Goal: Transaction & Acquisition: Purchase product/service

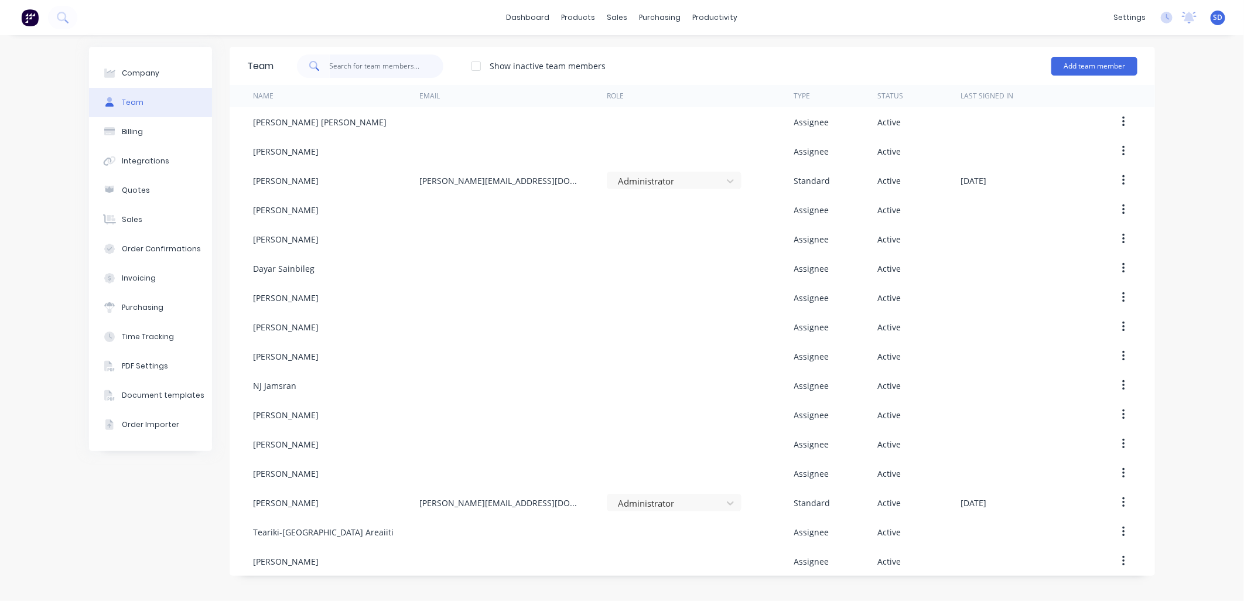
click at [342, 65] on input "text" at bounding box center [387, 65] width 114 height 23
click at [1114, 63] on button "Add team member" at bounding box center [1095, 66] width 86 height 19
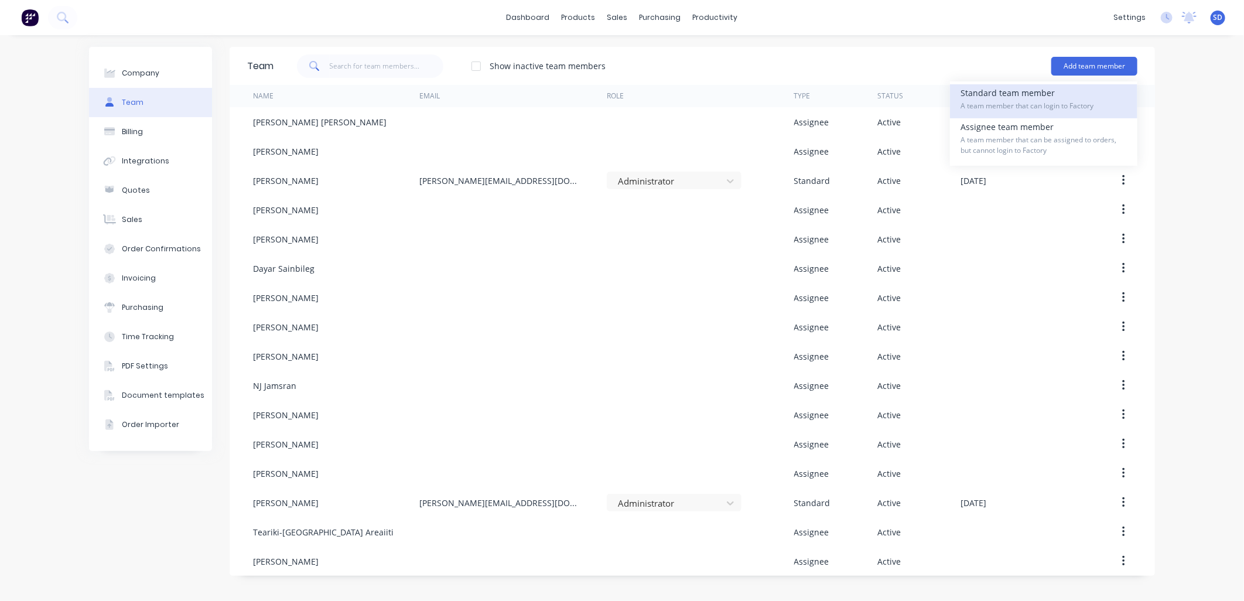
click at [1047, 103] on span "A team member that can login to Factory" at bounding box center [1044, 106] width 166 height 11
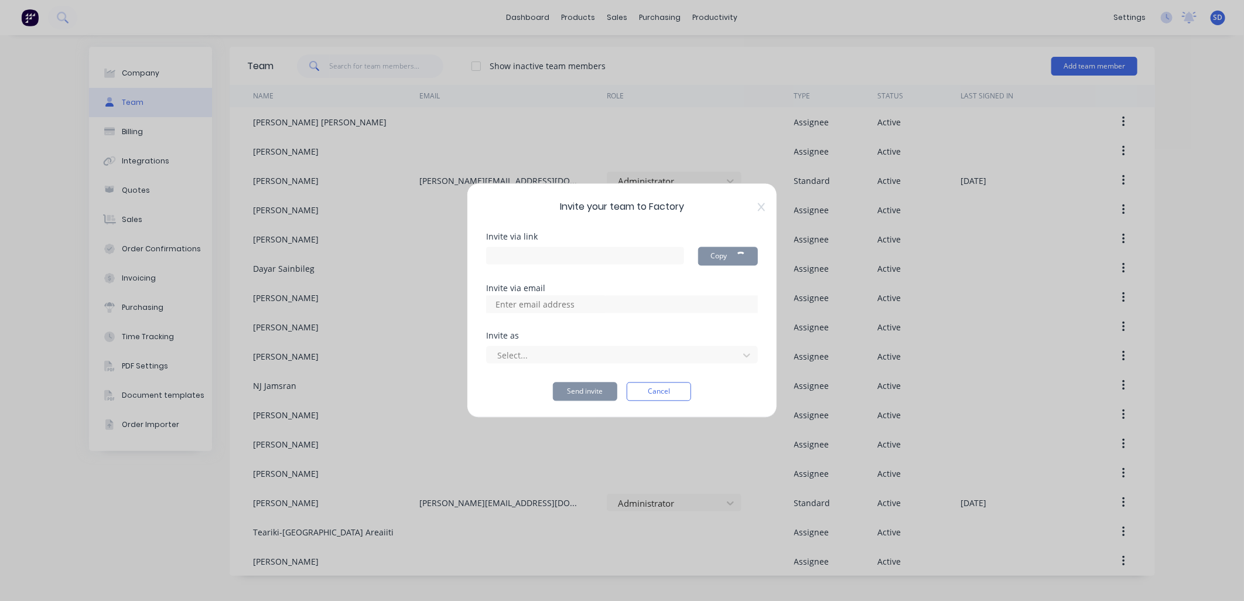
type input "https://app.factory.app/invite/FGBxWxt5"
click at [553, 306] on input at bounding box center [547, 305] width 117 height 18
type input "grant@macrete.com.au"
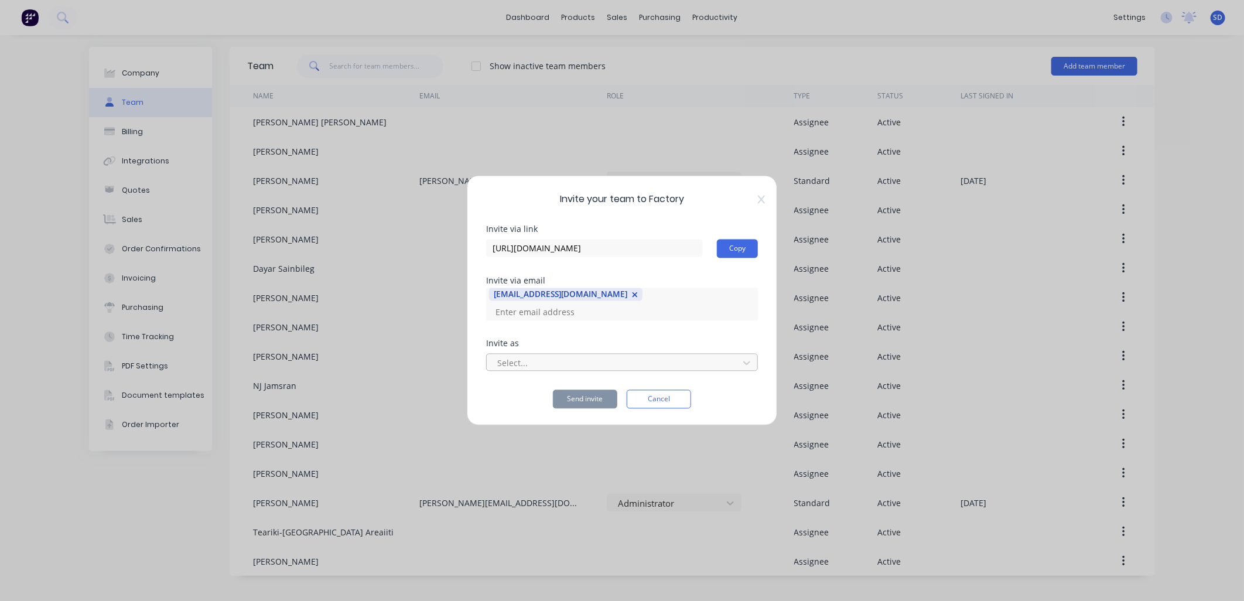
click at [530, 356] on div at bounding box center [614, 363] width 237 height 15
click at [529, 357] on div at bounding box center [614, 363] width 237 height 15
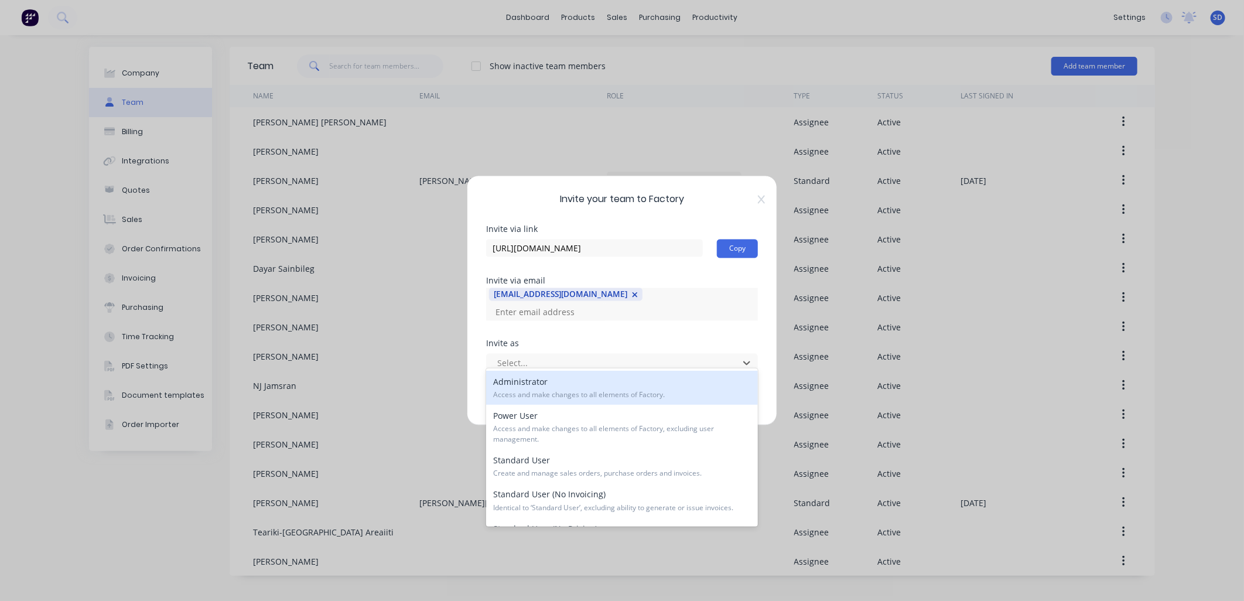
click at [530, 387] on div "Administrator Access and make changes to all elements of Factory." at bounding box center [622, 388] width 272 height 34
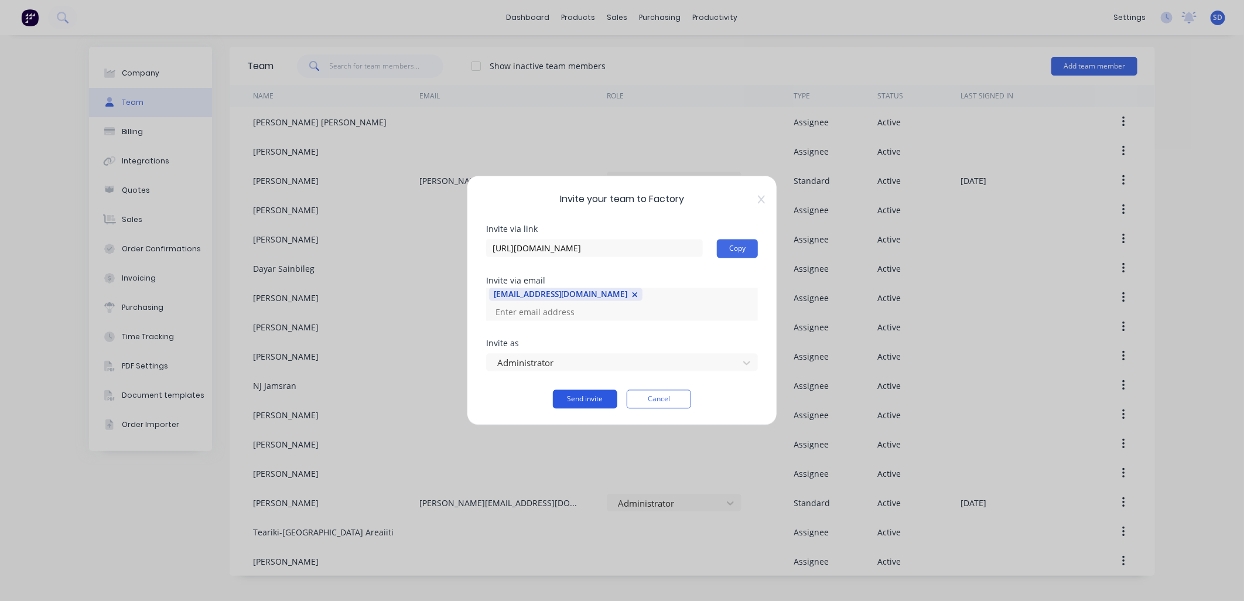
click at [577, 396] on button "Send invite" at bounding box center [585, 399] width 64 height 19
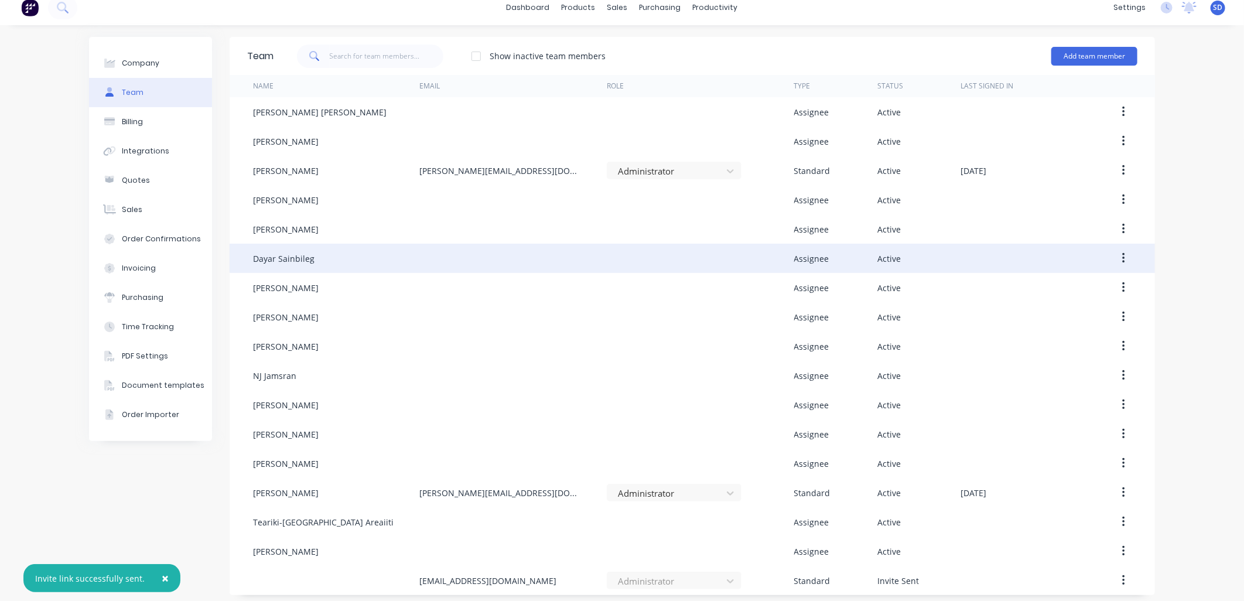
scroll to position [15, 0]
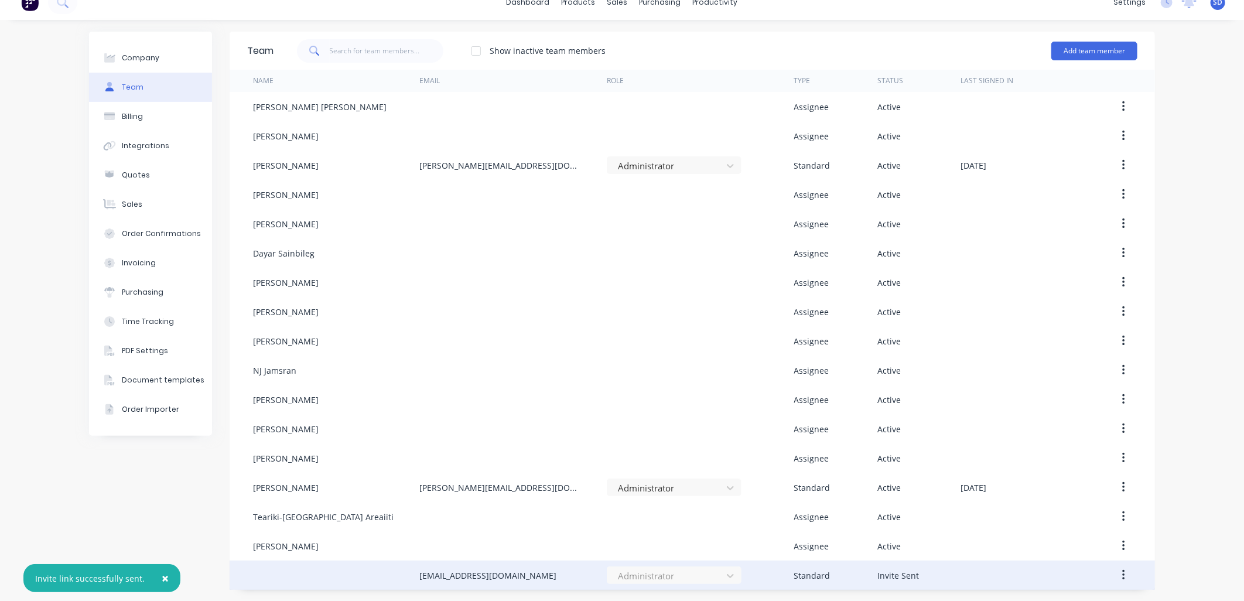
click at [386, 572] on div at bounding box center [336, 575] width 166 height 29
click at [1123, 572] on icon "button" at bounding box center [1124, 575] width 3 height 13
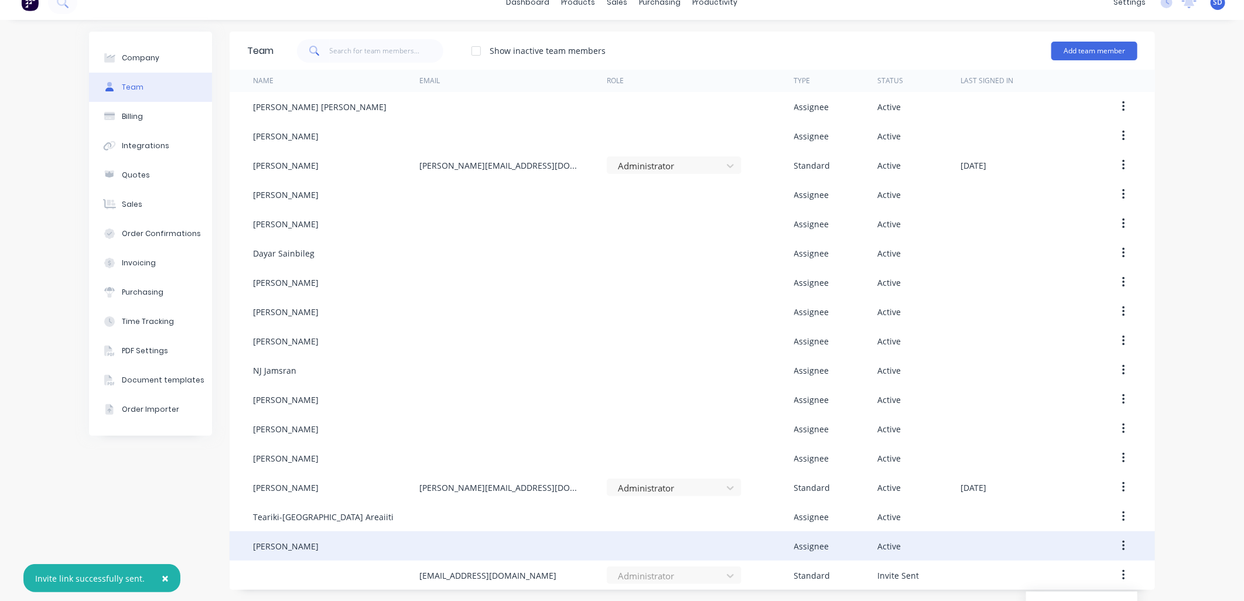
scroll to position [57, 0]
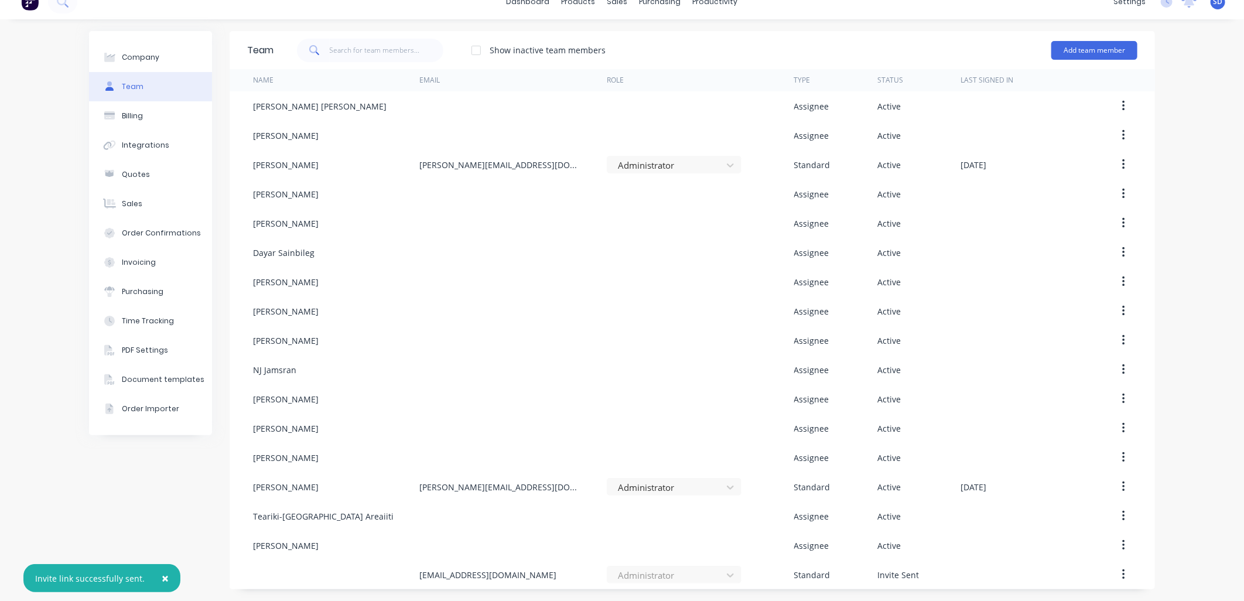
click at [887, 562] on div "× Invite link successfully sent. dashboard products sales purchasing productivi…" at bounding box center [622, 300] width 1244 height 601
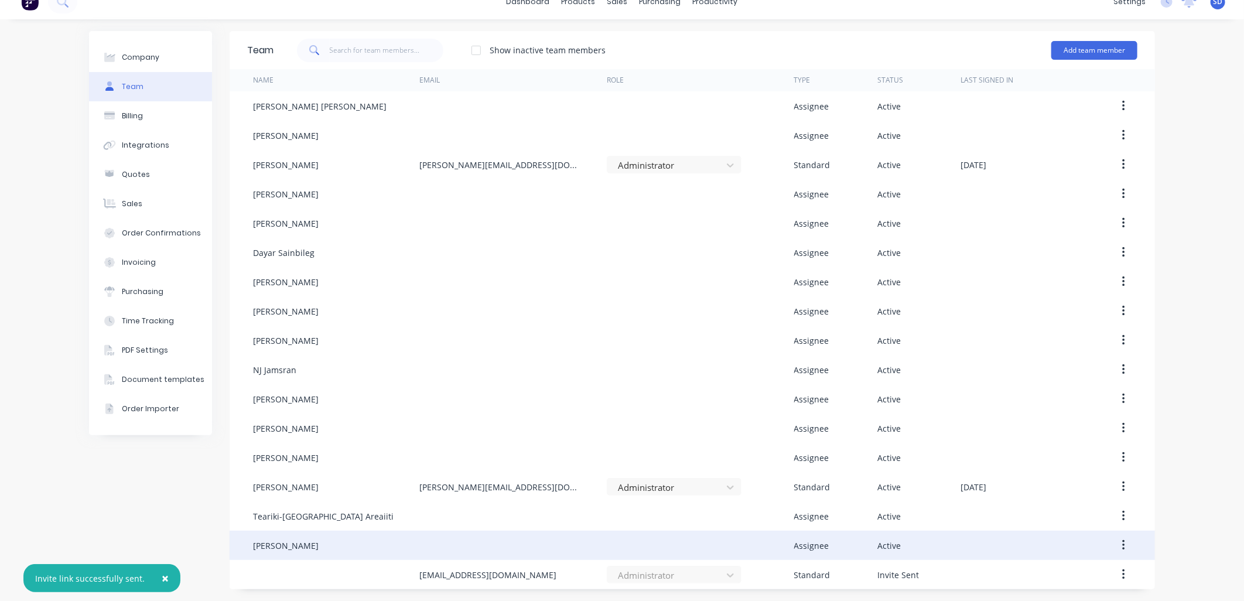
scroll to position [15, 0]
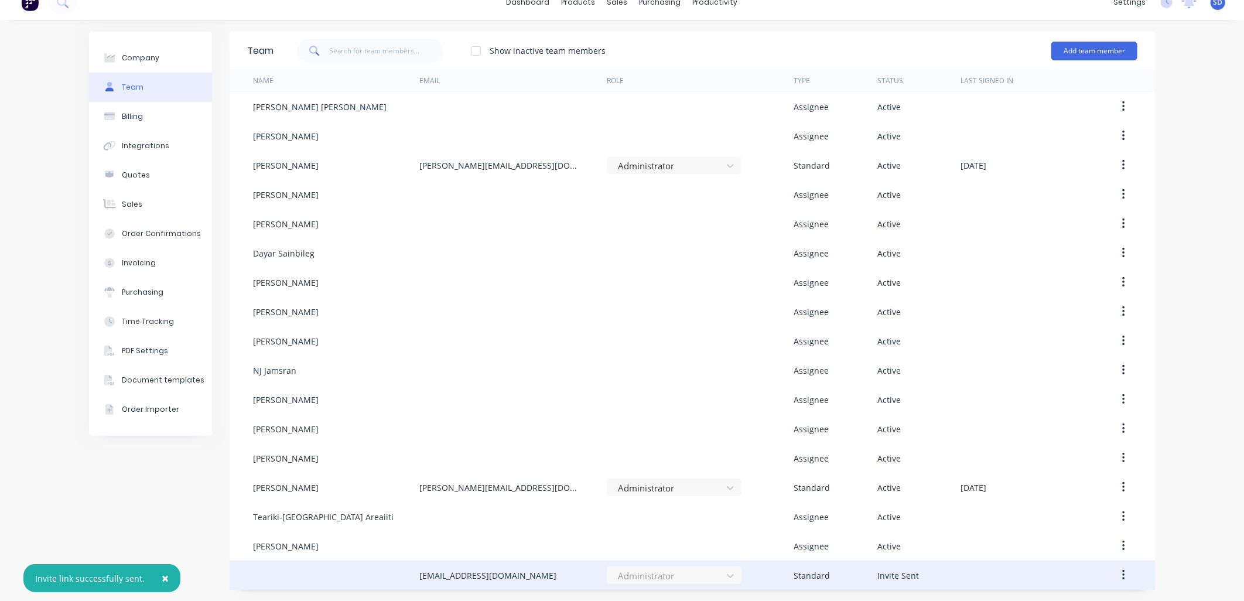
click at [1123, 578] on icon "button" at bounding box center [1124, 575] width 3 height 13
click at [254, 531] on div "Alvaro Gabriel Salvador Rodriguez Assignee Active Cameron Sargeson Assignee Act…" at bounding box center [693, 341] width 926 height 498
click at [262, 564] on div at bounding box center [336, 575] width 166 height 29
click at [1124, 577] on button "button" at bounding box center [1124, 575] width 28 height 21
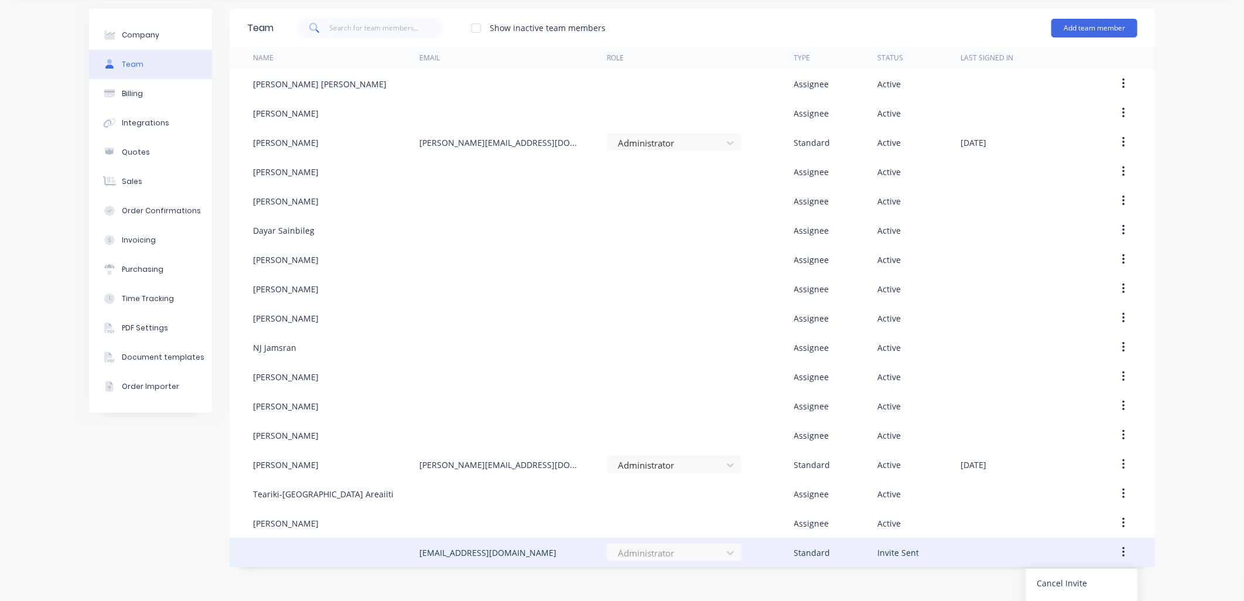
scroll to position [57, 0]
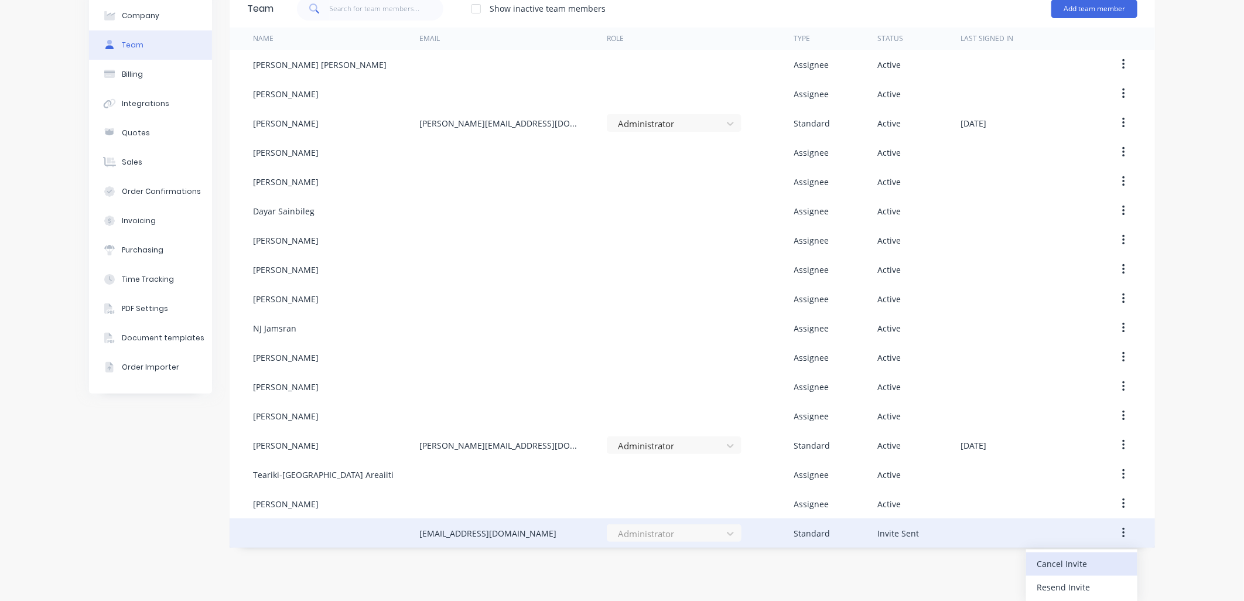
click at [1092, 565] on div "Cancel Invite" at bounding box center [1082, 563] width 90 height 17
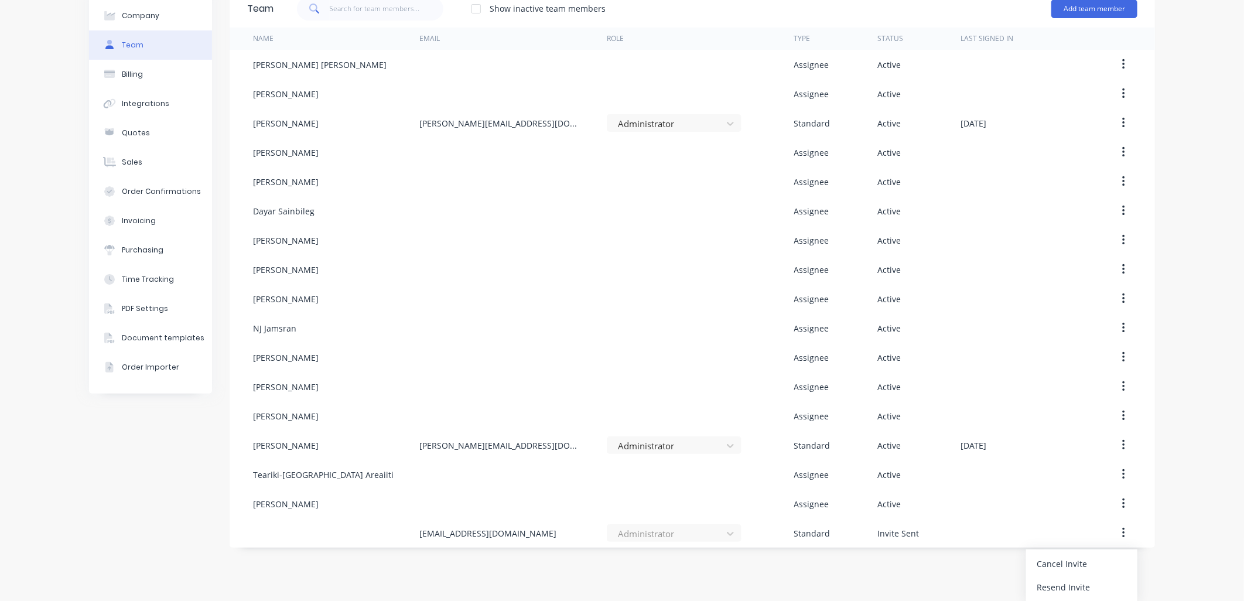
scroll to position [0, 0]
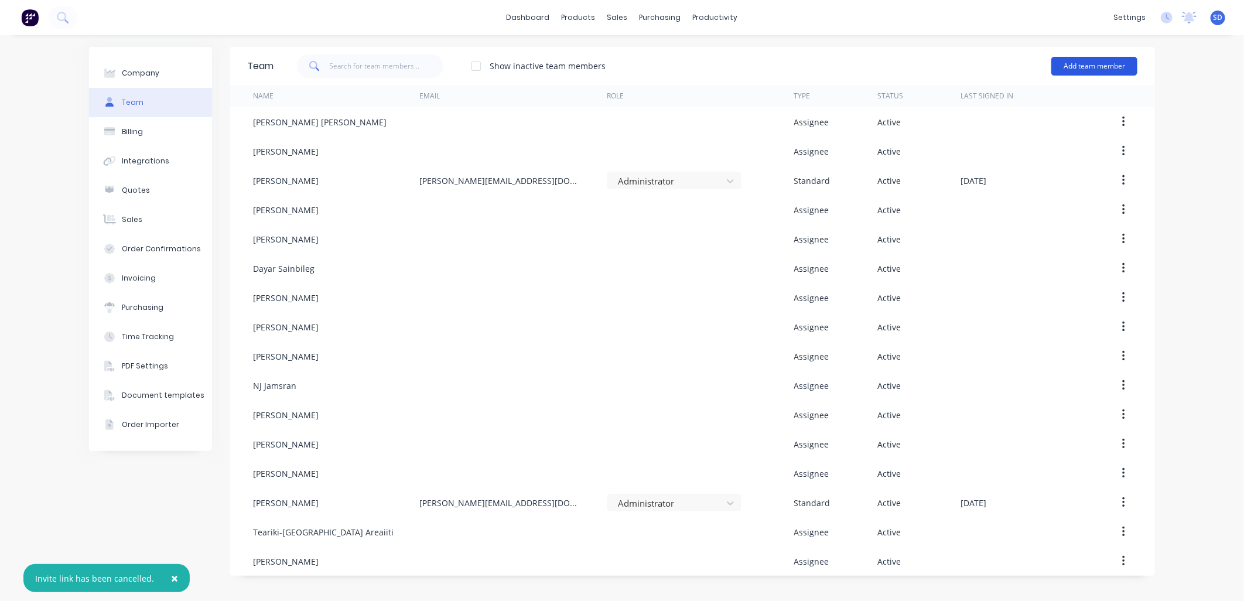
click at [1090, 63] on button "Add team member" at bounding box center [1095, 66] width 86 height 19
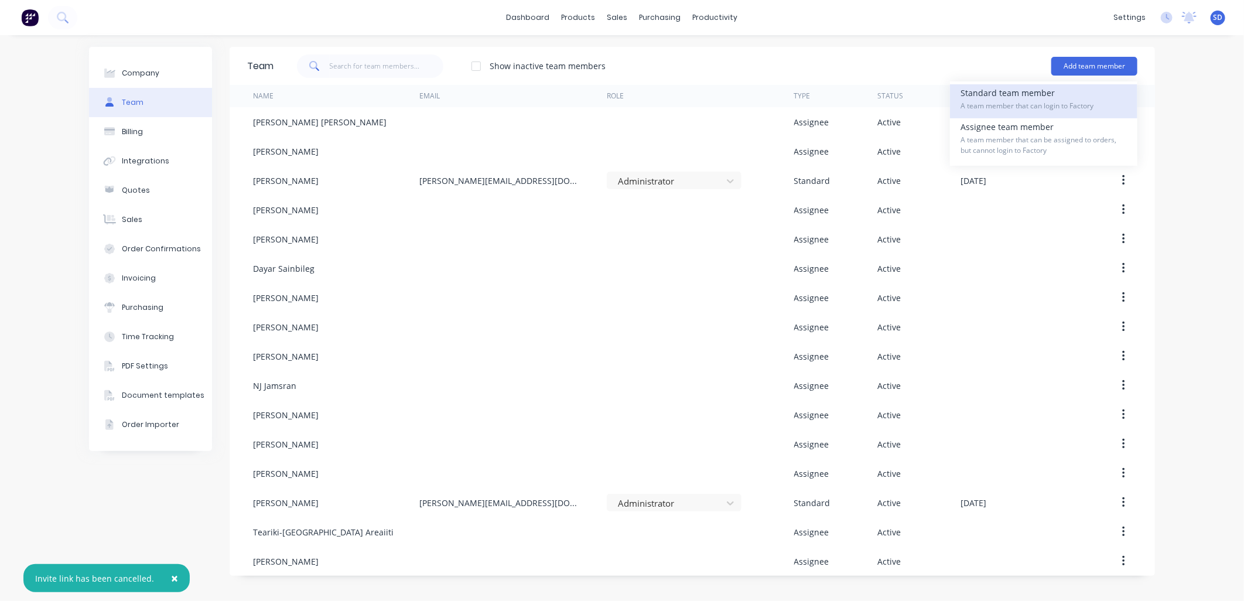
click at [1029, 97] on div "Standard team member A team member that can login to Factory" at bounding box center [1044, 101] width 166 height 34
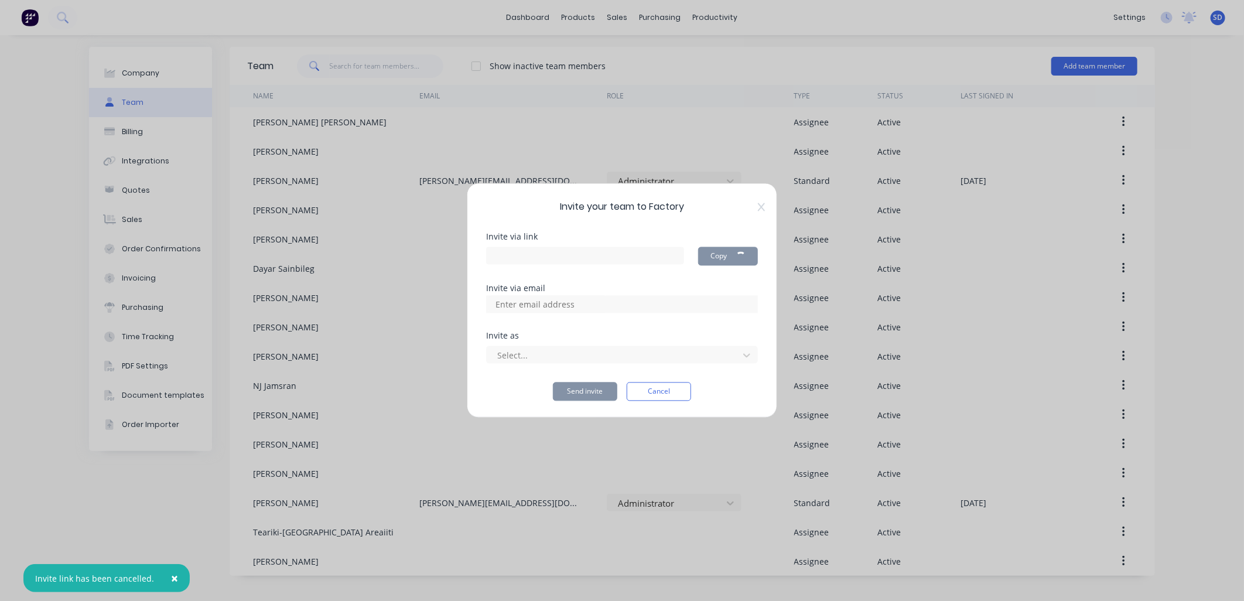
type input "https://app.factory.app/invite/mBUI7Pbz"
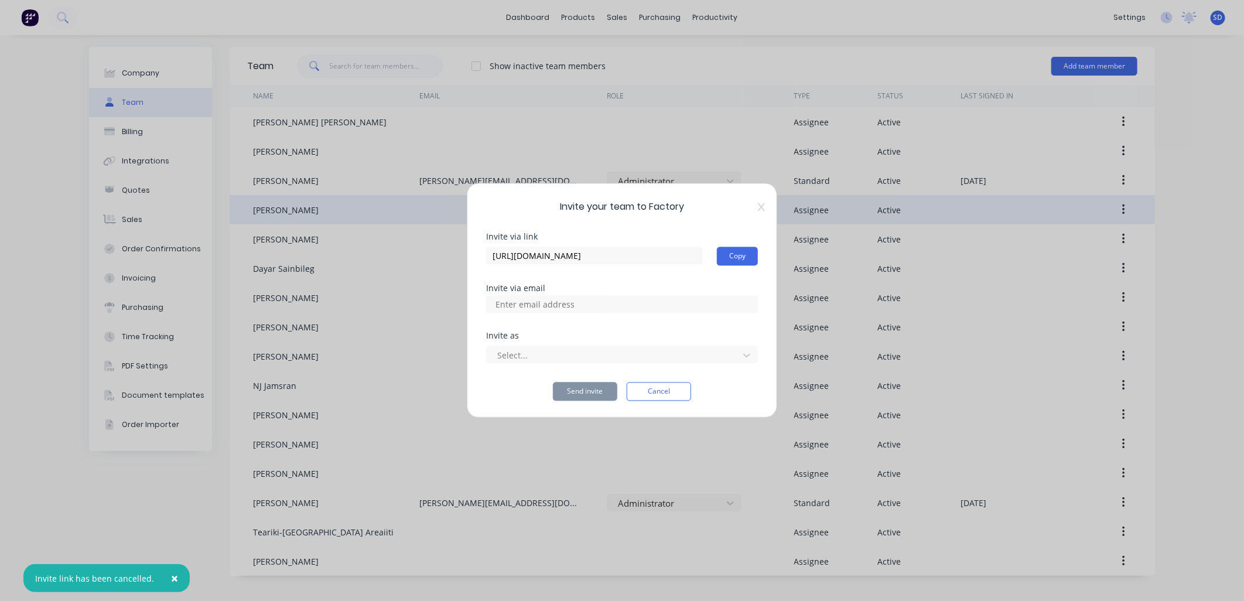
click at [765, 206] on icon at bounding box center [761, 207] width 7 height 9
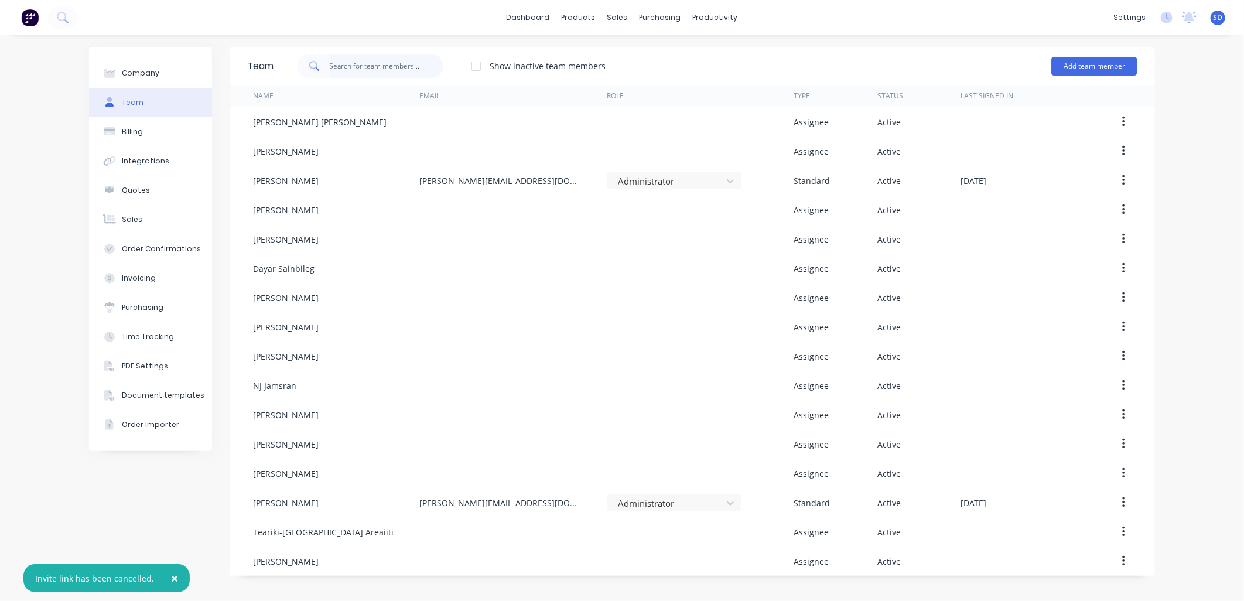
click at [356, 67] on input "text" at bounding box center [387, 65] width 114 height 23
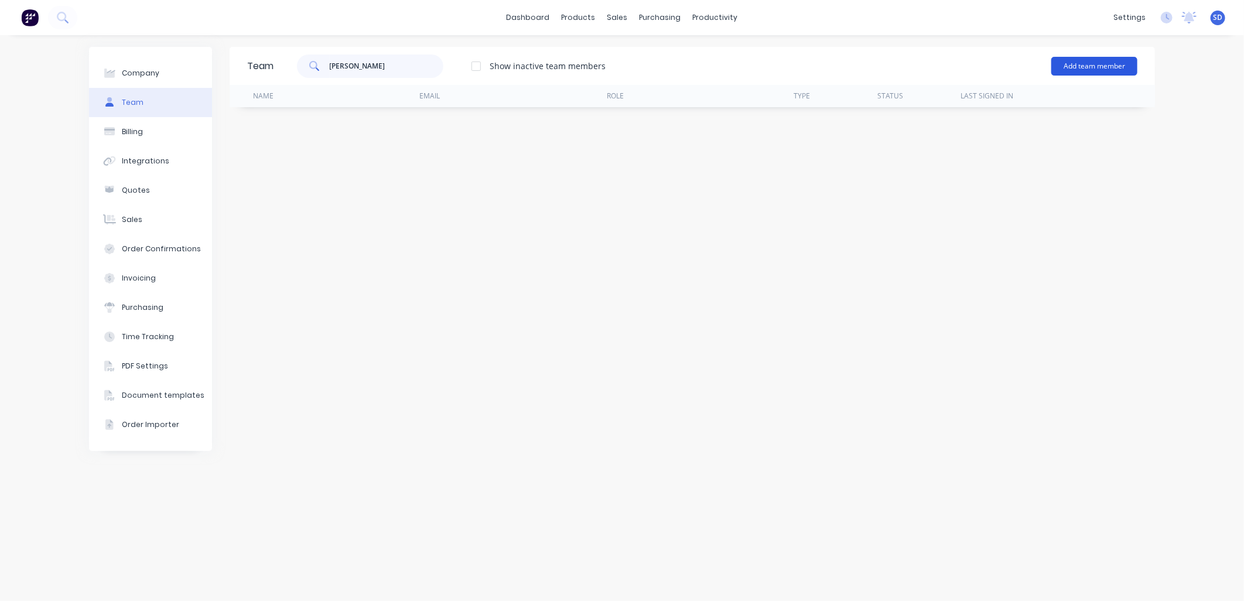
type input "Grant Ryan"
click at [1109, 59] on button "Add team member" at bounding box center [1095, 66] width 86 height 19
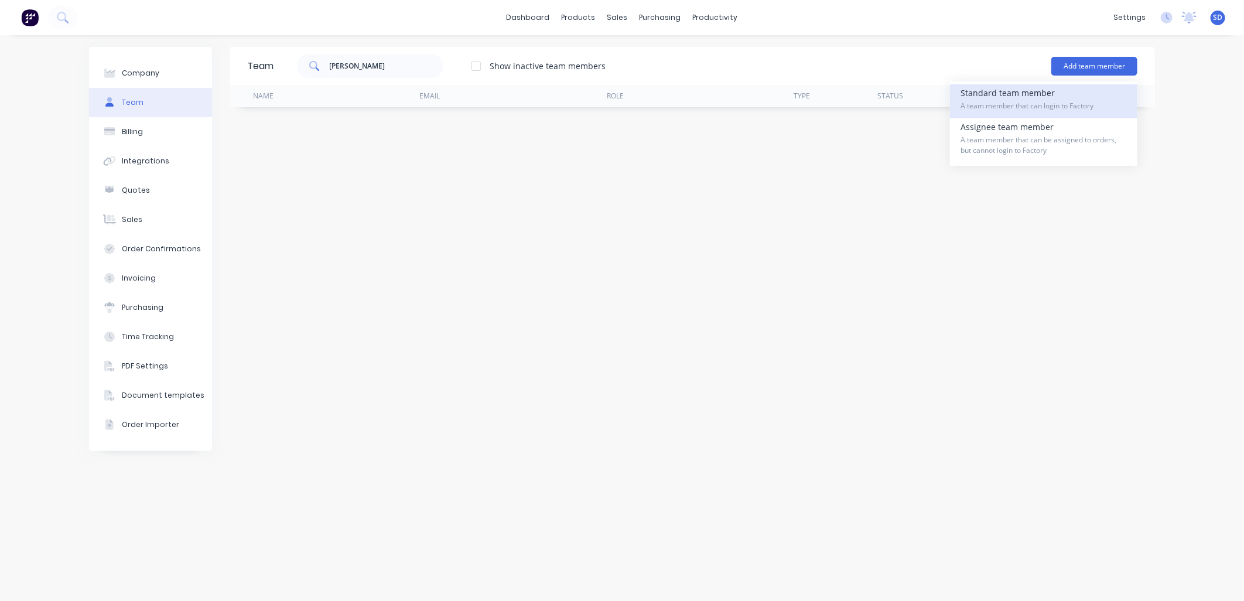
click at [1024, 112] on div "Standard team member A team member that can login to Factory" at bounding box center [1044, 101] width 166 height 34
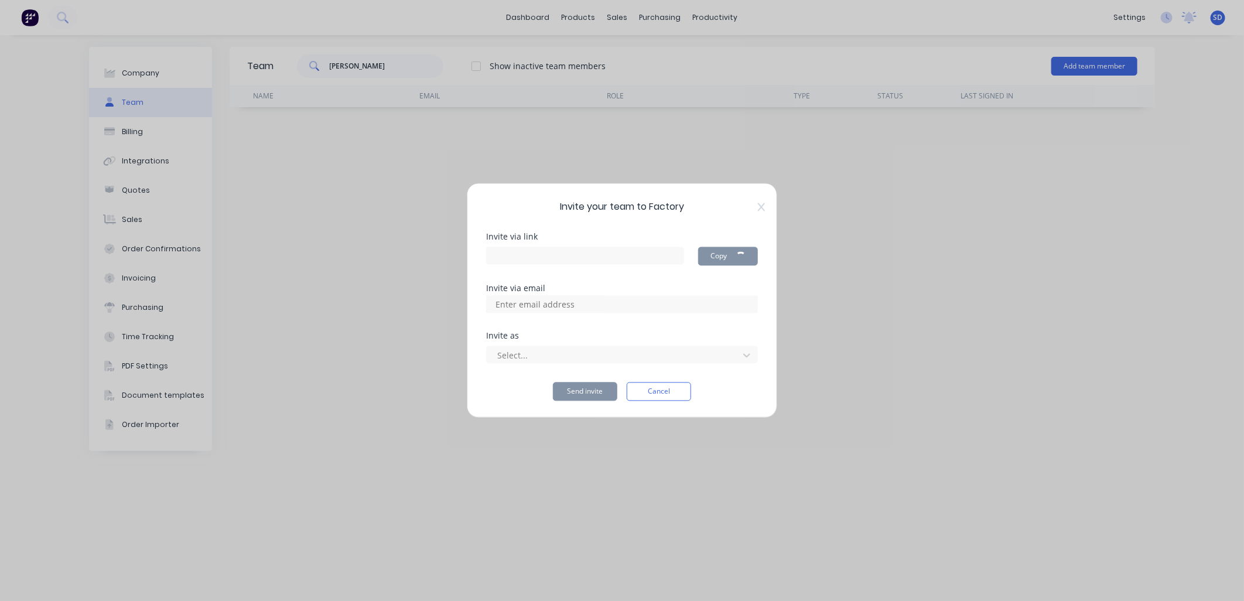
type input "https://app.factory.app/invite/BQRgxEAZ"
click at [560, 357] on div at bounding box center [614, 355] width 237 height 15
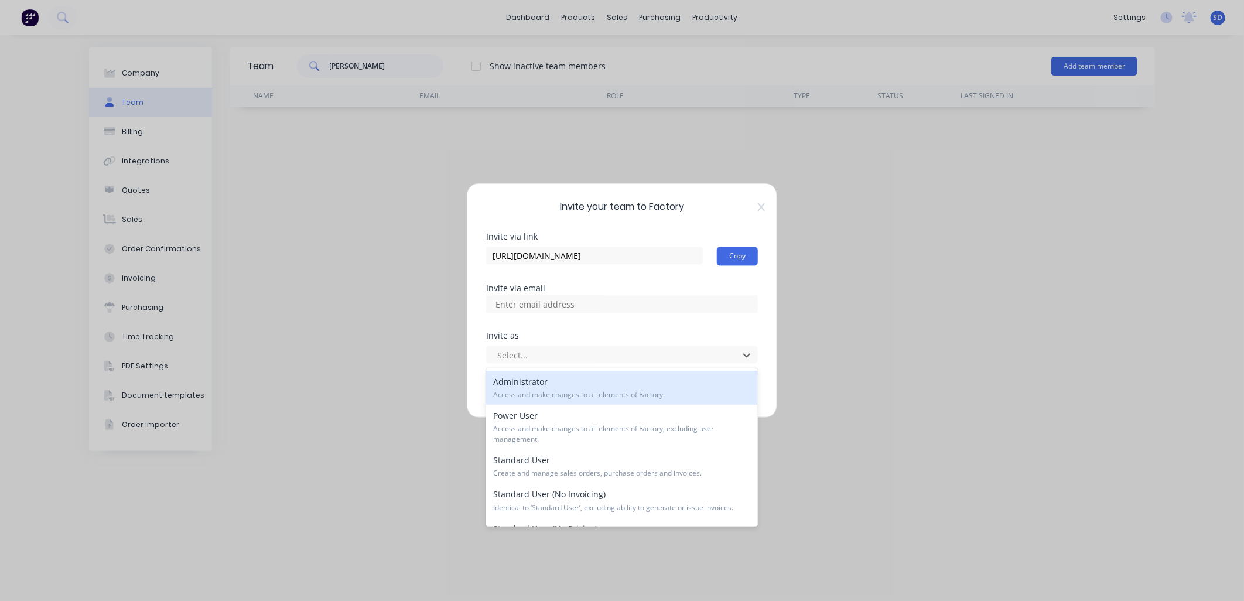
click at [542, 384] on div "Administrator Access and make changes to all elements of Factory." at bounding box center [622, 388] width 272 height 34
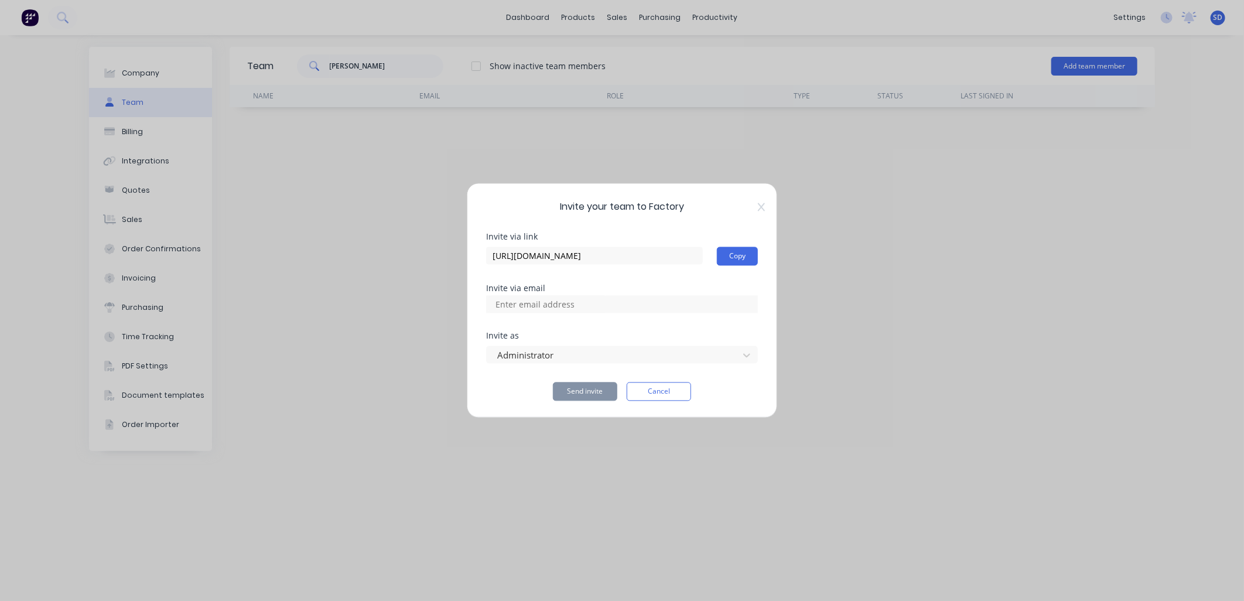
click at [763, 198] on div "Invite your team to Factory Invite via link https://app.factory.app/invite/BQRg…" at bounding box center [622, 300] width 311 height 235
click at [755, 204] on span "Invite your team to Factory" at bounding box center [622, 207] width 272 height 14
click at [756, 207] on span "Invite your team to Factory" at bounding box center [622, 207] width 272 height 14
click at [763, 206] on icon at bounding box center [761, 207] width 7 height 9
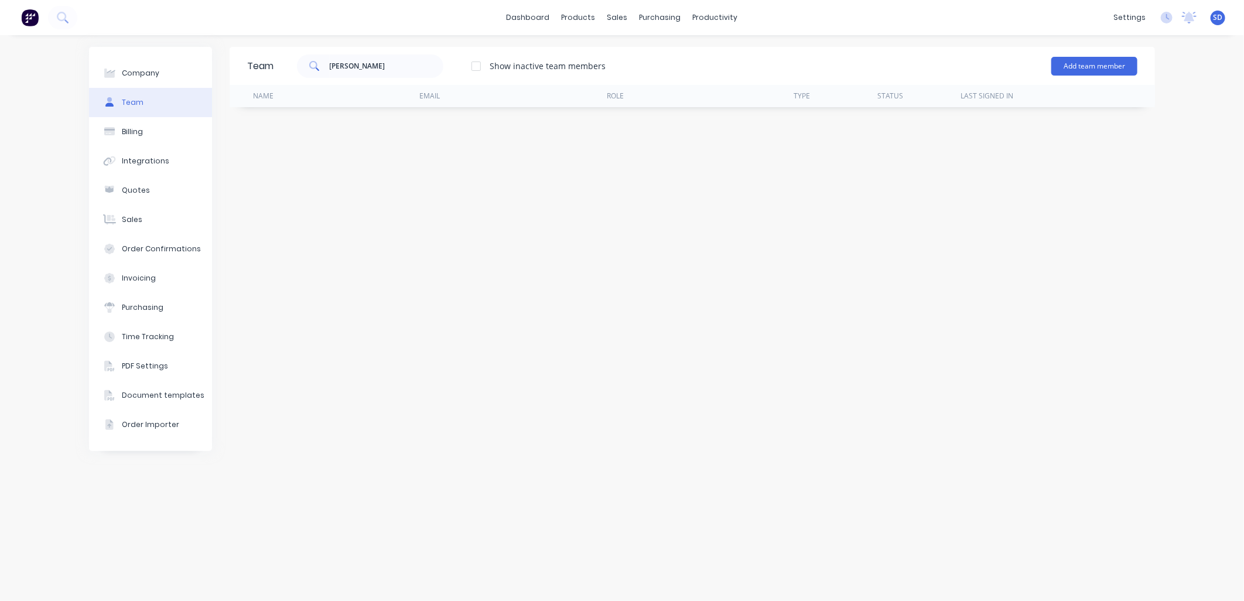
click at [864, 215] on div "Team Grant Ryan Show inactive team members Add team member Name Email Role Type…" at bounding box center [693, 318] width 926 height 543
drag, startPoint x: 386, startPoint y: 66, endPoint x: 262, endPoint y: 65, distance: 123.0
click at [262, 65] on div "Team Grant Ryan Show inactive team members Add team member" at bounding box center [693, 66] width 926 height 38
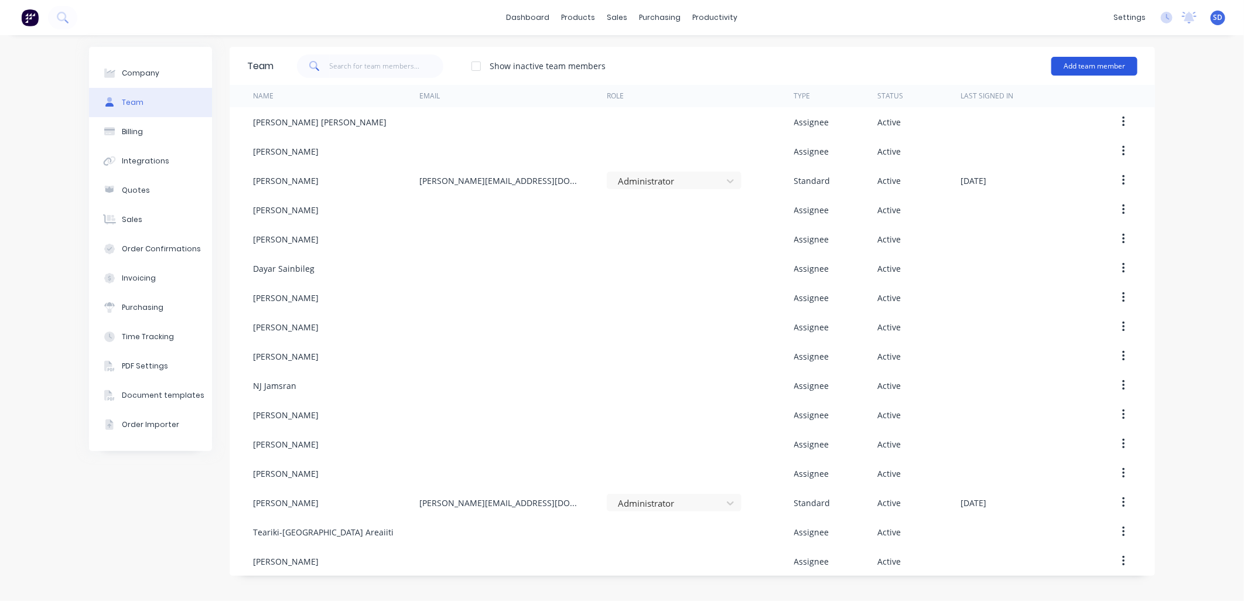
click at [1070, 61] on button "Add team member" at bounding box center [1095, 66] width 86 height 19
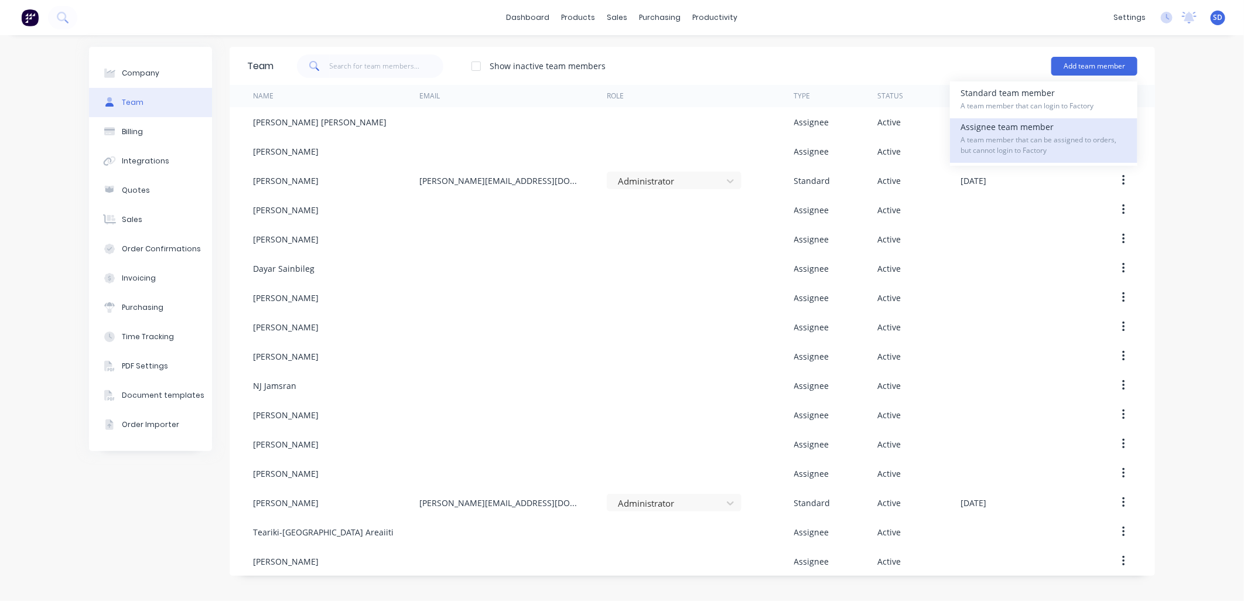
click at [1011, 133] on div "Assignee team member A team member that can be assigned to orders, but cannot l…" at bounding box center [1044, 140] width 166 height 45
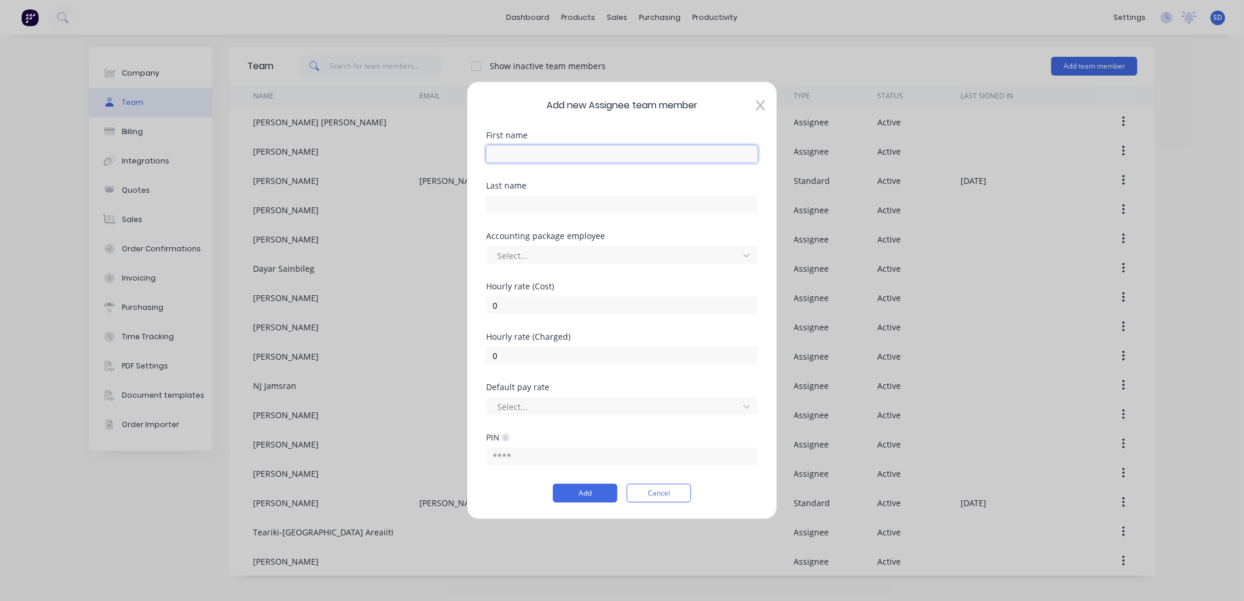
click at [584, 156] on input "text" at bounding box center [622, 154] width 272 height 18
type input "Grant"
click at [571, 200] on input "text" at bounding box center [622, 205] width 272 height 18
type input "Ryan"
click at [589, 494] on button "Add" at bounding box center [585, 493] width 64 height 19
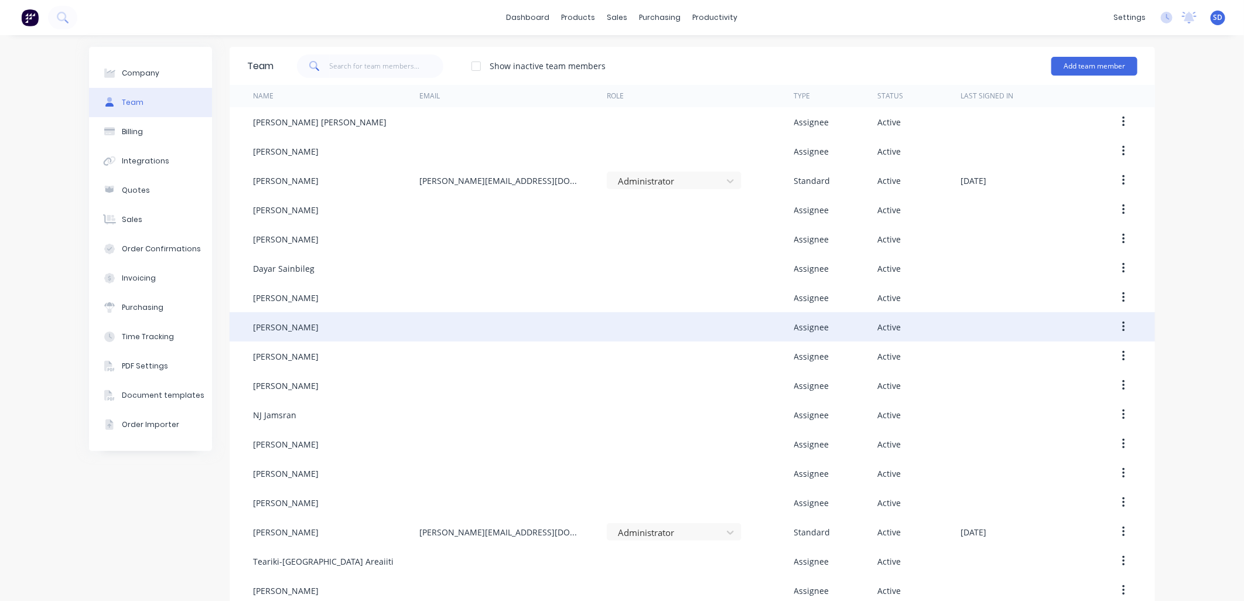
click at [1123, 324] on icon "button" at bounding box center [1124, 326] width 3 height 13
click at [1062, 353] on div "Edit" at bounding box center [1082, 357] width 90 height 17
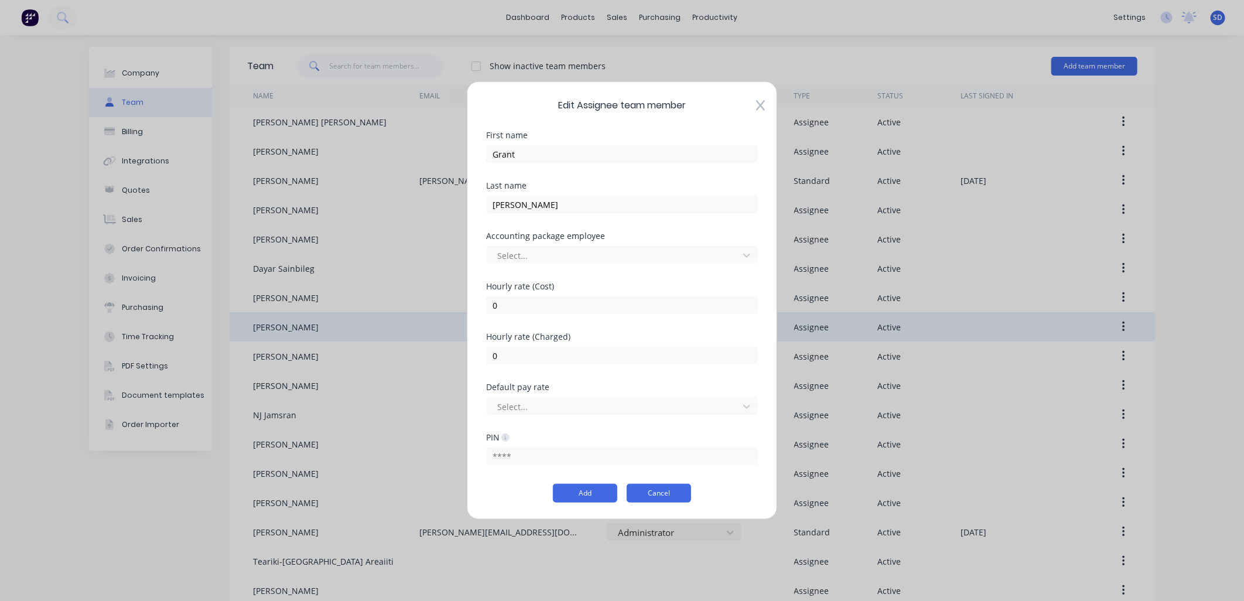
click at [682, 495] on button "Cancel" at bounding box center [659, 493] width 64 height 19
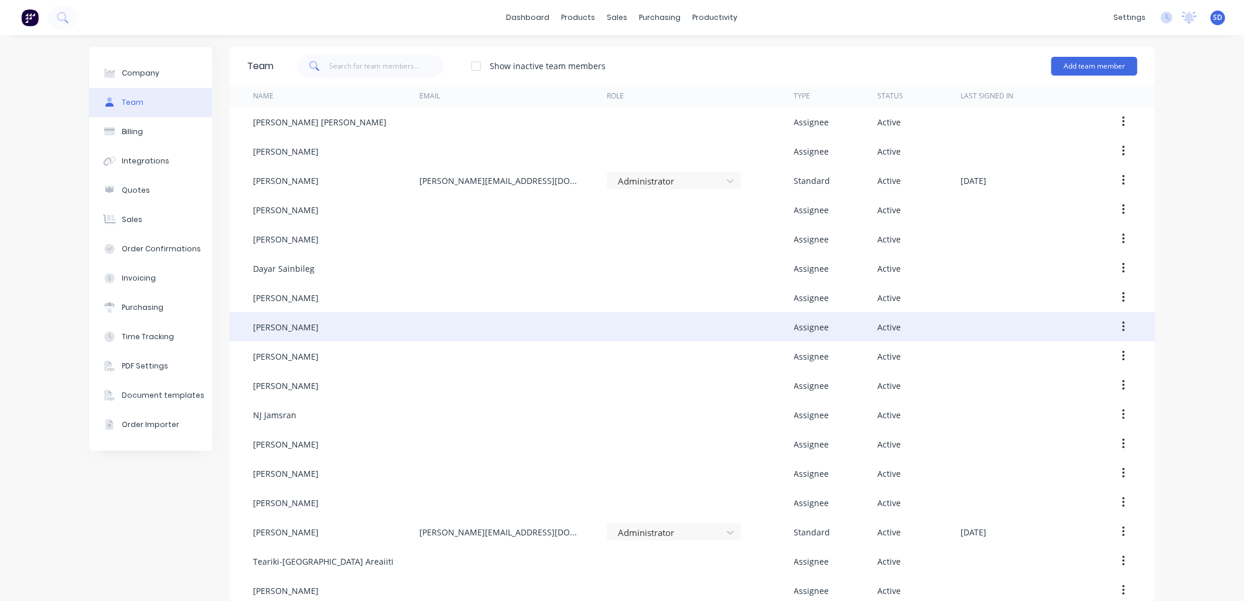
click at [804, 325] on div "Assignee" at bounding box center [811, 327] width 35 height 12
click at [923, 327] on div "Active" at bounding box center [919, 326] width 83 height 29
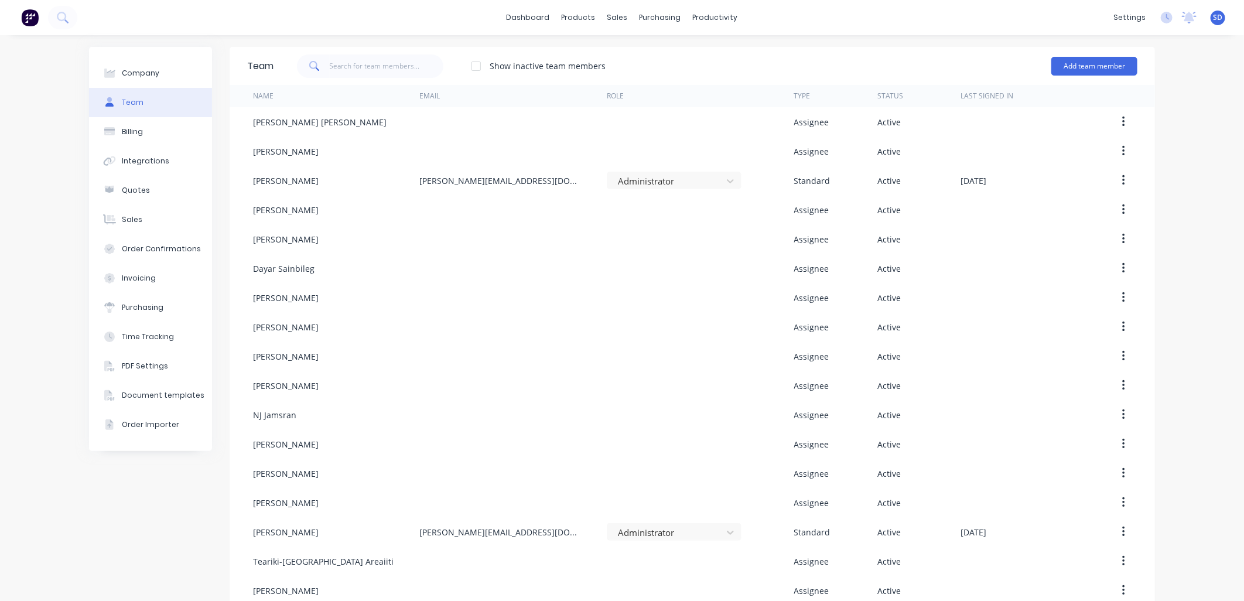
click at [1123, 329] on icon "button" at bounding box center [1124, 326] width 3 height 13
click at [1056, 400] on div "Delete" at bounding box center [1082, 404] width 90 height 17
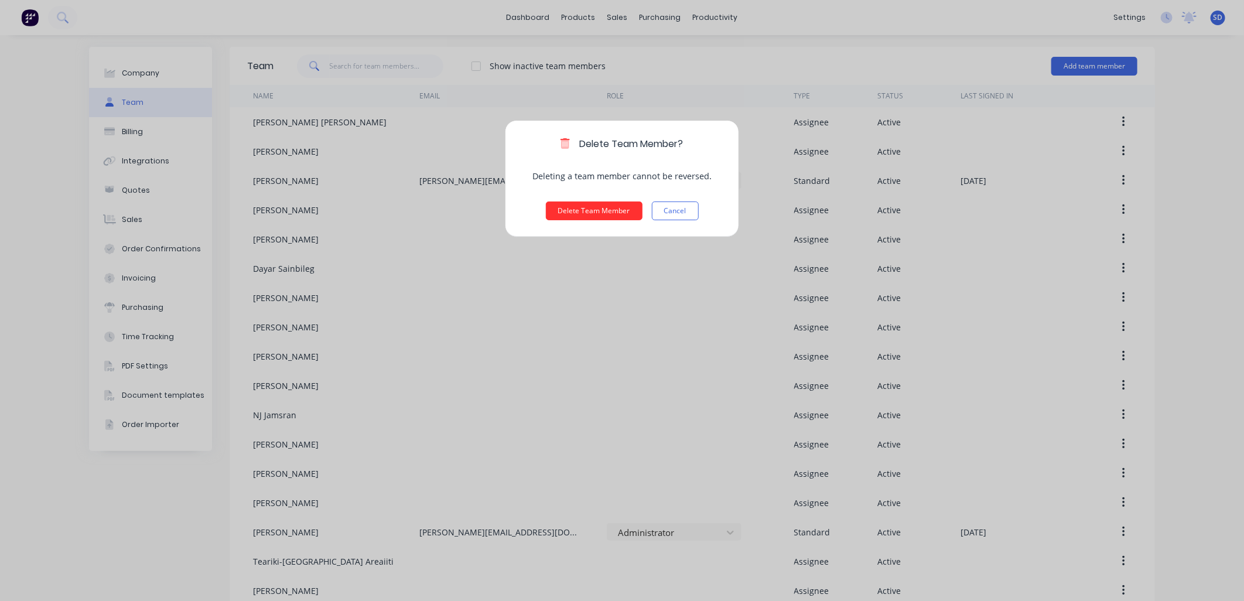
click at [575, 211] on button "Delete Team Member" at bounding box center [594, 211] width 97 height 19
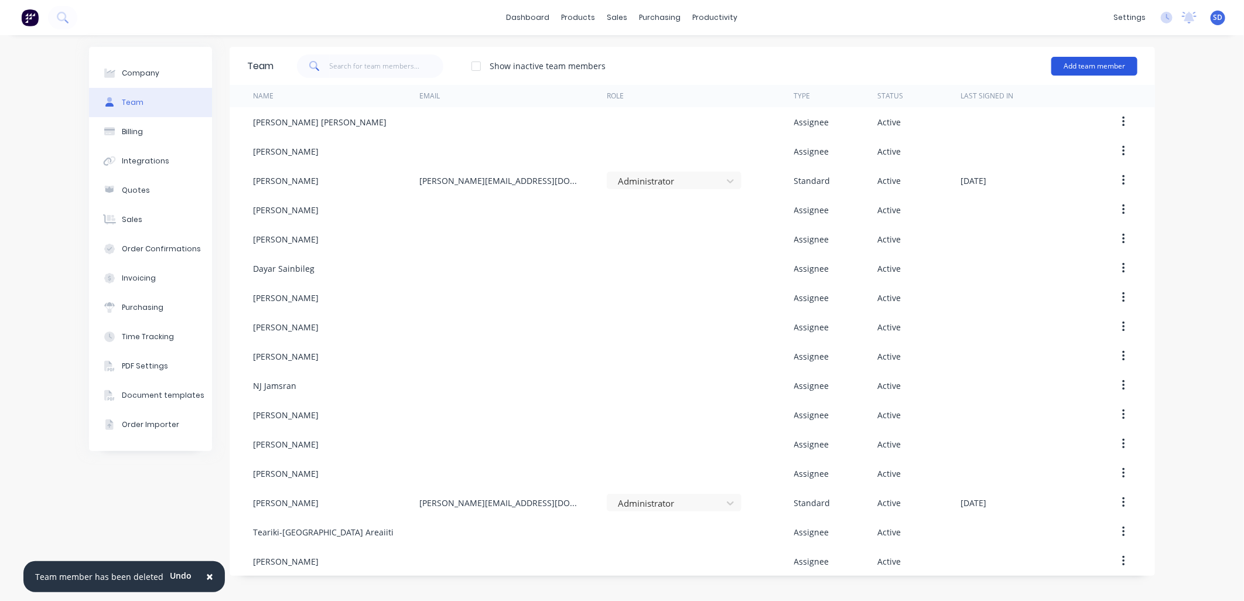
click at [1087, 67] on button "Add team member" at bounding box center [1095, 66] width 86 height 19
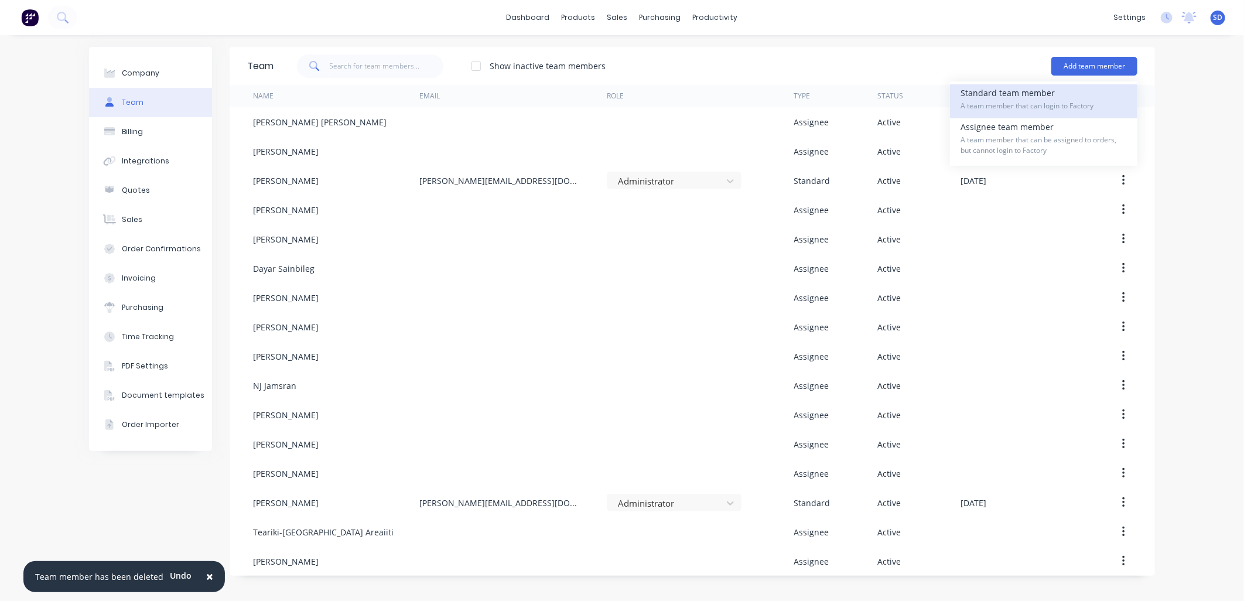
click at [1014, 103] on span "A team member that can login to Factory" at bounding box center [1044, 106] width 166 height 11
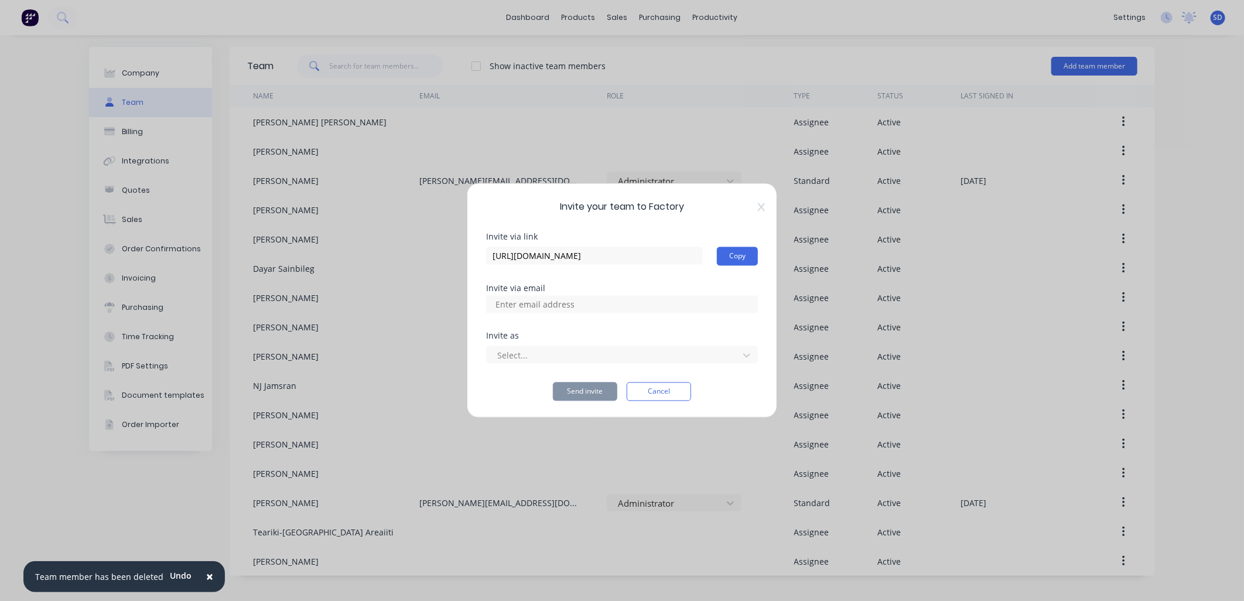
click at [552, 305] on input at bounding box center [547, 305] width 117 height 18
type input "grant@macrete.com.au"
click at [523, 354] on div at bounding box center [614, 355] width 237 height 15
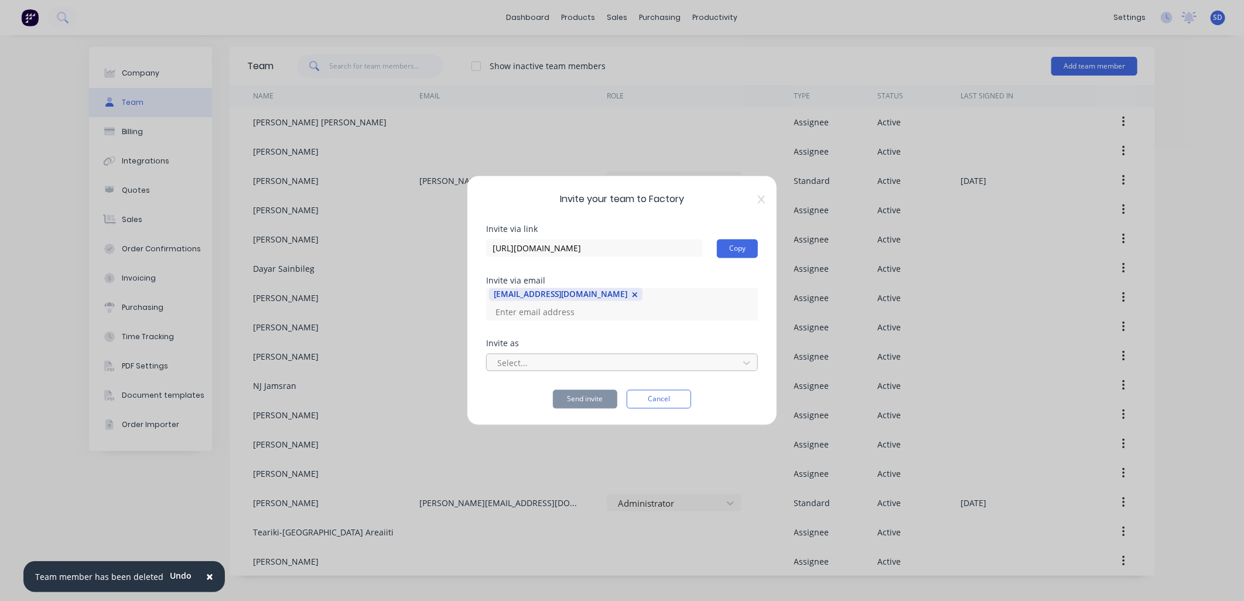
click at [571, 360] on div at bounding box center [614, 363] width 237 height 15
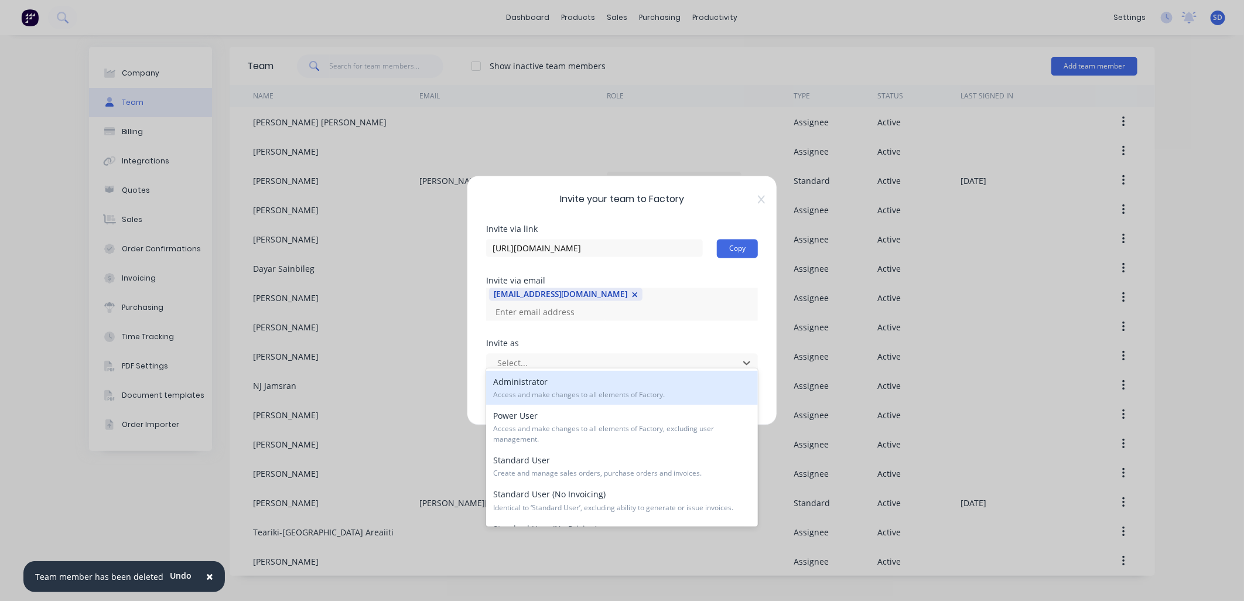
click at [520, 391] on span "Access and make changes to all elements of Factory." at bounding box center [622, 395] width 258 height 11
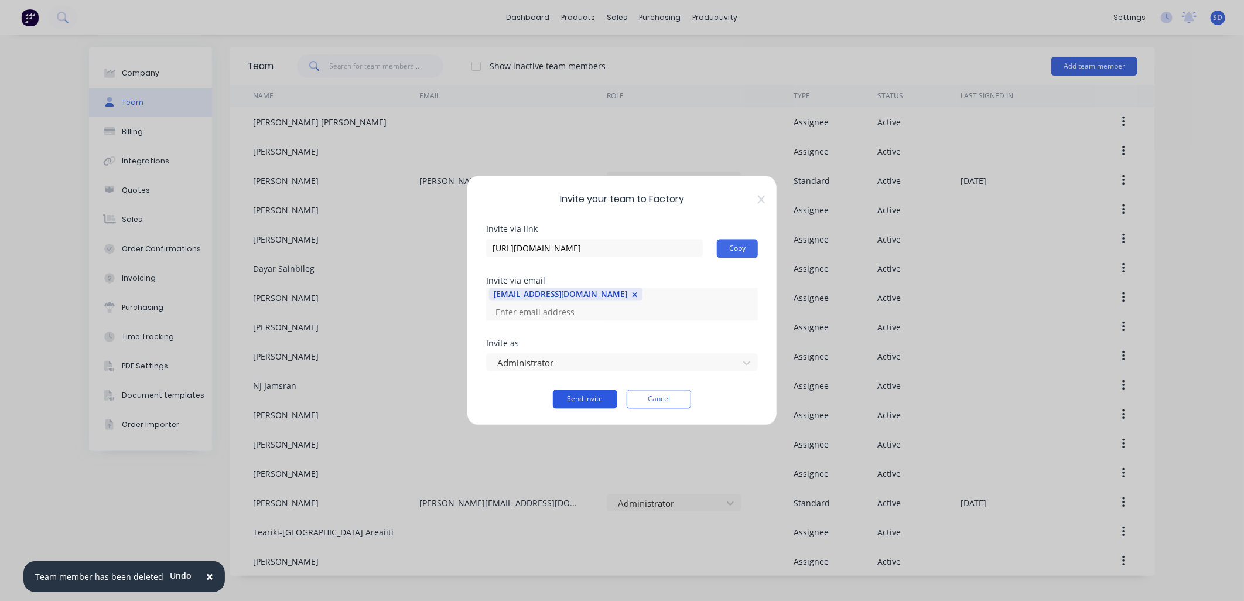
click at [590, 394] on button "Send invite" at bounding box center [585, 399] width 64 height 19
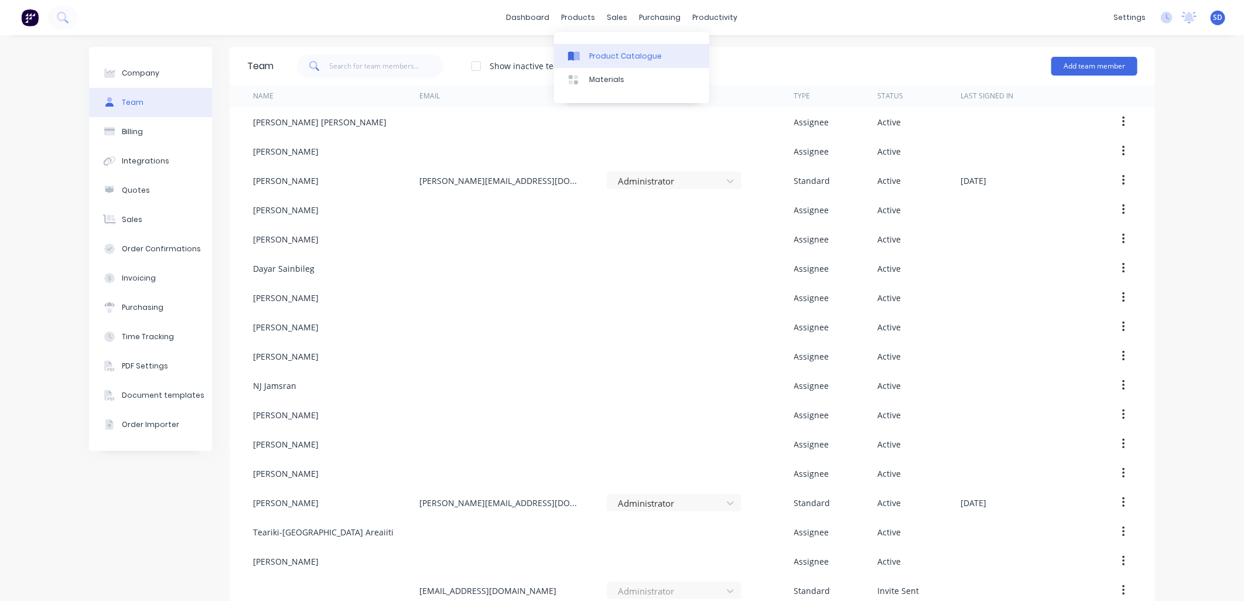
click at [601, 56] on div "Product Catalogue" at bounding box center [625, 56] width 73 height 11
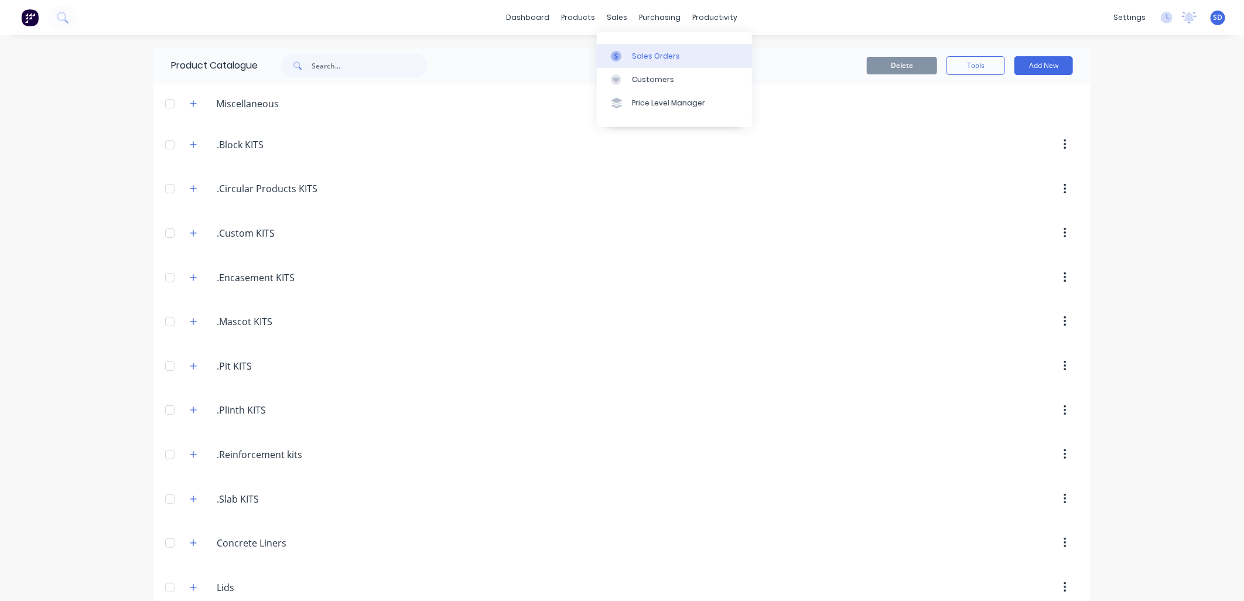
click at [635, 52] on div "Sales Orders" at bounding box center [656, 56] width 48 height 11
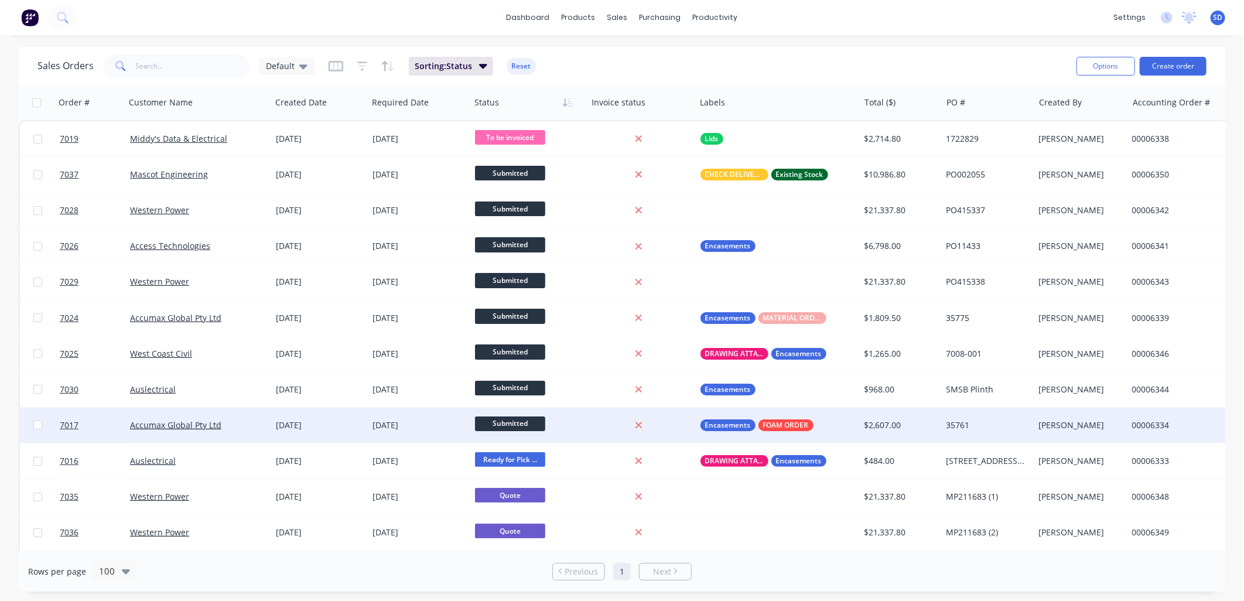
click at [823, 422] on div "Encasements FOAM ORDER" at bounding box center [774, 426] width 147 height 12
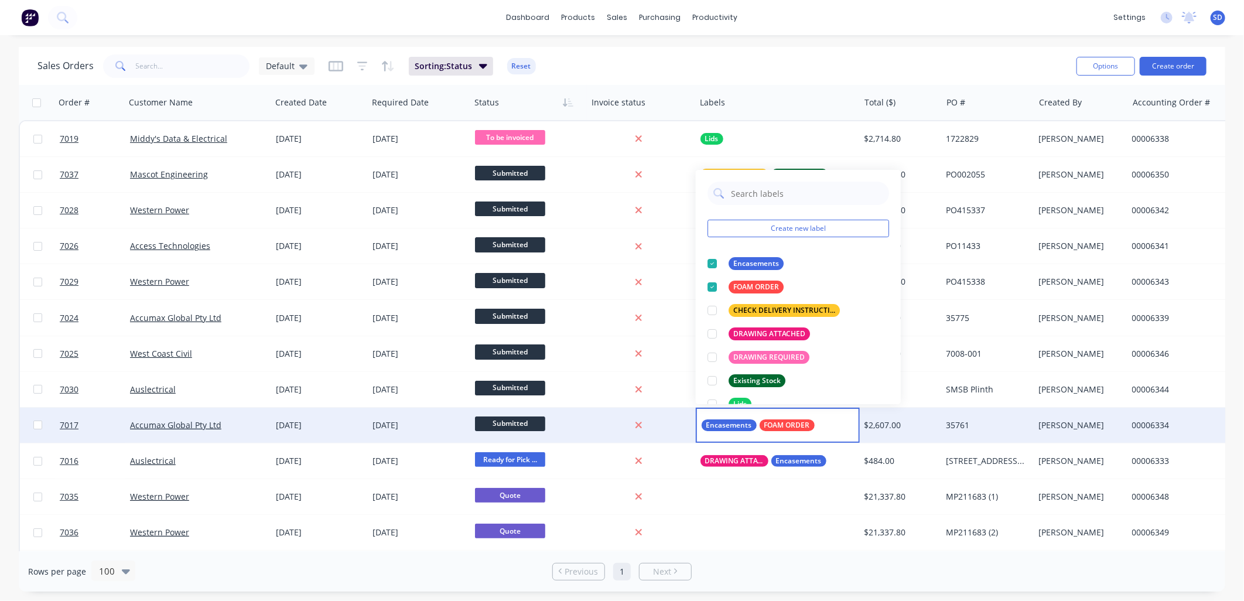
click at [836, 68] on div "Sales Orders Default Sorting: Status Reset" at bounding box center [552, 66] width 1030 height 29
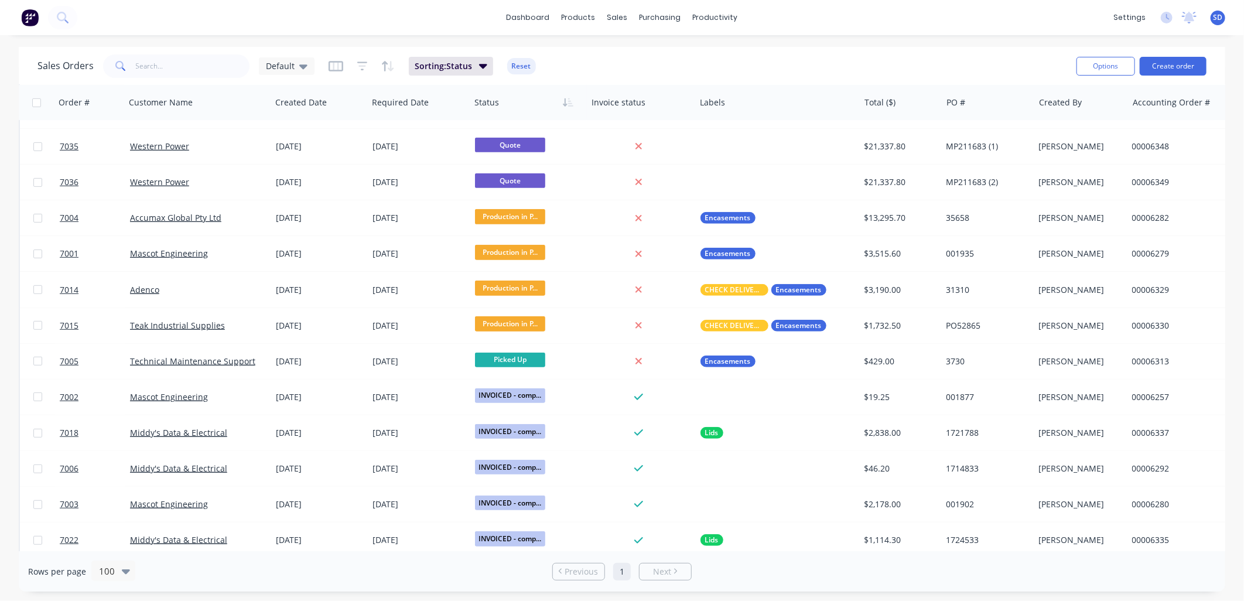
scroll to position [206, 0]
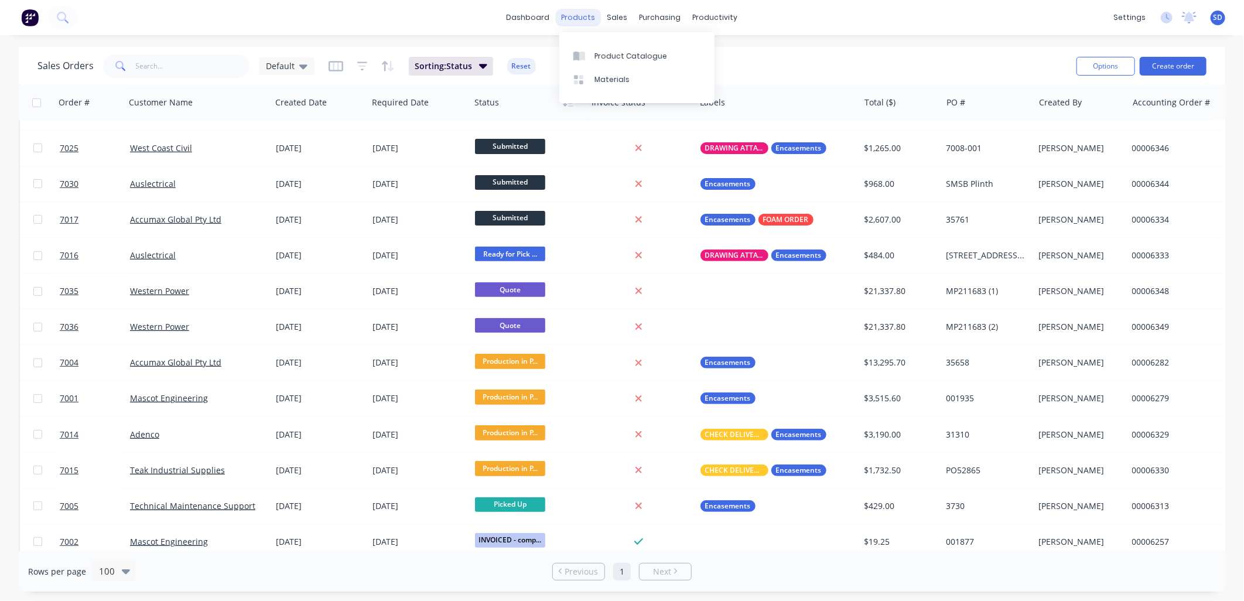
click at [580, 22] on div "products" at bounding box center [579, 18] width 46 height 18
click at [615, 52] on div "Product Catalogue" at bounding box center [631, 56] width 73 height 11
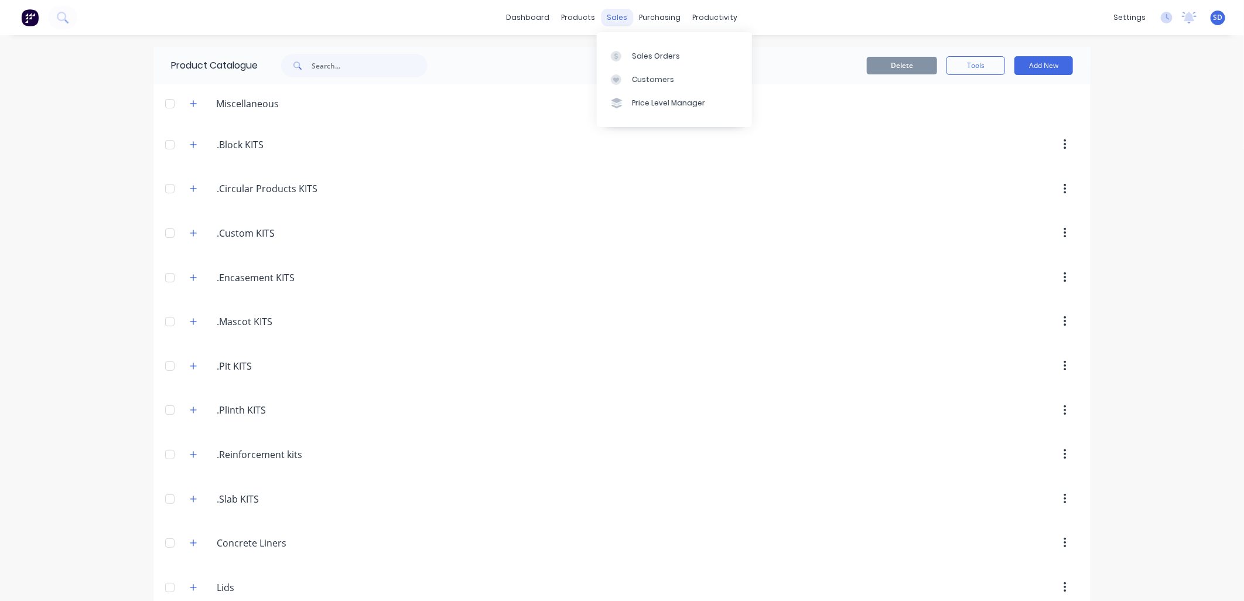
click at [612, 15] on div "sales" at bounding box center [618, 18] width 32 height 18
click at [661, 61] on div "Sales Orders" at bounding box center [656, 56] width 48 height 11
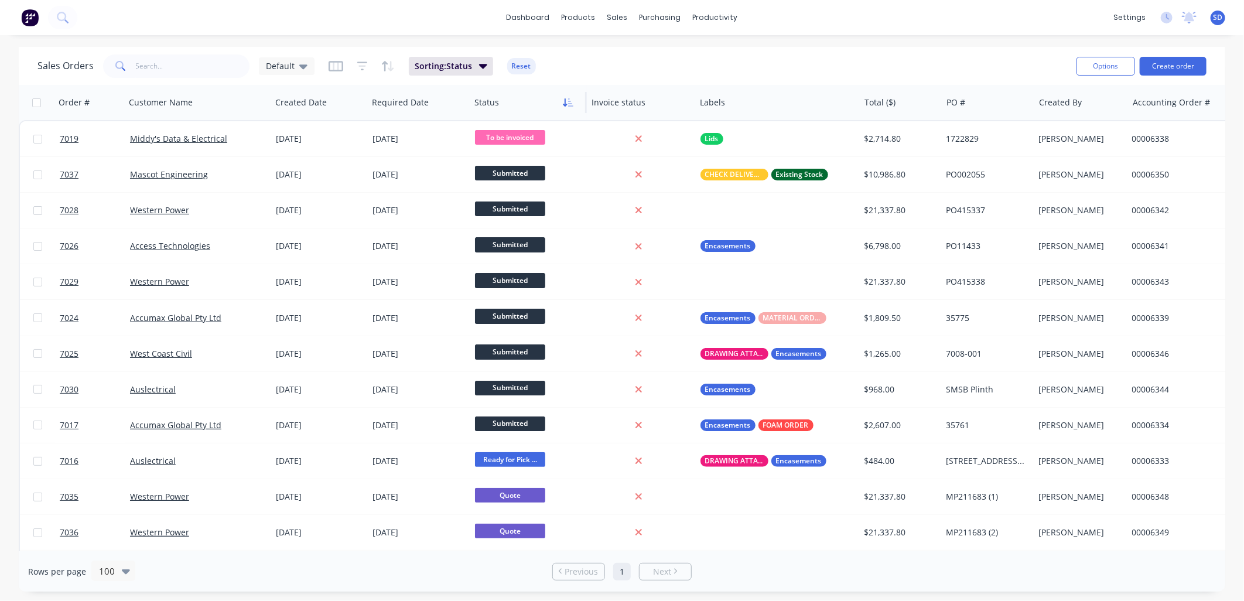
click at [564, 103] on icon "button" at bounding box center [568, 102] width 11 height 9
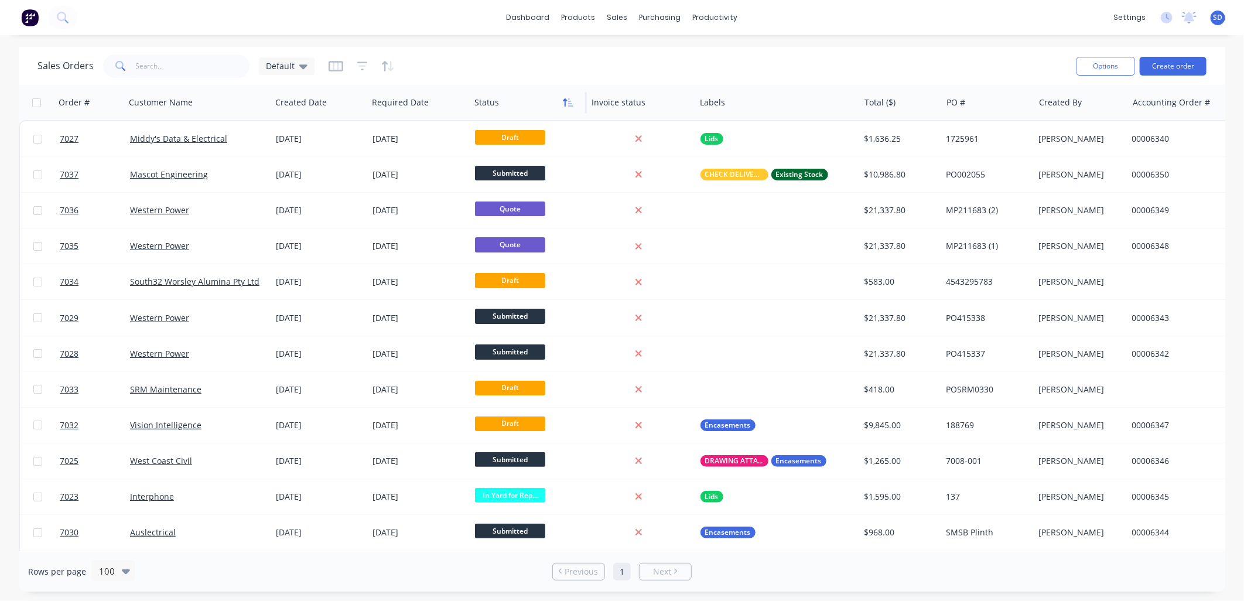
click at [564, 101] on icon "button" at bounding box center [568, 102] width 11 height 9
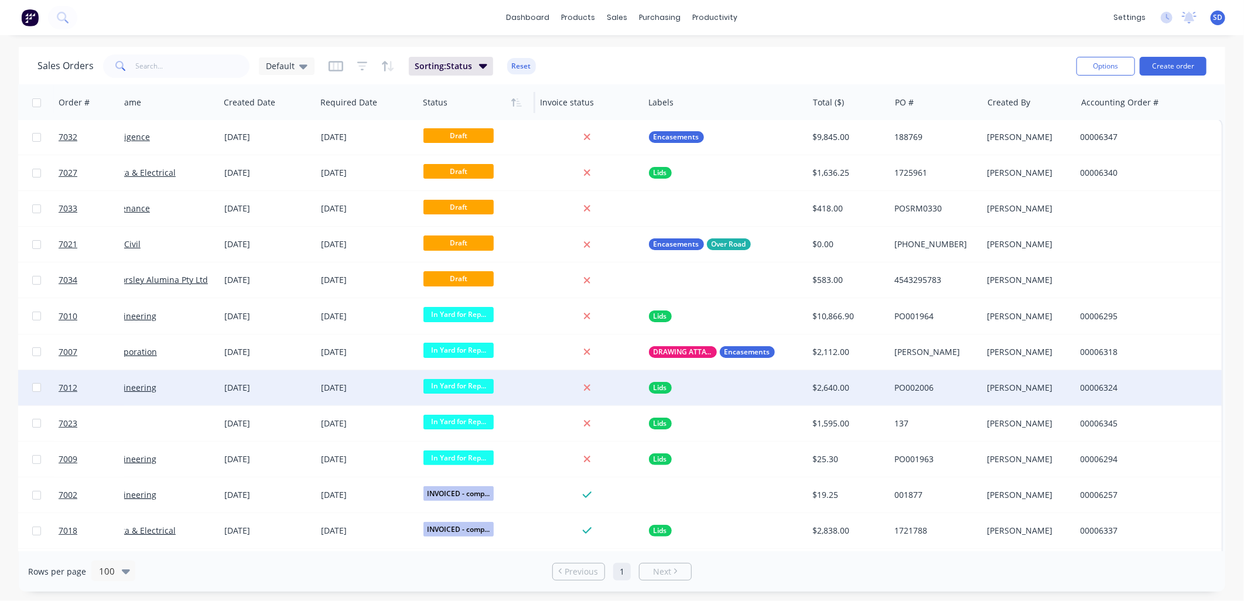
scroll to position [0, 57]
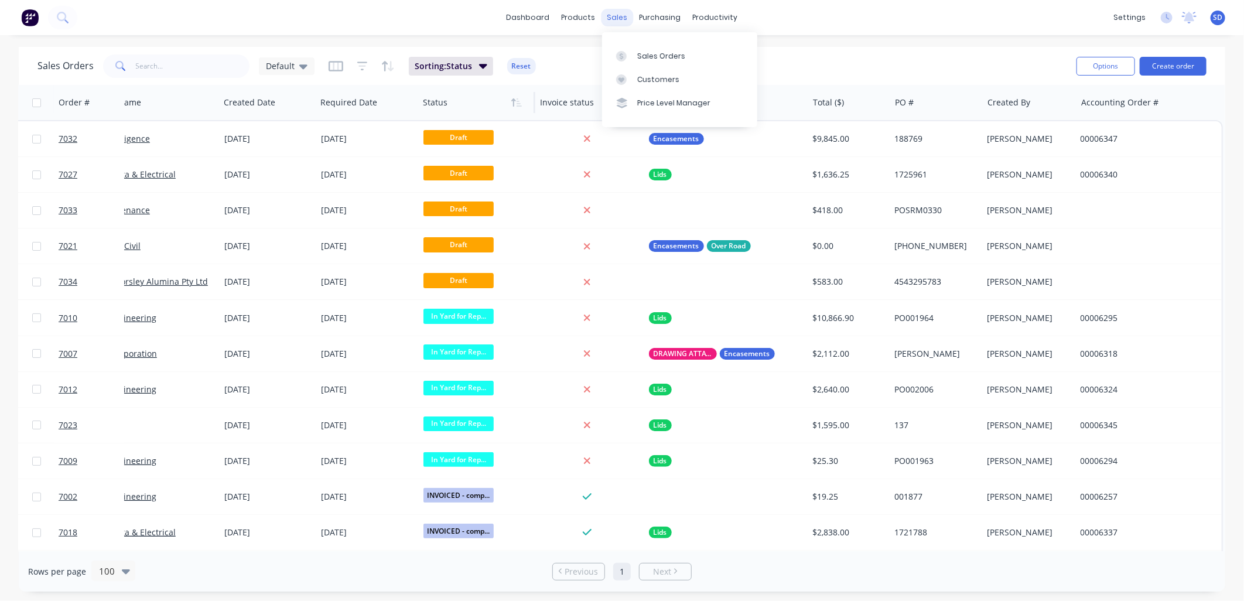
click at [616, 18] on div "sales" at bounding box center [618, 18] width 32 height 18
click at [648, 57] on div "Sales Orders" at bounding box center [661, 56] width 48 height 11
click at [736, 61] on div "Workflow" at bounding box center [735, 56] width 35 height 11
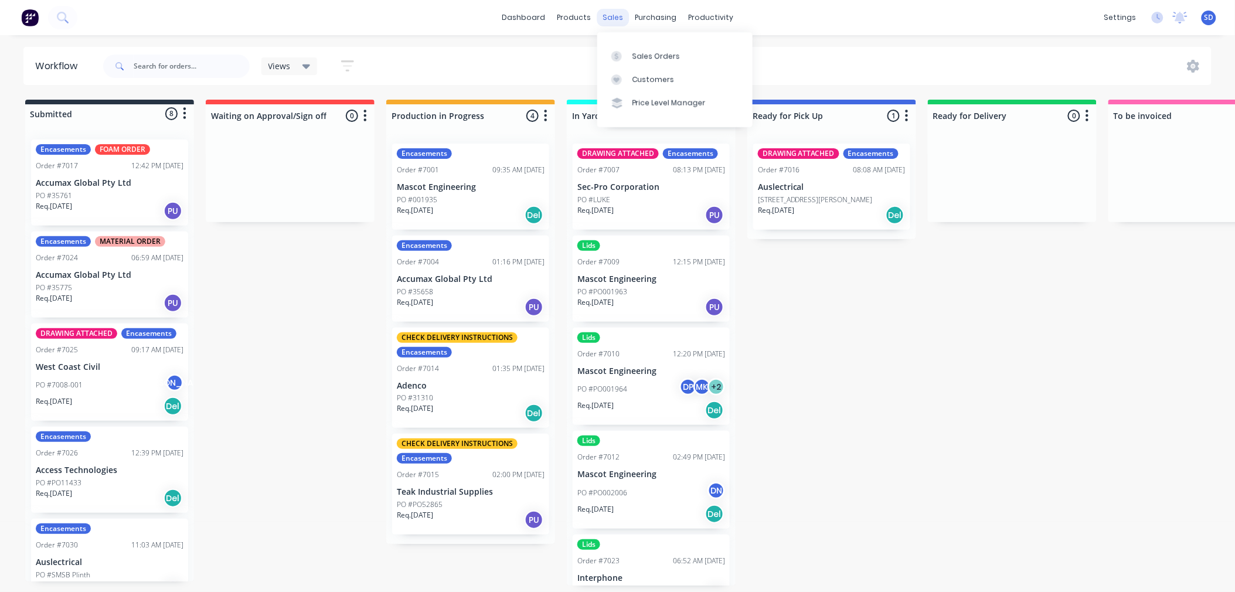
click at [616, 22] on div "sales" at bounding box center [612, 18] width 32 height 18
click at [655, 52] on div "Sales Orders" at bounding box center [656, 56] width 48 height 11
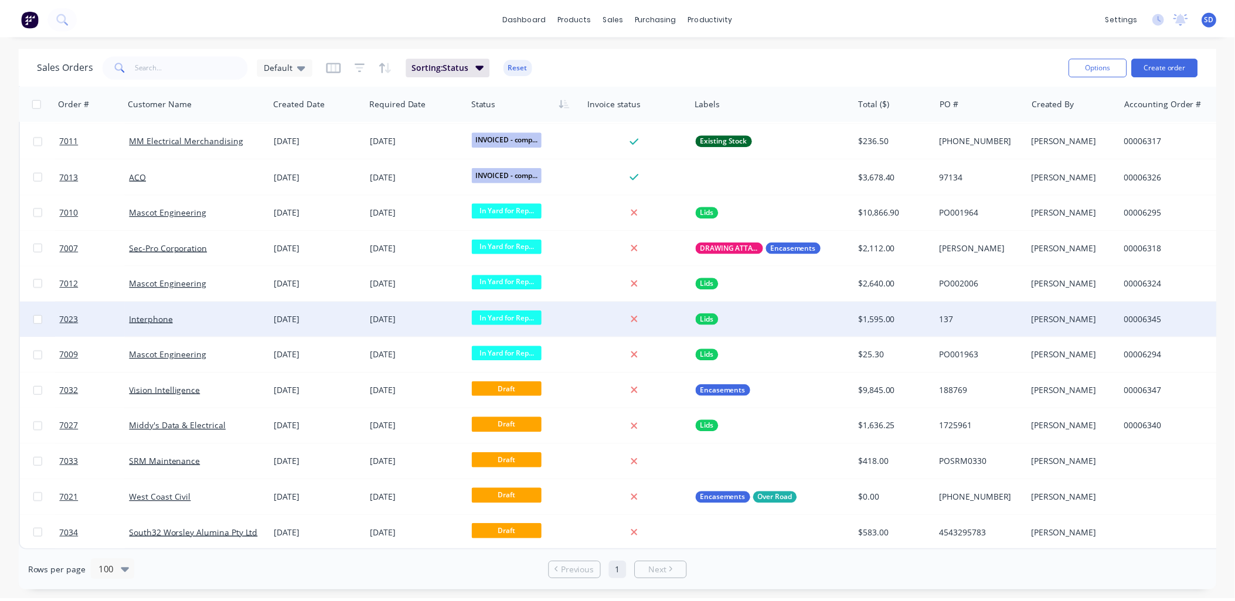
scroll to position [792, 0]
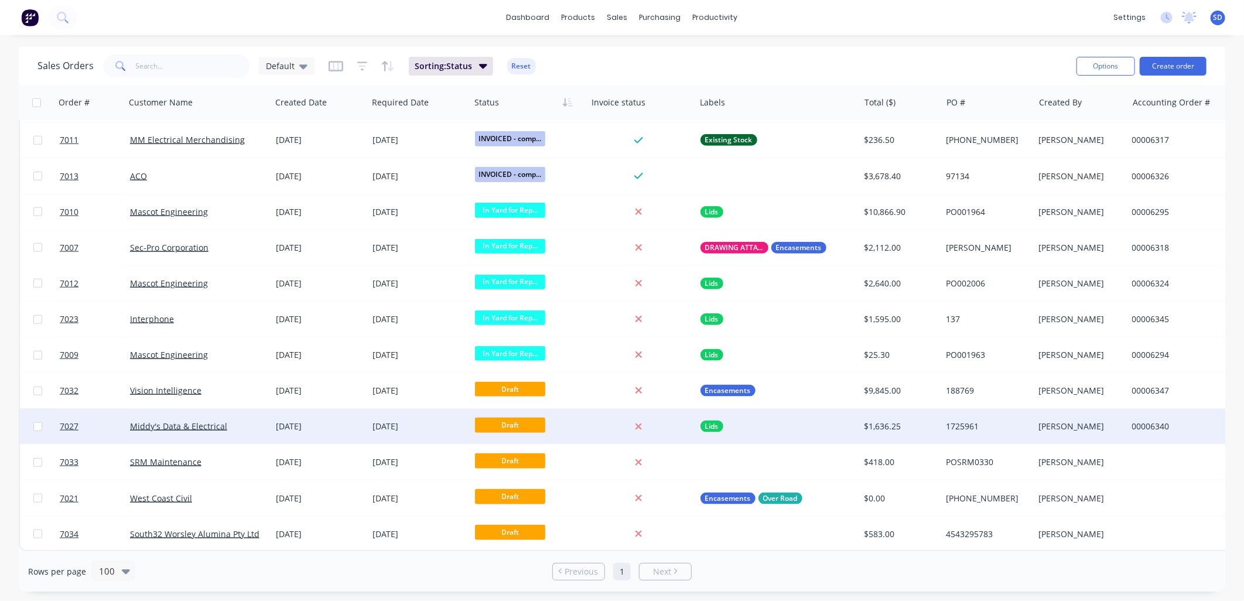
click at [234, 422] on div "Middy's Data & Electrical" at bounding box center [195, 427] width 130 height 12
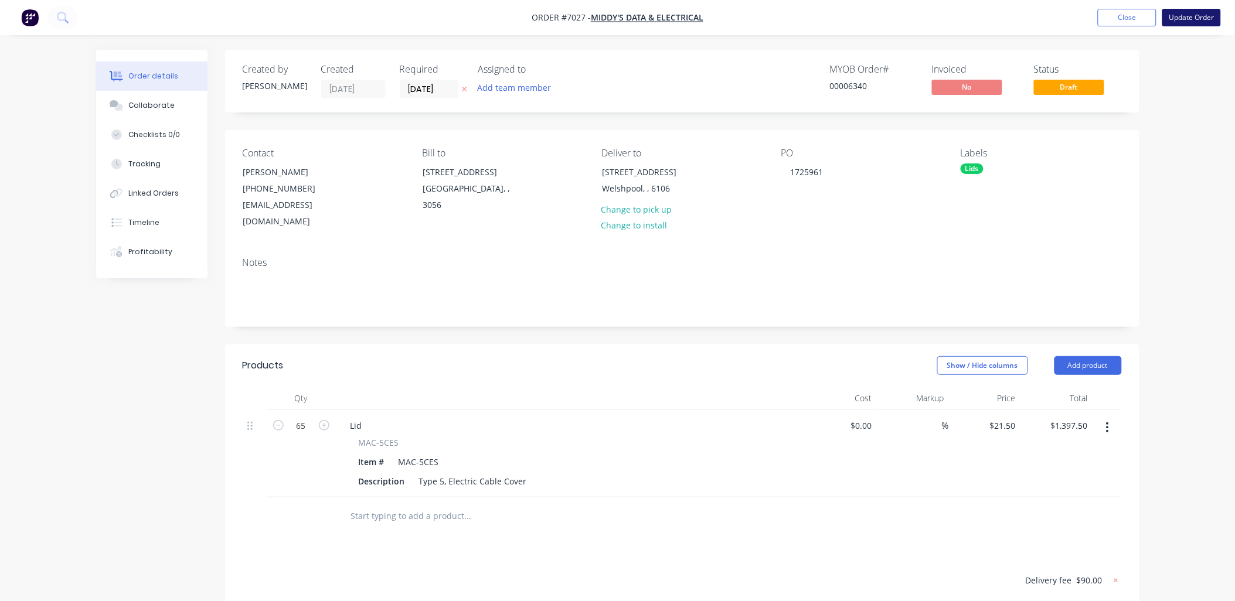
click at [1173, 26] on button "Update Order" at bounding box center [1191, 18] width 59 height 18
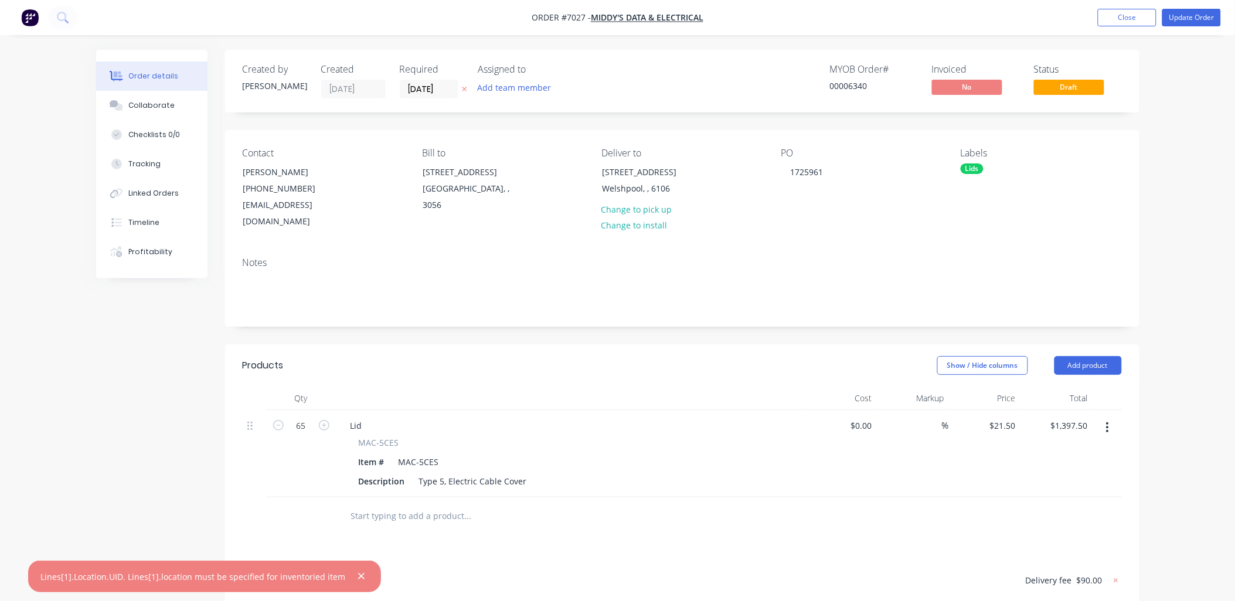
click at [1165, 262] on div "Order details Collaborate Checklists 0/0 Tracking Linked Orders Timeline Profit…" at bounding box center [617, 414] width 1235 height 828
click at [1148, 14] on button "Close" at bounding box center [1126, 18] width 59 height 18
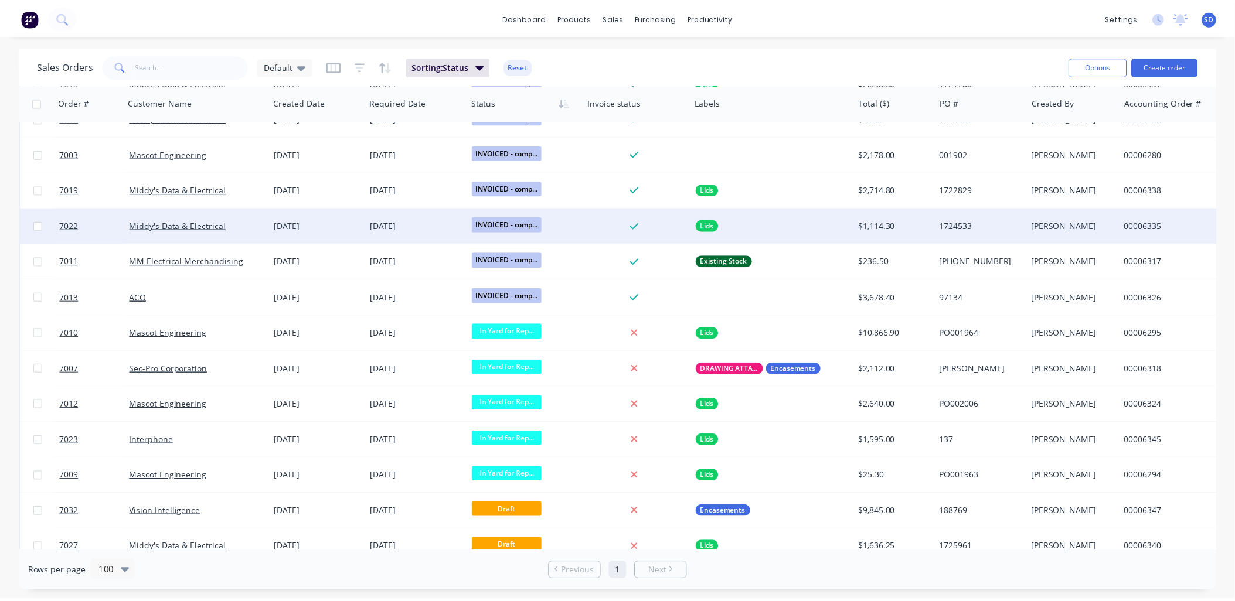
scroll to position [792, 0]
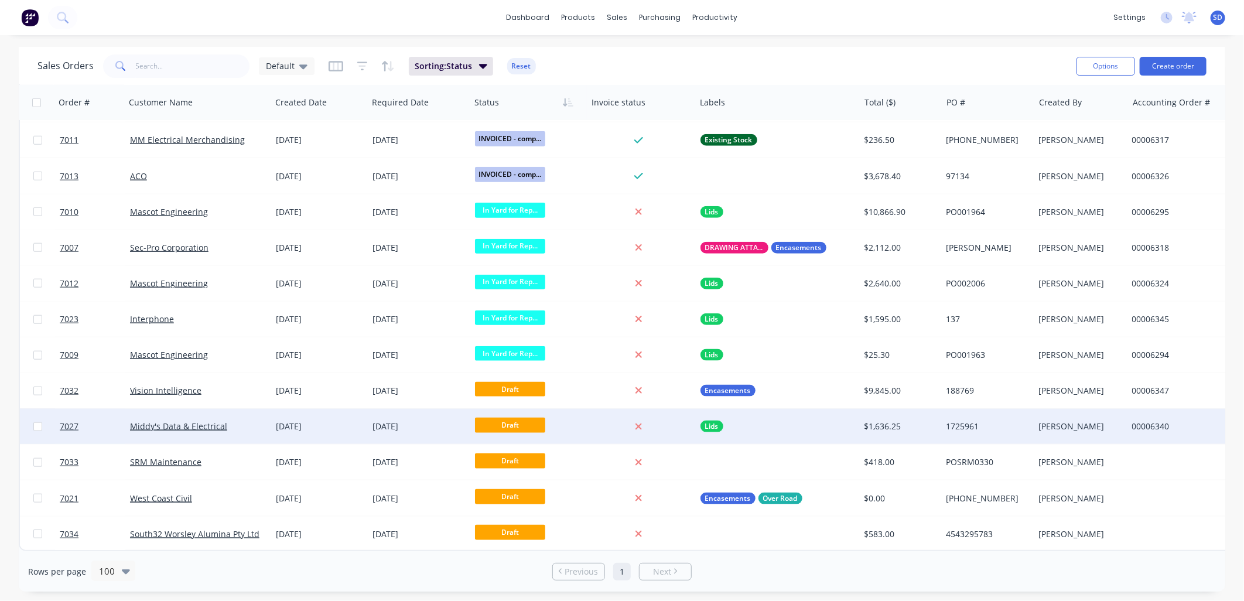
click at [1179, 414] on div "00006340" at bounding box center [1201, 426] width 146 height 35
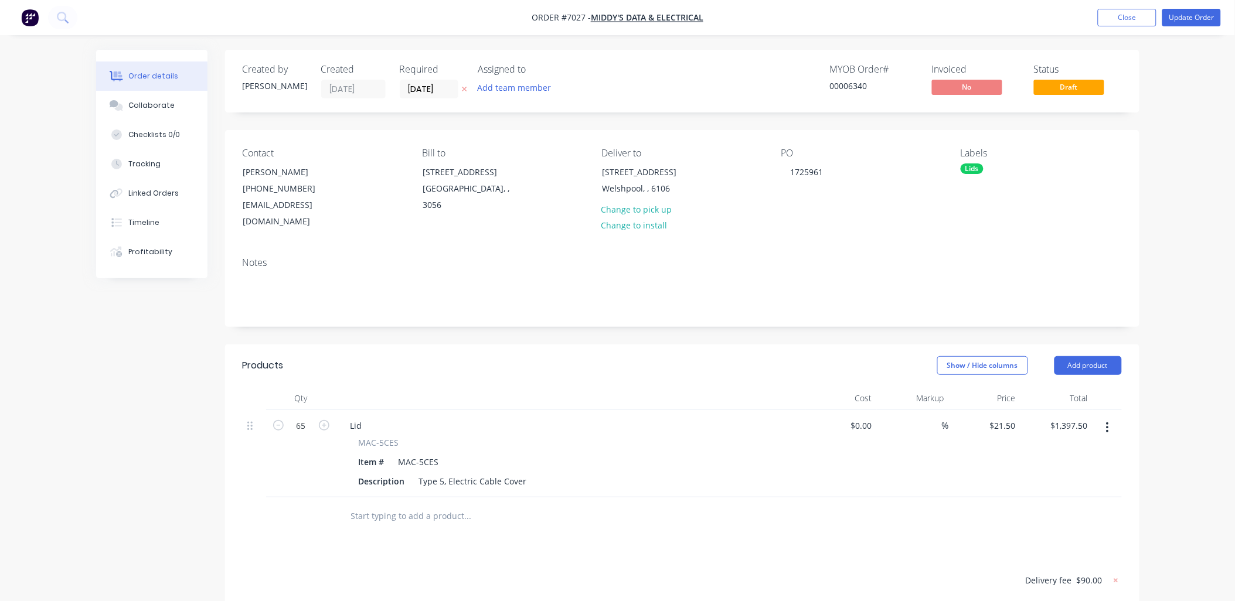
click at [1158, 338] on div "Order details Collaborate Checklists 0/0 Tracking Linked Orders Timeline Profit…" at bounding box center [617, 414] width 1235 height 828
click at [1184, 20] on button "Update Order" at bounding box center [1191, 18] width 59 height 18
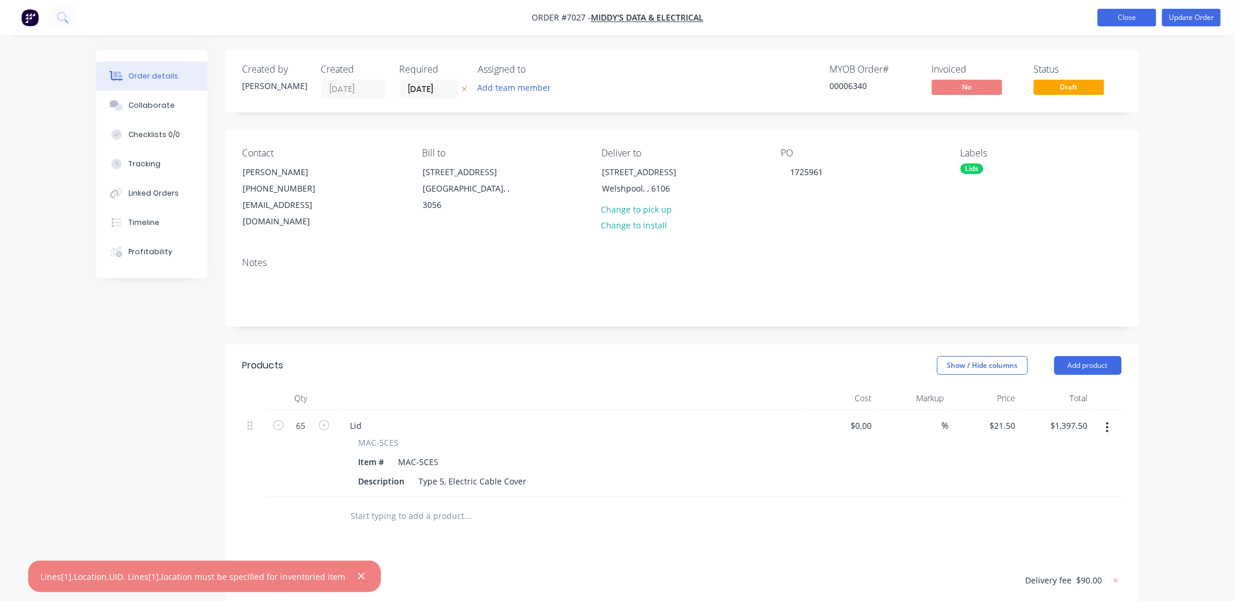
click at [1120, 22] on button "Close" at bounding box center [1126, 18] width 59 height 18
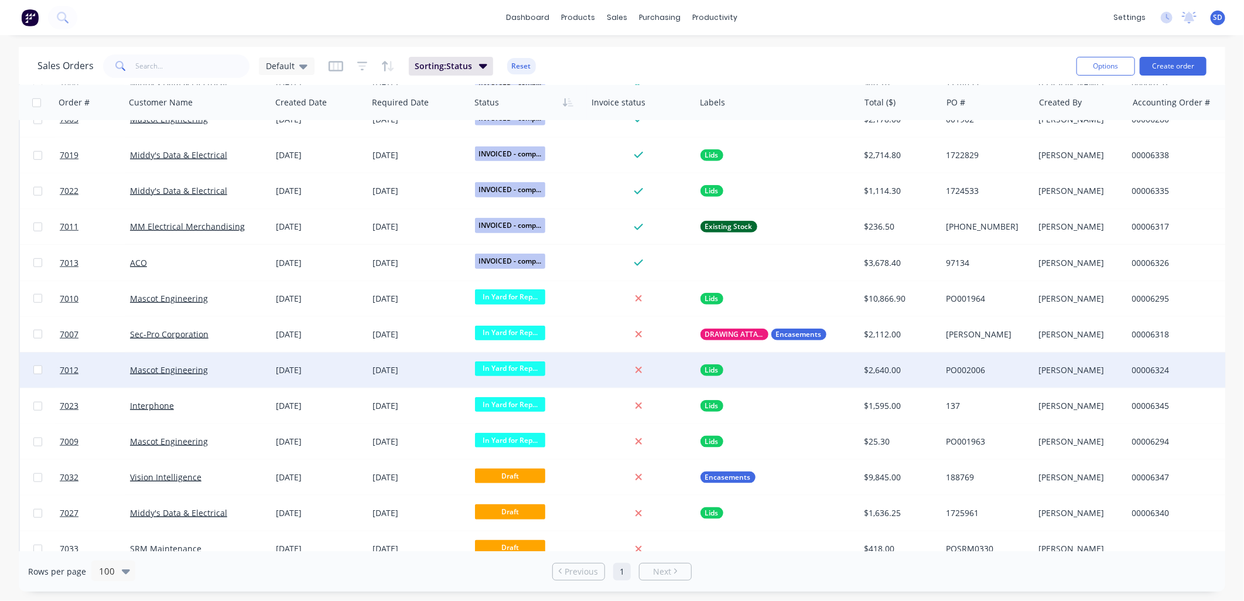
scroll to position [792, 0]
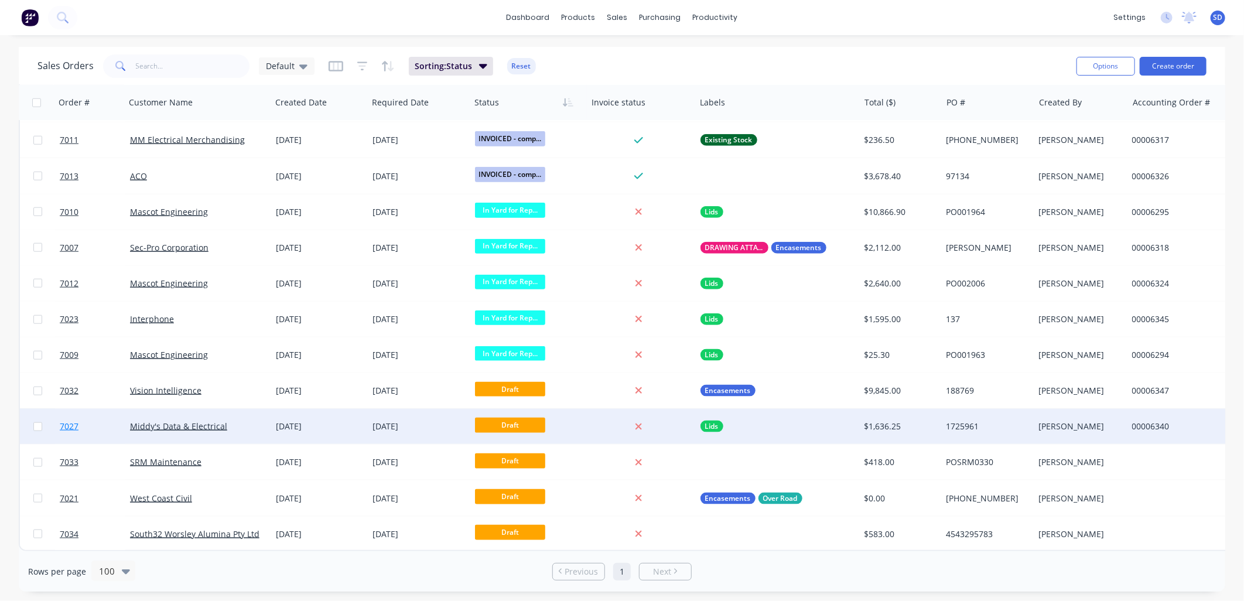
drag, startPoint x: 36, startPoint y: 419, endPoint x: 62, endPoint y: 428, distance: 27.4
click at [36, 422] on input "checkbox" at bounding box center [37, 426] width 9 height 9
checkbox input "true"
click at [1105, 69] on button "Options" at bounding box center [1106, 66] width 59 height 19
click at [253, 439] on button "Duplicate" at bounding box center [284, 438] width 117 height 23
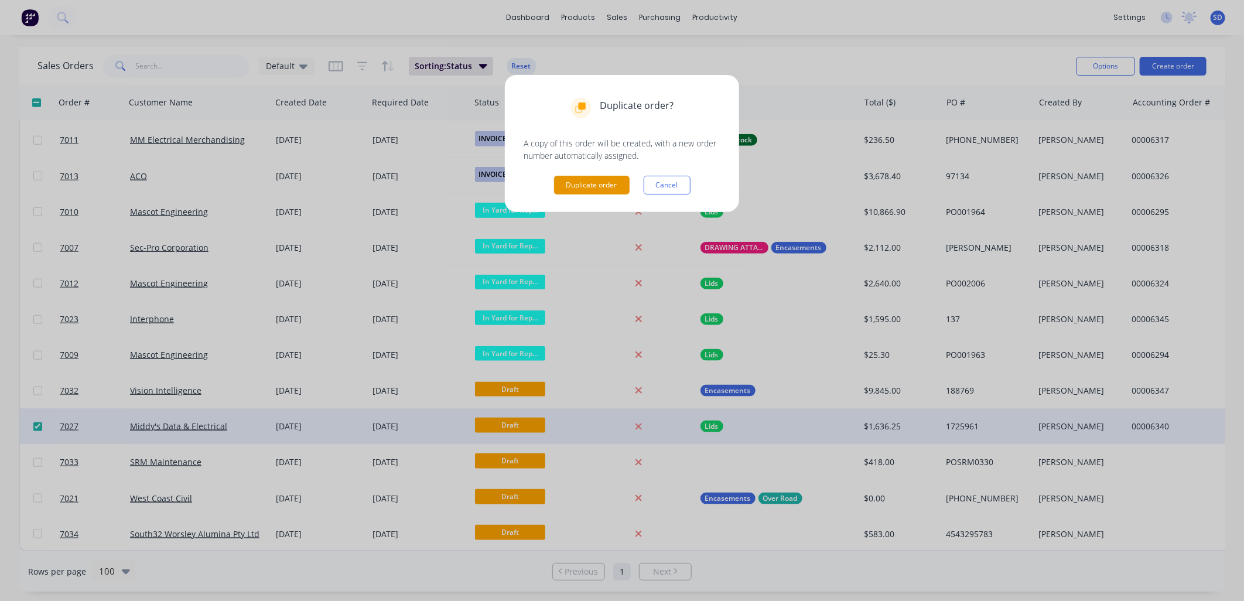
click at [581, 180] on button "Duplicate order" at bounding box center [592, 185] width 76 height 19
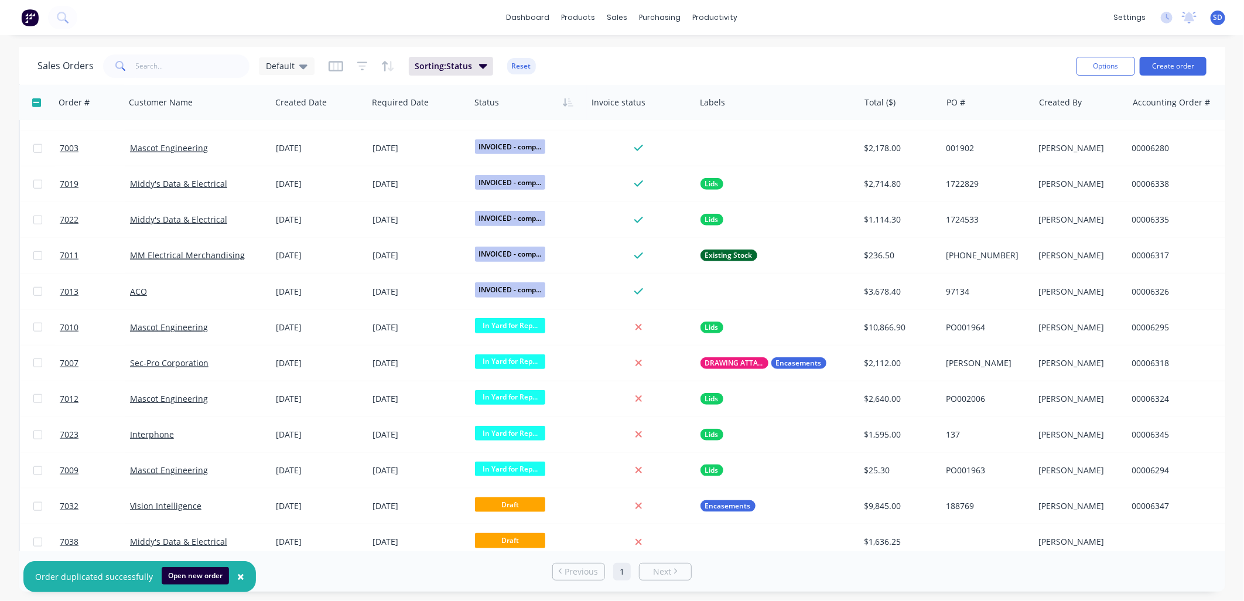
scroll to position [827, 0]
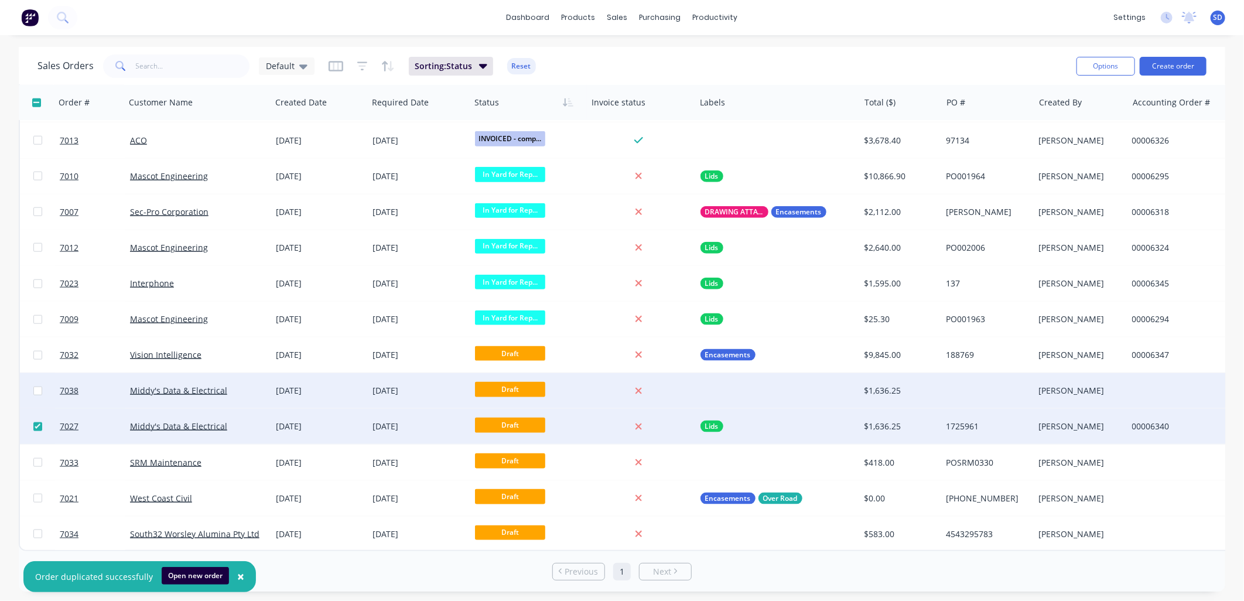
click at [336, 385] on div "[DATE]" at bounding box center [319, 391] width 87 height 12
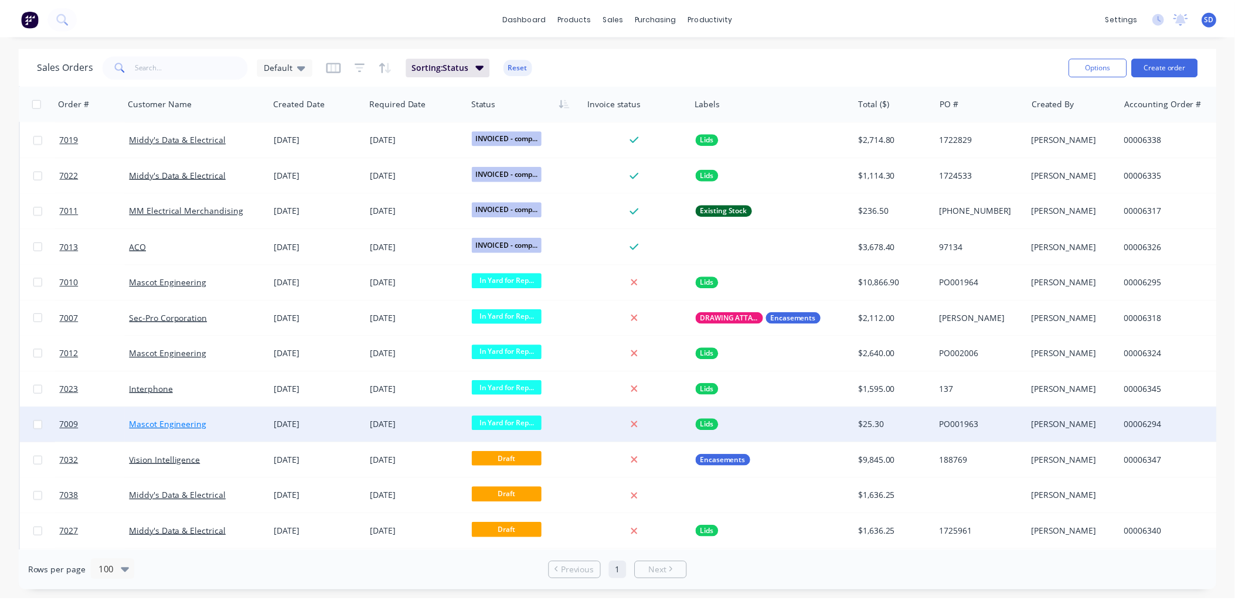
scroll to position [827, 0]
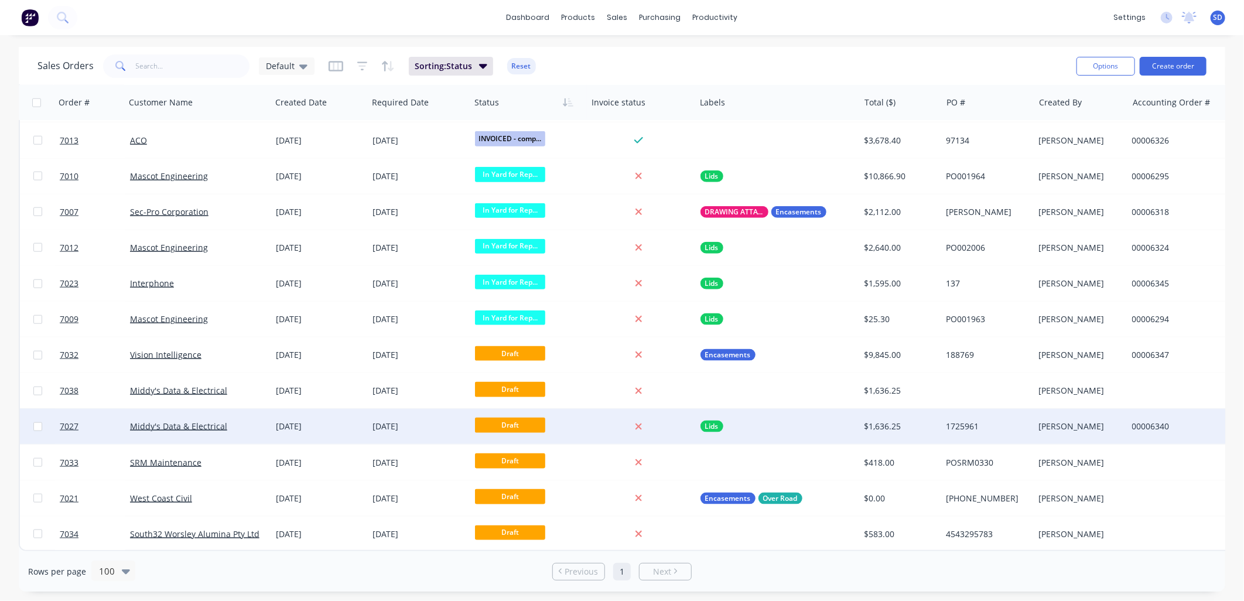
click at [238, 421] on div "Middy's Data & Electrical" at bounding box center [195, 427] width 130 height 12
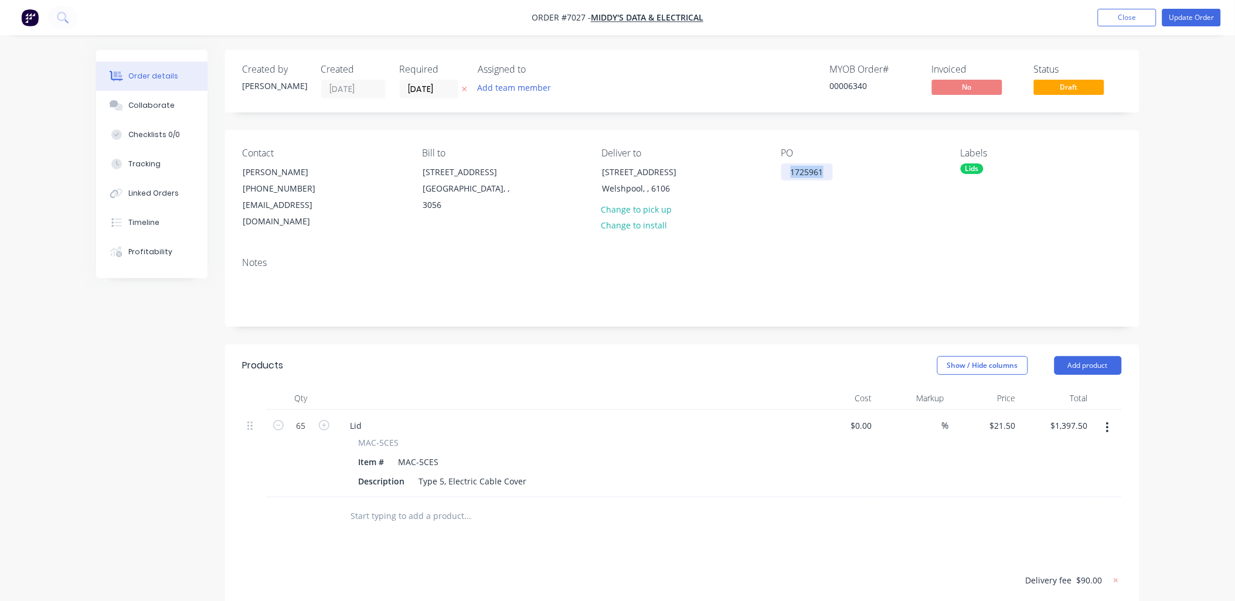
drag, startPoint x: 822, startPoint y: 172, endPoint x: 787, endPoint y: 171, distance: 34.6
click at [787, 171] on div "1725961" at bounding box center [807, 171] width 52 height 17
copy div "1725961"
click at [1132, 16] on button "Close" at bounding box center [1126, 18] width 59 height 18
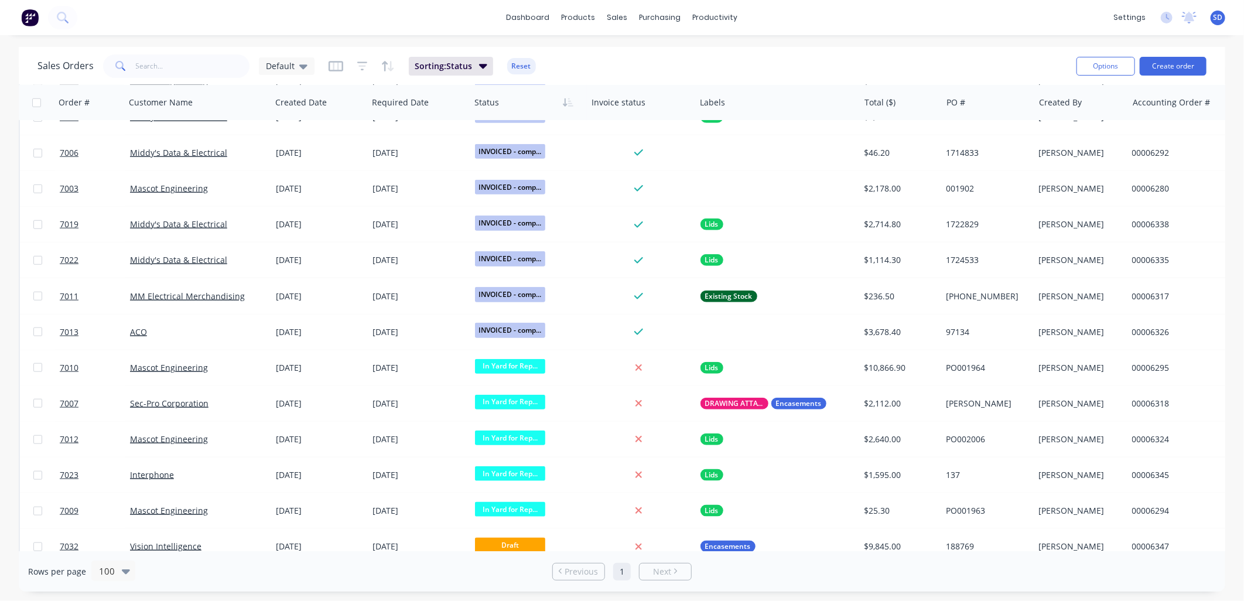
scroll to position [827, 0]
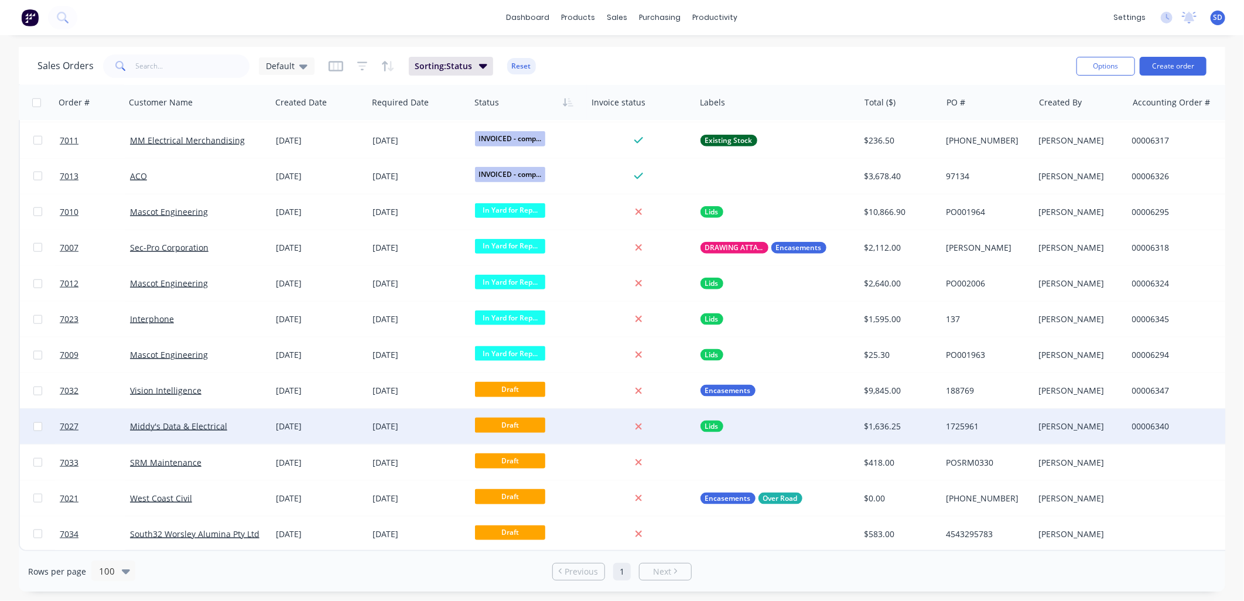
drag, startPoint x: 35, startPoint y: 421, endPoint x: 43, endPoint y: 422, distance: 8.3
click at [35, 422] on input "checkbox" at bounding box center [37, 426] width 9 height 9
checkbox input "true"
click at [448, 419] on button "Archive" at bounding box center [486, 419] width 117 height 23
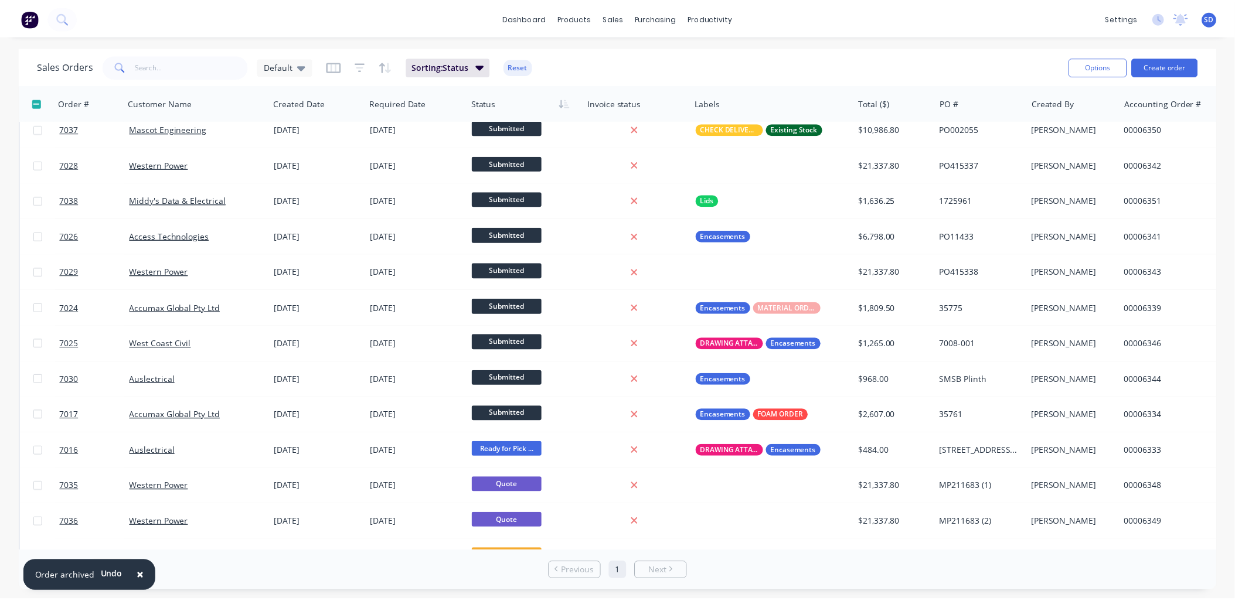
scroll to position [0, 0]
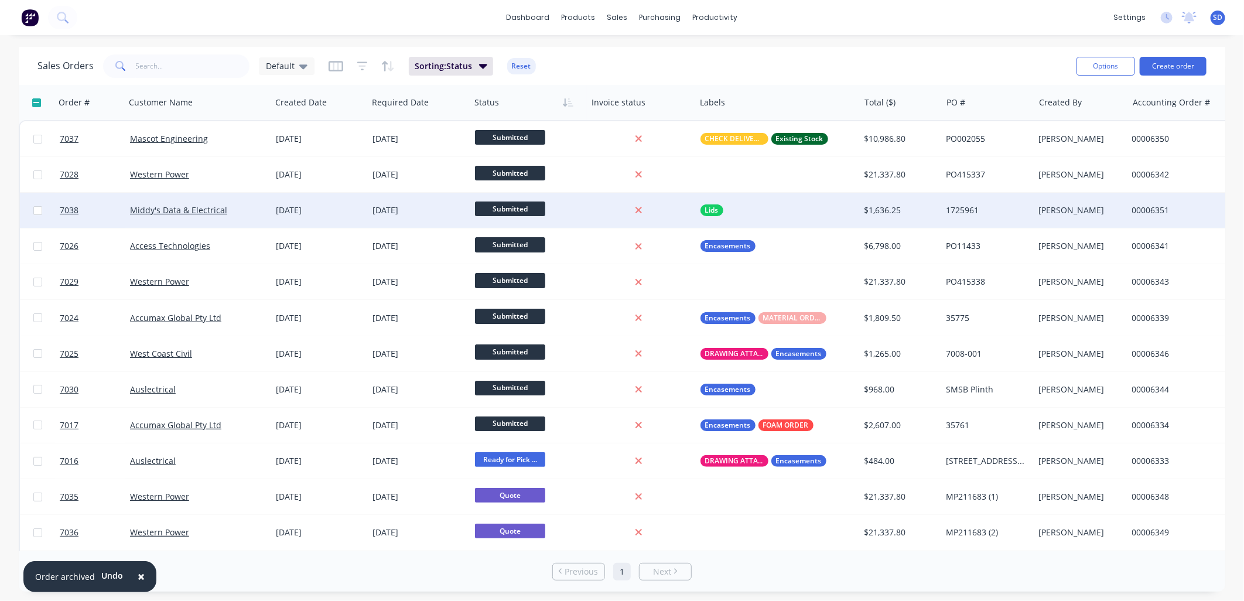
click at [450, 203] on div "[DATE]" at bounding box center [419, 210] width 103 height 35
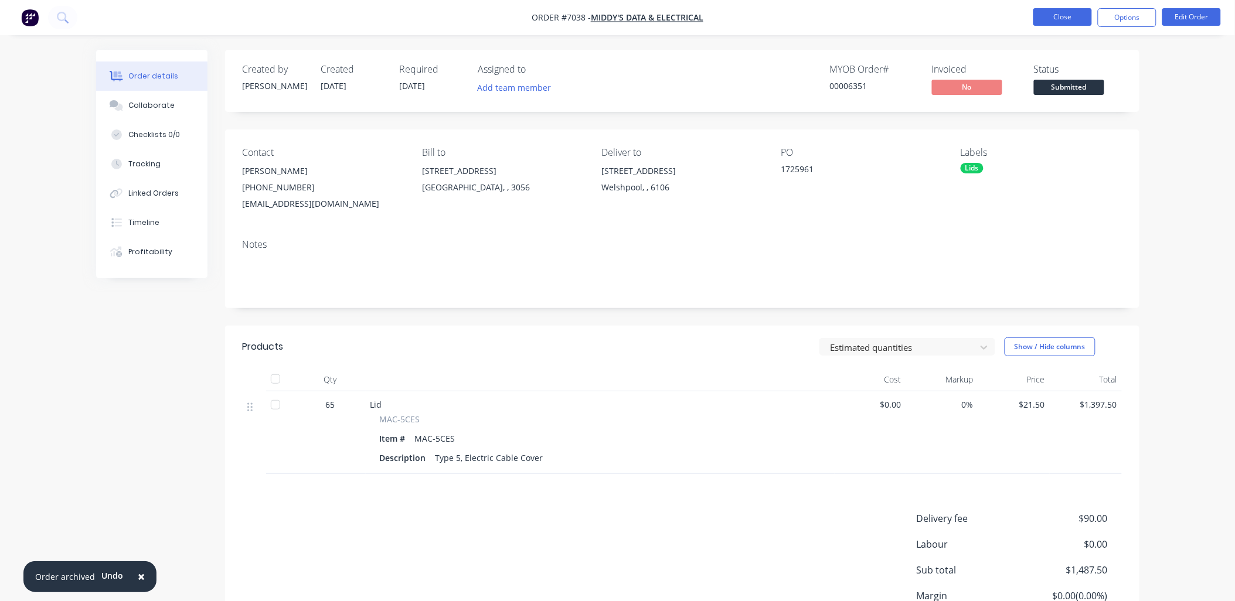
click at [1052, 24] on button "Close" at bounding box center [1062, 17] width 59 height 18
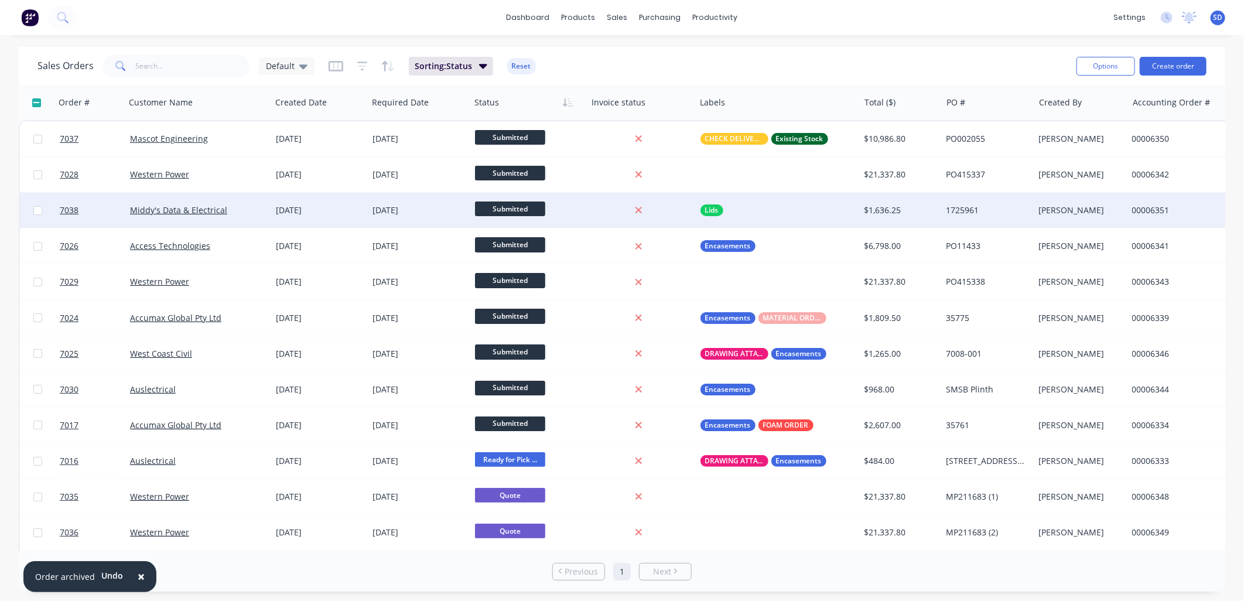
click at [506, 209] on span "Submitted" at bounding box center [510, 209] width 70 height 15
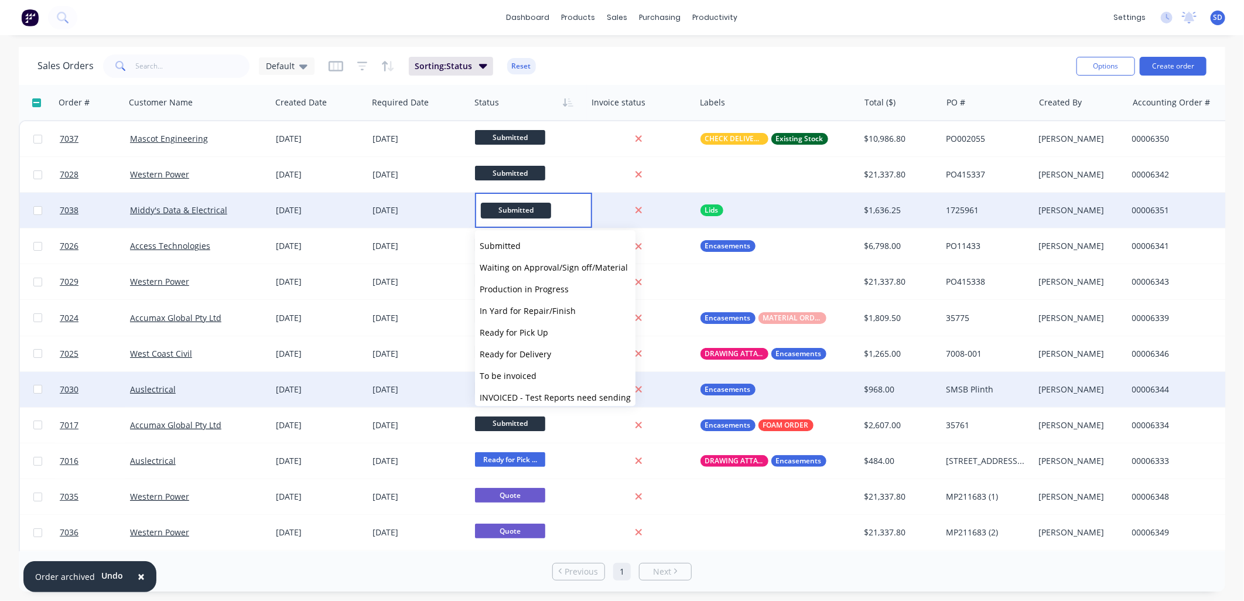
click at [516, 375] on span "To be invoiced" at bounding box center [508, 375] width 57 height 11
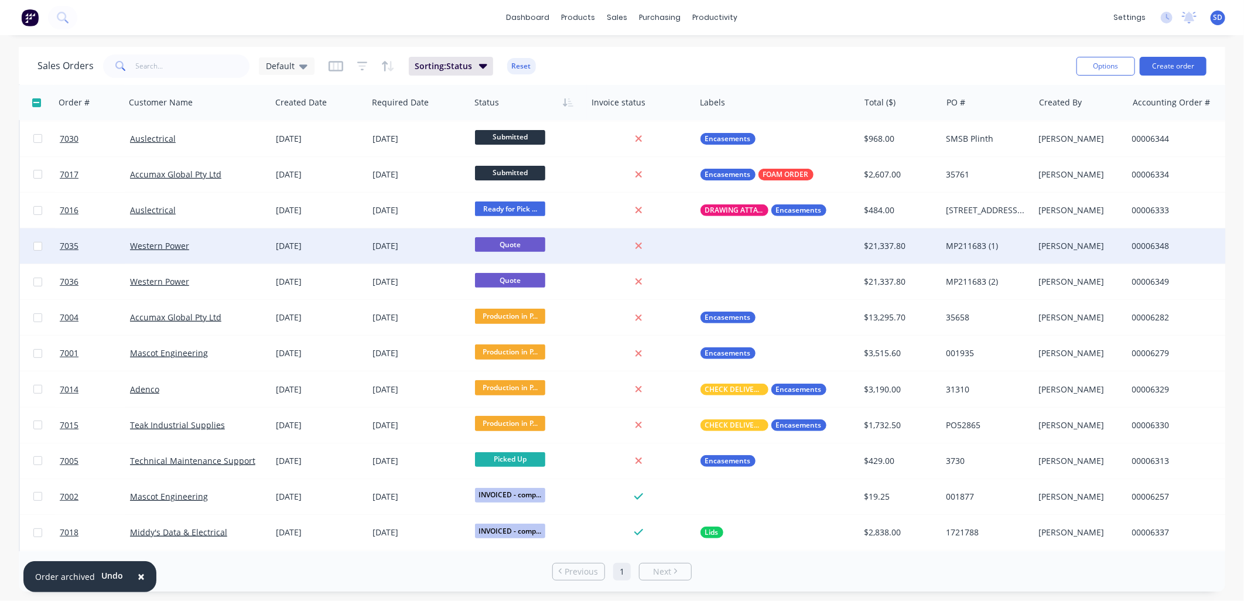
scroll to position [260, 0]
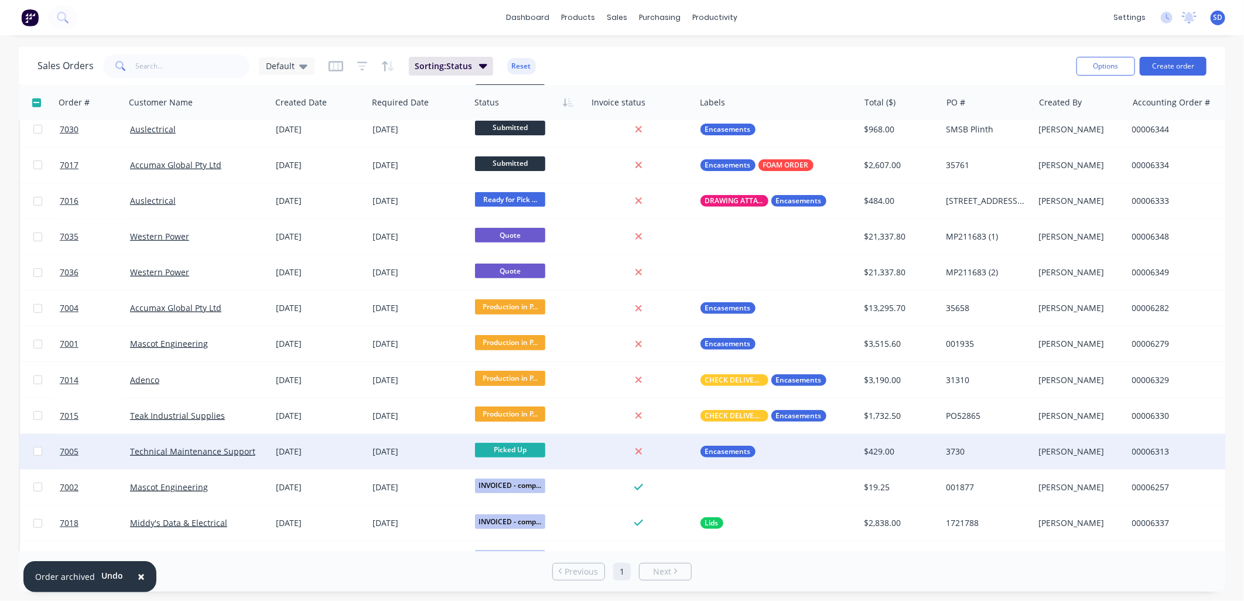
click at [490, 447] on span "Picked Up" at bounding box center [510, 450] width 70 height 15
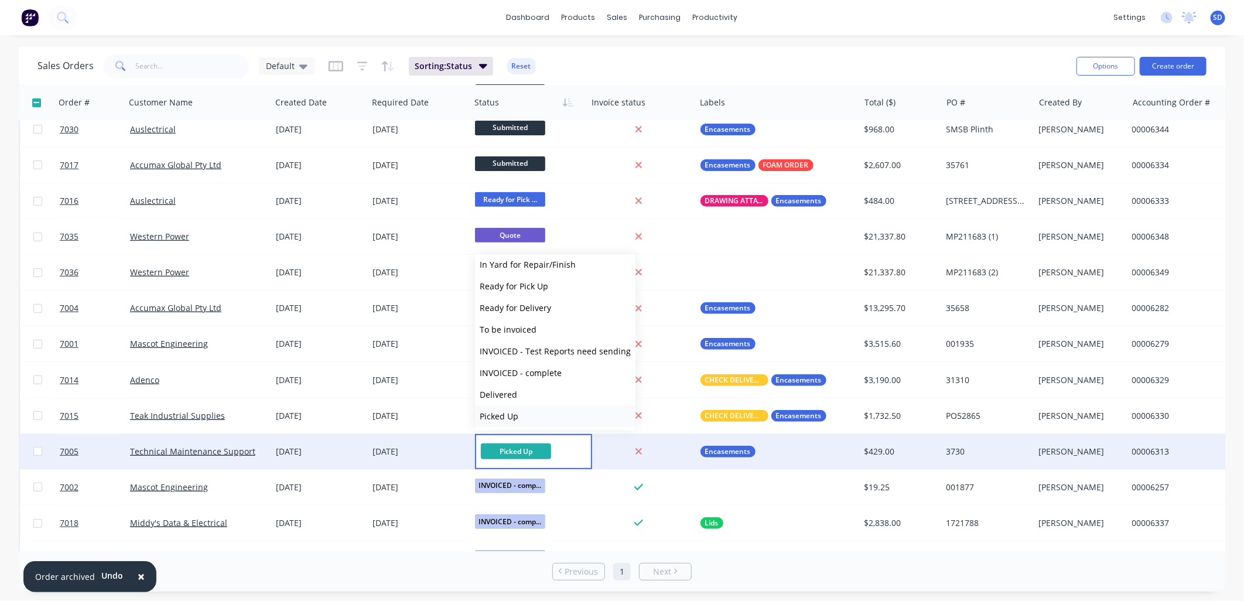
scroll to position [71, 0]
click at [516, 323] on span "To be invoiced" at bounding box center [508, 328] width 57 height 11
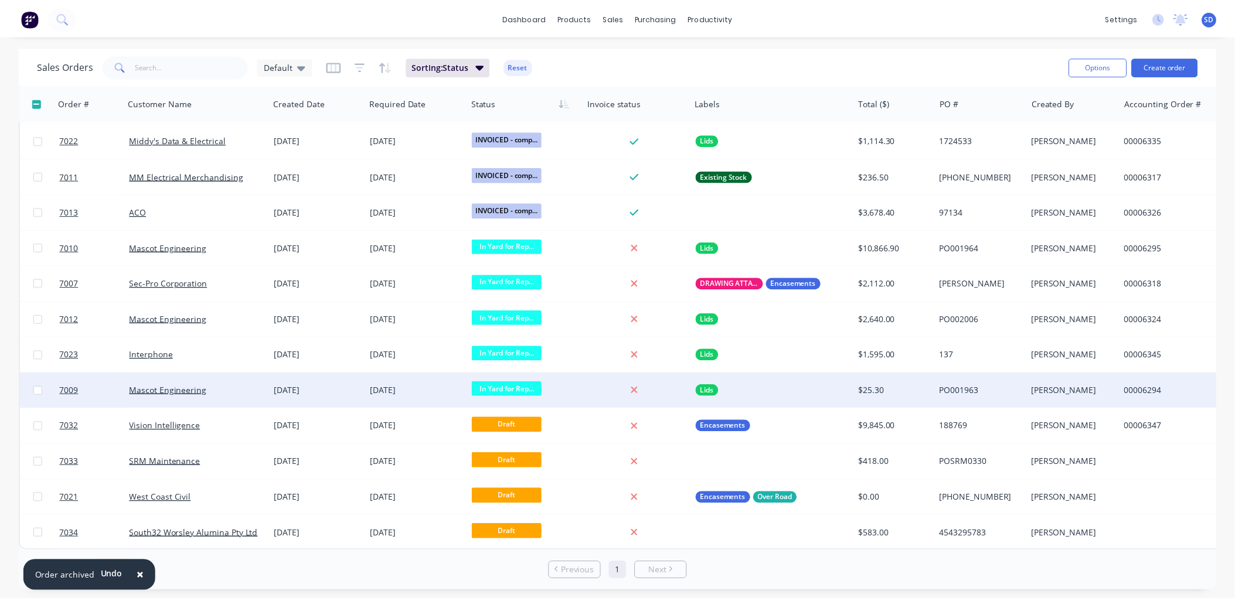
scroll to position [792, 0]
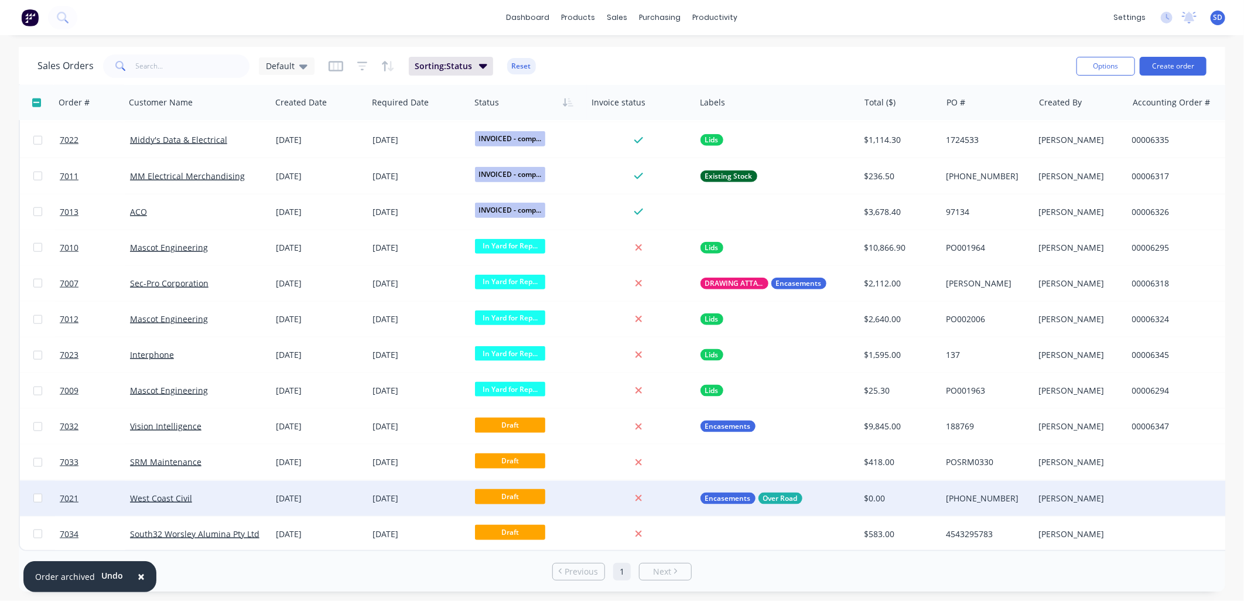
click at [208, 495] on div "West Coast Civil" at bounding box center [195, 499] width 130 height 12
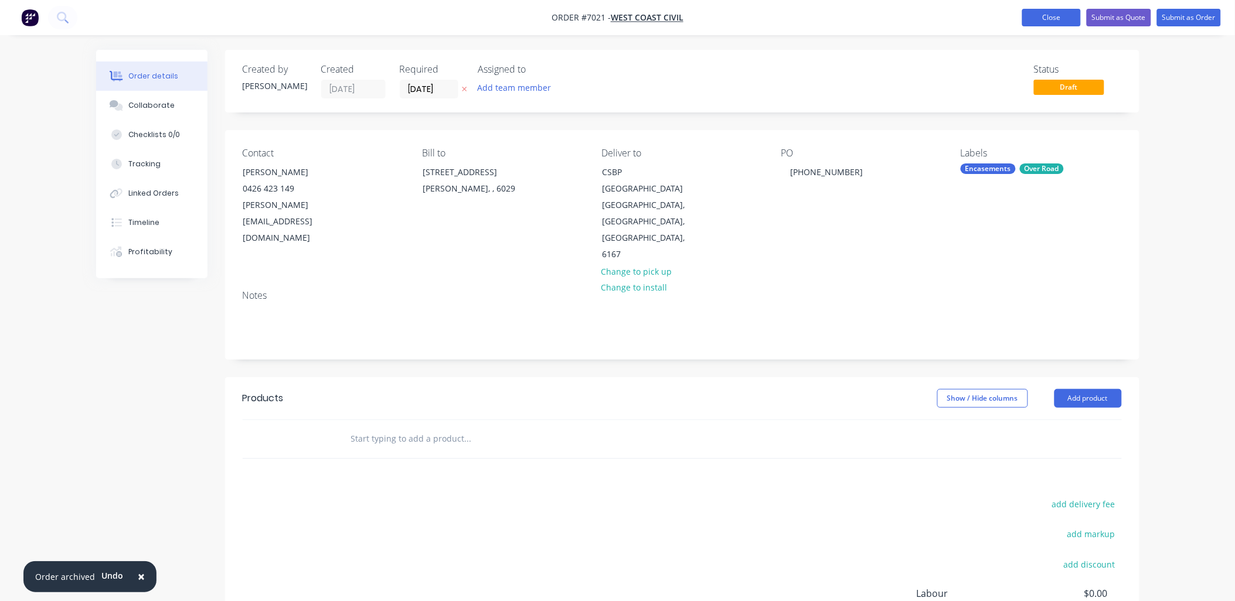
click at [1042, 19] on button "Close" at bounding box center [1051, 18] width 59 height 18
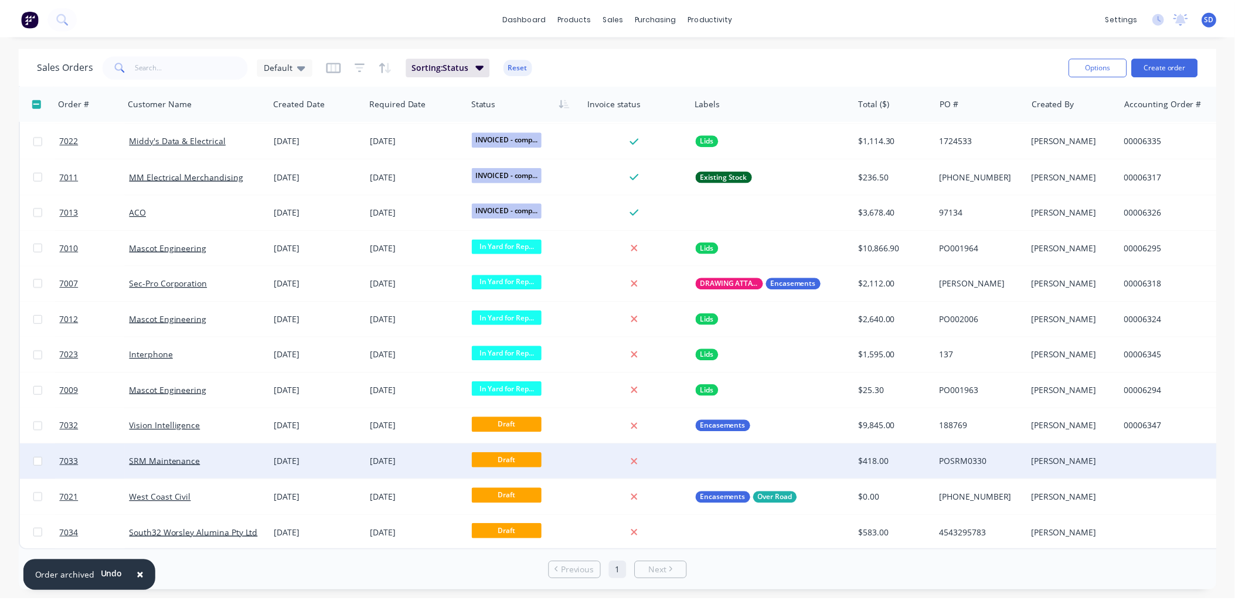
scroll to position [792, 0]
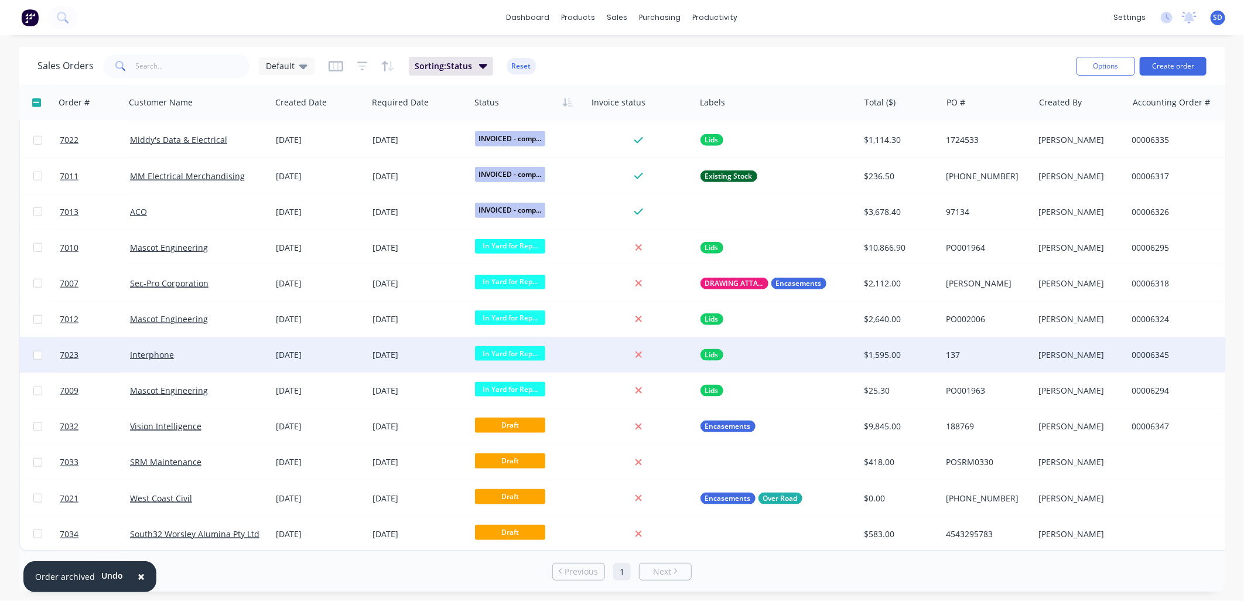
click at [234, 352] on div "Interphone" at bounding box center [195, 355] width 130 height 12
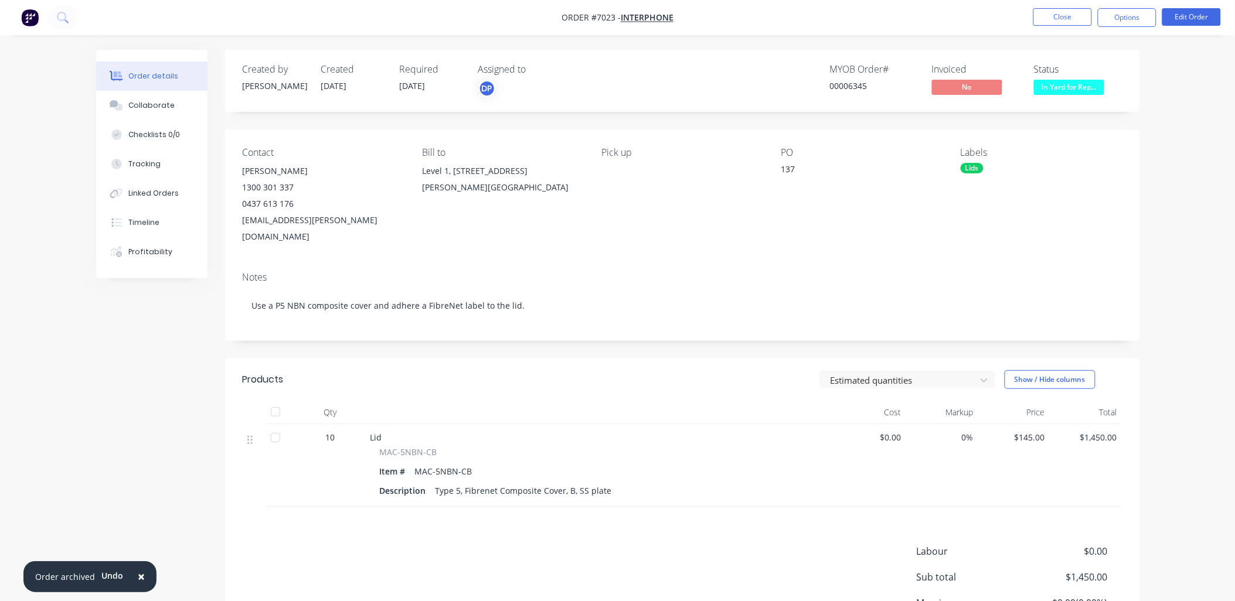
click at [981, 167] on div "Lids" at bounding box center [971, 168] width 23 height 11
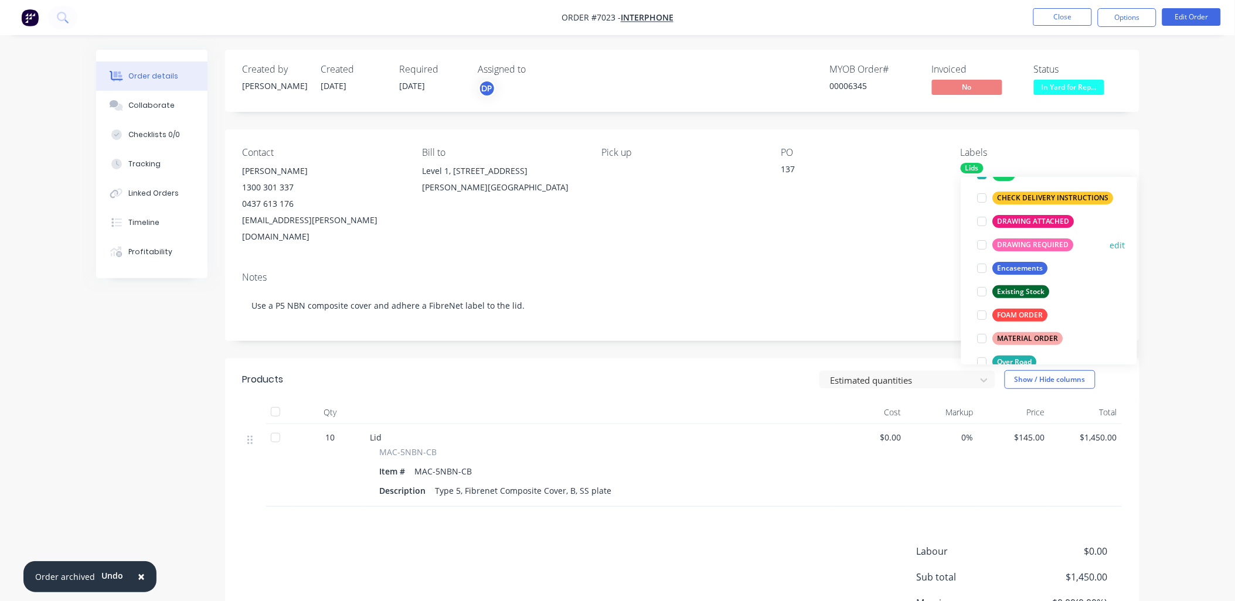
scroll to position [130, 0]
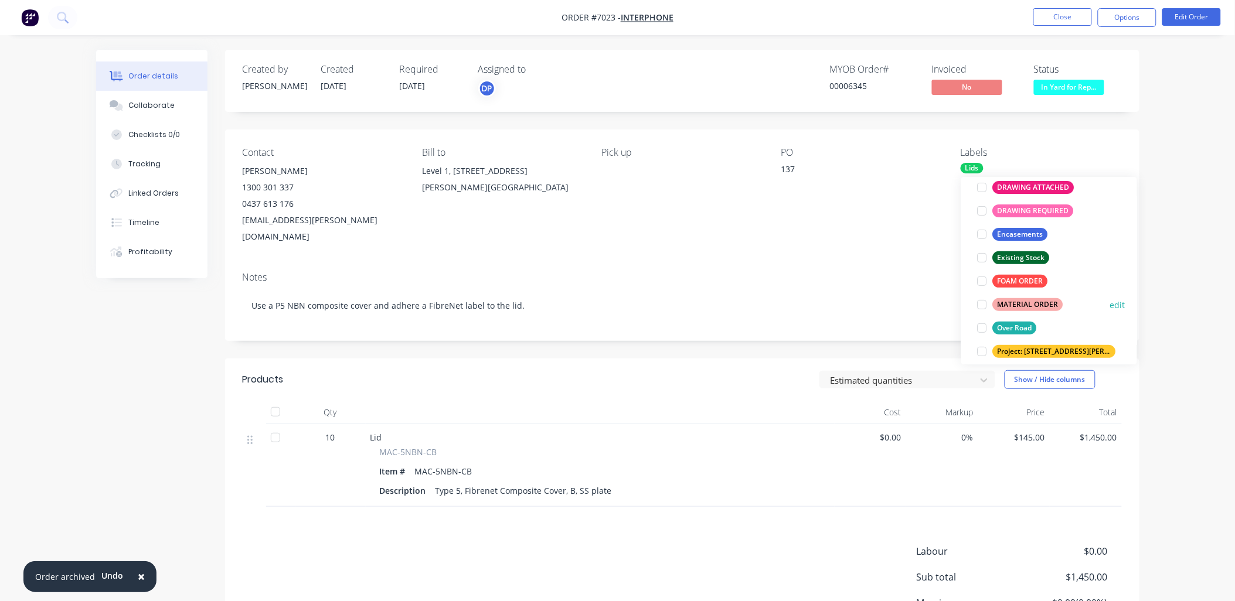
click at [983, 304] on div at bounding box center [981, 304] width 23 height 23
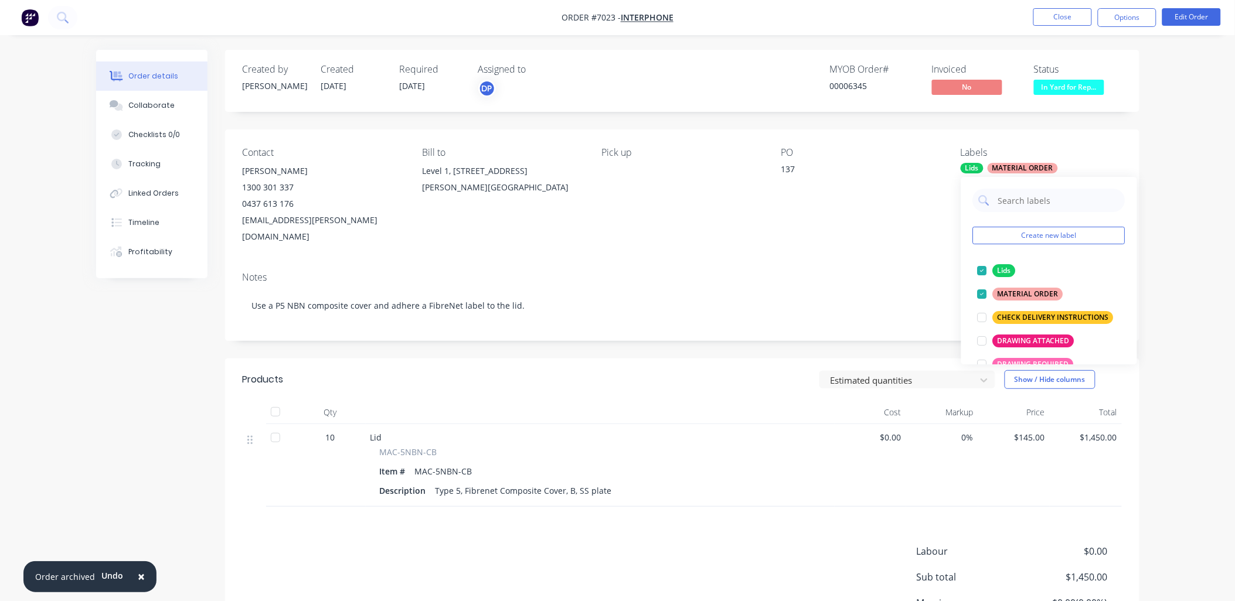
click at [1167, 265] on div "Order details Collaborate Checklists 0/0 Tracking Linked Orders Timeline Profit…" at bounding box center [617, 357] width 1235 height 715
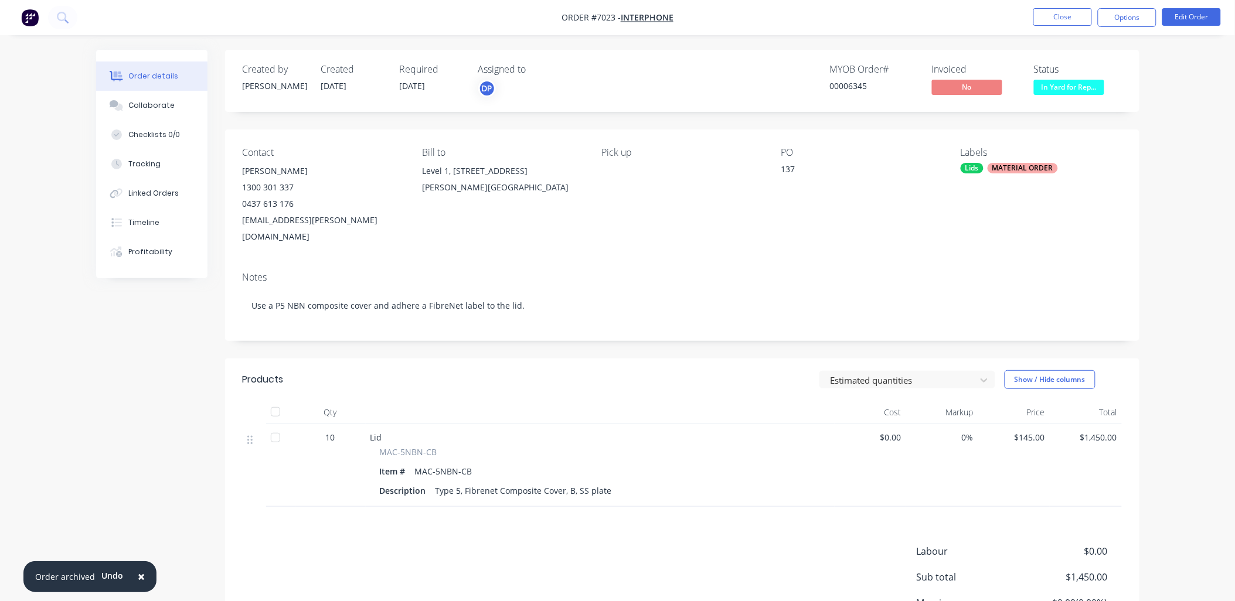
click at [1188, 210] on div "Order details Collaborate Checklists 0/0 Tracking Linked Orders Timeline Profit…" at bounding box center [617, 357] width 1235 height 715
click at [1075, 18] on button "Close" at bounding box center [1062, 17] width 59 height 18
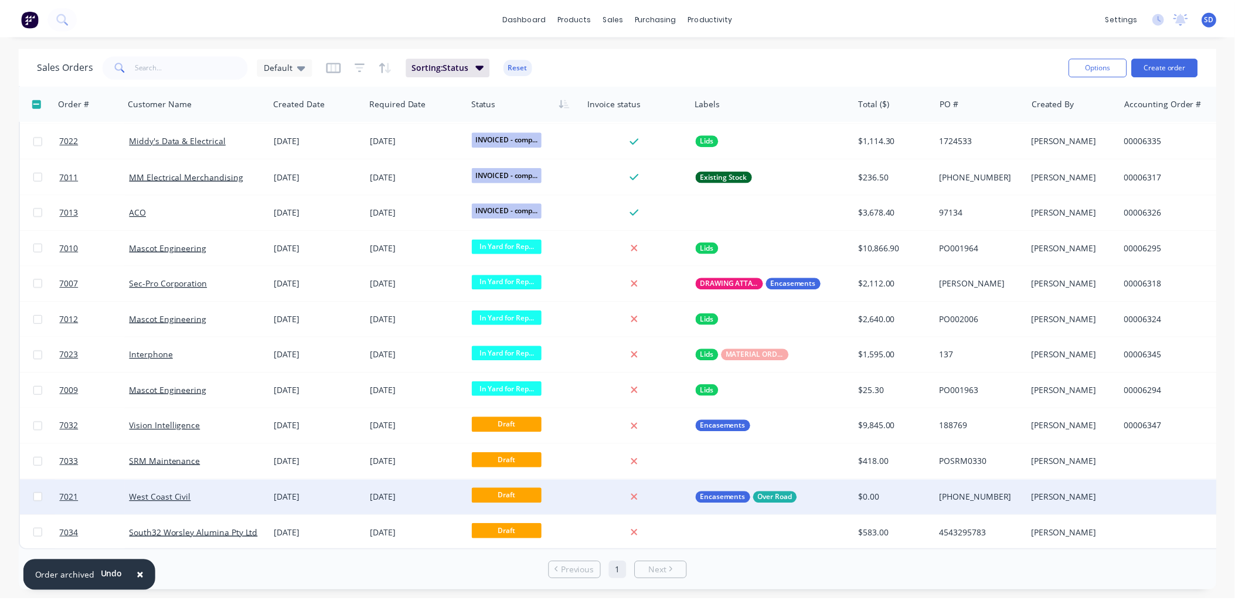
scroll to position [792, 0]
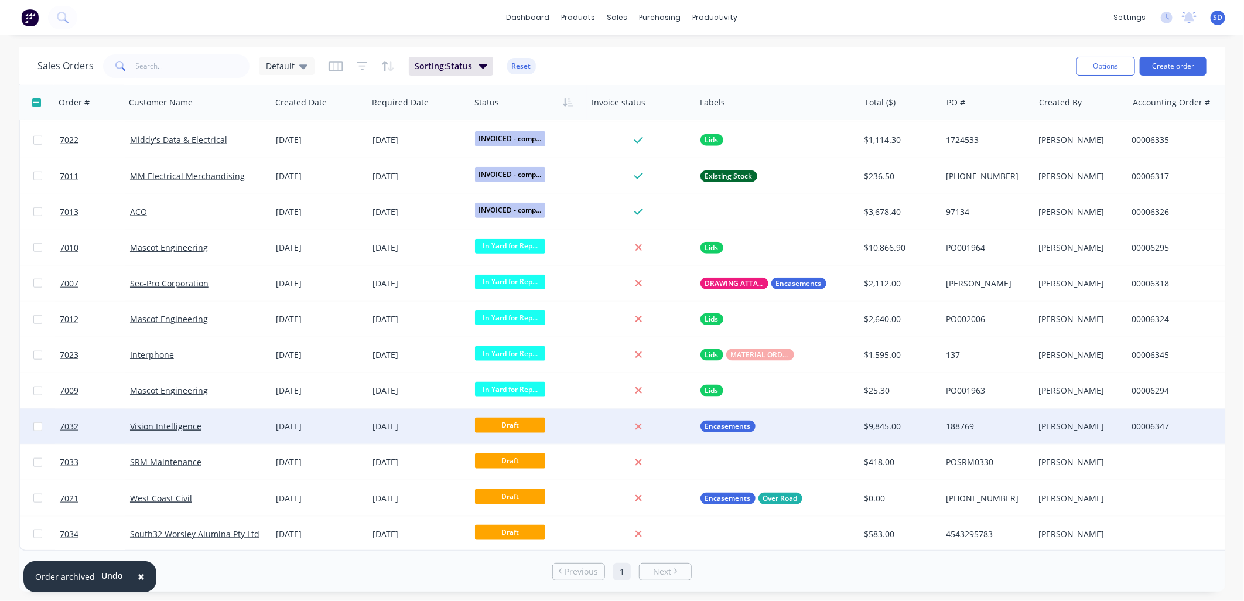
click at [224, 432] on div "Vision Intelligence" at bounding box center [198, 426] width 146 height 35
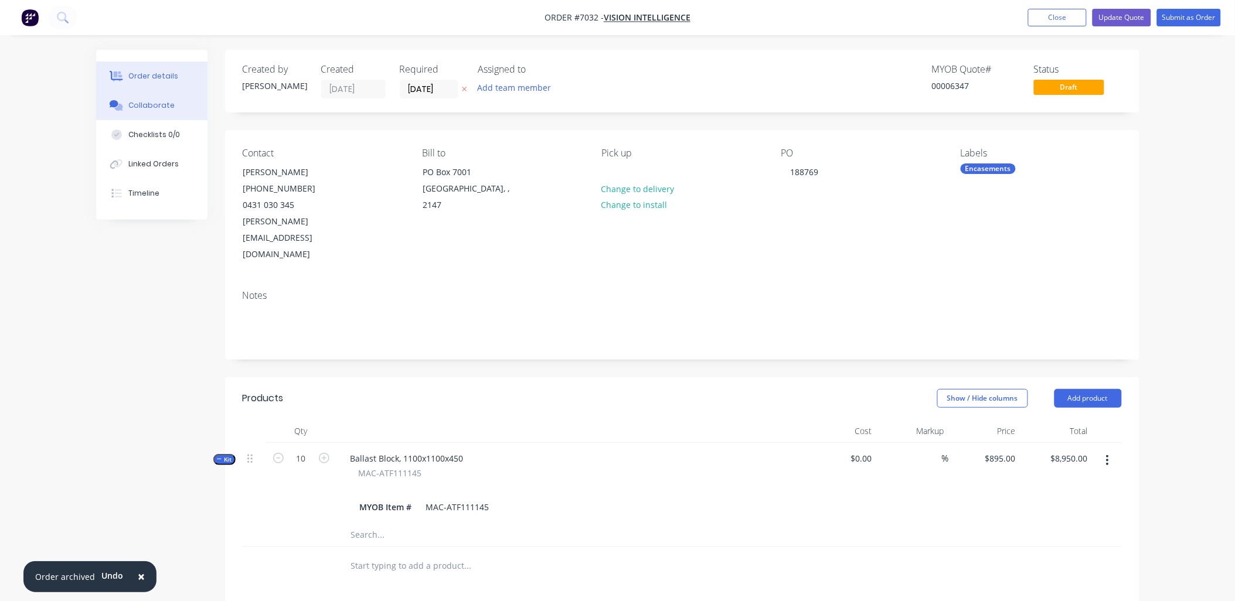
click at [149, 104] on div "Collaborate" at bounding box center [151, 105] width 46 height 11
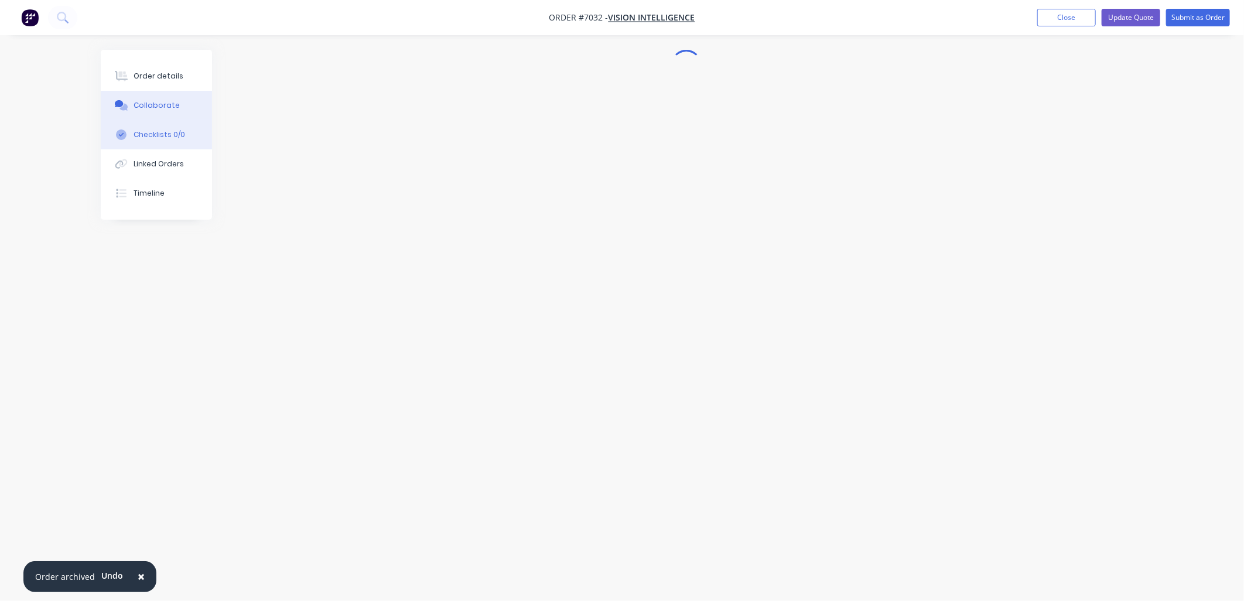
click at [144, 137] on div "Checklists 0/0" at bounding box center [160, 134] width 52 height 11
type textarea "x"
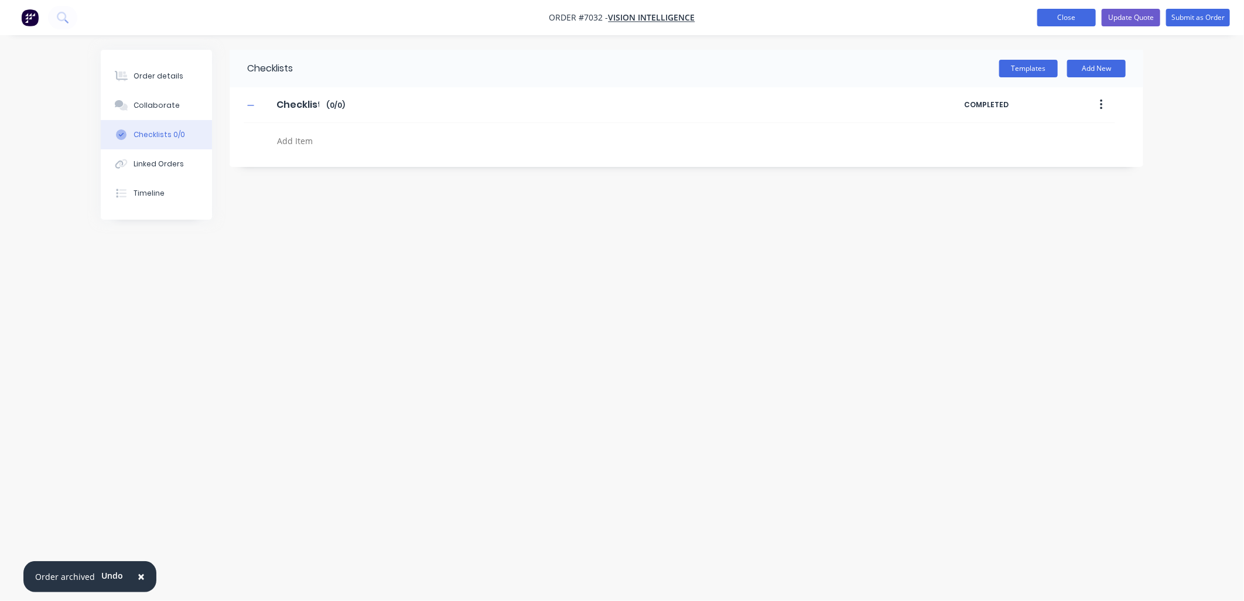
click at [1055, 12] on button "Close" at bounding box center [1067, 18] width 59 height 18
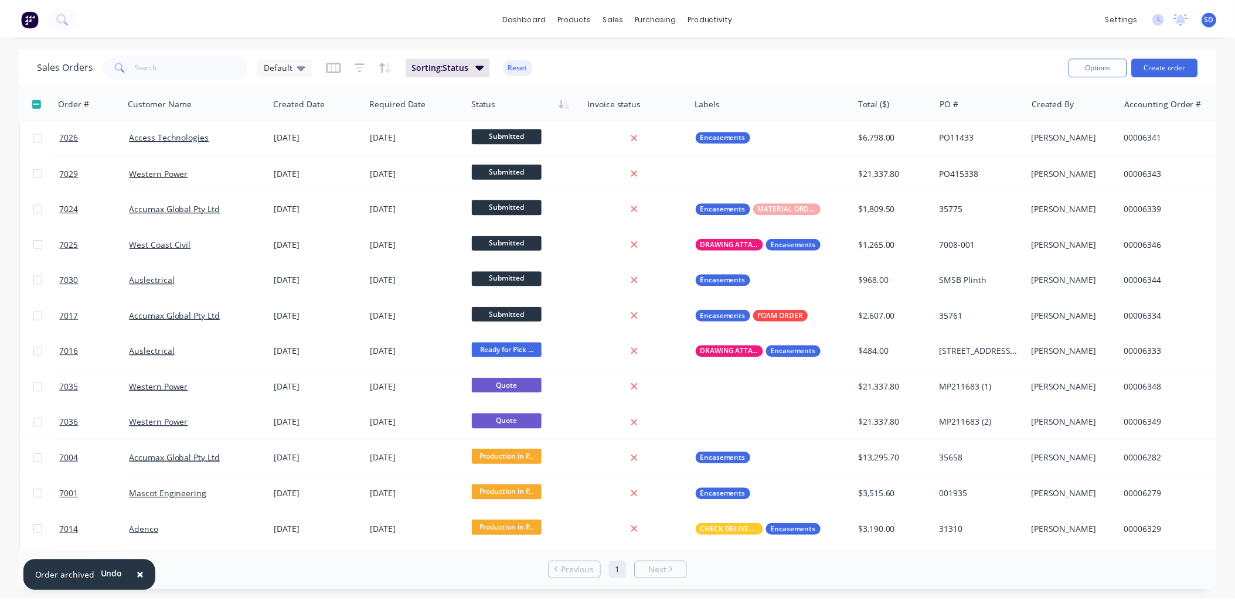
scroll to position [10, 0]
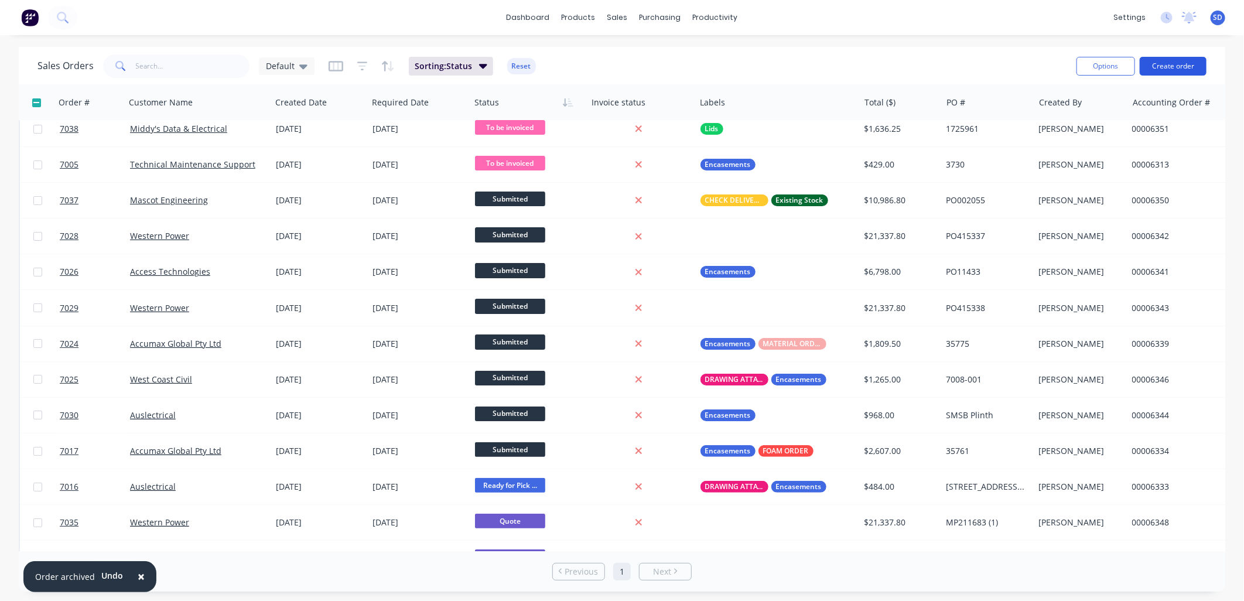
click at [1185, 63] on button "Create order" at bounding box center [1173, 66] width 67 height 19
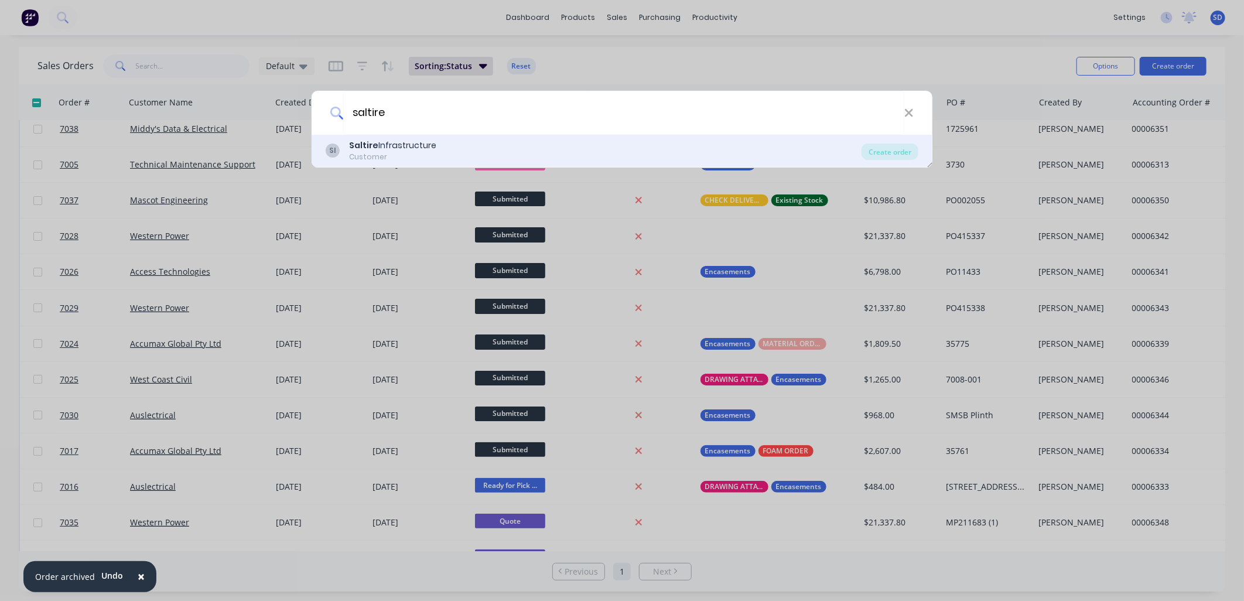
type input "saltire"
click at [412, 153] on div "Customer" at bounding box center [392, 157] width 87 height 11
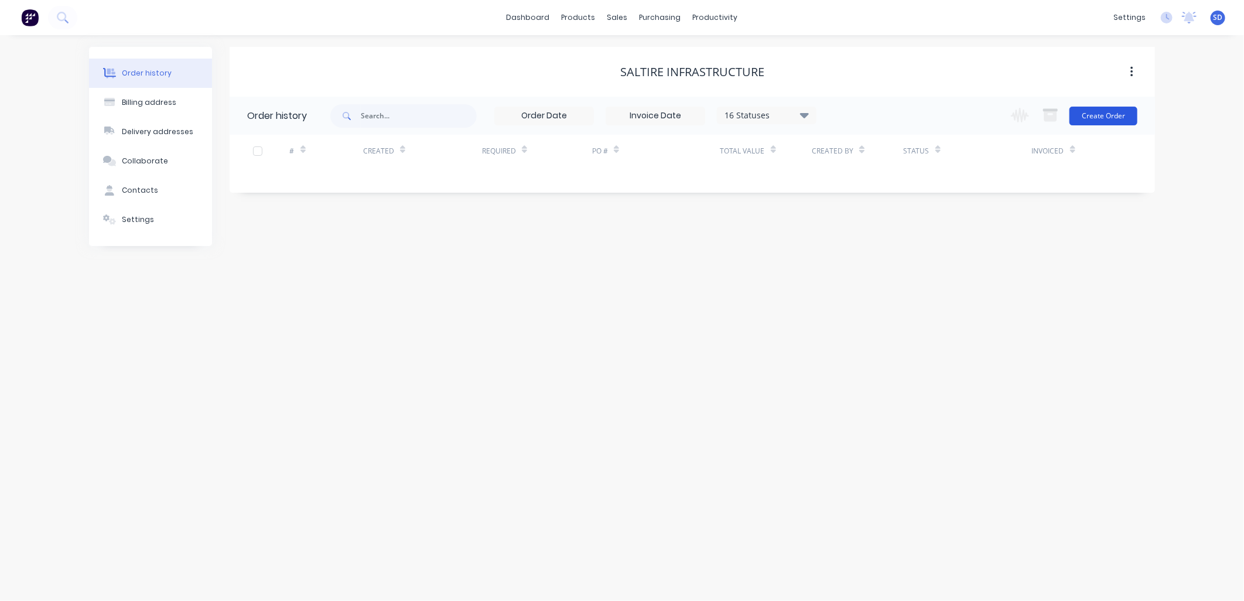
click at [1099, 115] on button "Create Order" at bounding box center [1104, 116] width 68 height 19
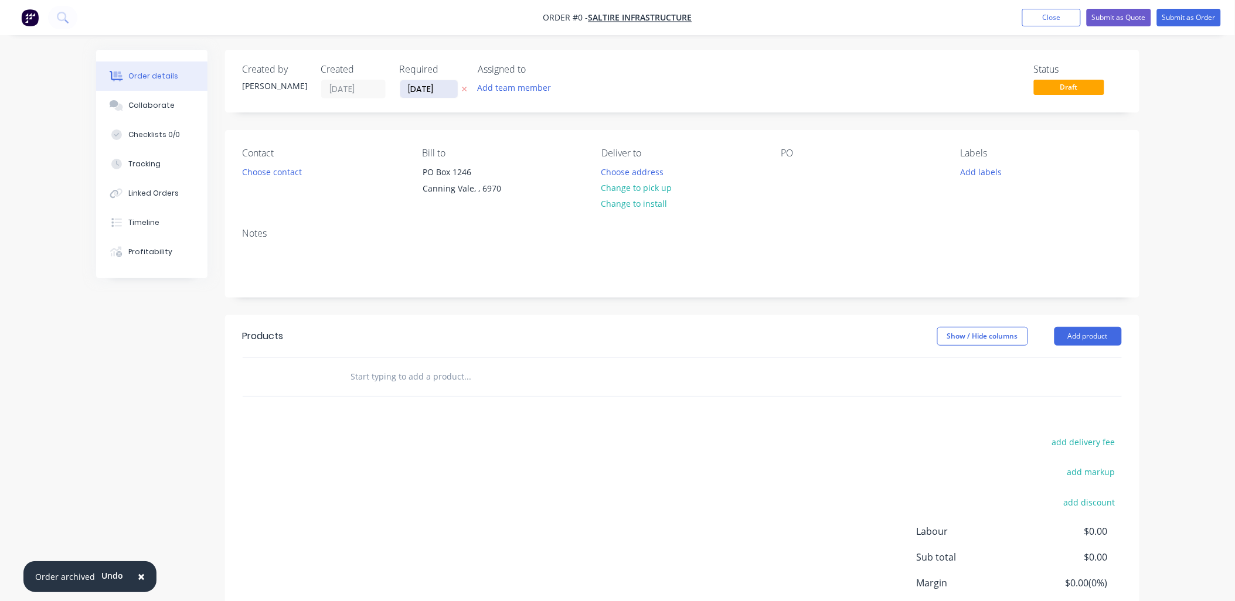
click at [428, 91] on input "[DATE]" at bounding box center [428, 89] width 57 height 18
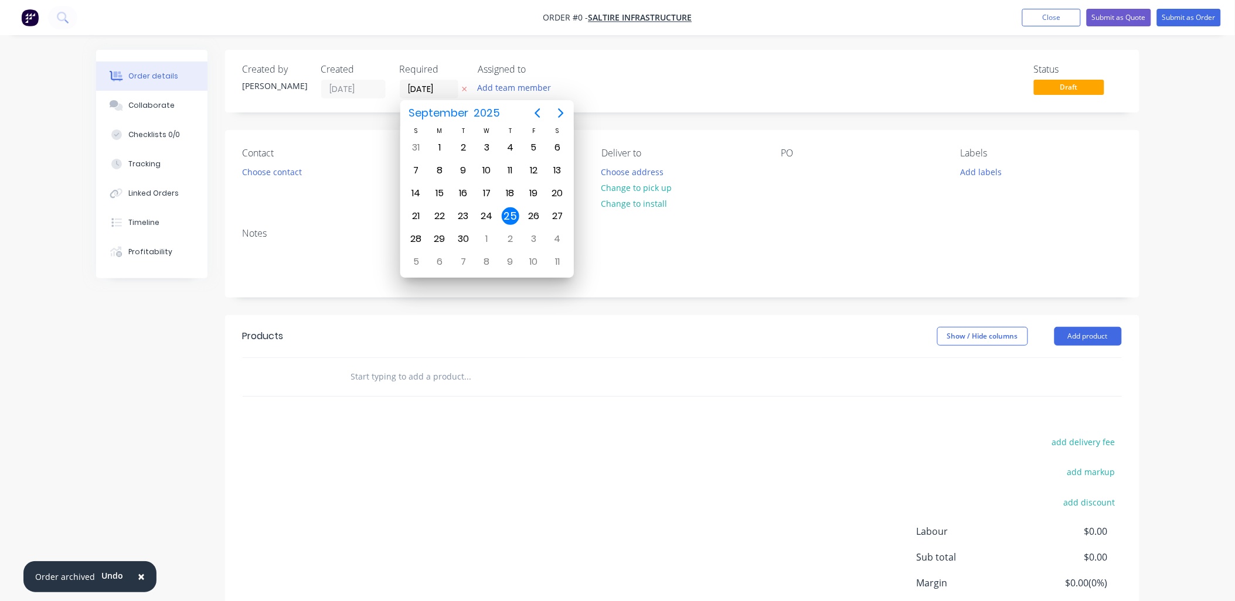
click at [720, 62] on div "Created by Sally Created 25/09/25 Required 25/09/25 Assigned to Add team member…" at bounding box center [682, 81] width 914 height 63
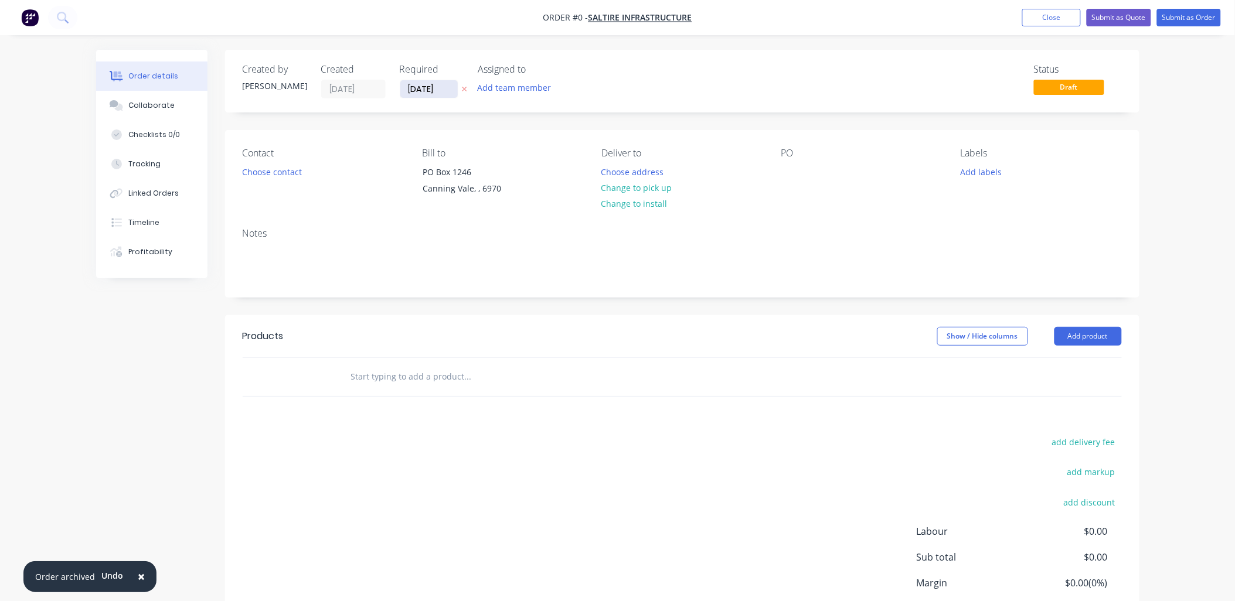
click at [428, 87] on input "[DATE]" at bounding box center [428, 89] width 57 height 18
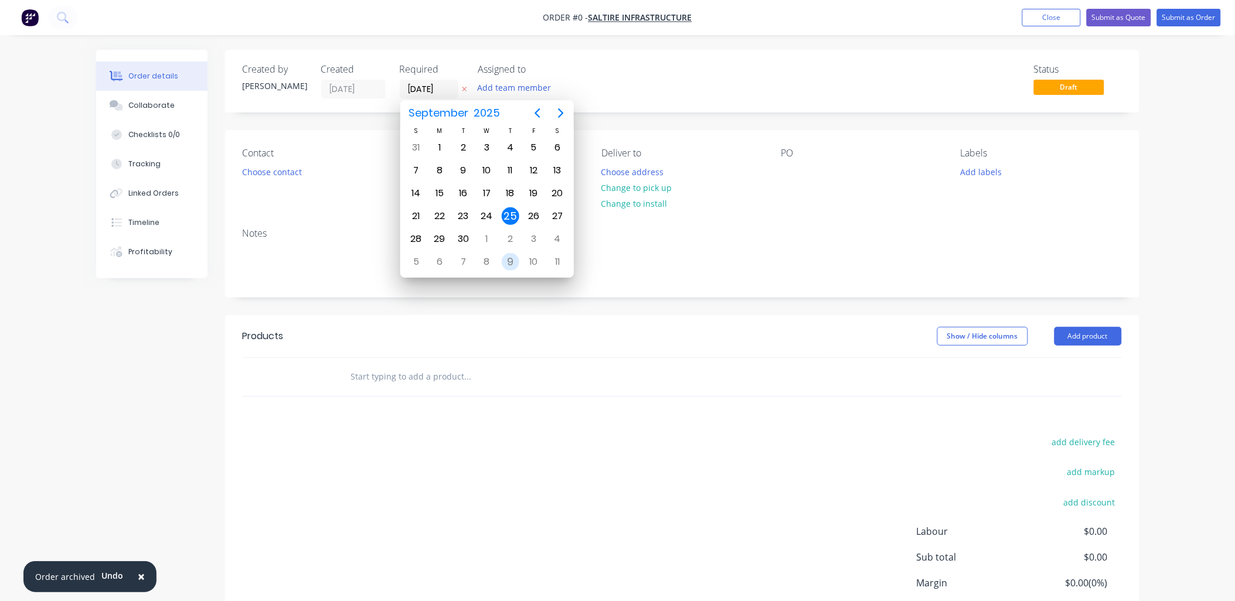
click at [511, 256] on div "9" at bounding box center [511, 262] width 18 height 18
type input "[DATE]"
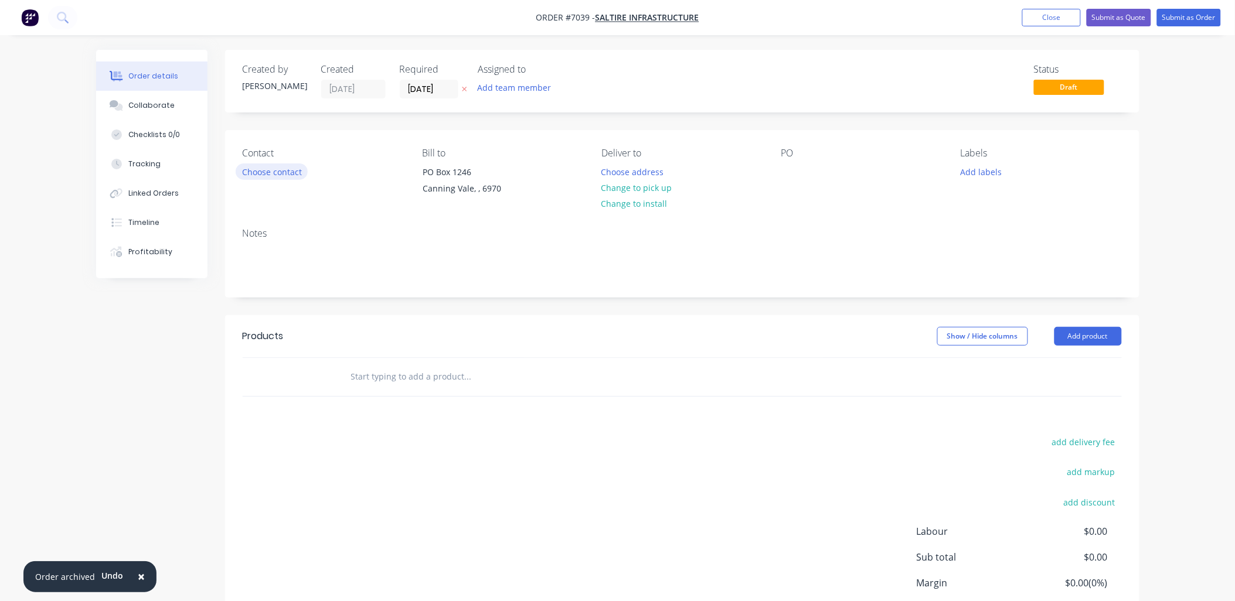
click at [285, 174] on button "Choose contact" at bounding box center [272, 171] width 72 height 16
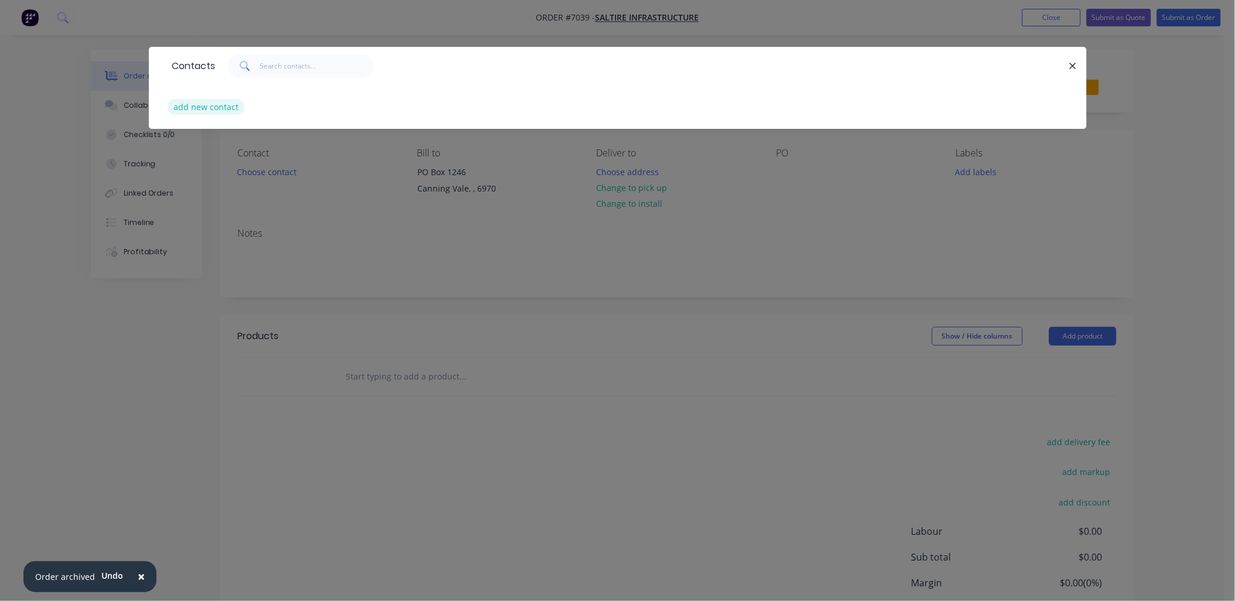
click at [230, 110] on button "add new contact" at bounding box center [206, 107] width 77 height 16
select select "AU"
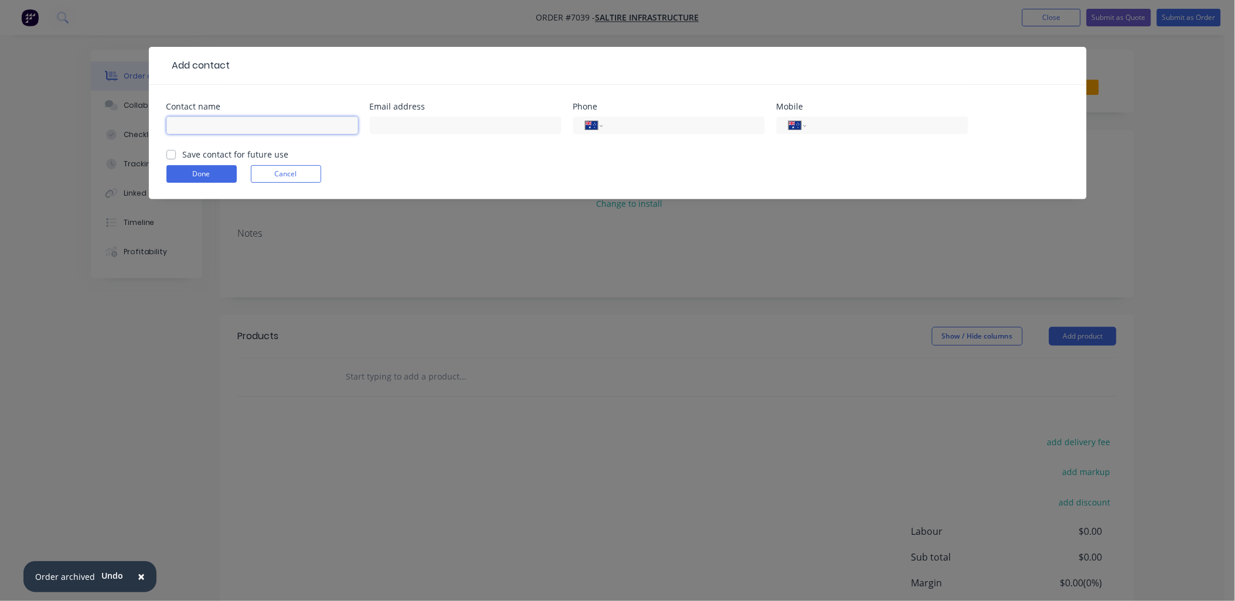
click at [196, 128] on input "text" at bounding box center [262, 126] width 192 height 18
type input "[PERSON_NAME]"
click at [417, 129] on input "text" at bounding box center [466, 126] width 192 height 18
paste input "Brian McNamara <brian.mcnamara@saltire.au>"
drag, startPoint x: 442, startPoint y: 125, endPoint x: 313, endPoint y: 111, distance: 130.2
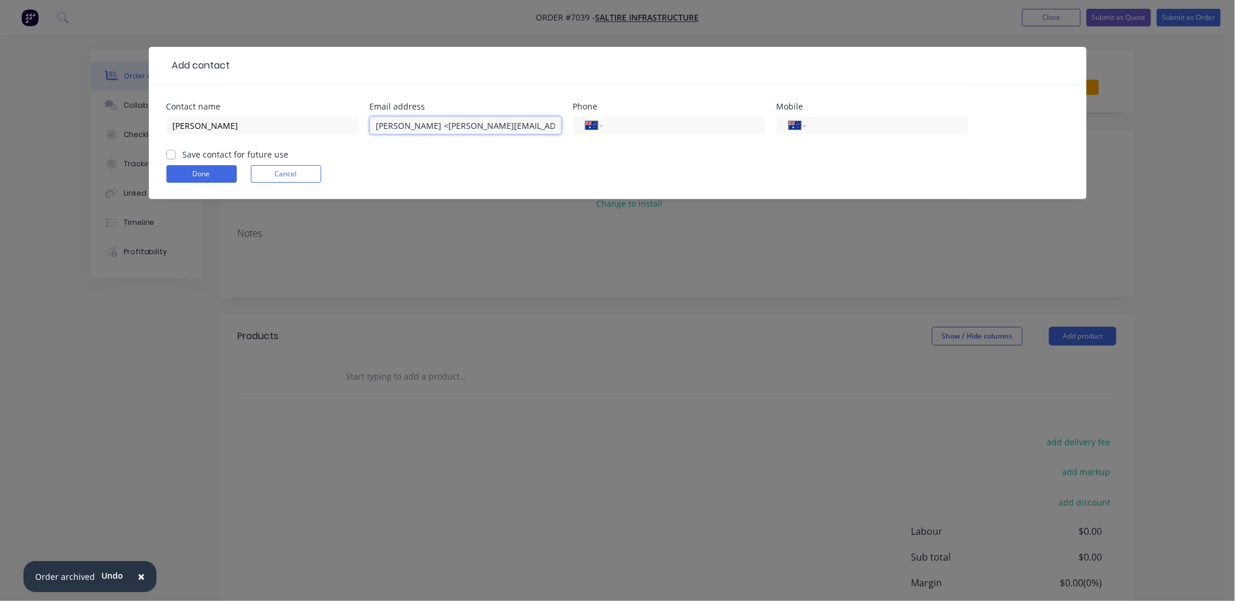
click at [313, 111] on div "Contact name Brian McNamara Email address Brian McNamara <brian.mcnamara@saltir…" at bounding box center [617, 126] width 902 height 46
click at [508, 129] on input "brian.mcnamara@saltire.au>" at bounding box center [466, 126] width 192 height 18
type input "[PERSON_NAME][EMAIL_ADDRESS][PERSON_NAME][DOMAIN_NAME]"
click at [688, 127] on input "tel" at bounding box center [681, 125] width 141 height 13
type input "6"
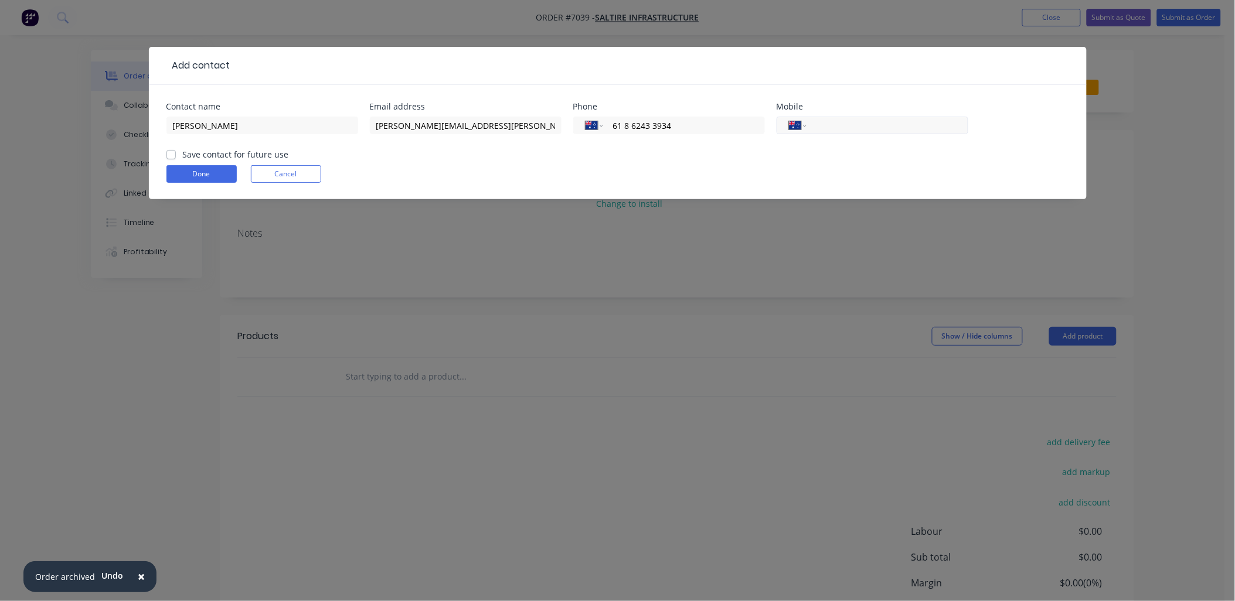
type input "61 8 6243 3934"
click at [866, 128] on input "tel" at bounding box center [884, 125] width 141 height 13
type input "61 476 548 648"
click at [183, 154] on label "Save contact for future use" at bounding box center [236, 154] width 106 height 12
click at [173, 154] on input "Save contact for future use" at bounding box center [170, 153] width 9 height 11
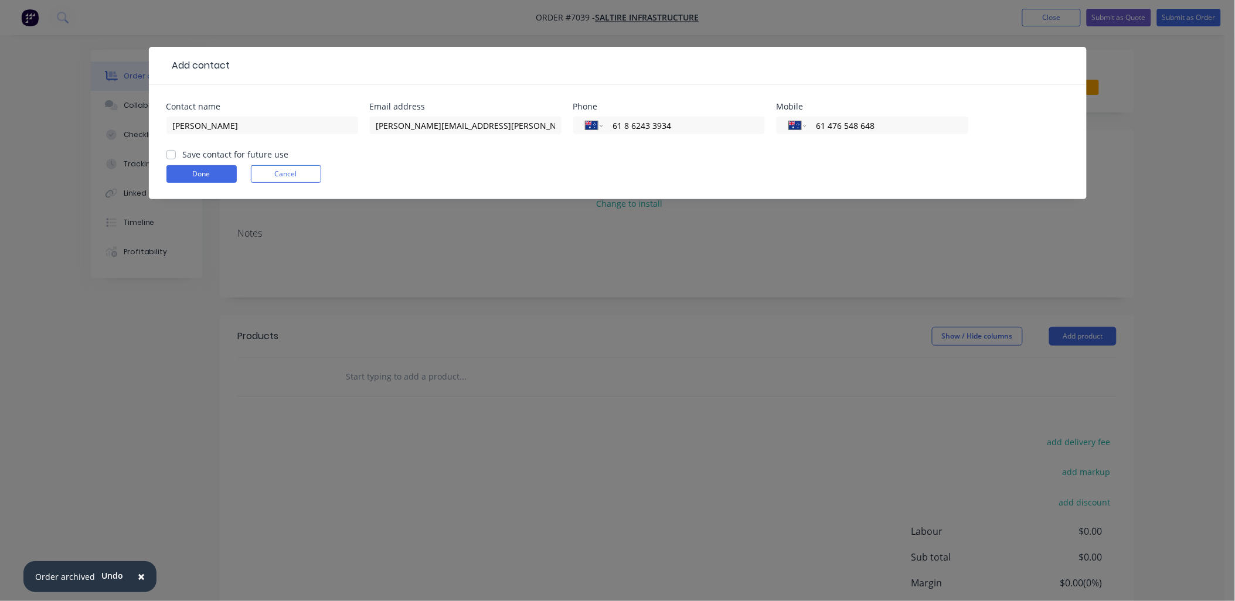
checkbox input "true"
click at [192, 172] on button "Done" at bounding box center [201, 174] width 70 height 18
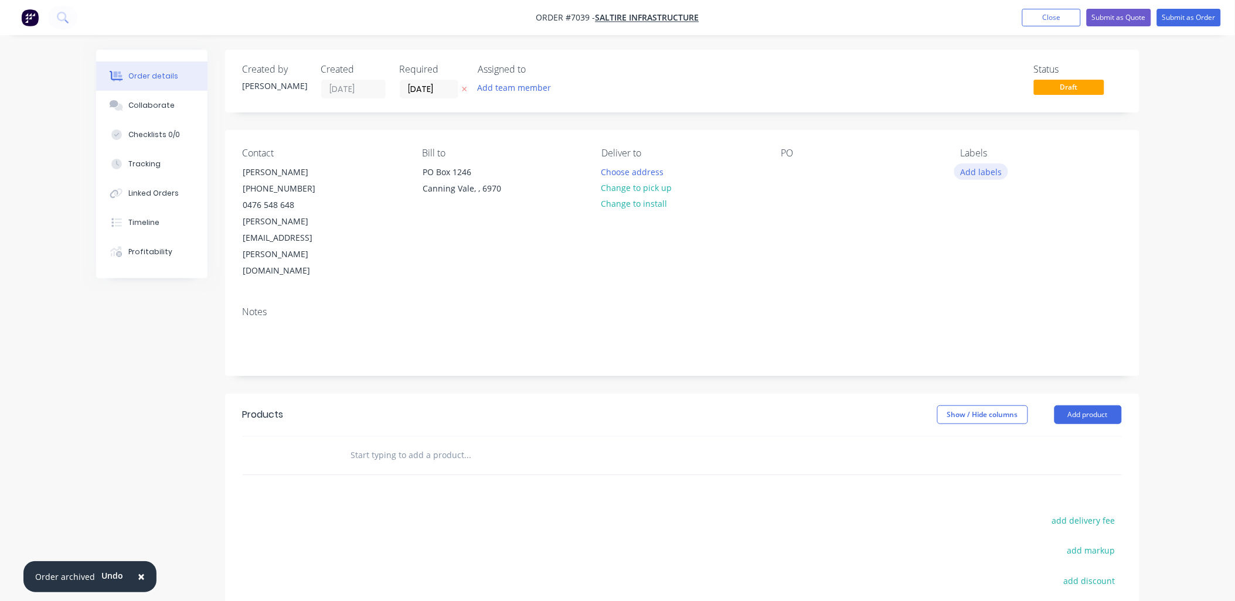
click at [967, 173] on button "Add labels" at bounding box center [981, 171] width 54 height 16
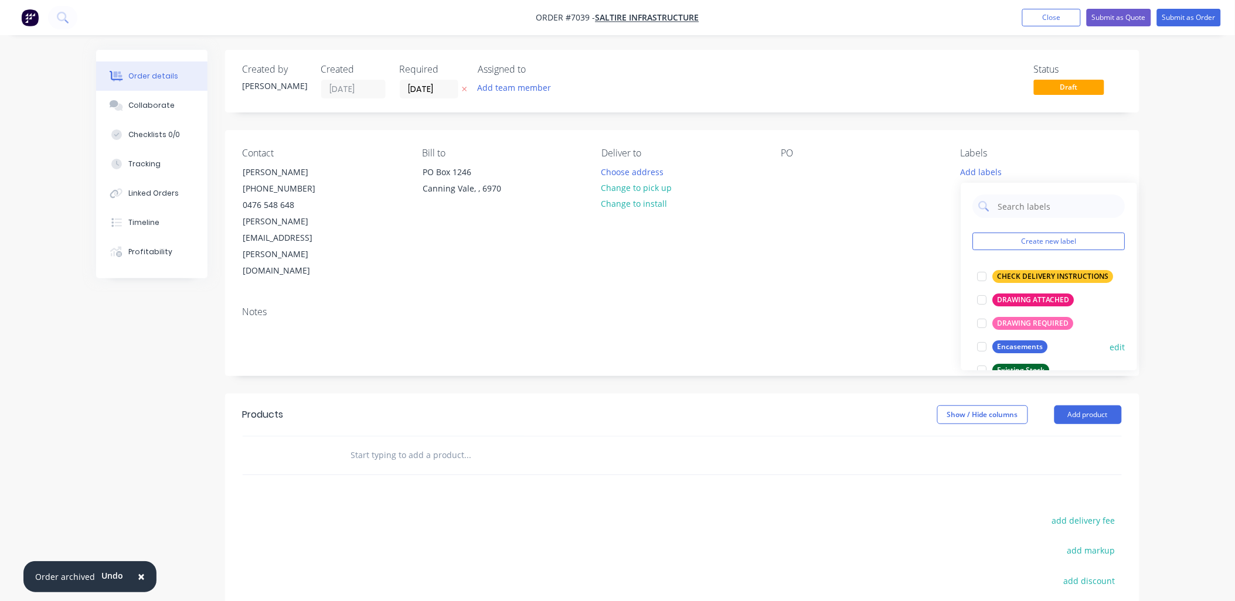
click at [984, 347] on div at bounding box center [981, 346] width 23 height 23
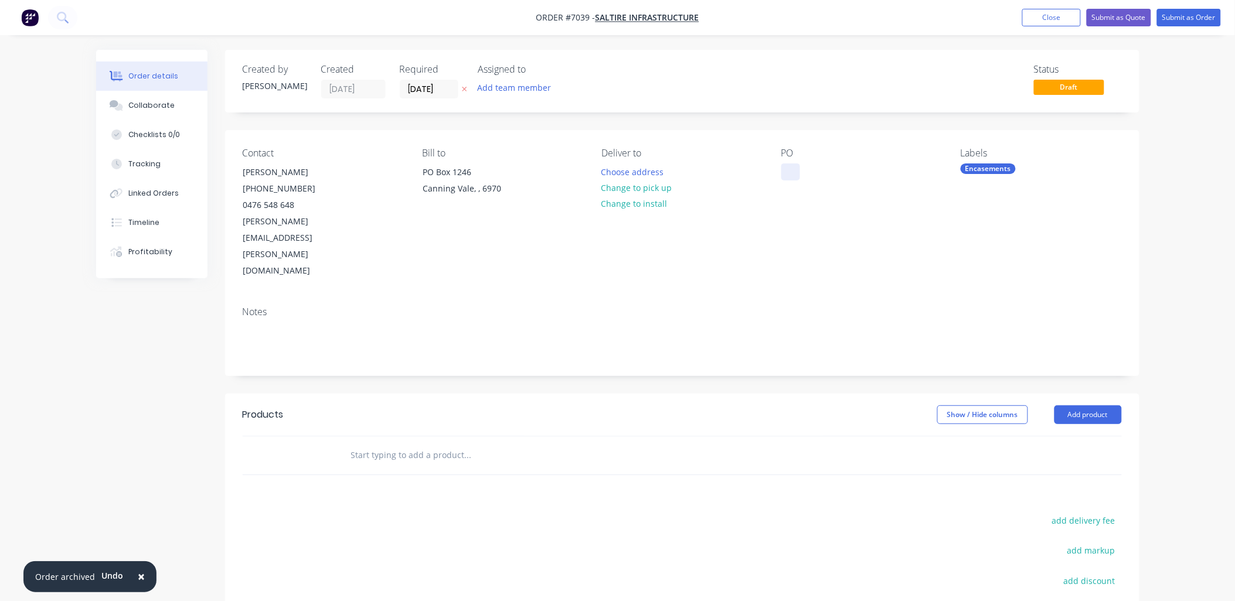
click at [789, 173] on div at bounding box center [790, 171] width 19 height 17
click at [647, 173] on button "Choose address" at bounding box center [632, 171] width 75 height 16
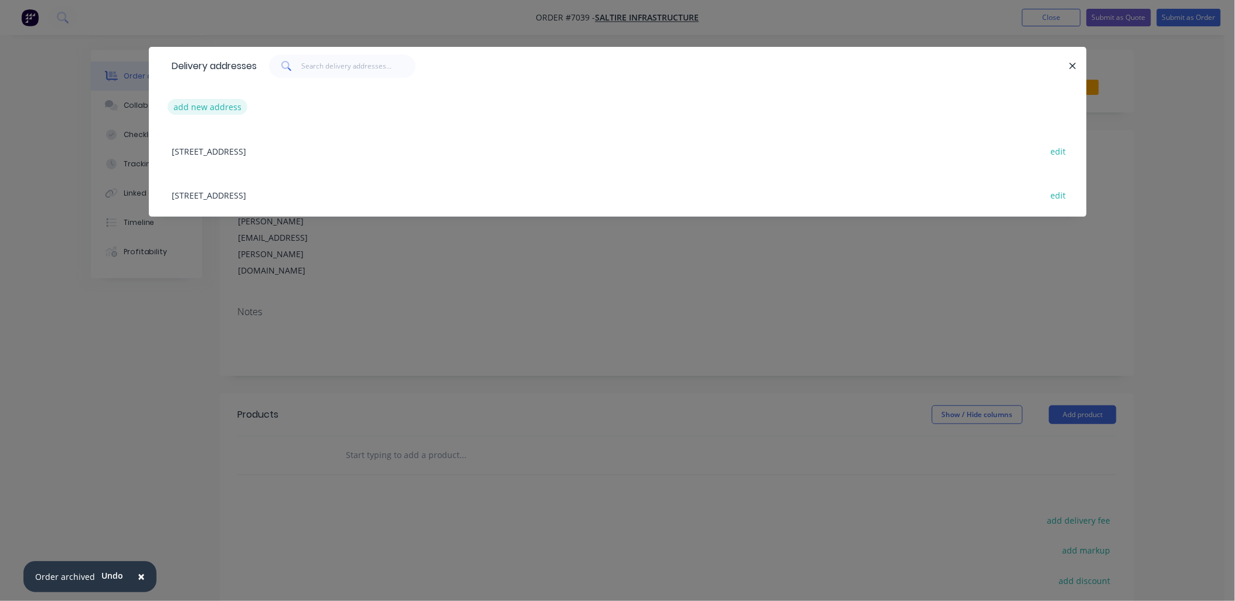
click at [219, 109] on button "add new address" at bounding box center [208, 107] width 80 height 16
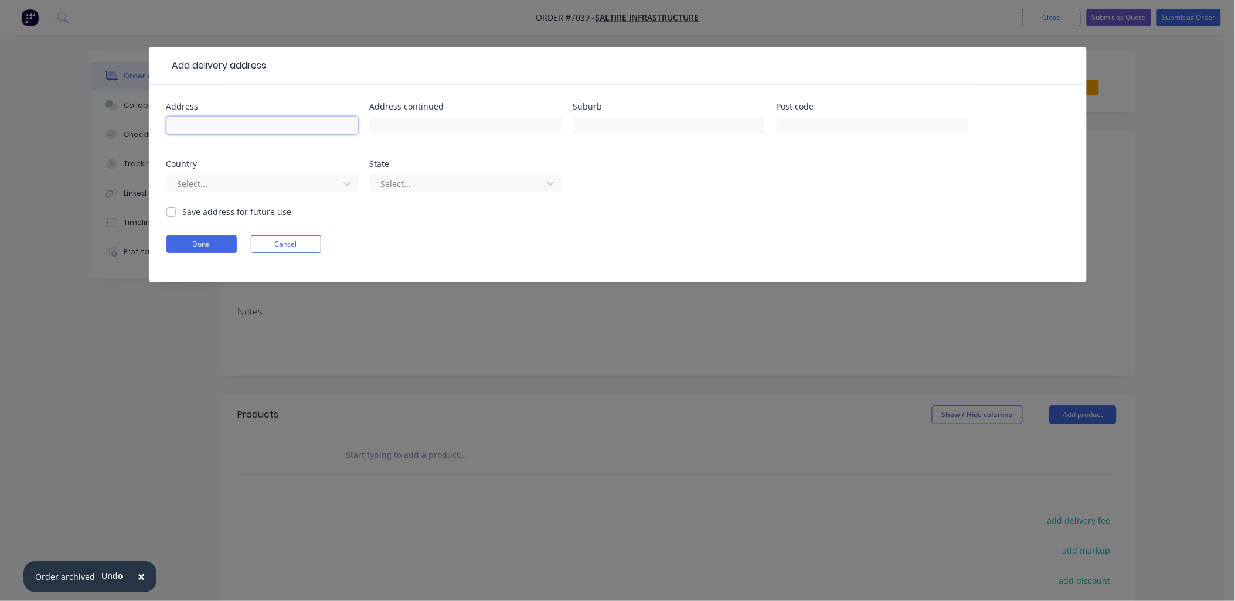
click at [206, 121] on input "text" at bounding box center [262, 126] width 192 height 18
type input "Pitt St"
click at [590, 125] on input "text" at bounding box center [669, 126] width 192 height 18
type input "S"
type input "Dianella"
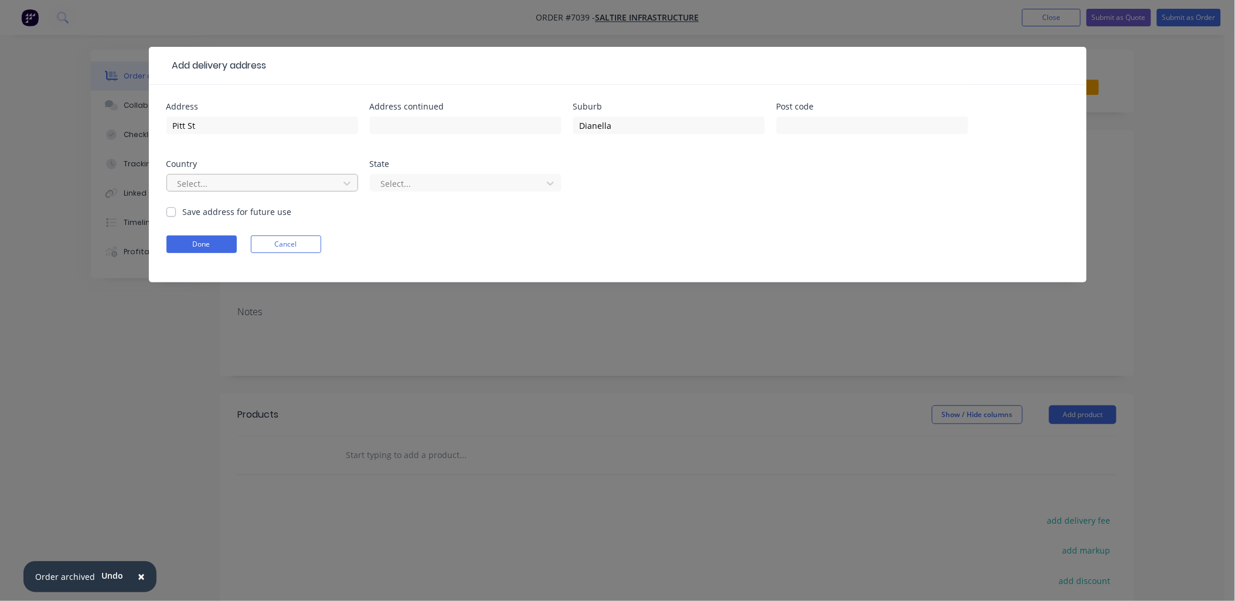
click at [306, 180] on div at bounding box center [254, 183] width 156 height 15
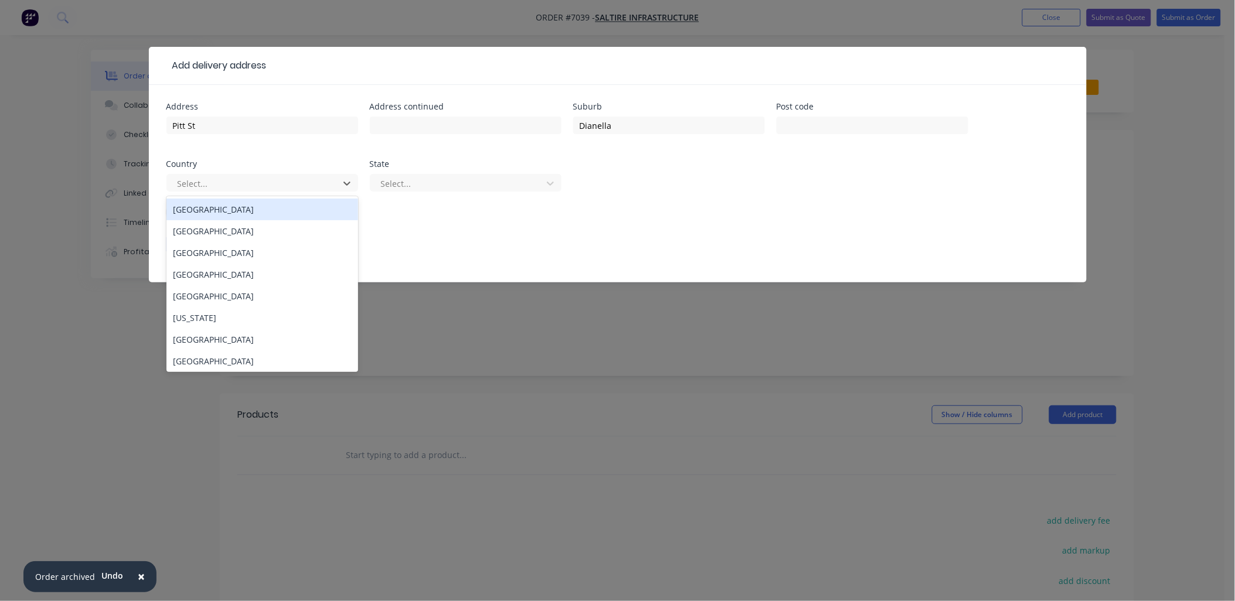
click at [214, 207] on div "Australia" at bounding box center [262, 210] width 192 height 22
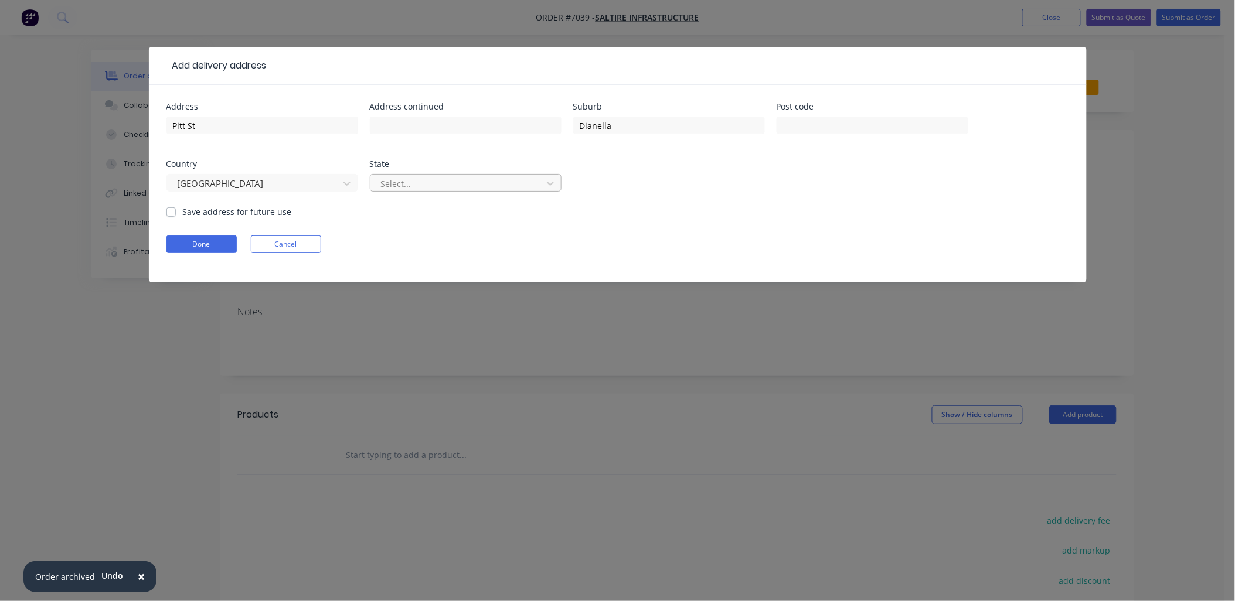
click at [411, 176] on div at bounding box center [458, 183] width 156 height 15
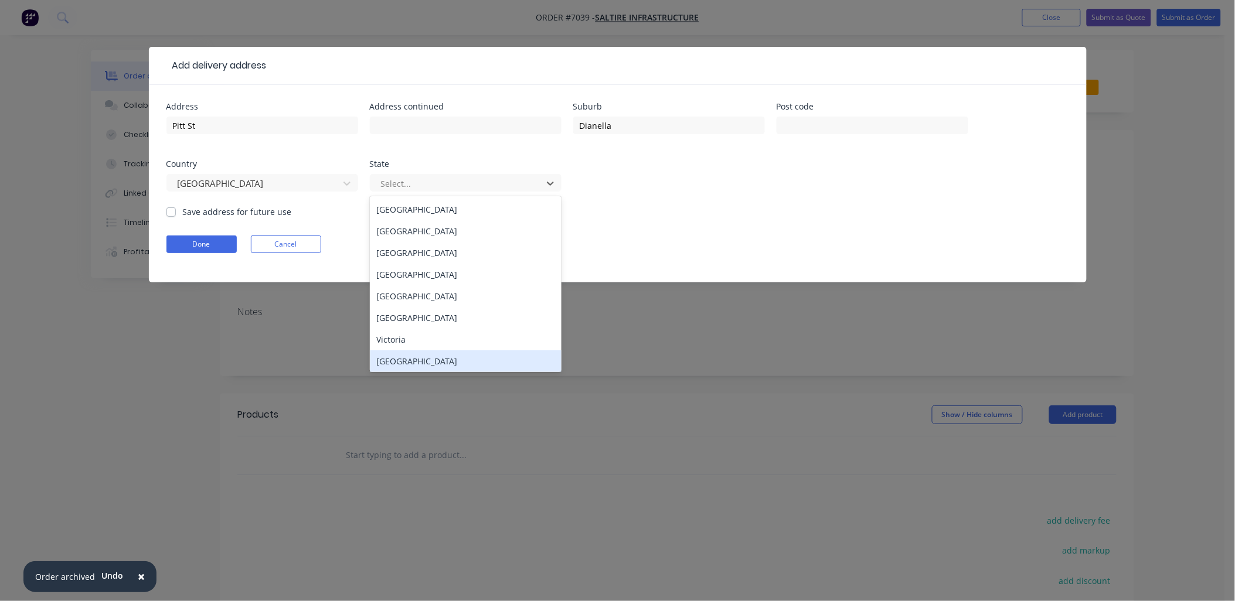
click at [420, 358] on div "Western Australia" at bounding box center [466, 361] width 192 height 22
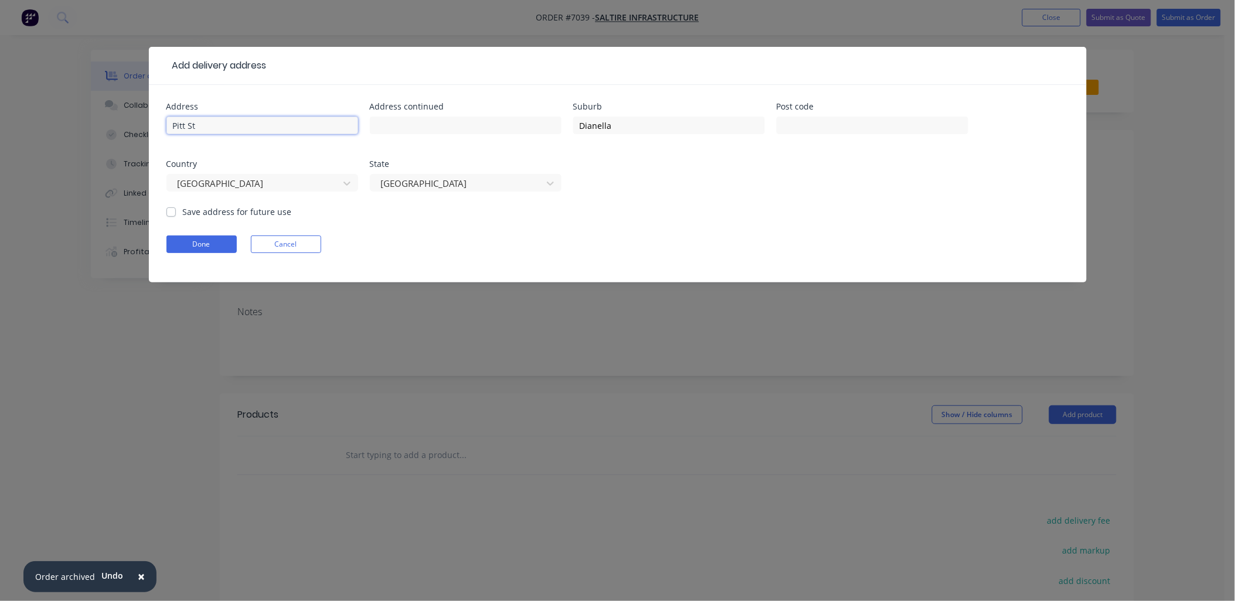
click at [205, 122] on input "Pitt St" at bounding box center [262, 126] width 192 height 18
type input "Pitt Street"
click at [870, 123] on input "text" at bounding box center [872, 126] width 192 height 18
type input "6059"
click at [237, 129] on input "Pitt Street" at bounding box center [262, 126] width 192 height 18
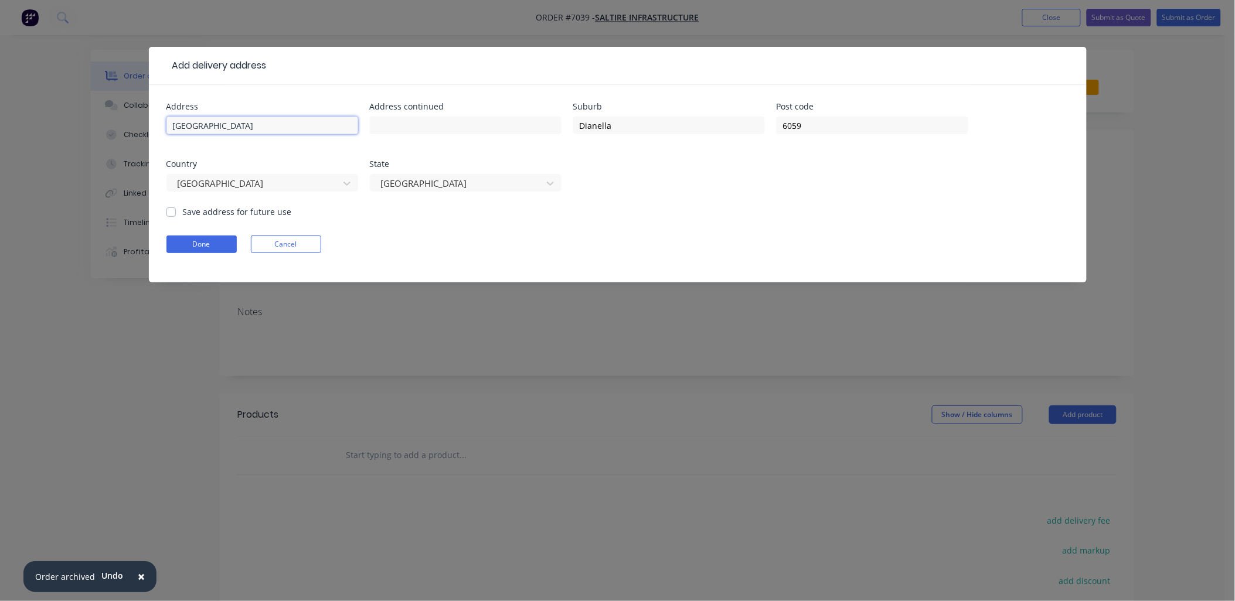
drag, startPoint x: 184, startPoint y: 124, endPoint x: 167, endPoint y: 127, distance: 17.2
click at [167, 125] on input "Pitt Street" at bounding box center [262, 126] width 192 height 18
type input "[GEOGRAPHIC_DATA]"
click at [1004, 144] on div "Address Waverley Street Address continued Suburb Dianella Post code 6059 Countr…" at bounding box center [617, 154] width 902 height 103
click at [183, 213] on label "Save address for future use" at bounding box center [237, 212] width 109 height 12
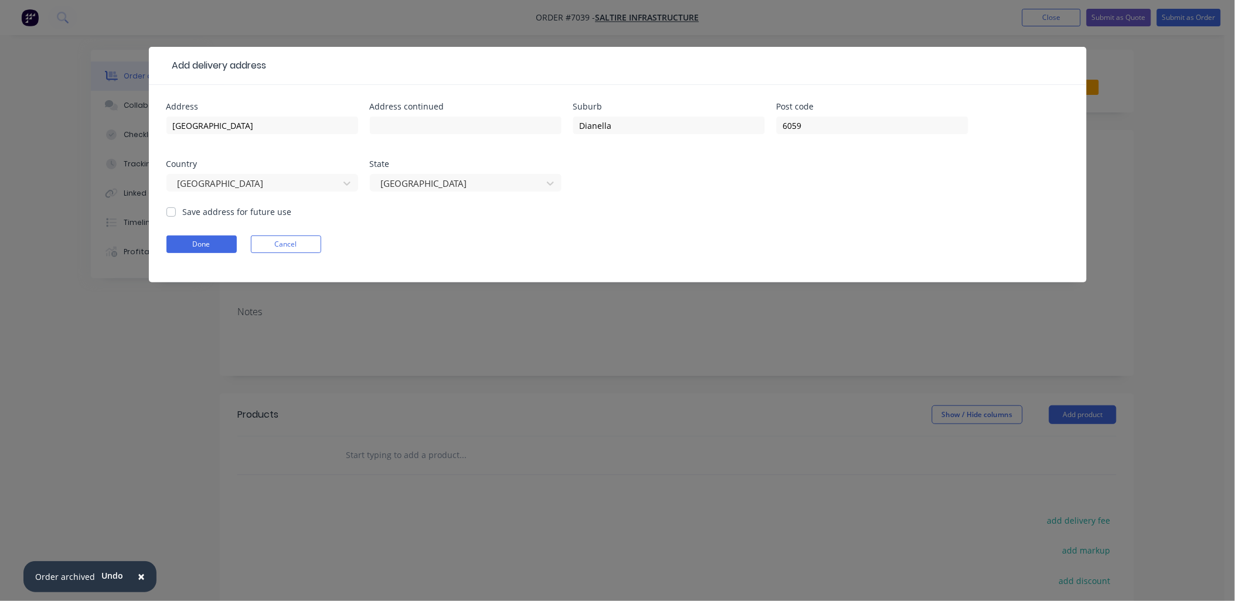
click at [171, 213] on input "Save address for future use" at bounding box center [170, 211] width 9 height 11
checkbox input "true"
click at [190, 245] on button "Done" at bounding box center [201, 245] width 70 height 18
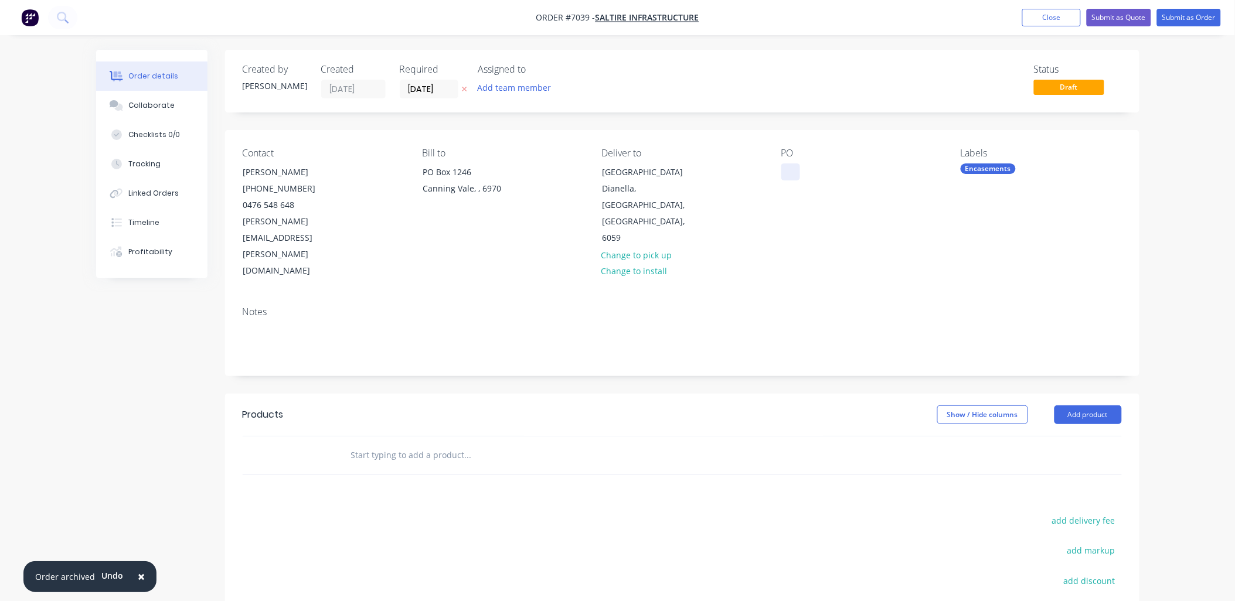
click at [794, 172] on div at bounding box center [790, 171] width 19 height 17
click at [840, 232] on div "Contact Brian McNamara (08) 6243 3934 0476 548 648 brian.mcnamara@saltire.au Bi…" at bounding box center [682, 213] width 914 height 167
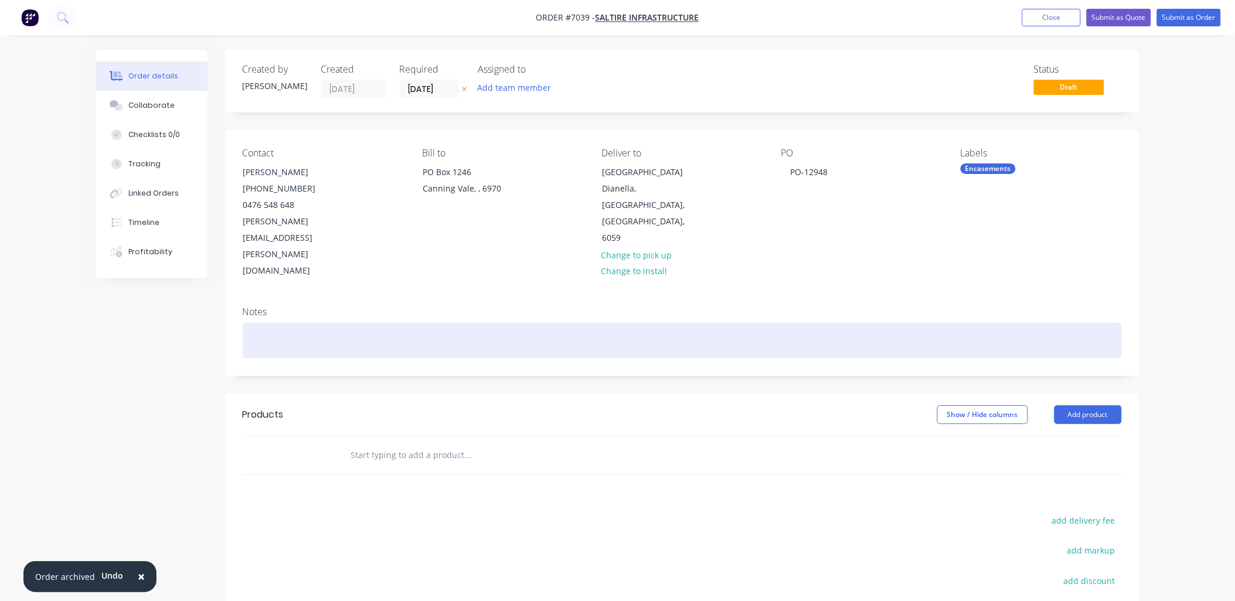
click at [283, 323] on div at bounding box center [682, 341] width 879 height 36
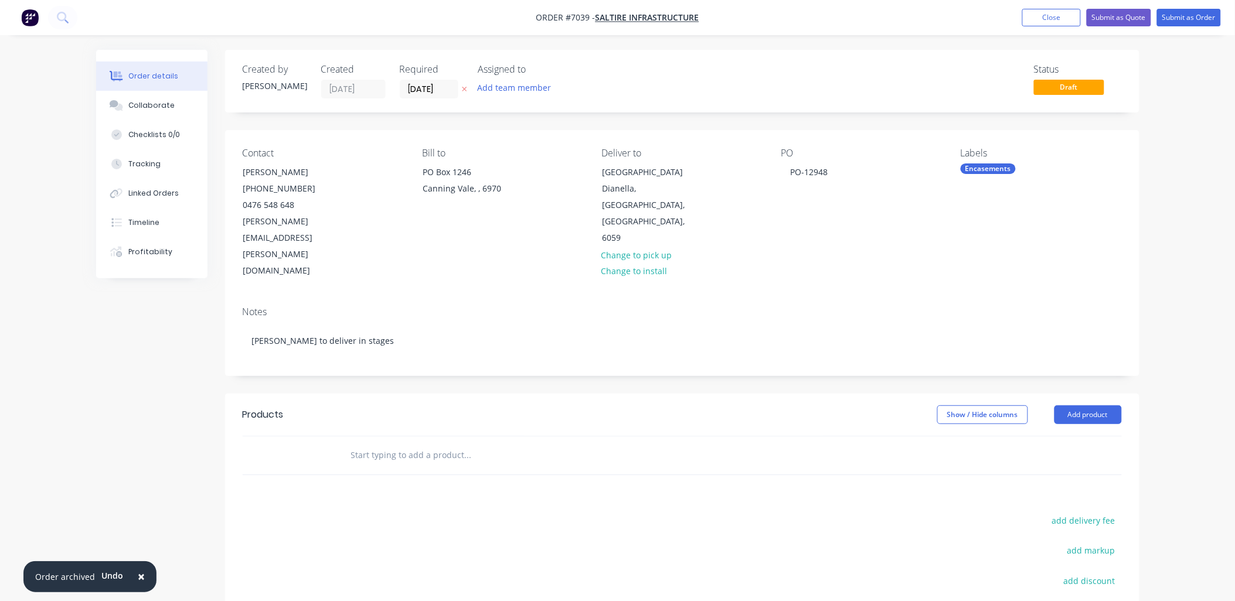
click at [472, 343] on div "Created by Sally Created 25/09/25 Required 09/10/25 Assigned to Add team member…" at bounding box center [682, 403] width 914 height 707
click at [415, 444] on input "text" at bounding box center [467, 455] width 234 height 23
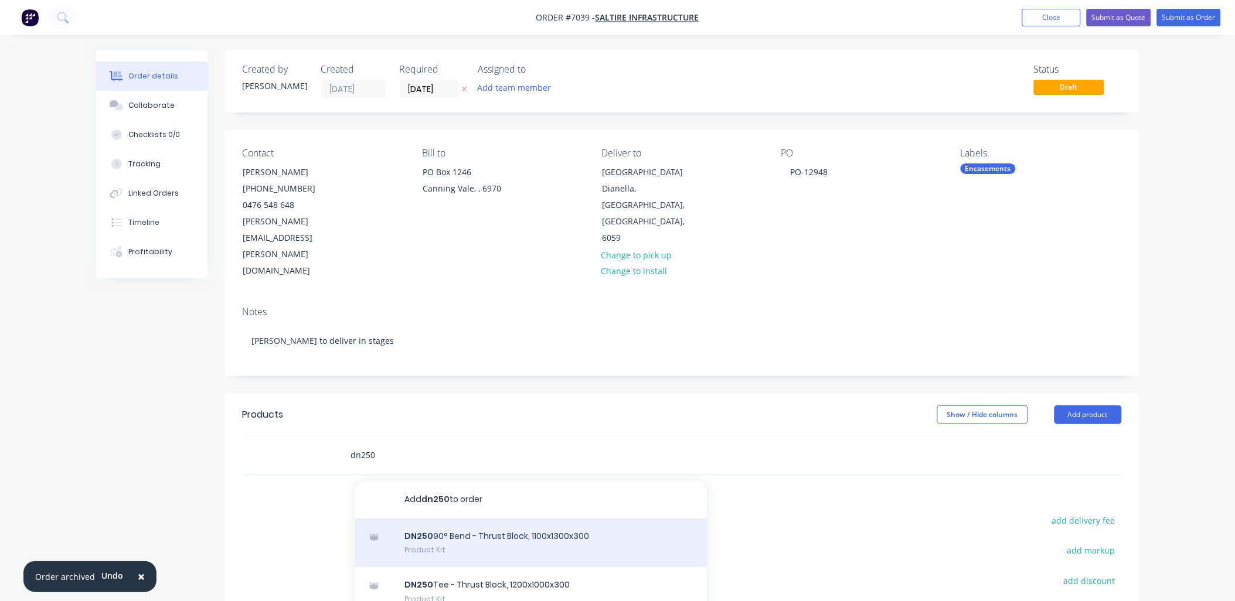
type input "dn250"
click at [524, 519] on div "DN250 90° Bend - Thrust Block, 1100x1300x300 Product Kit" at bounding box center [531, 543] width 352 height 49
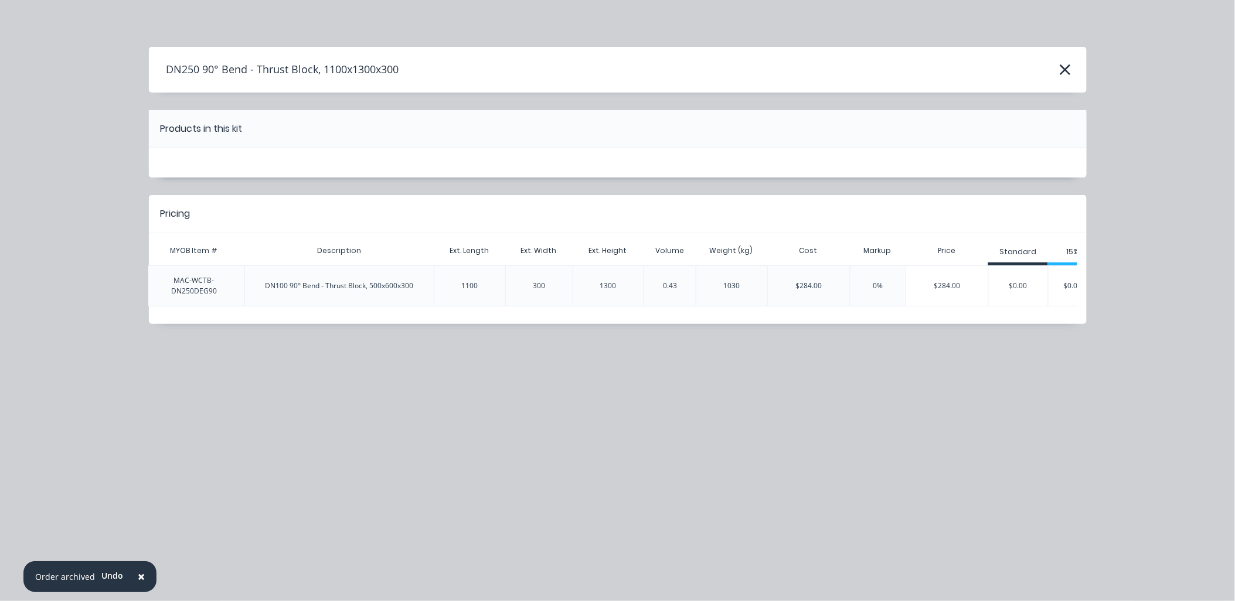
scroll to position [0, 200]
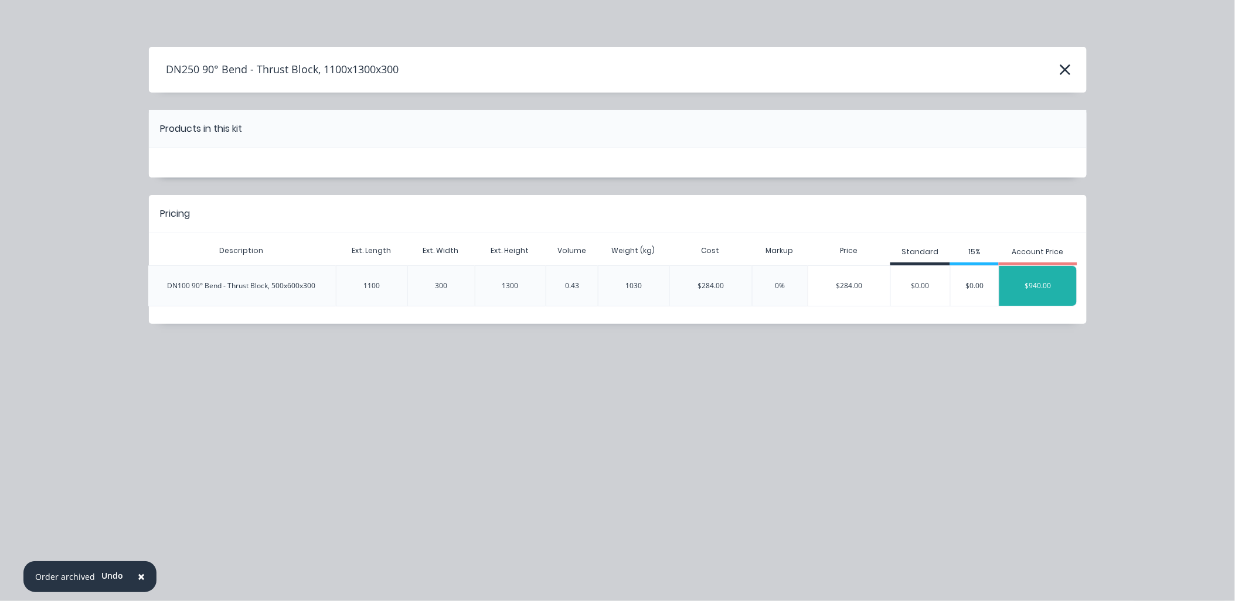
click at [1044, 287] on div "$940.00" at bounding box center [1038, 285] width 78 height 29
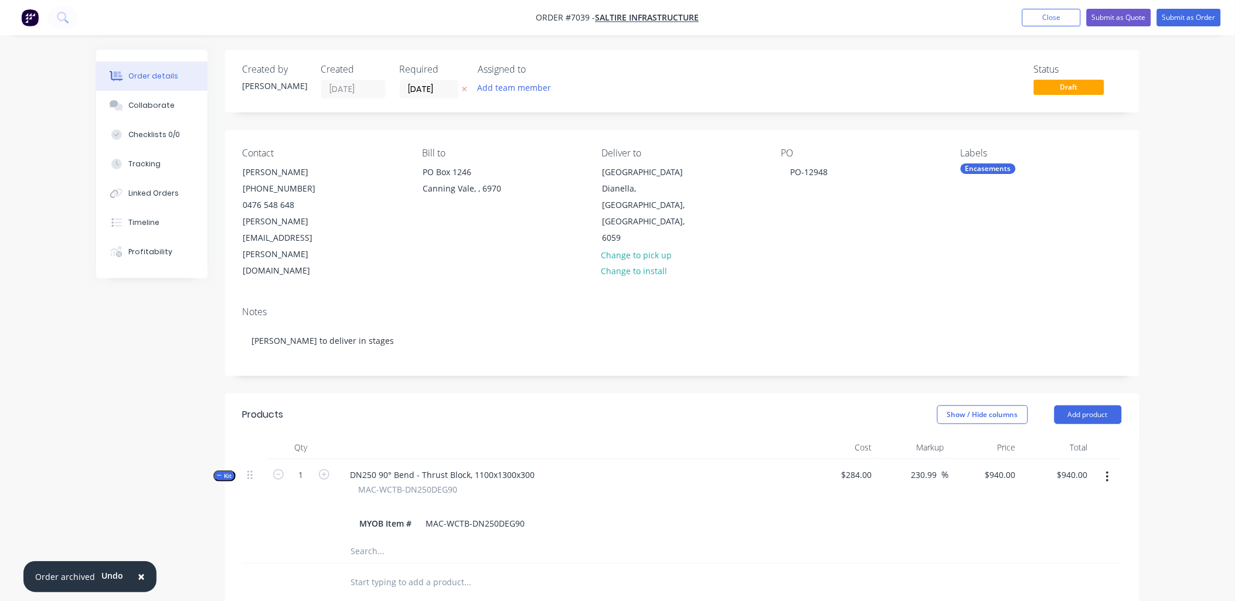
click at [469, 571] on input "text" at bounding box center [467, 582] width 234 height 23
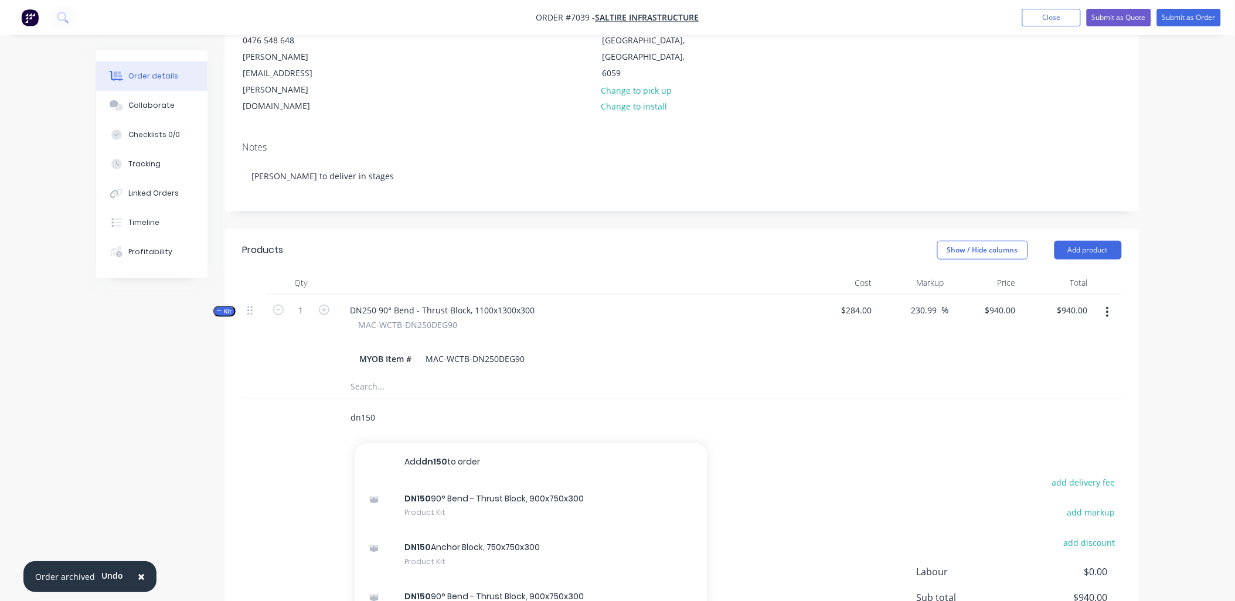
scroll to position [195, 0]
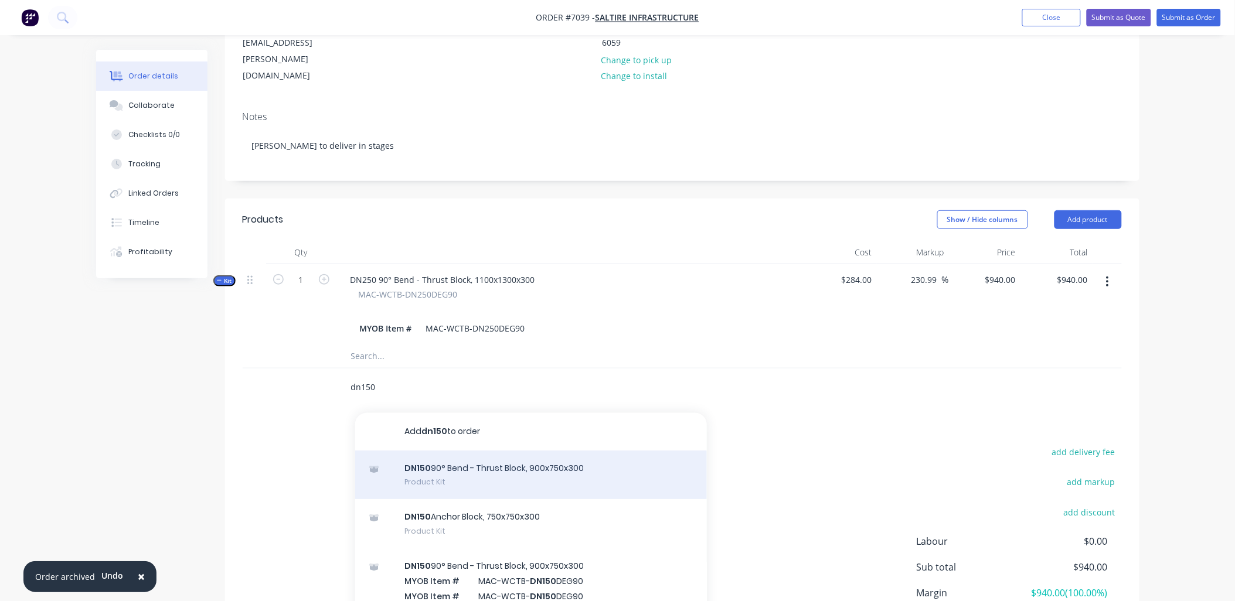
type input "dn150"
click at [487, 451] on div "DN150 90° Bend - Thrust Block, 900x750x300 Product Kit" at bounding box center [531, 475] width 352 height 49
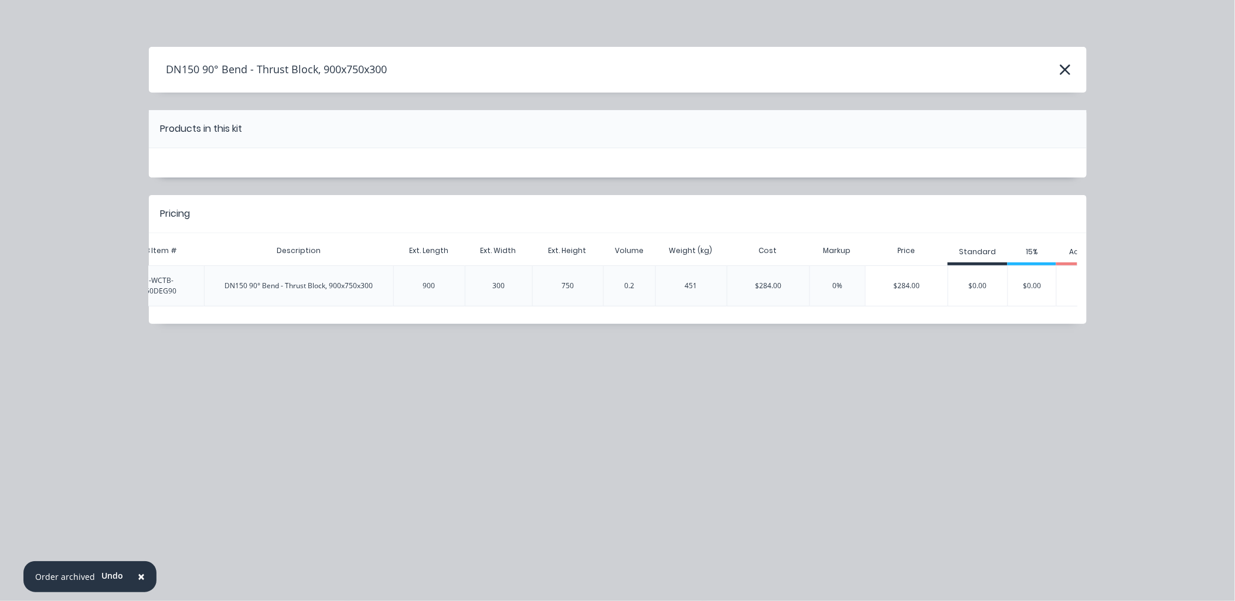
scroll to position [0, 200]
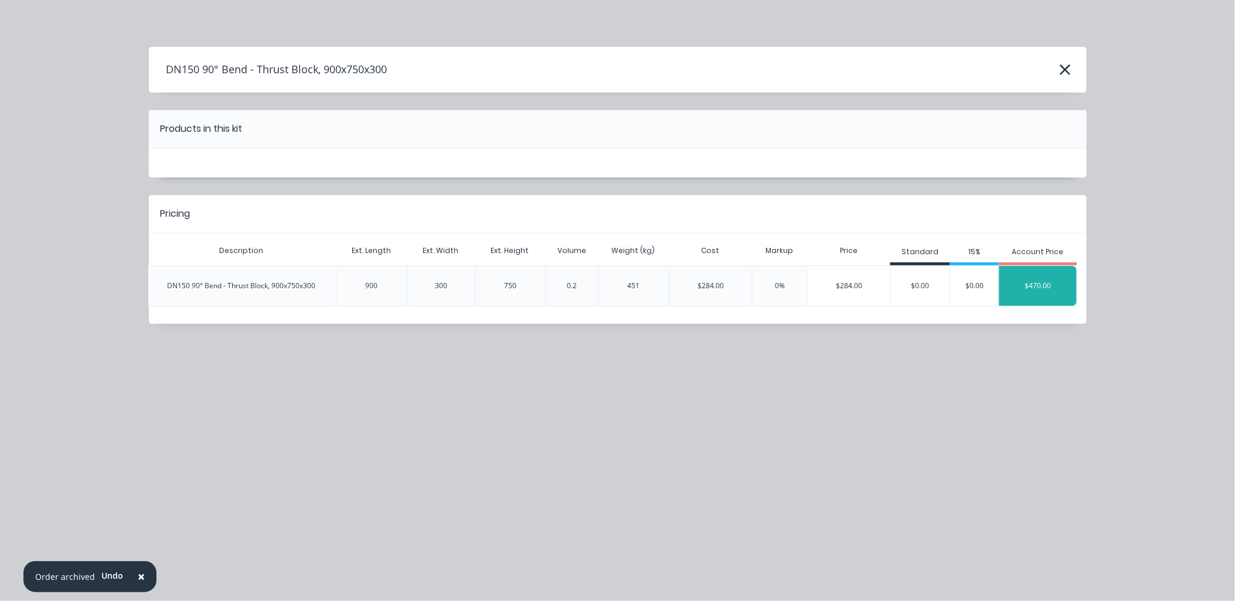
click at [1051, 290] on div "$470.00" at bounding box center [1038, 285] width 78 height 29
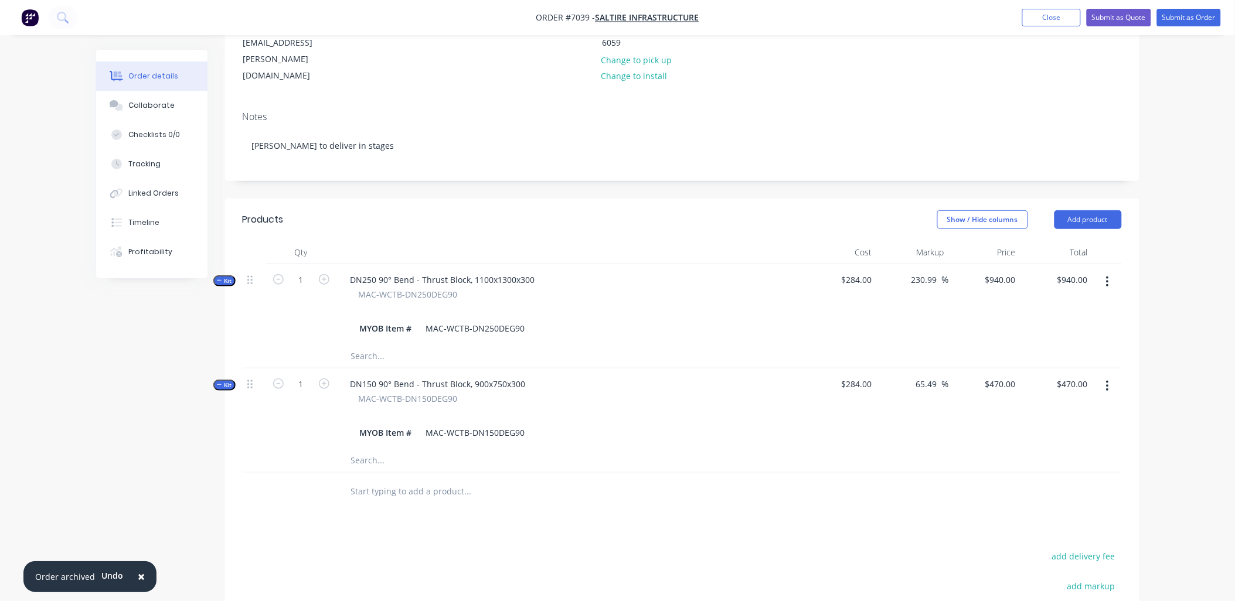
click at [379, 480] on input "text" at bounding box center [467, 491] width 234 height 23
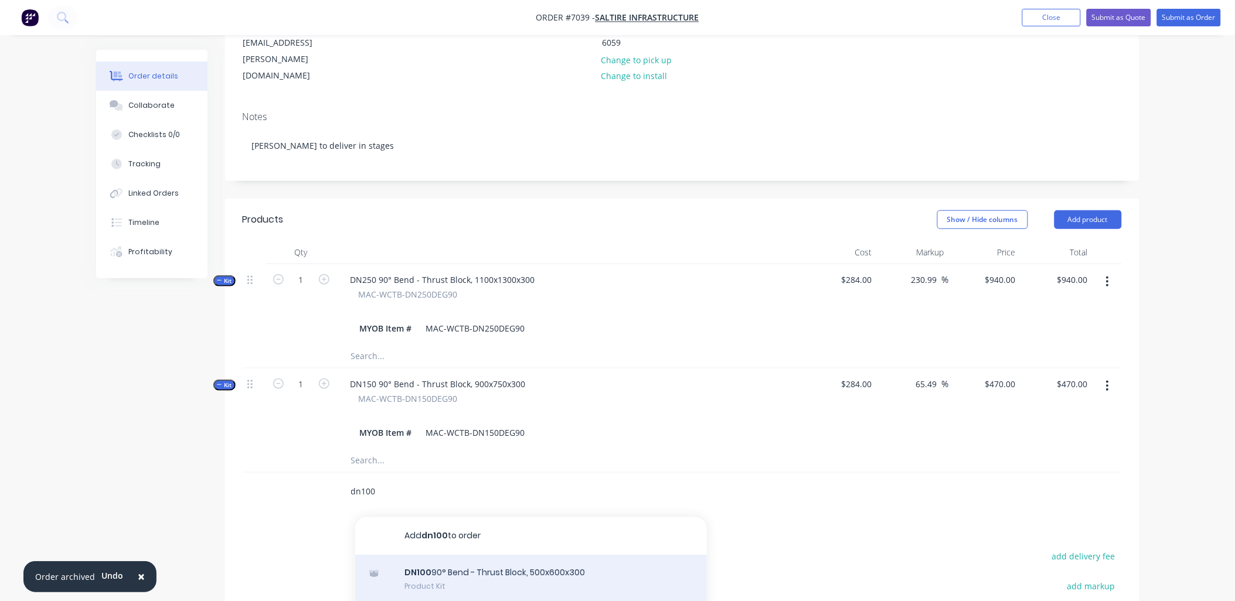
type input "dn100"
click at [505, 555] on div "DN100 90° Bend - Thrust Block, 500x600x300 Product Kit" at bounding box center [531, 579] width 352 height 49
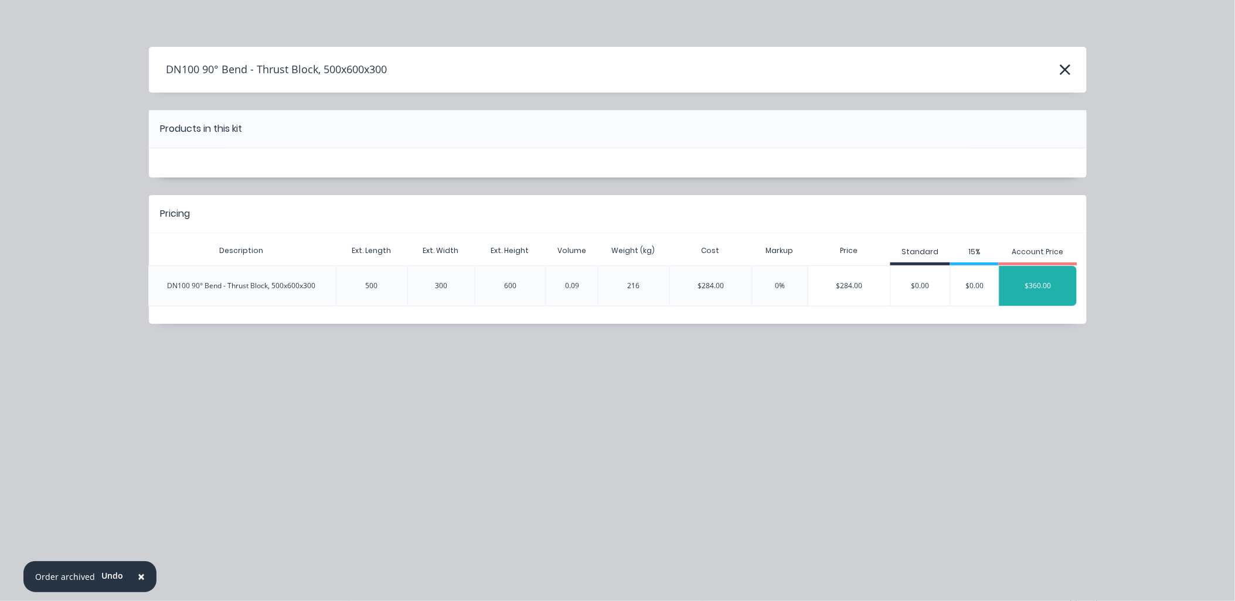
click at [1058, 285] on div "$360.00" at bounding box center [1038, 285] width 78 height 29
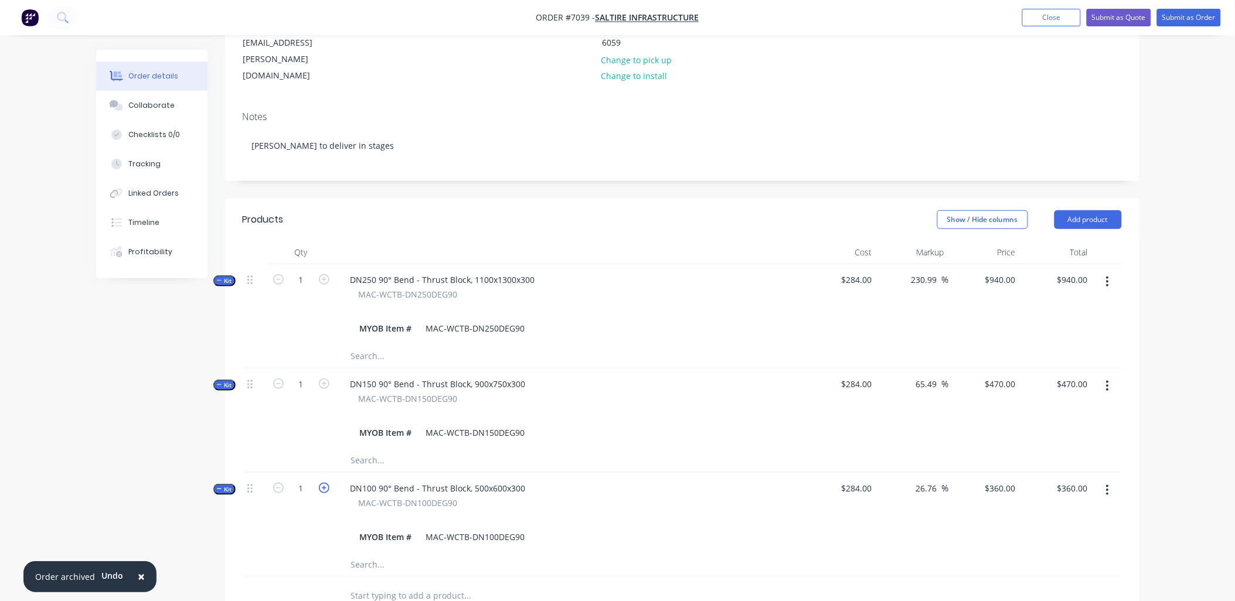
click at [325, 483] on icon "button" at bounding box center [324, 488] width 11 height 11
type input "2"
type input "$0.00"
click at [325, 483] on icon "button" at bounding box center [324, 488] width 11 height 11
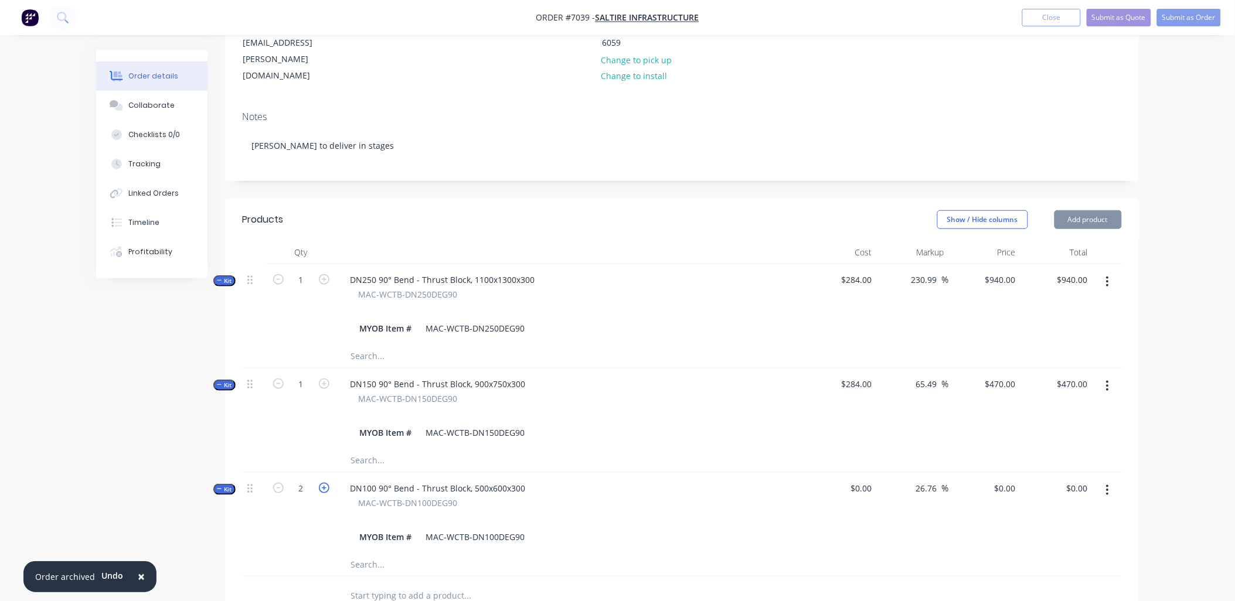
type input "3"
click at [381, 584] on input "text" at bounding box center [467, 595] width 234 height 23
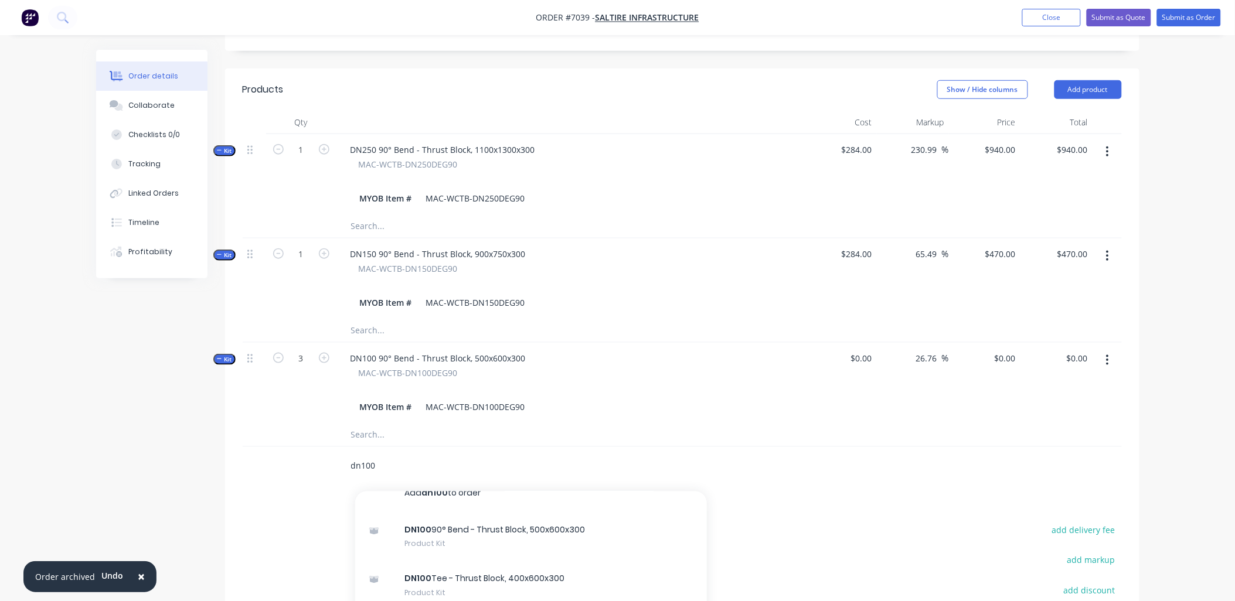
scroll to position [0, 0]
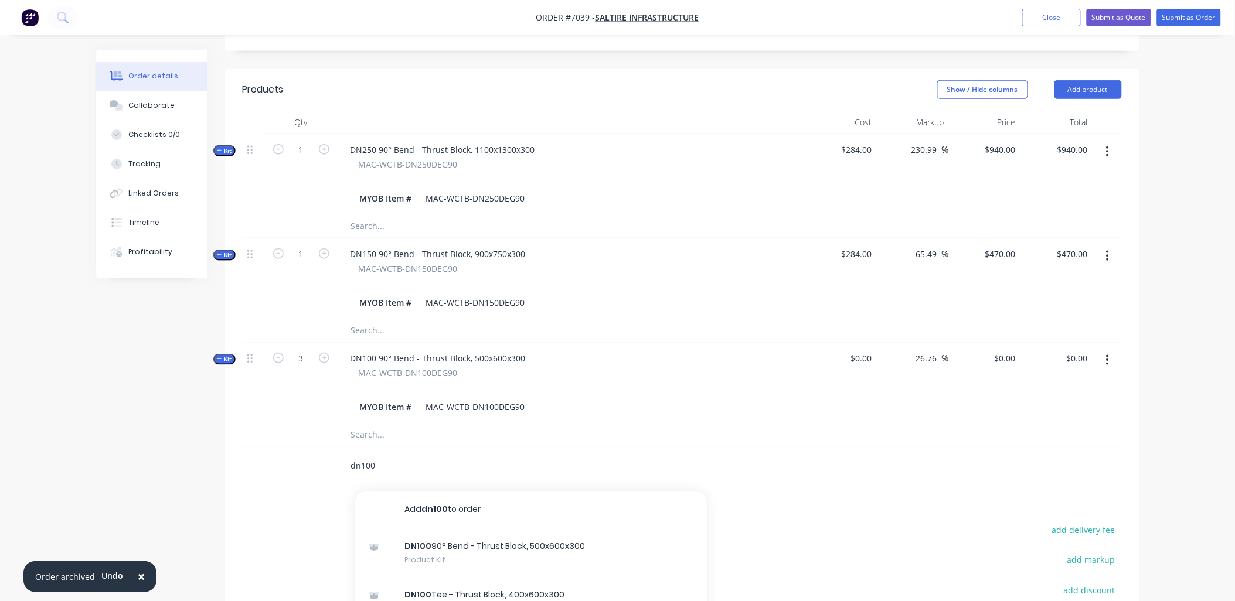
type input "dn100"
click at [470, 578] on div "DN100 Tee - Thrust Block, 400x600x300 Product Kit" at bounding box center [531, 602] width 352 height 49
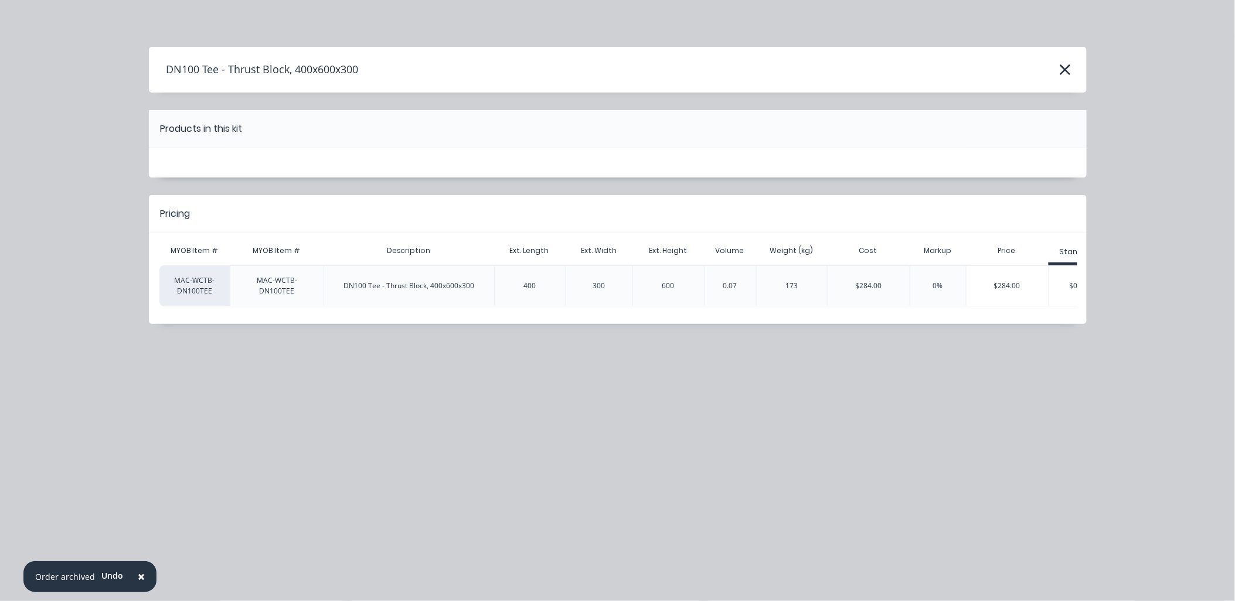
scroll to position [0, 173]
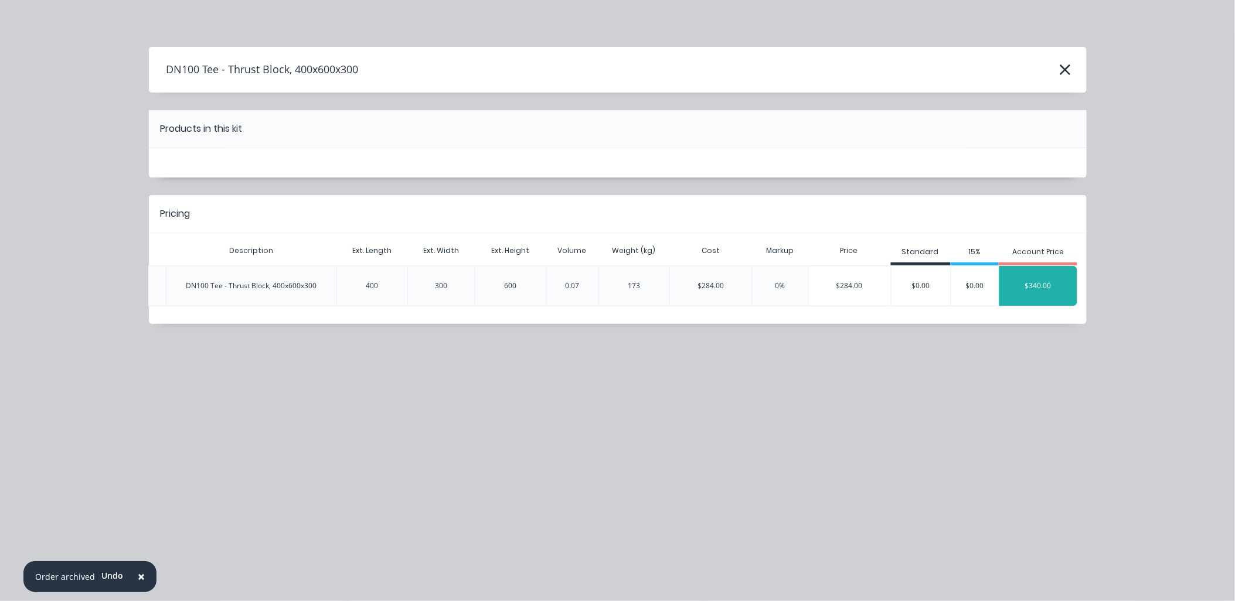
click at [1053, 288] on div "$340.00" at bounding box center [1038, 285] width 78 height 29
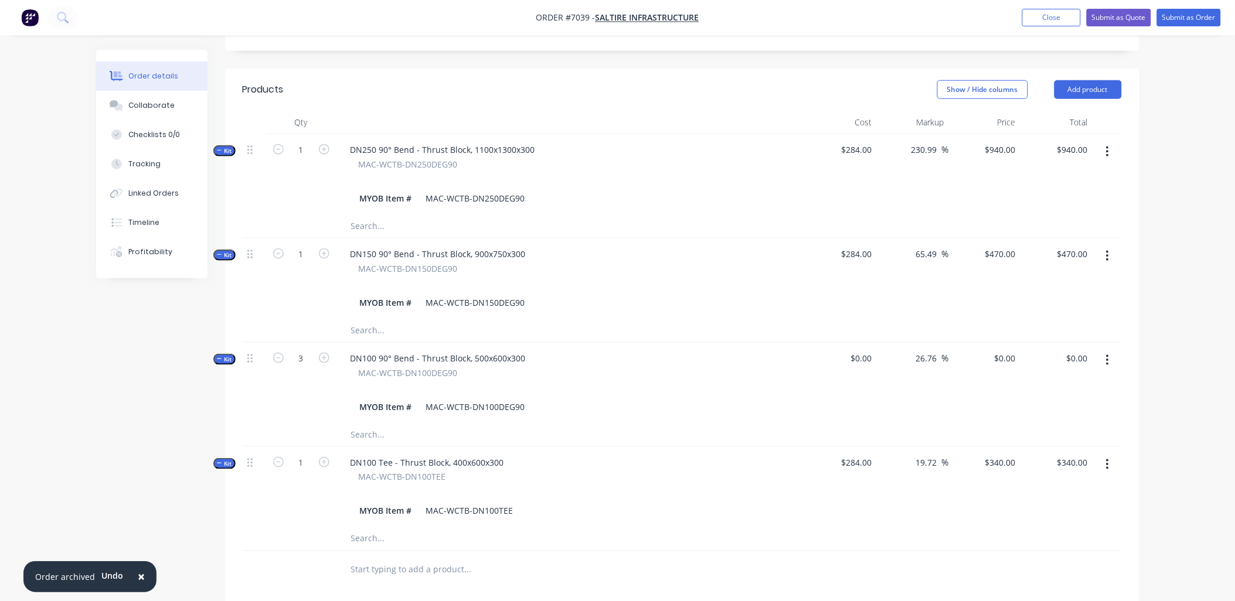
click at [377, 558] on input "text" at bounding box center [467, 569] width 234 height 23
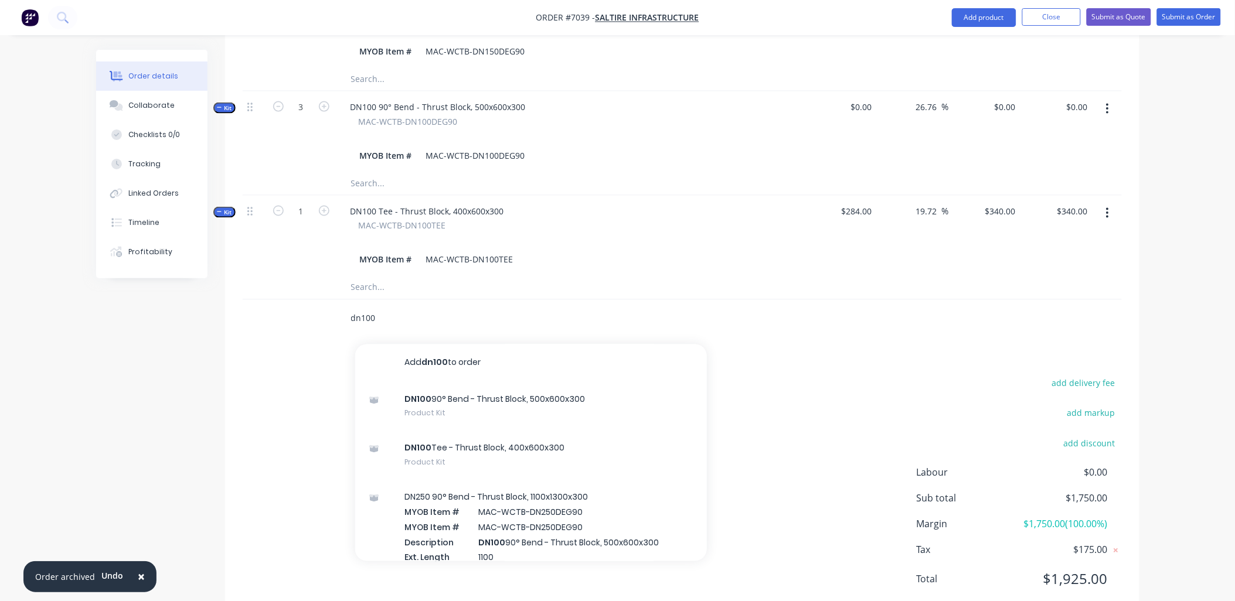
scroll to position [577, 0]
type input "d"
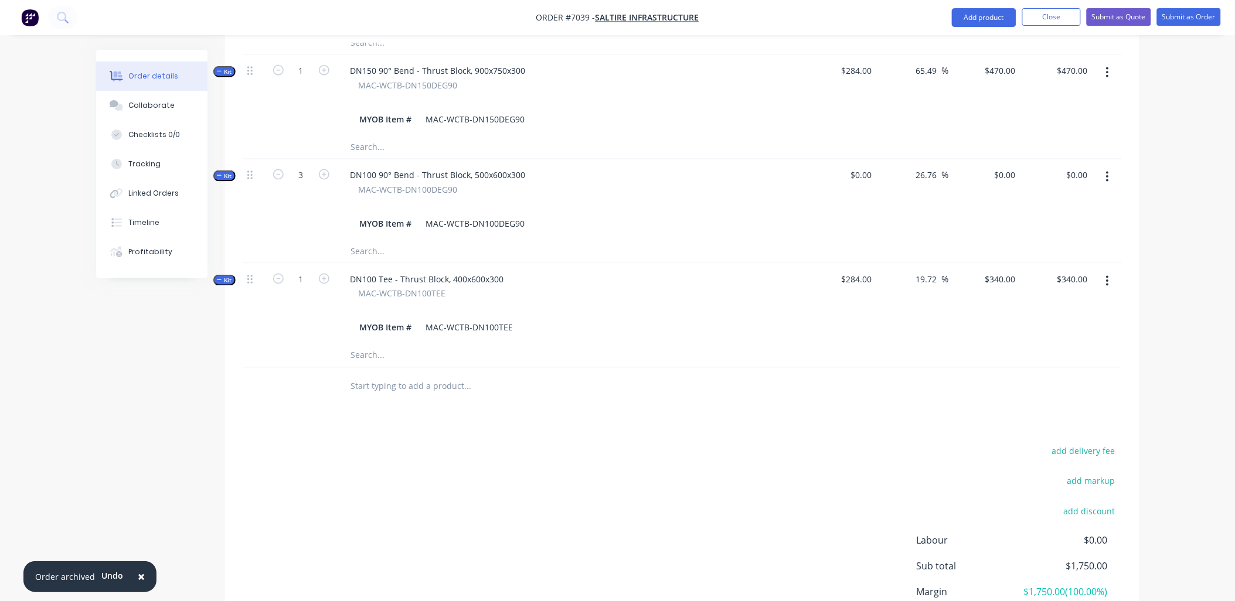
scroll to position [447, 0]
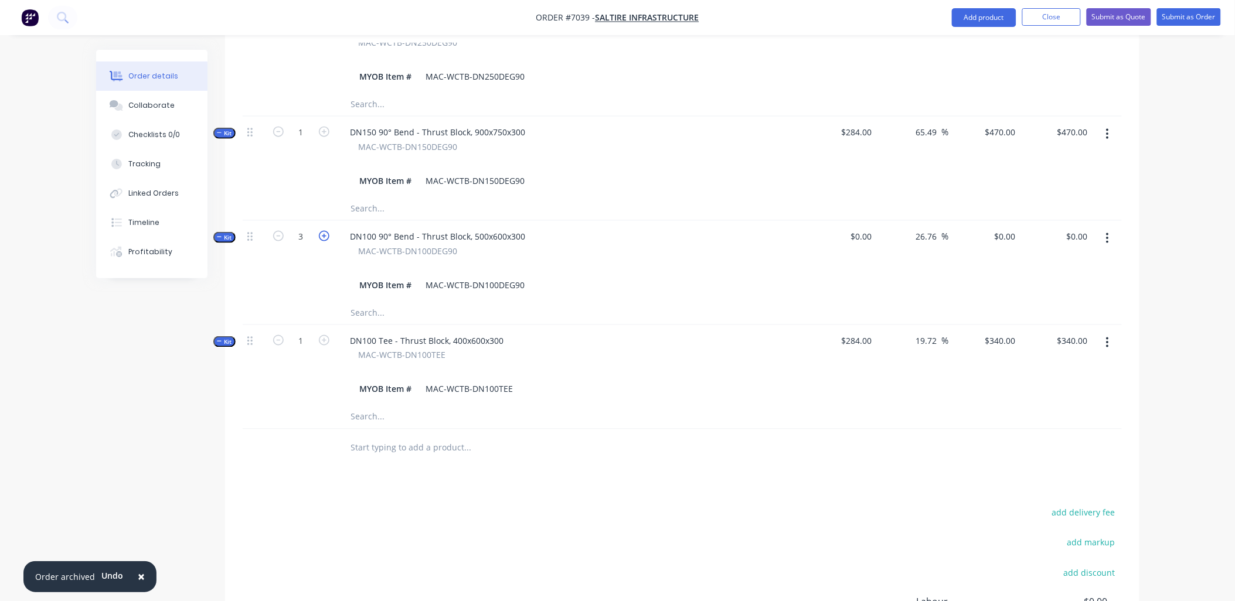
click at [323, 231] on icon "button" at bounding box center [324, 236] width 11 height 11
click at [324, 231] on icon "button" at bounding box center [324, 236] width 11 height 11
type input "5"
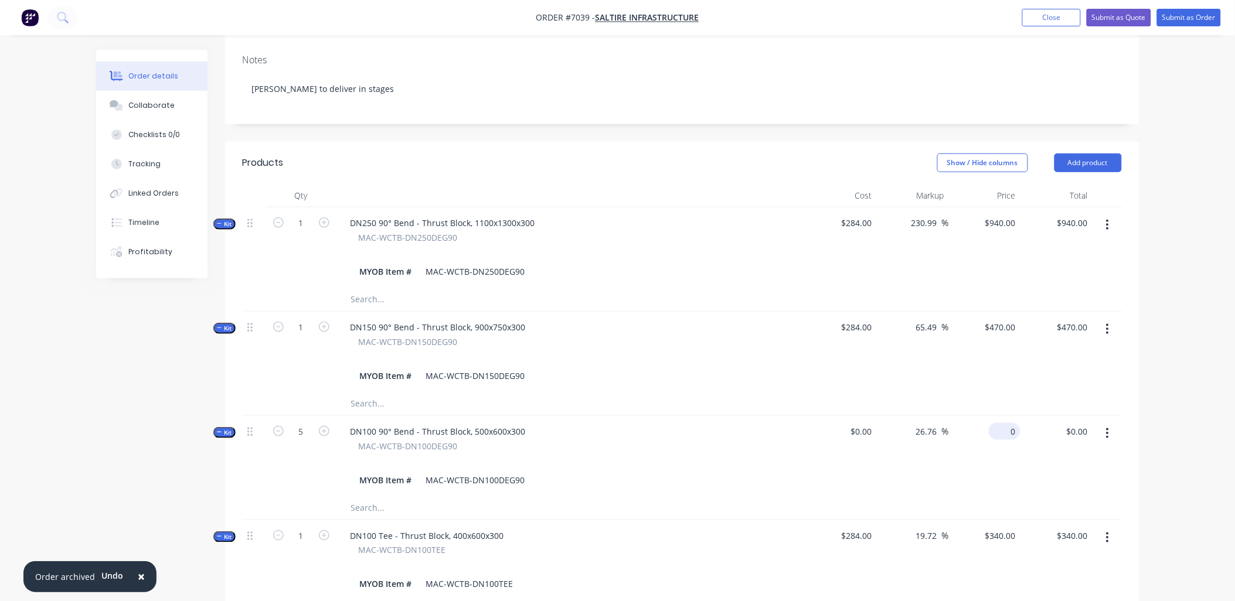
click at [1008, 423] on input "0" at bounding box center [1006, 431] width 27 height 17
type input "$0.00"
click at [982, 421] on div "$0.00 0" at bounding box center [985, 456] width 72 height 80
click at [1111, 423] on button "button" at bounding box center [1107, 433] width 28 height 21
click at [1051, 550] on div "Delete" at bounding box center [1066, 558] width 90 height 17
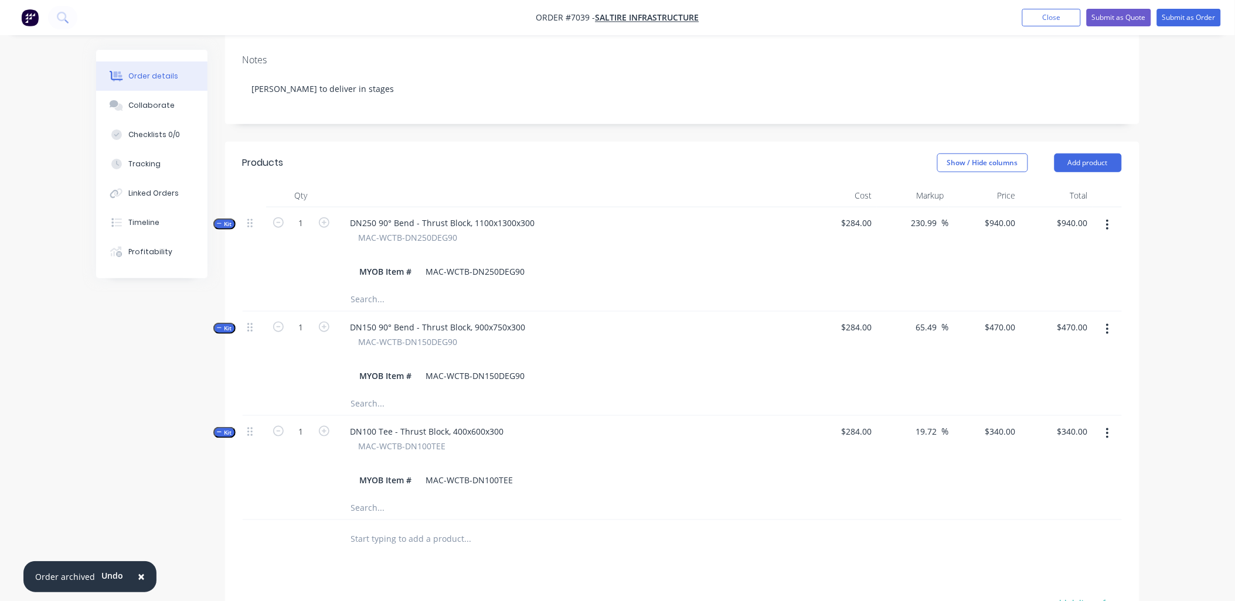
click at [385, 527] on input "text" at bounding box center [467, 538] width 234 height 23
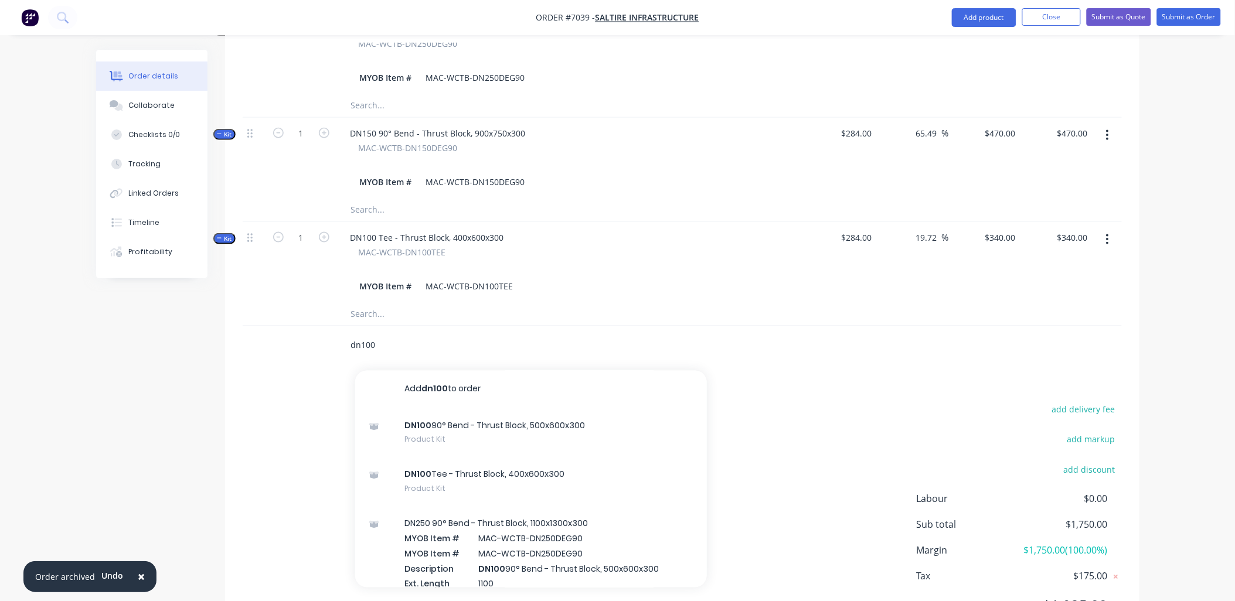
scroll to position [472, 0]
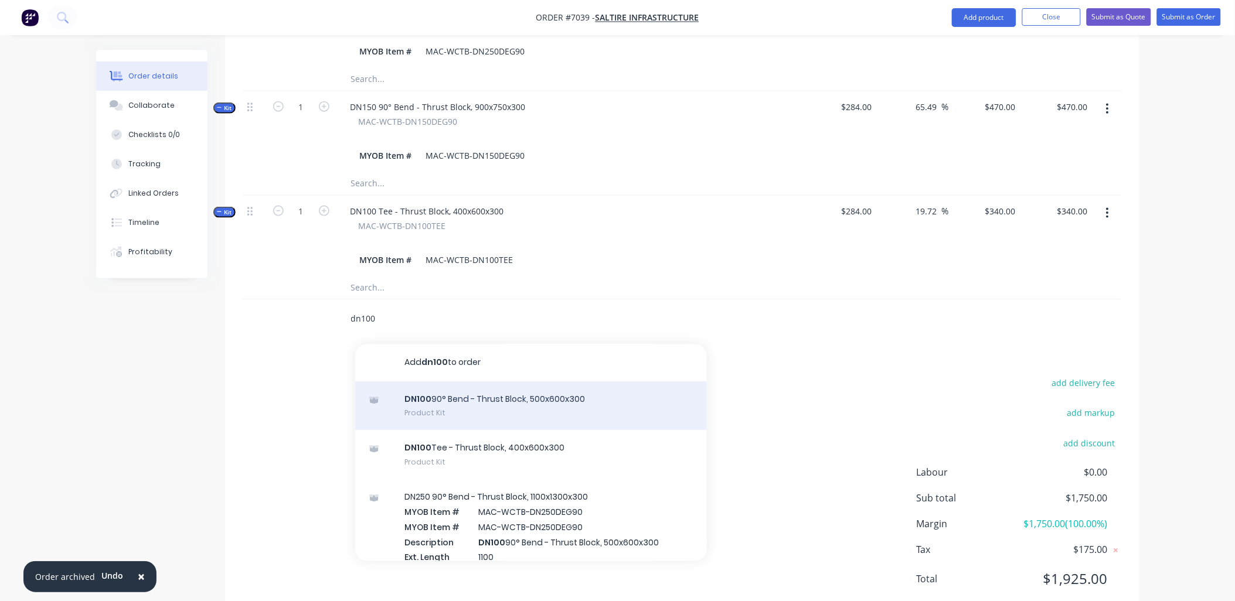
type input "dn100"
click at [477, 382] on div "DN100 90° Bend - Thrust Block, 500x600x300 Product Kit" at bounding box center [531, 406] width 352 height 49
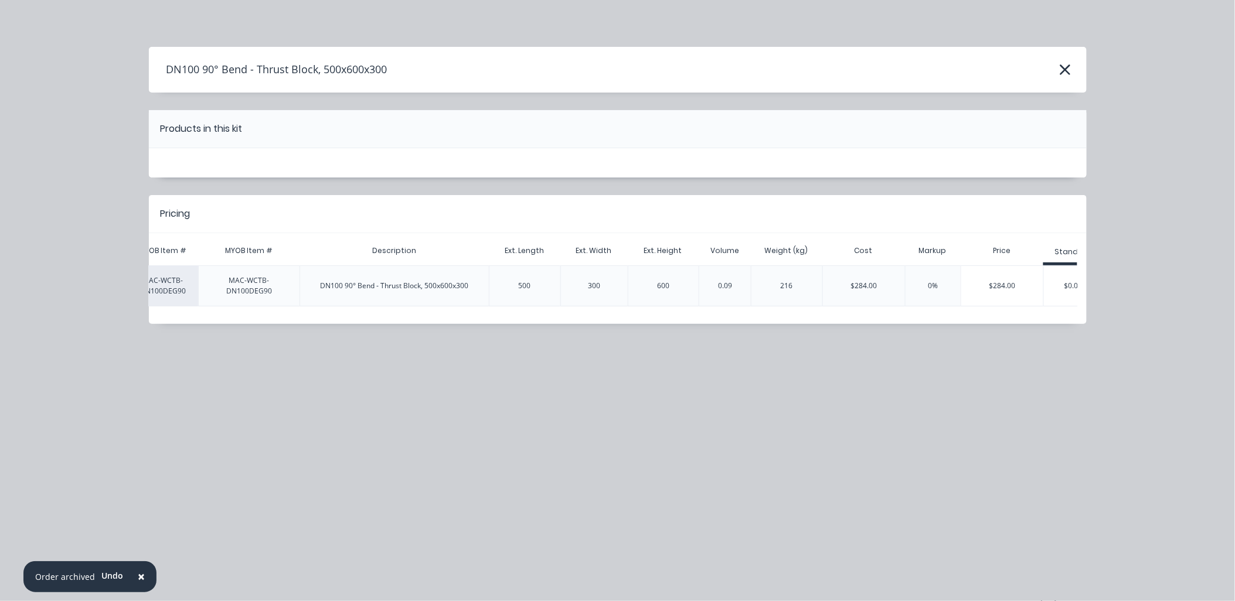
scroll to position [0, 200]
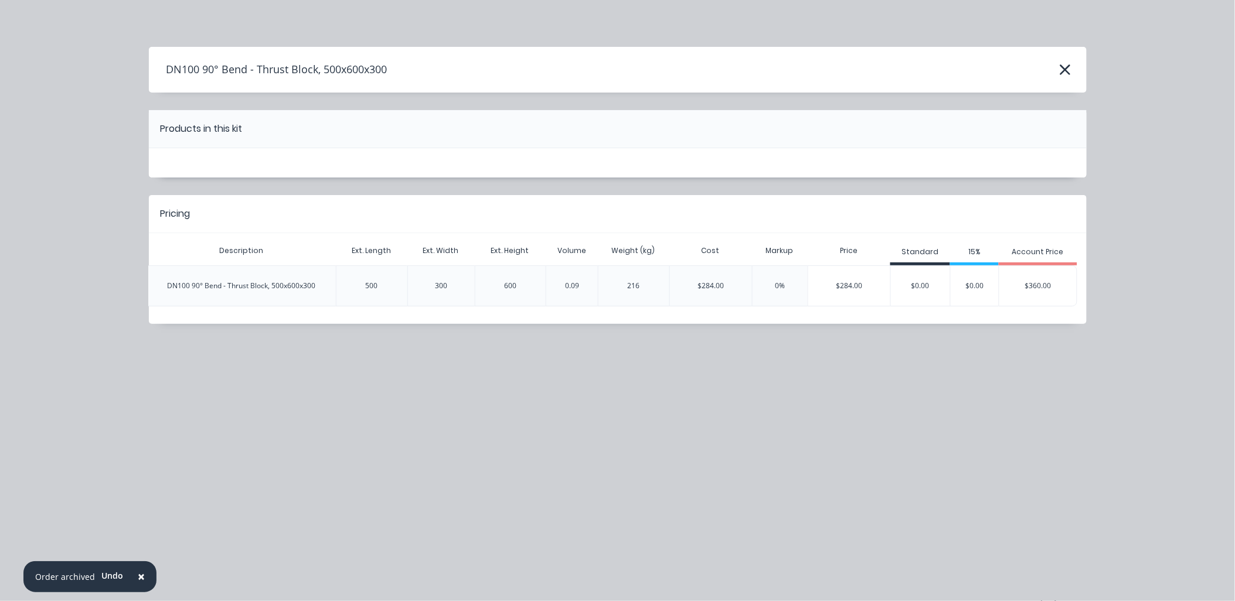
click at [1028, 285] on div "$360.00" at bounding box center [1038, 285] width 78 height 29
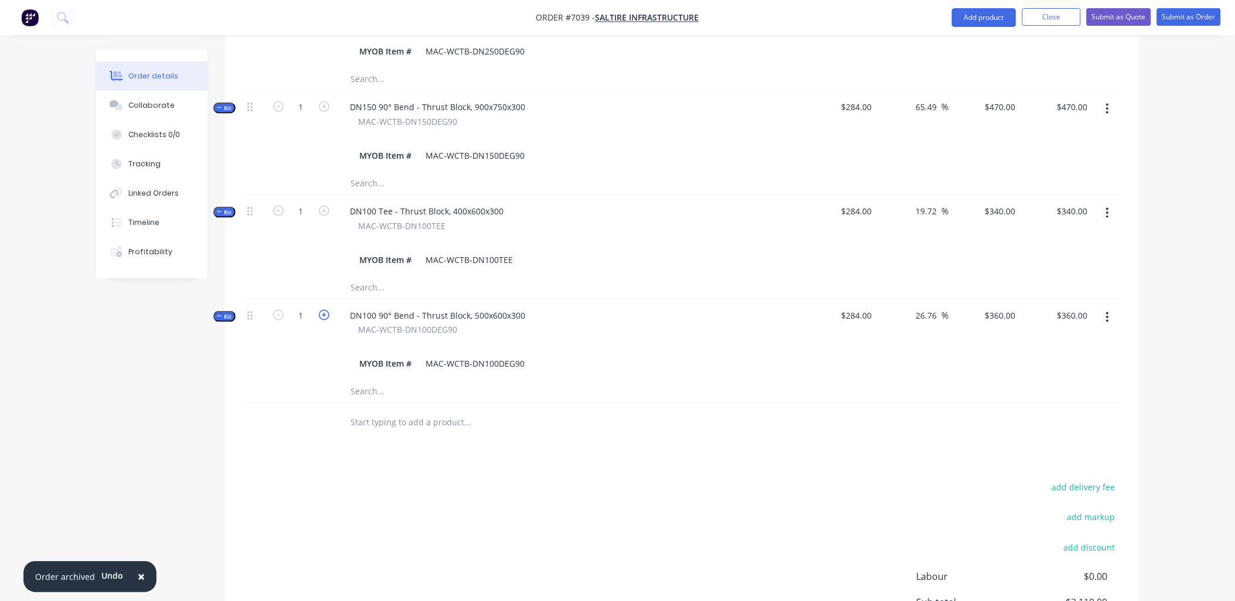
click at [324, 310] on icon "button" at bounding box center [324, 315] width 11 height 11
type input "2"
type input "$0.00"
click at [283, 310] on icon "button" at bounding box center [278, 315] width 11 height 11
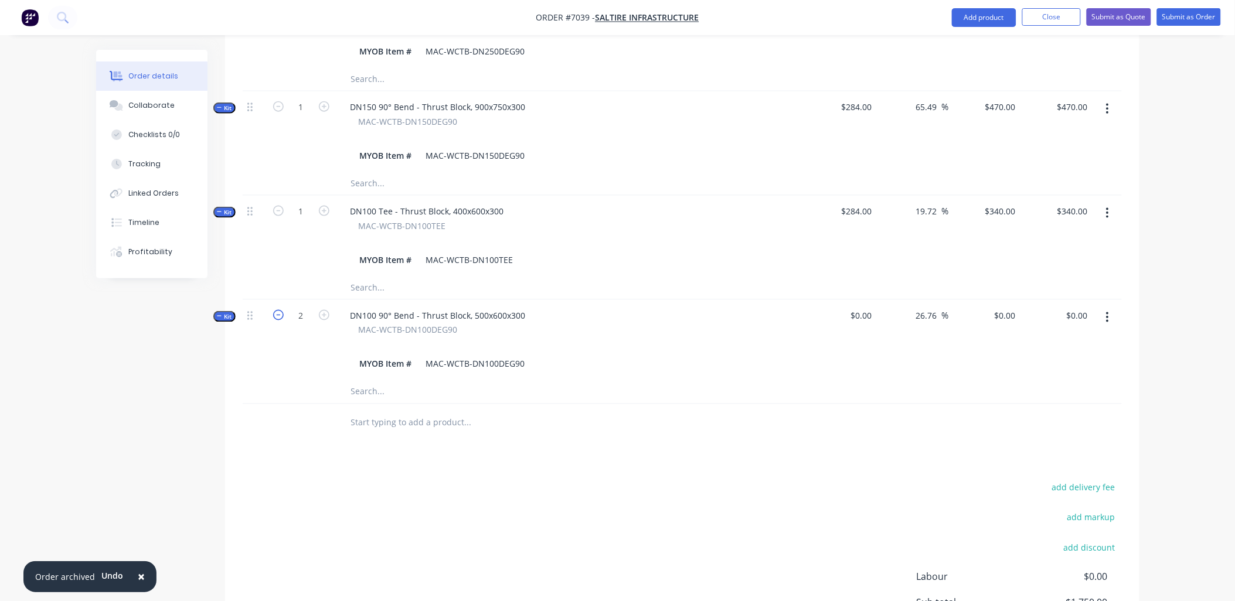
type input "1"
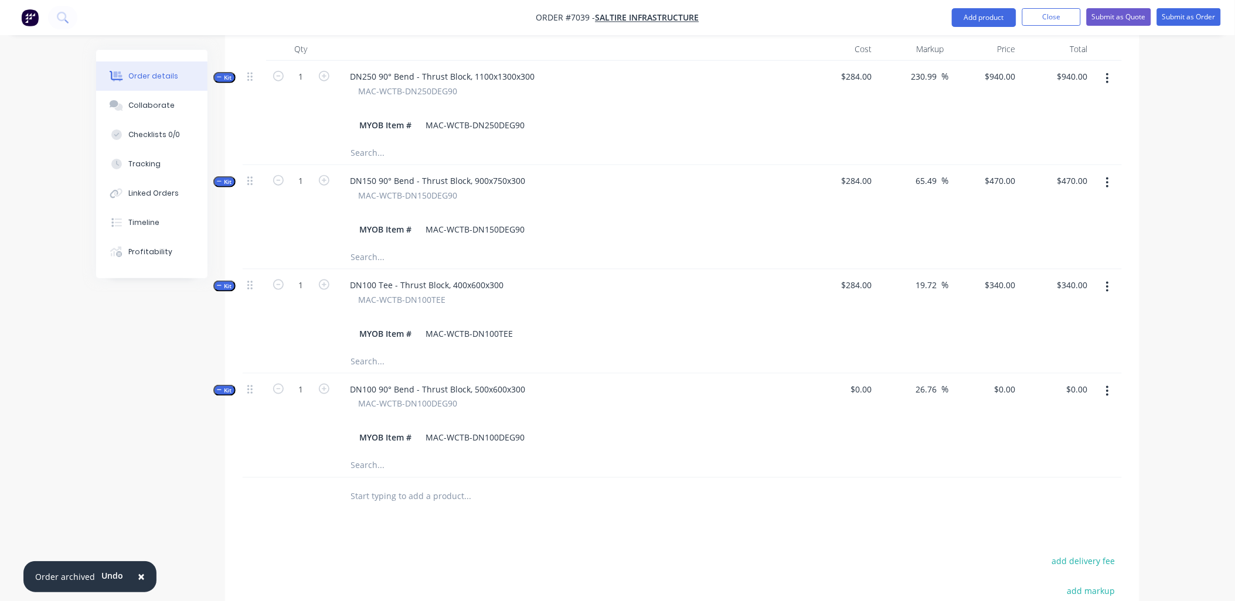
scroll to position [342, 0]
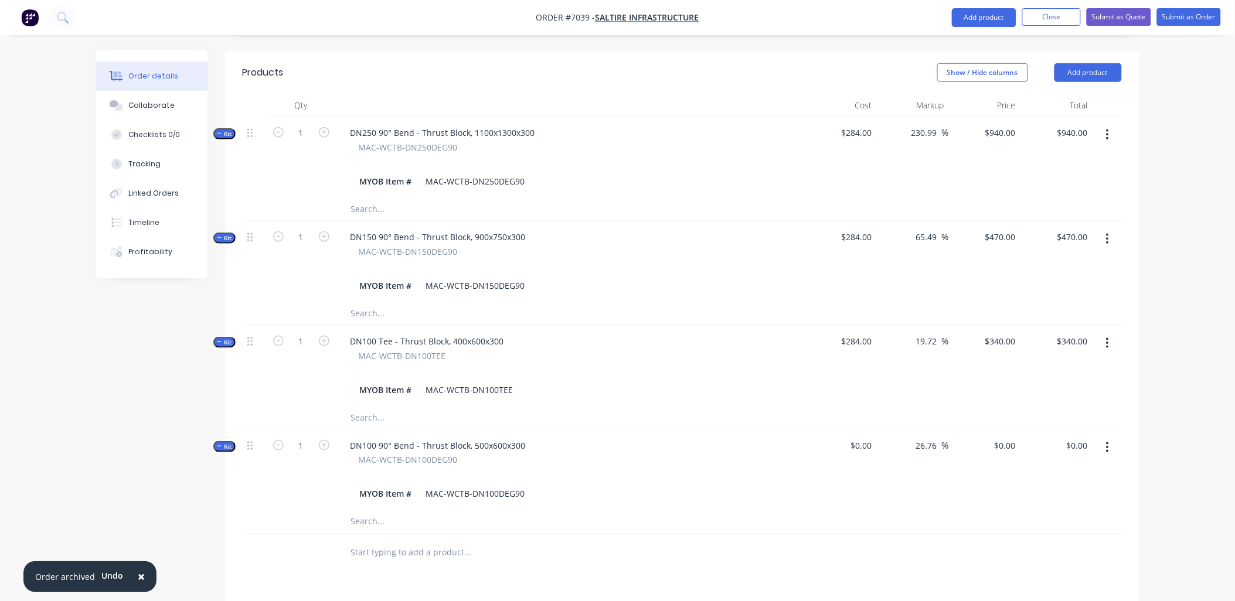
click at [1106, 441] on icon "button" at bounding box center [1107, 447] width 3 height 13
click at [1035, 564] on div "Delete" at bounding box center [1066, 572] width 90 height 17
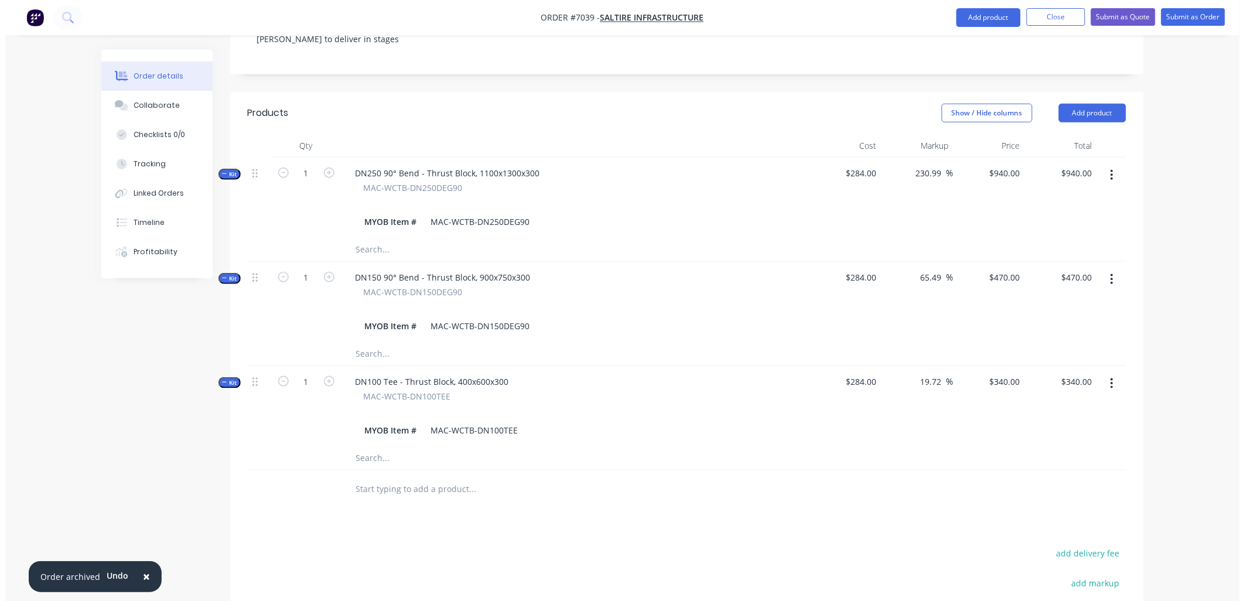
scroll to position [0, 0]
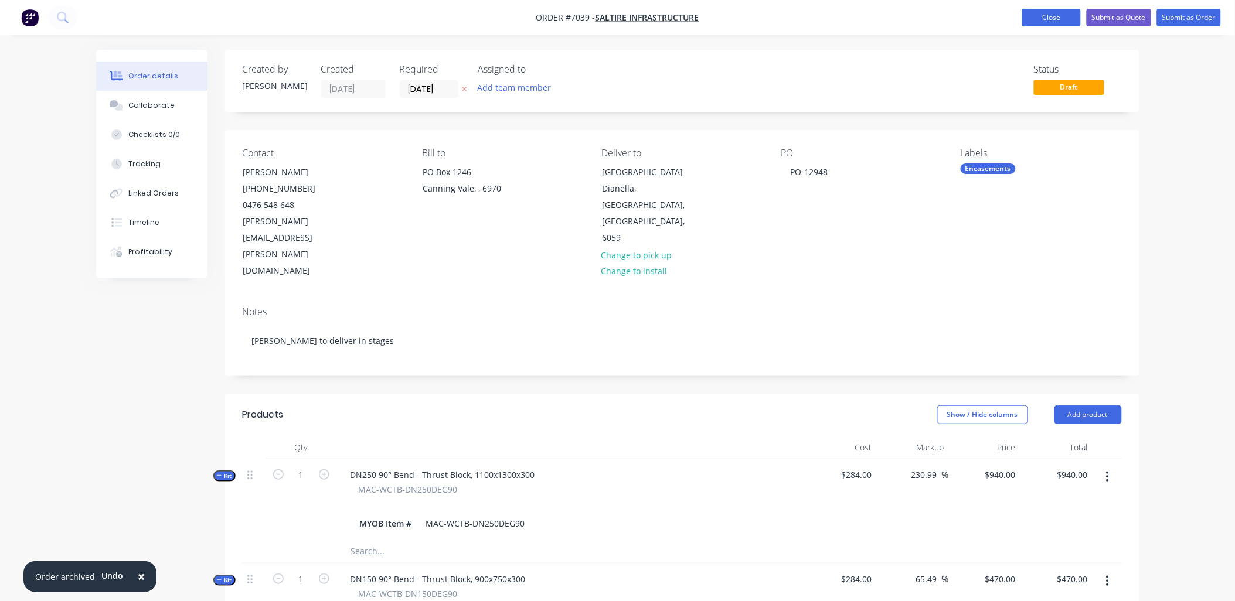
click at [1058, 18] on button "Close" at bounding box center [1051, 18] width 59 height 18
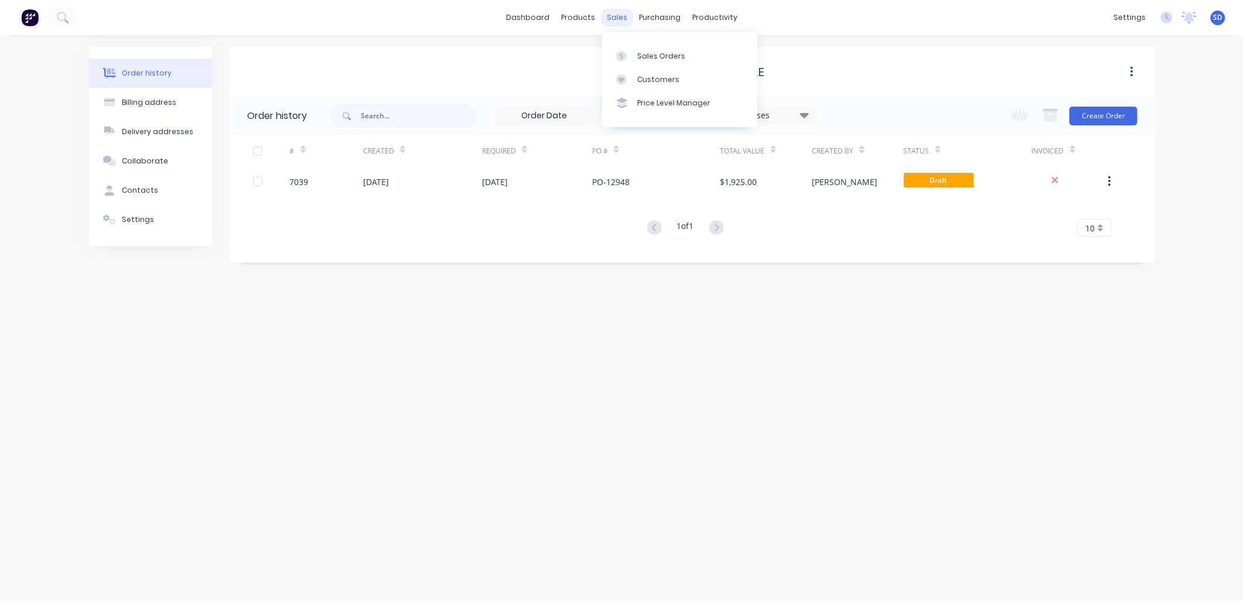
click at [618, 22] on div "sales" at bounding box center [618, 18] width 32 height 18
click at [596, 57] on div "Product Catalogue" at bounding box center [631, 56] width 73 height 11
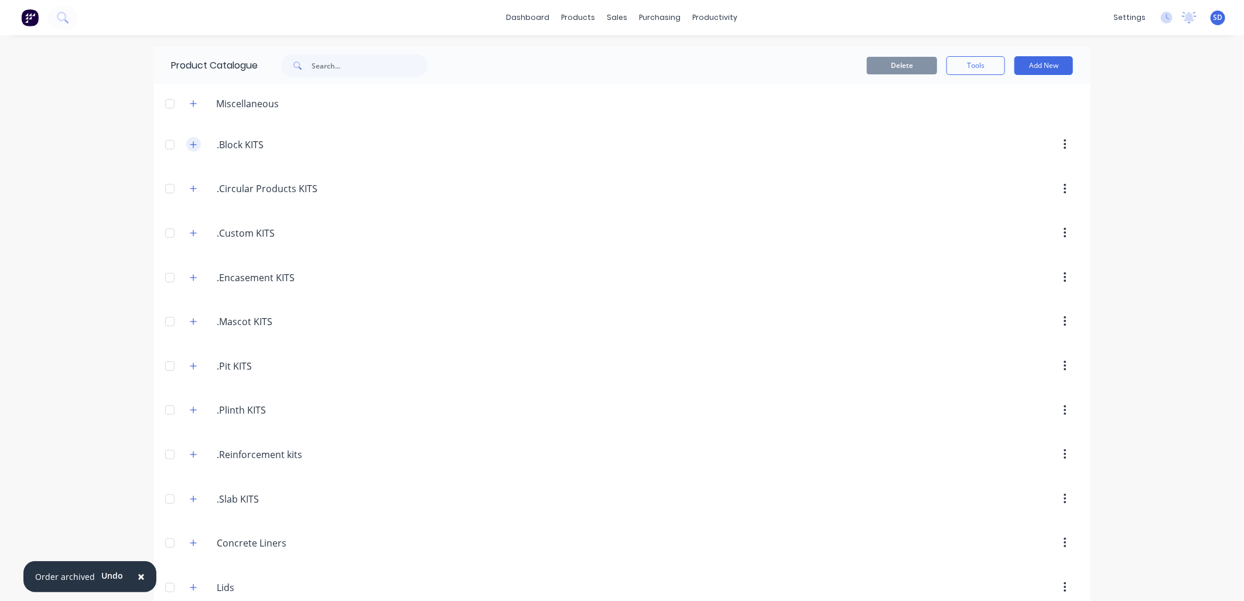
click at [190, 147] on icon "button" at bounding box center [193, 145] width 7 height 8
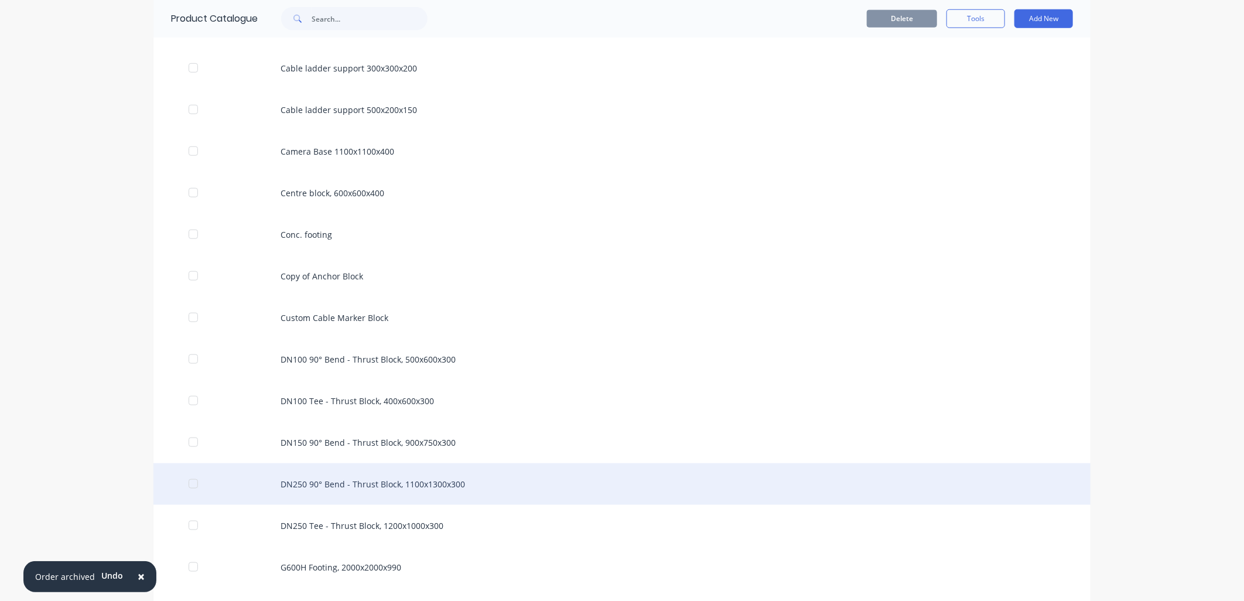
scroll to position [911, 0]
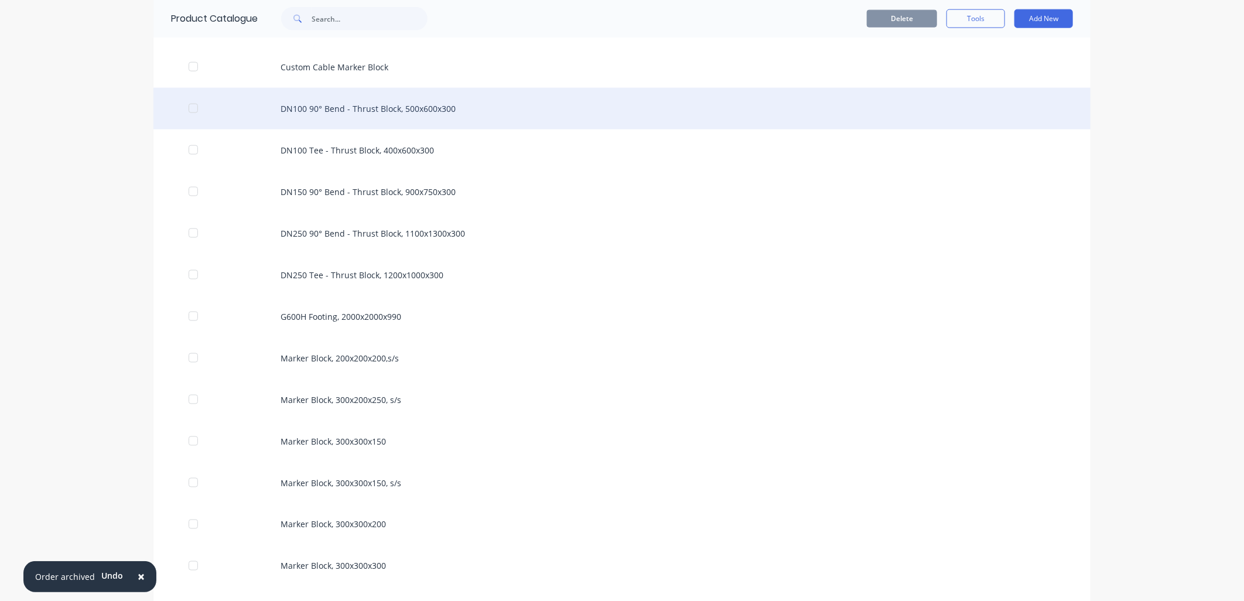
click at [374, 110] on div "DN100 90° Bend - Thrust Block, 500x600x300" at bounding box center [622, 109] width 937 height 42
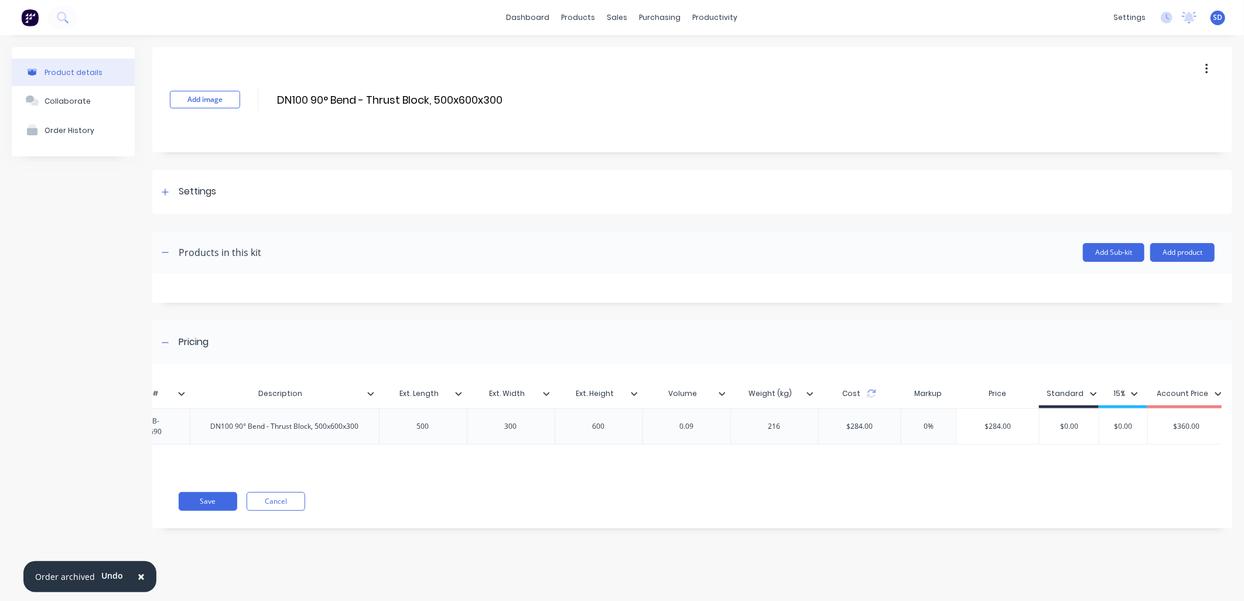
scroll to position [0, 183]
click at [1073, 425] on input "$0.00" at bounding box center [1065, 426] width 59 height 11
drag, startPoint x: 1074, startPoint y: 425, endPoint x: 1055, endPoint y: 422, distance: 19.0
click at [1055, 420] on div "$0.00 $0.00" at bounding box center [1065, 426] width 59 height 29
click at [1176, 418] on div "$360.00" at bounding box center [1183, 426] width 78 height 29
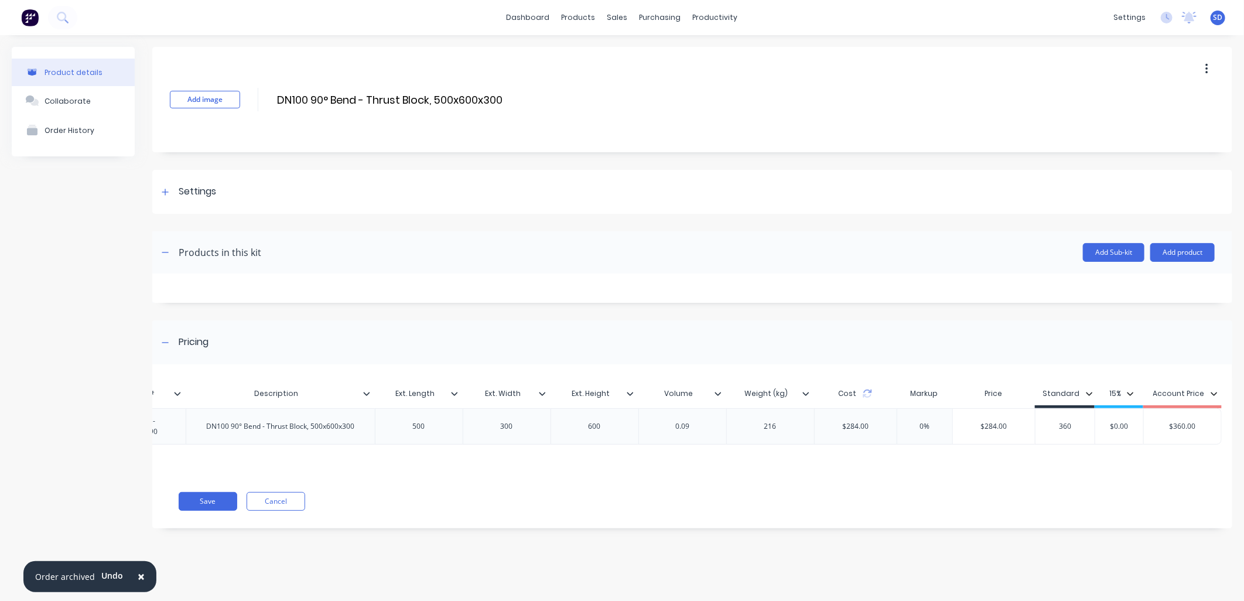
type input "360"
type input "$360.00"
drag, startPoint x: 1190, startPoint y: 425, endPoint x: 1170, endPoint y: 426, distance: 19.9
click at [1169, 425] on input "$360.00" at bounding box center [1183, 426] width 78 height 11
click at [1199, 343] on div "Pricing" at bounding box center [692, 342] width 1080 height 44
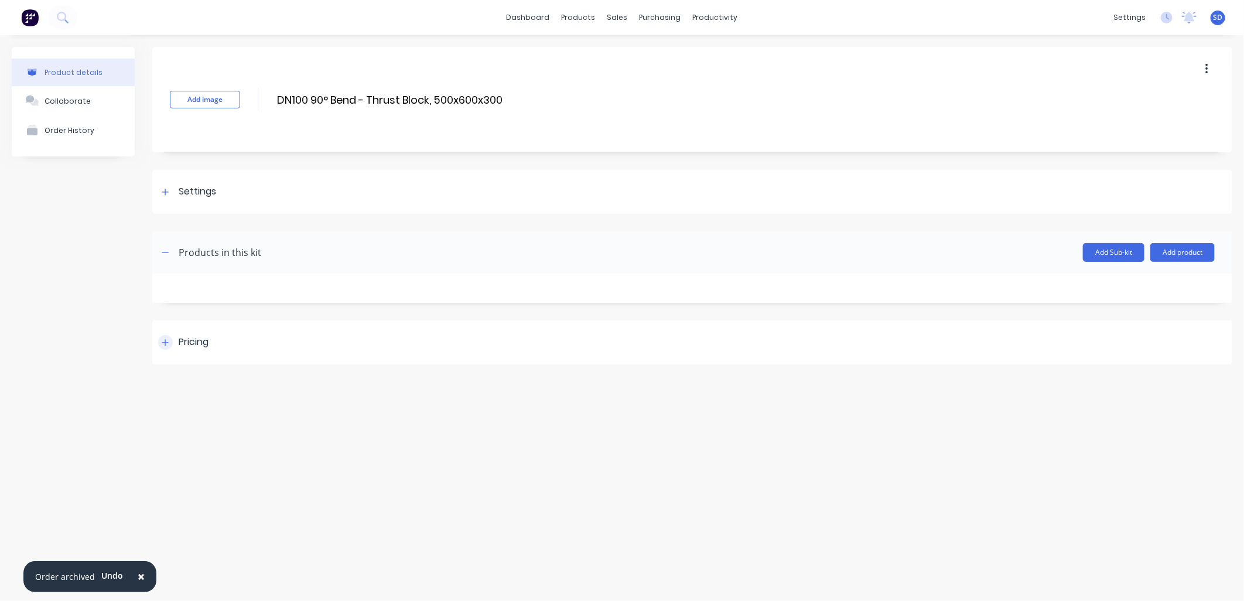
click at [173, 347] on div "Pricing" at bounding box center [183, 342] width 50 height 15
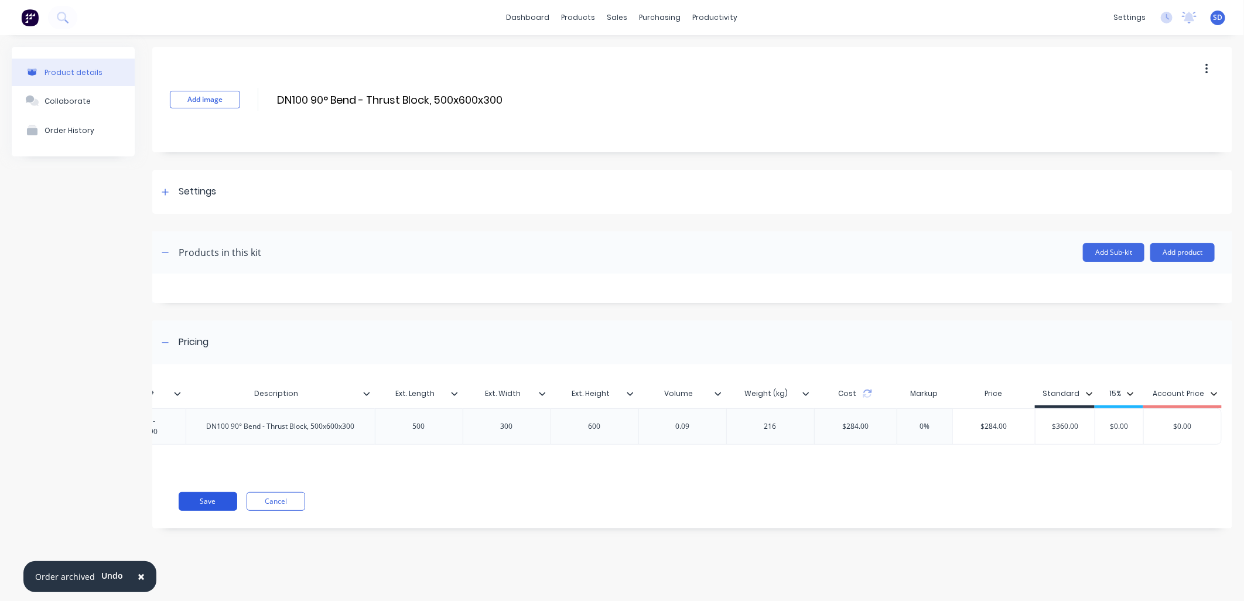
click at [214, 511] on button "Save" at bounding box center [208, 501] width 59 height 19
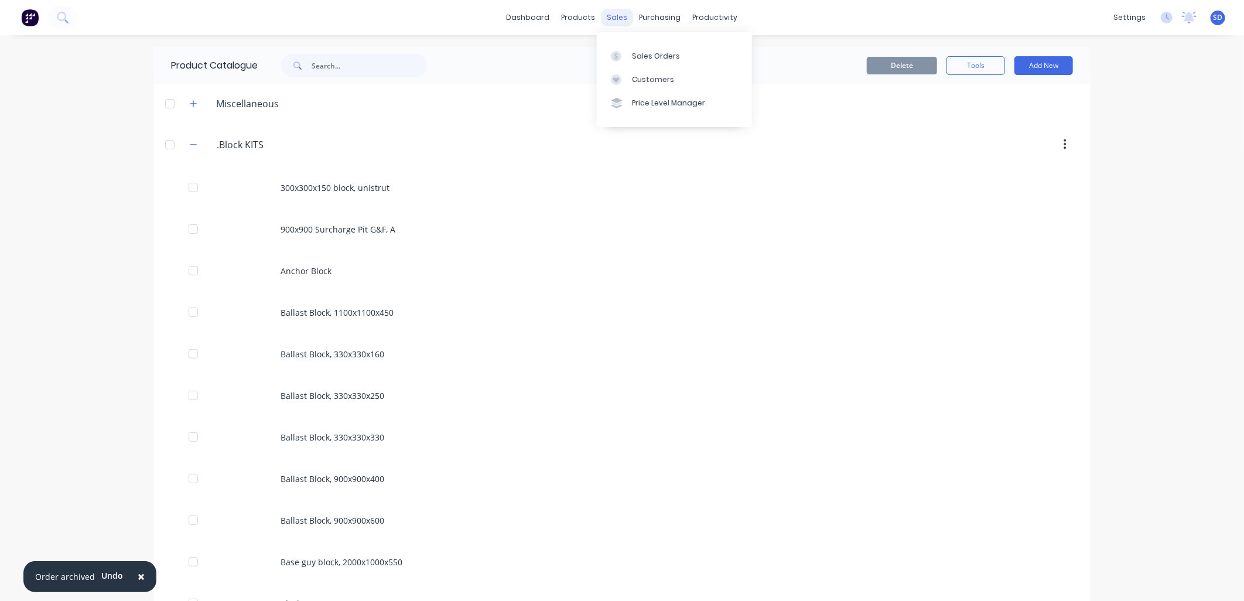
click at [618, 19] on div "sales" at bounding box center [618, 18] width 32 height 18
click at [637, 53] on div "Sales Orders" at bounding box center [656, 56] width 48 height 11
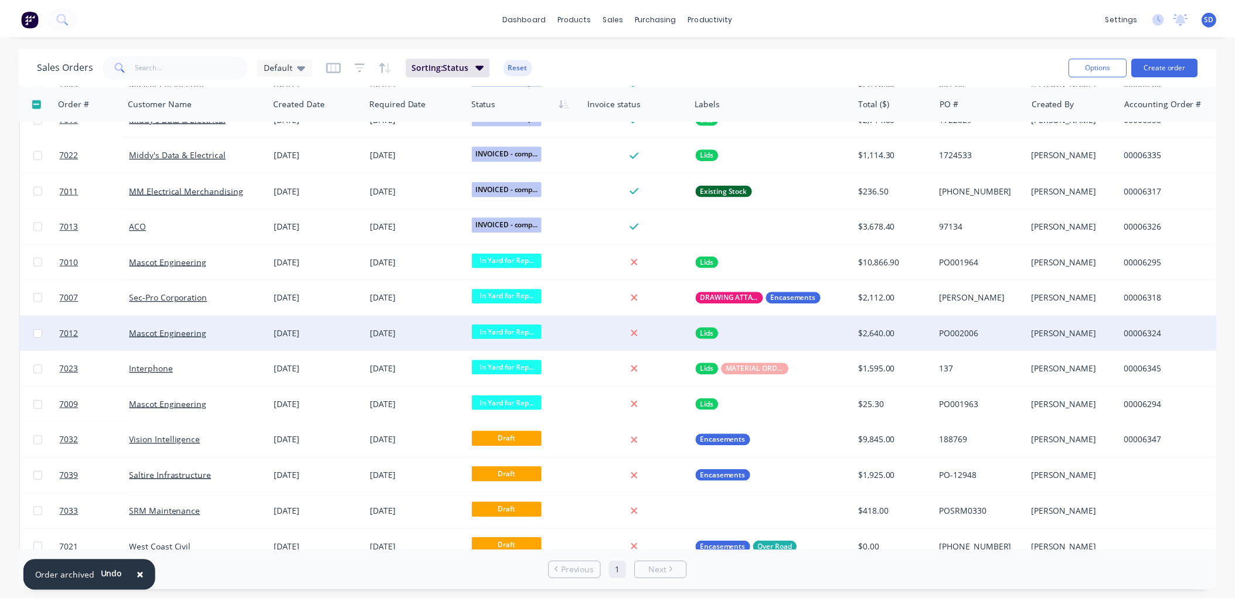
scroll to position [827, 0]
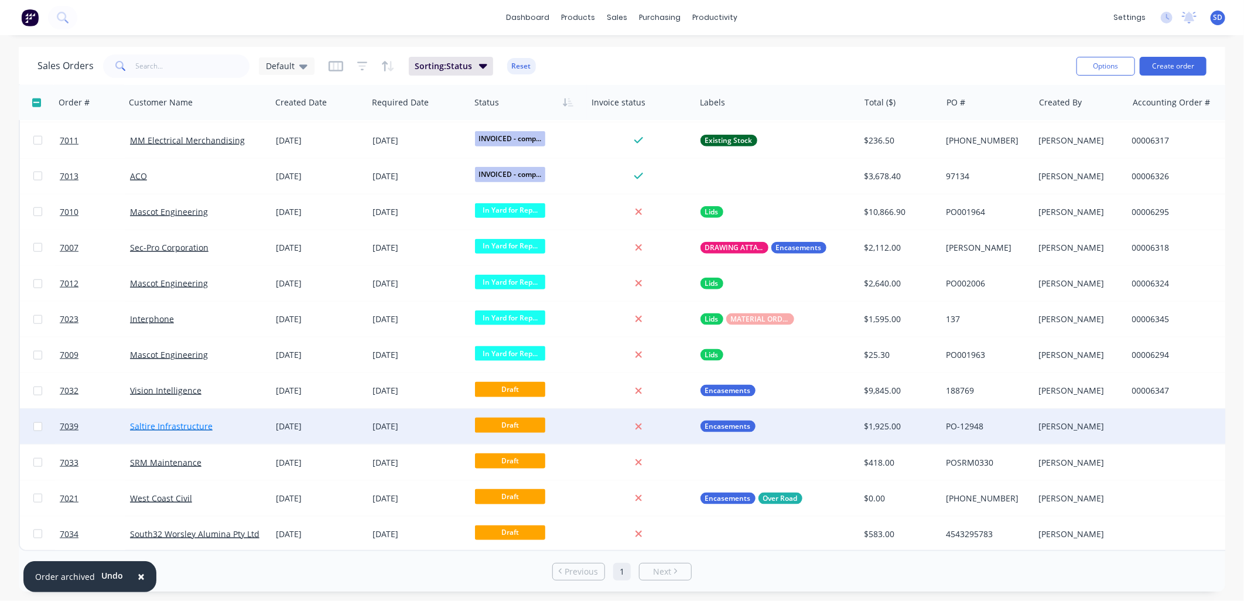
click at [163, 423] on link "Saltire Infrastructure" at bounding box center [171, 426] width 83 height 11
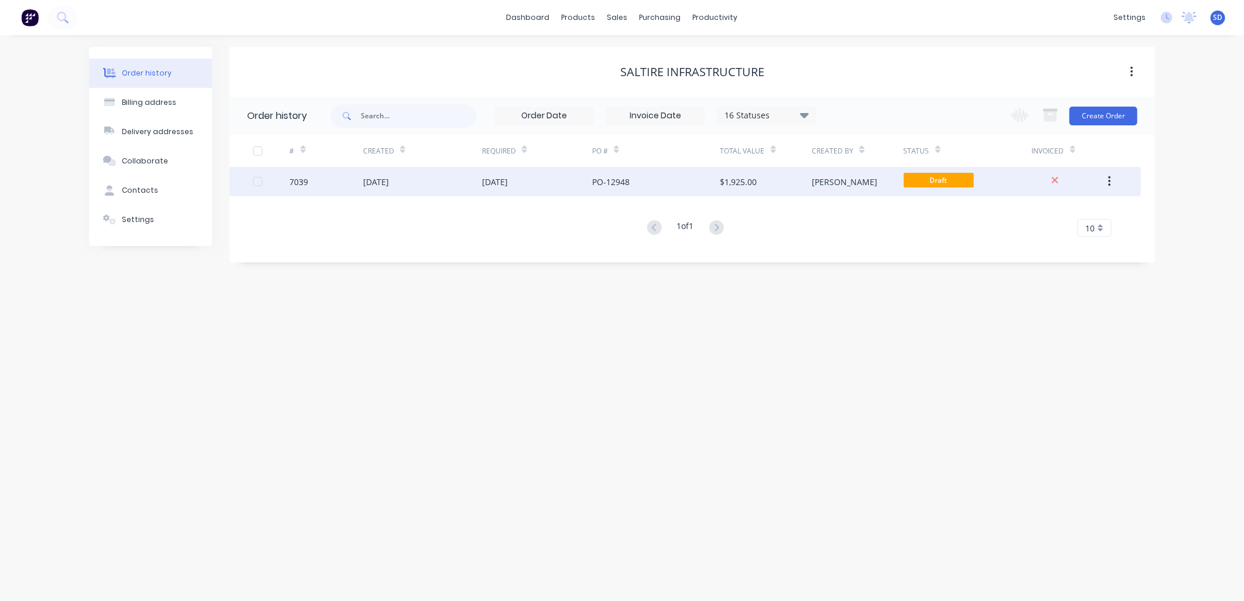
click at [459, 180] on div "[DATE]" at bounding box center [422, 181] width 119 height 29
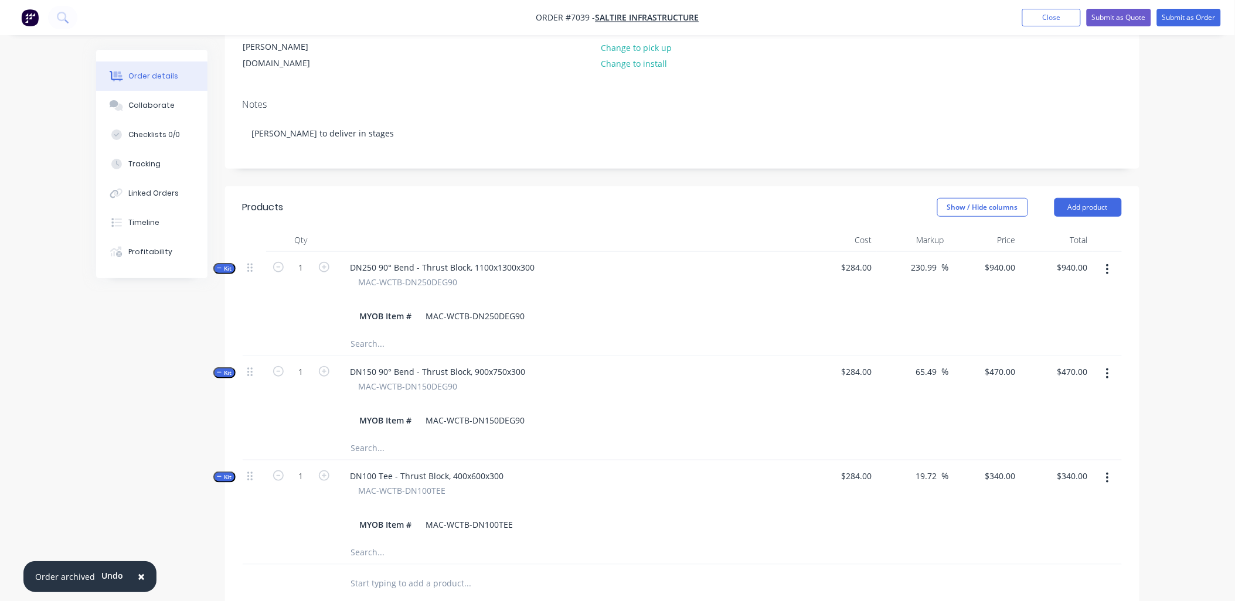
scroll to position [260, 0]
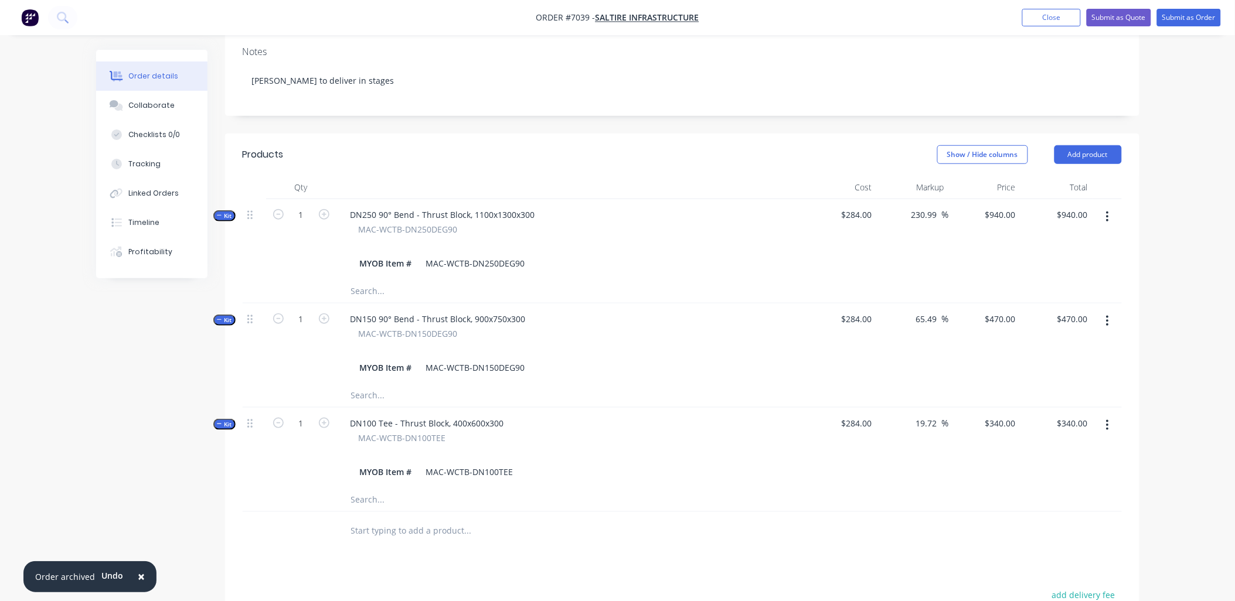
click at [383, 519] on input "text" at bounding box center [467, 530] width 234 height 23
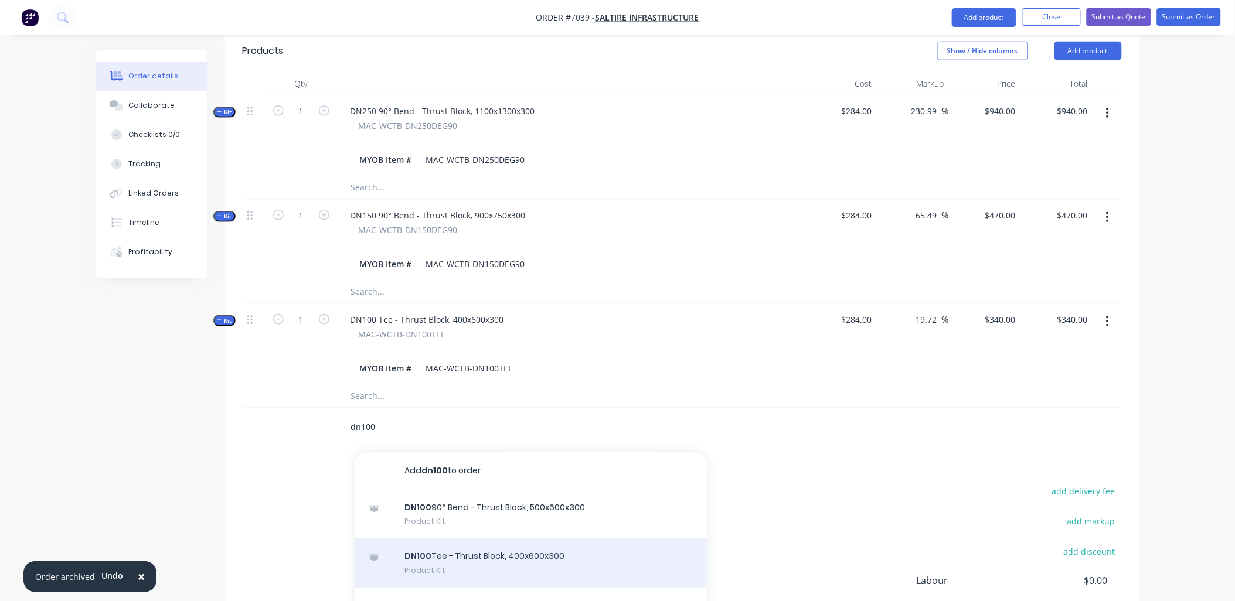
scroll to position [455, 0]
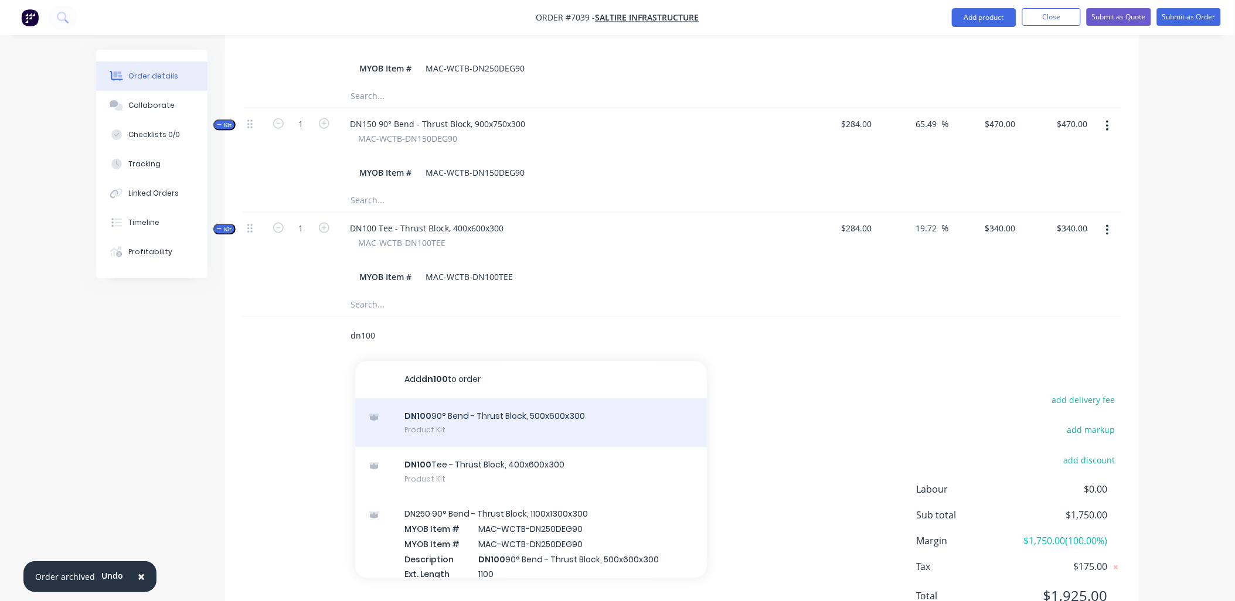
type input "dn100"
click at [470, 399] on div "DN100 90° Bend - Thrust Block, 500x600x300 Product Kit" at bounding box center [531, 423] width 352 height 49
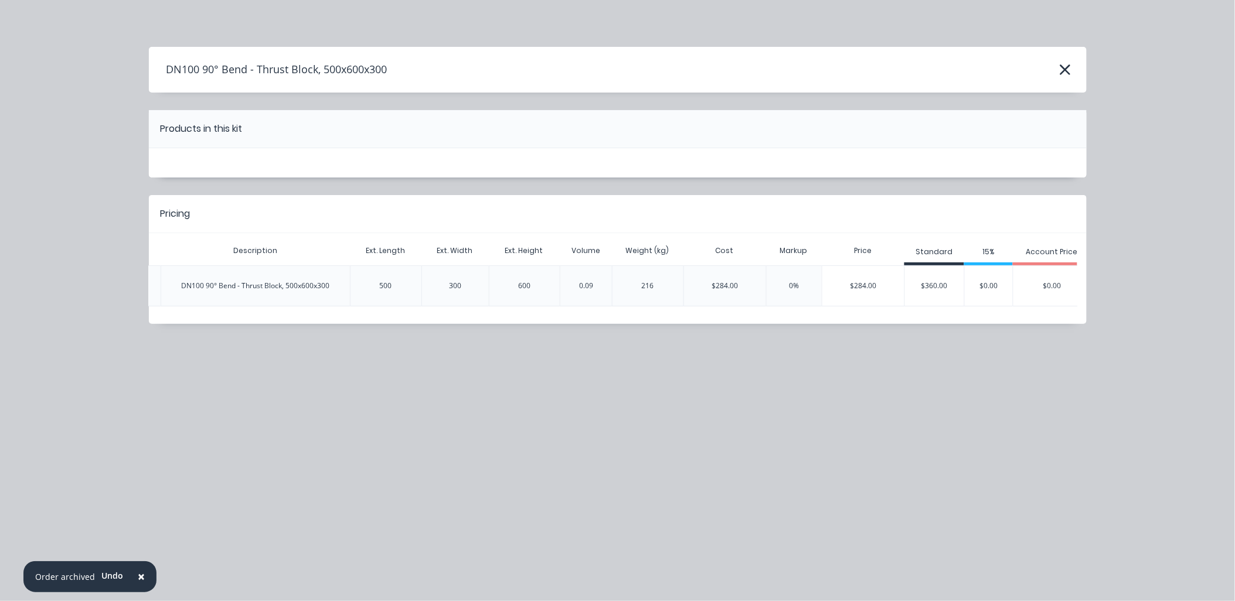
scroll to position [0, 200]
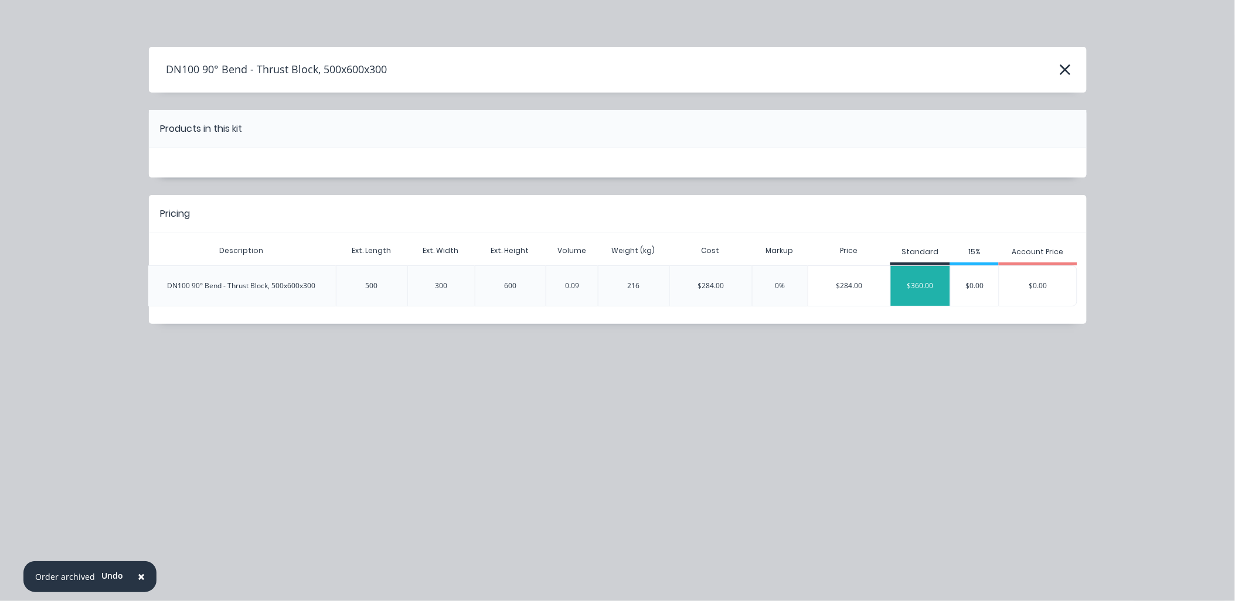
click at [927, 284] on div "$360.00" at bounding box center [920, 285] width 59 height 29
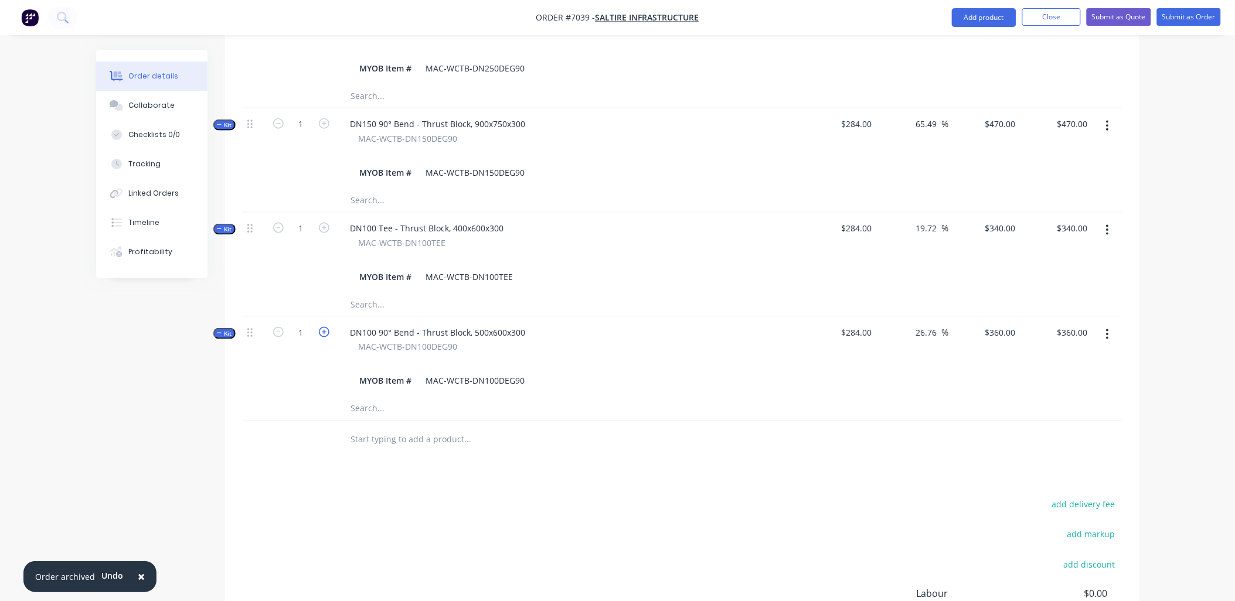
click at [323, 327] on icon "button" at bounding box center [324, 332] width 11 height 11
type input "2"
type input "$0.00"
click at [282, 327] on icon "button" at bounding box center [278, 332] width 11 height 11
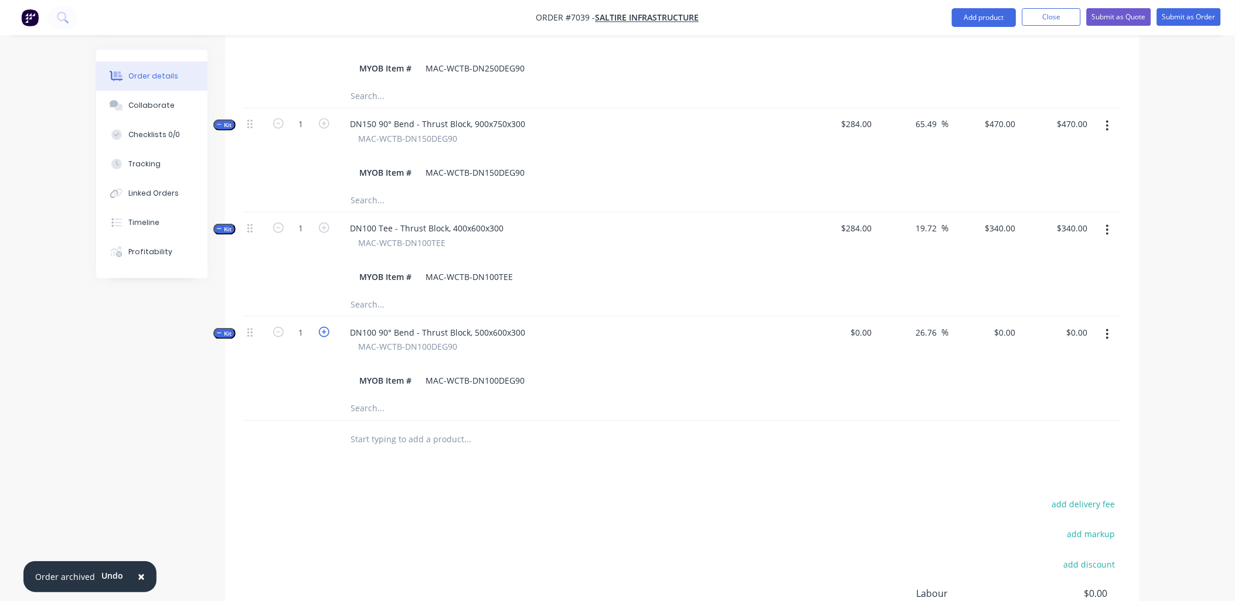
click at [321, 327] on icon "button" at bounding box center [324, 332] width 11 height 11
type input "5"
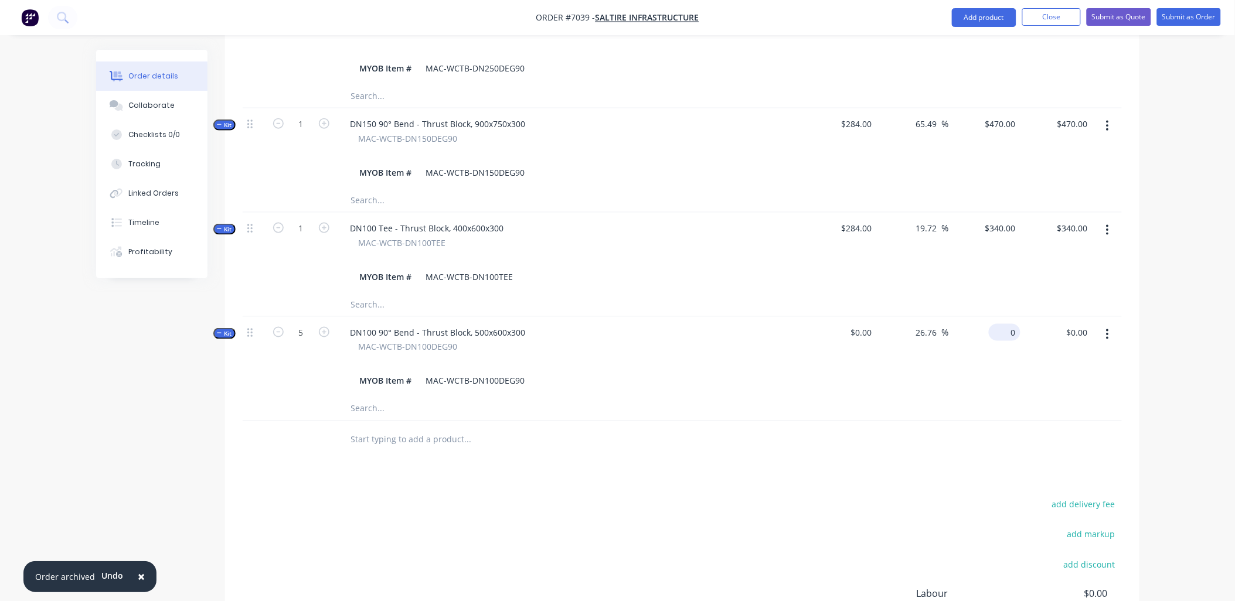
click at [1005, 324] on div "0 $0.00" at bounding box center [1004, 332] width 32 height 17
type input "$360.00"
type input "$1,800.00"
click at [1018, 324] on div "$360.00 360" at bounding box center [985, 357] width 72 height 80
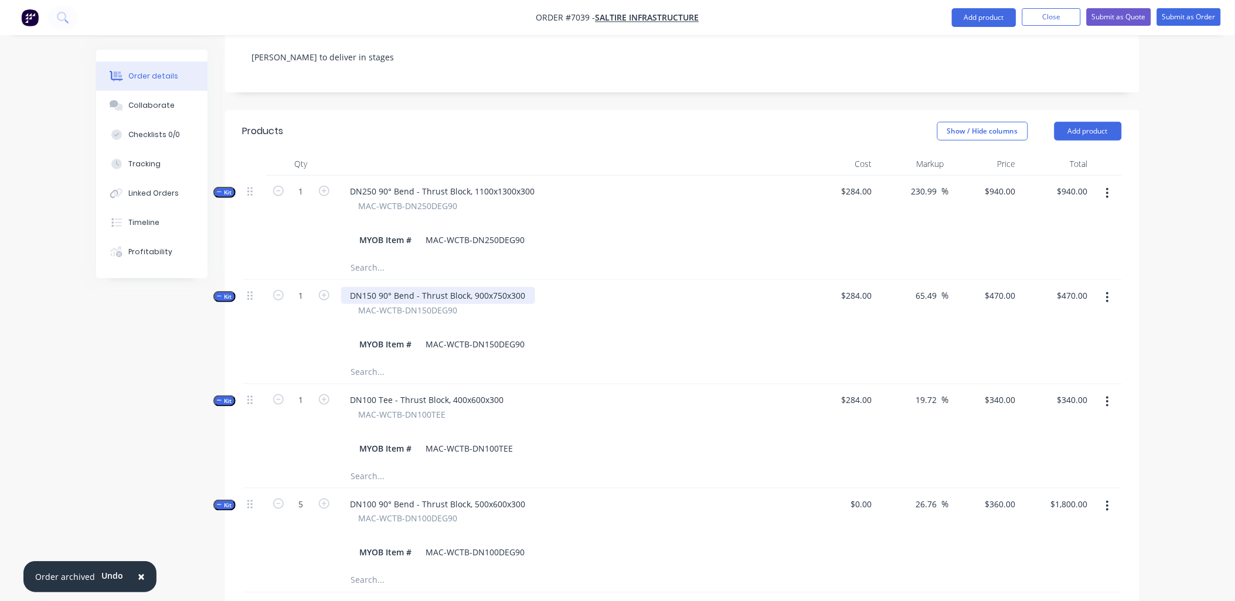
scroll to position [390, 0]
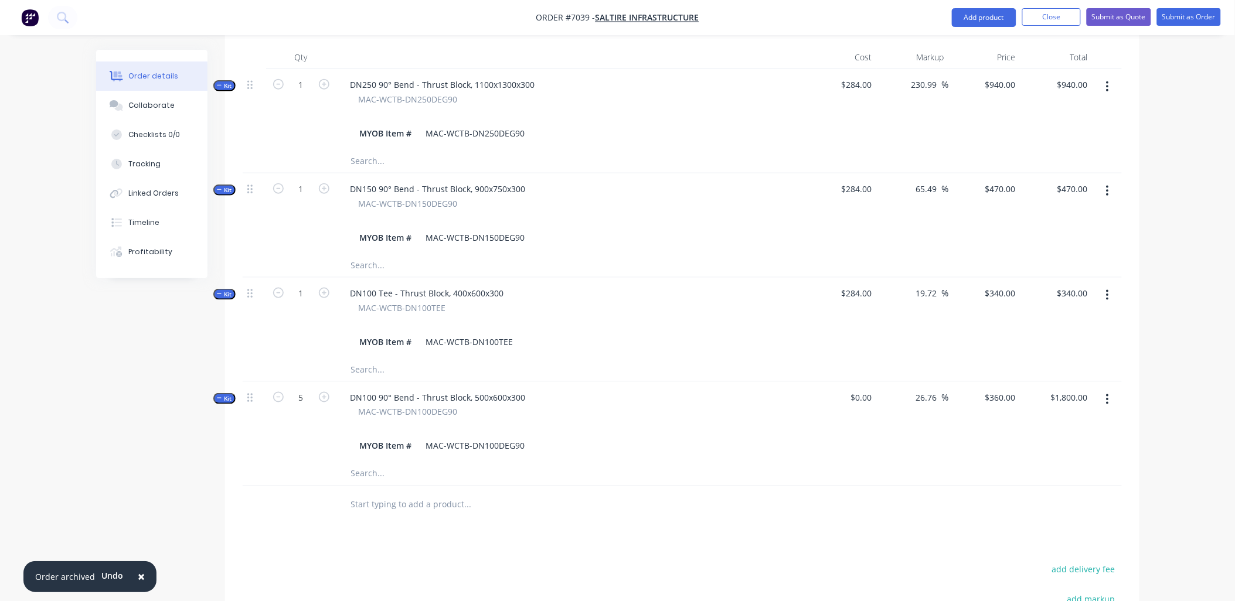
click at [391, 493] on input "text" at bounding box center [467, 504] width 234 height 23
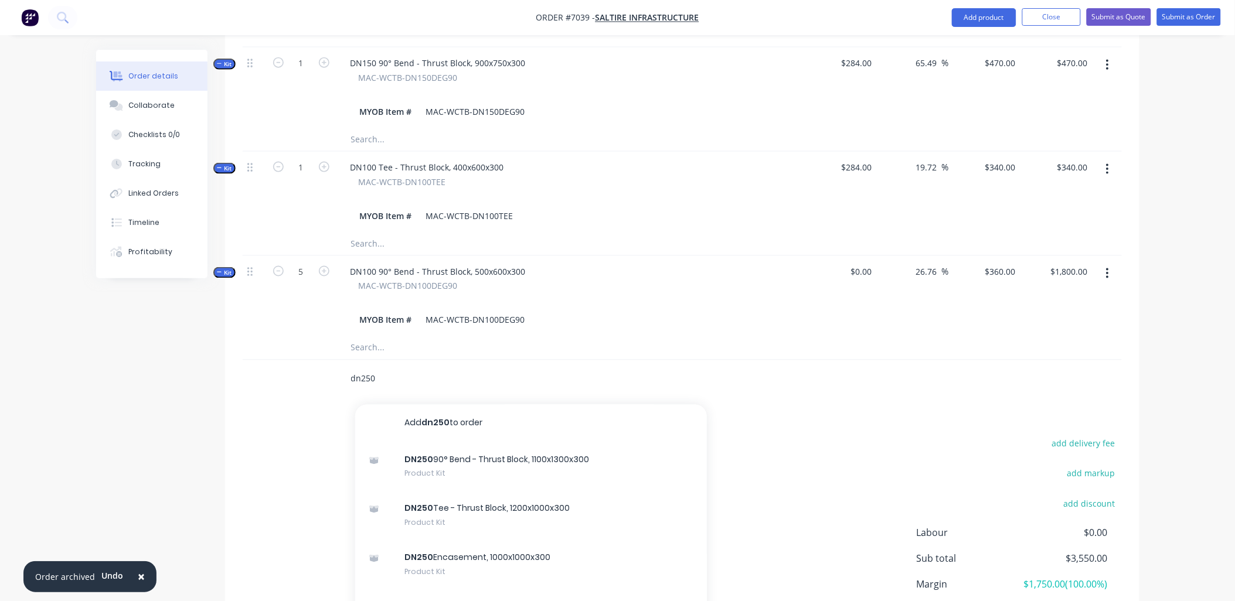
scroll to position [520, 0]
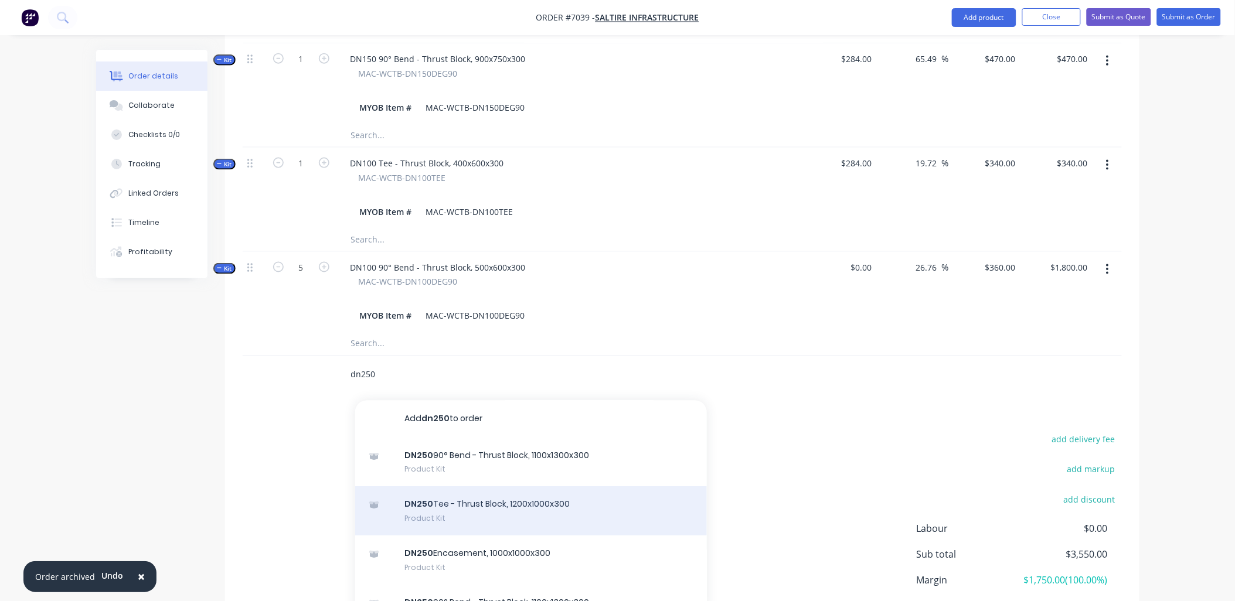
type input "dn250"
click at [456, 487] on div "DN250 Tee - Thrust Block, 1200x1000x300 Product Kit" at bounding box center [531, 511] width 352 height 49
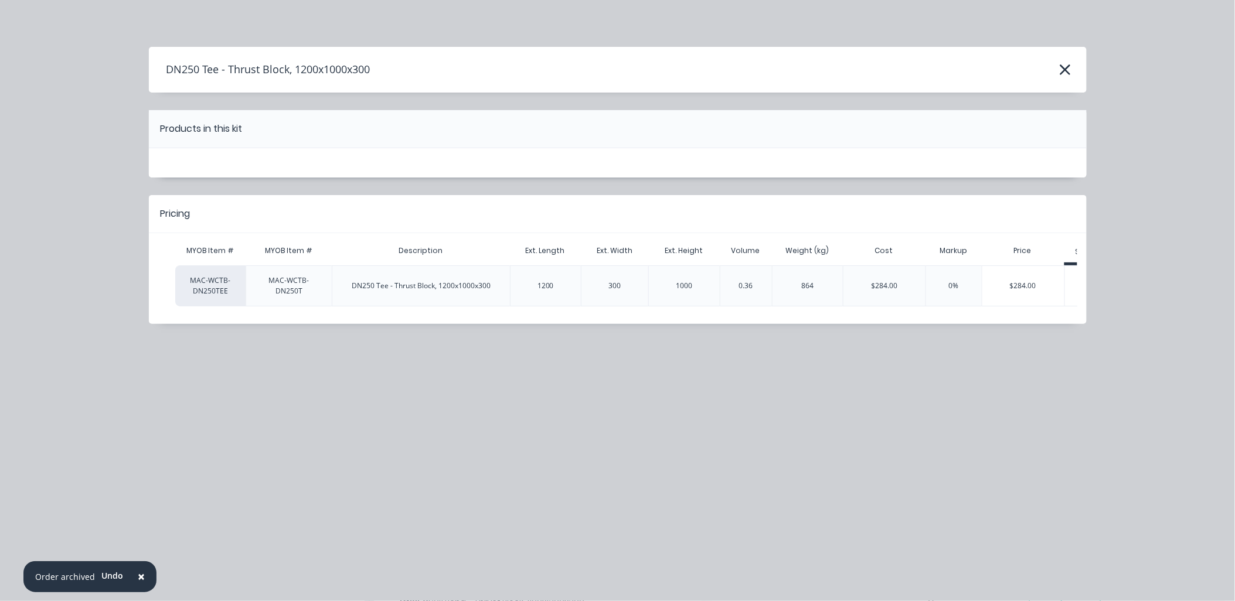
scroll to position [0, 173]
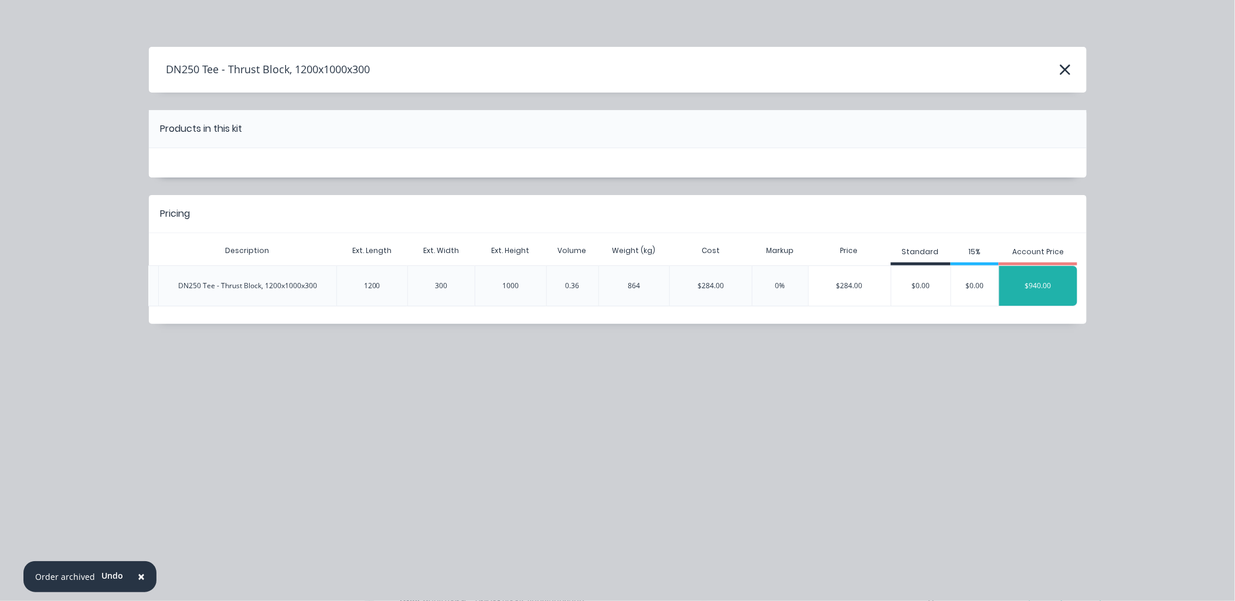
click at [1019, 278] on div "$940.00" at bounding box center [1038, 285] width 78 height 29
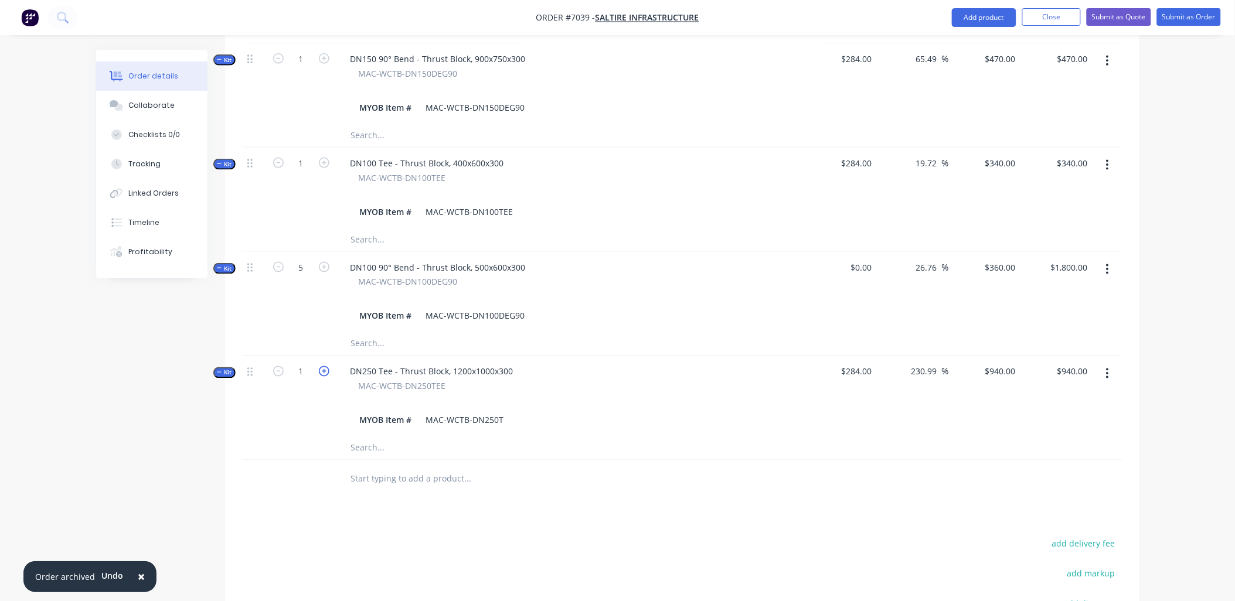
click at [325, 366] on icon "button" at bounding box center [324, 371] width 11 height 11
type input "2"
type input "$0.00"
click at [274, 366] on icon "button" at bounding box center [278, 371] width 11 height 11
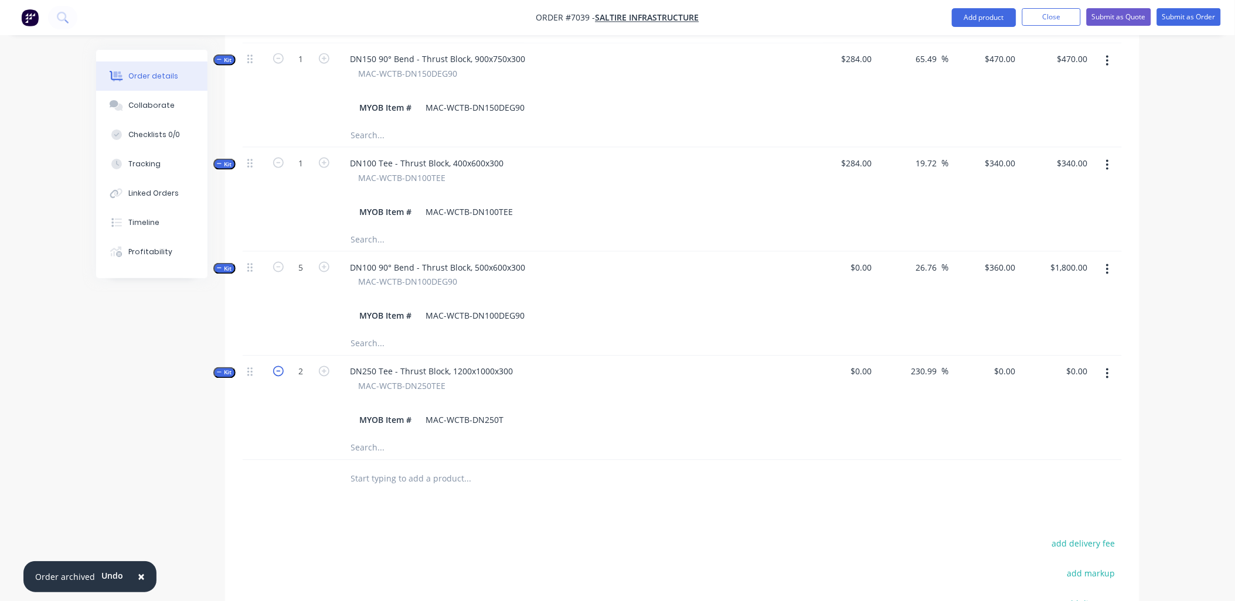
type input "1"
click at [1015, 363] on input "0" at bounding box center [1006, 371] width 27 height 17
type input "$940.00"
click at [1004, 366] on div "$940.00 $940.00" at bounding box center [985, 396] width 72 height 80
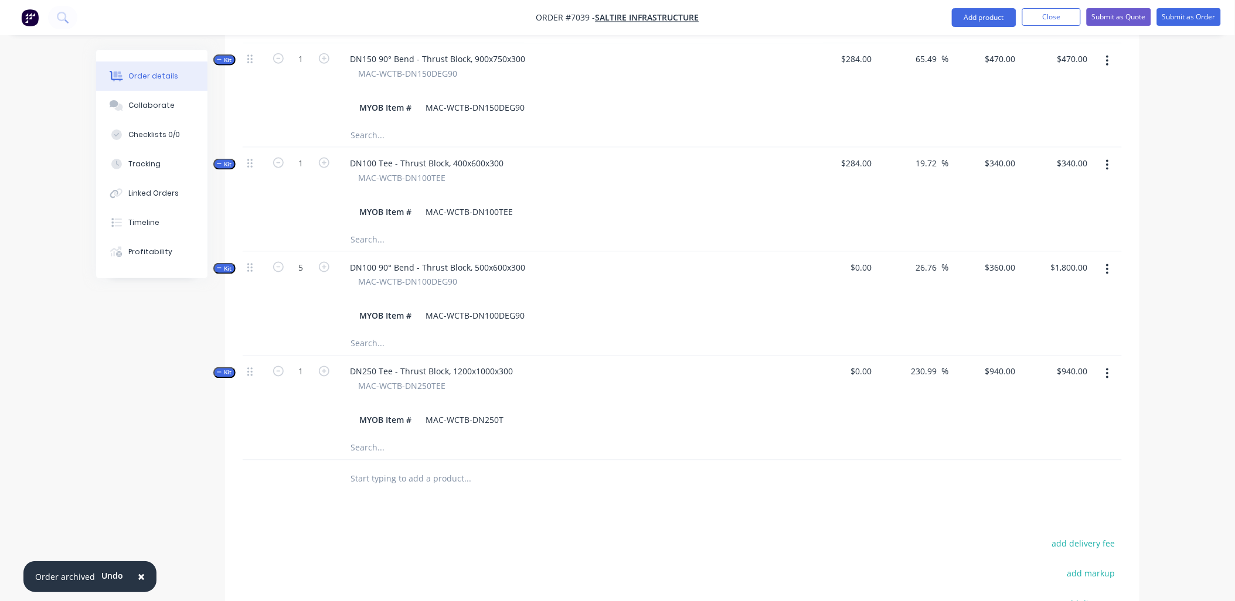
click at [372, 468] on input "text" at bounding box center [467, 479] width 234 height 23
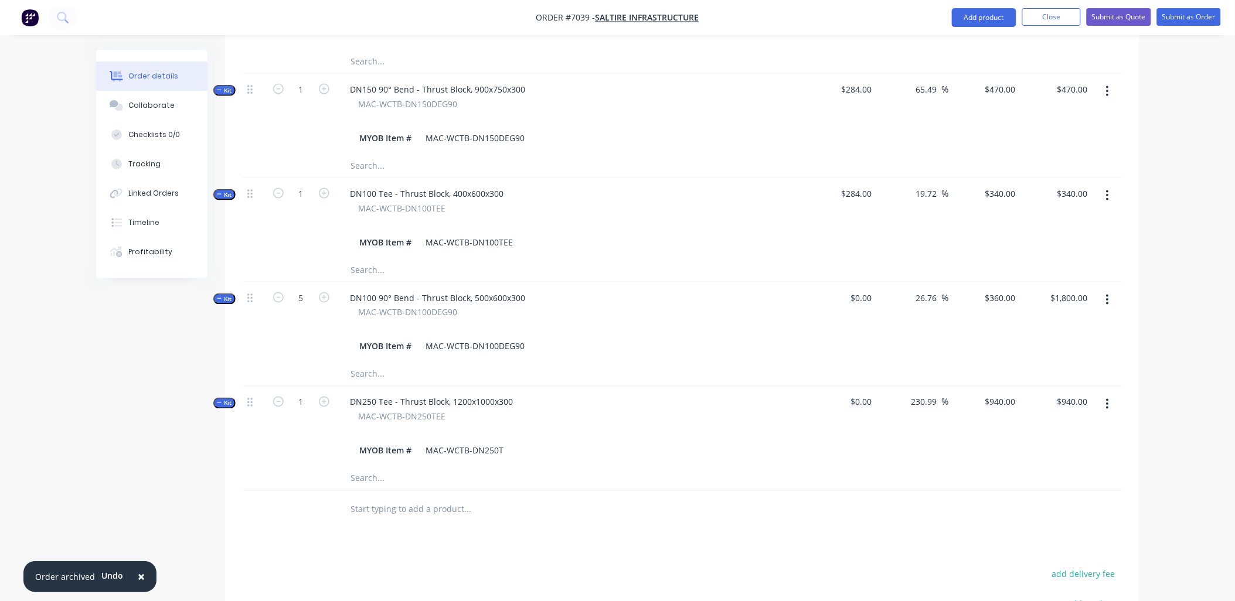
scroll to position [486, 0]
click at [323, 400] on icon "button" at bounding box center [324, 405] width 11 height 11
type input "2"
type input "$0.00"
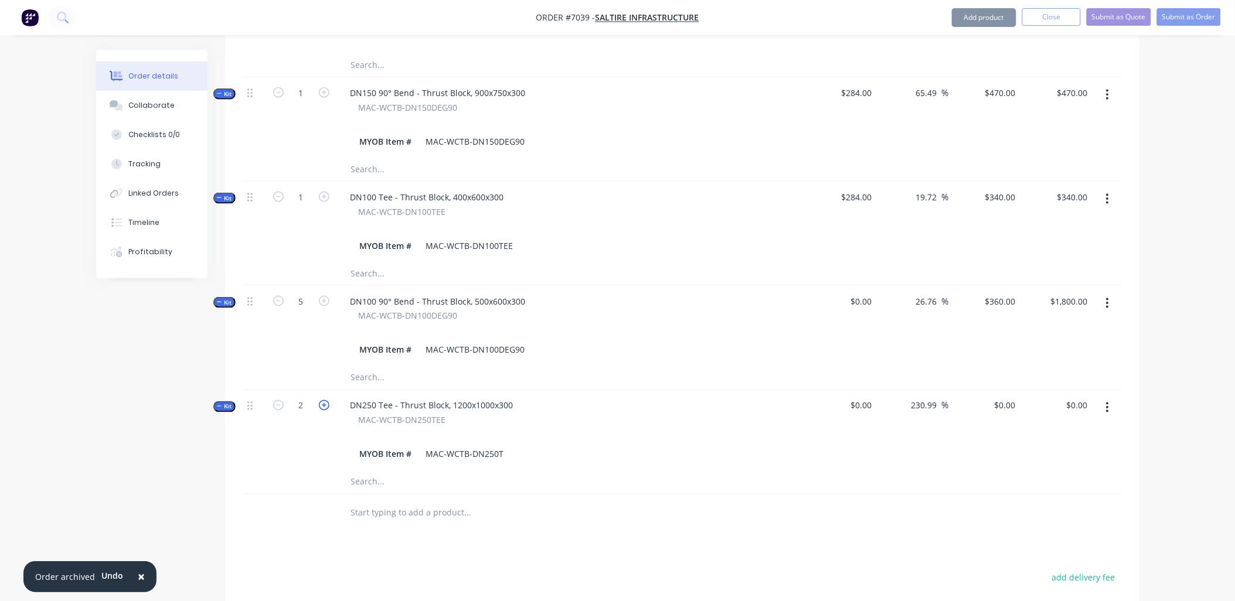
click at [324, 400] on icon "button" at bounding box center [324, 405] width 11 height 11
type input "3"
click at [1009, 397] on input "0" at bounding box center [1006, 405] width 27 height 17
type input "$940.00"
type input "$2,820.00"
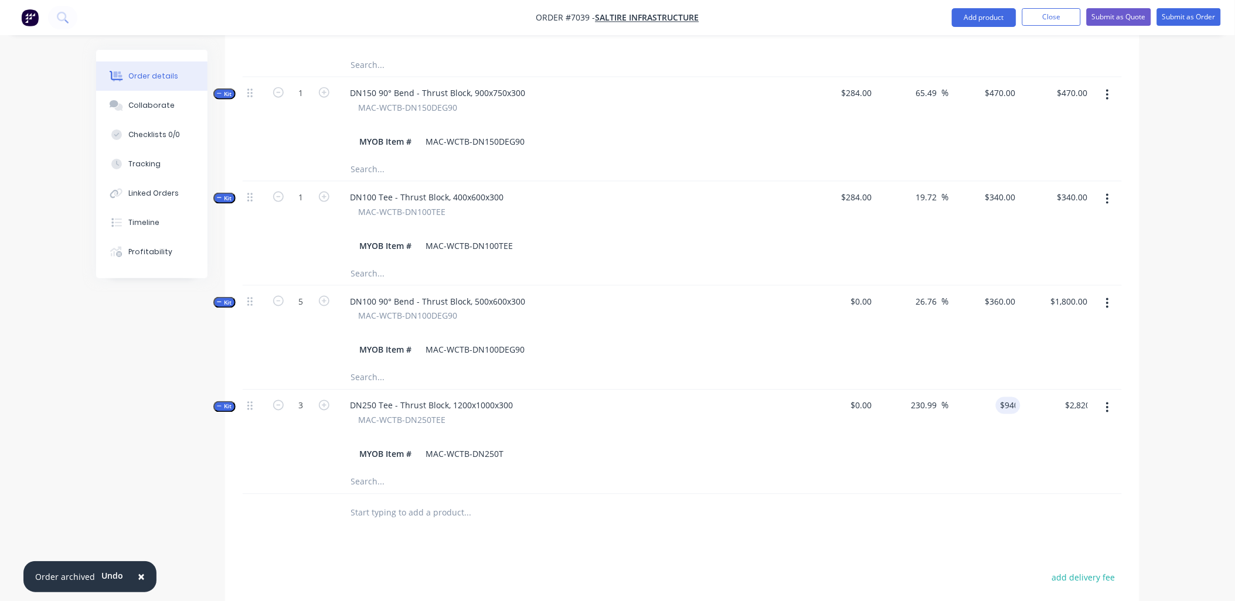
click at [1002, 403] on div "$940.00 940" at bounding box center [985, 430] width 72 height 80
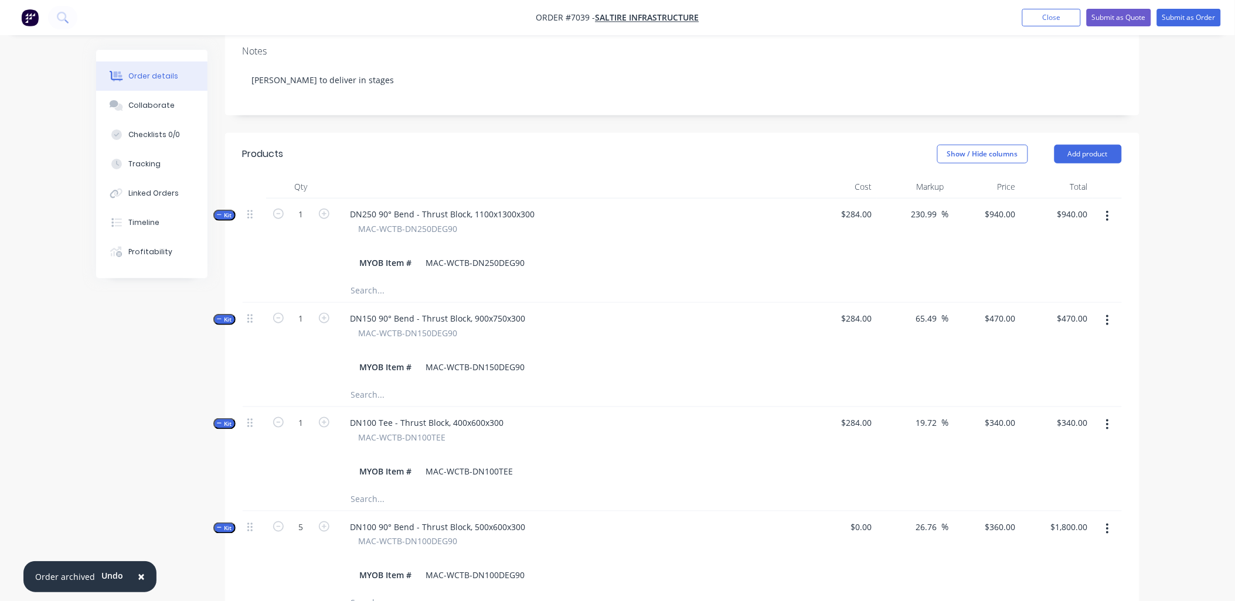
scroll to position [356, 0]
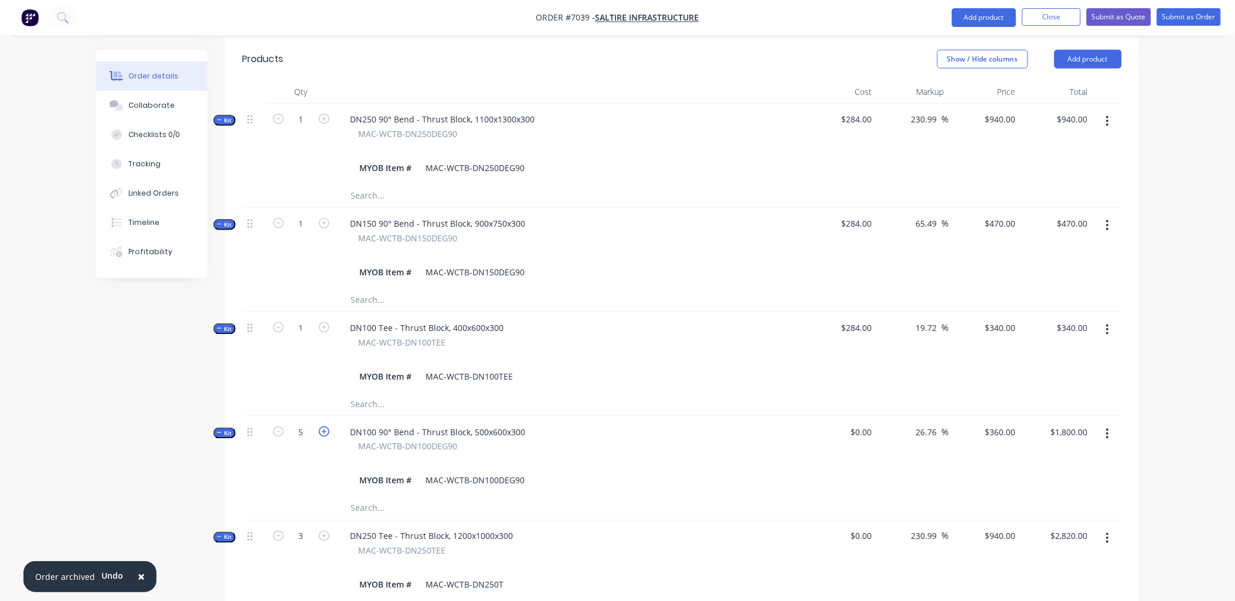
click at [322, 427] on icon "button" at bounding box center [324, 432] width 11 height 11
type input "6"
type input "$0.00"
click at [322, 427] on icon "button" at bounding box center [324, 432] width 11 height 11
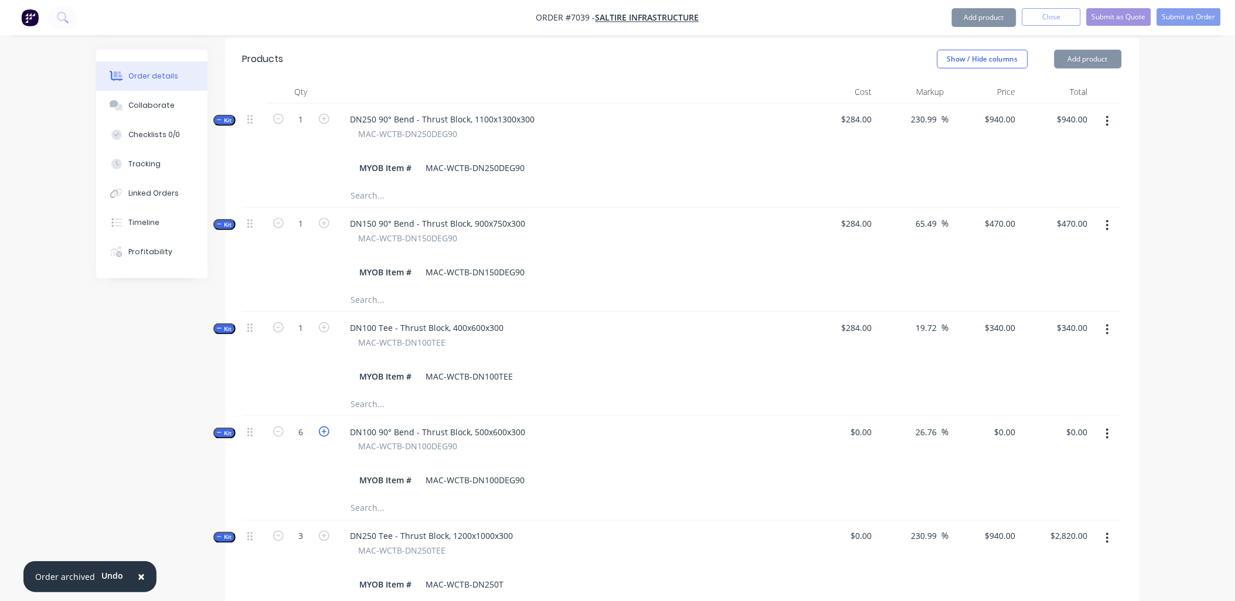
type input "7"
click at [1002, 424] on div "0 $0.00" at bounding box center [1004, 432] width 32 height 17
type input "$360.00"
type input "$2,520.00"
click at [935, 417] on div "26.76 26.76 %" at bounding box center [913, 457] width 72 height 80
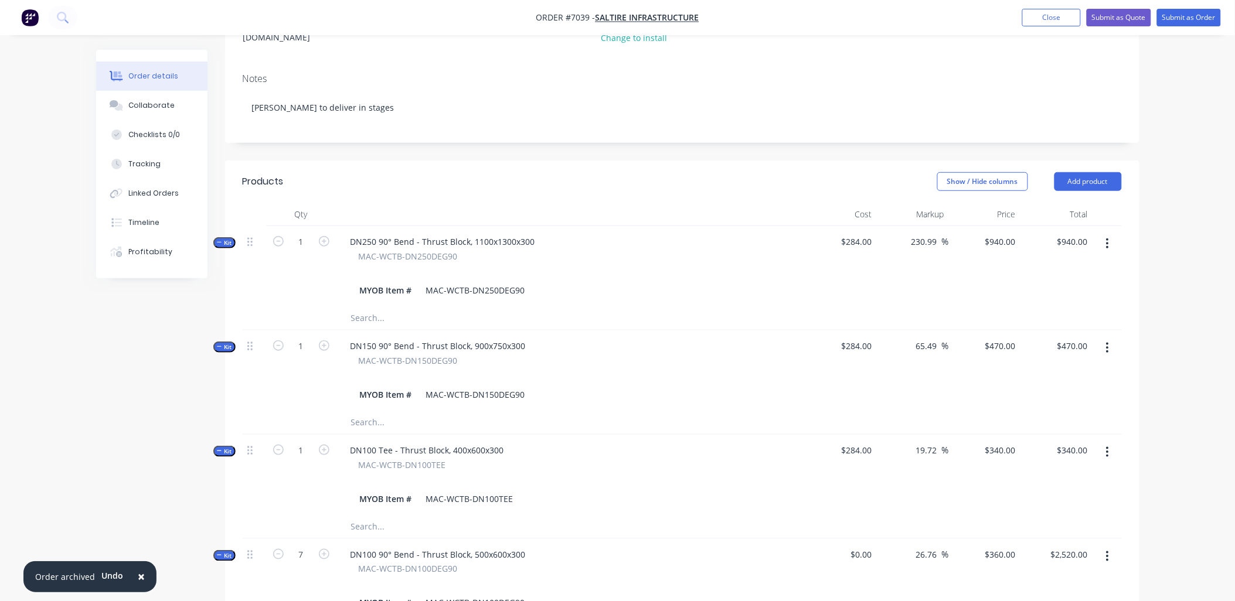
scroll to position [226, 0]
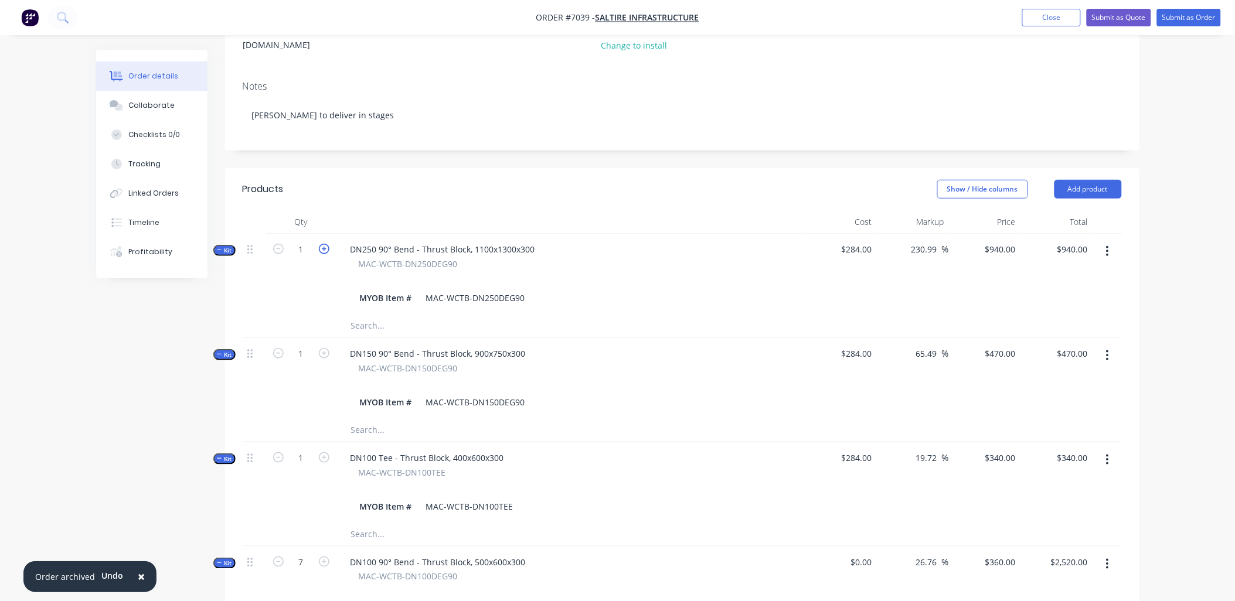
click at [321, 244] on icon "button" at bounding box center [324, 249] width 11 height 11
type input "2"
type input "$0.00"
click at [998, 234] on div "0 $0.00" at bounding box center [985, 274] width 72 height 80
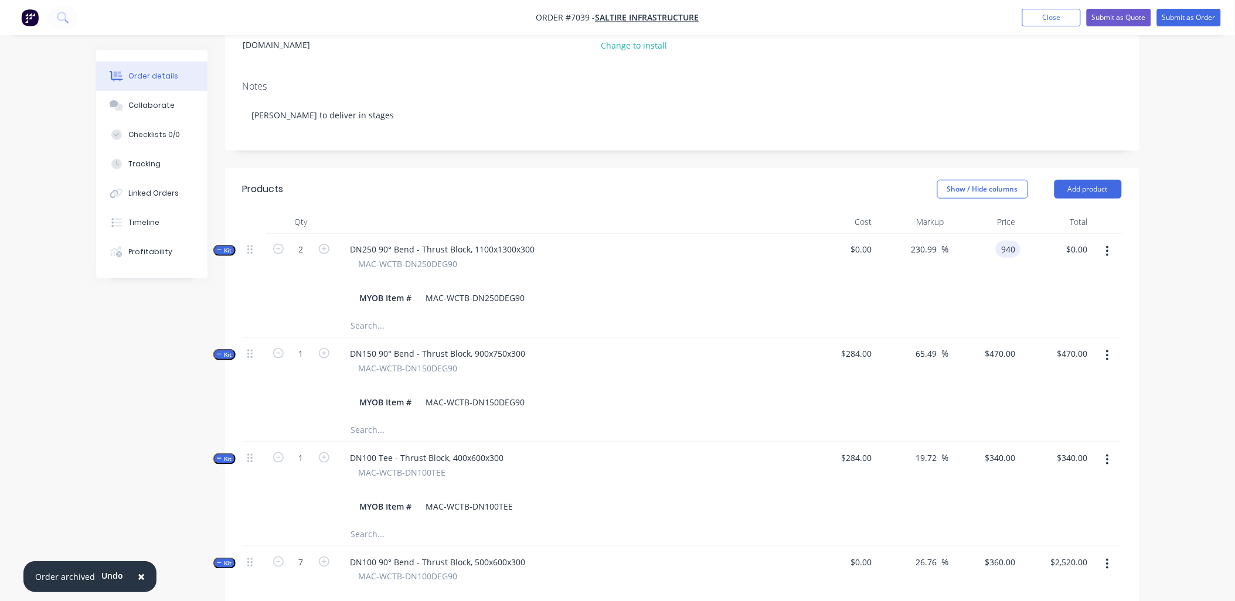
type input "$940.00"
type input "$1,880.00"
click at [1211, 253] on div "Order details Collaborate Checklists 0/0 Tracking Linked Orders Timeline Profit…" at bounding box center [617, 433] width 1235 height 1318
click at [328, 244] on icon "button" at bounding box center [324, 249] width 11 height 11
type input "3"
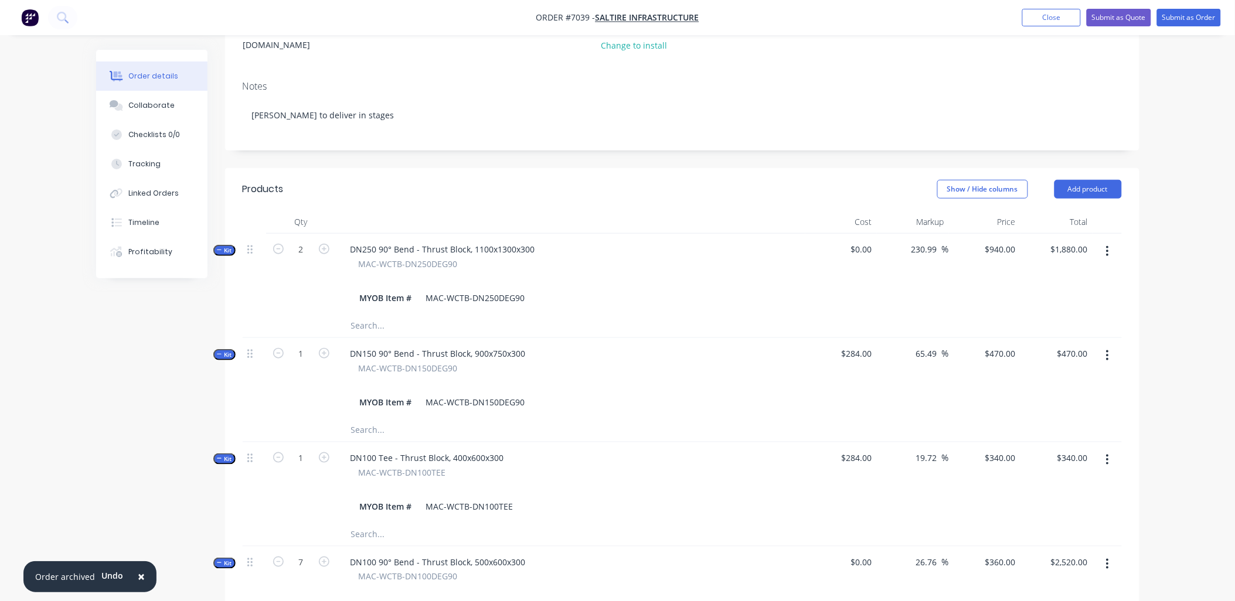
type input "$0.00"
click at [1004, 241] on div "0 $0.00" at bounding box center [1004, 249] width 32 height 17
type input "$940.00"
type input "$2,820.00"
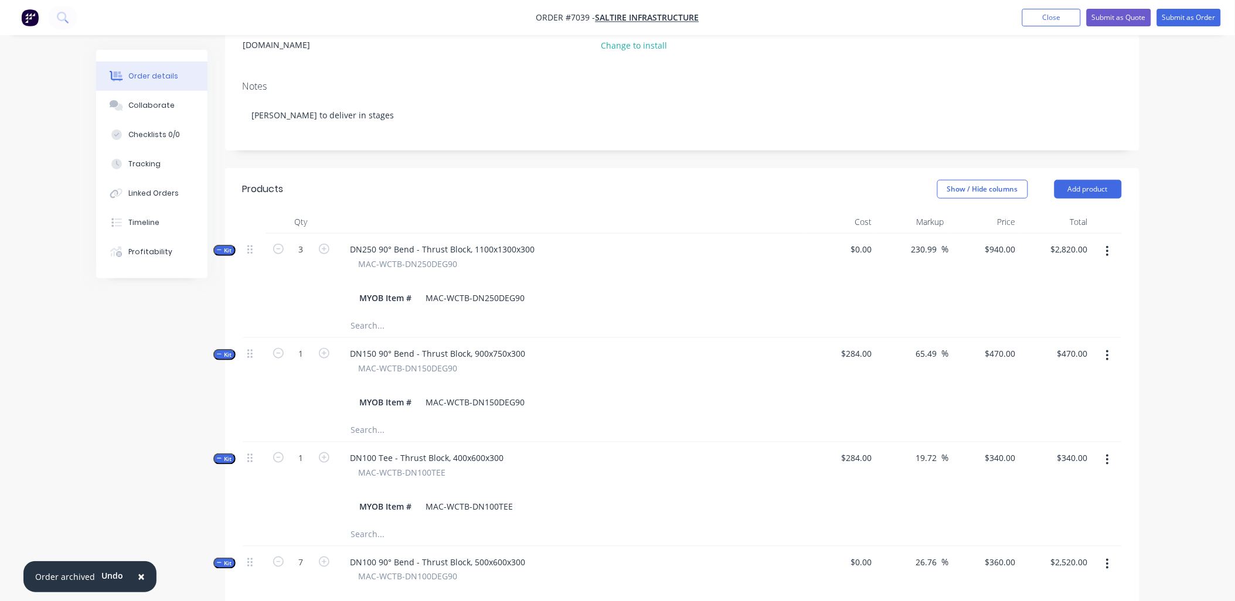
click at [992, 260] on div "$940.00 $940.00" at bounding box center [985, 274] width 72 height 80
click at [323, 557] on icon "button" at bounding box center [324, 562] width 11 height 11
type input "8"
type input "$0.00"
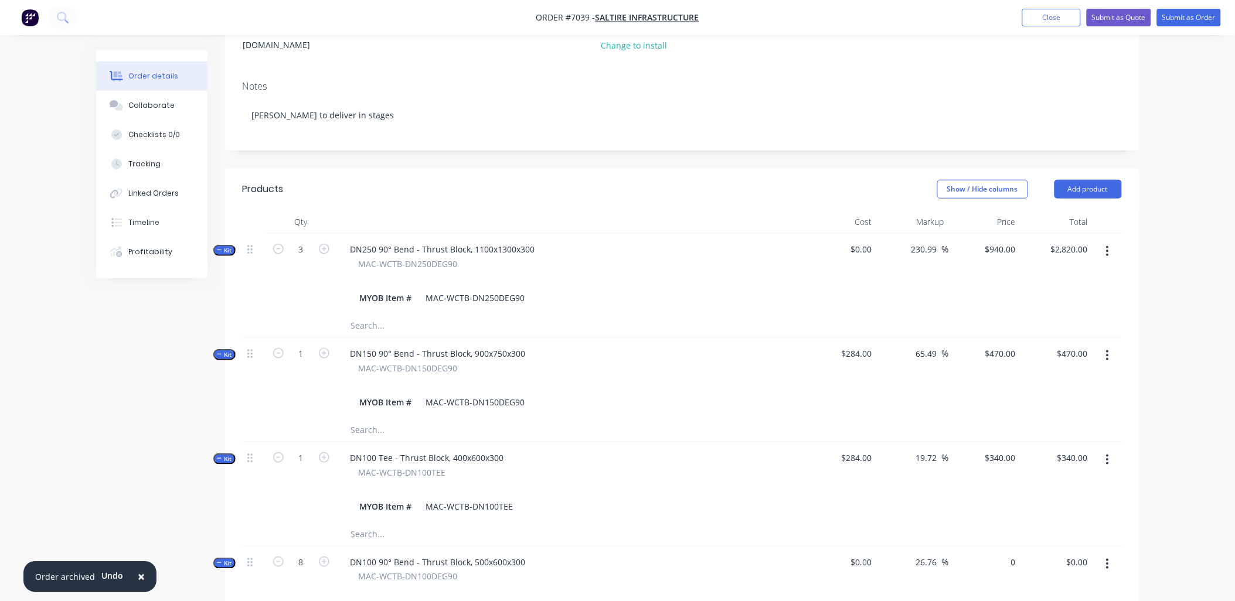
click at [996, 547] on div "0 $0.00" at bounding box center [985, 587] width 72 height 80
type input "$360.00"
type input "$2,880.00"
click at [1004, 548] on div "$360.00 360" at bounding box center [985, 587] width 72 height 80
click at [326, 452] on icon "button" at bounding box center [324, 457] width 11 height 11
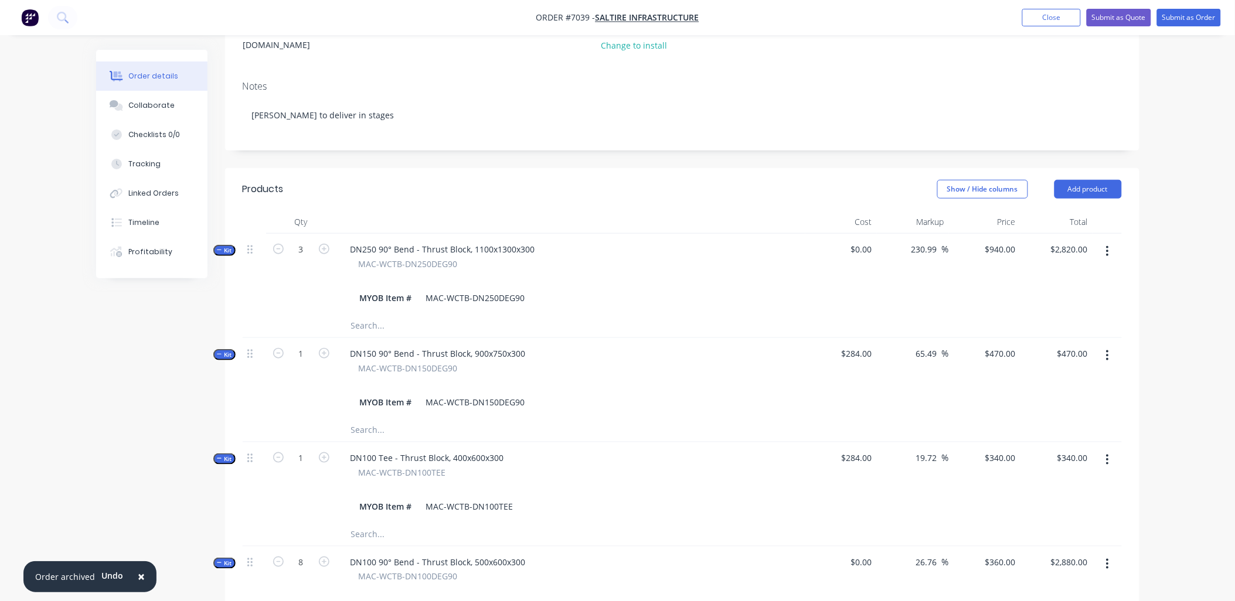
type input "2"
type input "$0.00"
click at [1007, 449] on input "0" at bounding box center [1006, 457] width 27 height 17
type input "$340.00"
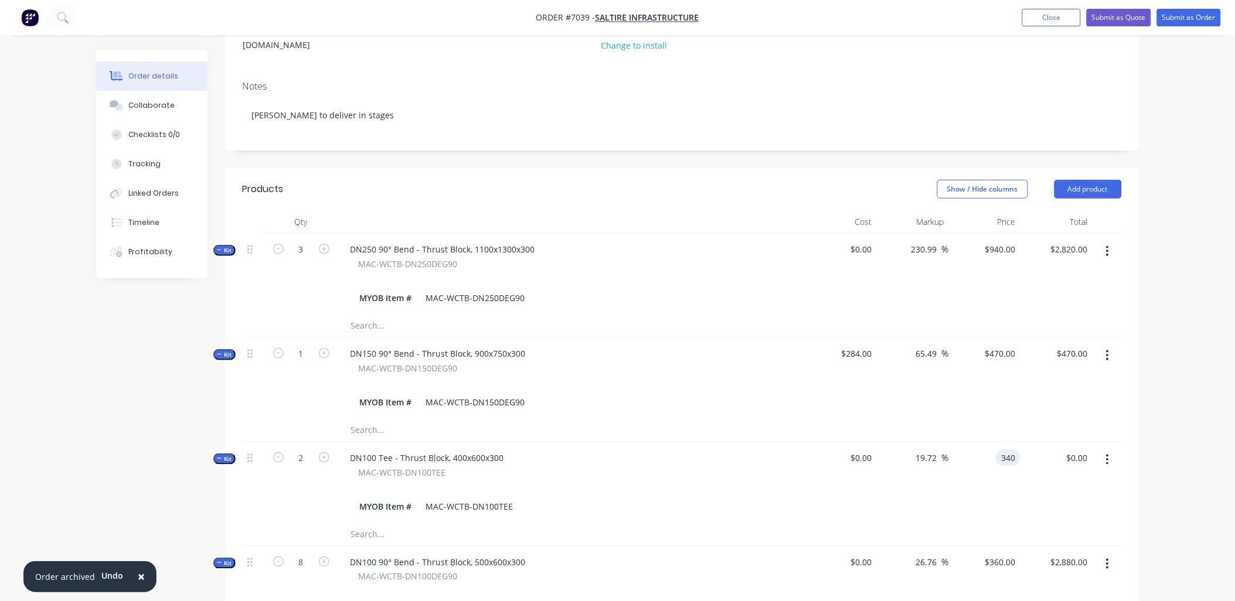
type input "$680.00"
click at [1001, 457] on div "$340.00 340" at bounding box center [985, 482] width 72 height 80
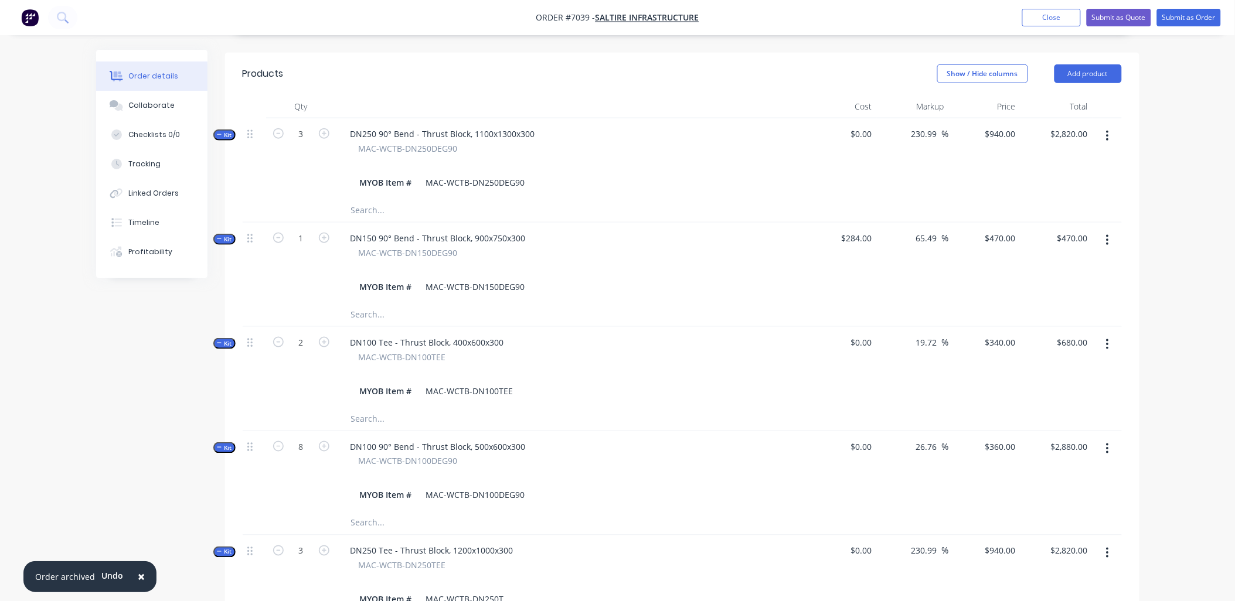
scroll to position [356, 0]
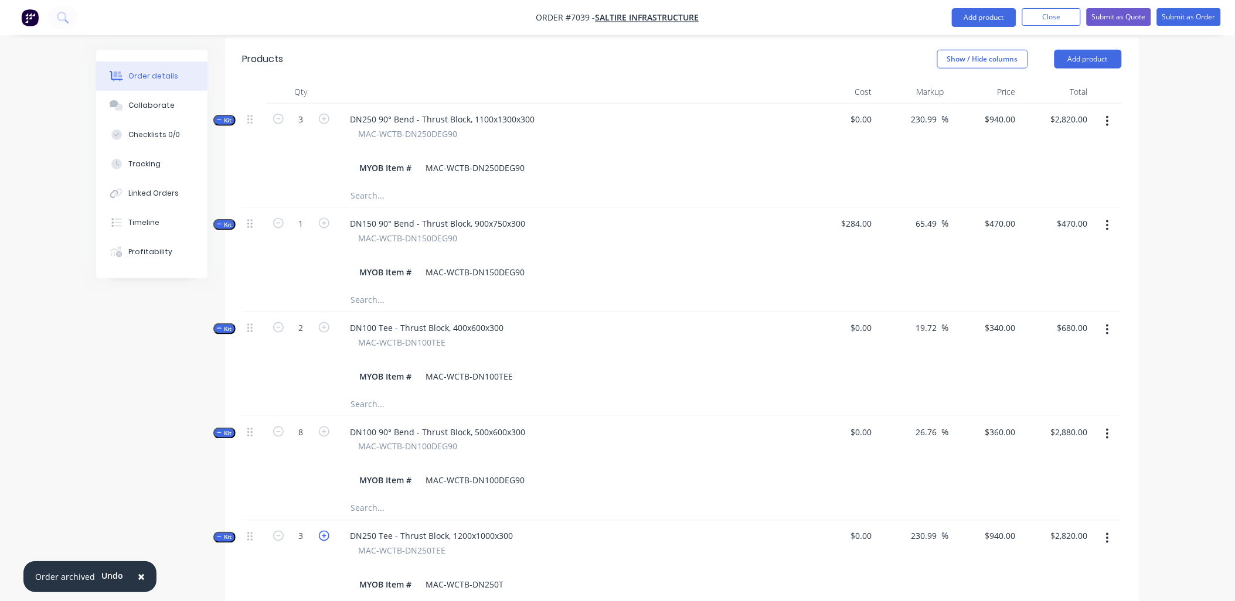
click at [324, 531] on icon "button" at bounding box center [324, 536] width 11 height 11
type input "4"
type input "$0.00"
click at [324, 531] on icon "button" at bounding box center [324, 536] width 11 height 11
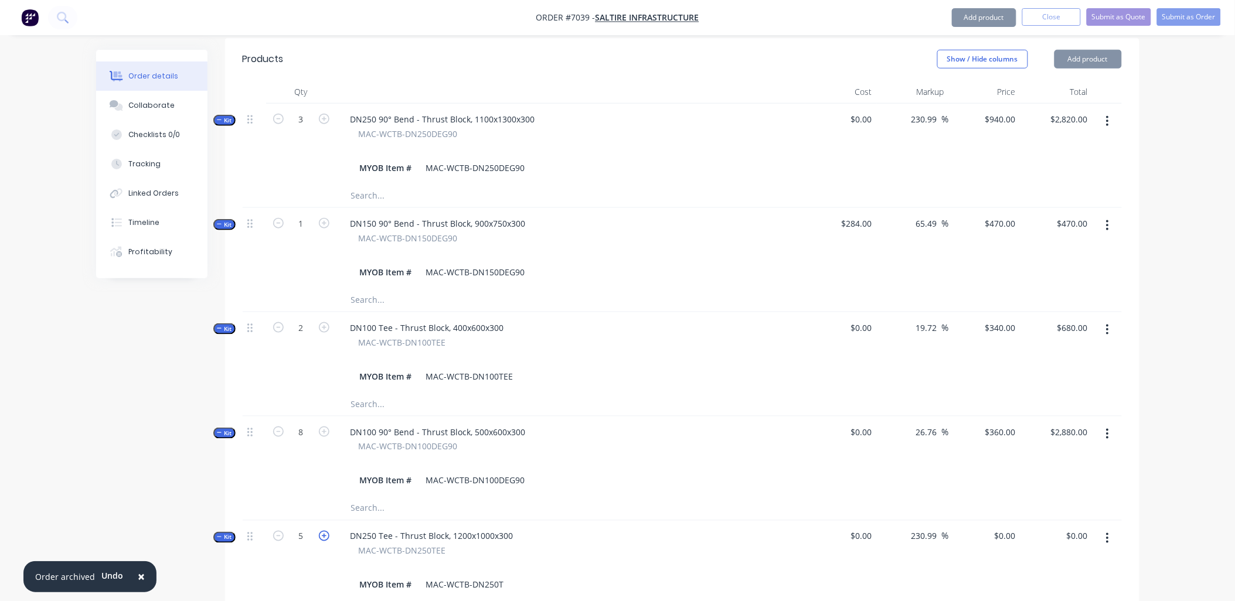
click at [324, 531] on icon "button" at bounding box center [324, 536] width 11 height 11
type input "7"
click at [1002, 528] on div "0 0" at bounding box center [1011, 536] width 18 height 17
type input "$940.00"
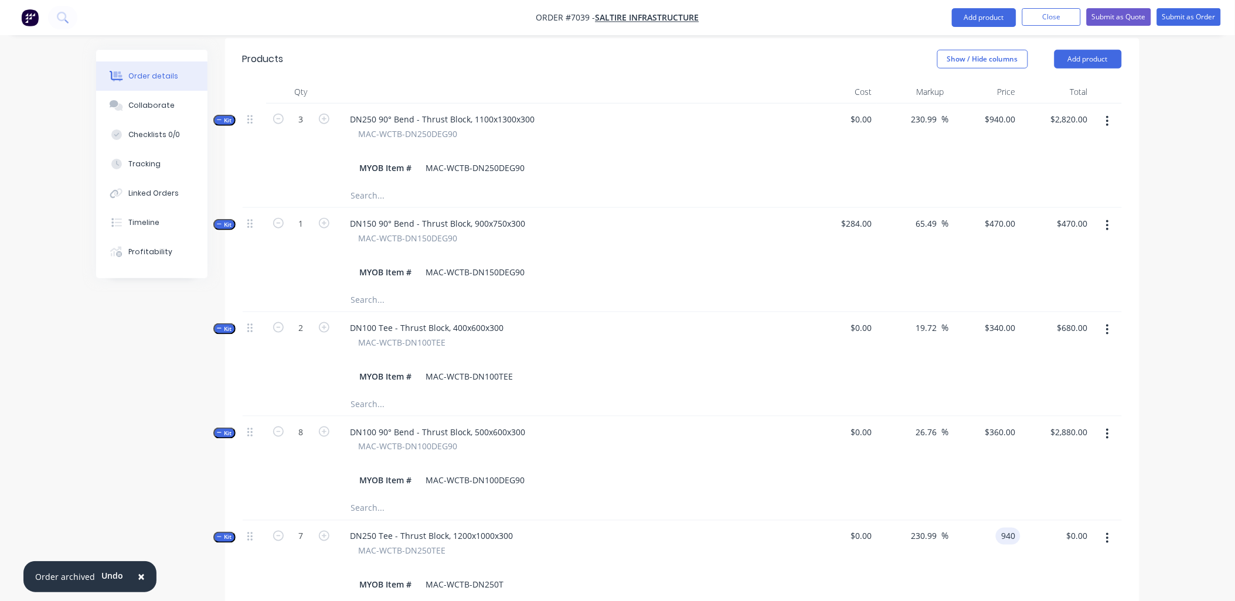
type input "$6,580.00"
click at [1019, 539] on div "Kit 7 DN250 Tee - Thrust Block, 1200x1000x300 MAC-WCTB-DN250TEE MYOB Item # MAC…" at bounding box center [682, 561] width 879 height 80
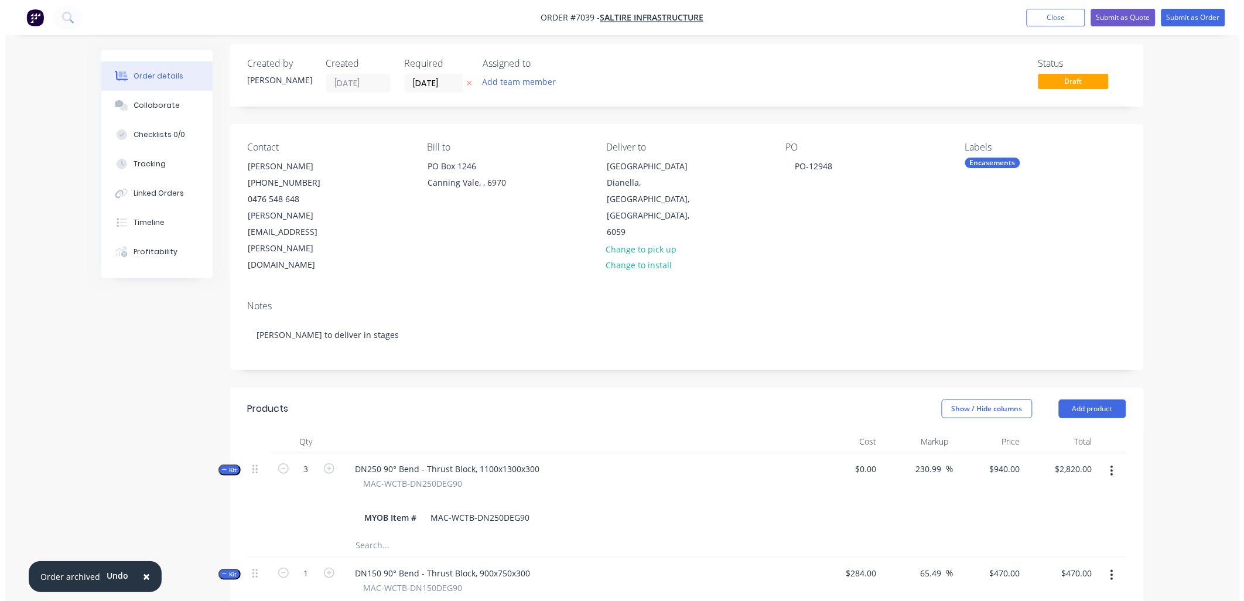
scroll to position [0, 0]
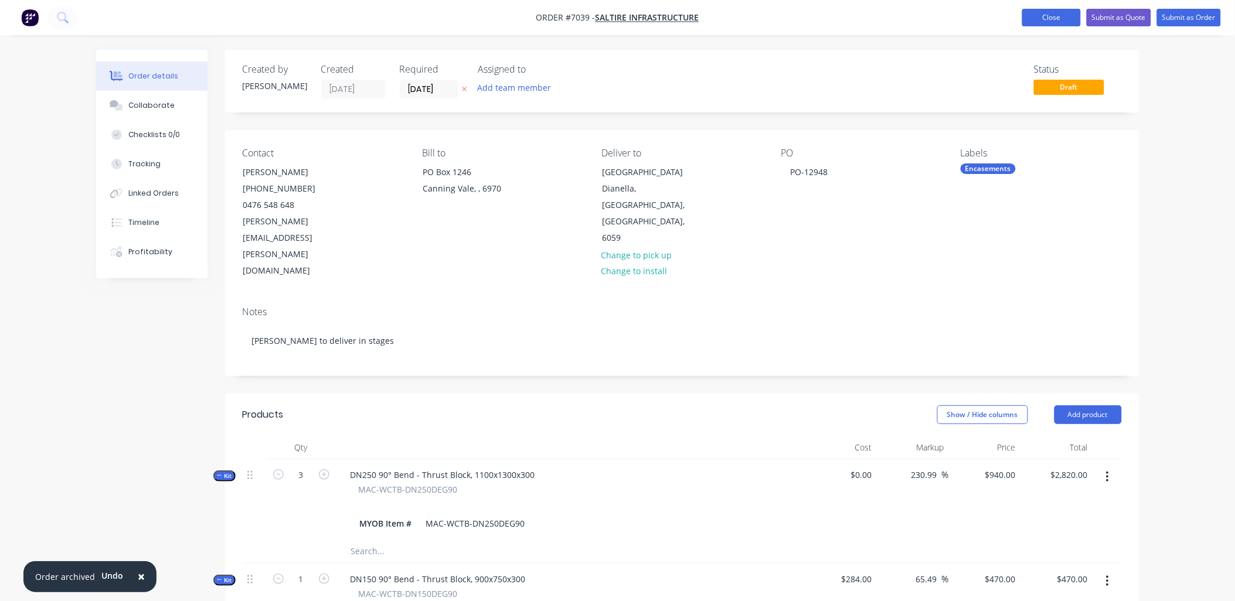
click at [1059, 16] on button "Close" at bounding box center [1051, 18] width 59 height 18
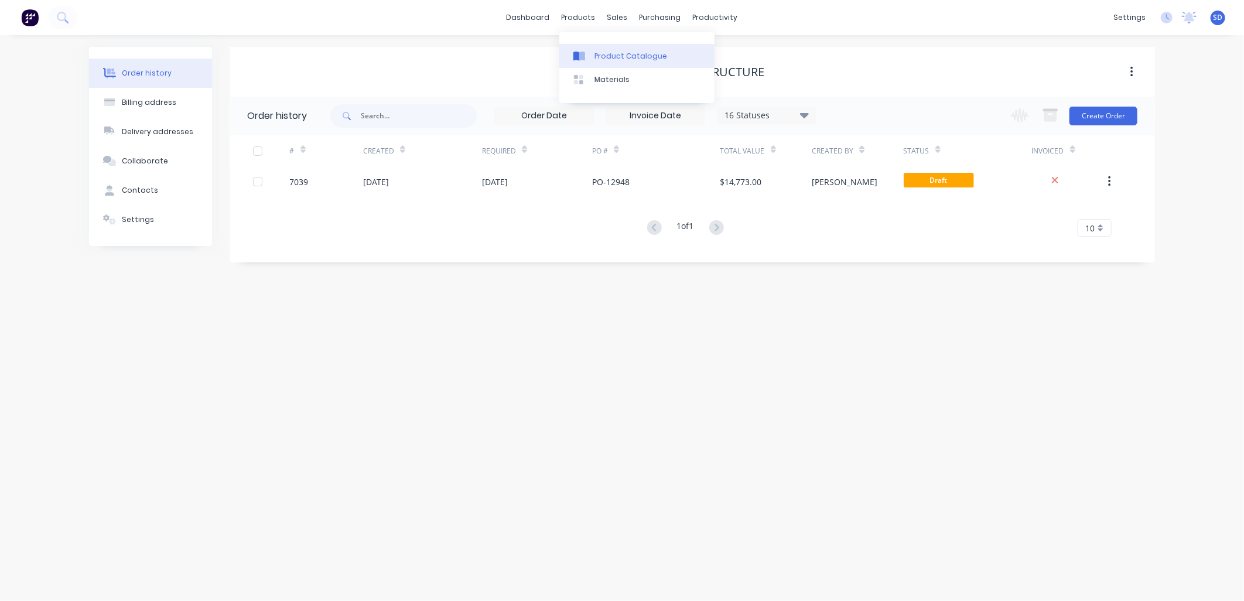
click at [602, 55] on div "Product Catalogue" at bounding box center [631, 56] width 73 height 11
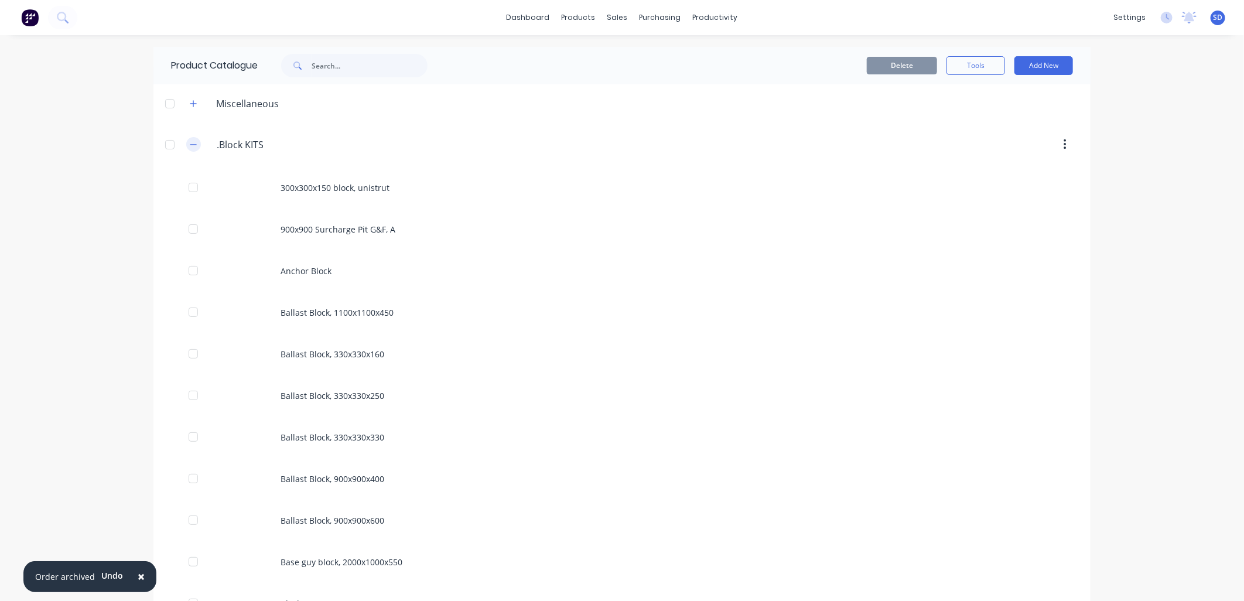
click at [186, 144] on button "button" at bounding box center [193, 144] width 15 height 15
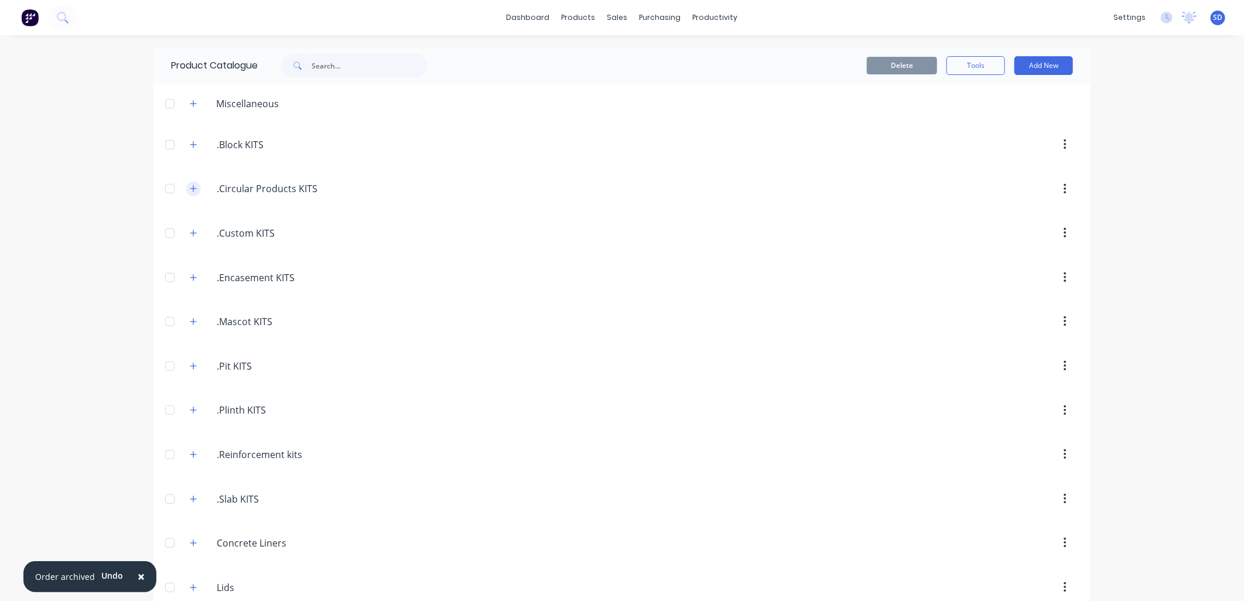
click at [193, 192] on button "button" at bounding box center [193, 189] width 15 height 15
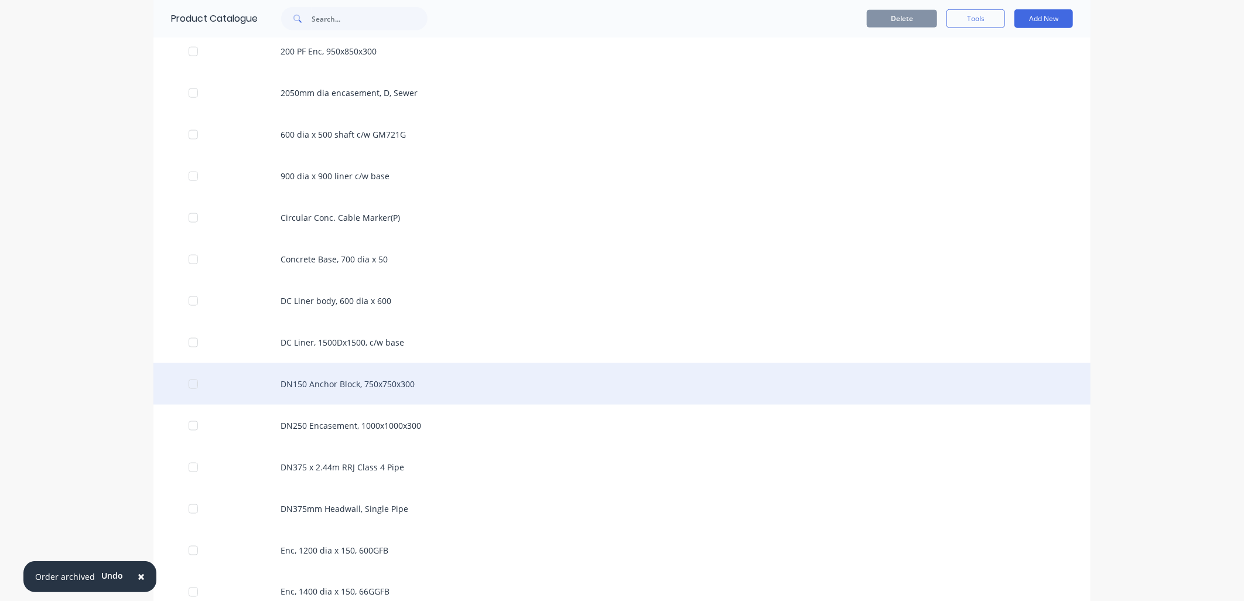
scroll to position [651, 0]
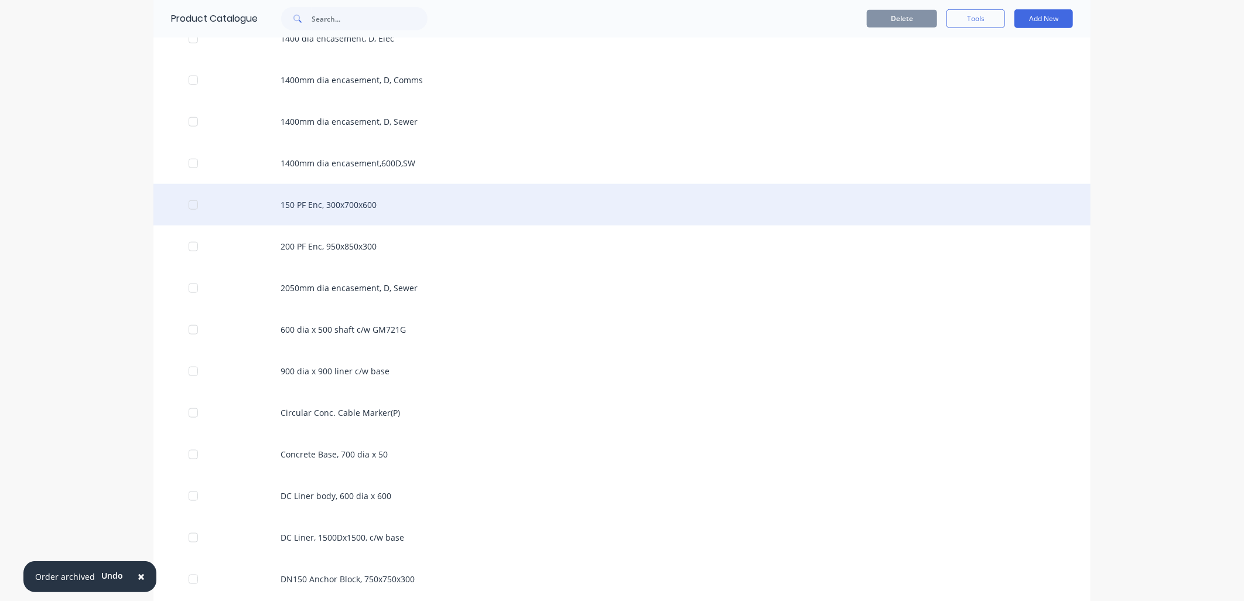
click at [329, 206] on div "150 PF Enc, 300x700x600" at bounding box center [622, 205] width 937 height 42
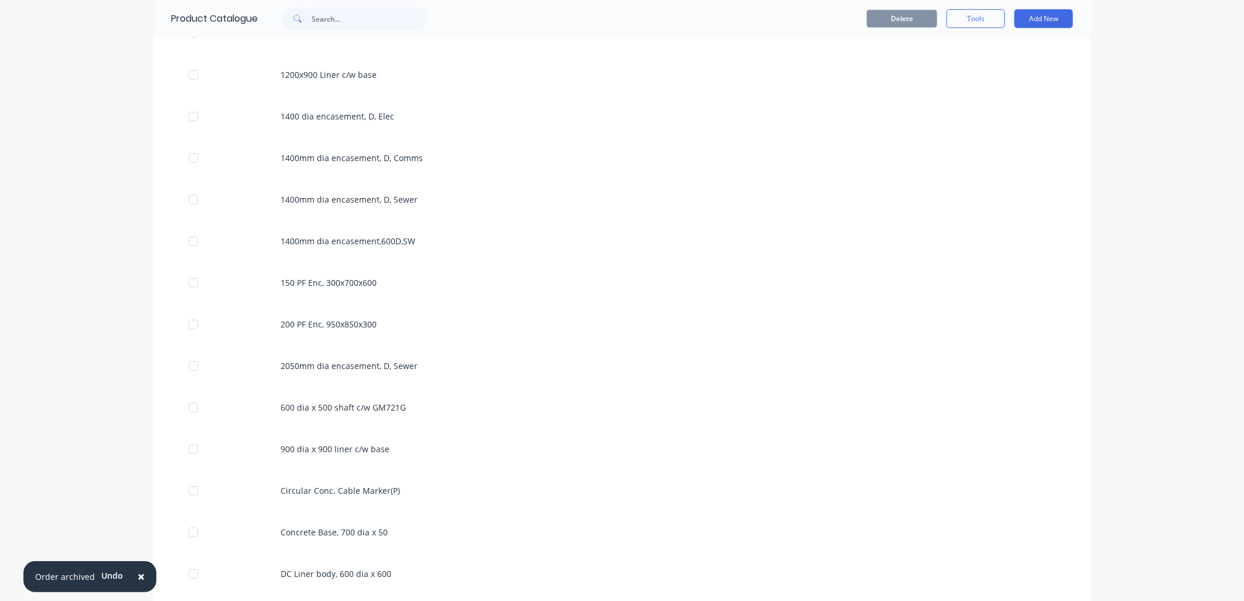
scroll to position [586, 0]
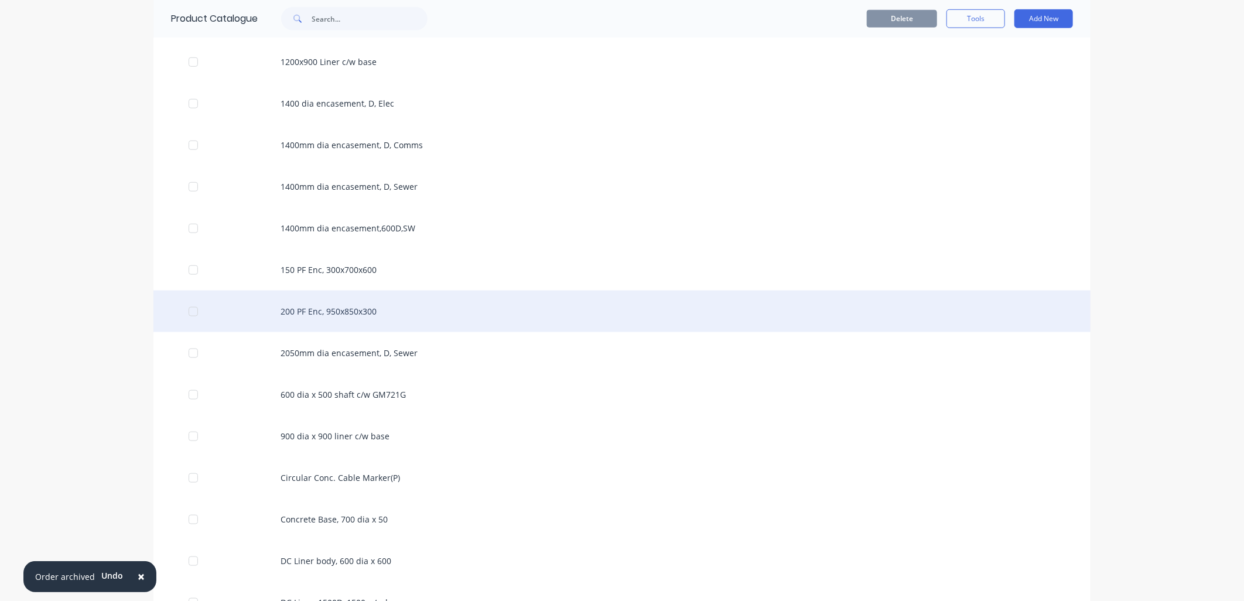
click at [313, 316] on div "200 PF Enc, 950x850x300" at bounding box center [622, 312] width 937 height 42
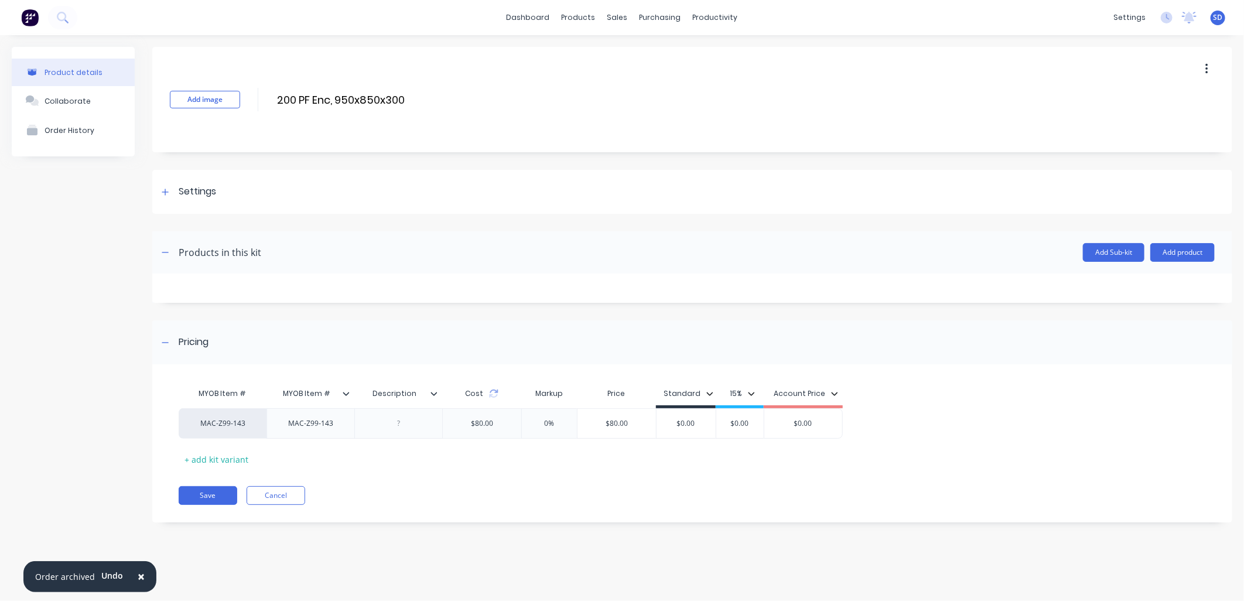
click at [1208, 67] on icon "button" at bounding box center [1207, 69] width 3 height 13
click at [1127, 94] on span "Duplicate" at bounding box center [1164, 100] width 88 height 12
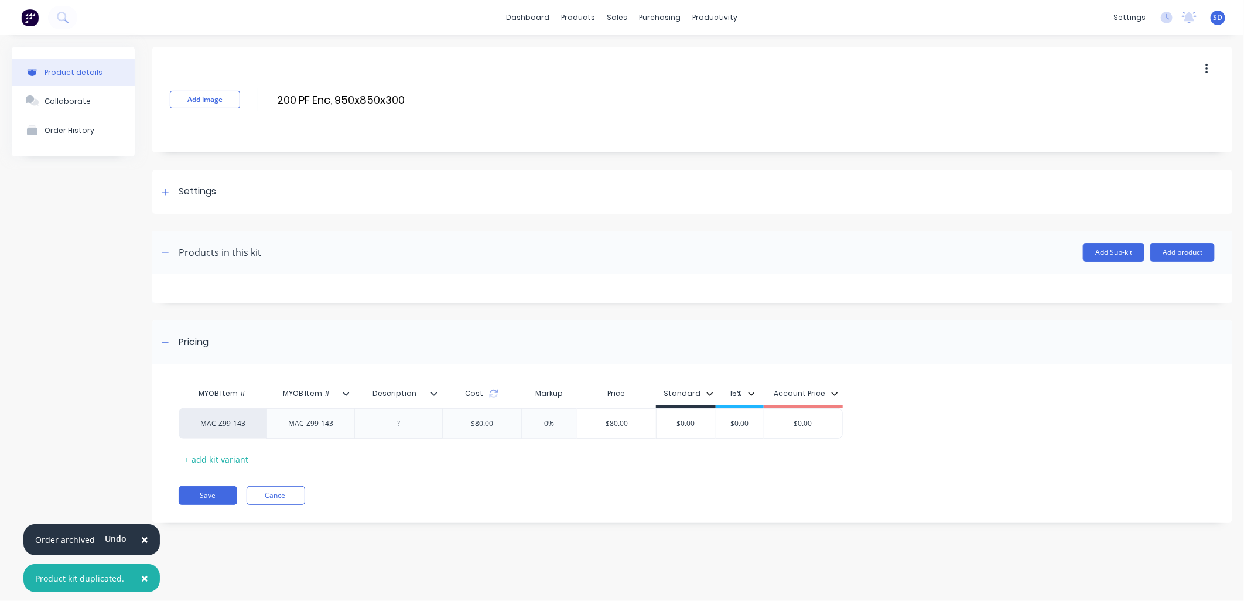
click at [141, 541] on span "×" at bounding box center [144, 539] width 7 height 16
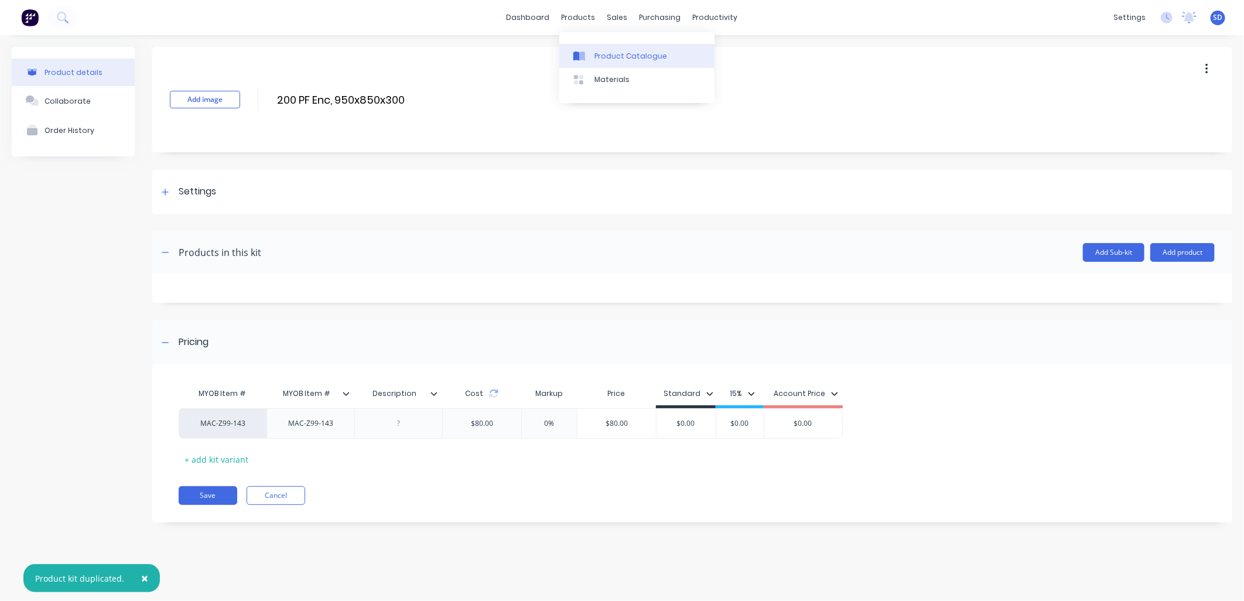
click at [611, 60] on div "Product Catalogue" at bounding box center [631, 56] width 73 height 11
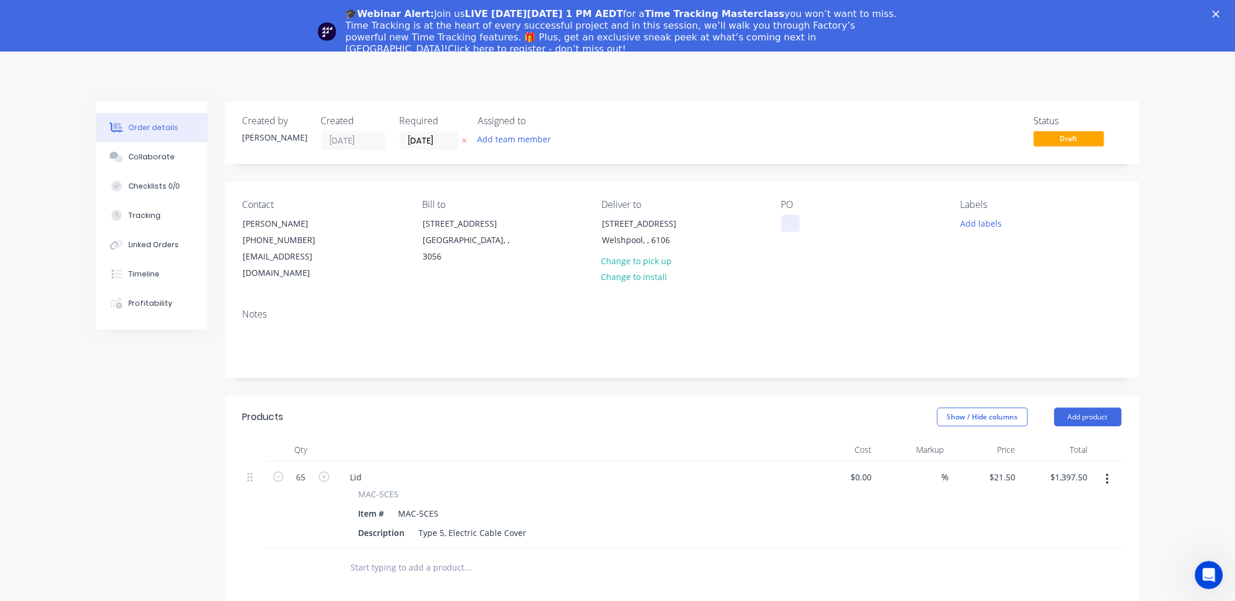
click at [792, 224] on div at bounding box center [790, 223] width 19 height 17
paste div
click at [968, 224] on button "Add labels" at bounding box center [981, 223] width 54 height 16
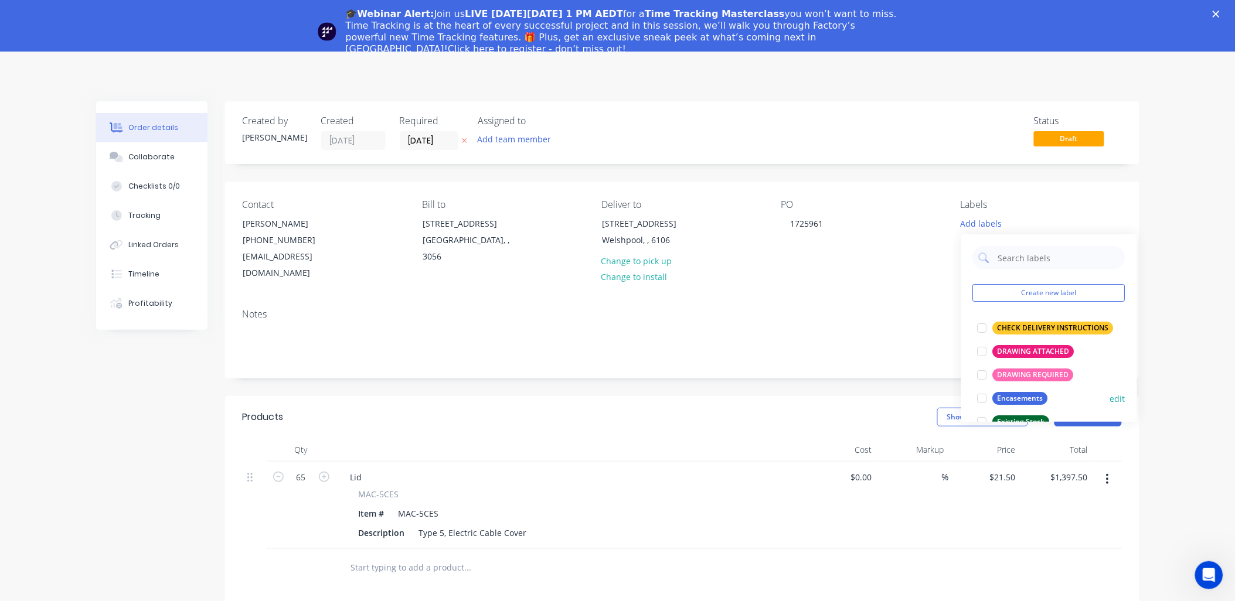
scroll to position [211, 0]
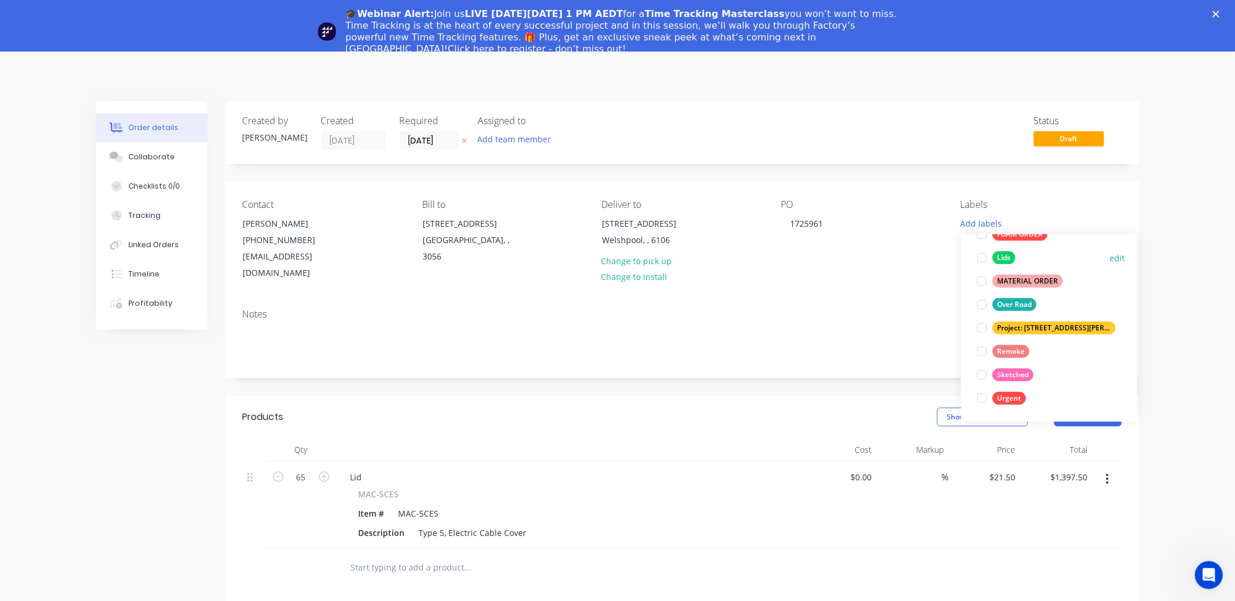
click at [983, 256] on div at bounding box center [981, 257] width 23 height 23
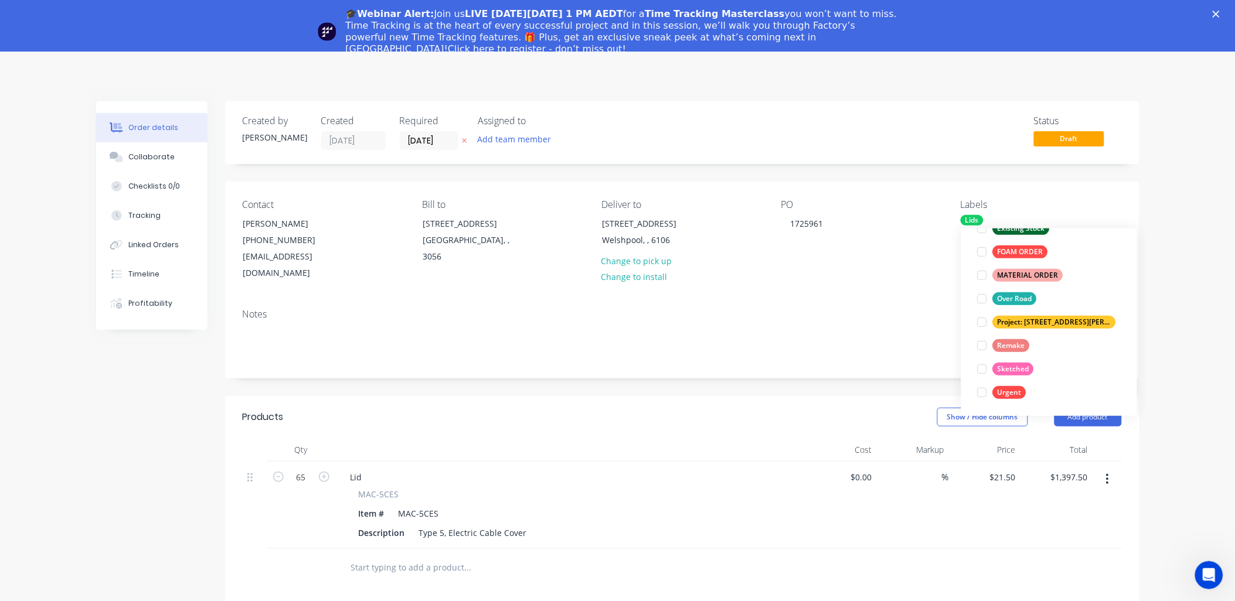
scroll to position [70, 0]
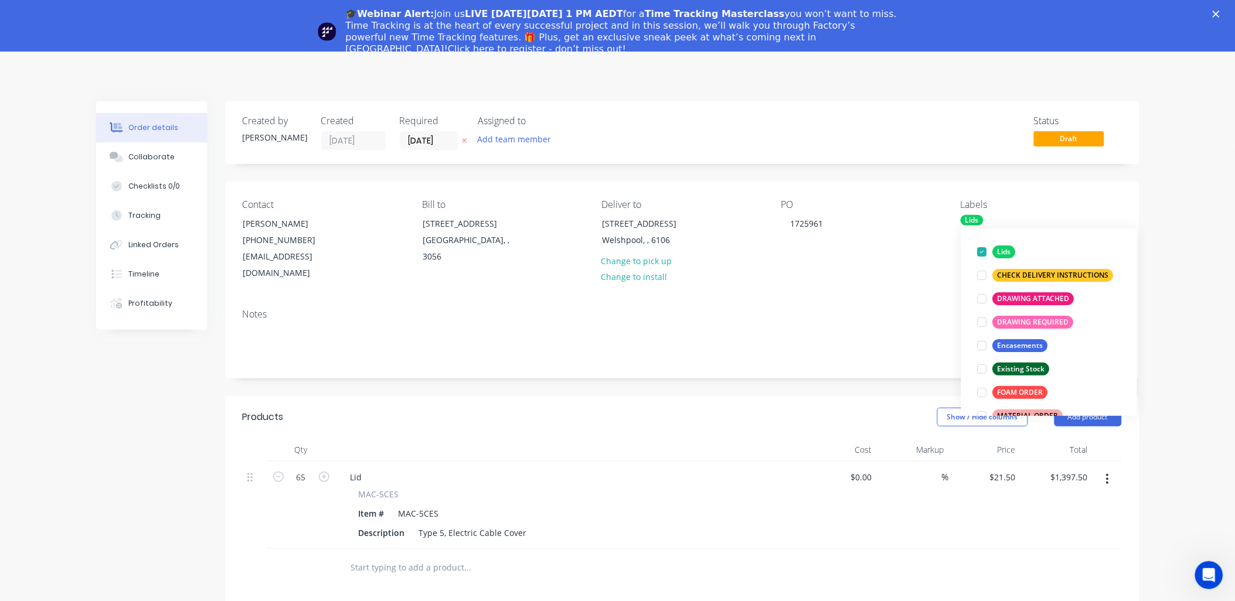
click at [941, 279] on div "Contact Jack Gray (08) 9350 6999 jack.gray@middys.com.au Bill to 372 Victoria S…" at bounding box center [682, 241] width 914 height 118
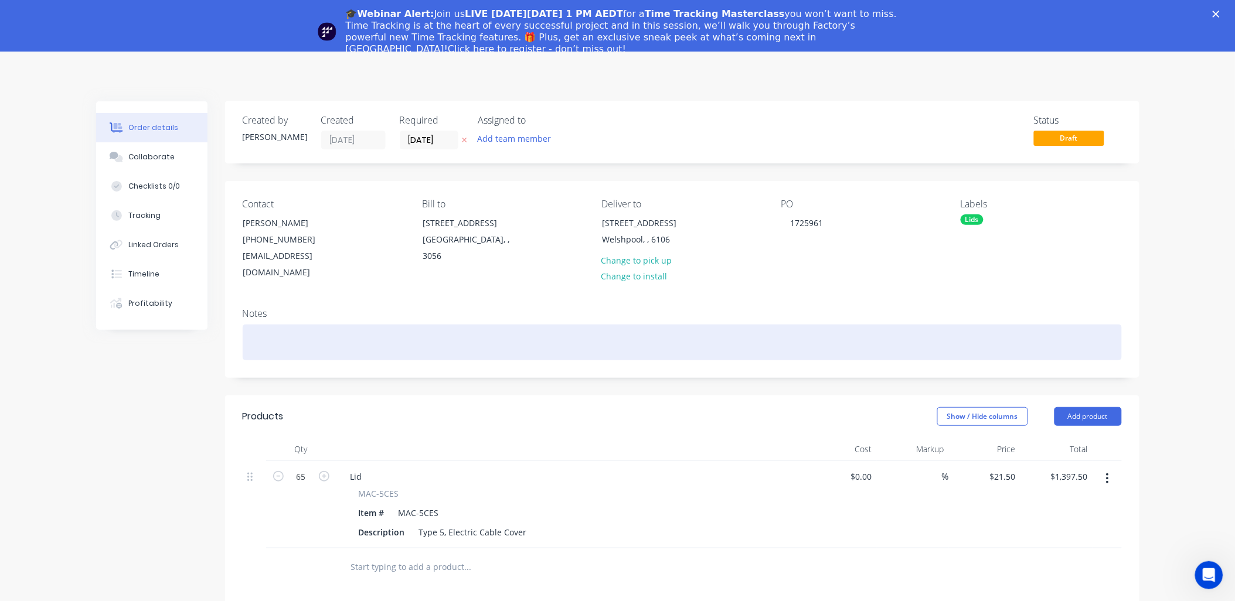
scroll to position [0, 0]
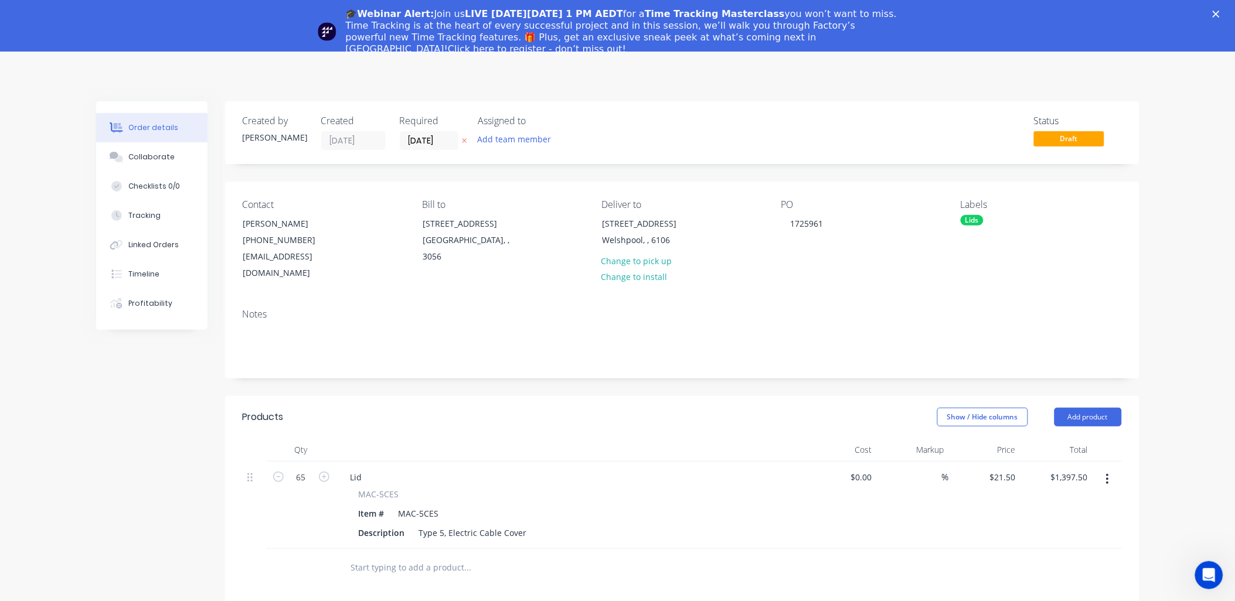
click at [1219, 11] on icon "Close" at bounding box center [1215, 14] width 7 height 7
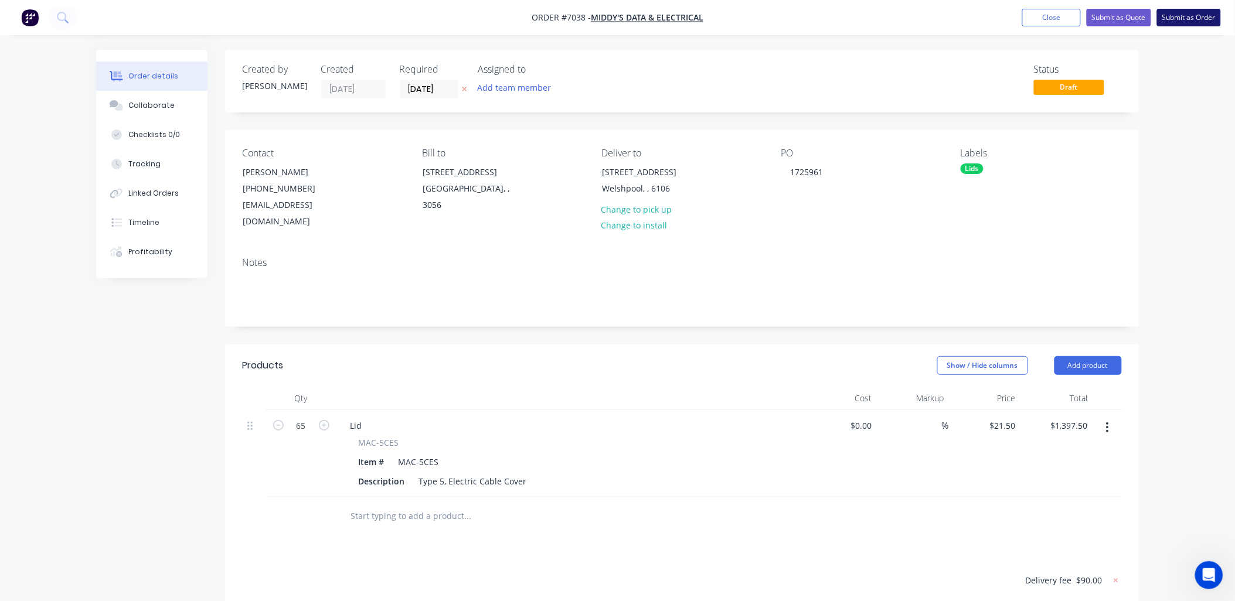
click at [1184, 19] on button "Submit as Order" at bounding box center [1189, 18] width 64 height 18
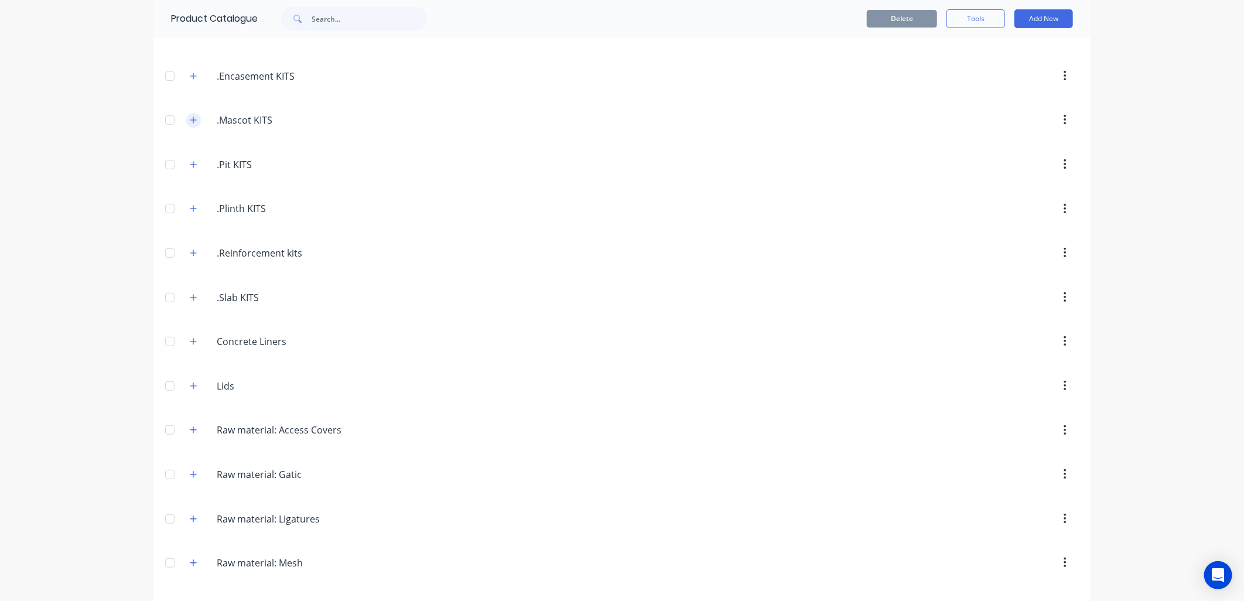
scroll to position [139, 0]
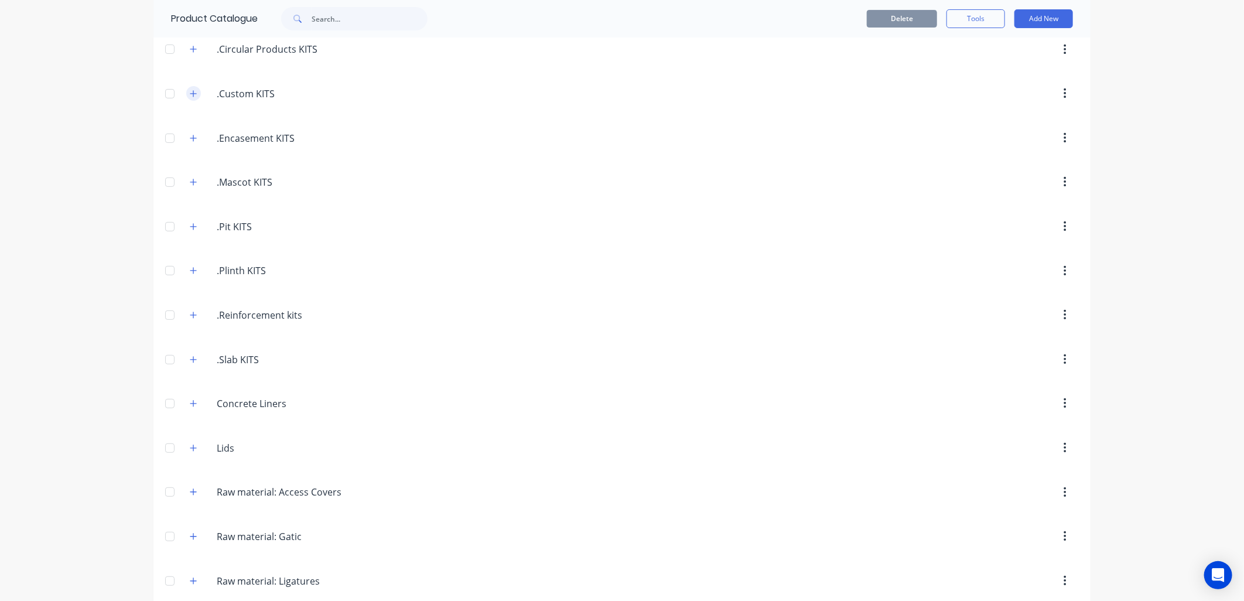
click at [190, 96] on icon "button" at bounding box center [193, 94] width 7 height 8
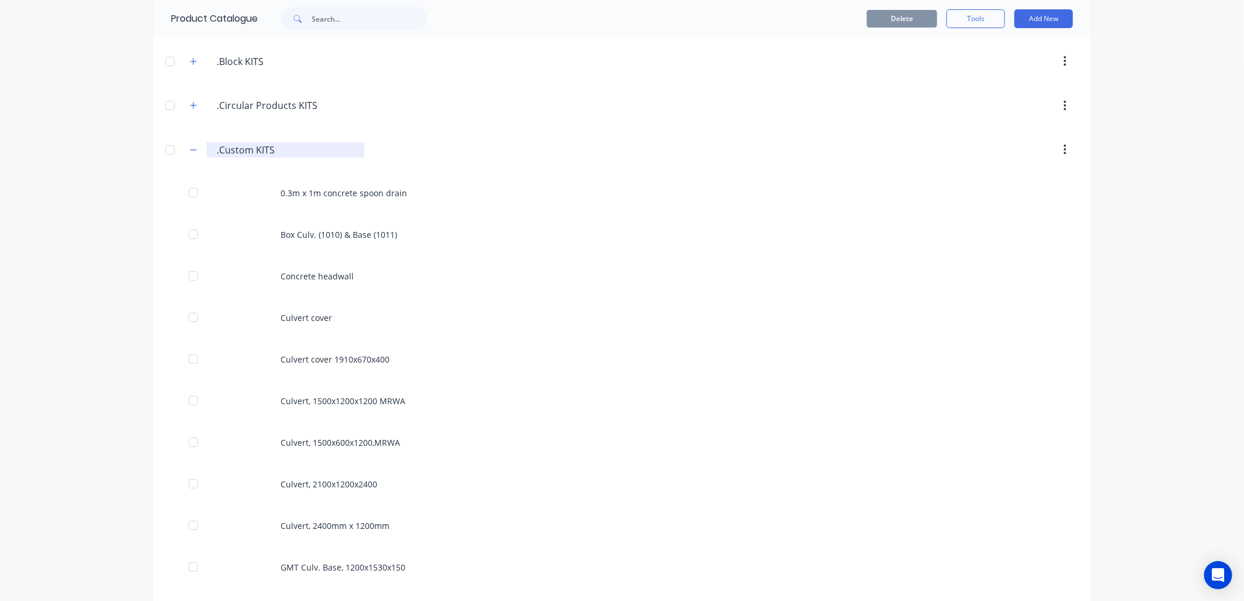
scroll to position [0, 0]
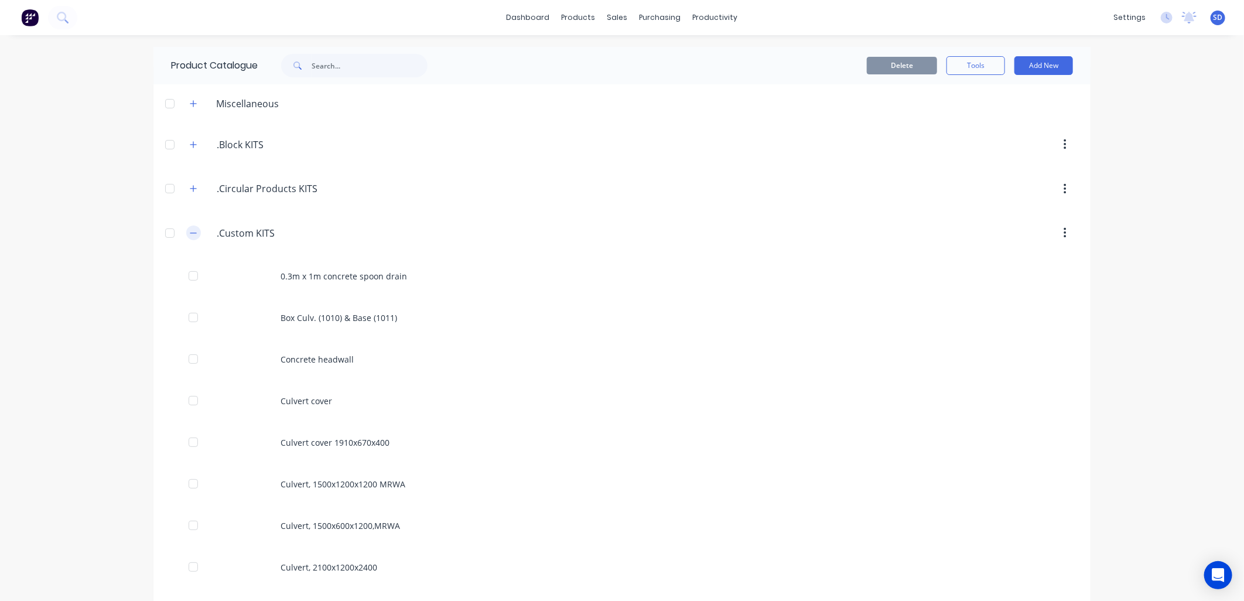
click at [190, 236] on icon "button" at bounding box center [193, 233] width 7 height 8
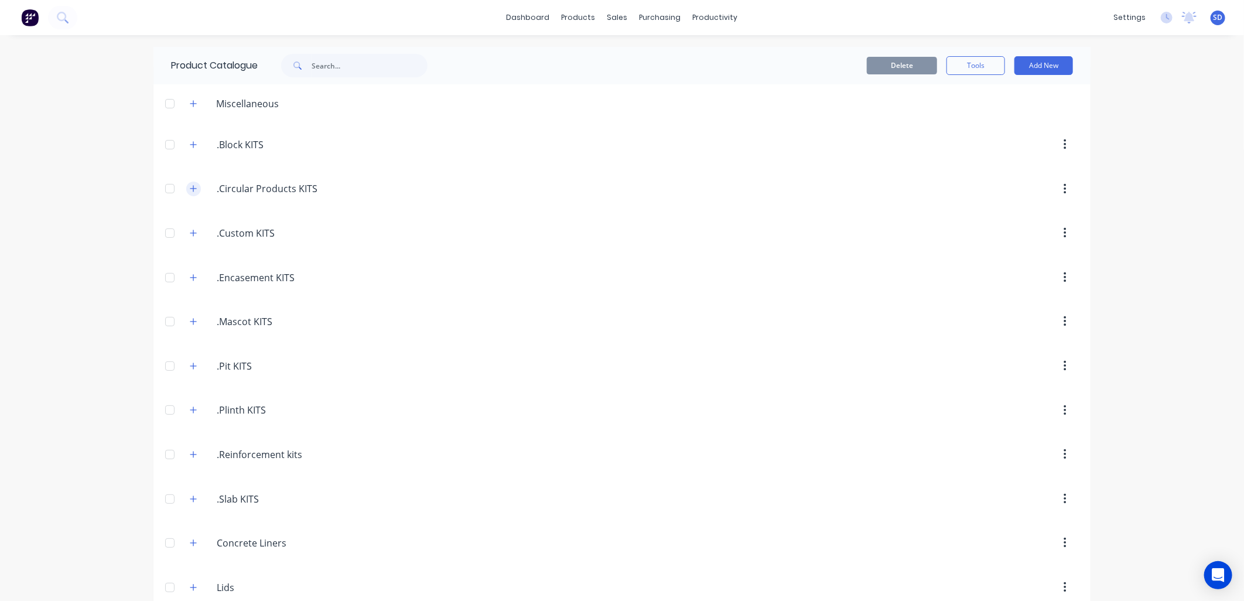
click at [191, 190] on icon "button" at bounding box center [193, 189] width 7 height 8
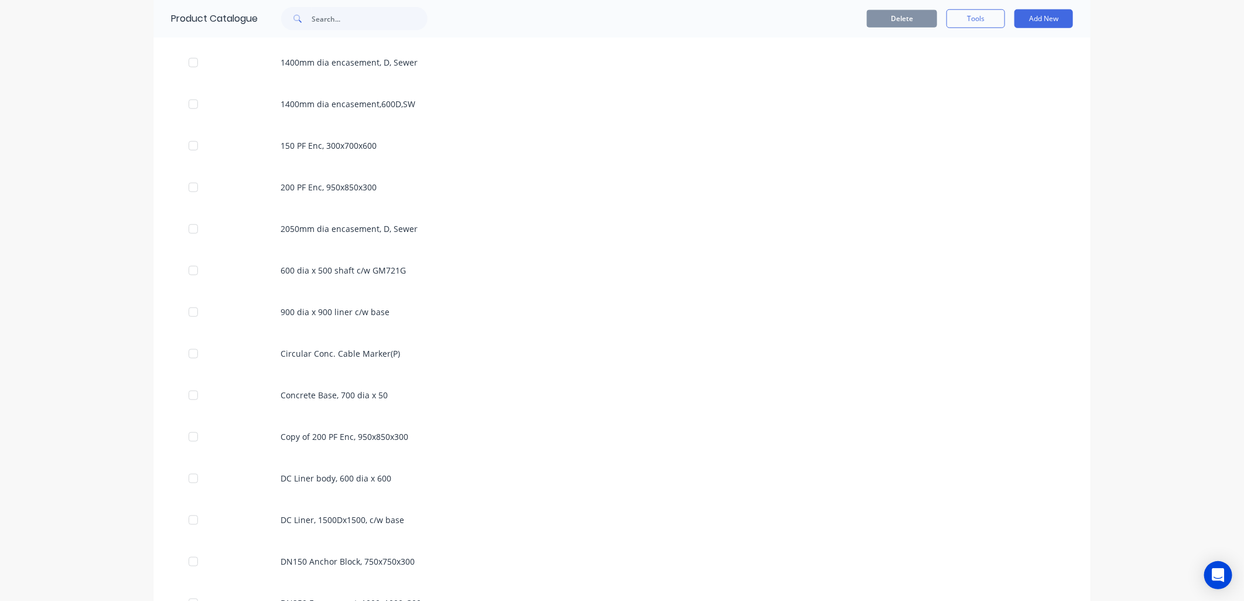
scroll to position [716, 0]
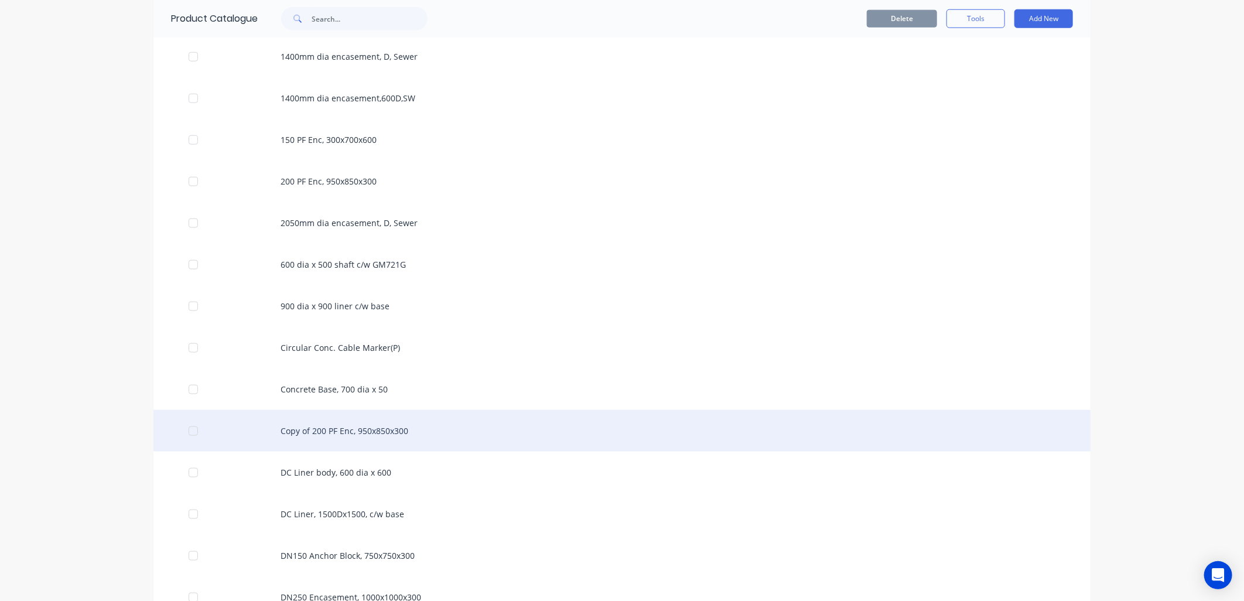
click at [332, 429] on div "Copy of 200 PF Enc, 950x850x300" at bounding box center [622, 431] width 937 height 42
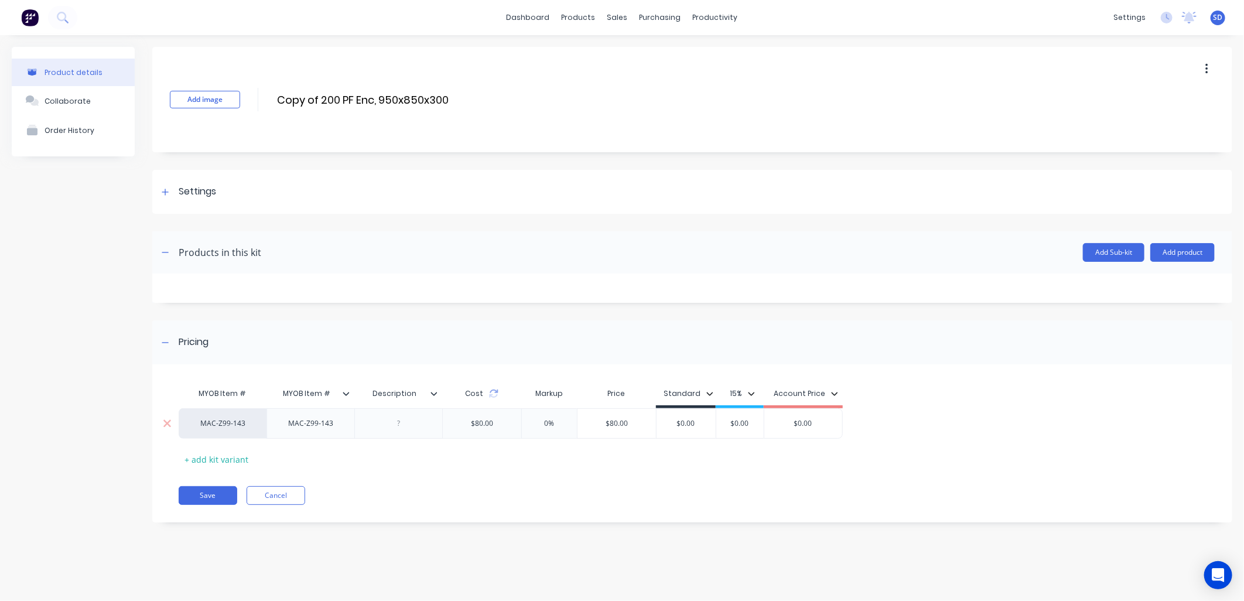
click at [313, 428] on div "MAC-Z99-143" at bounding box center [311, 423] width 64 height 15
click at [336, 424] on div "MAC-Z99-143" at bounding box center [311, 423] width 64 height 15
drag, startPoint x: 338, startPoint y: 427, endPoint x: 266, endPoint y: 424, distance: 72.1
click at [267, 424] on div "MAC-Z99-143" at bounding box center [311, 423] width 88 height 30
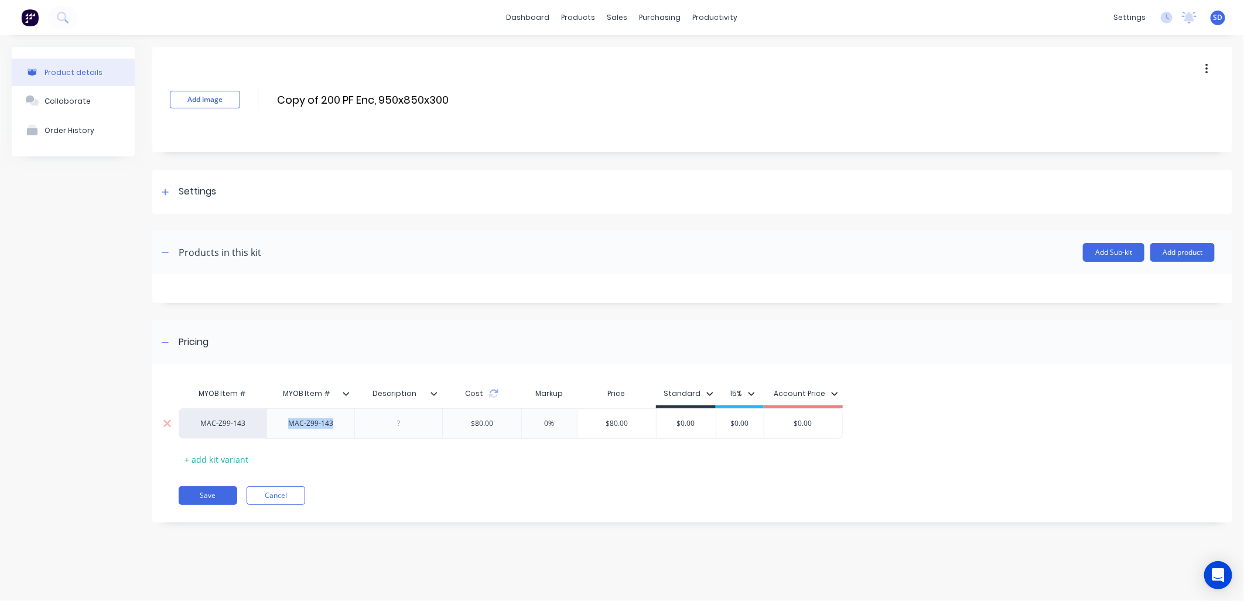
paste div
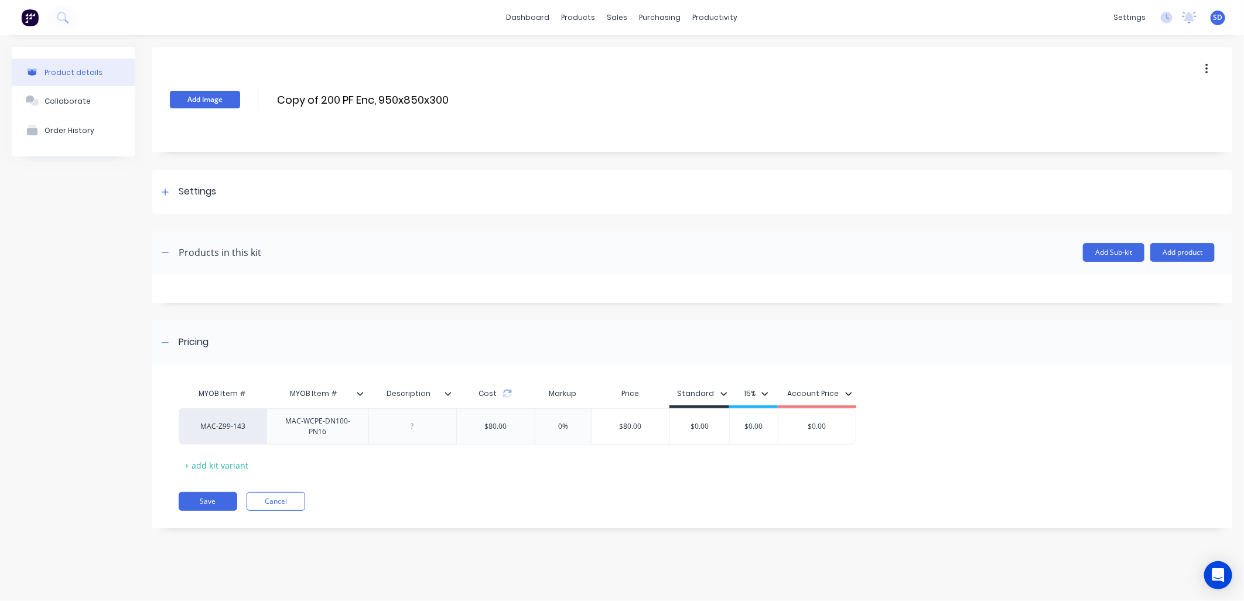
drag, startPoint x: 390, startPoint y: 95, endPoint x: 233, endPoint y: 92, distance: 157.1
click at [233, 92] on div "Add image Copy of 200 PF Enc, 950x850x300 Copy of 200 PF Enc, 950x850x300 Enter…" at bounding box center [692, 99] width 1080 height 105
type input "d"
type input "DN100 Puddle Flange, 550x500x300"
click at [168, 193] on icon at bounding box center [165, 192] width 7 height 8
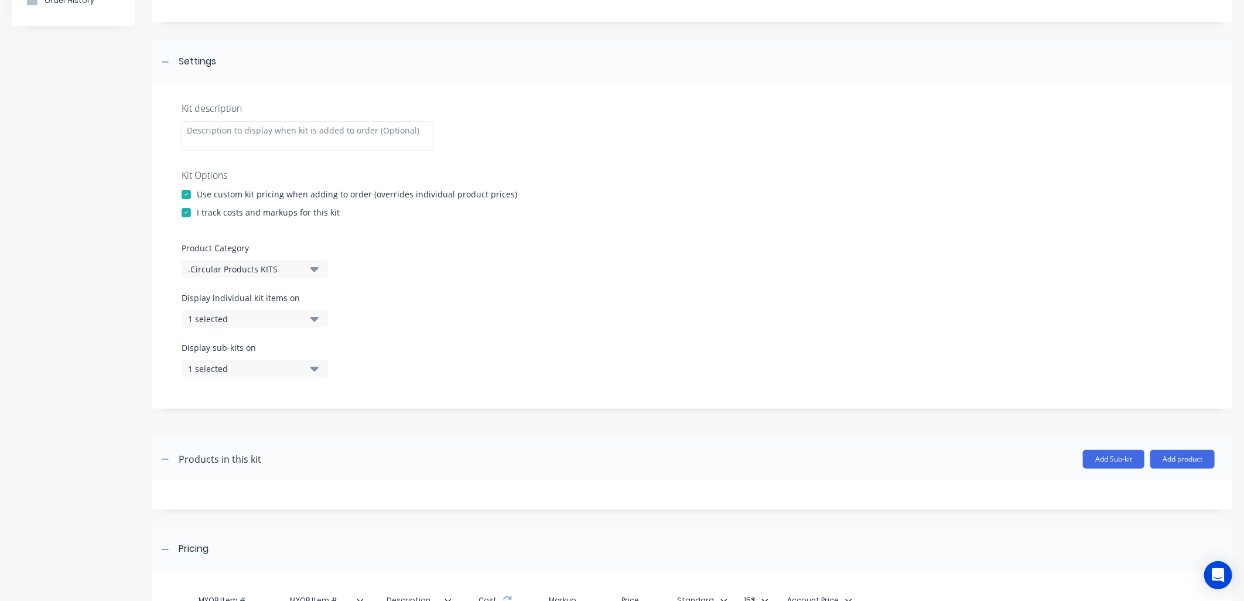
scroll to position [260, 0]
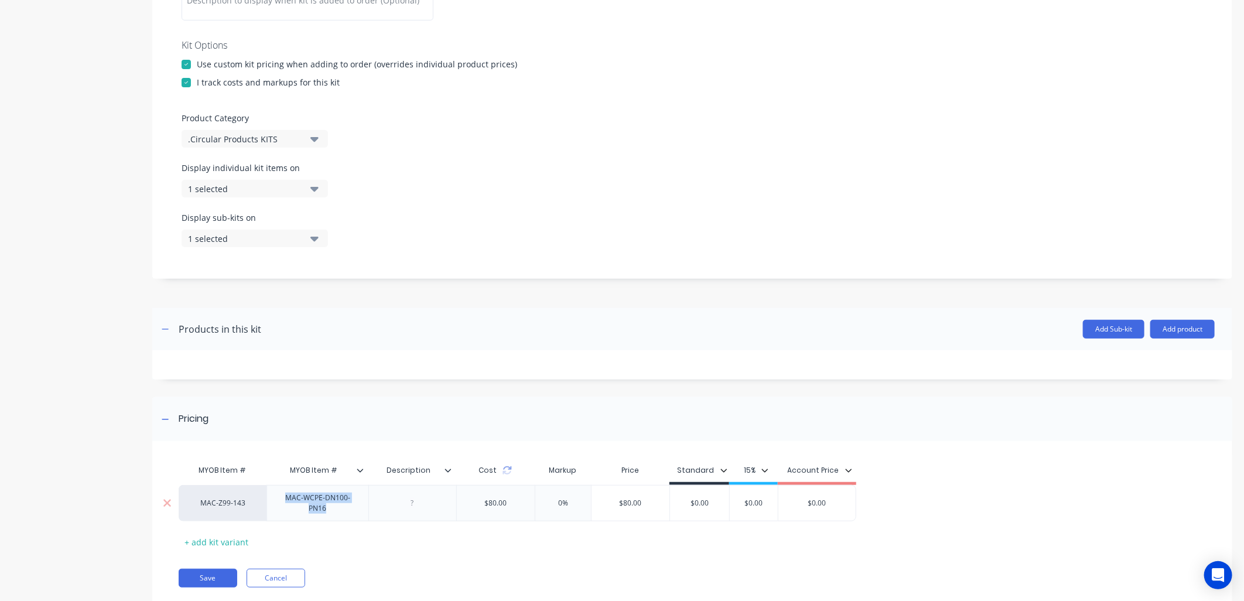
drag, startPoint x: 331, startPoint y: 510, endPoint x: 276, endPoint y: 496, distance: 57.0
click at [276, 496] on div "MAC-WCPE-DN100-PN16" at bounding box center [318, 503] width 92 height 26
copy div "MAC-WCPE-DN100-PN16"
click at [213, 507] on div "MAC-Z99-143" at bounding box center [223, 503] width 64 height 11
paste input "MAC-WCPE-DN100-PN16"
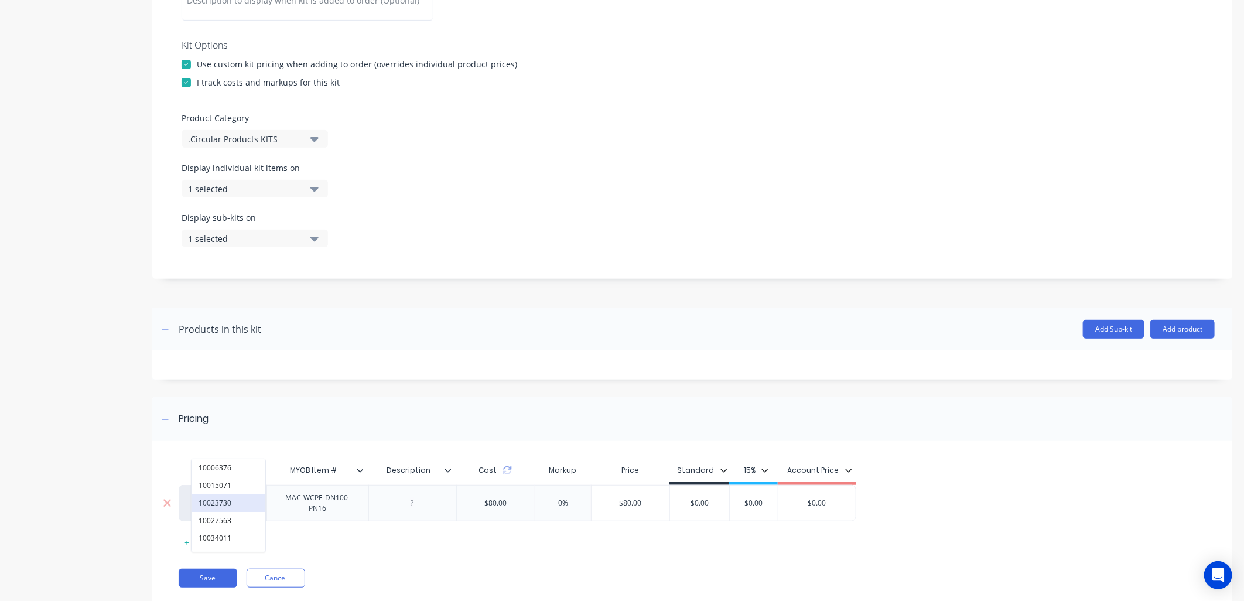
scroll to position [0, 19]
type input "MAC-WCPE-DN100-PN16"
click at [243, 472] on button "MAC-WCPE-DN100-PN16" at bounding box center [240, 468] width 97 height 18
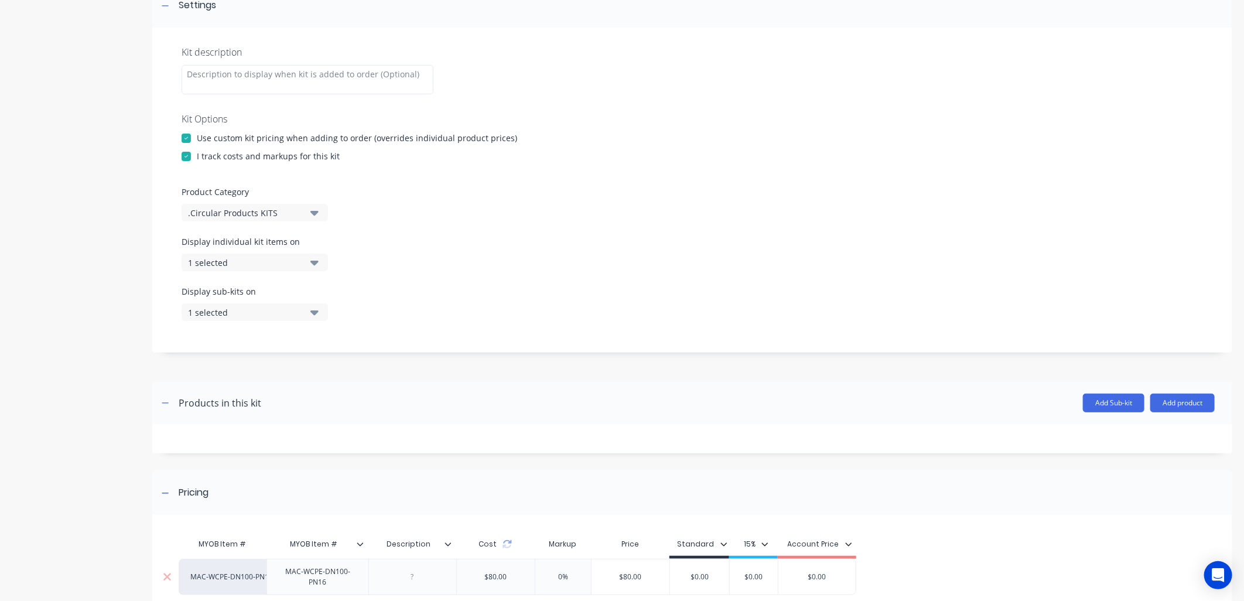
scroll to position [0, 0]
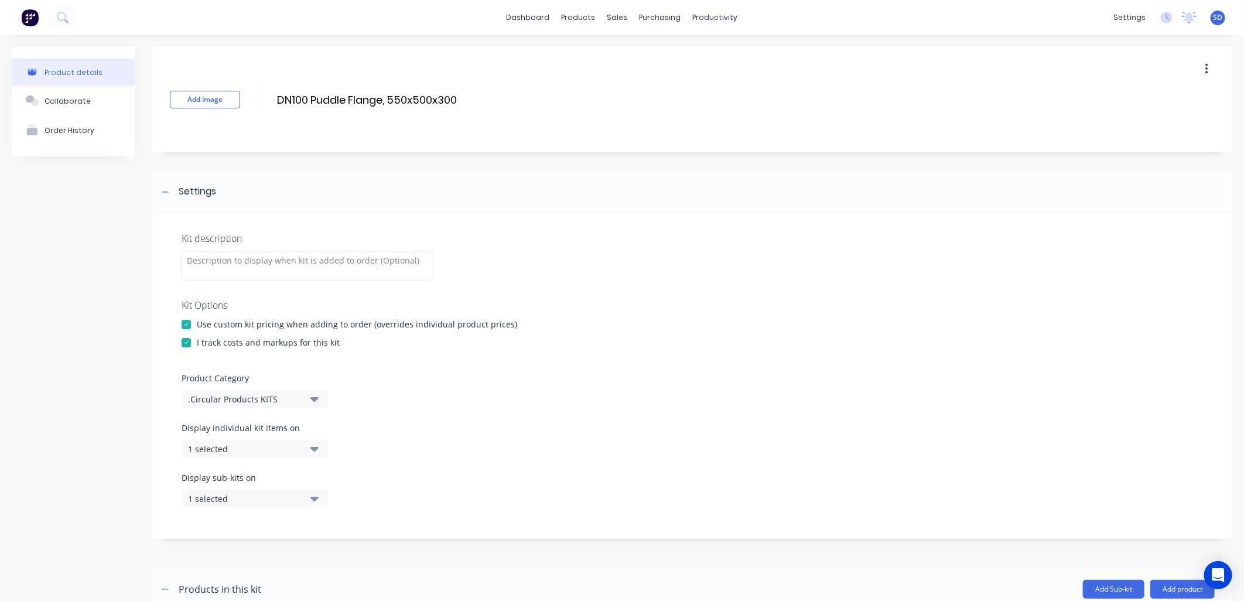
drag, startPoint x: 459, startPoint y: 98, endPoint x: 271, endPoint y: 98, distance: 188.1
click at [271, 98] on div "Add image DN100 Puddle Flange, 550x500x300 DN100 Puddle Flange, 550x500x300 Ent…" at bounding box center [692, 99] width 1080 height 105
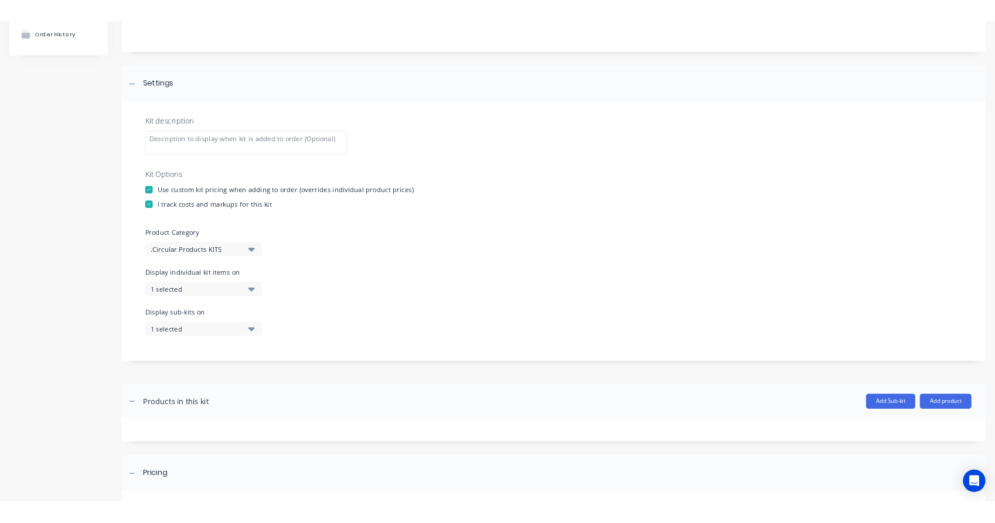
scroll to position [294, 0]
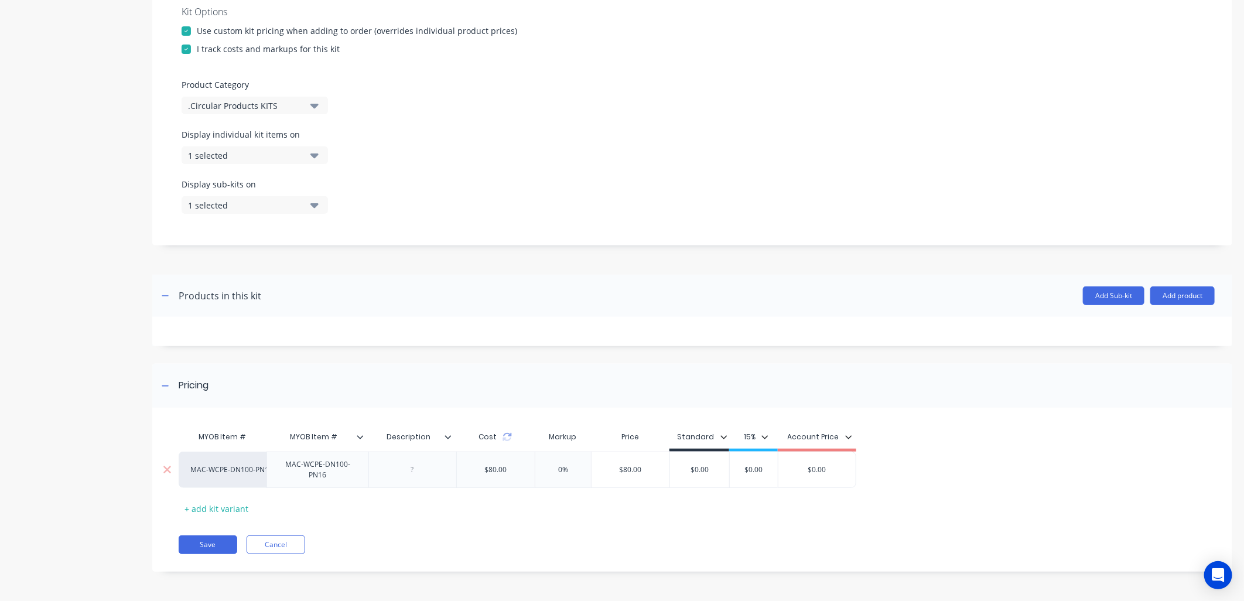
click at [402, 472] on div at bounding box center [412, 469] width 59 height 15
paste div
click at [707, 475] on div "MAC-WCPE-DN100-PN16 MAC-WCPE-DN100-PN16 MAC-WCPE-DN100-PN16 DN100 Puddle Flange…" at bounding box center [518, 475] width 678 height 47
drag, startPoint x: 774, startPoint y: 472, endPoint x: 753, endPoint y: 469, distance: 20.7
click at [753, 469] on input "$0.00" at bounding box center [763, 470] width 59 height 11
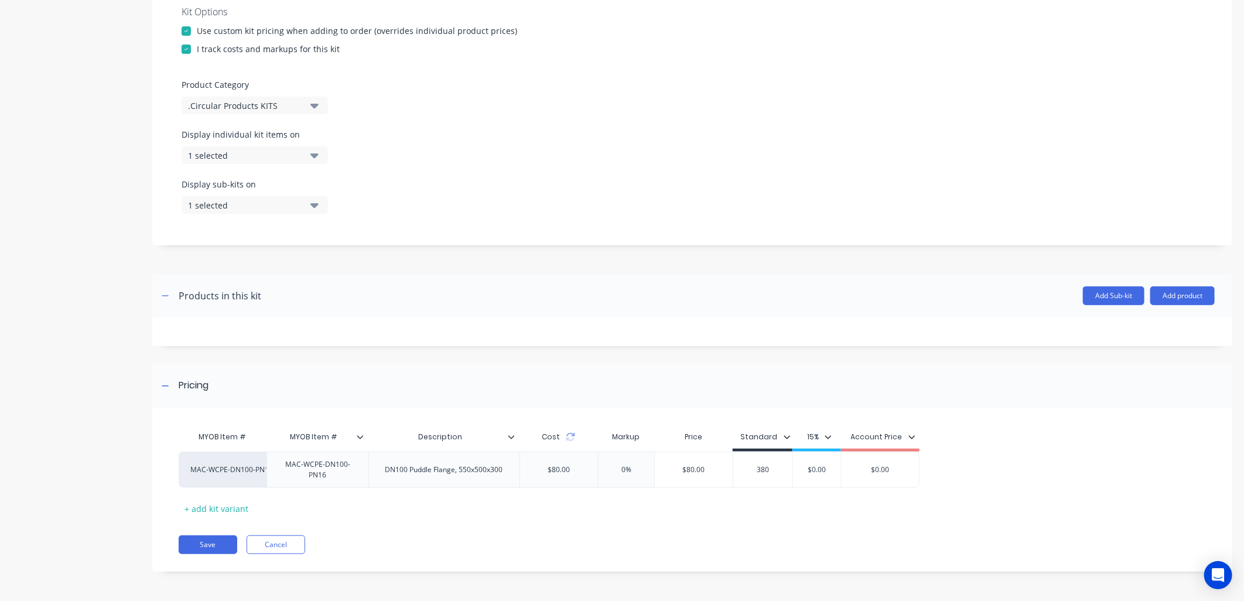
type input "380"
click at [1027, 437] on div "MYOB Item # MYOB Item # Description Cost Markup Price Standard 15% Account Pric…" at bounding box center [687, 471] width 1017 height 93
click at [513, 435] on icon at bounding box center [511, 437] width 6 height 4
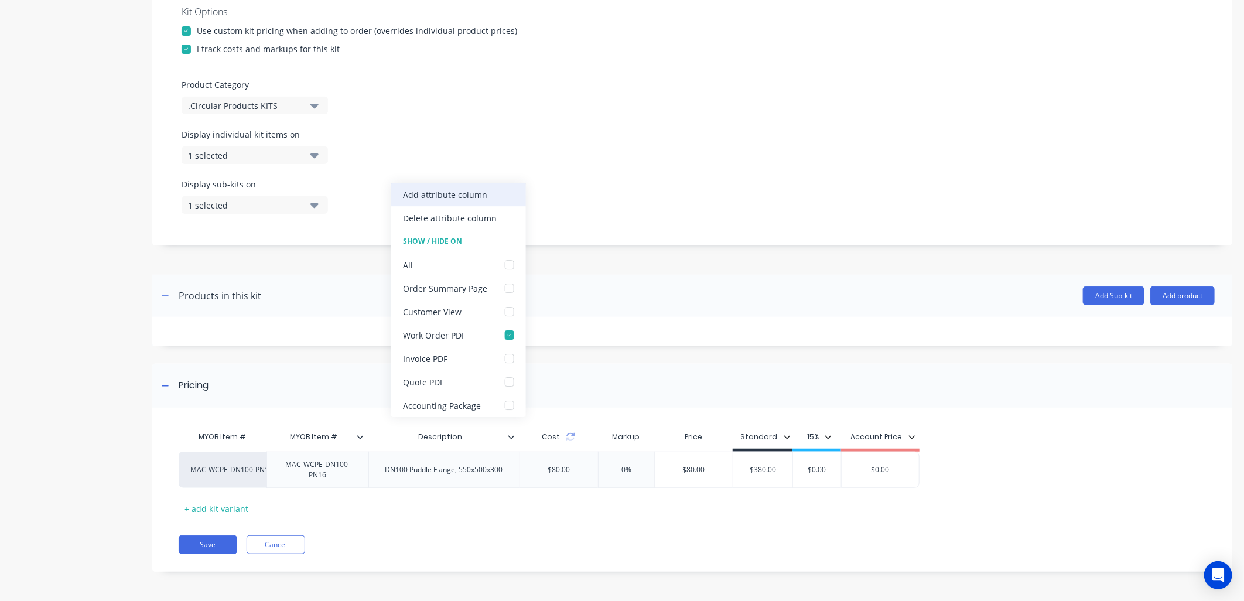
click at [478, 192] on div "Add attribute column" at bounding box center [445, 195] width 84 height 12
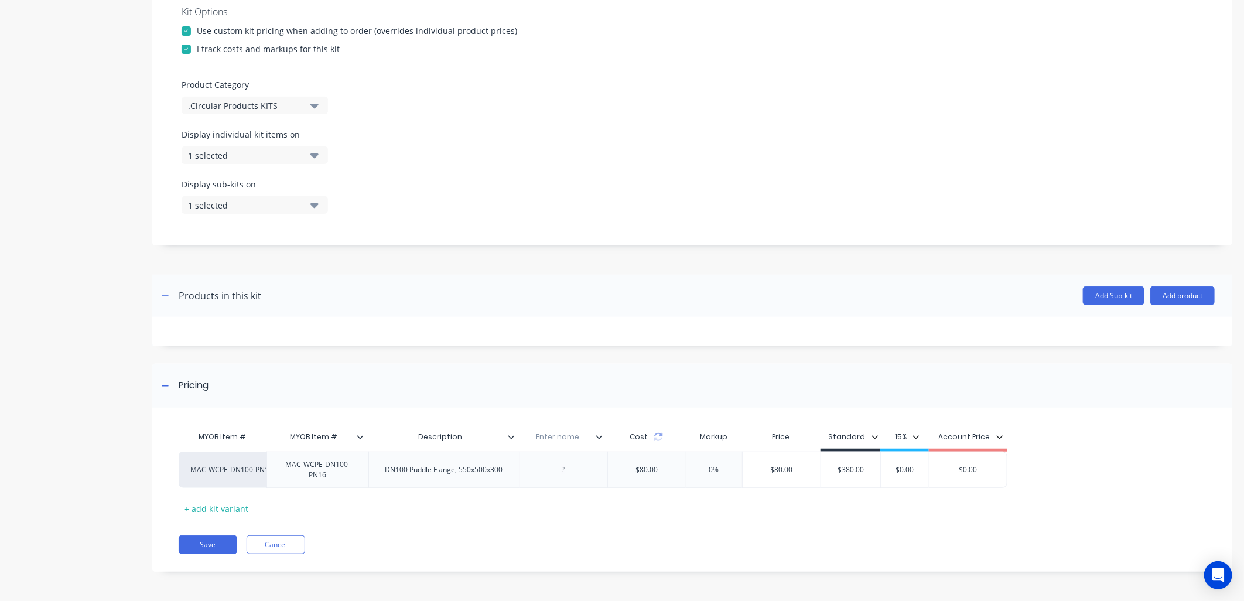
click at [567, 437] on input "text" at bounding box center [560, 437] width 81 height 11
type input "p"
type input "Pipe"
click at [562, 470] on div at bounding box center [563, 469] width 59 height 15
click at [600, 436] on icon at bounding box center [599, 437] width 7 height 7
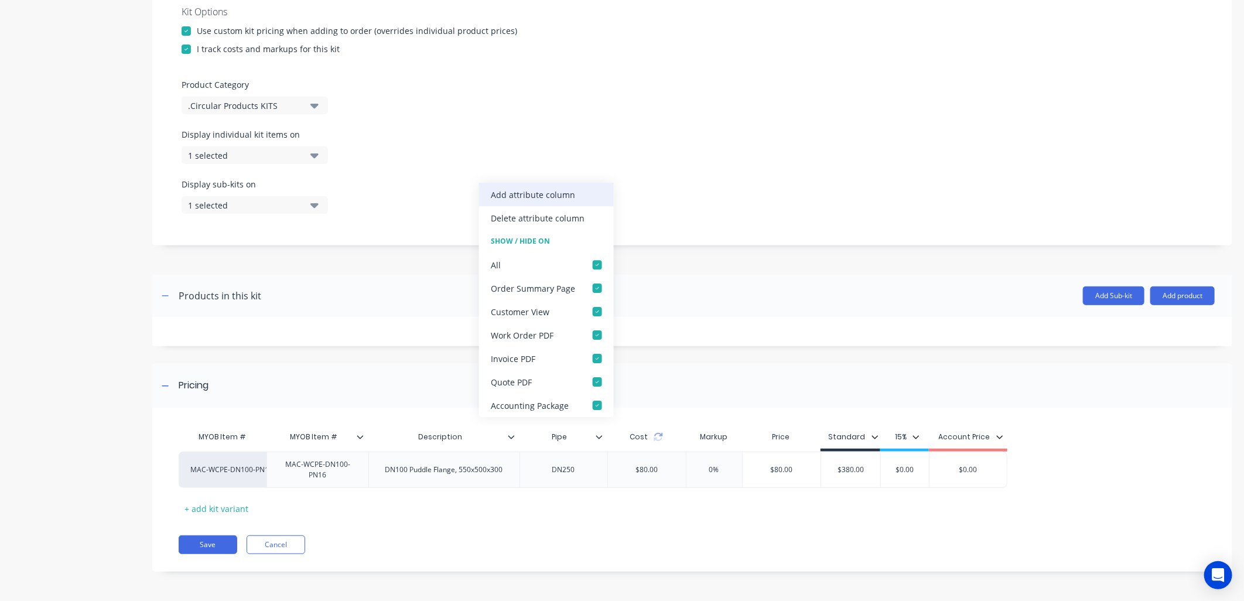
click at [548, 192] on div "Add attribute column" at bounding box center [533, 195] width 84 height 12
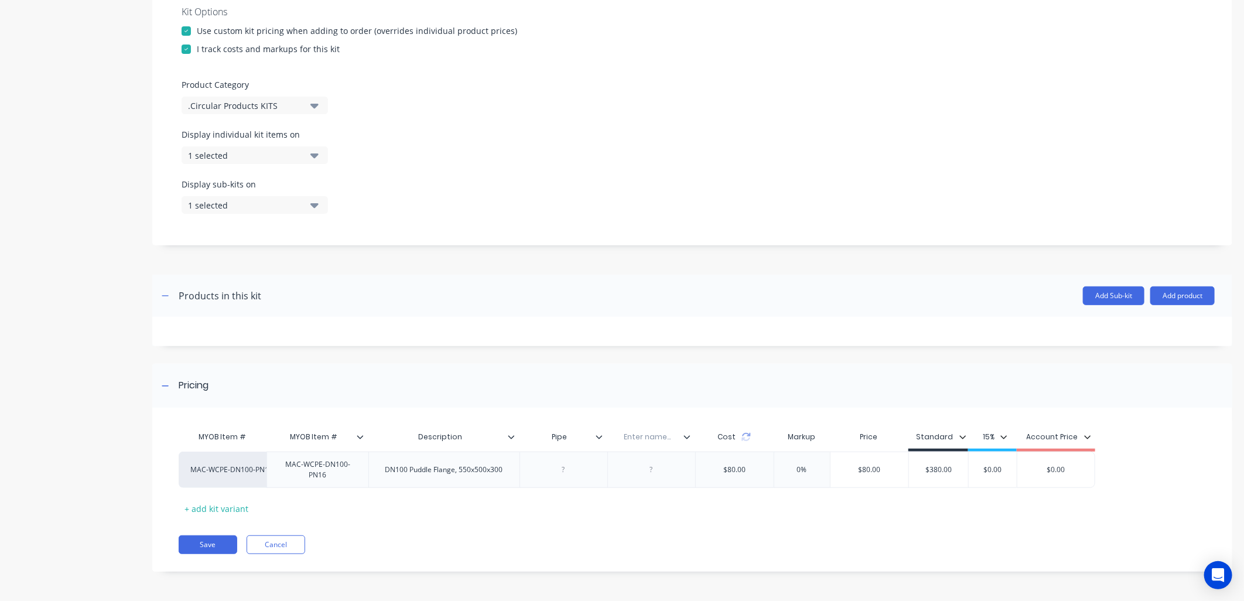
click at [684, 437] on icon at bounding box center [687, 437] width 7 height 7
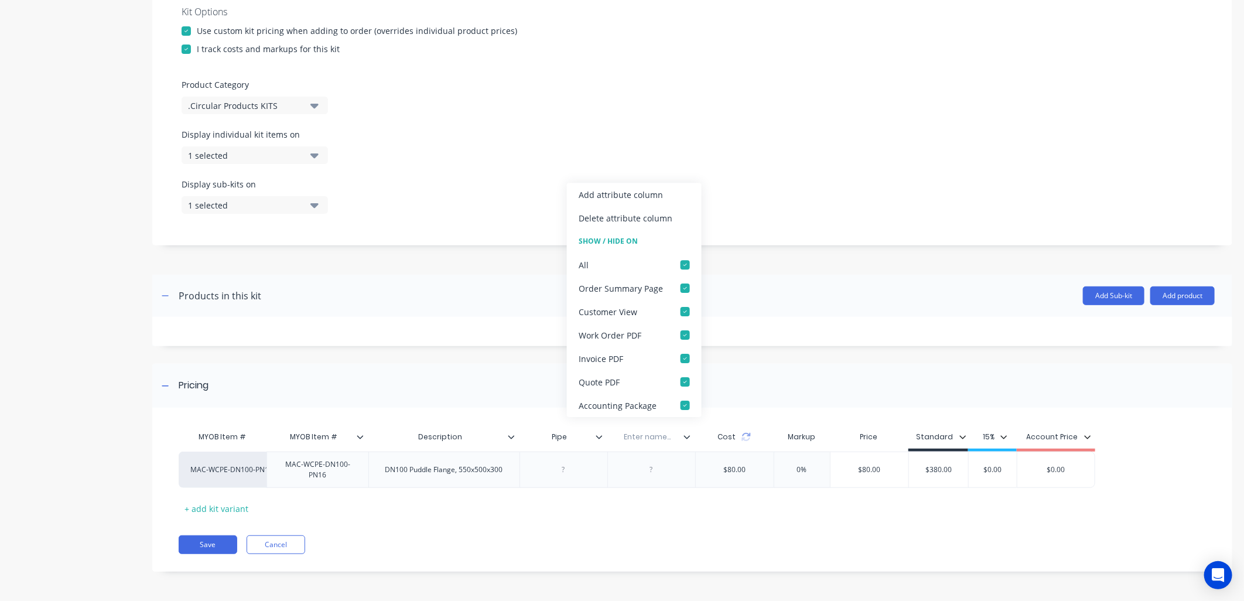
click at [629, 190] on div "Add attribute column" at bounding box center [621, 195] width 84 height 12
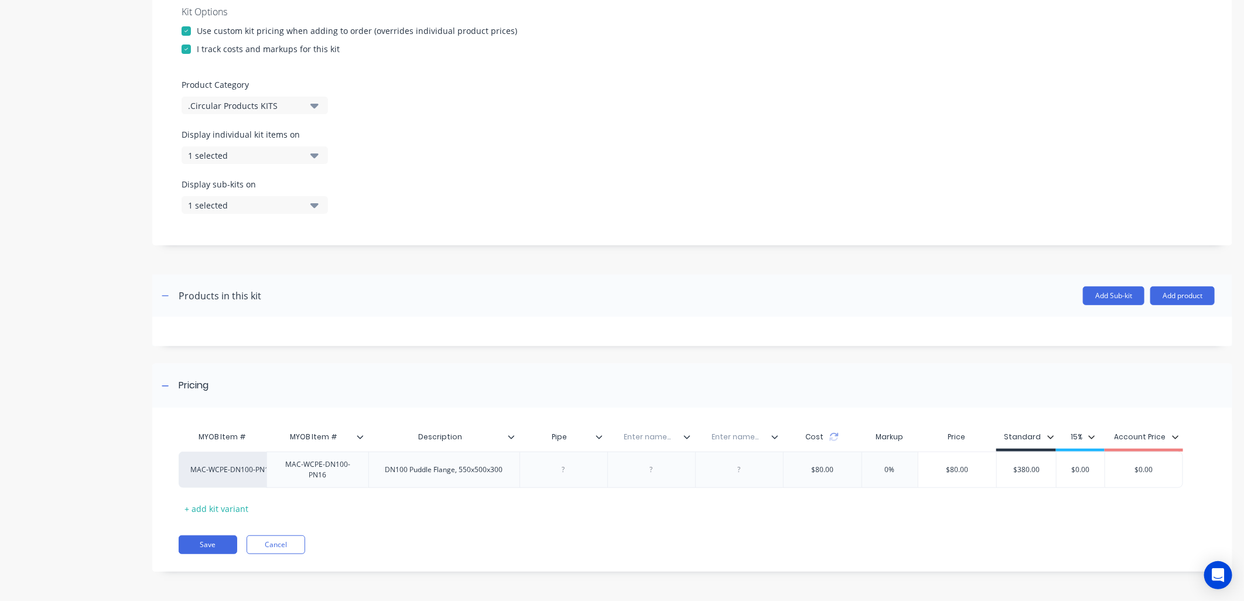
click at [772, 439] on icon at bounding box center [775, 437] width 7 height 7
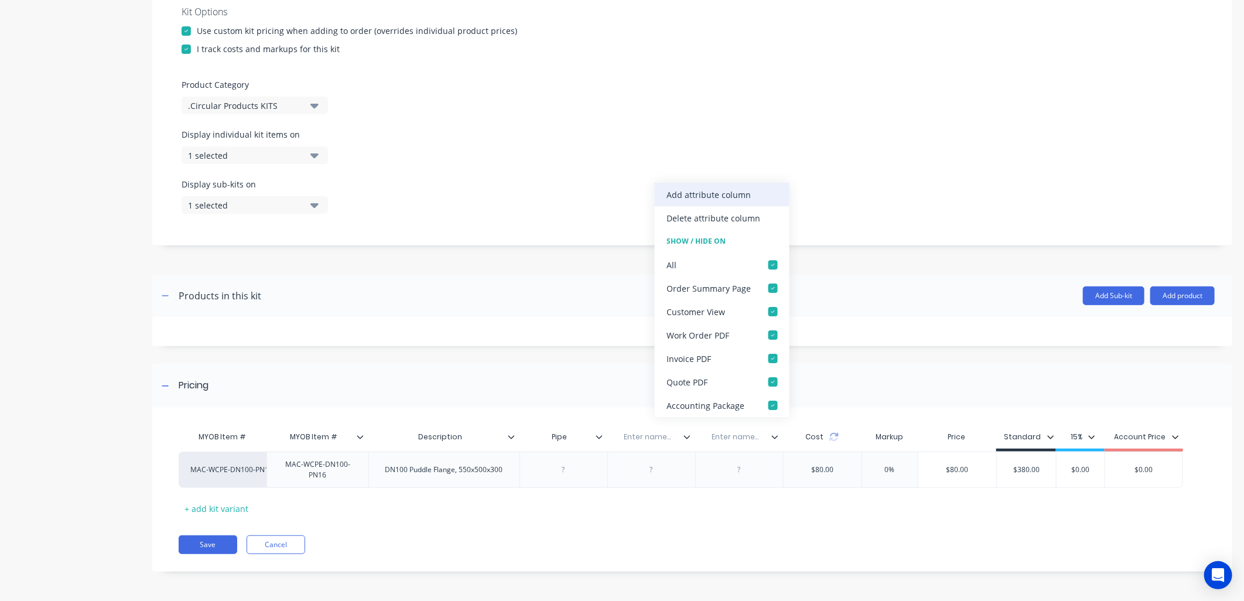
click at [705, 192] on div "Add attribute column" at bounding box center [709, 195] width 84 height 12
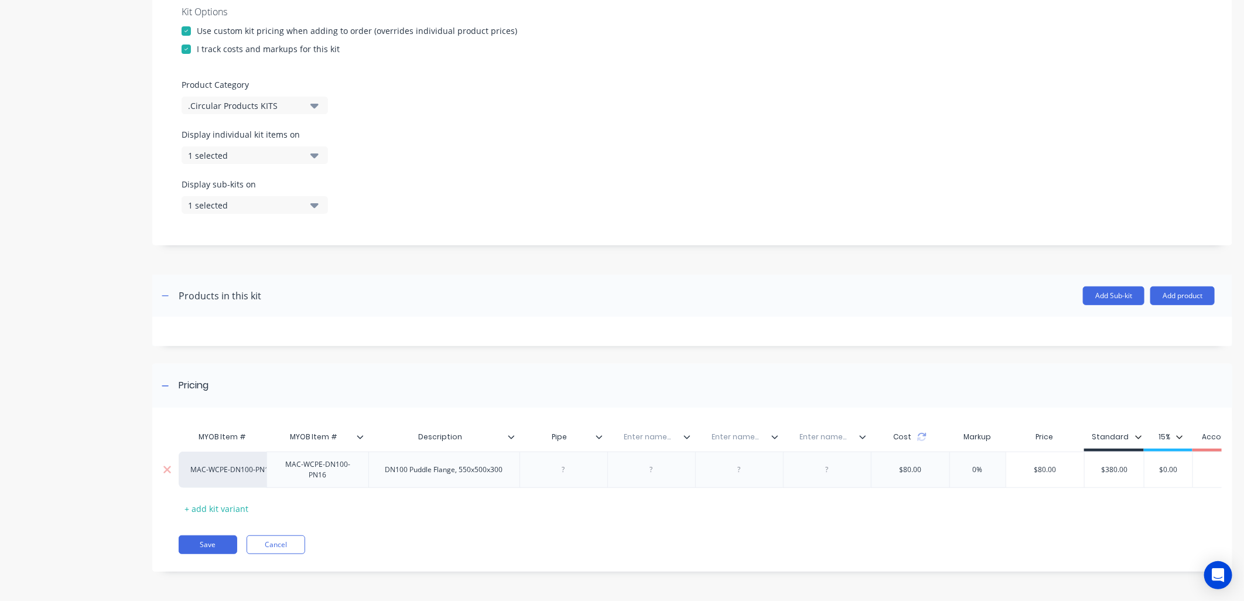
click at [565, 470] on div at bounding box center [563, 469] width 59 height 15
click at [566, 470] on div "Dn250" at bounding box center [563, 469] width 59 height 15
click at [559, 471] on div "Dn250" at bounding box center [563, 469] width 59 height 15
click at [652, 437] on input "text" at bounding box center [648, 437] width 81 height 11
type input "Length"
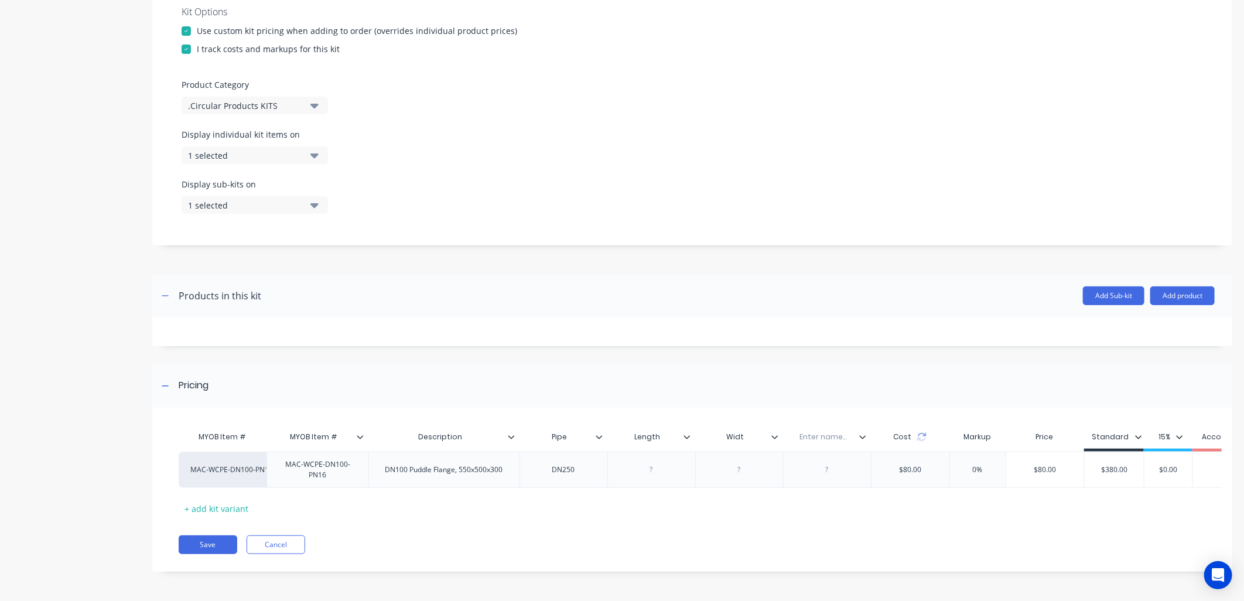
type input "Width"
click at [814, 436] on input "text" at bounding box center [823, 437] width 81 height 11
type input "Height"
click at [652, 469] on div at bounding box center [651, 469] width 59 height 15
click at [647, 471] on div at bounding box center [651, 469] width 59 height 15
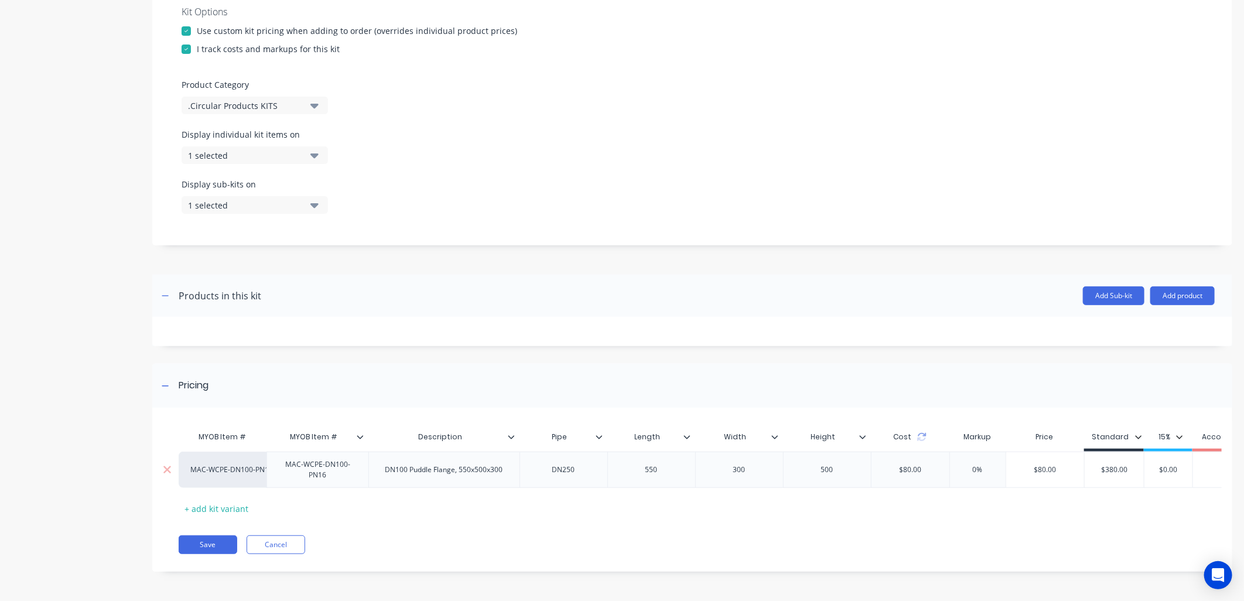
type input "0%"
click at [862, 436] on icon at bounding box center [863, 437] width 7 height 7
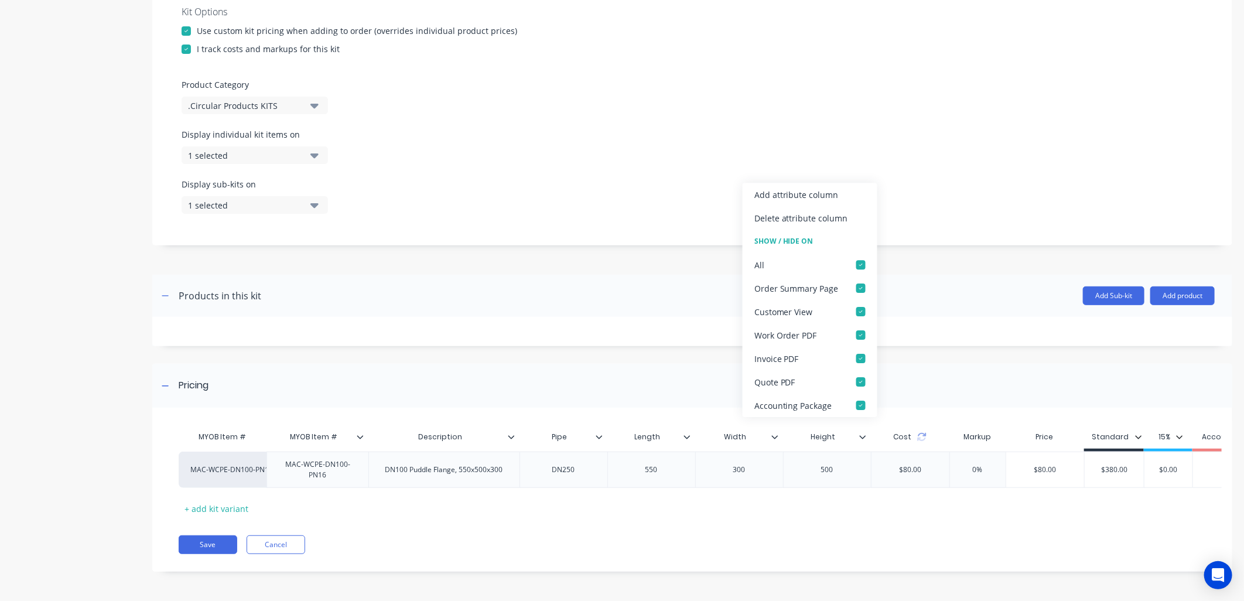
click at [824, 196] on div "Add attribute column" at bounding box center [797, 195] width 84 height 12
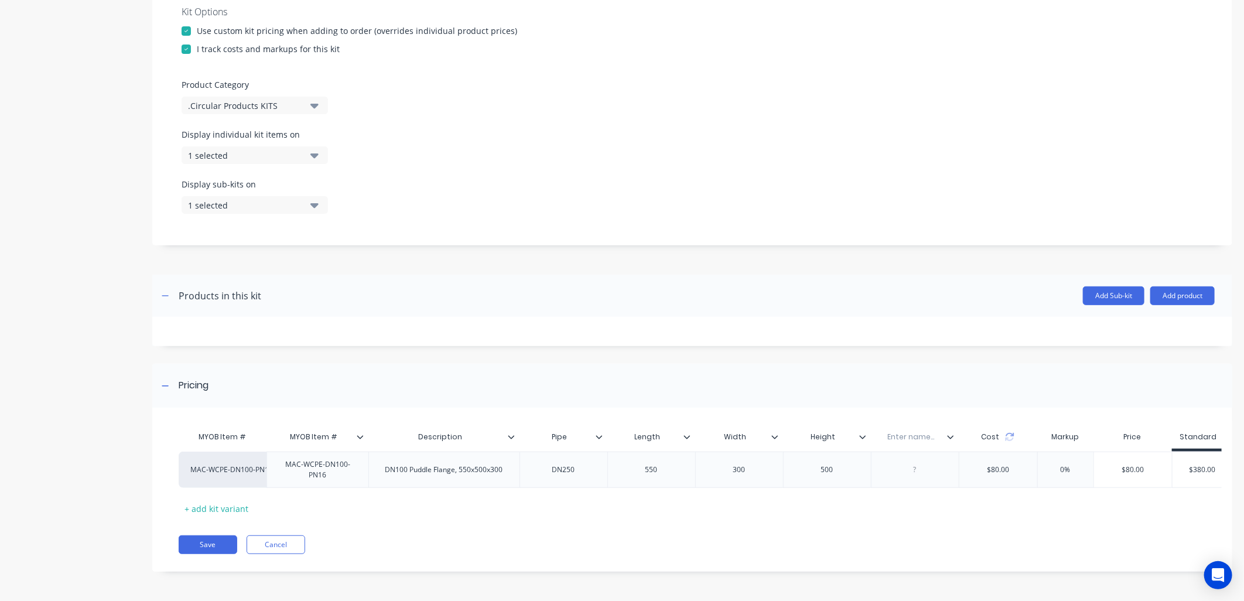
click at [911, 435] on input "text" at bounding box center [911, 437] width 81 height 11
type input "Volume"
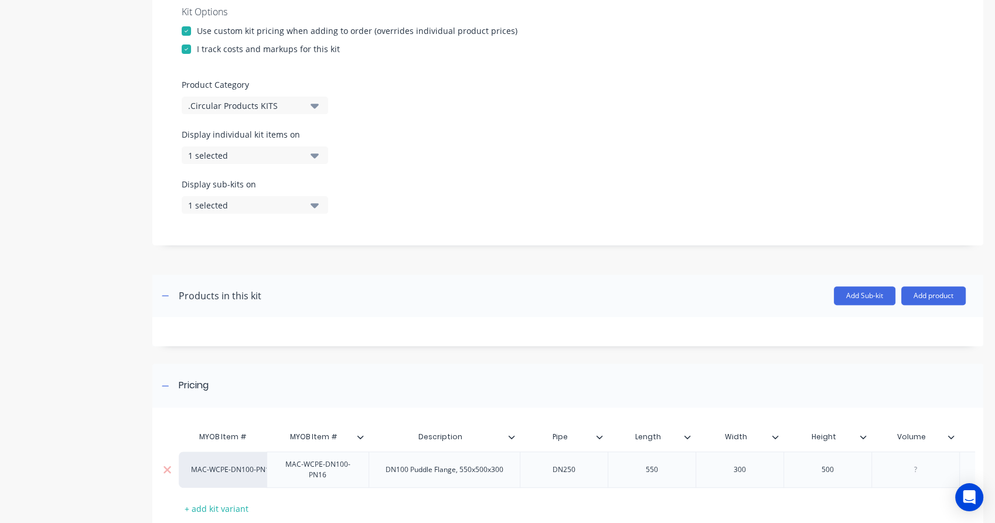
click at [577, 471] on div "DN250" at bounding box center [563, 469] width 59 height 15
click at [601, 414] on div "Pricing MYOB Item # MYOB Item # Description Pipe Length Width Height Volume Cos…" at bounding box center [567, 468] width 831 height 208
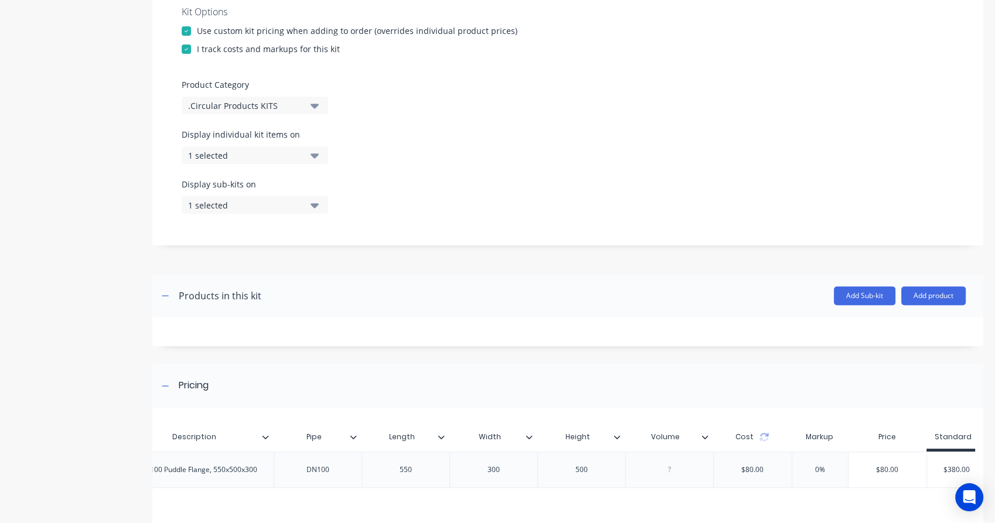
scroll to position [0, 254]
click at [667, 473] on div at bounding box center [661, 469] width 59 height 15
click at [682, 377] on div "Pricing" at bounding box center [567, 386] width 831 height 44
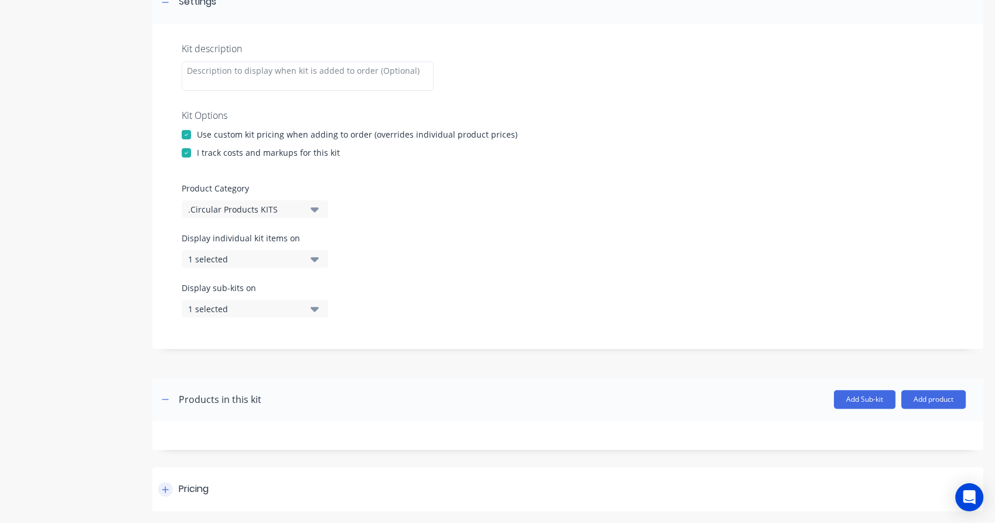
scroll to position [189, 0]
click at [168, 489] on icon at bounding box center [165, 490] width 7 height 8
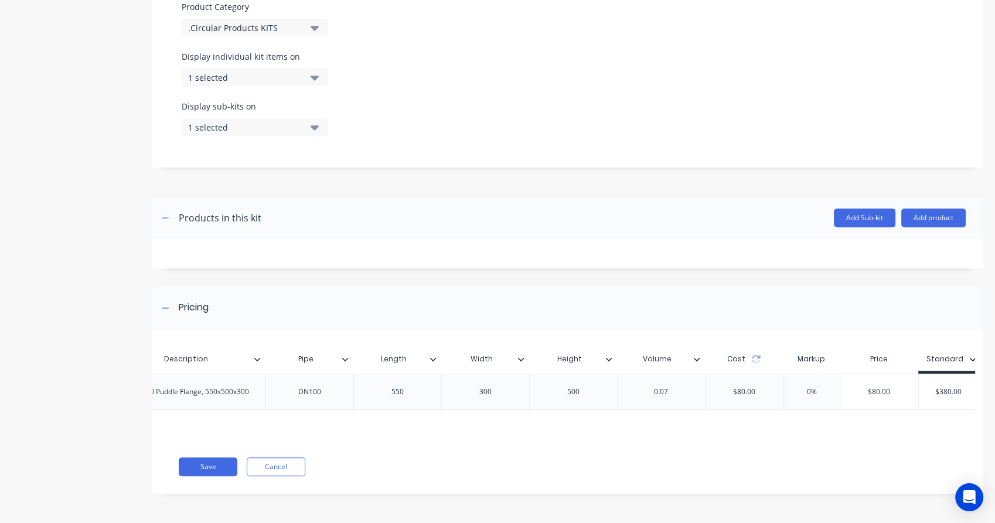
scroll to position [0, 254]
click at [697, 356] on icon at bounding box center [696, 359] width 7 height 7
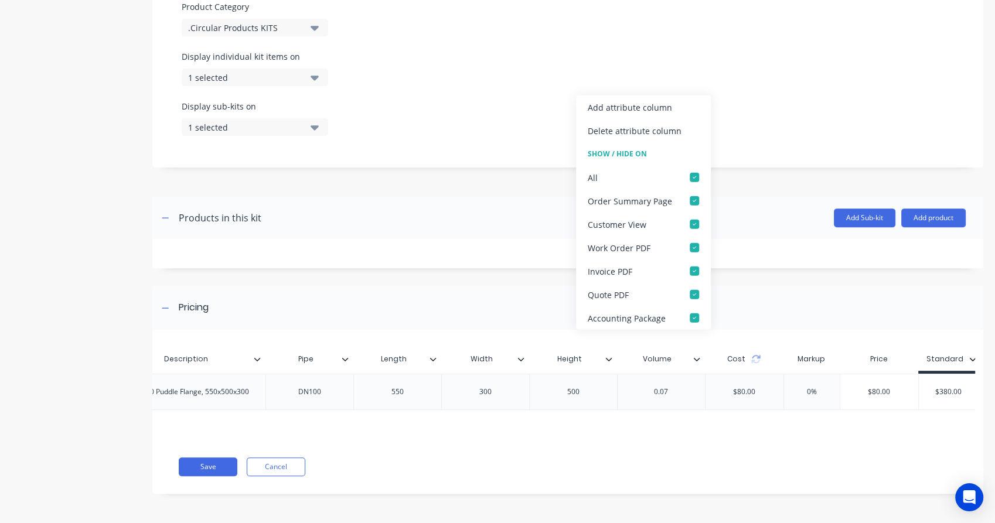
drag, startPoint x: 629, startPoint y: 103, endPoint x: 646, endPoint y: 136, distance: 37.2
click at [629, 103] on div "Add attribute column" at bounding box center [630, 107] width 84 height 12
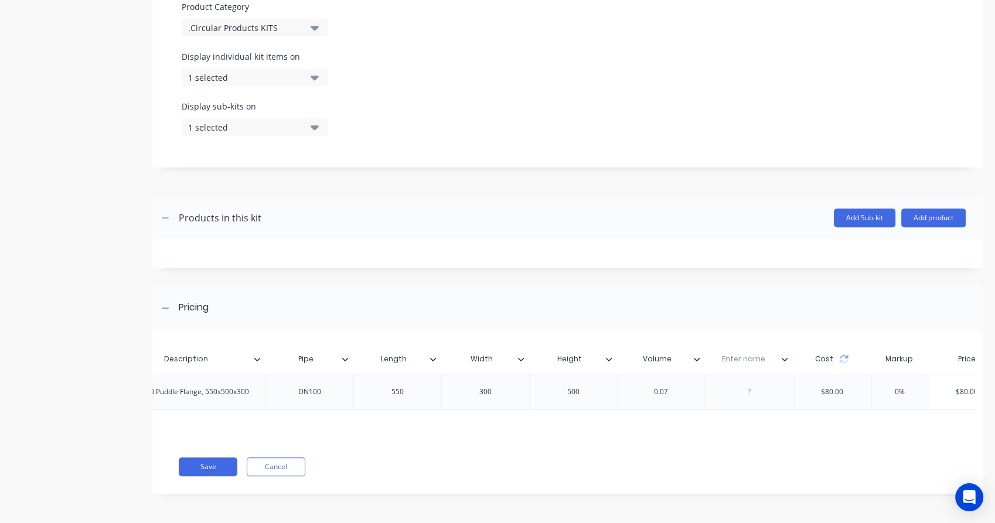
click at [728, 354] on input "text" at bounding box center [745, 359] width 81 height 11
type input "w"
type input "Weight"
click at [751, 384] on div at bounding box center [749, 391] width 59 height 15
click at [752, 487] on div "MYOB Item # MYOB Item # Description Pipe Length Width Height Volume Weight Cost…" at bounding box center [567, 418] width 831 height 152
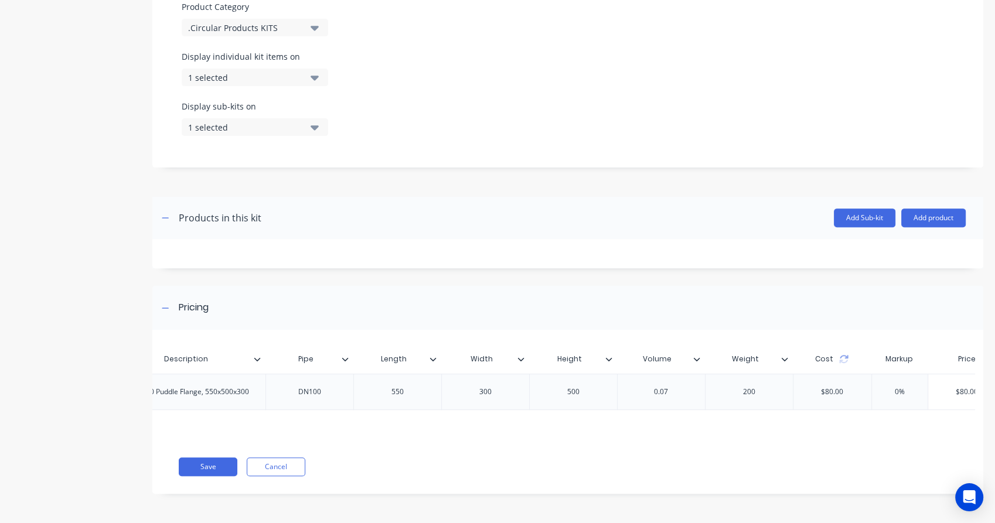
click at [761, 354] on input "Weight" at bounding box center [745, 359] width 81 height 11
type input "Weight (kg)"
drag, startPoint x: 670, startPoint y: 349, endPoint x: 683, endPoint y: 352, distance: 13.9
click at [667, 354] on input "Volume" at bounding box center [657, 359] width 81 height 11
type input "Volume (m3)"
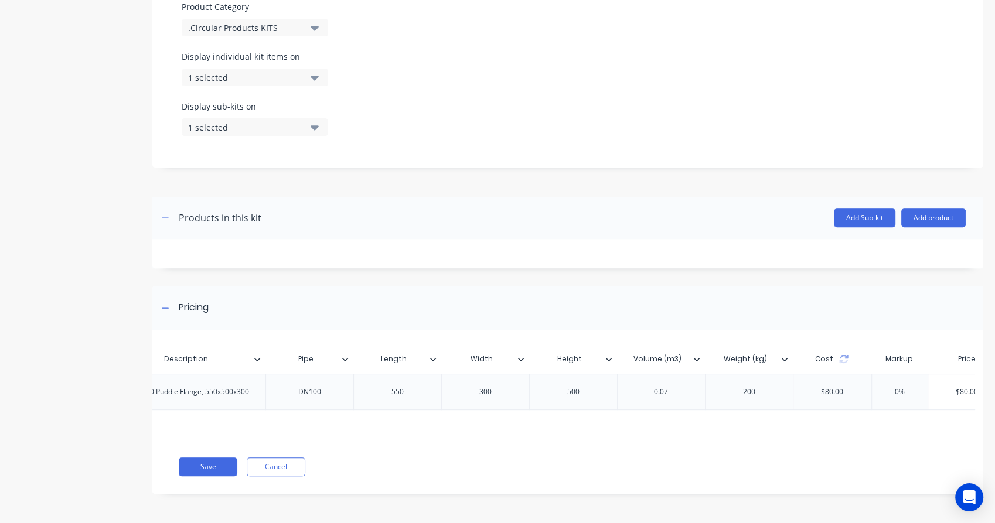
click at [744, 461] on div "Save Cancel" at bounding box center [581, 467] width 804 height 19
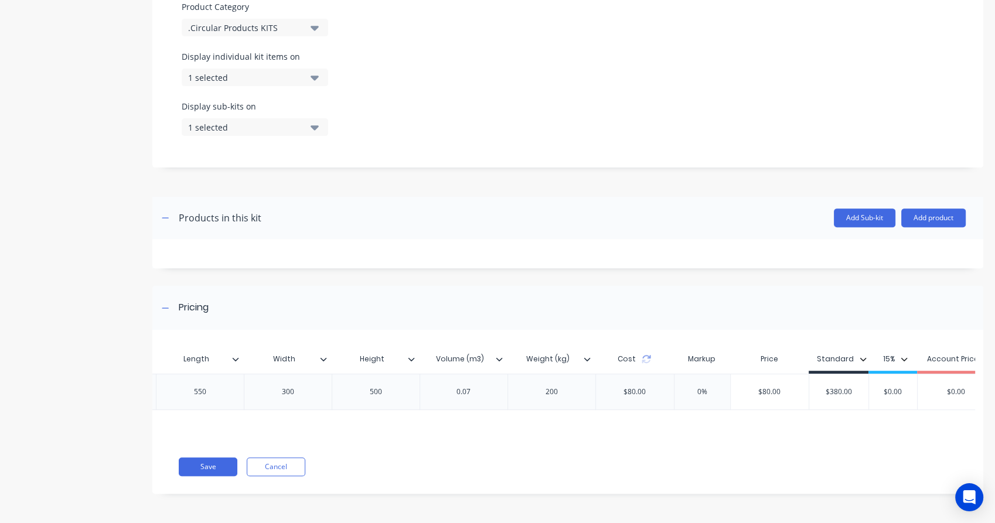
scroll to position [0, 482]
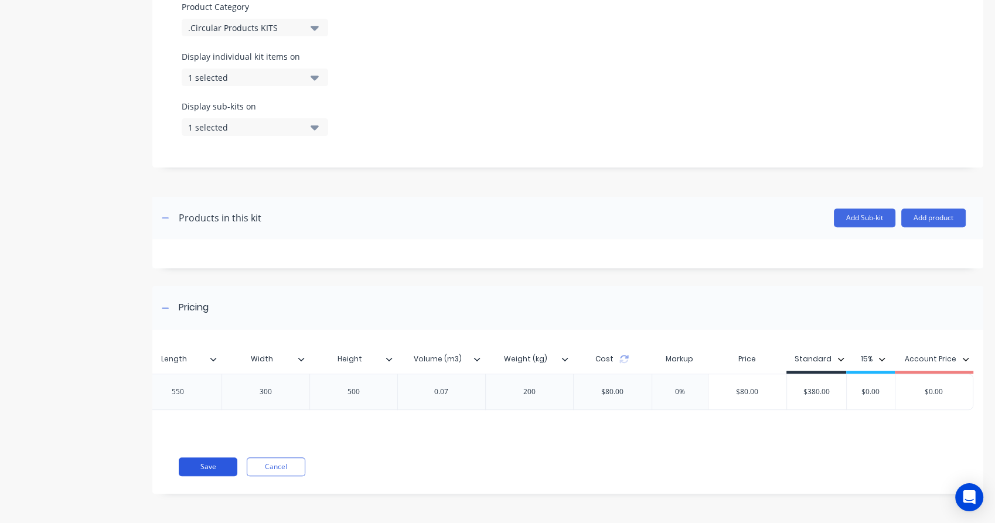
click at [218, 468] on button "Save" at bounding box center [208, 467] width 59 height 19
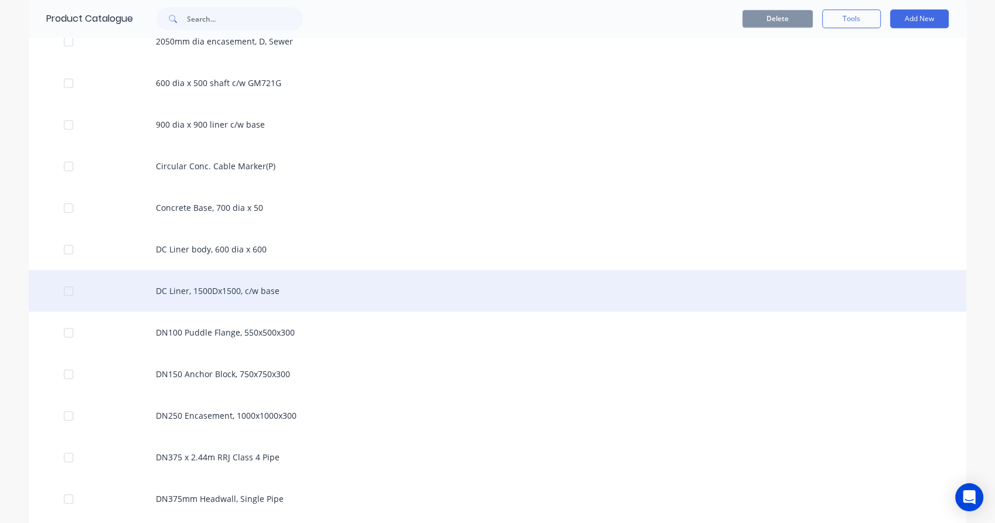
scroll to position [1041, 0]
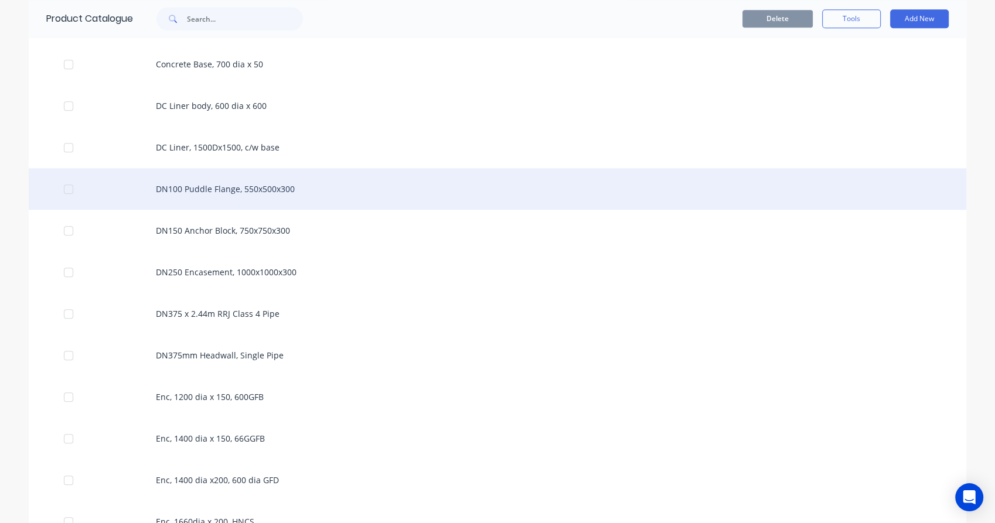
click at [196, 188] on div "DN100 Puddle Flange, 550x500x300" at bounding box center [497, 189] width 937 height 42
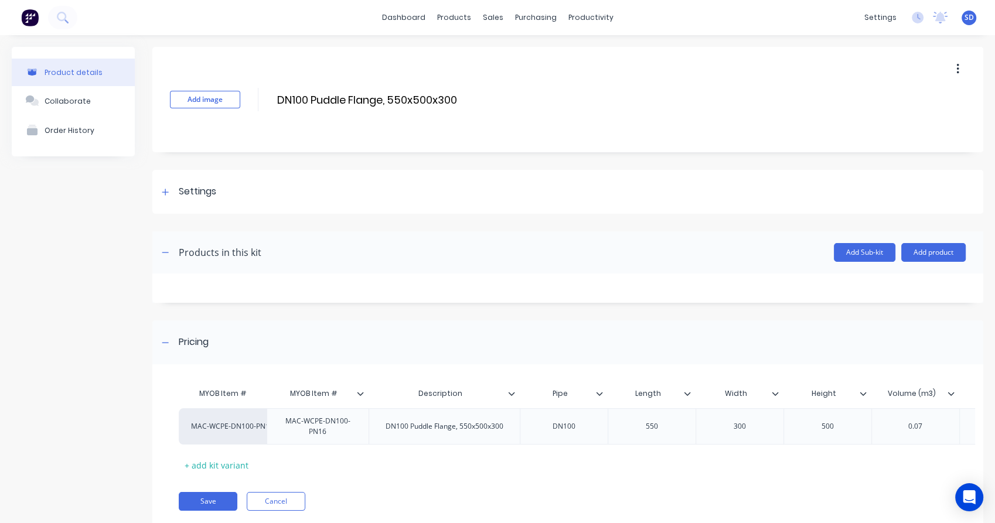
click at [950, 61] on button "button" at bounding box center [958, 69] width 28 height 21
click at [911, 94] on span "Duplicate" at bounding box center [915, 100] width 88 height 12
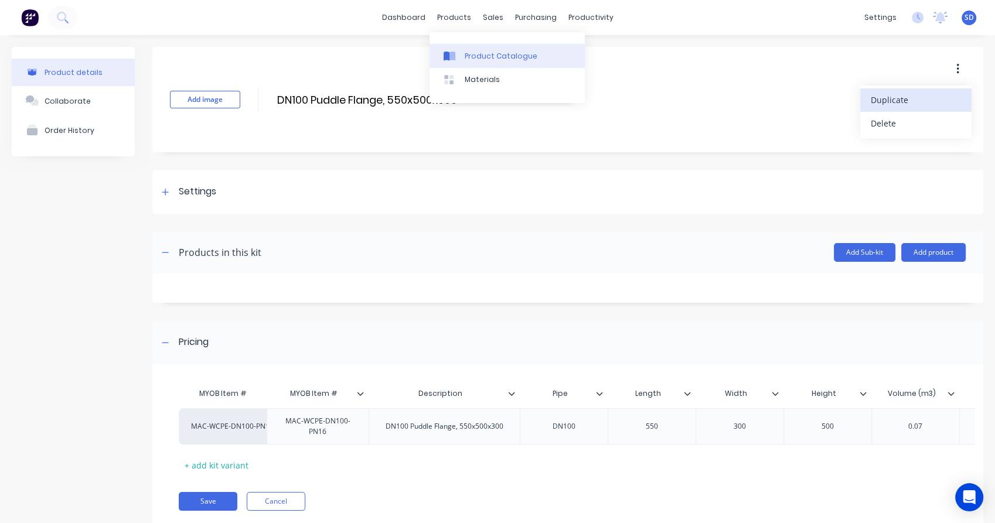
click at [475, 49] on link "Product Catalogue" at bounding box center [506, 55] width 155 height 23
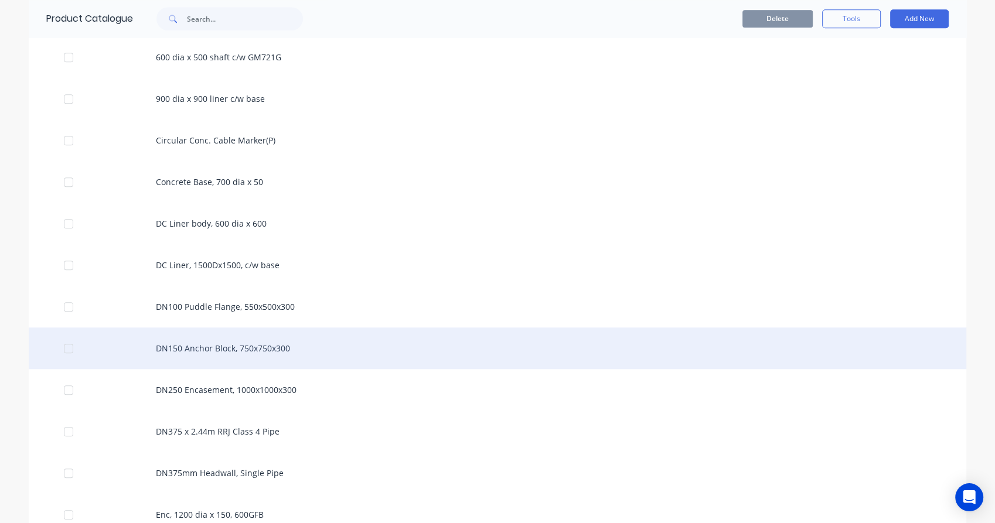
scroll to position [846, 0]
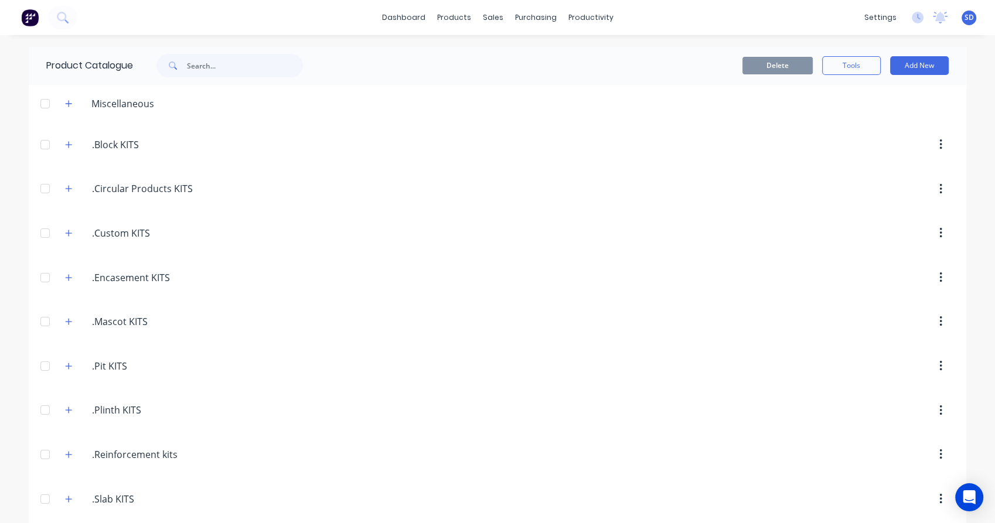
click at [74, 196] on div ".Circular.Products.KITS .Circular Products KITS" at bounding box center [148, 189] width 184 height 21
click at [70, 192] on button "button" at bounding box center [69, 189] width 15 height 15
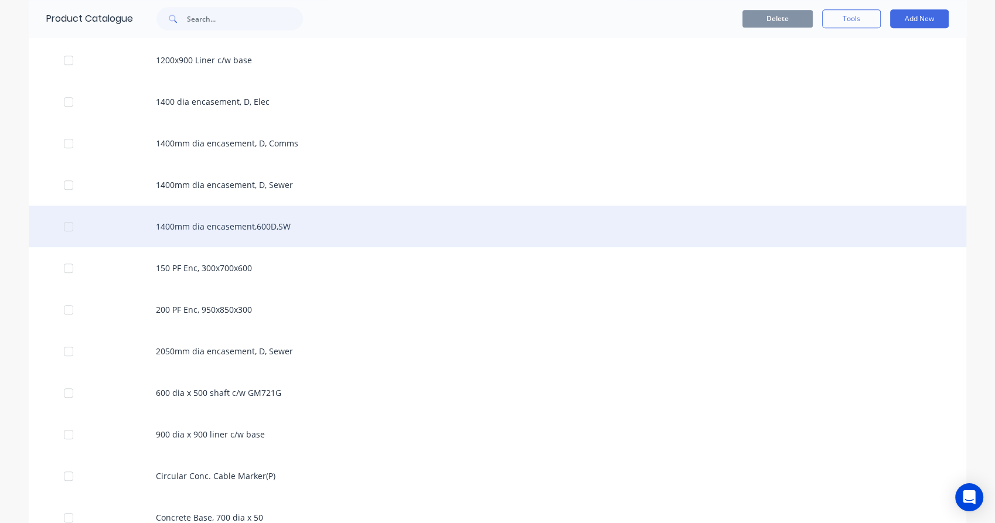
scroll to position [781, 0]
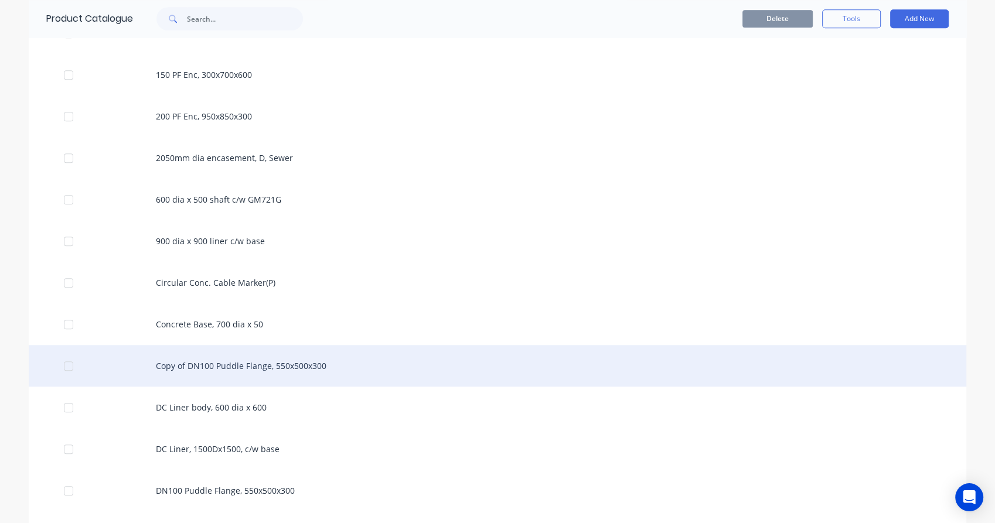
click at [216, 362] on div "Copy of DN100 Puddle Flange, 550x500x300" at bounding box center [497, 366] width 937 height 42
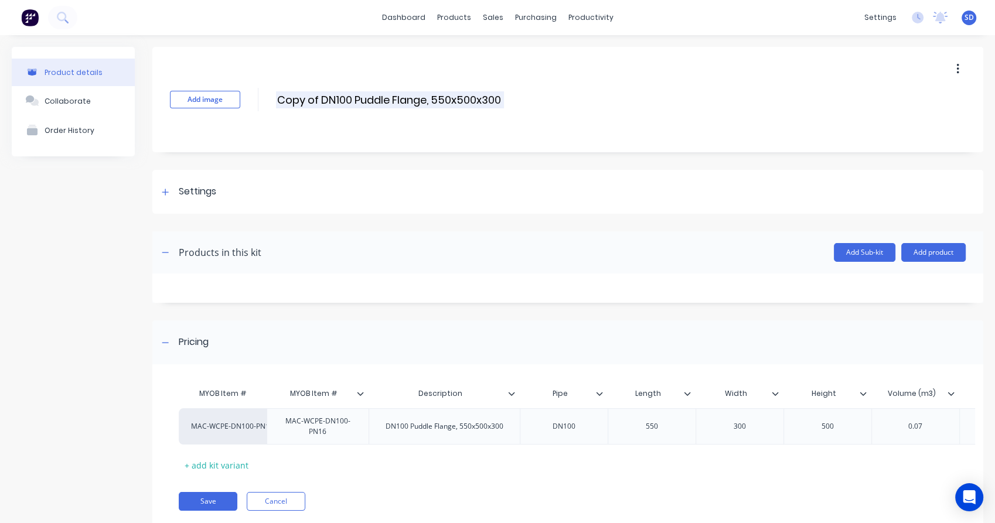
click at [350, 98] on input "Copy of DN100 Puddle Flange, 550x500x300" at bounding box center [390, 99] width 228 height 17
drag, startPoint x: 320, startPoint y: 94, endPoint x: 230, endPoint y: 97, distance: 90.3
click at [230, 97] on div "Add image Copy of DN250 Puddle Flange, 550x500x300 Copy of DN250 Puddle Flange,…" at bounding box center [567, 99] width 831 height 105
type input "DN250 Puddle Flange, 550x500x300"
click at [302, 420] on div "MAC-WCPE-DN100-PN16" at bounding box center [318, 427] width 92 height 26
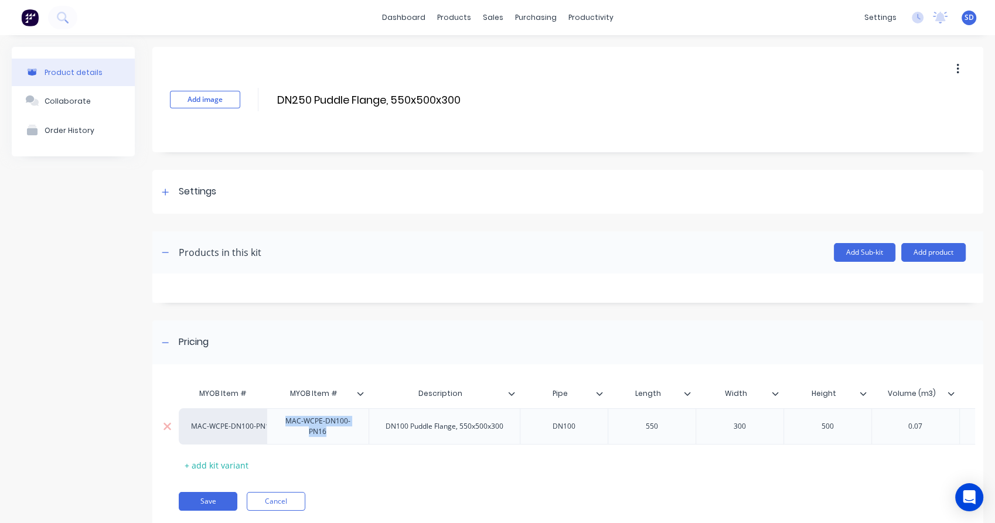
drag, startPoint x: 295, startPoint y: 424, endPoint x: 282, endPoint y: 418, distance: 13.9
click at [282, 418] on div "MAC-WCPE-DN100-PN16" at bounding box center [318, 427] width 92 height 26
paste div
drag, startPoint x: 311, startPoint y: 394, endPoint x: 285, endPoint y: 395, distance: 25.8
click at [285, 395] on input "MYOB Item #" at bounding box center [314, 393] width 95 height 11
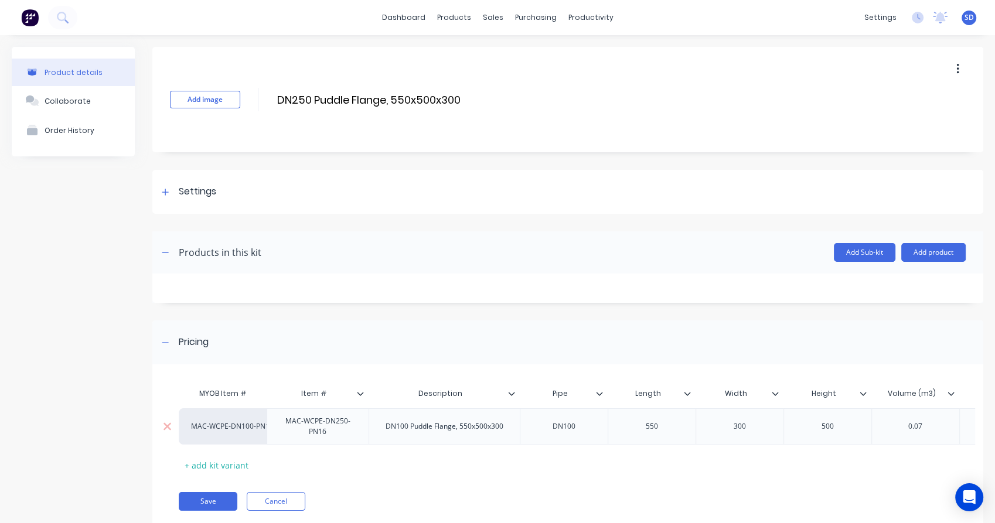
type input "Item #"
click at [255, 424] on div "MAC-WCPE-DN100-PN16" at bounding box center [223, 426] width 64 height 11
paste input "MAC-WCPE-DN250-PN16"
type input "MAC-WCPE-DN250-PN16"
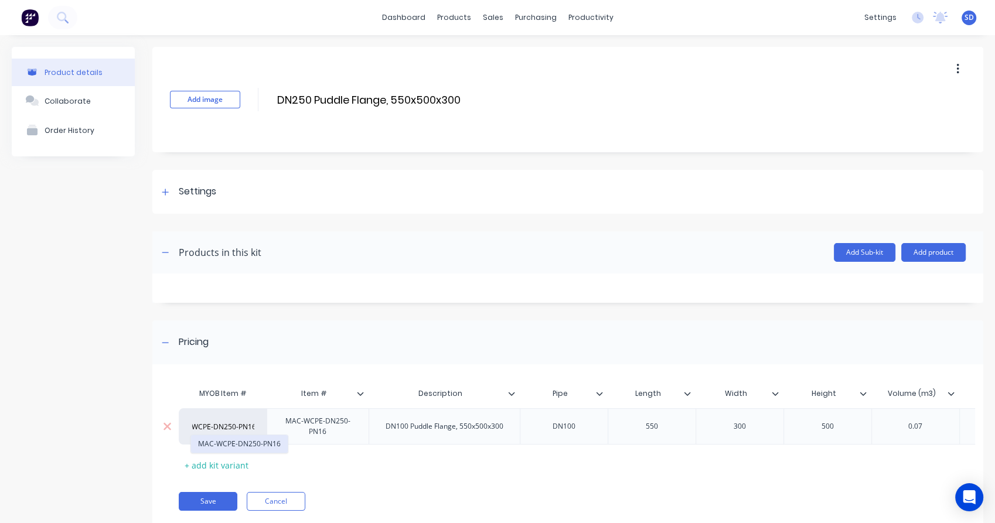
click at [237, 441] on button "MAC-WCPE-DN250-PN16" at bounding box center [239, 444] width 97 height 18
click at [403, 424] on div "DN100 Puddle Flange, 550x500x300" at bounding box center [444, 426] width 137 height 15
click at [571, 425] on div "DN100" at bounding box center [563, 426] width 59 height 15
click at [669, 426] on div "550" at bounding box center [651, 426] width 59 height 15
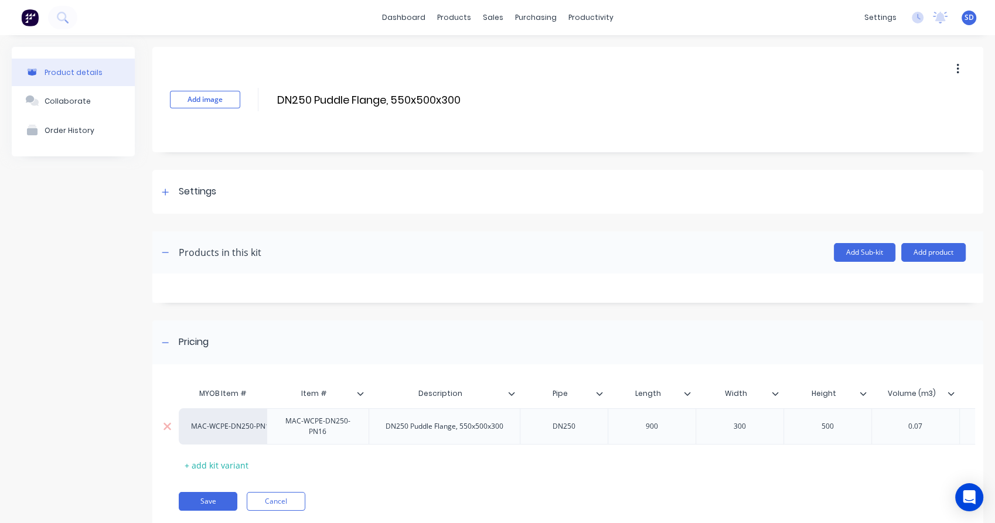
click at [827, 426] on div "500" at bounding box center [827, 426] width 59 height 15
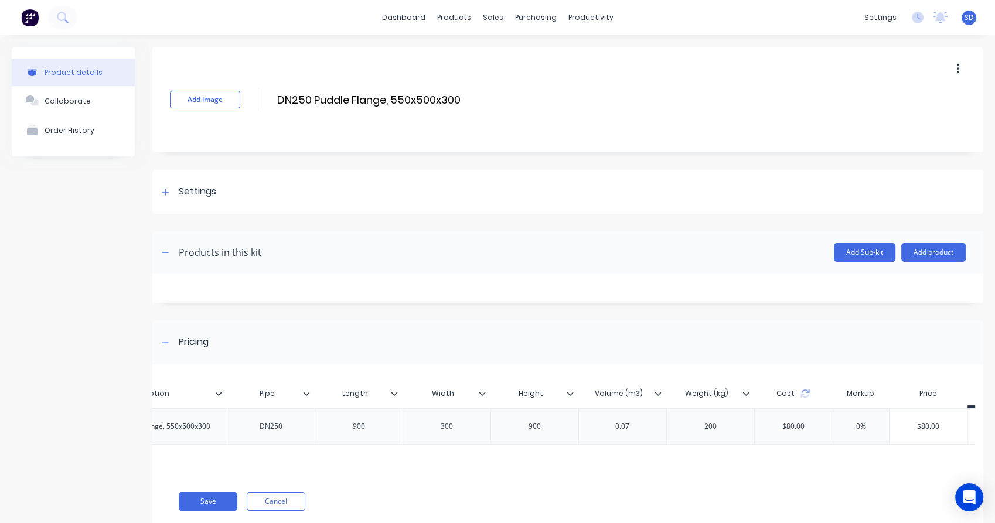
scroll to position [0, 293]
click at [631, 425] on div "0.07" at bounding box center [622, 426] width 59 height 15
click at [707, 427] on div "200" at bounding box center [710, 426] width 59 height 15
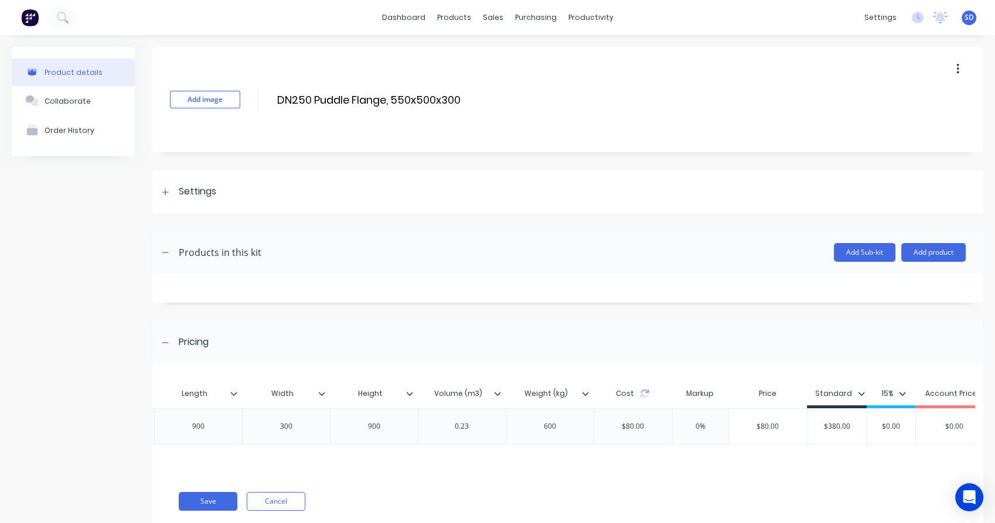
scroll to position [0, 469]
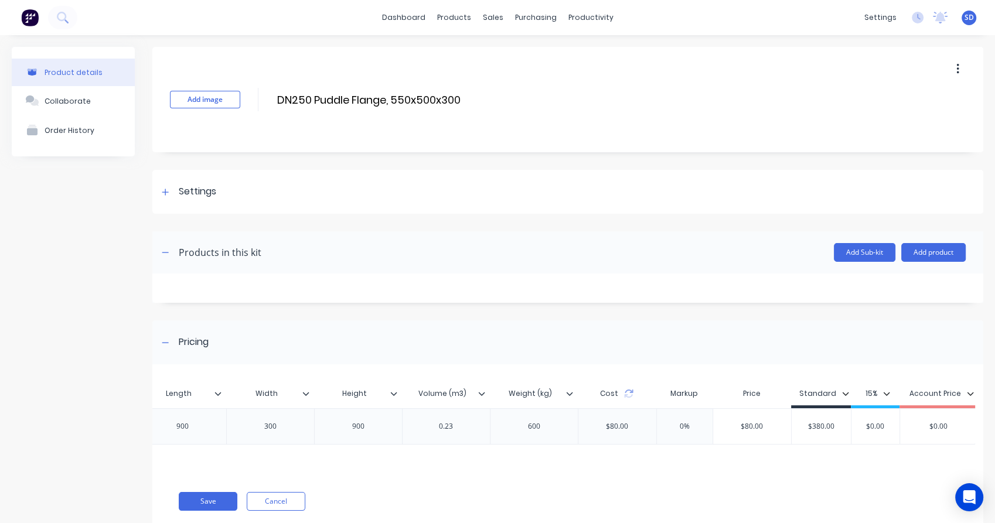
drag, startPoint x: 834, startPoint y: 428, endPoint x: 811, endPoint y: 427, distance: 22.9
click at [811, 427] on input "$380.00" at bounding box center [821, 426] width 59 height 11
type input "$860"
click at [832, 452] on div "MYOB Item # Item # Description Pipe Length Width Height Volume (m3) Weight (kg)…" at bounding box center [563, 425] width 823 height 98
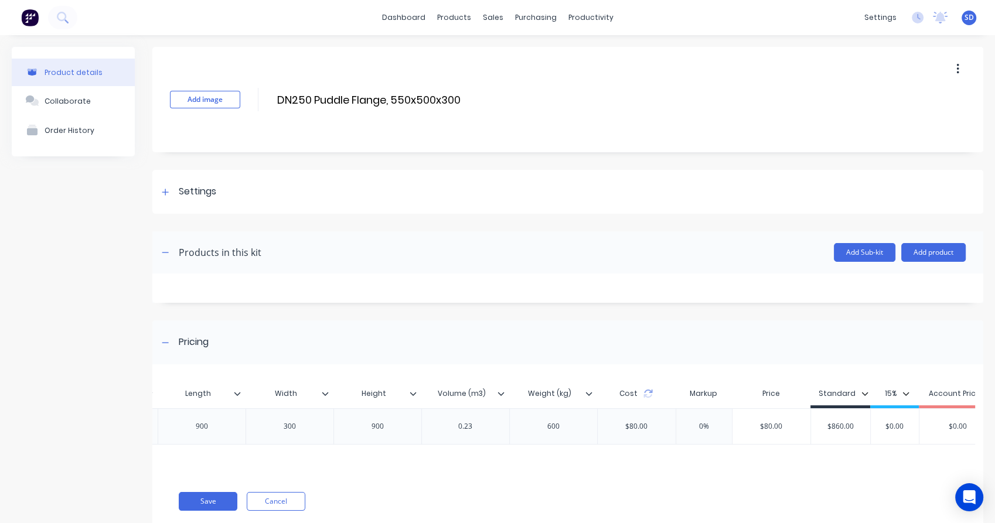
scroll to position [0, 482]
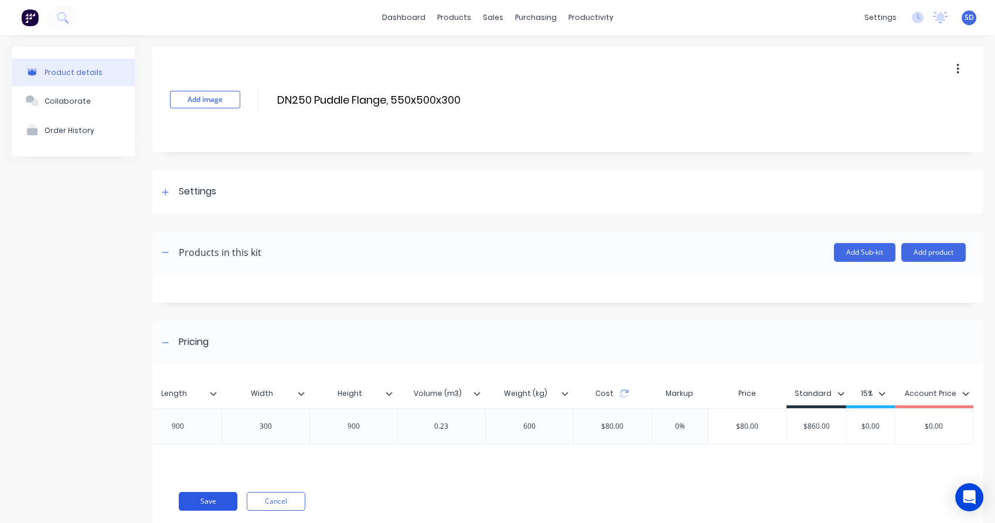
click at [200, 508] on button "Save" at bounding box center [208, 501] width 59 height 19
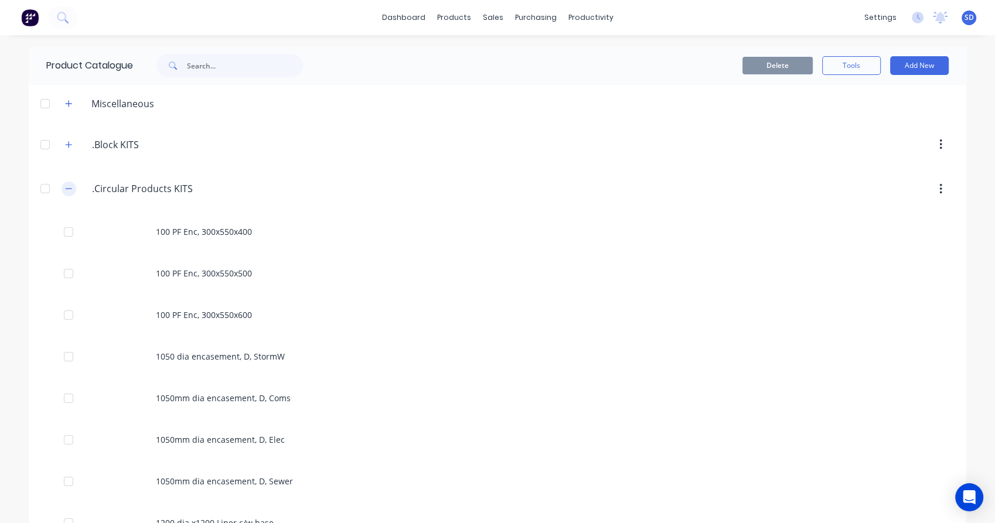
click at [65, 187] on icon "button" at bounding box center [68, 189] width 7 height 8
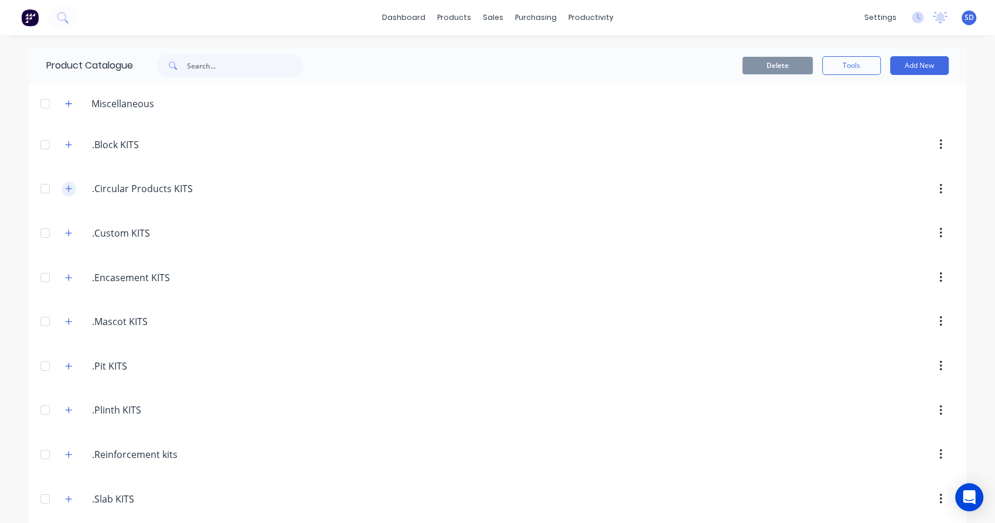
click at [65, 187] on icon "button" at bounding box center [68, 189] width 7 height 8
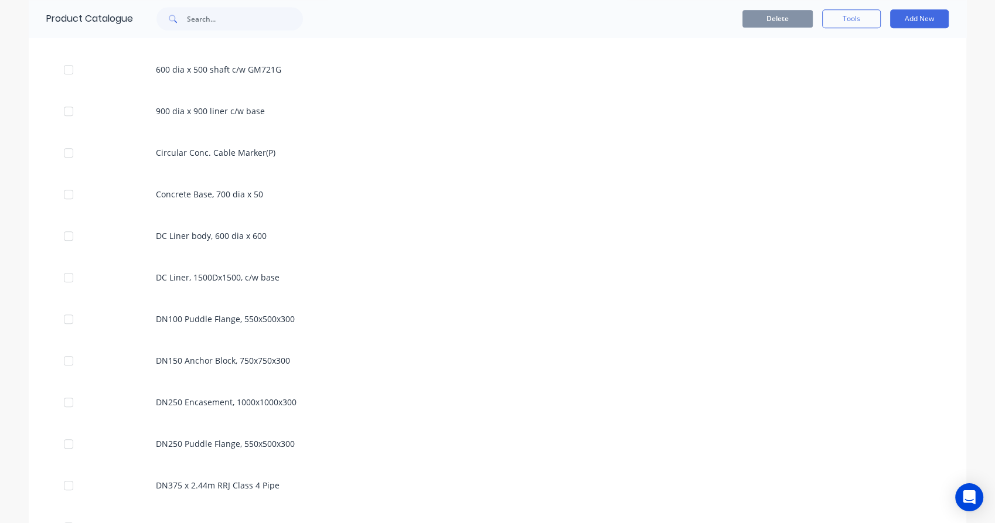
scroll to position [1041, 0]
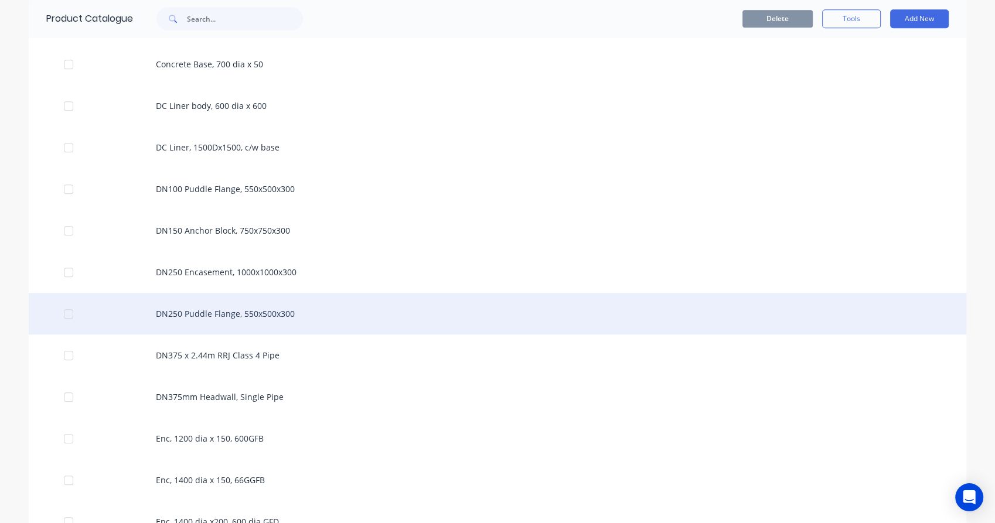
click at [230, 316] on div "DN250 Puddle Flange, 550x500x300" at bounding box center [497, 314] width 937 height 42
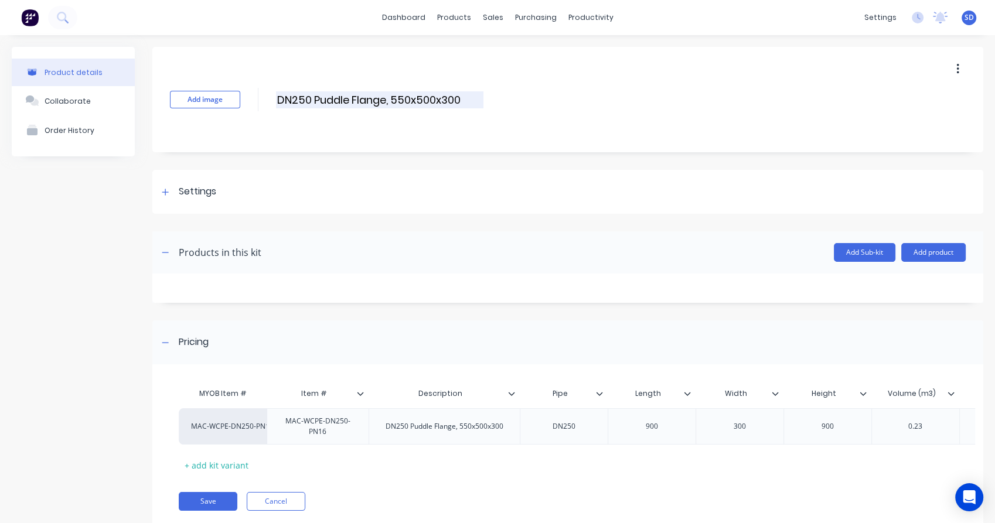
click at [401, 97] on input "DN250 Puddle Flange, 550x500x300" at bounding box center [379, 99] width 207 height 17
click at [424, 94] on input "DN250 Puddle Flange, 900x500x300" at bounding box center [379, 99] width 207 height 17
type input "DN250 Puddle Flange, 900x900x300"
click at [516, 96] on div "Add image DN250 Puddle Flange, 900x900x300 DN250 Puddle Flange, 900x900x300 Ent…" at bounding box center [567, 99] width 831 height 105
click at [203, 510] on button "Save" at bounding box center [208, 501] width 59 height 19
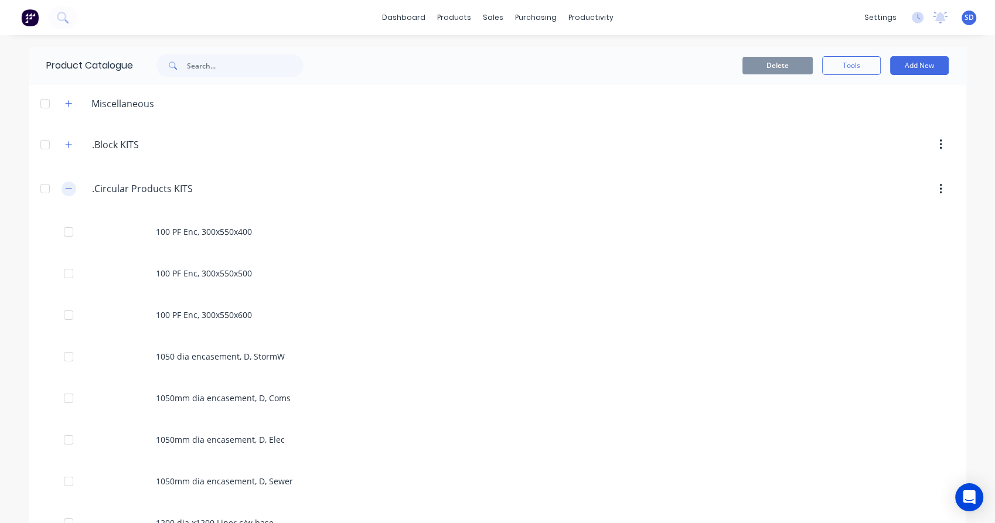
click at [62, 192] on button "button" at bounding box center [69, 189] width 15 height 15
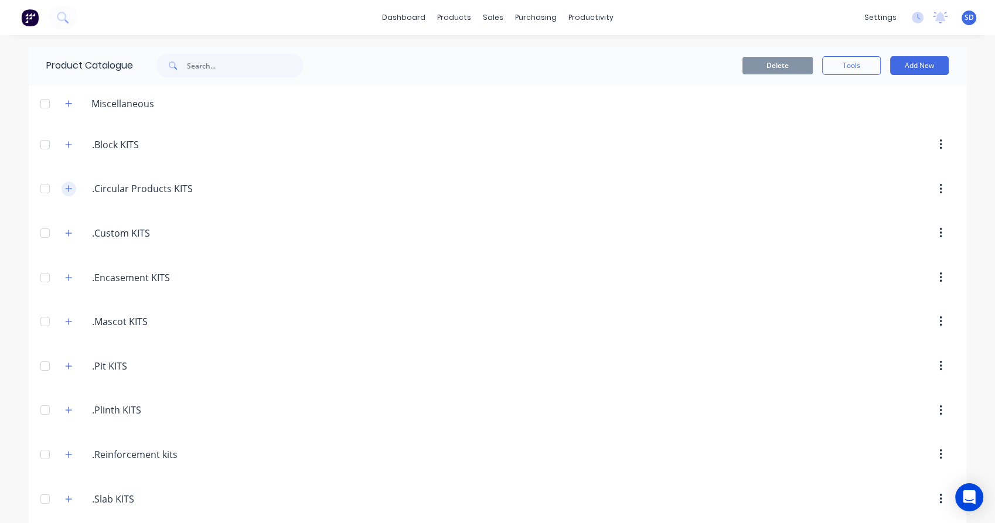
click at [66, 189] on icon "button" at bounding box center [69, 189] width 6 height 6
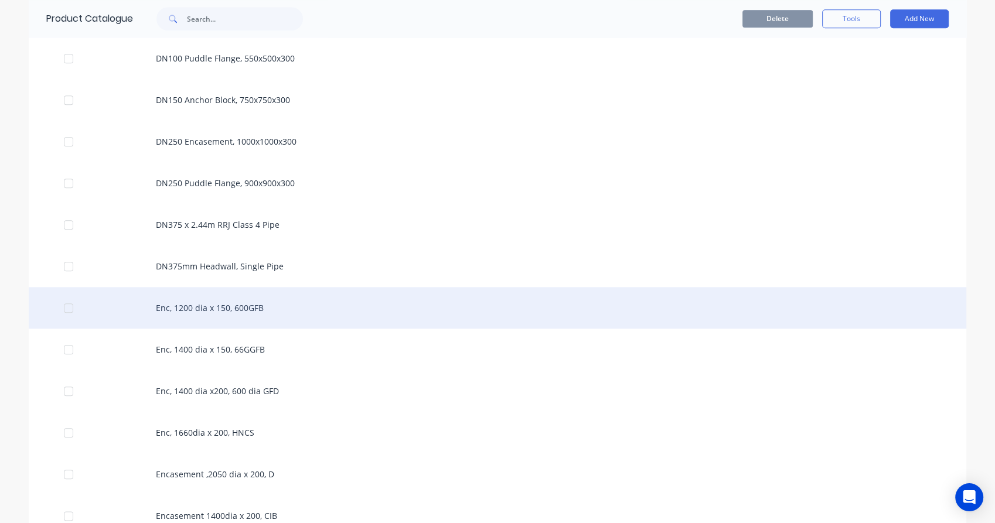
scroll to position [1106, 0]
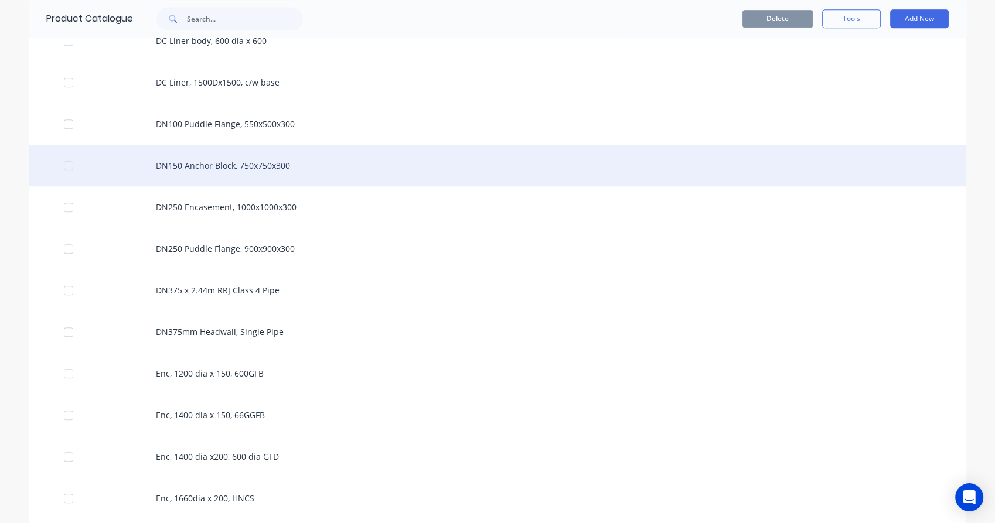
click at [298, 166] on div "DN150 Anchor Block, 750x750x300" at bounding box center [497, 166] width 937 height 42
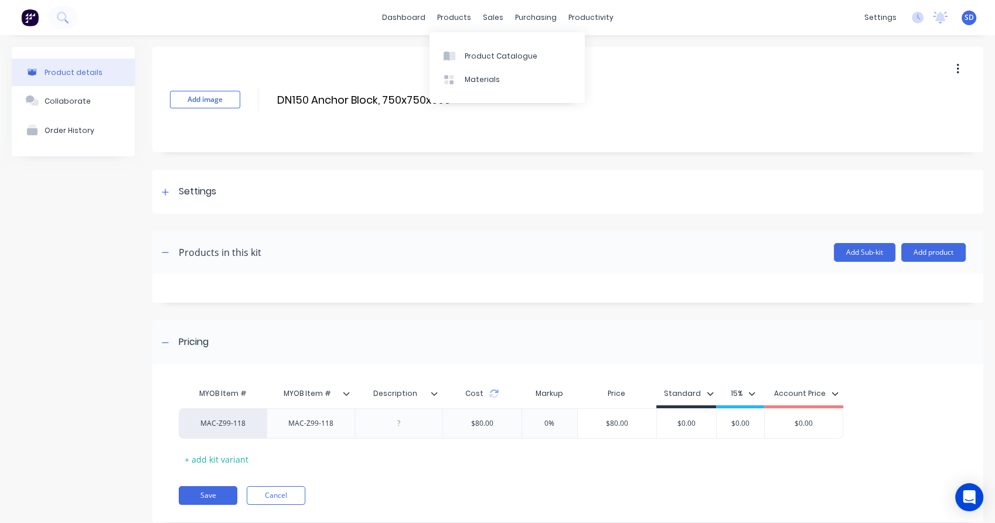
drag, startPoint x: 452, startPoint y: 16, endPoint x: 476, endPoint y: 37, distance: 32.4
click at [452, 16] on div "products" at bounding box center [454, 18] width 46 height 18
click at [488, 57] on div "Product Catalogue" at bounding box center [501, 56] width 73 height 11
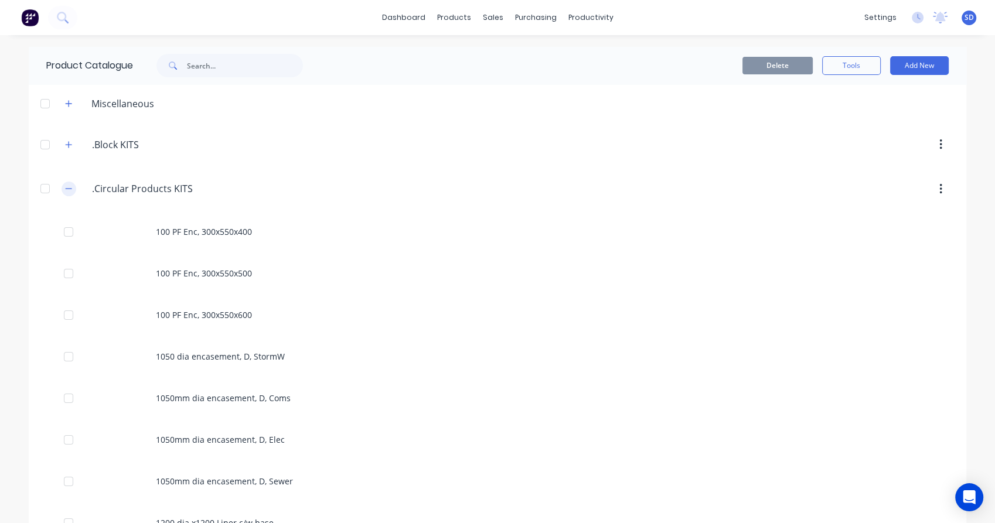
click at [62, 195] on button "button" at bounding box center [69, 189] width 15 height 15
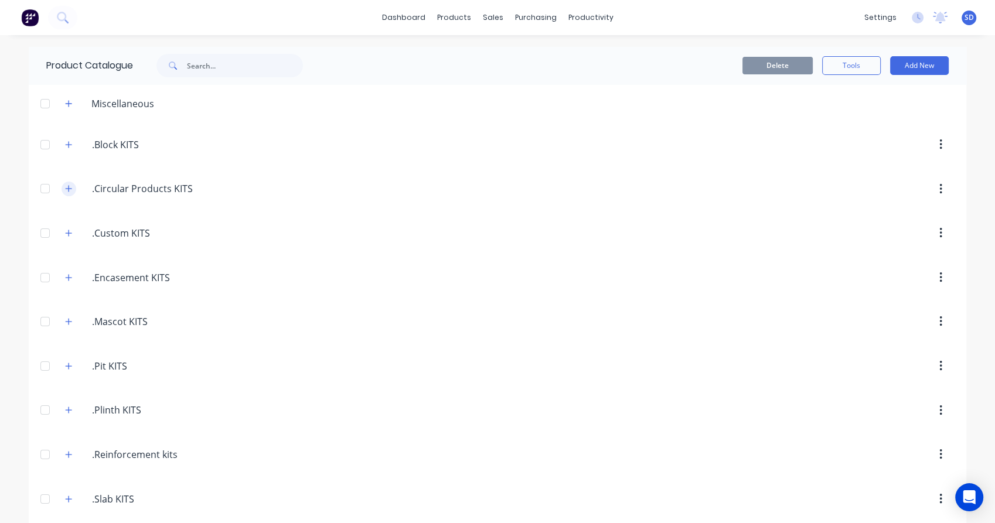
click at [65, 187] on icon "button" at bounding box center [68, 189] width 7 height 8
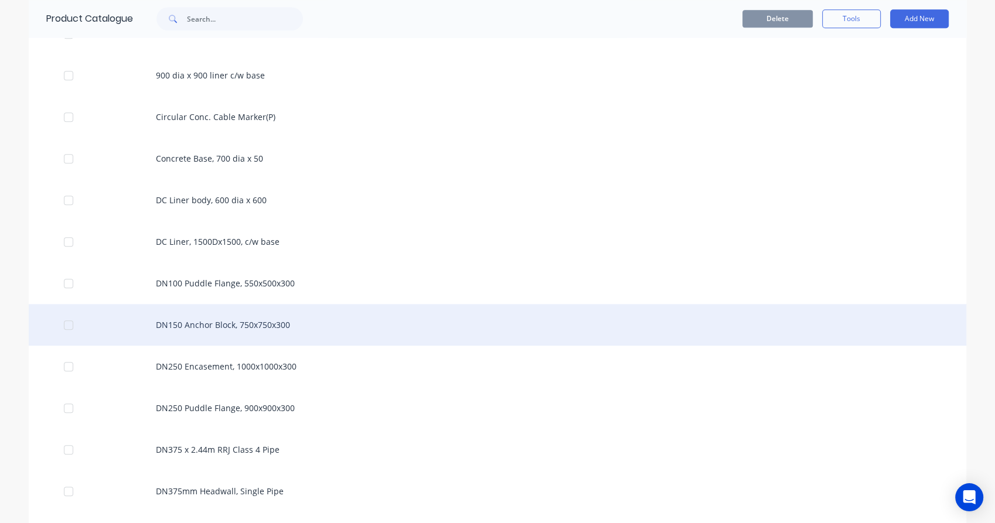
scroll to position [976, 0]
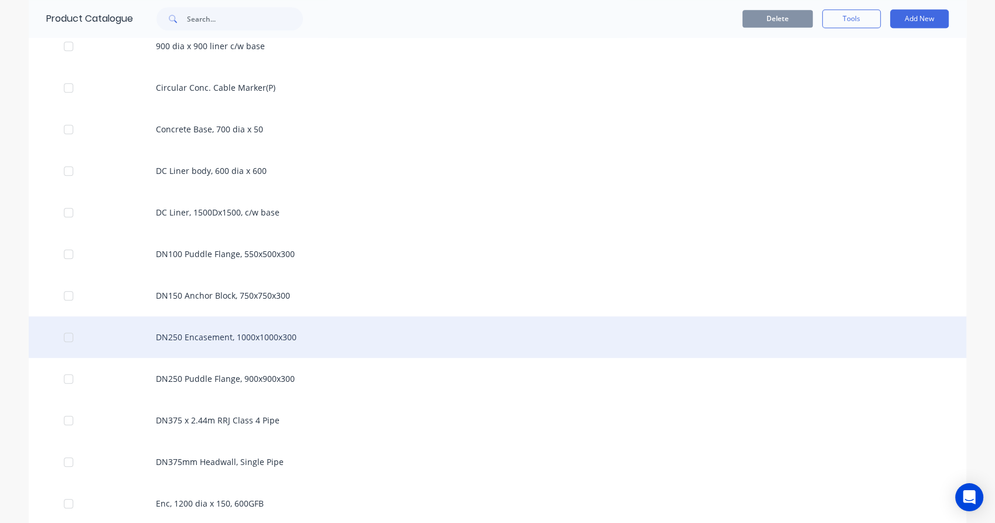
click at [319, 337] on div "DN250 Encasement, 1000x1000x300" at bounding box center [497, 337] width 937 height 42
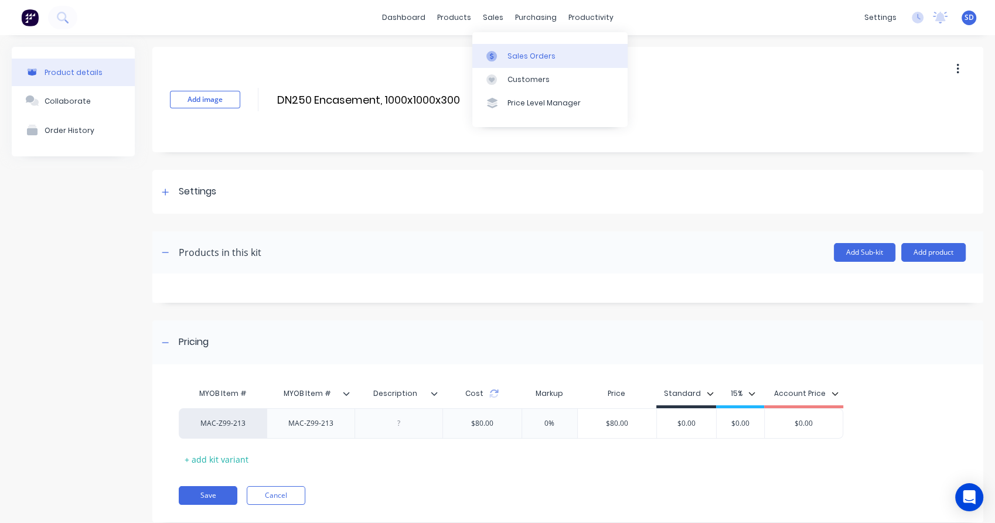
click at [509, 51] on div "Sales Orders" at bounding box center [531, 56] width 48 height 11
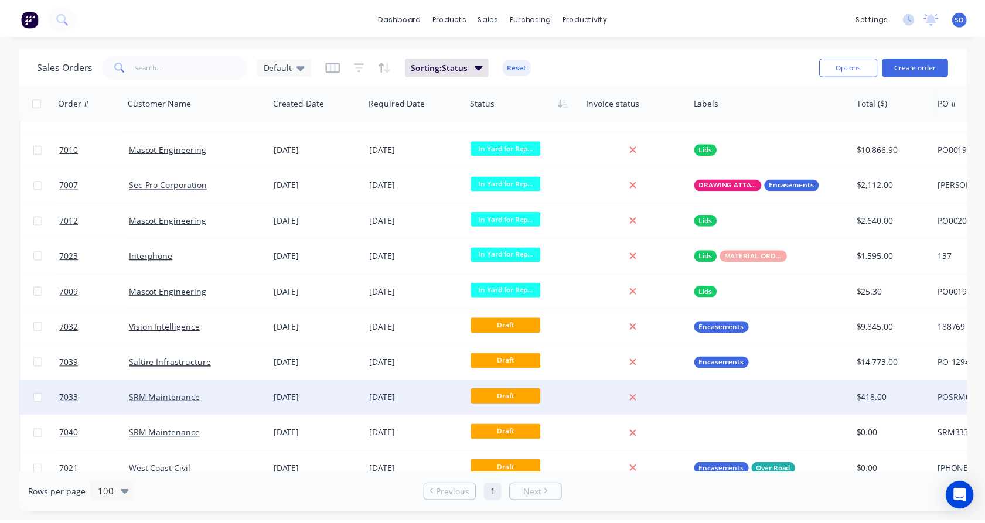
scroll to position [911, 0]
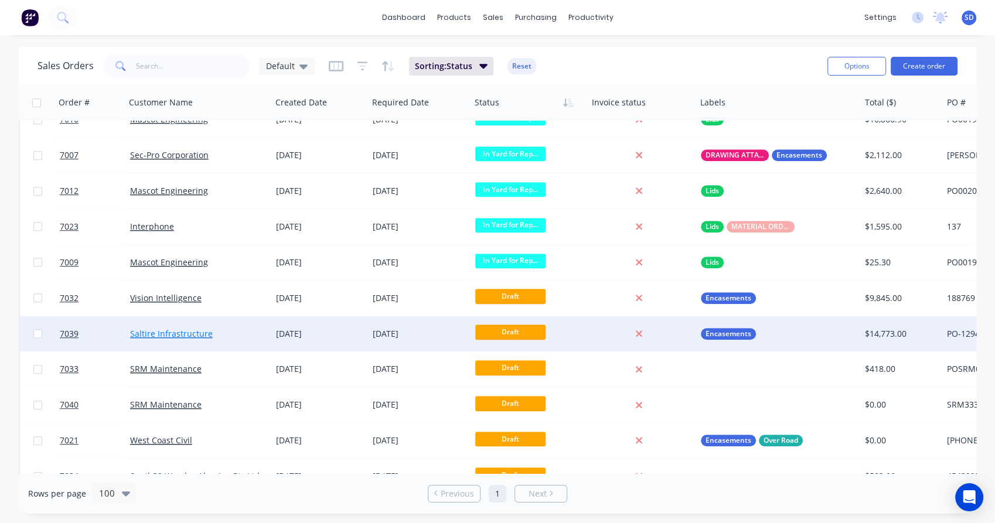
click at [176, 337] on link "Saltire Infrastructure" at bounding box center [171, 333] width 83 height 11
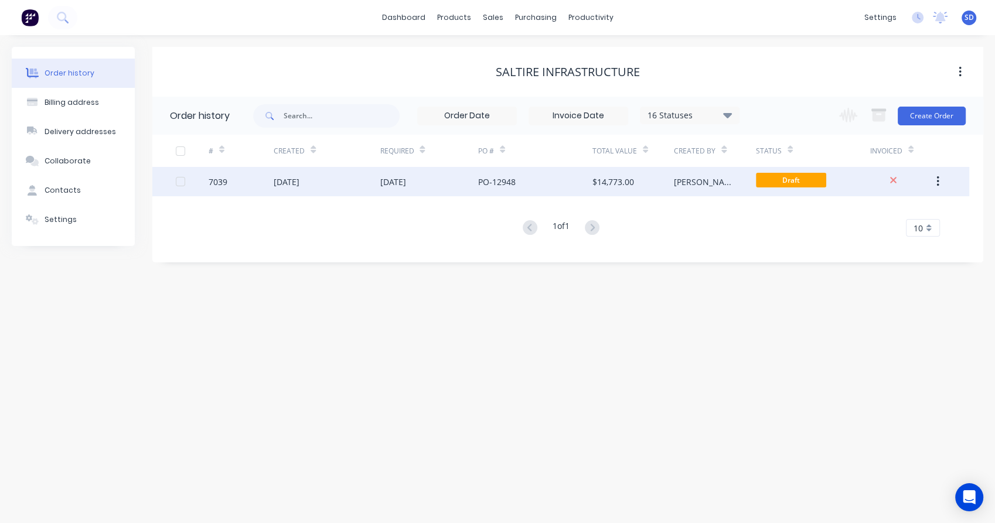
click at [462, 183] on div "09 Oct 2025" at bounding box center [429, 181] width 98 height 29
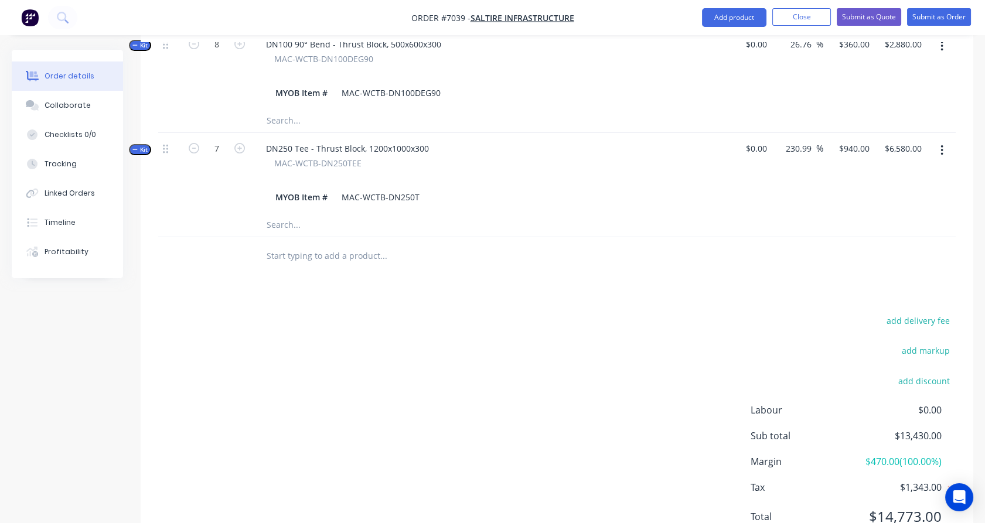
scroll to position [678, 0]
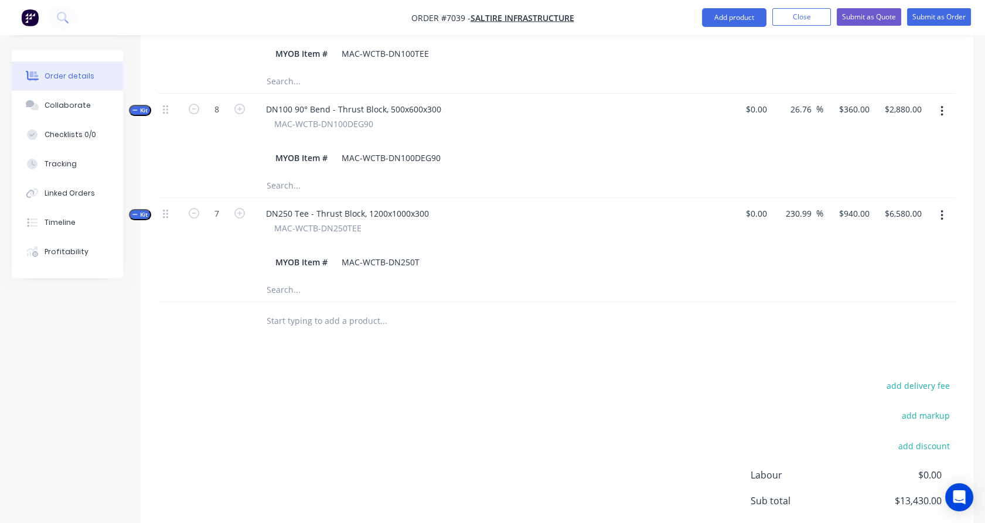
click at [284, 309] on input "text" at bounding box center [383, 320] width 234 height 23
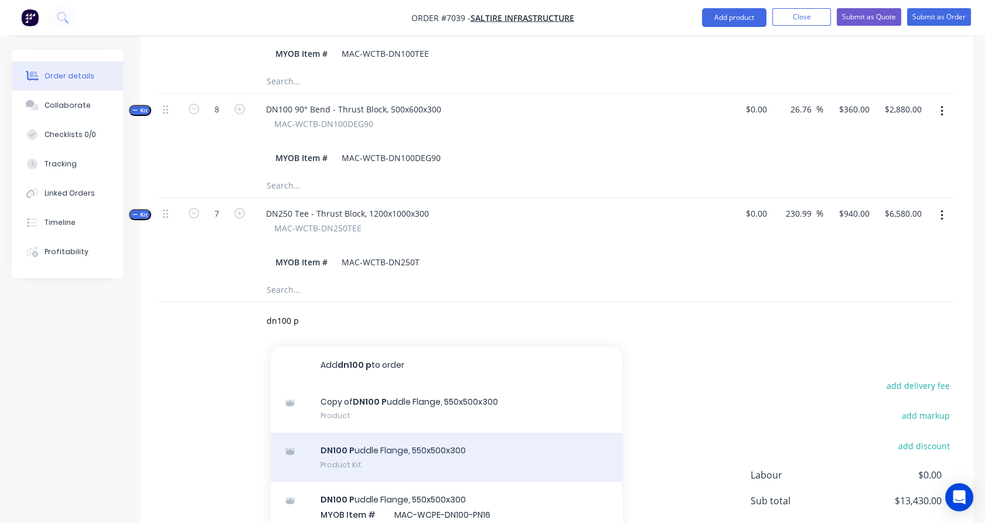
click at [420, 433] on div "DN100 P uddle Flange, 550x500x300 Product Kit" at bounding box center [447, 457] width 352 height 49
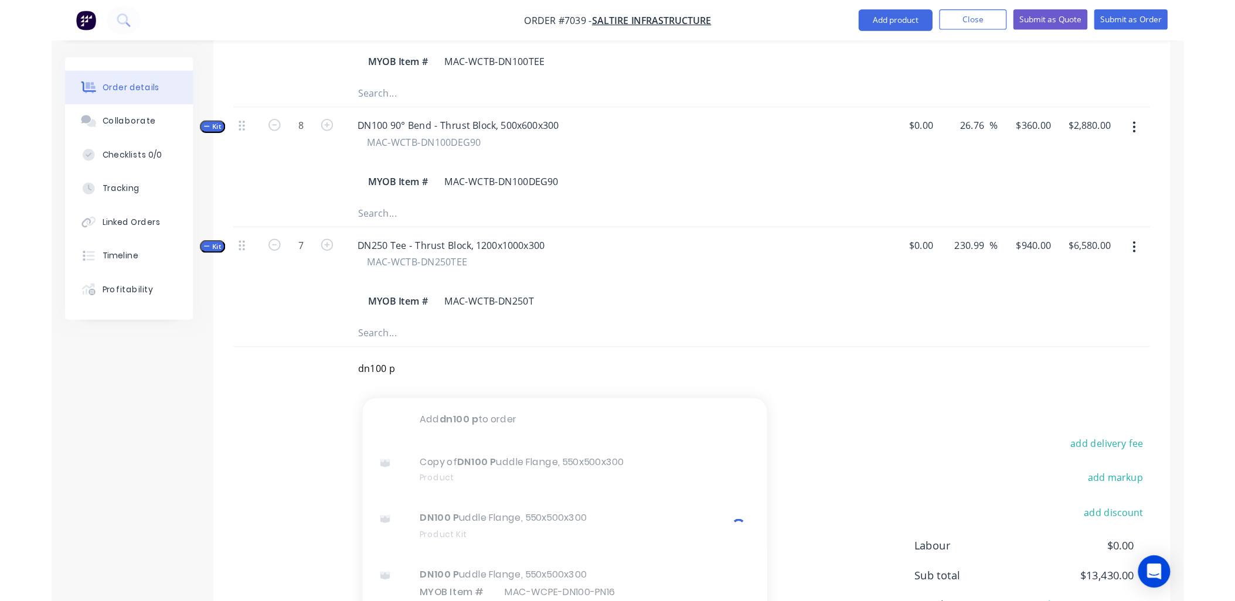
scroll to position [667, 0]
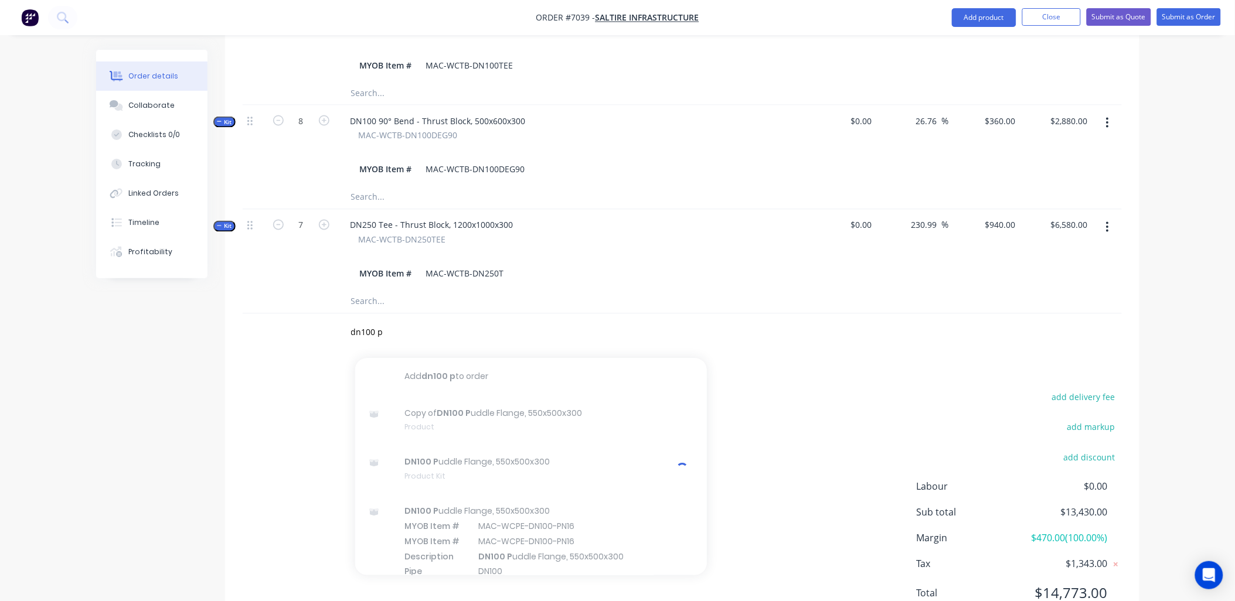
click at [422, 321] on input "dn100 p" at bounding box center [467, 332] width 234 height 23
type input "d"
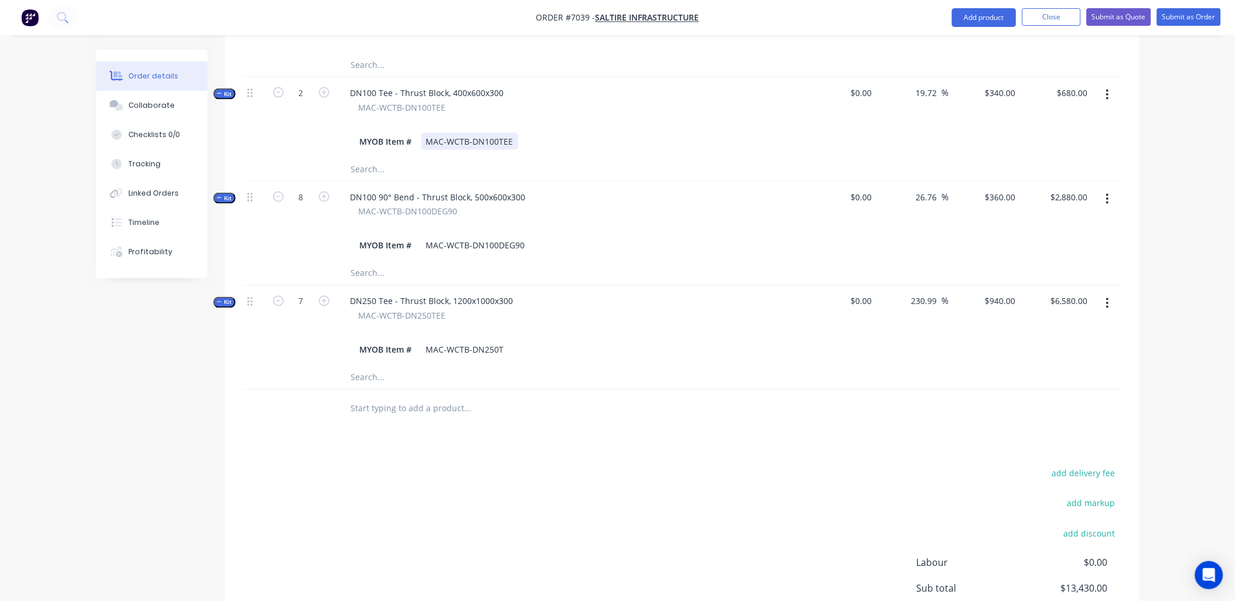
scroll to position [472, 0]
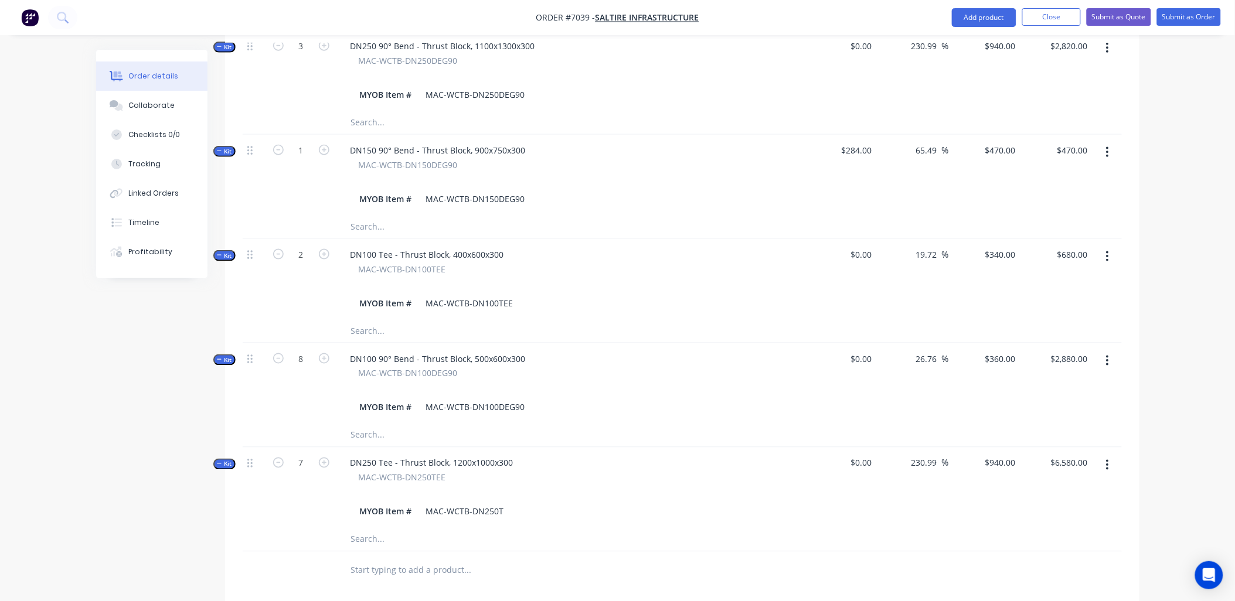
scroll to position [651, 0]
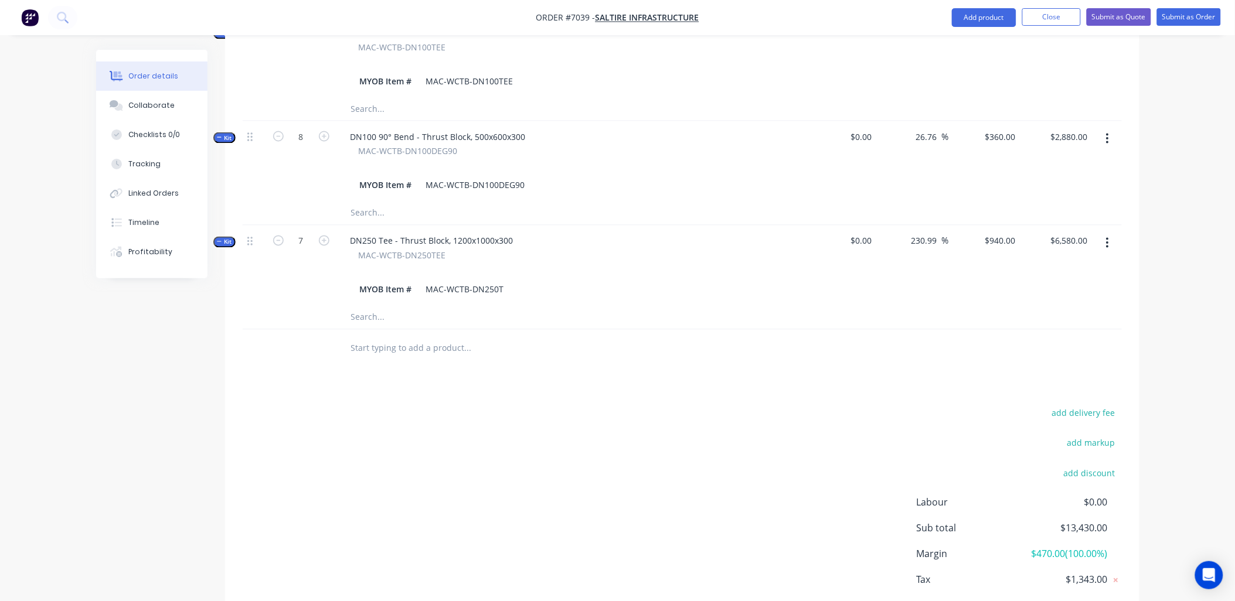
click at [383, 337] on input "text" at bounding box center [467, 348] width 234 height 23
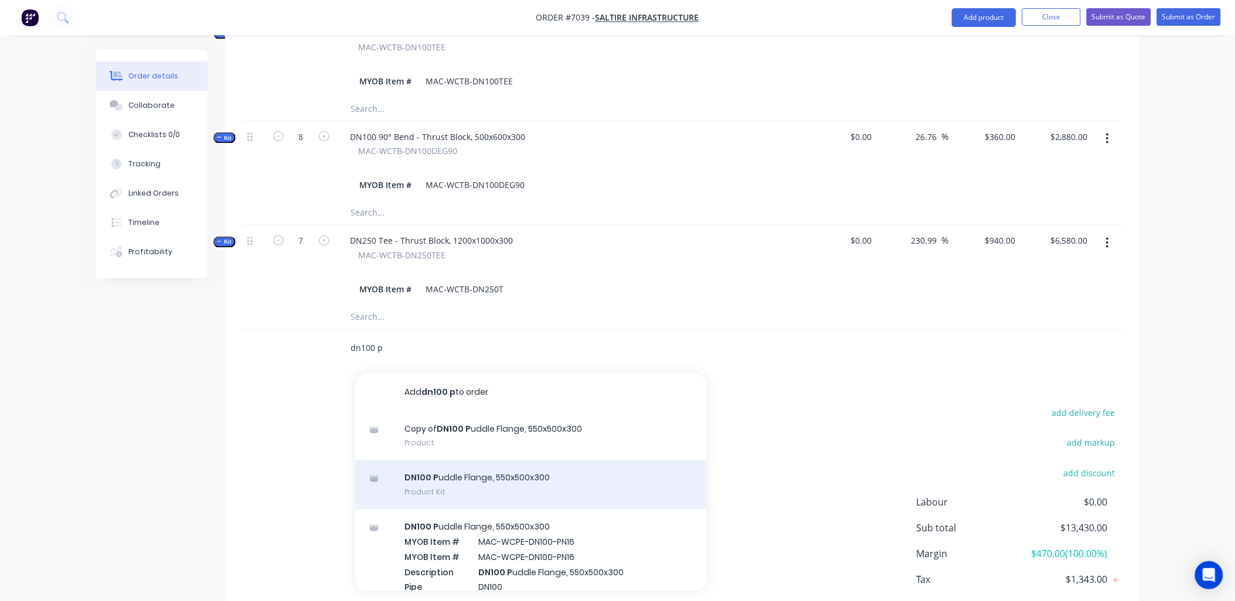
type input "dn100 p"
click at [455, 461] on div "DN100 P uddle Flange, 550x500x300 Product Kit" at bounding box center [531, 485] width 352 height 49
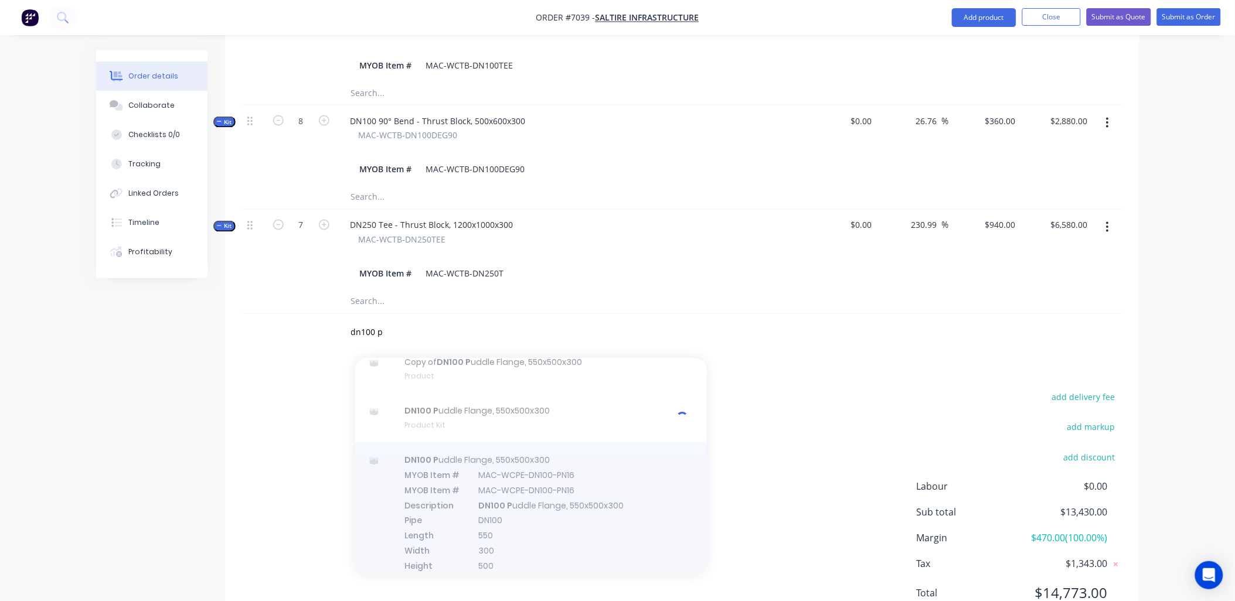
scroll to position [0, 0]
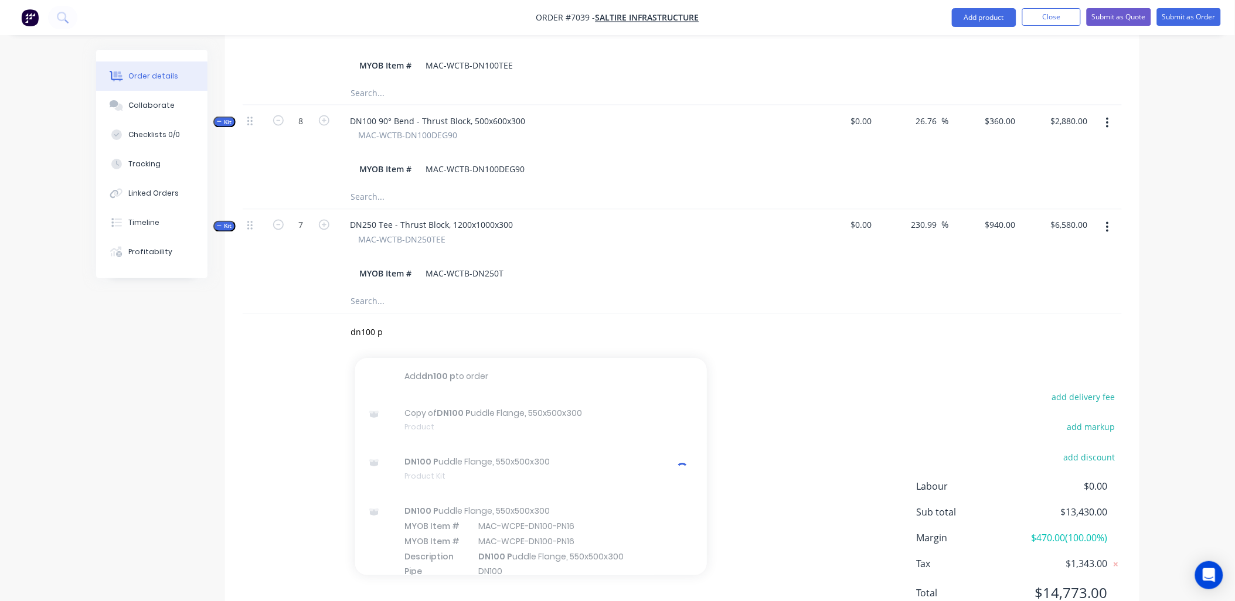
click at [769, 390] on div "add delivery fee add markup add discount Labour $0.00 Sub total $13,430.00 Marg…" at bounding box center [682, 503] width 879 height 226
click at [469, 321] on input "dn100 p" at bounding box center [467, 332] width 234 height 23
drag, startPoint x: 359, startPoint y: 283, endPoint x: 202, endPoint y: 265, distance: 158.0
click at [202, 265] on div "Order details Collaborate Checklists 0/0 Tracking Linked Orders Timeline Profit…" at bounding box center [617, 17] width 1066 height 1268
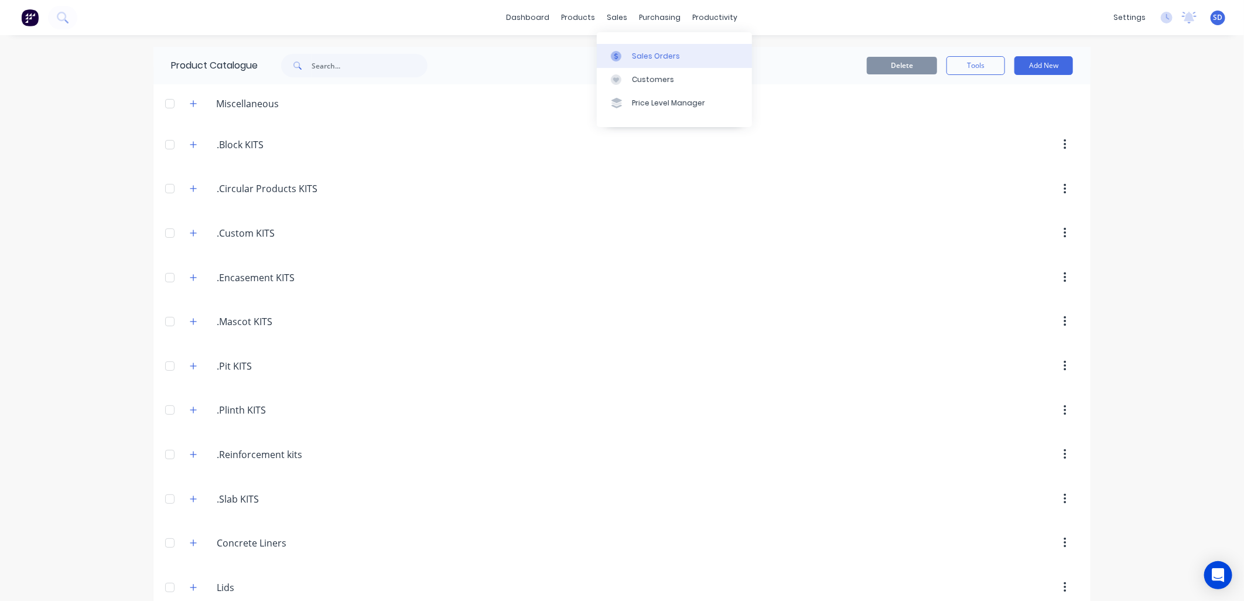
click at [625, 52] on div at bounding box center [620, 56] width 18 height 11
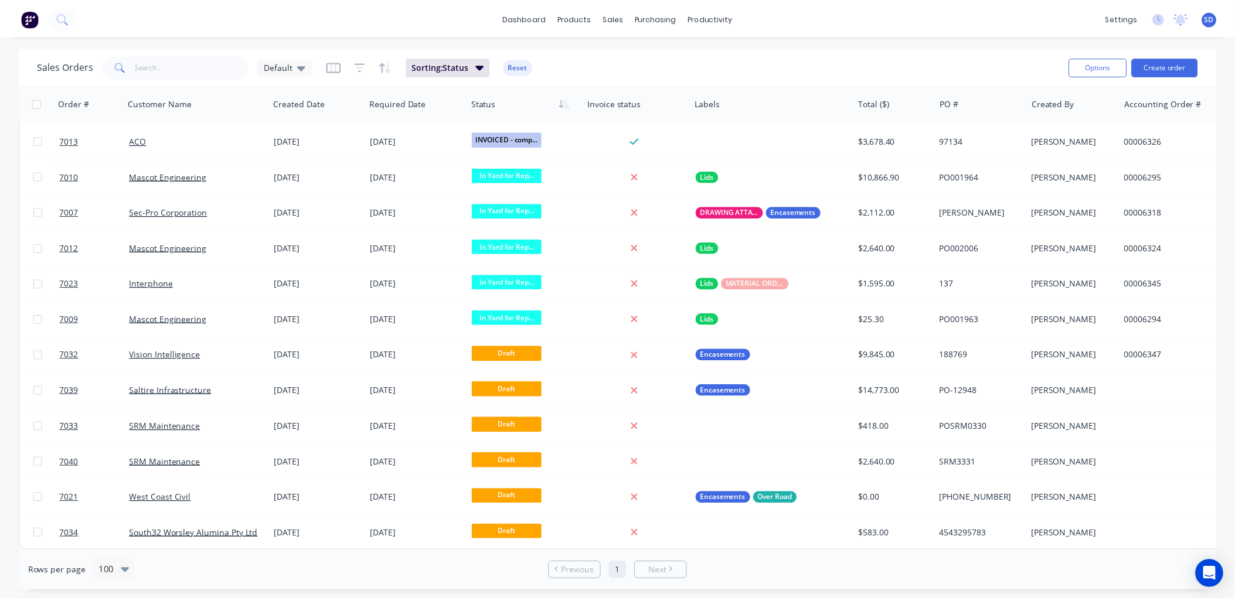
scroll to position [863, 0]
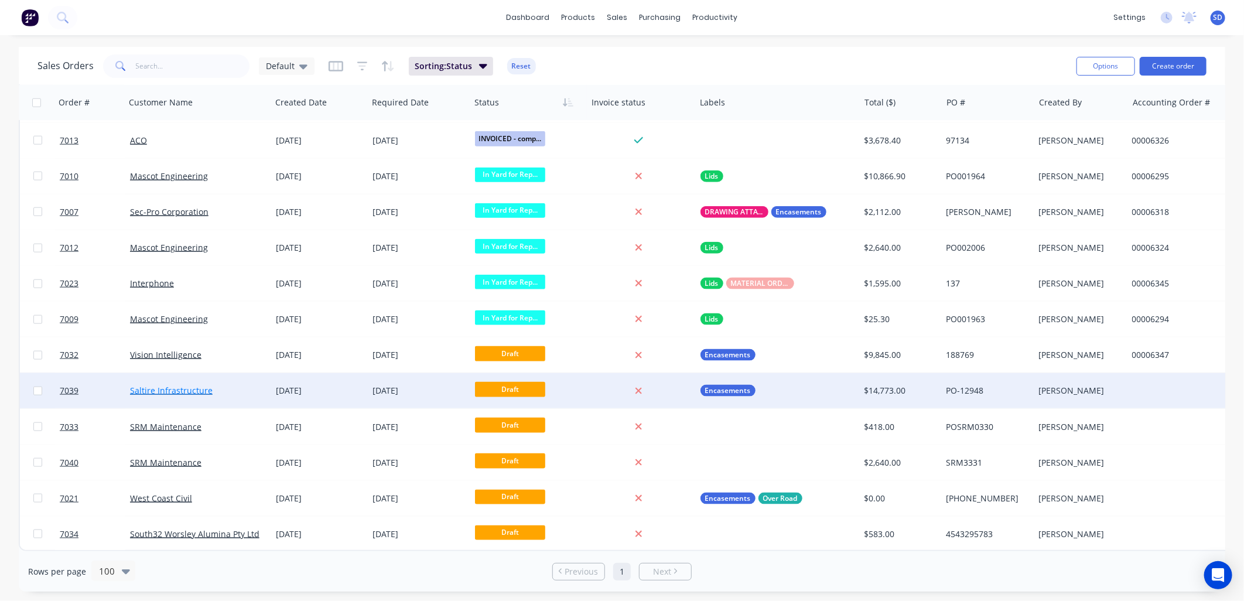
click at [162, 388] on link "Saltire Infrastructure" at bounding box center [171, 390] width 83 height 11
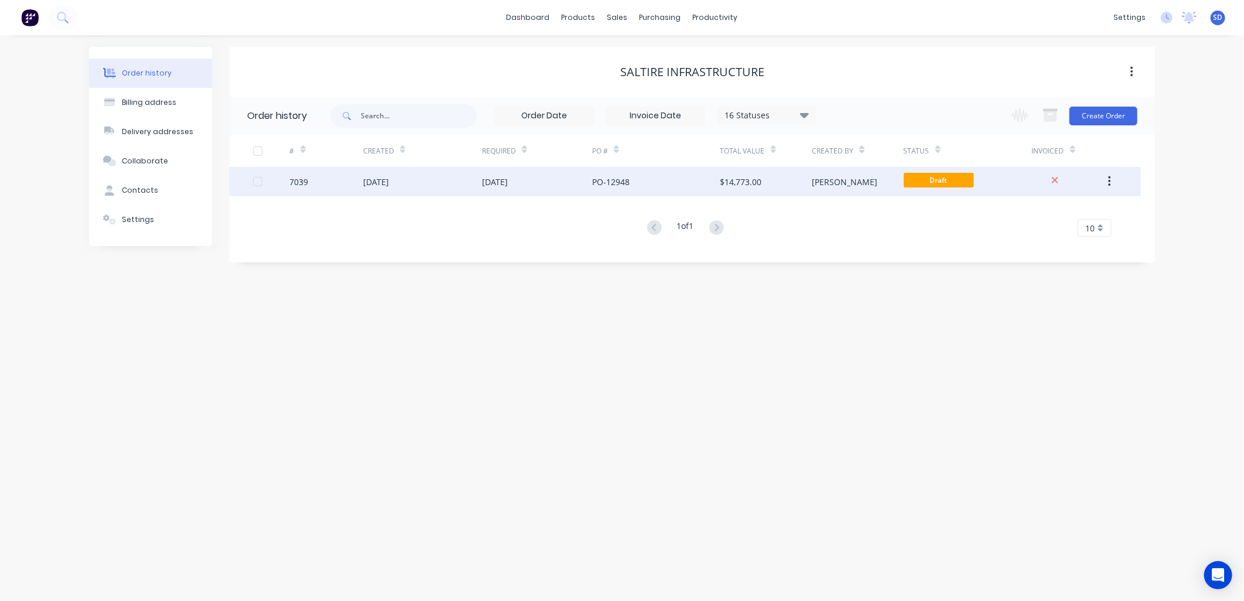
click at [438, 182] on div "[DATE]" at bounding box center [422, 181] width 119 height 29
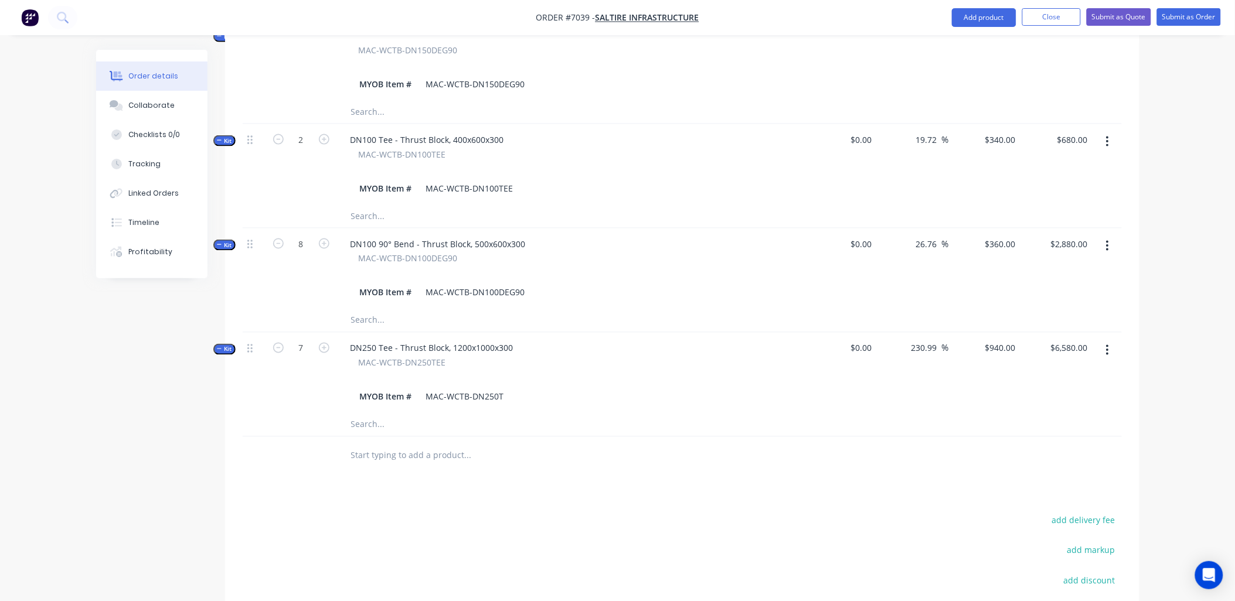
scroll to position [520, 0]
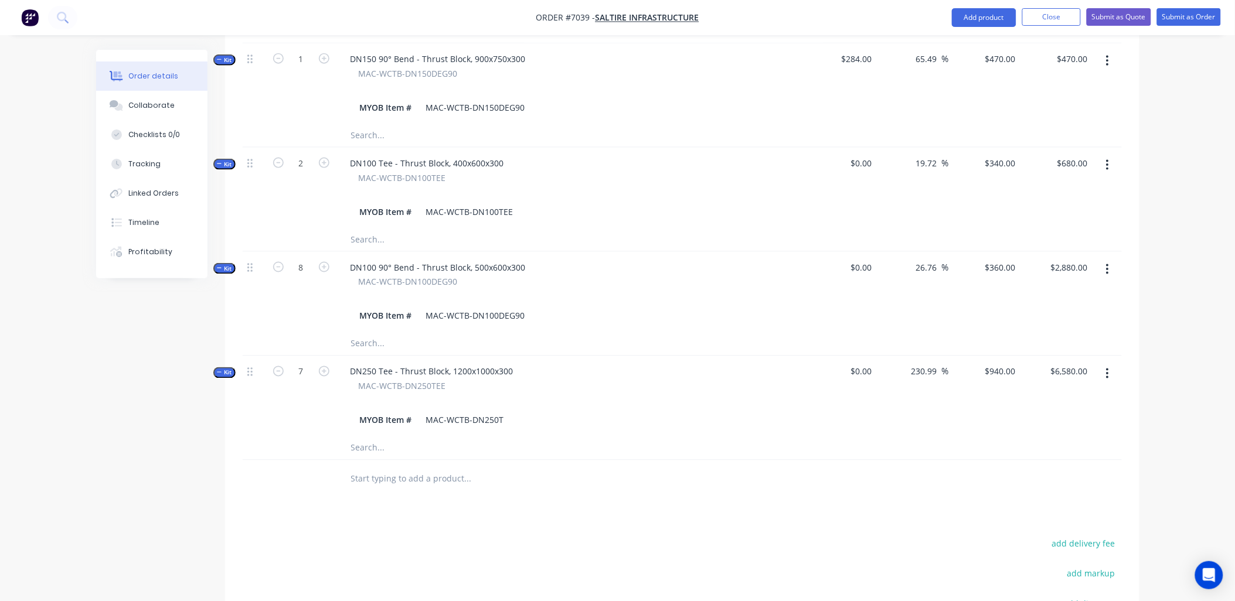
click at [387, 468] on input "text" at bounding box center [467, 479] width 234 height 23
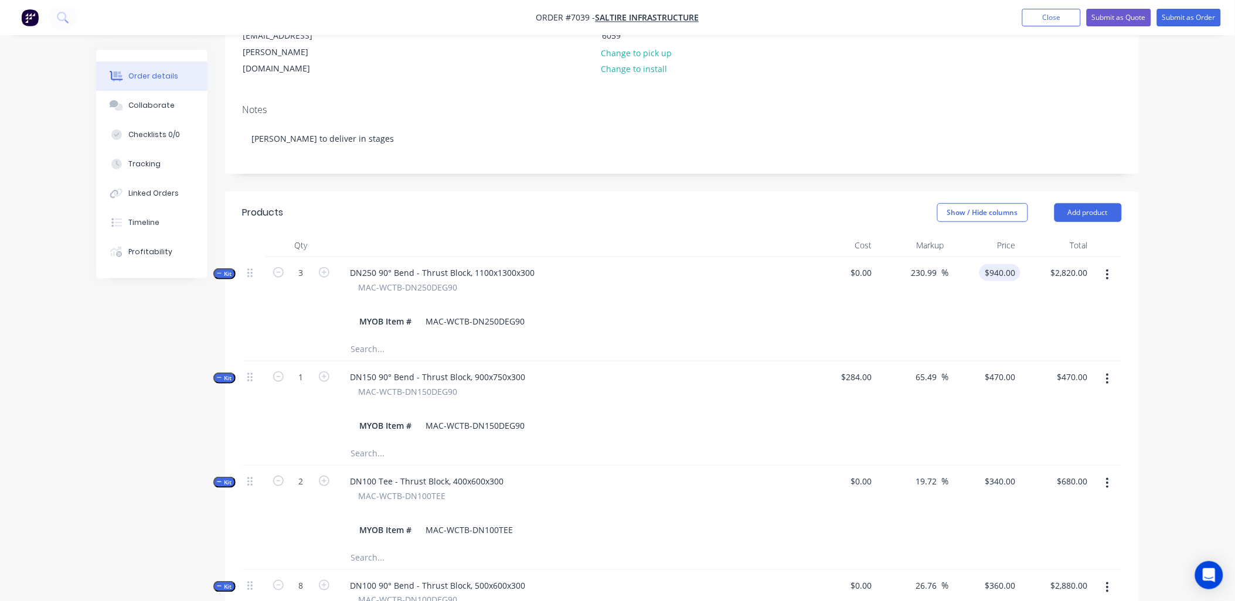
scroll to position [195, 0]
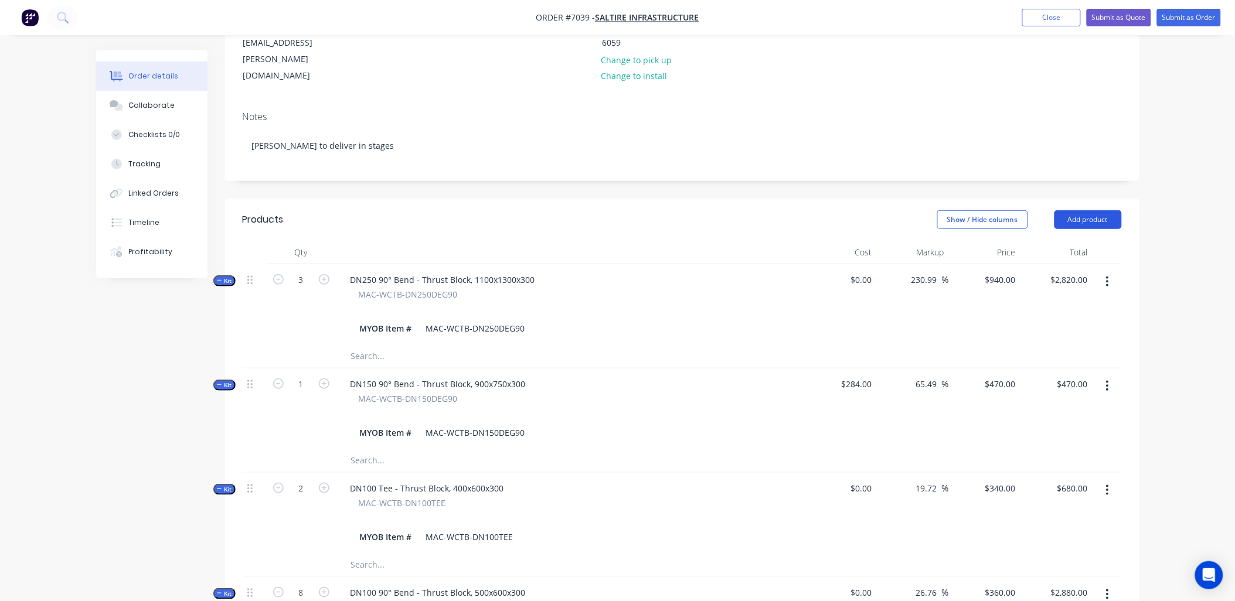
click at [1078, 210] on button "Add product" at bounding box center [1087, 219] width 67 height 19
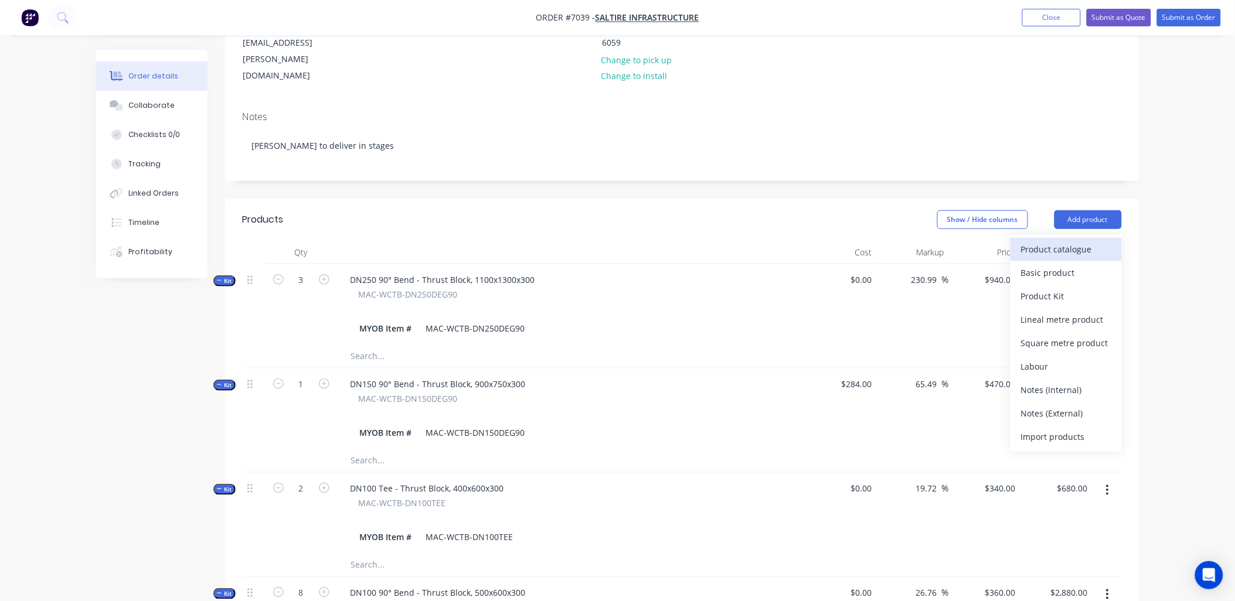
click at [1072, 241] on div "Product catalogue" at bounding box center [1066, 249] width 90 height 17
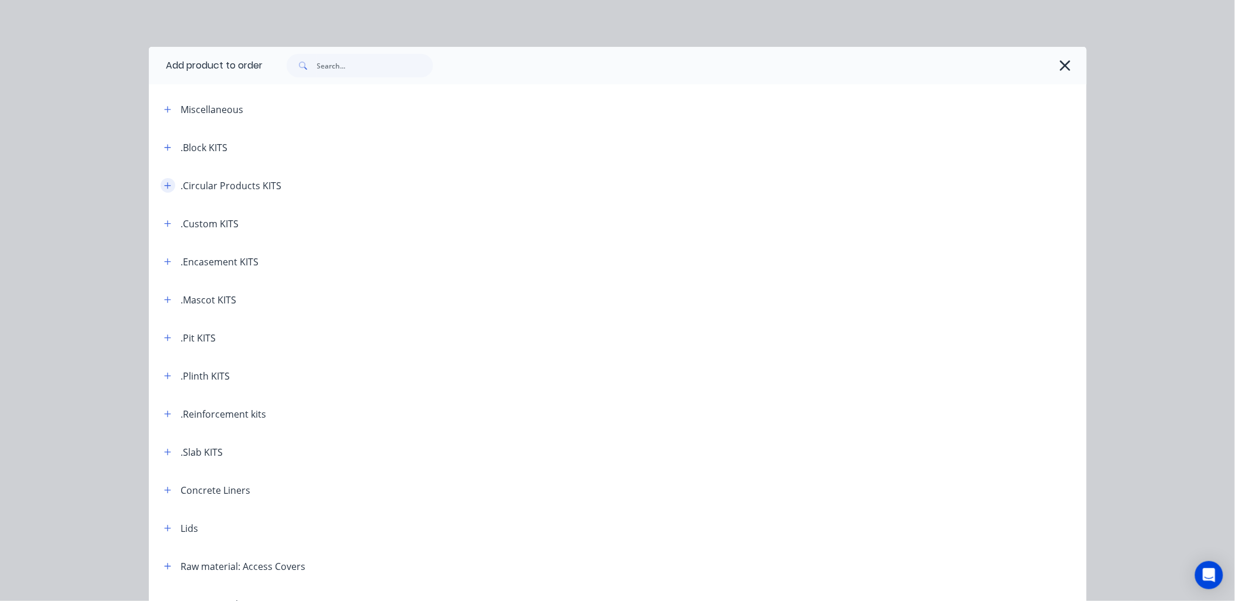
click at [165, 183] on icon "button" at bounding box center [167, 186] width 7 height 8
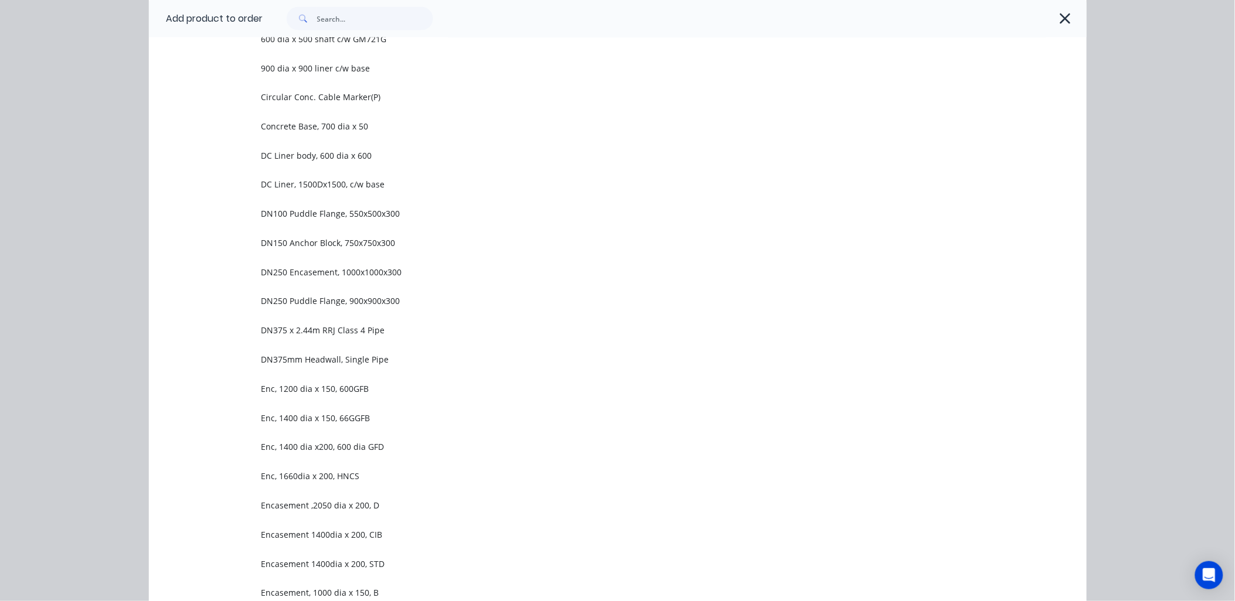
scroll to position [716, 0]
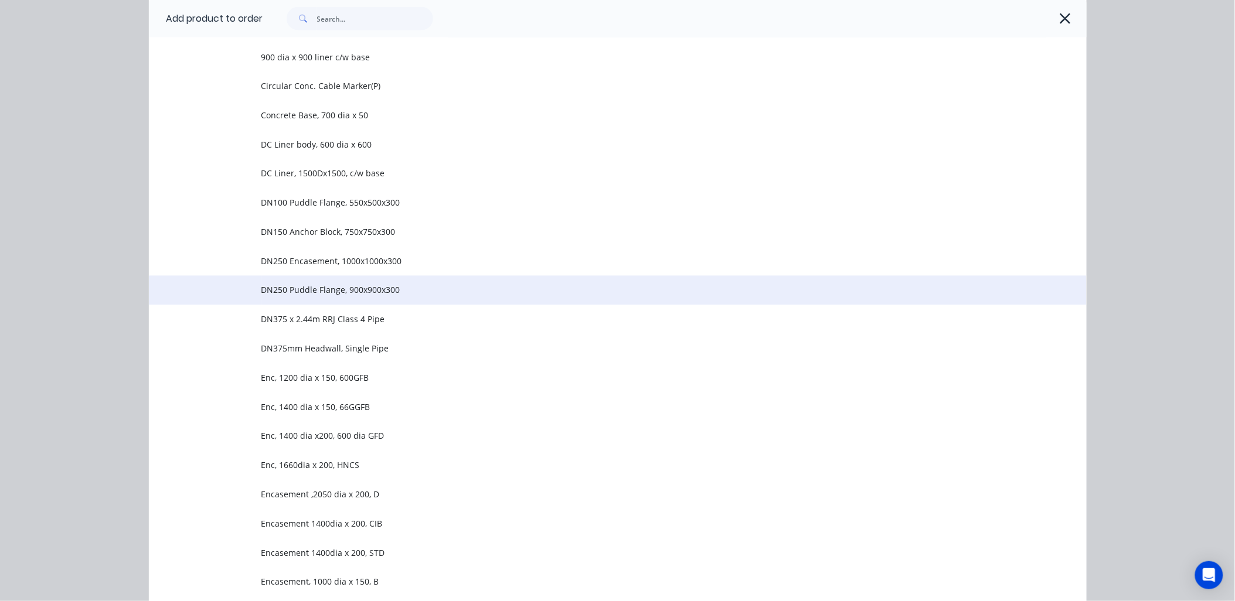
click at [337, 294] on span "DN250 Puddle Flange, 900x900x300" at bounding box center [591, 290] width 660 height 12
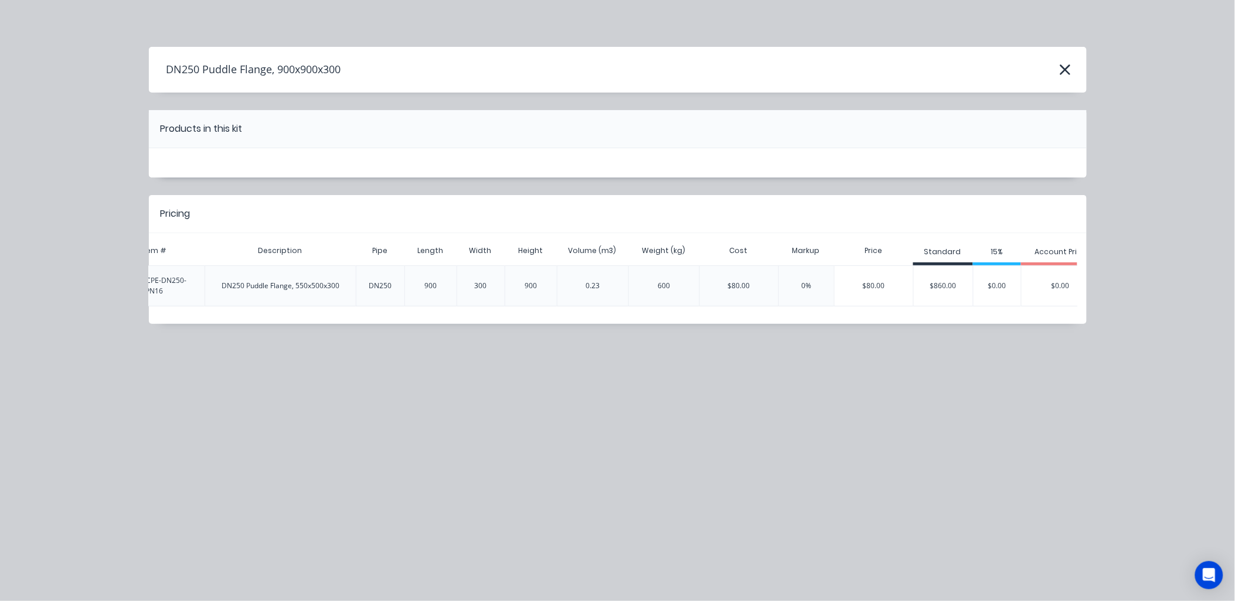
scroll to position [0, 165]
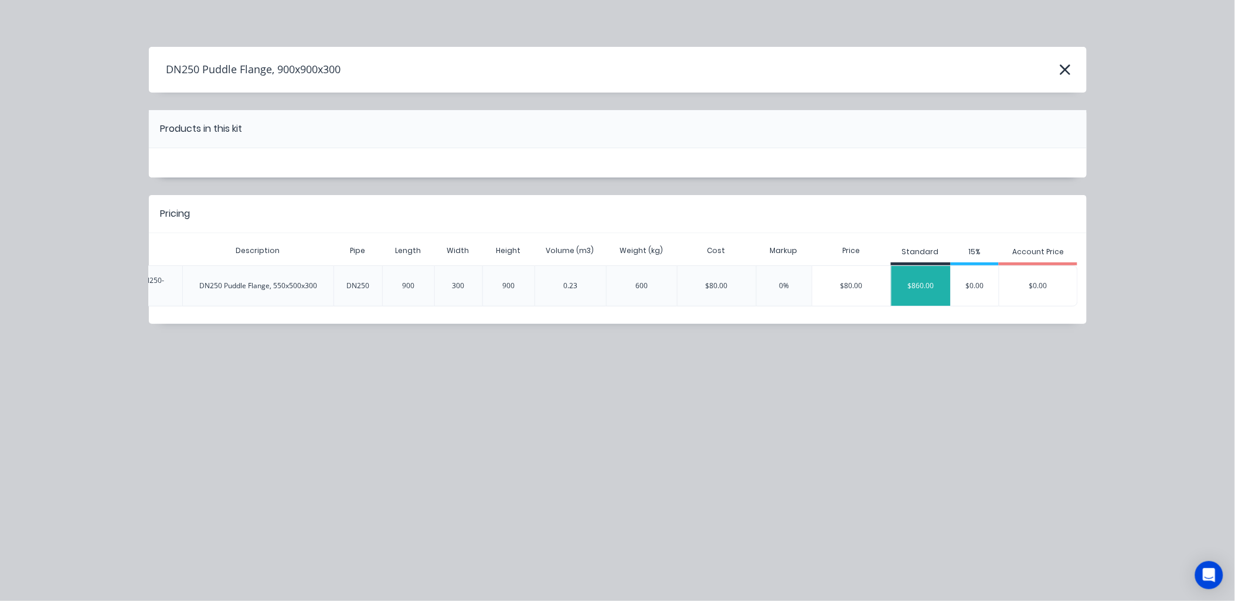
click at [909, 272] on div "$860.00" at bounding box center [920, 285] width 59 height 29
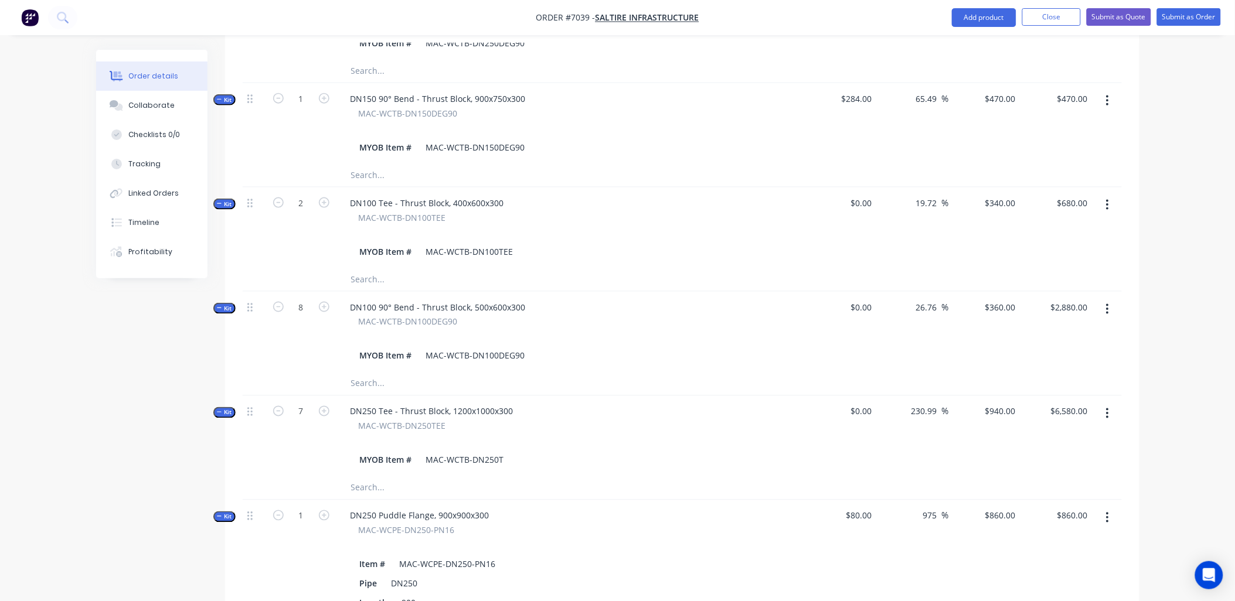
scroll to position [586, 0]
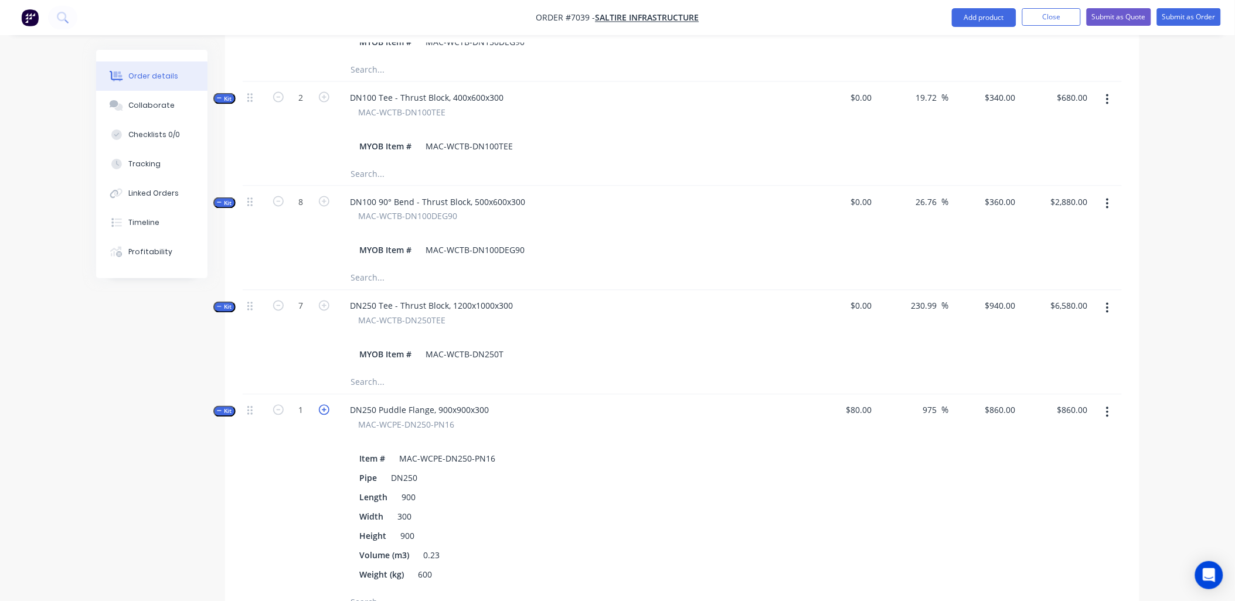
click at [326, 405] on icon "button" at bounding box center [324, 410] width 11 height 11
type input "2"
type input "$0.00"
click at [1002, 402] on div "0 $0.00" at bounding box center [1004, 410] width 32 height 17
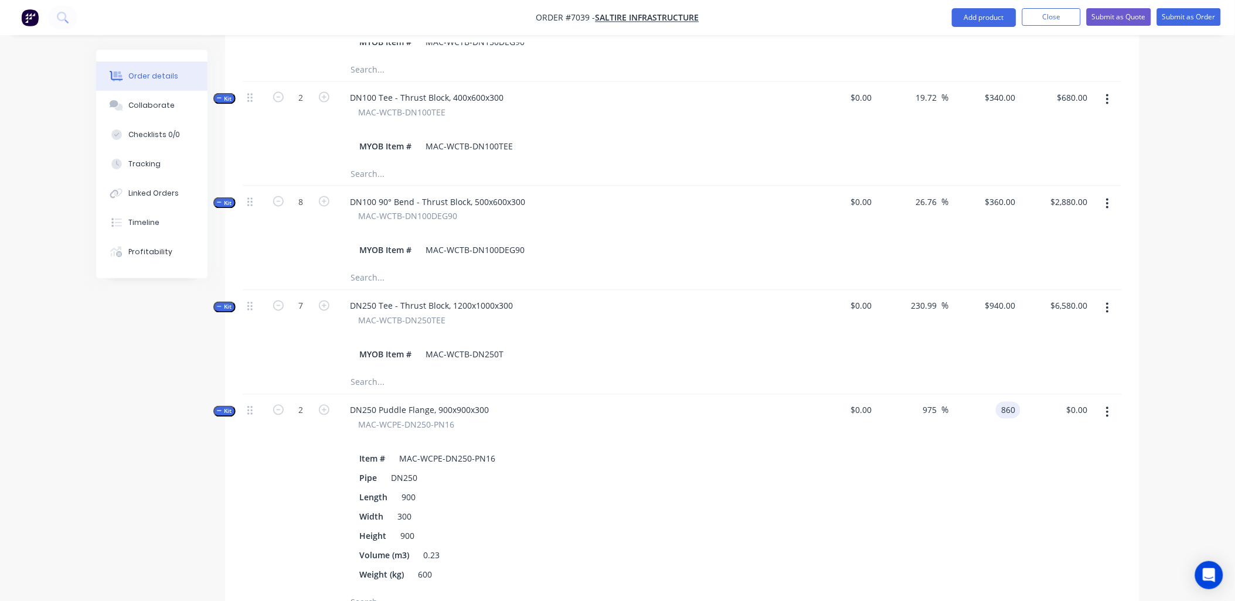
type input "$860.00"
type input "$1,720.00"
click at [1045, 411] on div "$1,720.00 $0.00" at bounding box center [1056, 493] width 72 height 196
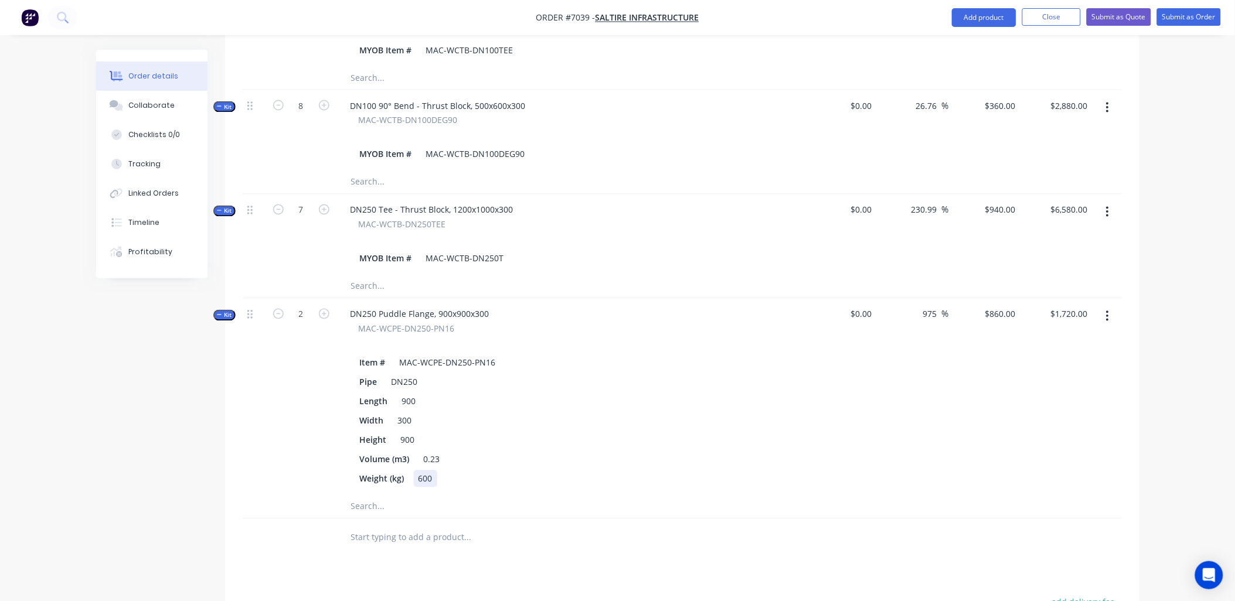
scroll to position [651, 0]
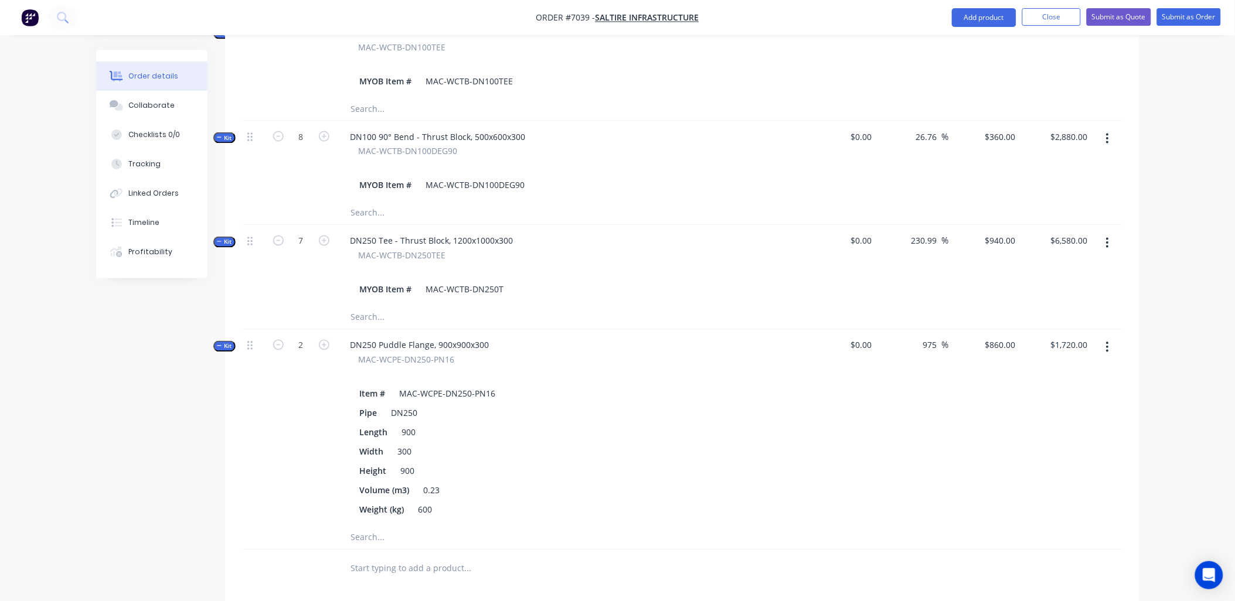
click at [217, 343] on icon "button" at bounding box center [219, 346] width 5 height 6
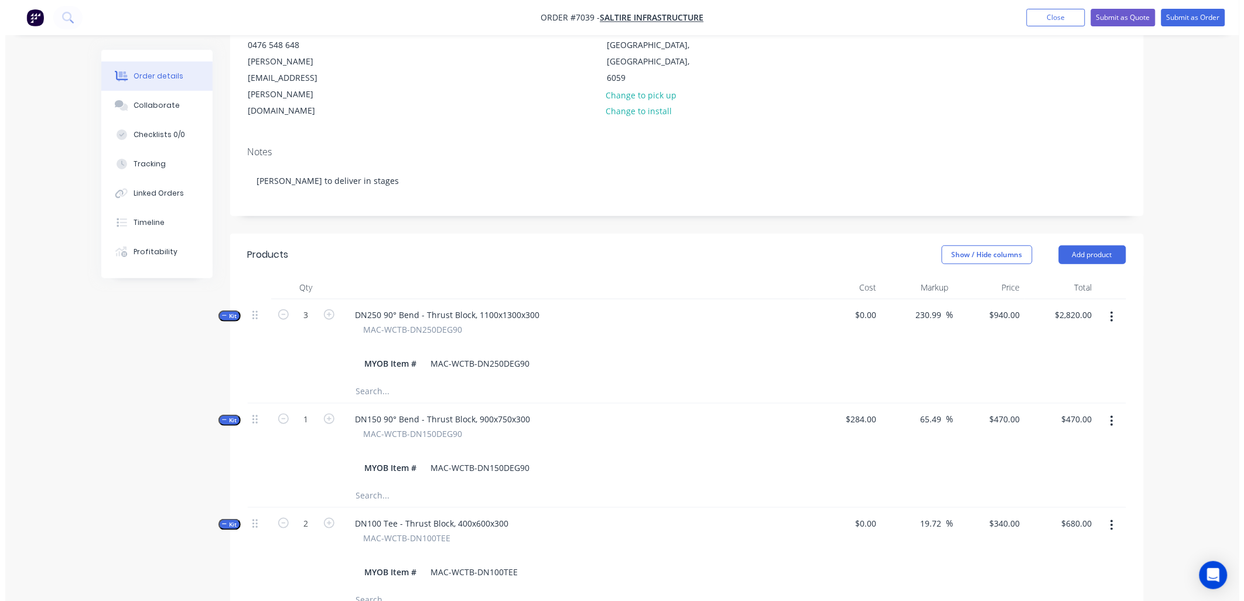
scroll to position [0, 0]
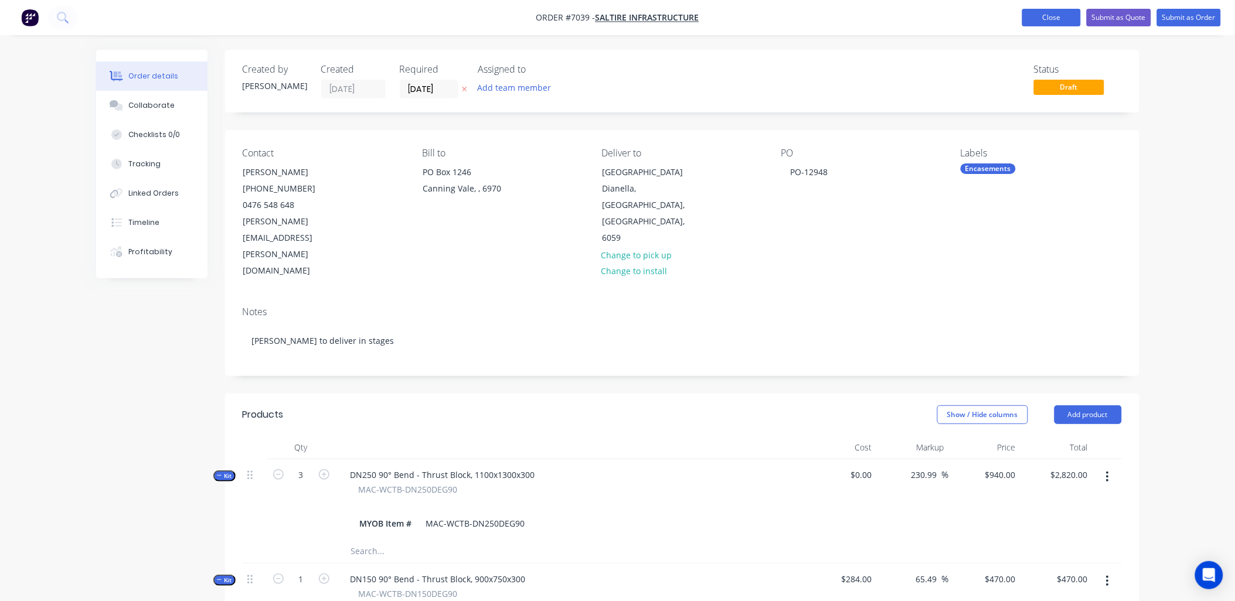
click at [1047, 18] on button "Close" at bounding box center [1051, 18] width 59 height 18
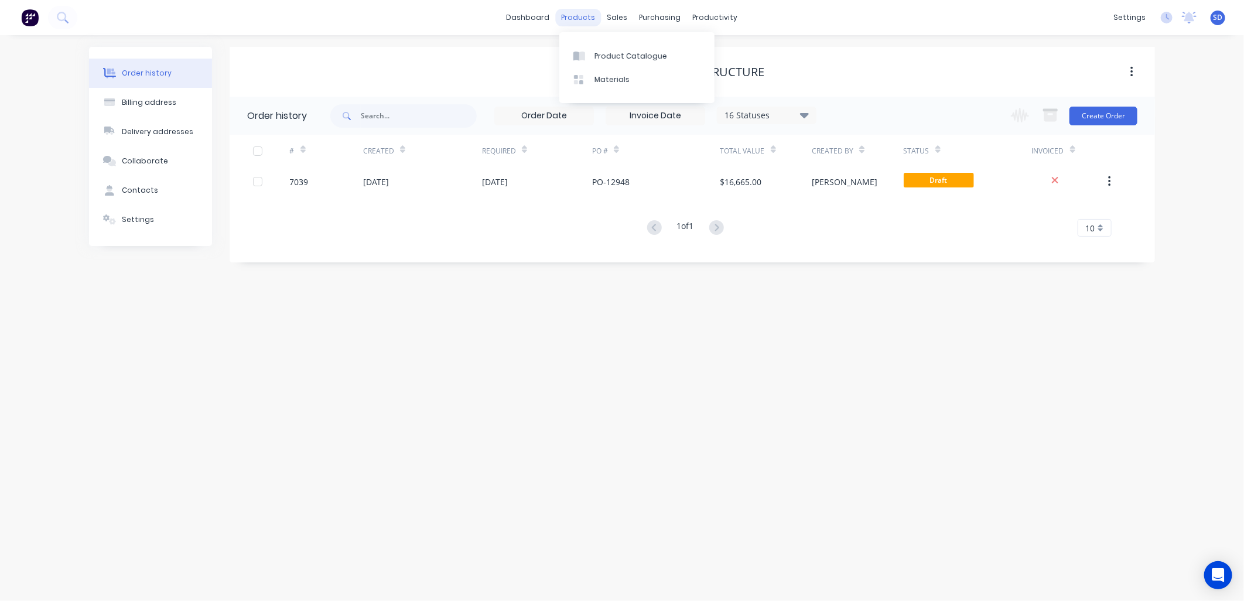
click at [584, 19] on div "products" at bounding box center [579, 18] width 46 height 18
click at [611, 54] on div "Product Catalogue" at bounding box center [631, 56] width 73 height 11
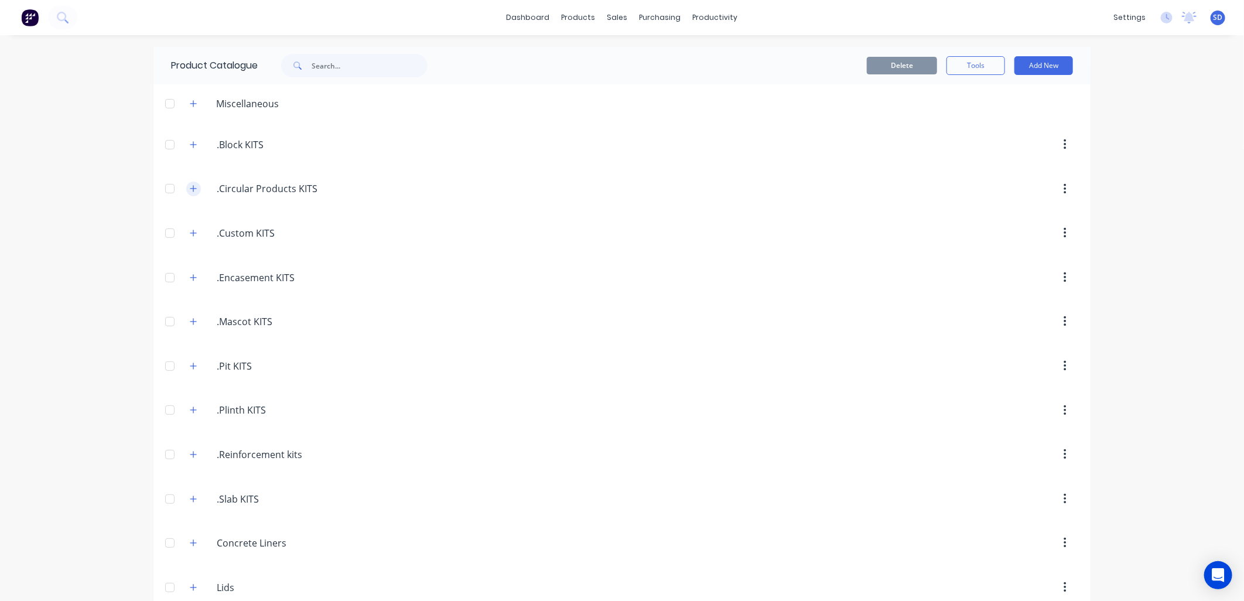
click at [190, 189] on icon "button" at bounding box center [193, 189] width 6 height 6
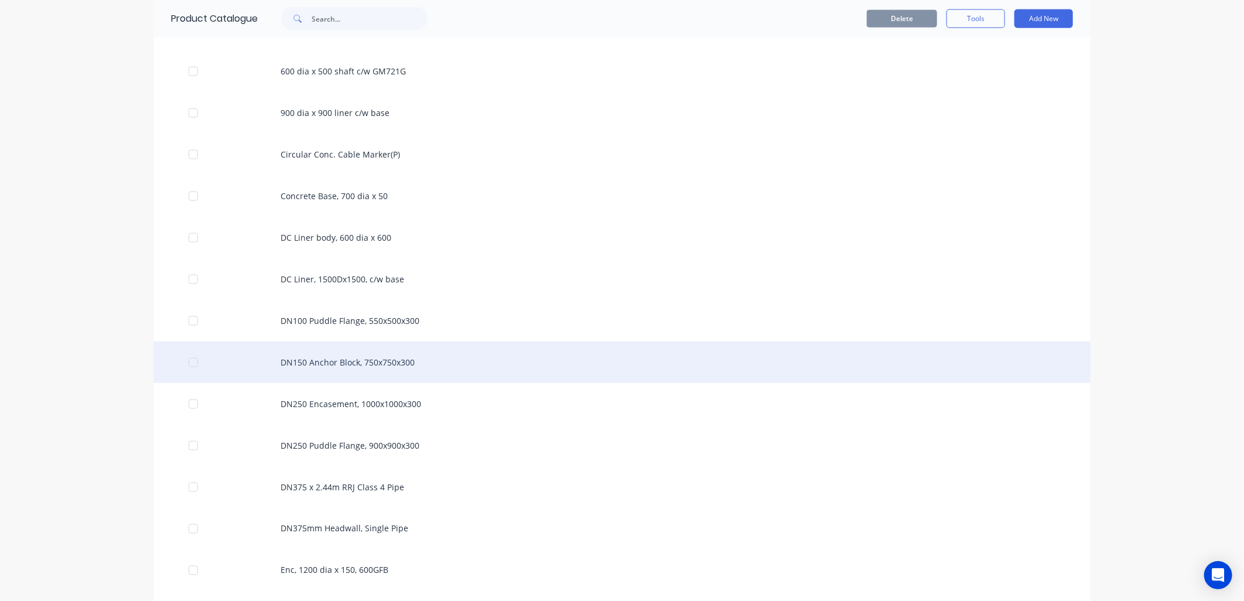
scroll to position [911, 0]
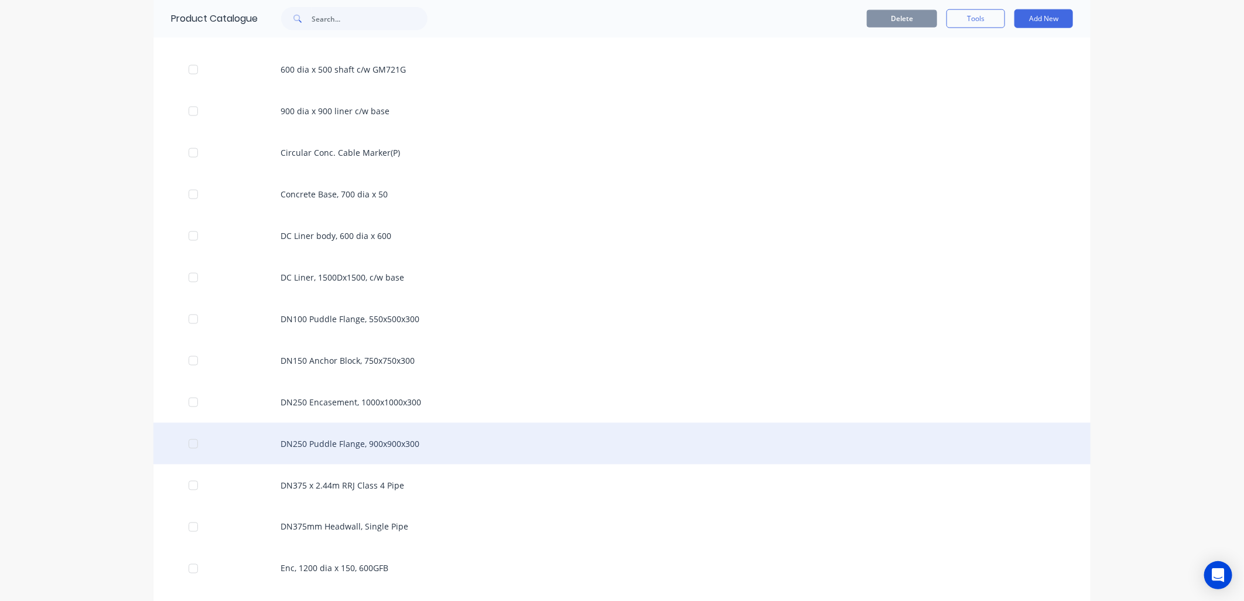
click at [328, 442] on div "DN250 Puddle Flange, 900x900x300" at bounding box center [622, 444] width 937 height 42
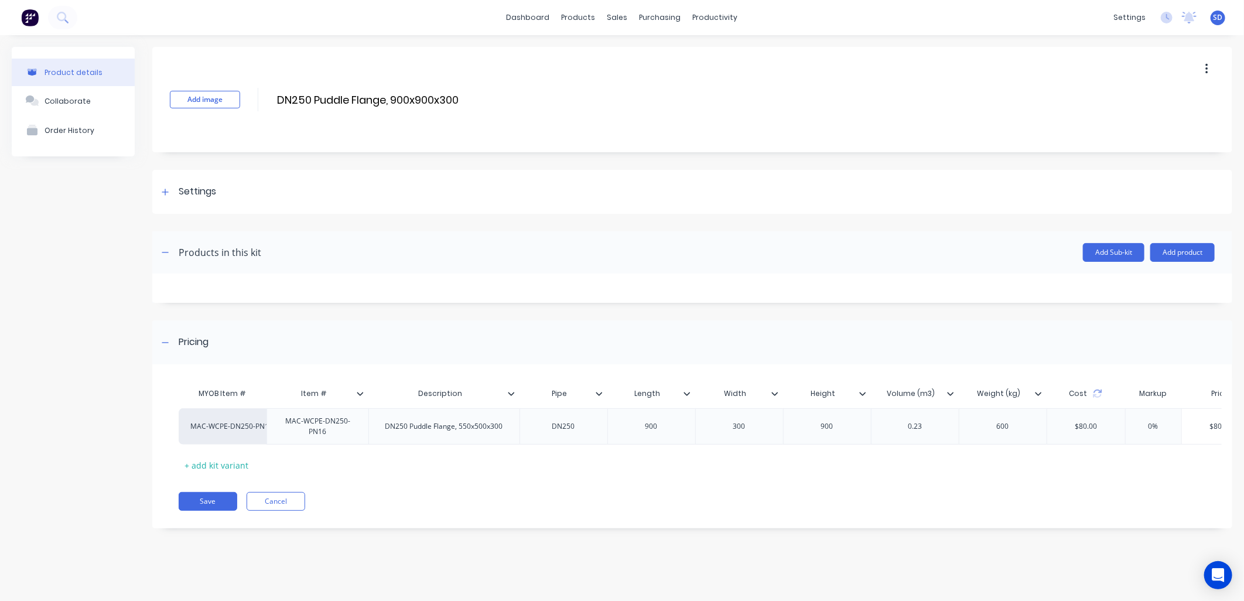
click at [596, 395] on icon at bounding box center [599, 393] width 7 height 7
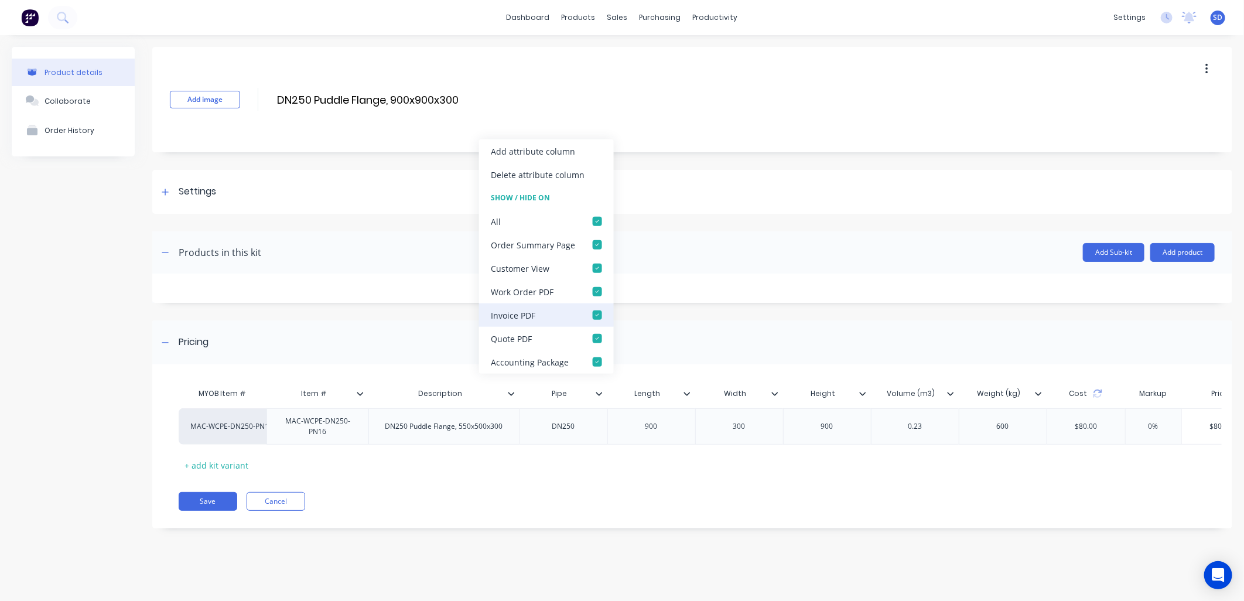
click at [598, 315] on div at bounding box center [597, 315] width 23 height 23
click at [598, 336] on div at bounding box center [597, 338] width 23 height 23
click at [598, 364] on div at bounding box center [597, 361] width 23 height 23
click at [596, 265] on div at bounding box center [597, 268] width 23 height 23
click at [598, 244] on div at bounding box center [597, 244] width 23 height 23
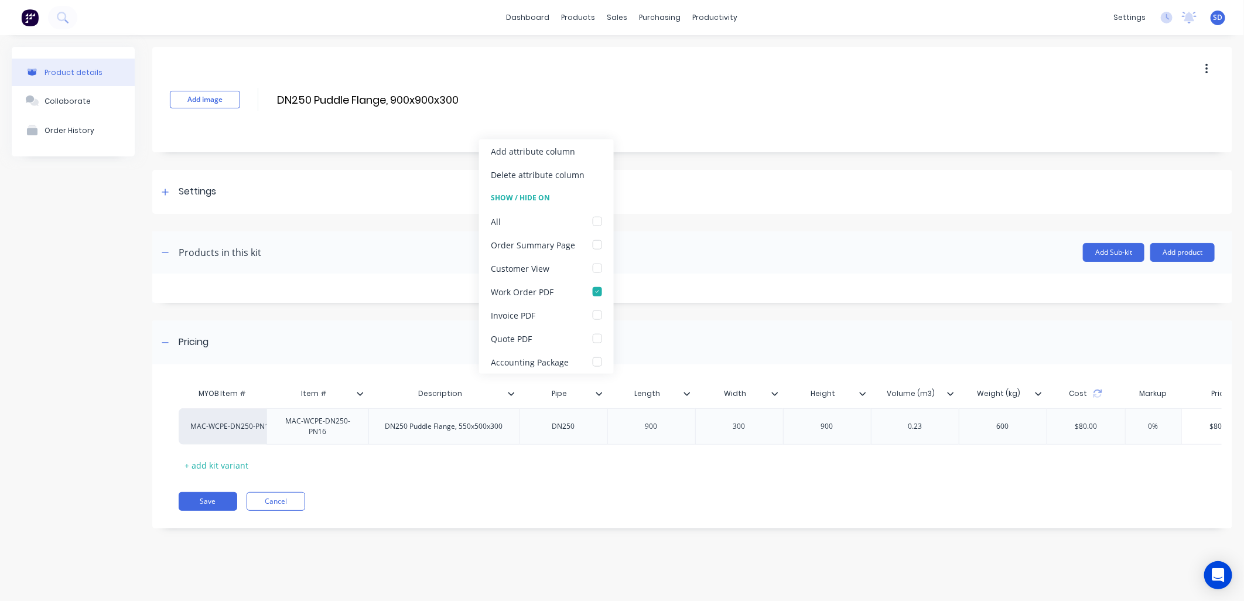
click at [717, 226] on div at bounding box center [692, 223] width 1080 height 18
click at [510, 394] on icon at bounding box center [511, 394] width 6 height 4
click at [688, 279] on div at bounding box center [692, 288] width 1080 height 29
click at [774, 395] on icon at bounding box center [775, 393] width 7 height 7
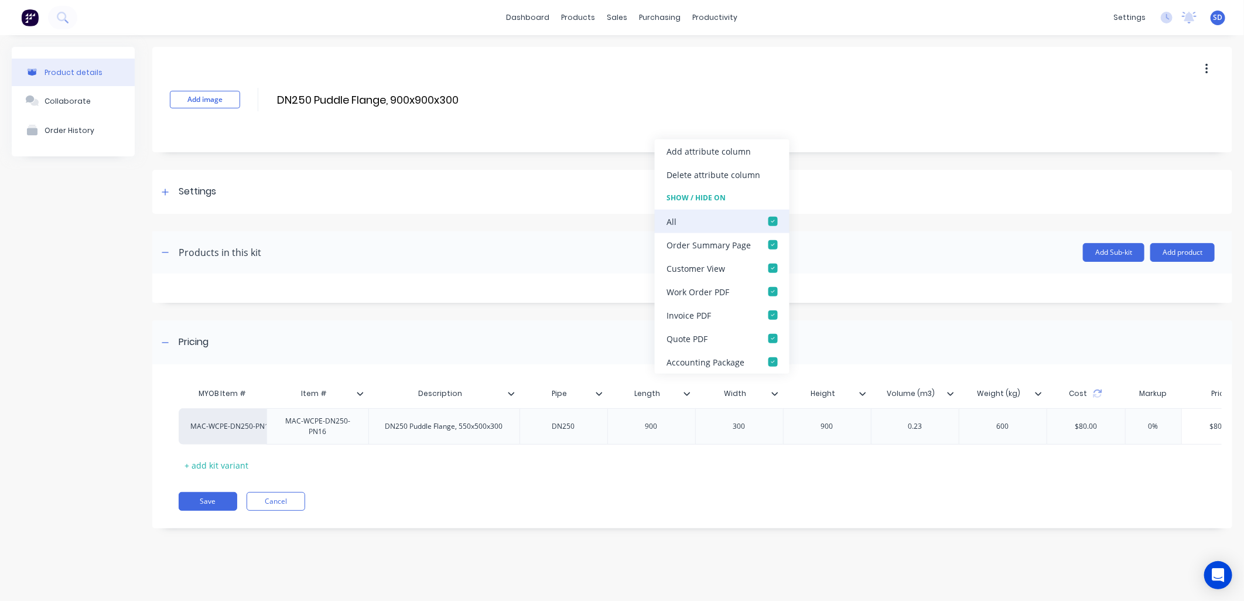
click at [769, 223] on div at bounding box center [773, 221] width 23 height 23
click at [770, 287] on div at bounding box center [773, 291] width 23 height 23
click at [874, 265] on header "Products in this kit Add Sub-kit Add product" at bounding box center [692, 252] width 1080 height 42
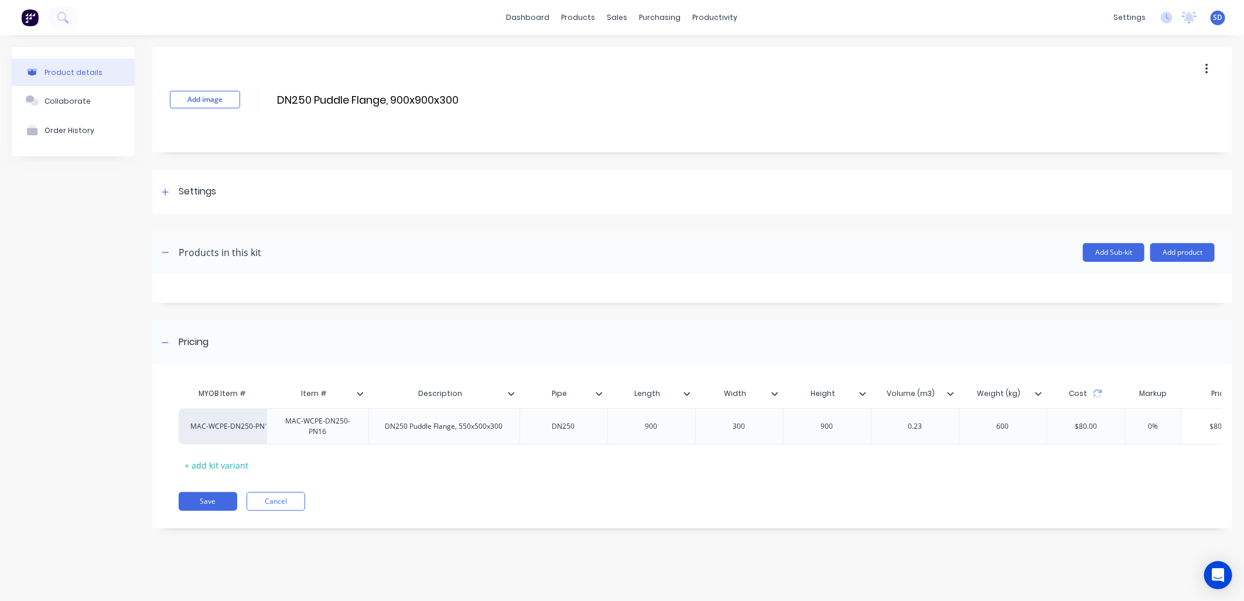
click at [684, 396] on icon at bounding box center [687, 393] width 7 height 7
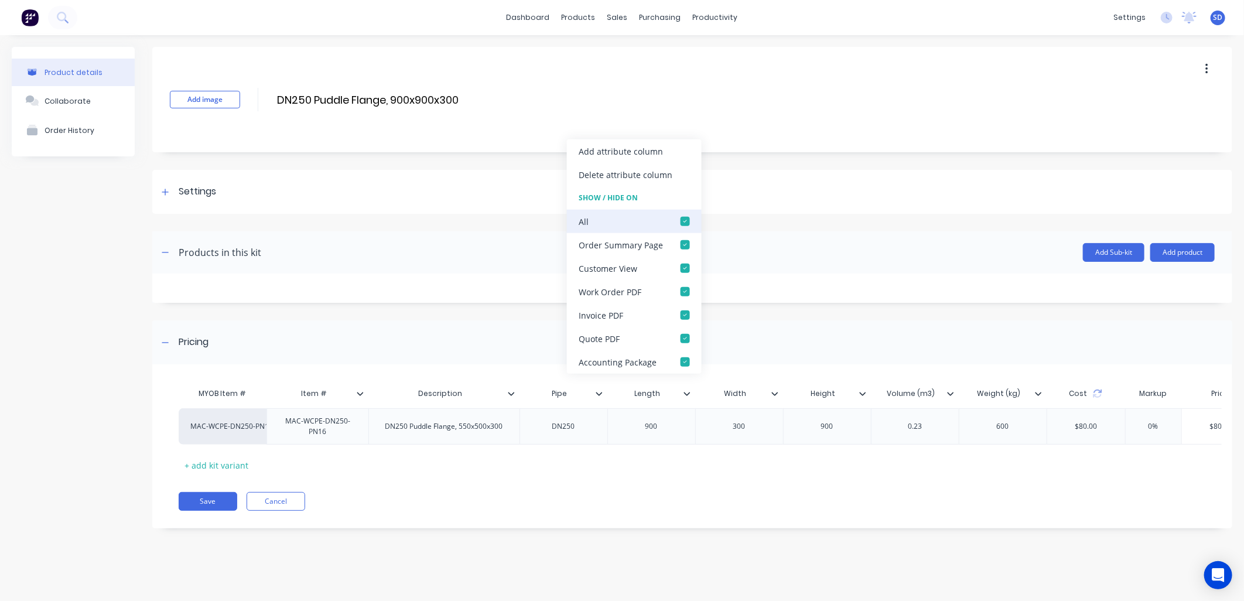
click at [683, 218] on div at bounding box center [685, 221] width 23 height 23
click at [686, 291] on div at bounding box center [685, 291] width 23 height 23
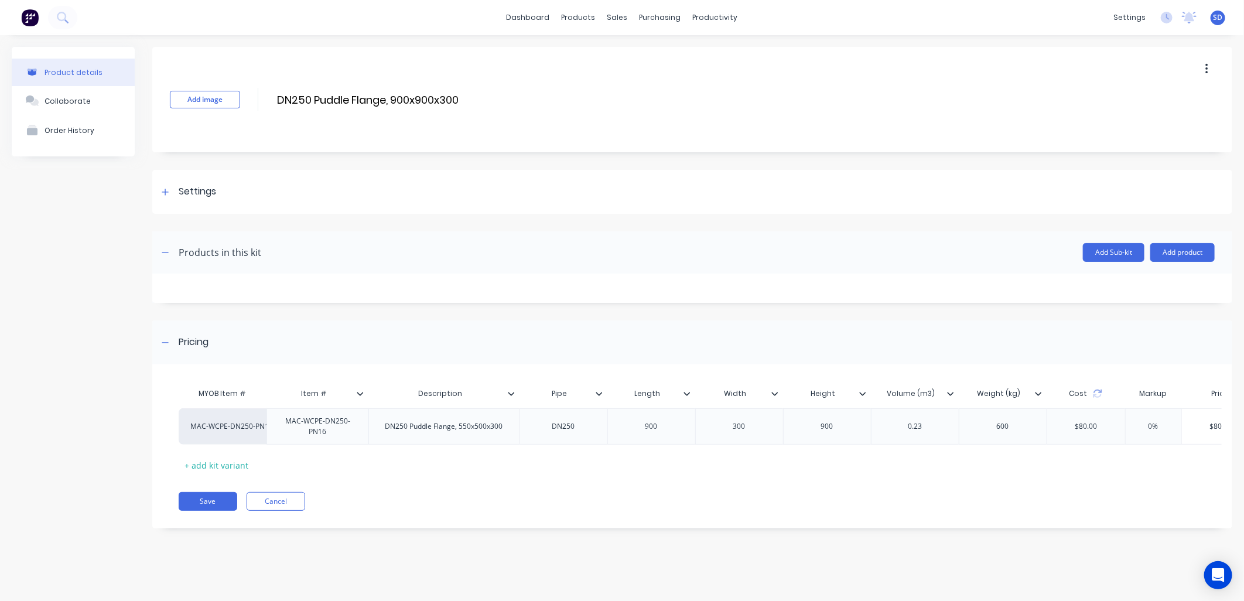
click at [807, 292] on div at bounding box center [692, 288] width 1080 height 29
click at [950, 395] on icon at bounding box center [950, 393] width 7 height 7
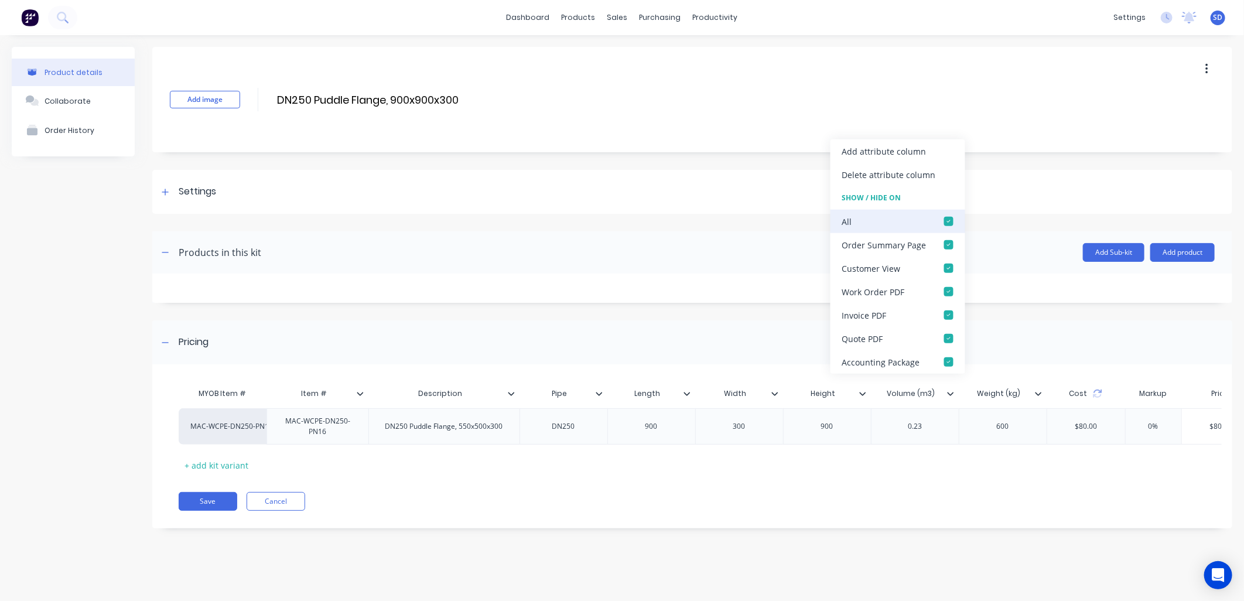
click at [950, 221] on div at bounding box center [948, 221] width 23 height 23
click at [948, 291] on div at bounding box center [948, 291] width 23 height 23
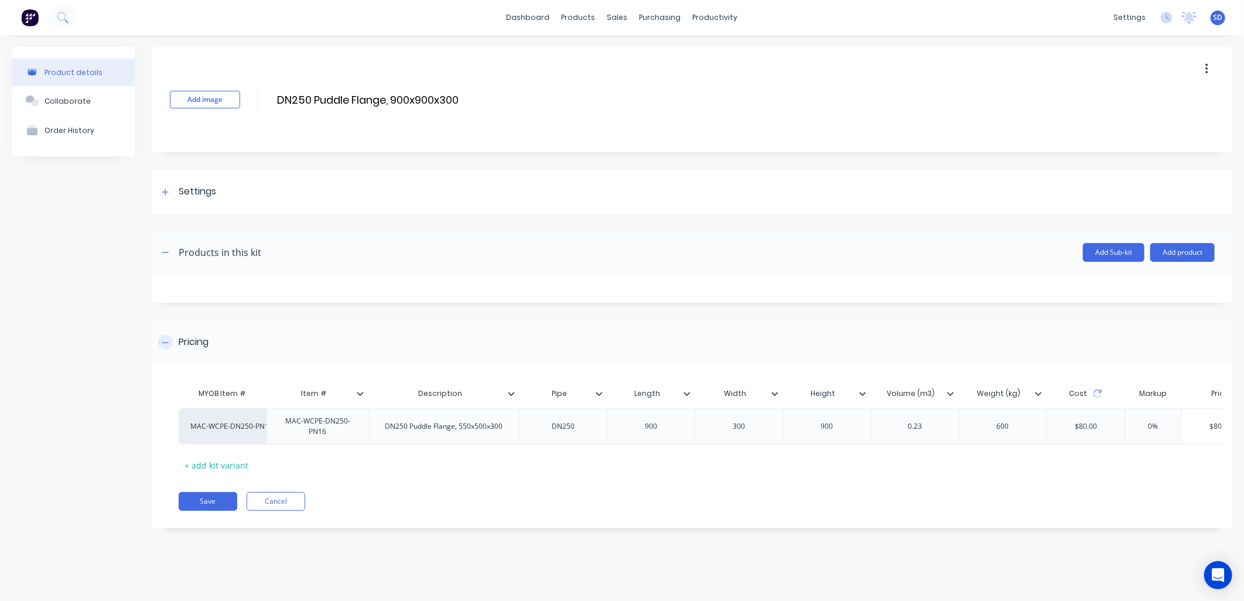
click at [1008, 347] on div "Pricing" at bounding box center [692, 342] width 1080 height 44
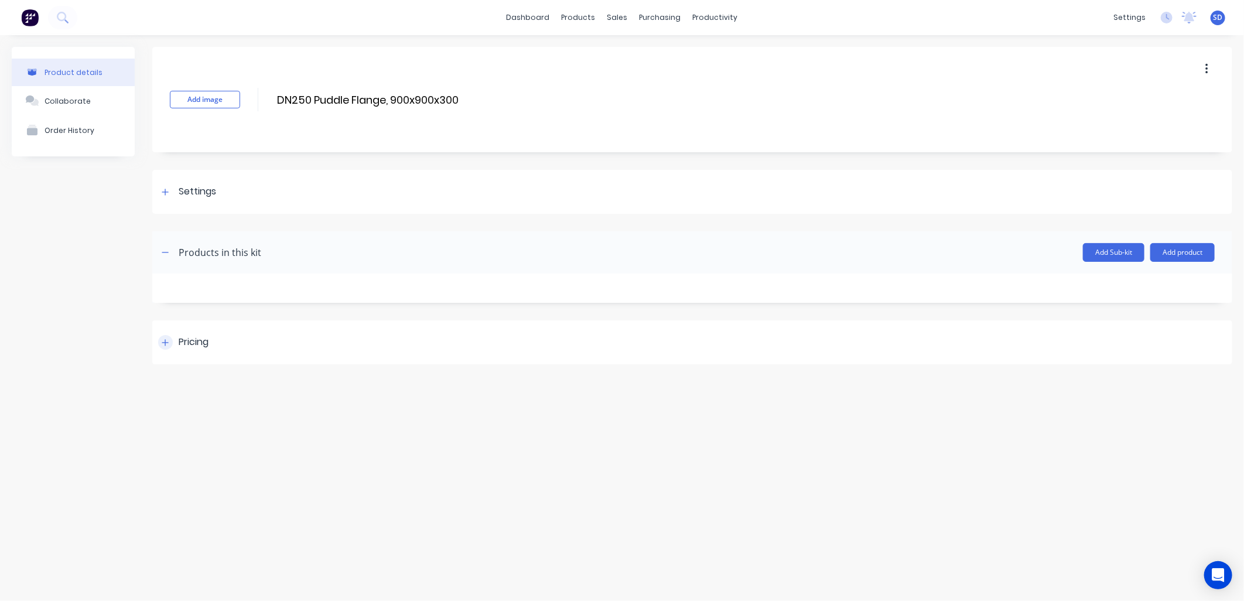
click at [173, 339] on div "Pricing" at bounding box center [183, 342] width 50 height 15
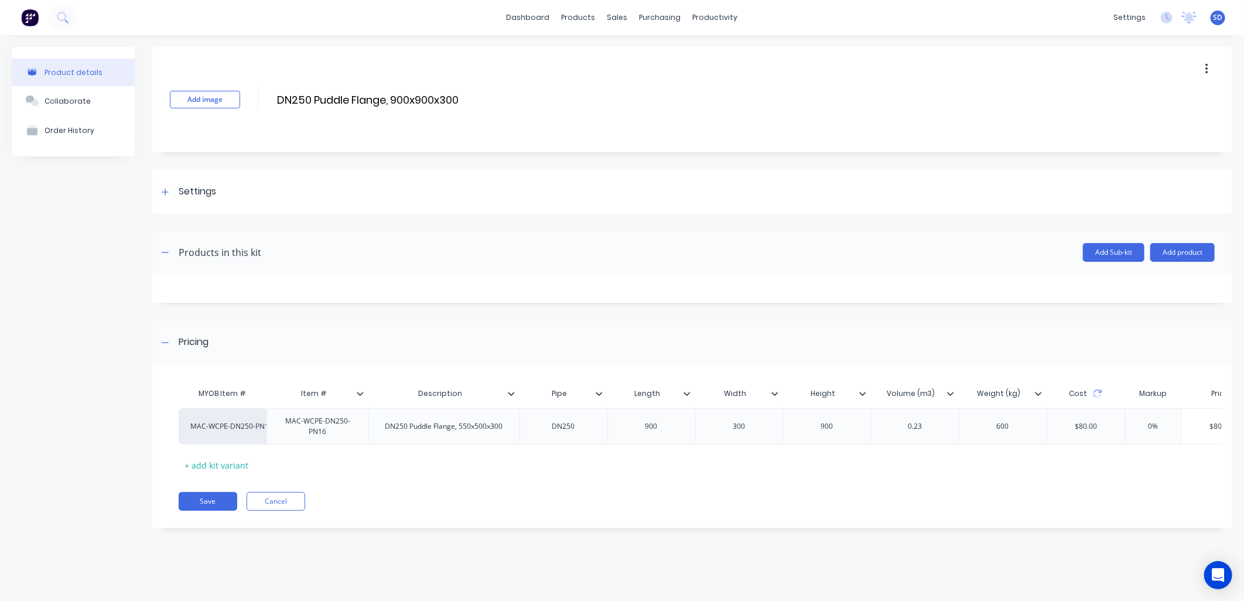
click at [1039, 395] on icon at bounding box center [1038, 393] width 7 height 7
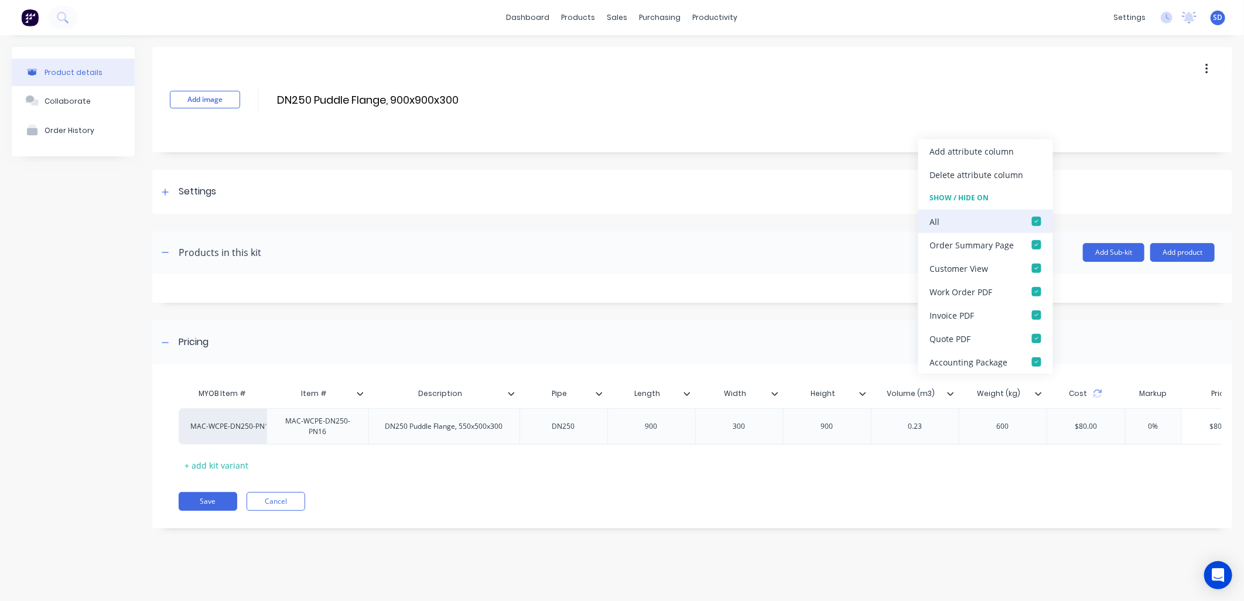
click at [1034, 223] on div at bounding box center [1036, 221] width 23 height 23
click at [1038, 288] on div at bounding box center [1036, 291] width 23 height 23
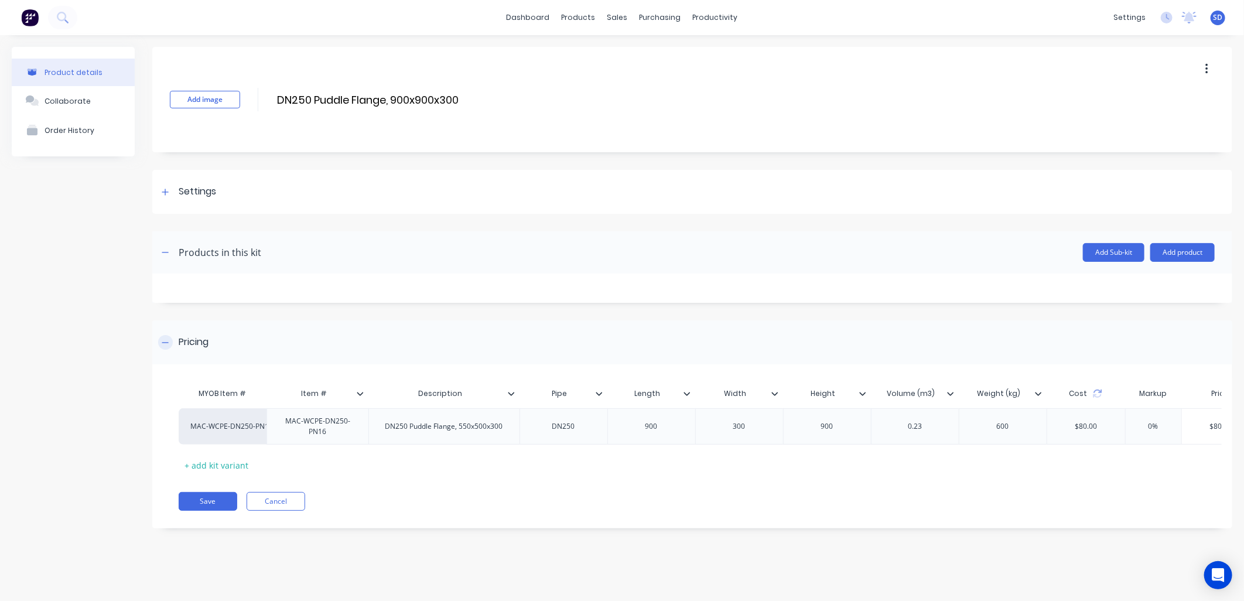
click at [1123, 340] on div "Pricing" at bounding box center [692, 342] width 1080 height 44
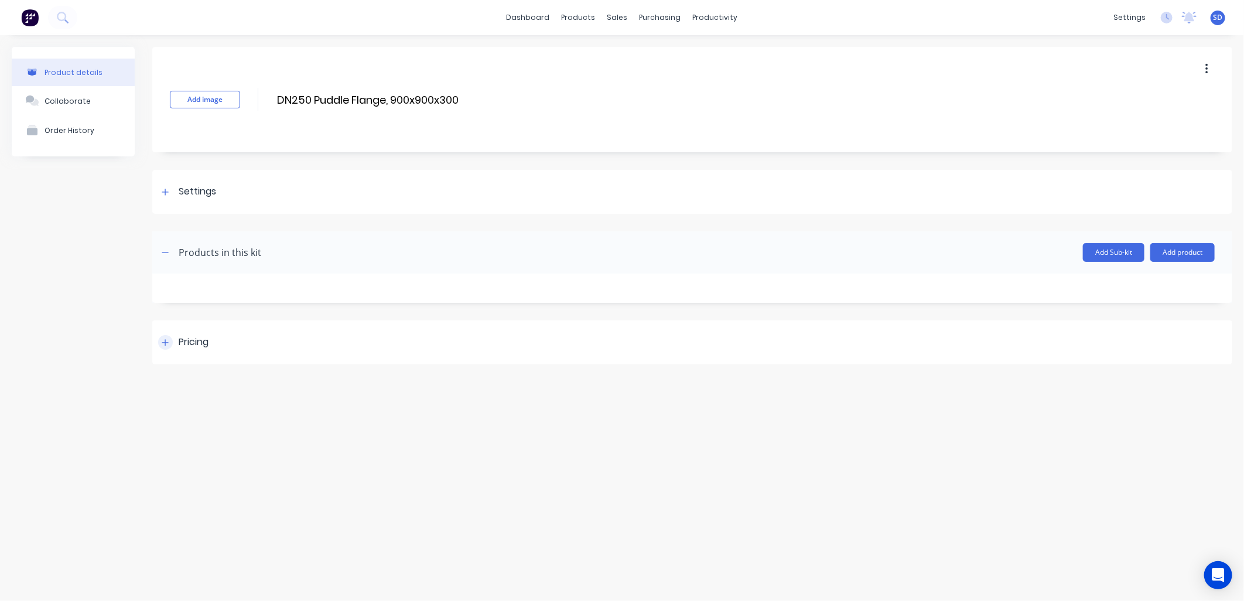
click at [157, 341] on div "Pricing" at bounding box center [692, 342] width 1080 height 44
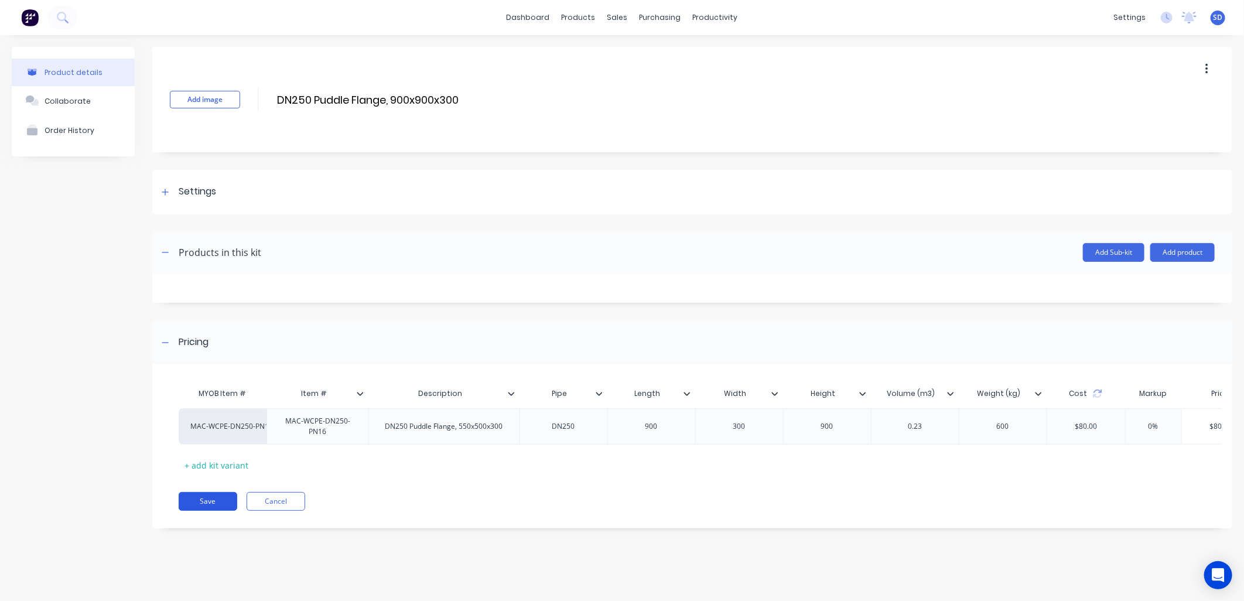
click at [202, 511] on button "Save" at bounding box center [208, 501] width 59 height 19
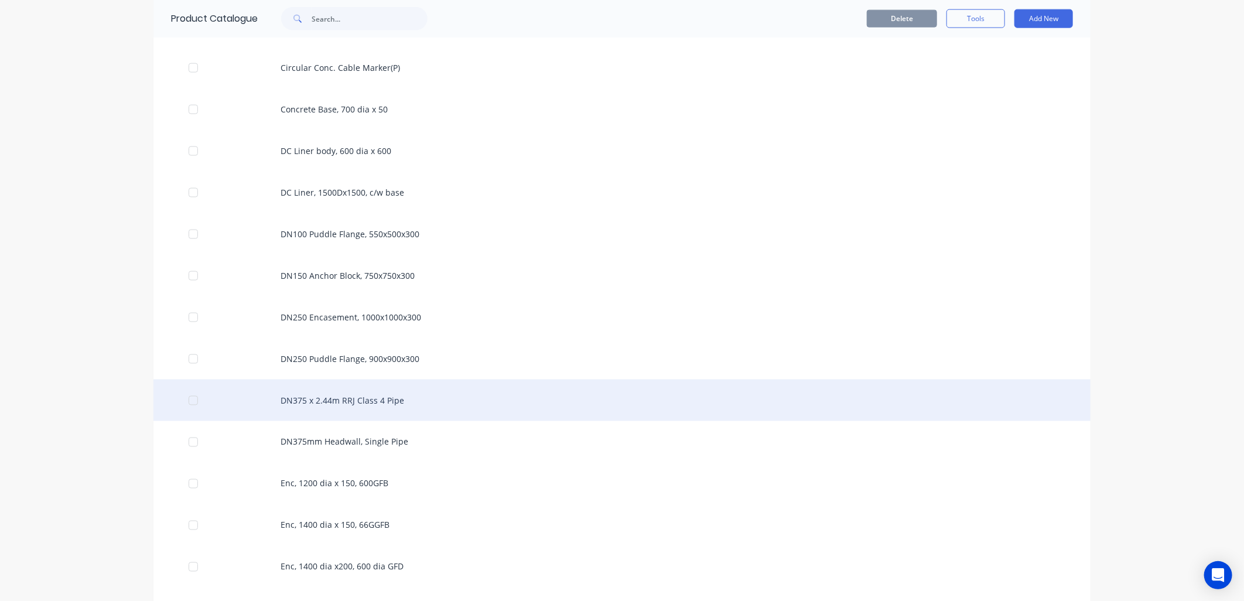
scroll to position [1041, 0]
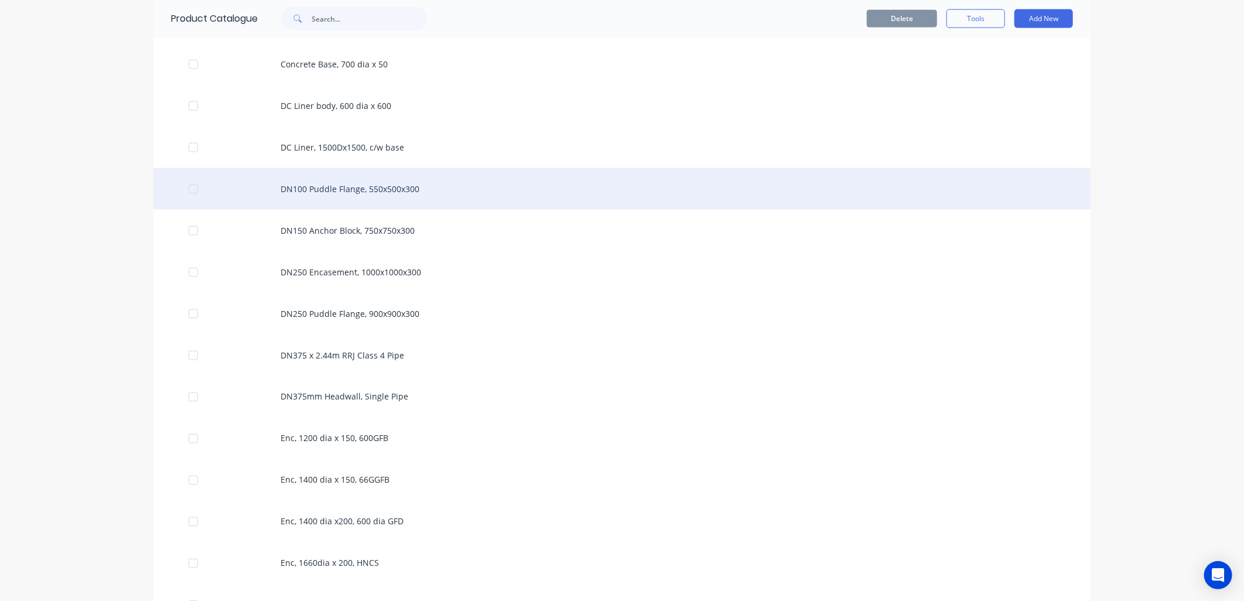
click at [312, 193] on div "DN100 Puddle Flange, 550x500x300" at bounding box center [622, 189] width 937 height 42
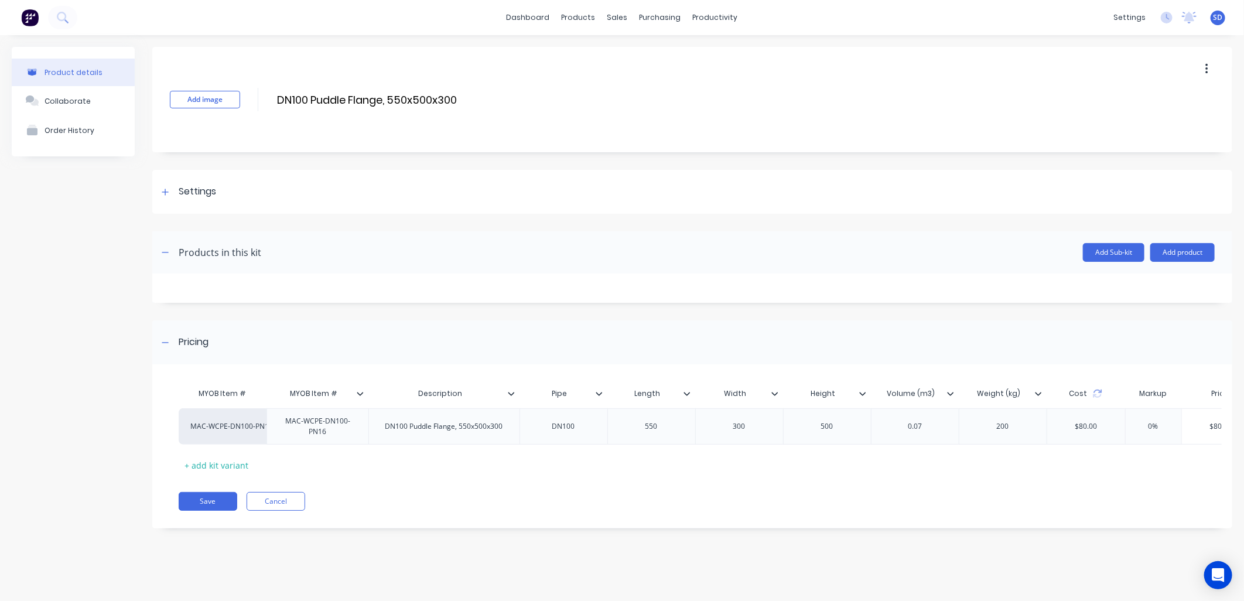
click at [596, 395] on icon at bounding box center [599, 393] width 7 height 7
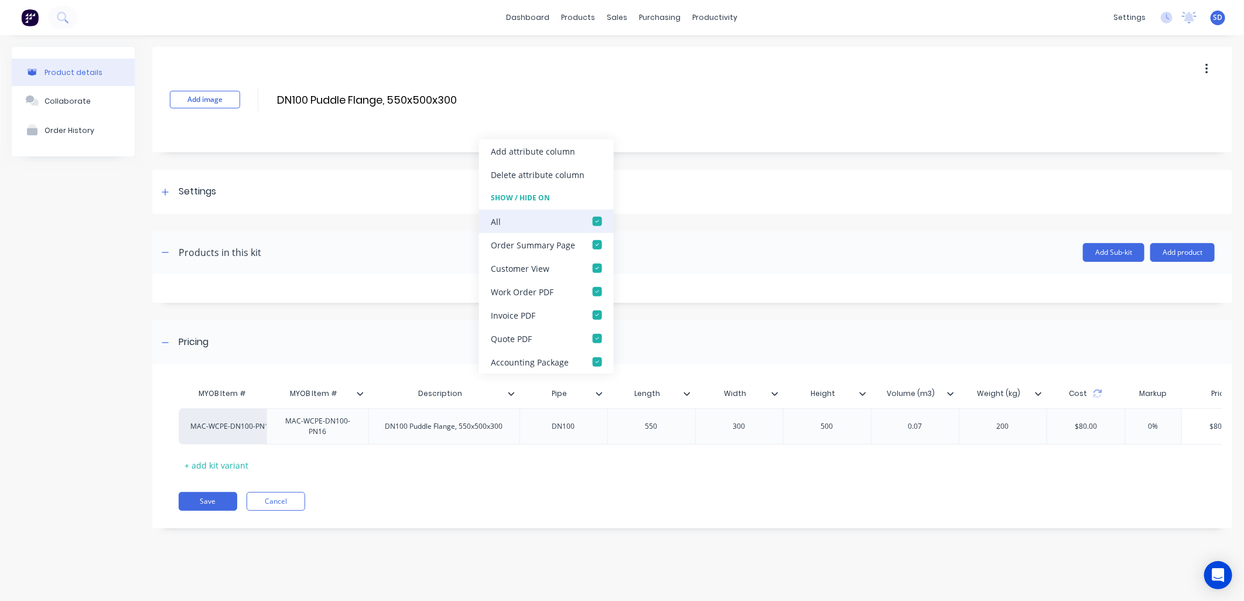
click at [594, 224] on div at bounding box center [597, 221] width 23 height 23
click at [594, 292] on div at bounding box center [597, 291] width 23 height 23
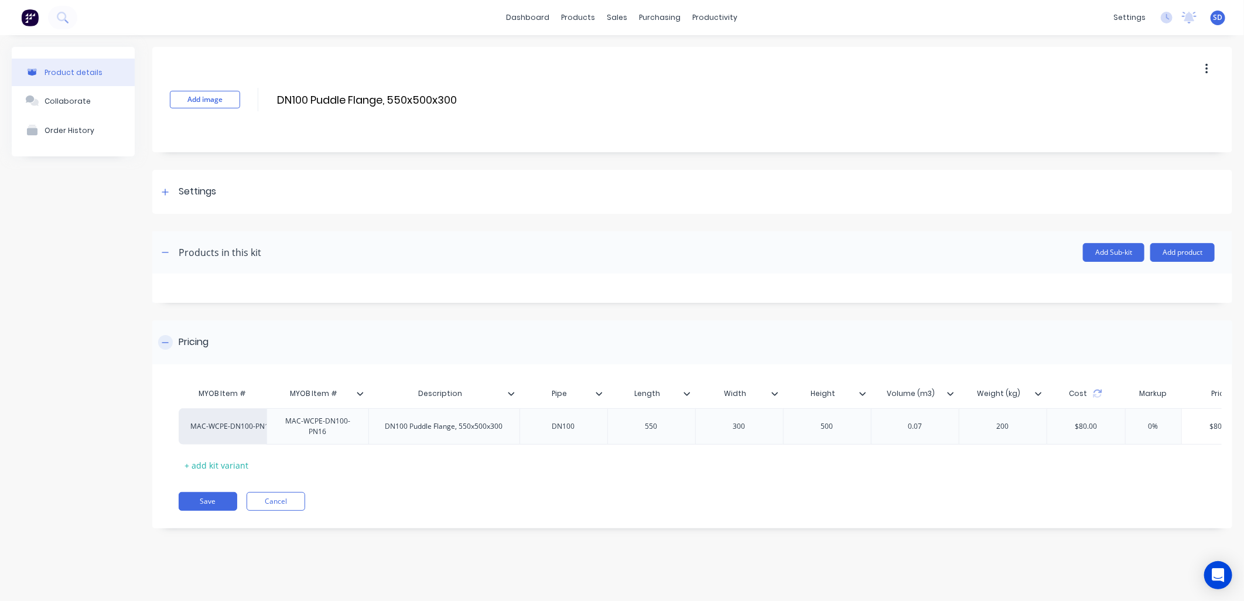
click at [657, 352] on div "Pricing" at bounding box center [692, 342] width 1080 height 44
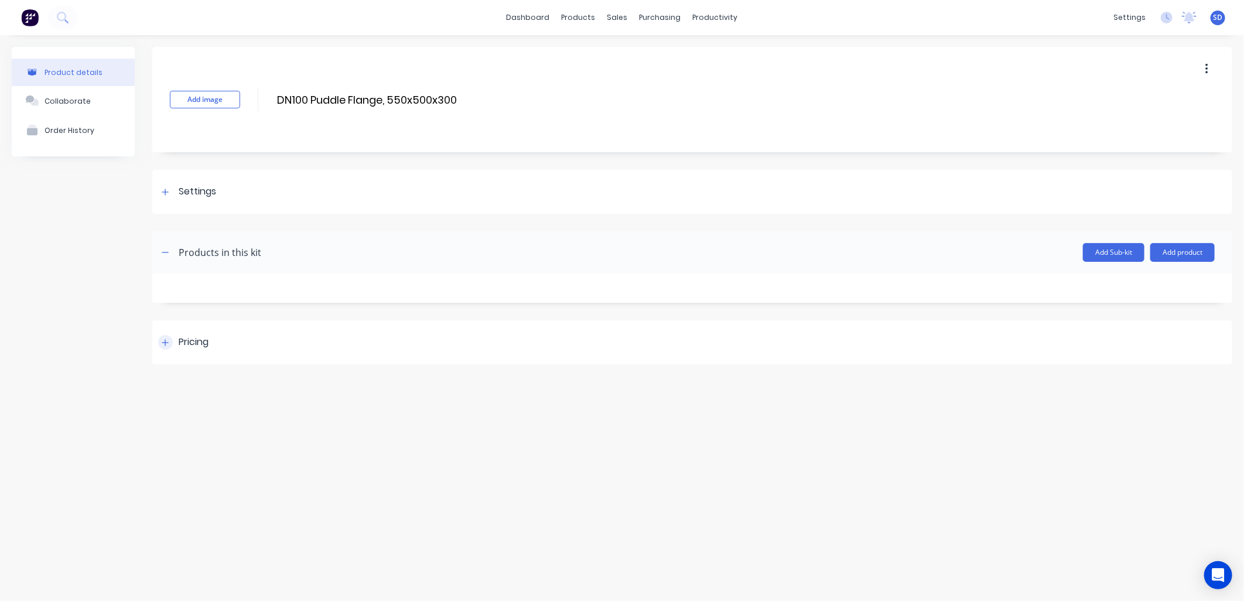
click at [161, 347] on div at bounding box center [165, 342] width 15 height 15
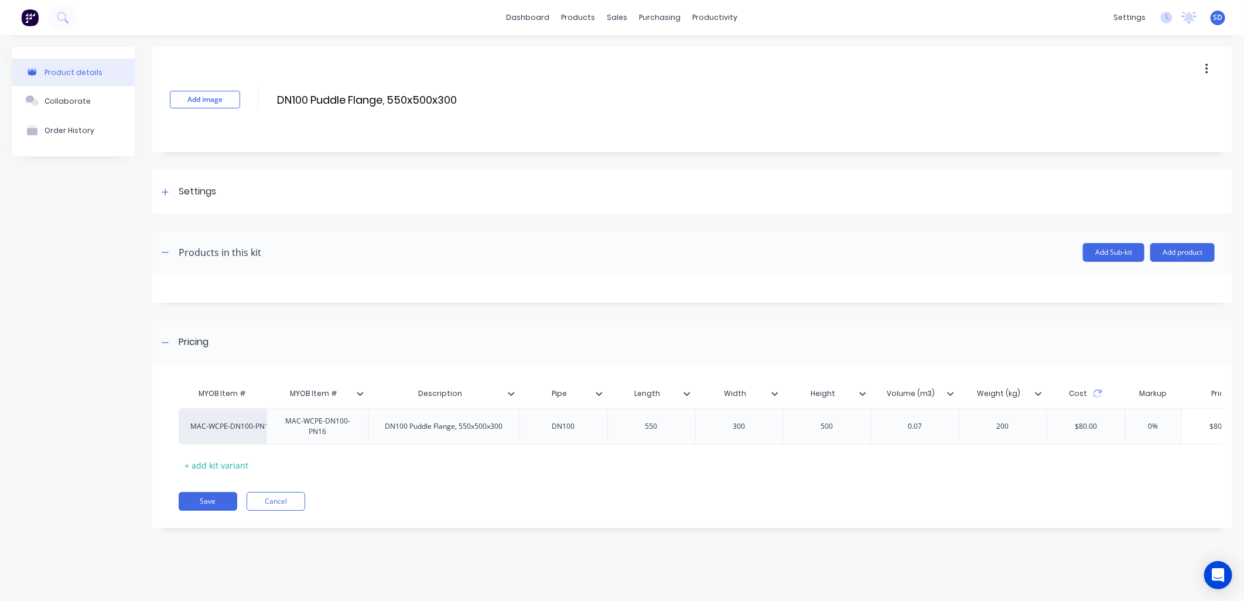
click at [510, 390] on icon at bounding box center [511, 393] width 7 height 7
click at [608, 340] on div "Pricing" at bounding box center [692, 342] width 1080 height 44
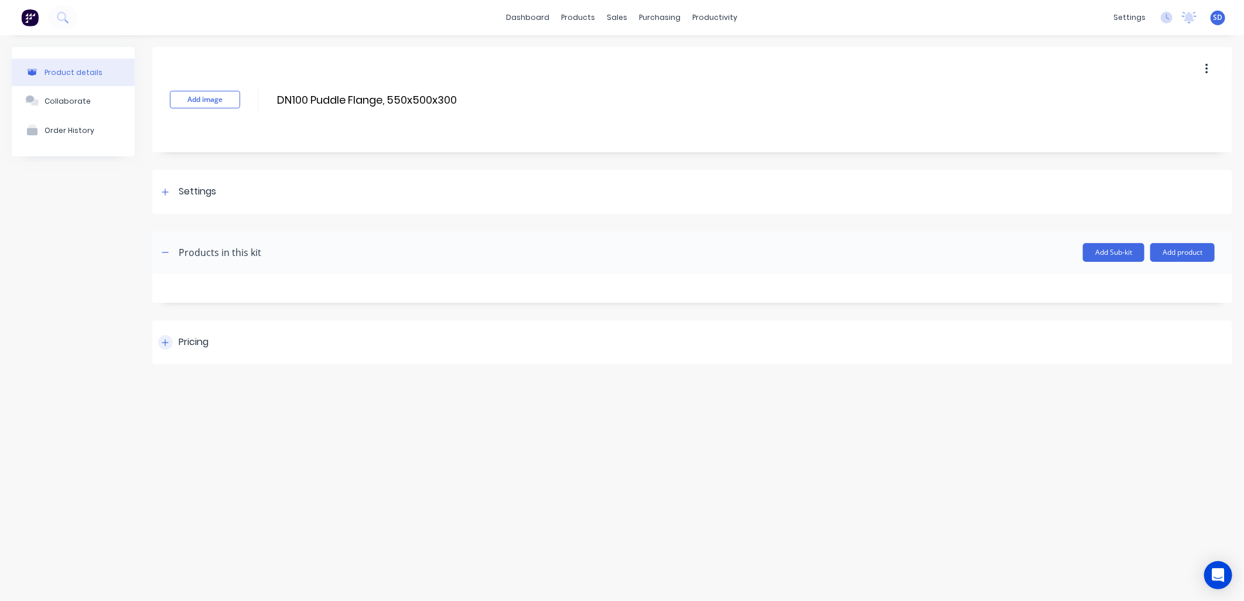
click at [165, 343] on icon at bounding box center [165, 343] width 7 height 8
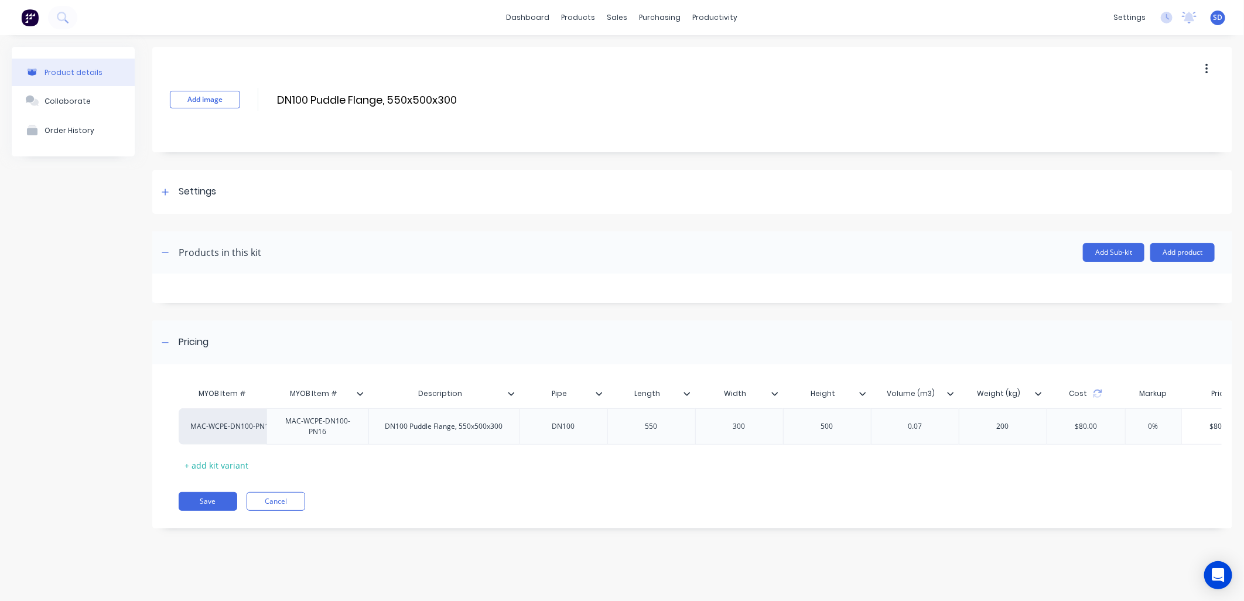
click at [684, 391] on icon at bounding box center [687, 393] width 7 height 7
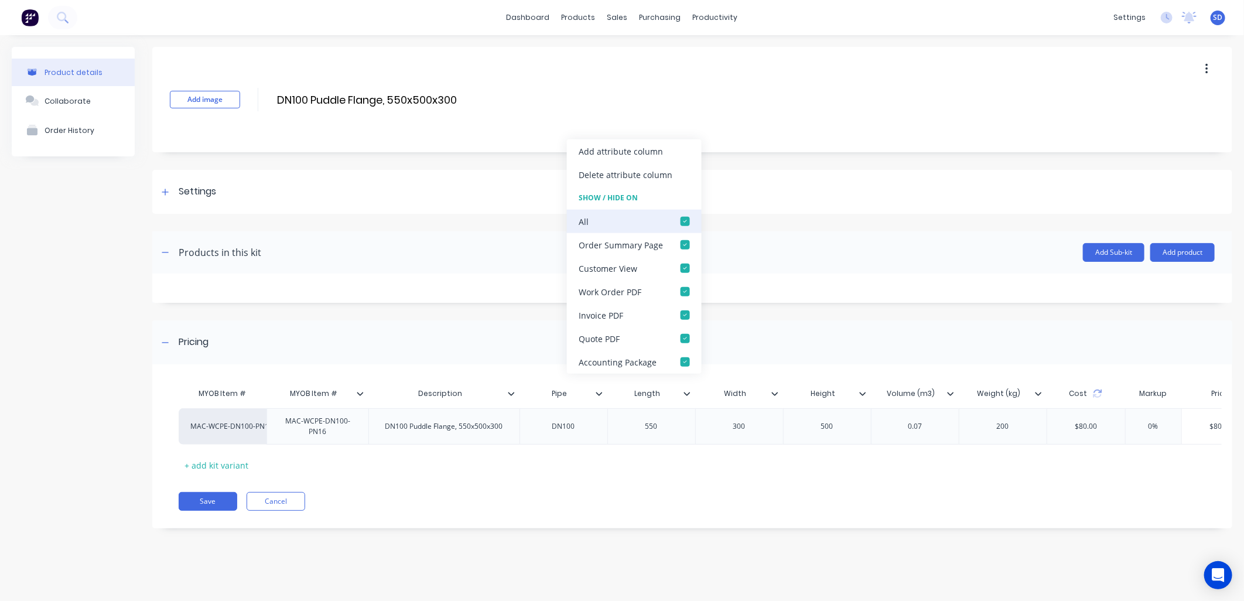
click at [683, 224] on div at bounding box center [685, 221] width 23 height 23
click at [686, 289] on div at bounding box center [685, 291] width 23 height 23
click at [761, 340] on div "Pricing" at bounding box center [692, 342] width 1080 height 44
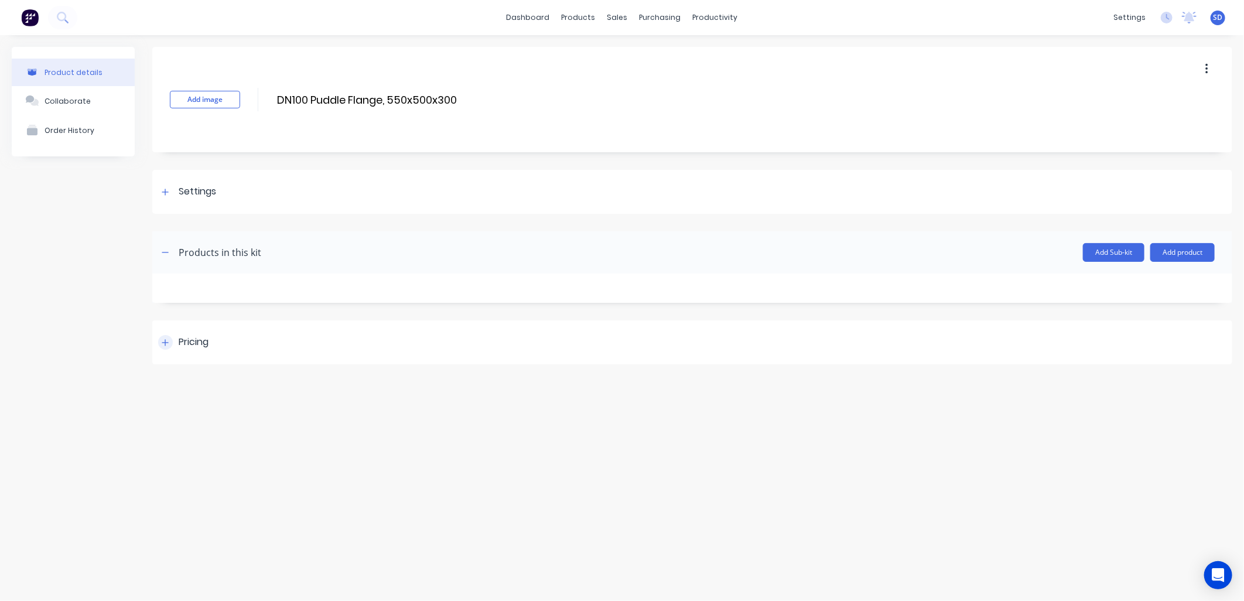
click at [163, 350] on div "Pricing" at bounding box center [692, 342] width 1080 height 44
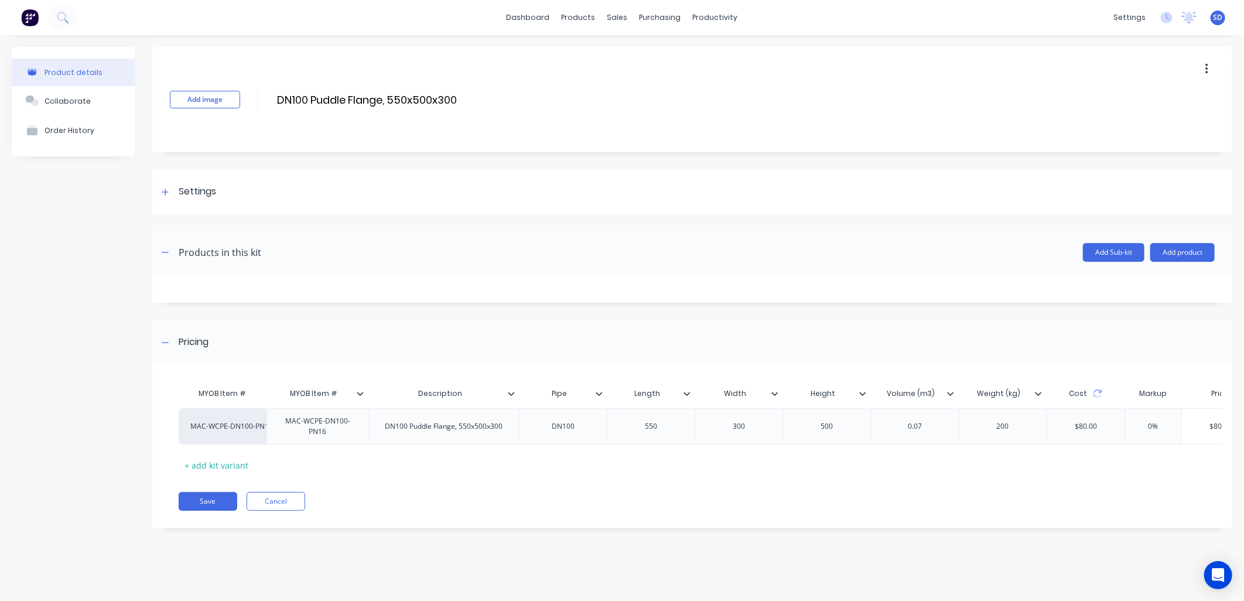
type input "Width"
click at [774, 397] on input "Width" at bounding box center [735, 393] width 81 height 11
click at [778, 395] on div at bounding box center [779, 393] width 7 height 11
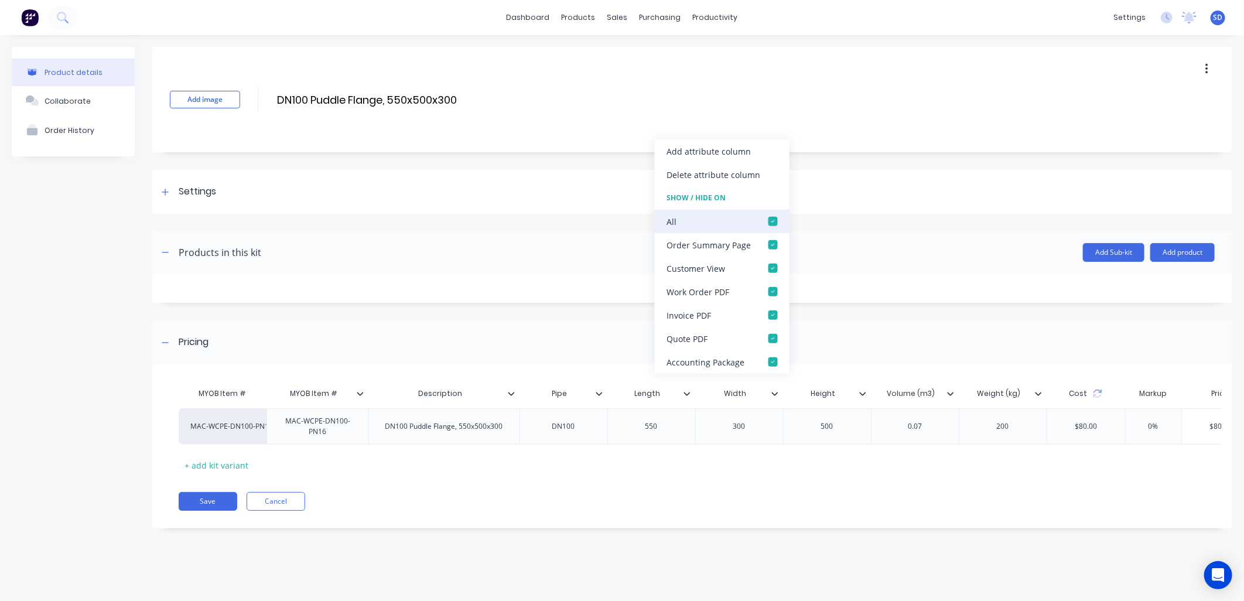
click at [770, 221] on div at bounding box center [773, 221] width 23 height 23
click at [773, 292] on div at bounding box center [773, 291] width 23 height 23
click at [841, 322] on div "Pricing" at bounding box center [692, 342] width 1080 height 44
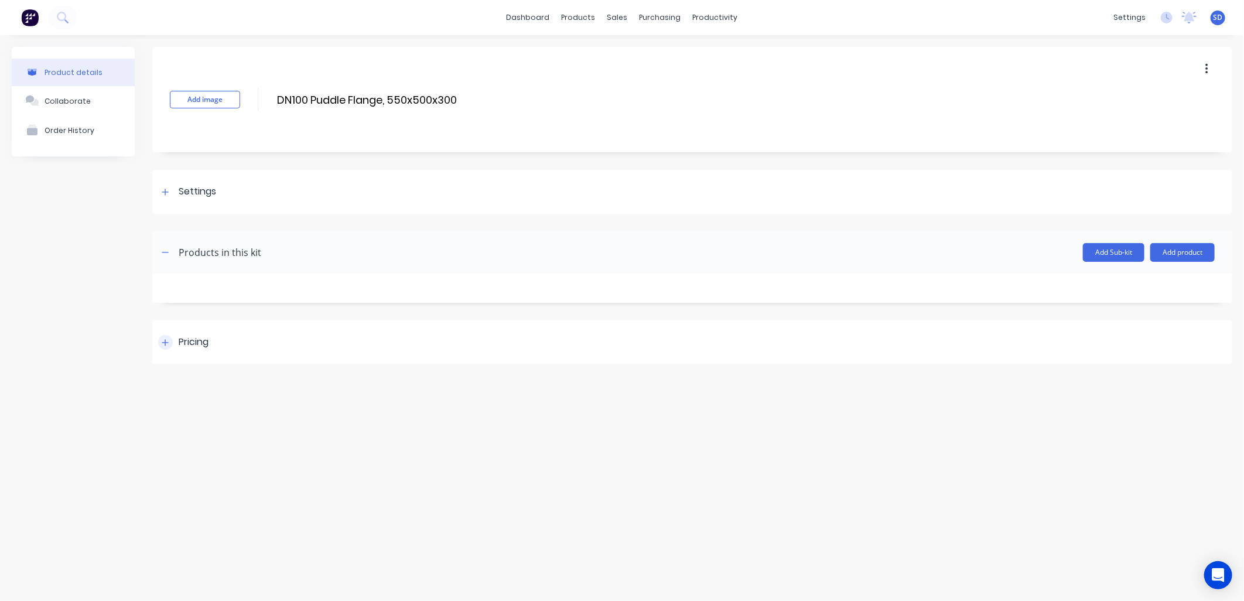
click at [163, 343] on icon at bounding box center [165, 343] width 7 height 8
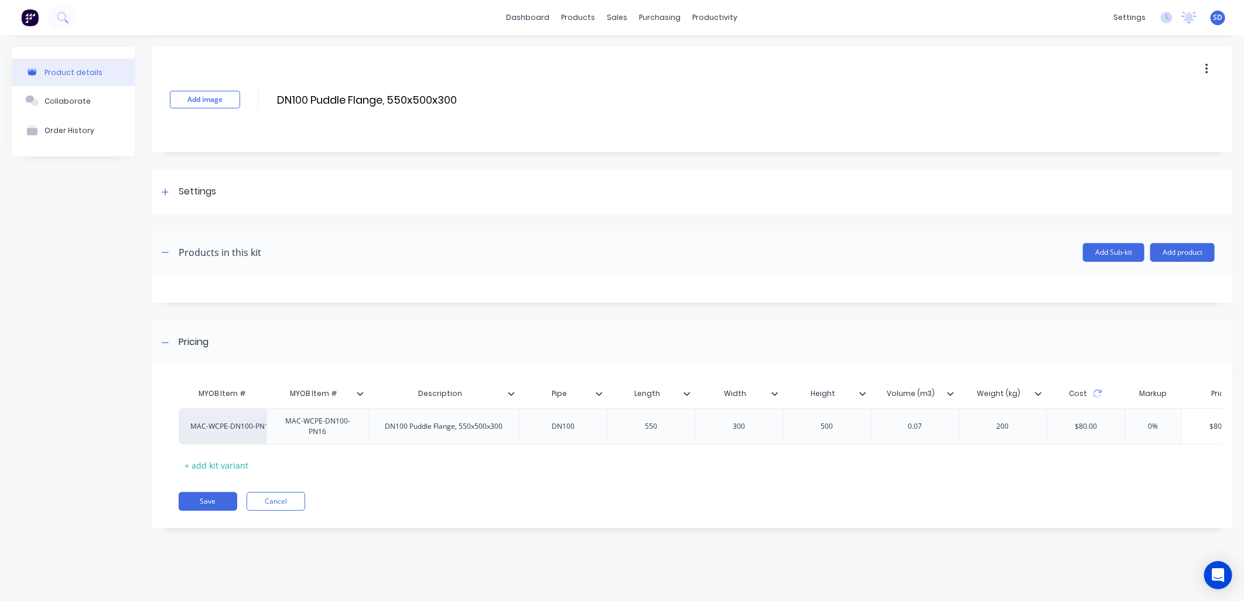
click at [1047, 398] on div "Cost" at bounding box center [1086, 393] width 79 height 23
click at [1039, 393] on icon at bounding box center [1038, 393] width 7 height 7
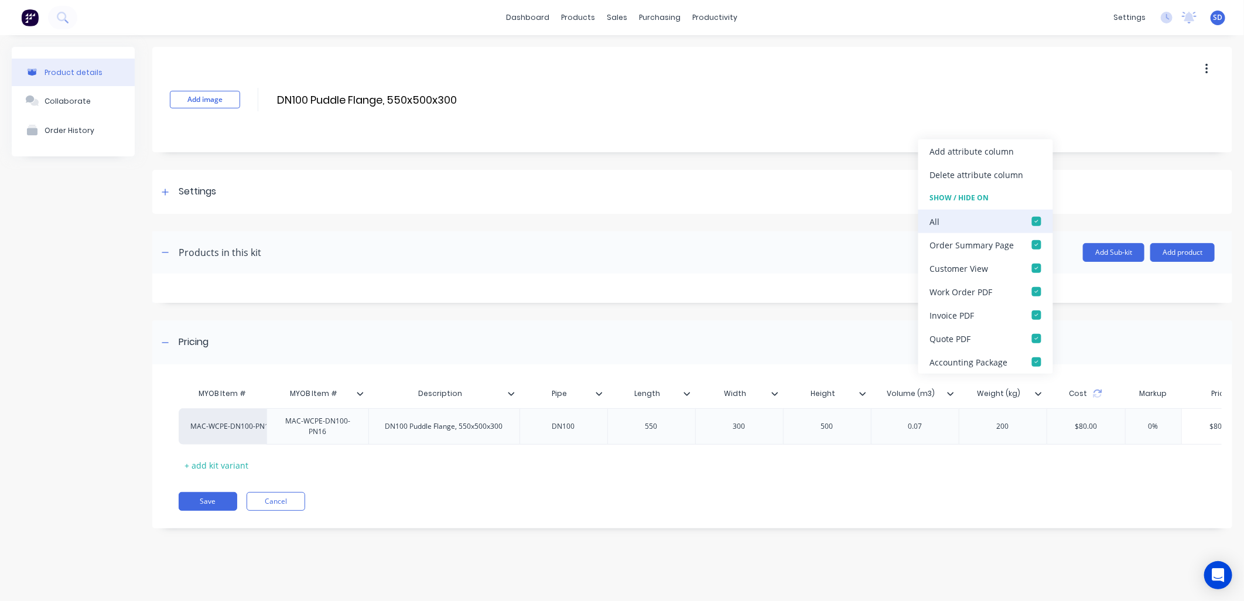
click at [1035, 220] on div at bounding box center [1036, 221] width 23 height 23
click at [1036, 294] on div at bounding box center [1036, 291] width 23 height 23
click at [1108, 333] on div "Pricing" at bounding box center [692, 342] width 1080 height 44
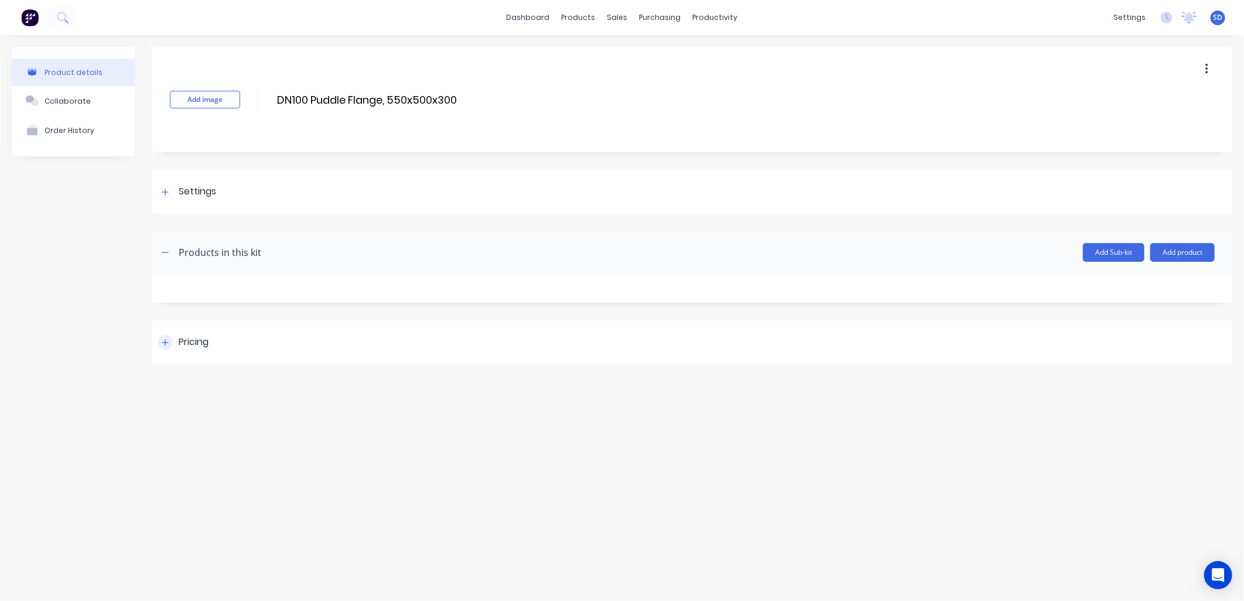
drag, startPoint x: 169, startPoint y: 345, endPoint x: 247, endPoint y: 338, distance: 78.2
click at [169, 345] on div at bounding box center [165, 342] width 15 height 15
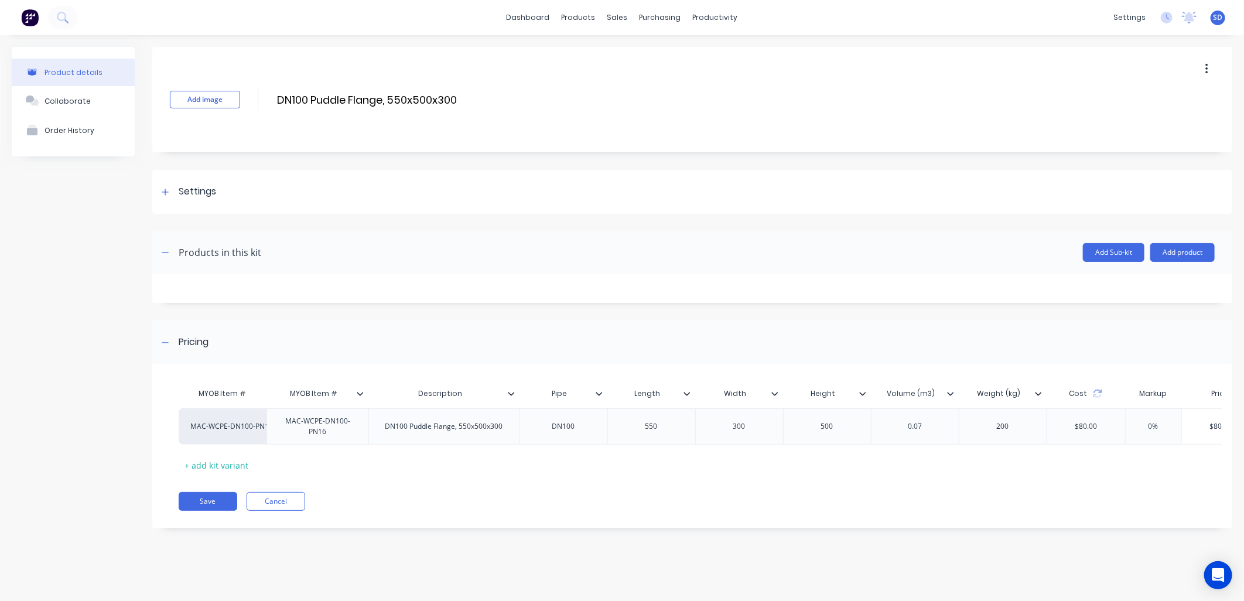
click at [948, 393] on icon at bounding box center [950, 394] width 6 height 4
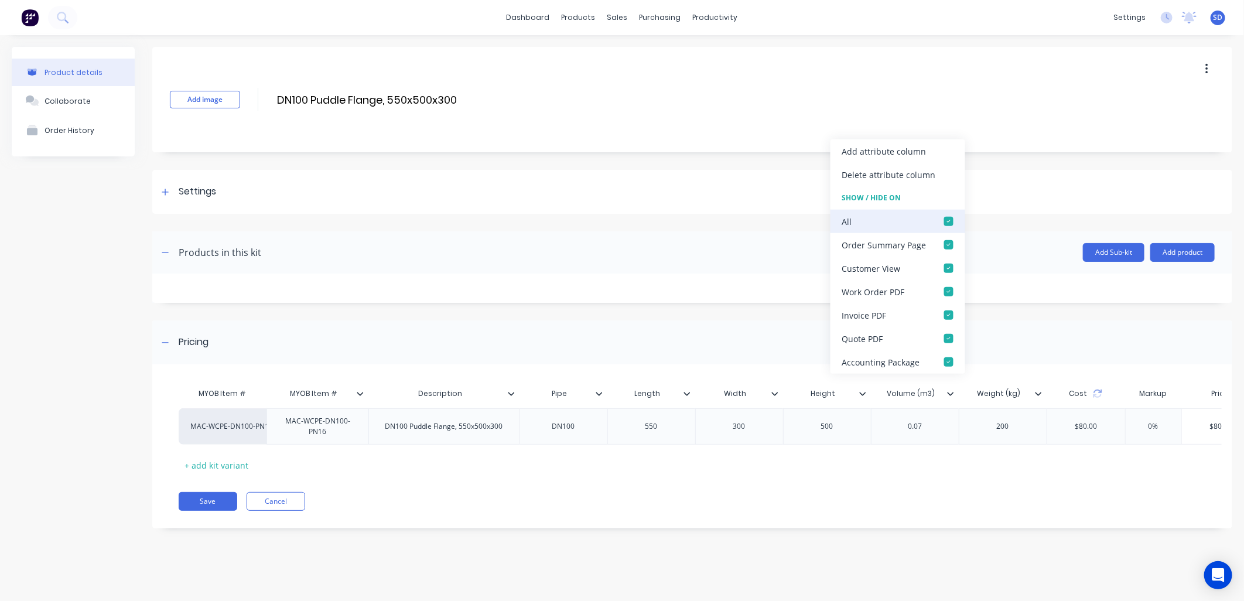
click at [944, 221] on div at bounding box center [948, 221] width 23 height 23
click at [950, 291] on div at bounding box center [948, 291] width 23 height 23
click at [701, 528] on div "MYOB Item # MYOB Item # Description Pipe Length Width Height Volume (m3) Weight…" at bounding box center [692, 452] width 1080 height 152
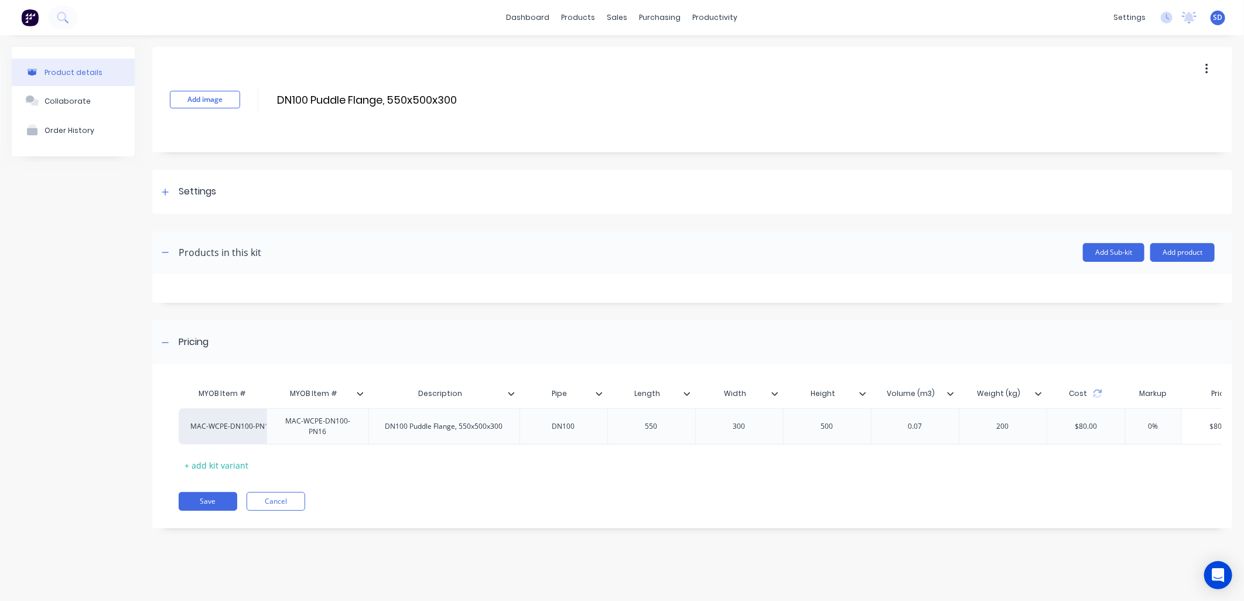
click at [1037, 395] on icon at bounding box center [1038, 393] width 7 height 7
click at [1014, 511] on div "Save Cancel" at bounding box center [706, 501] width 1054 height 19
click at [948, 390] on icon at bounding box center [950, 393] width 7 height 7
click at [932, 507] on div "Save Cancel" at bounding box center [706, 501] width 1054 height 19
click at [865, 394] on icon at bounding box center [863, 393] width 7 height 7
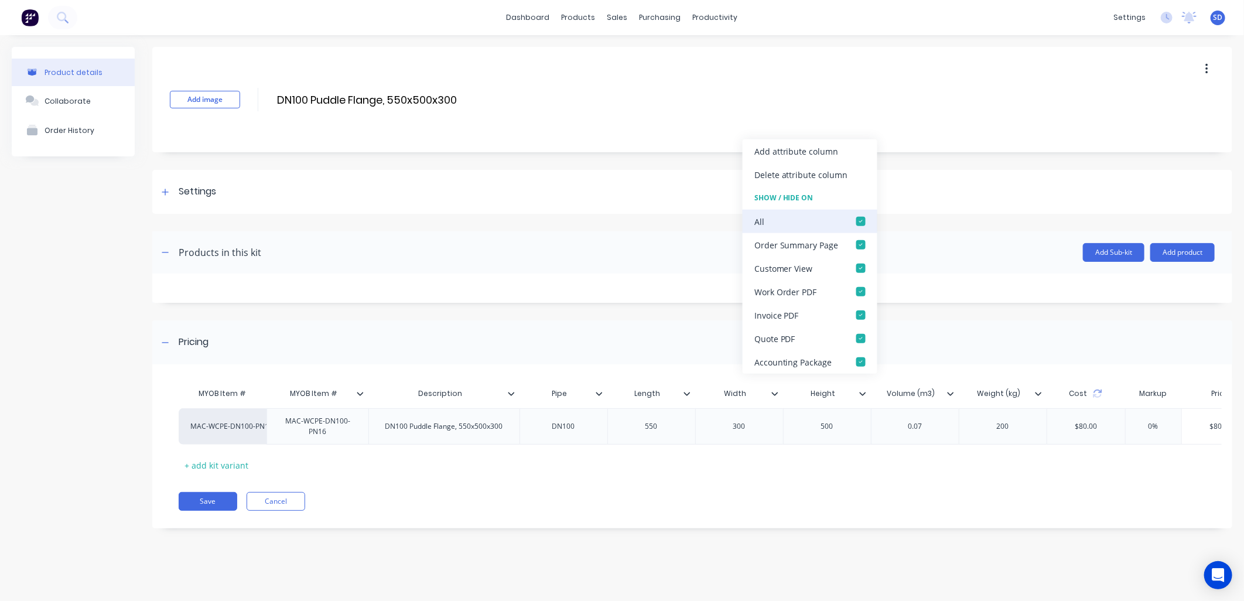
click at [858, 220] on div at bounding box center [861, 221] width 23 height 23
click at [860, 289] on div at bounding box center [861, 291] width 23 height 23
click at [855, 499] on div "MYOB Item # MYOB Item # Description Pipe Length Width Height Volume (m3) Weight…" at bounding box center [692, 452] width 1080 height 152
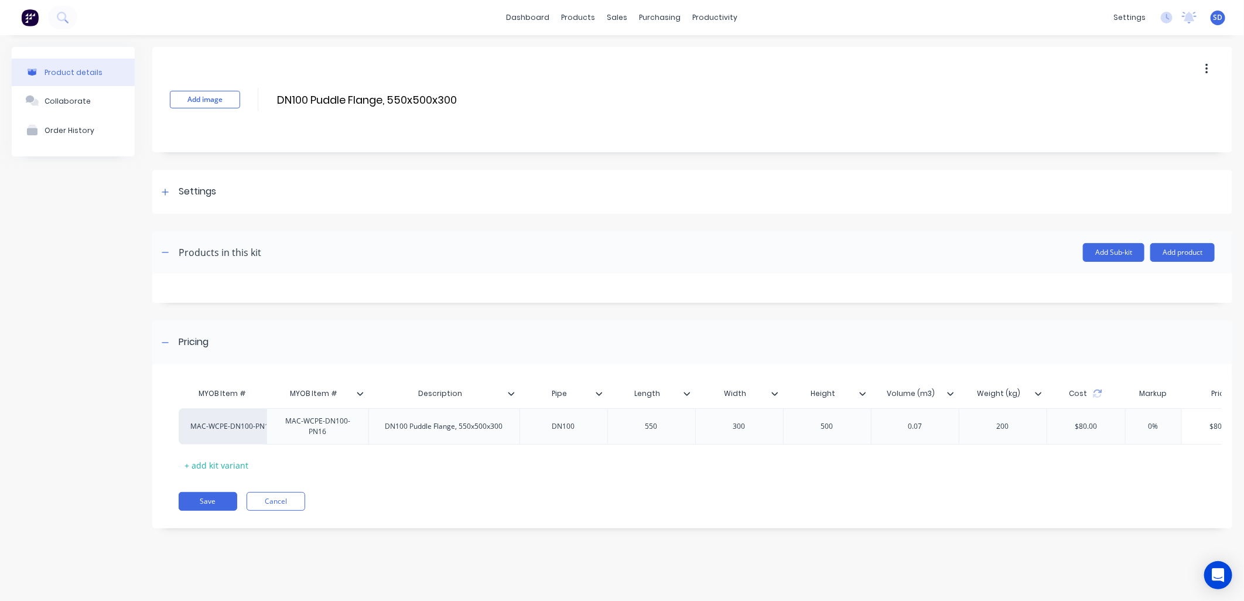
click at [773, 393] on icon at bounding box center [775, 393] width 7 height 7
click at [800, 542] on div "Add image DN100 Puddle Flange, 550x500x300 DN100 Puddle Flange, 550x500x300 Ent…" at bounding box center [692, 296] width 1080 height 499
click at [684, 394] on icon at bounding box center [687, 393] width 7 height 7
click at [708, 502] on div "Save Cancel" at bounding box center [706, 501] width 1054 height 19
click at [596, 391] on icon at bounding box center [599, 393] width 7 height 7
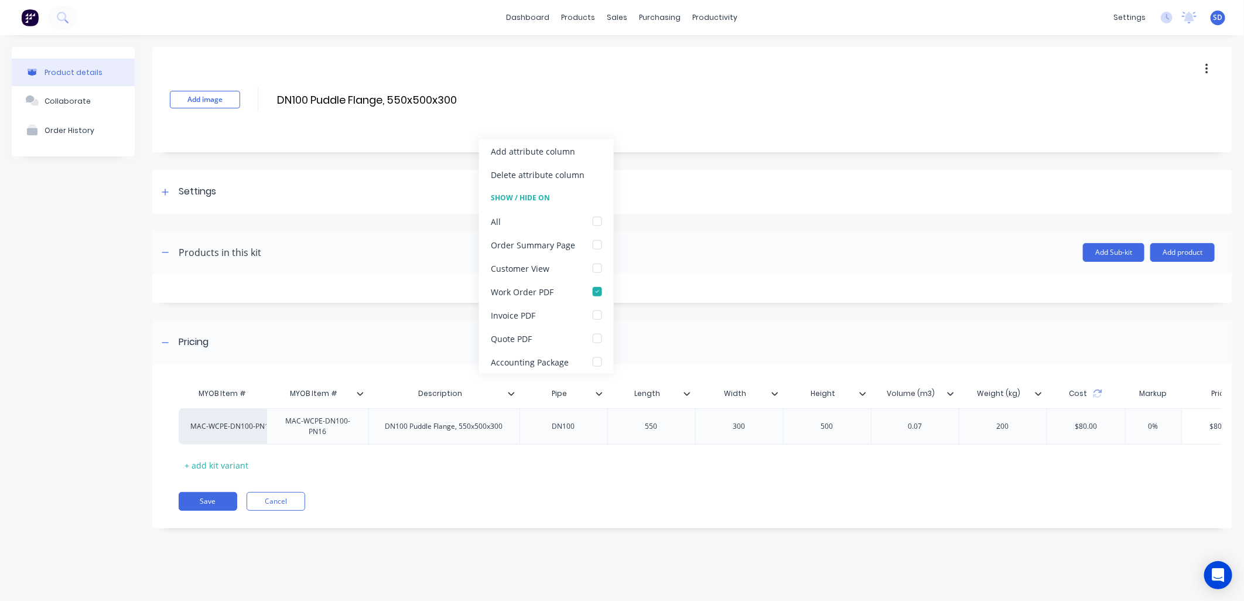
click at [637, 511] on div "Save Cancel" at bounding box center [706, 501] width 1054 height 19
click at [508, 393] on icon at bounding box center [511, 393] width 7 height 7
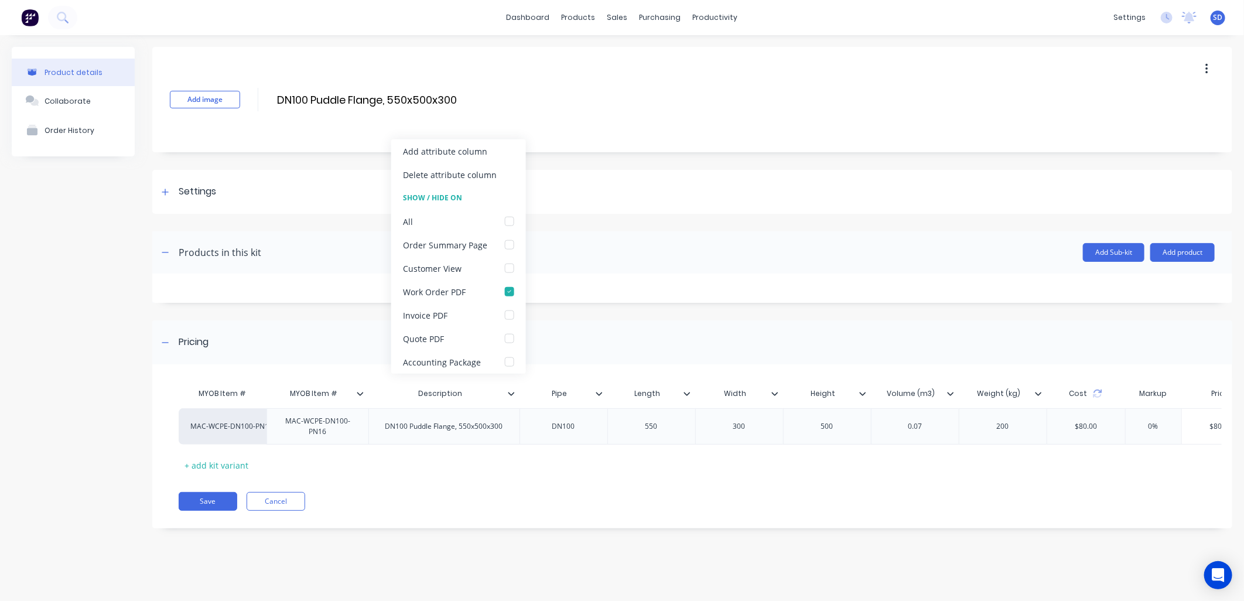
click at [584, 499] on div "MYOB Item # MYOB Item # Description Pipe Length Width Height Volume (m3) Weight…" at bounding box center [692, 452] width 1080 height 152
click at [357, 393] on icon at bounding box center [360, 393] width 7 height 7
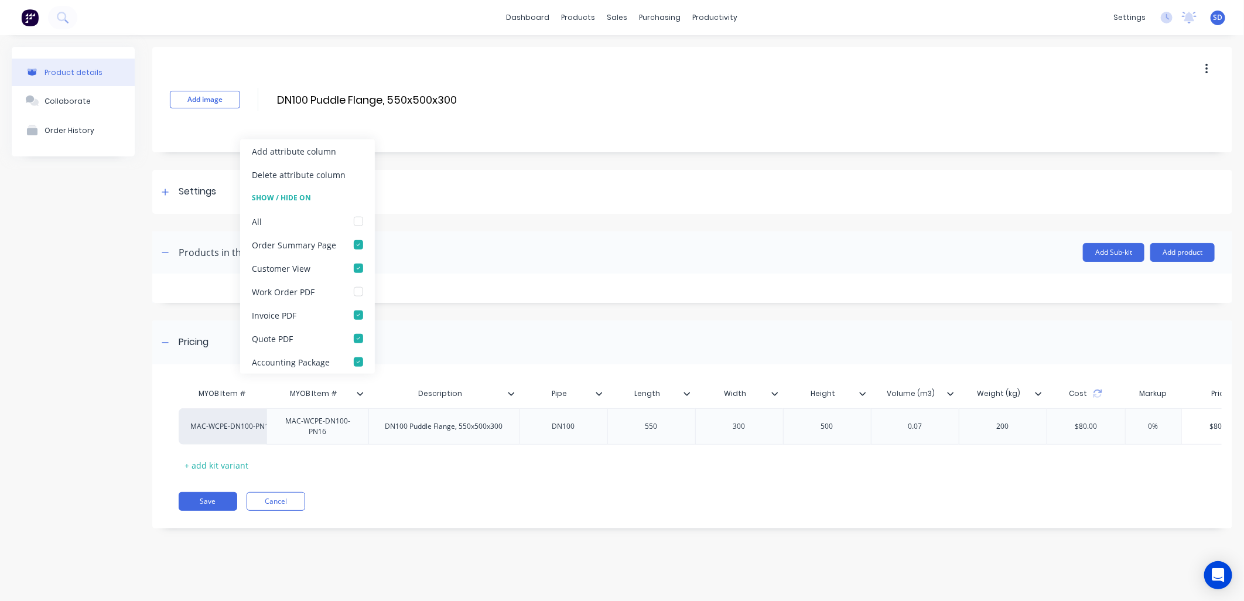
click at [442, 495] on div "MYOB Item # MYOB Item # Description Pipe Length Width Height Volume (m3) Weight…" at bounding box center [692, 452] width 1080 height 152
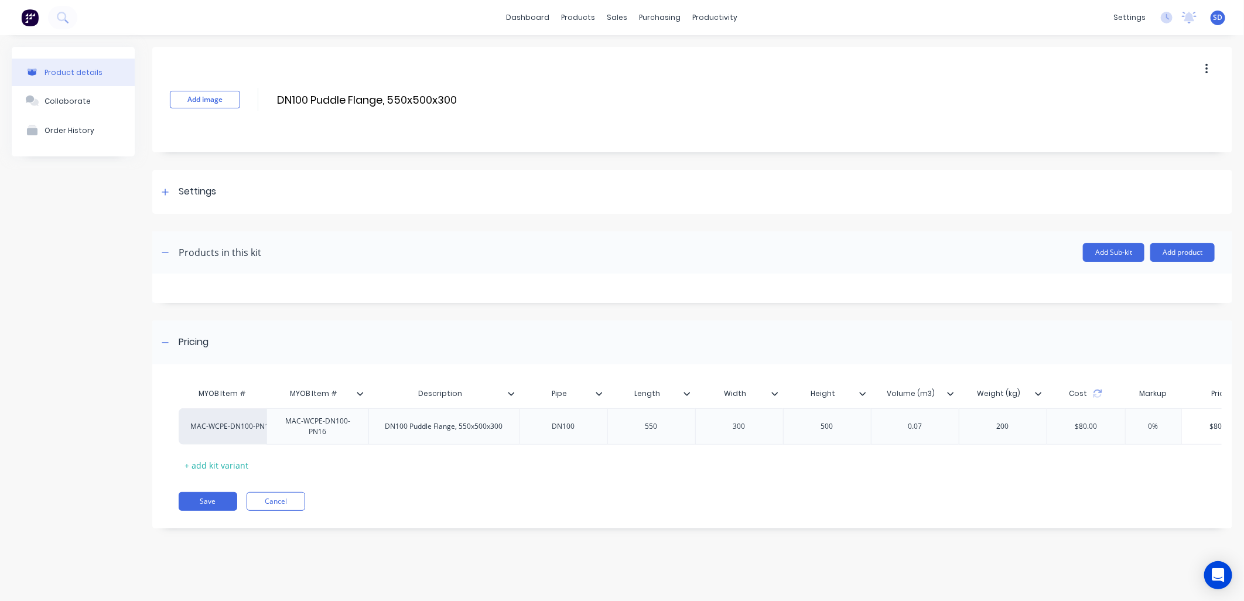
drag, startPoint x: 311, startPoint y: 391, endPoint x: 279, endPoint y: 387, distance: 32.0
click at [279, 387] on div "MYOB Item # MYOB Item #" at bounding box center [314, 393] width 95 height 29
type input "Item #"
click at [197, 510] on button "Save" at bounding box center [208, 501] width 59 height 19
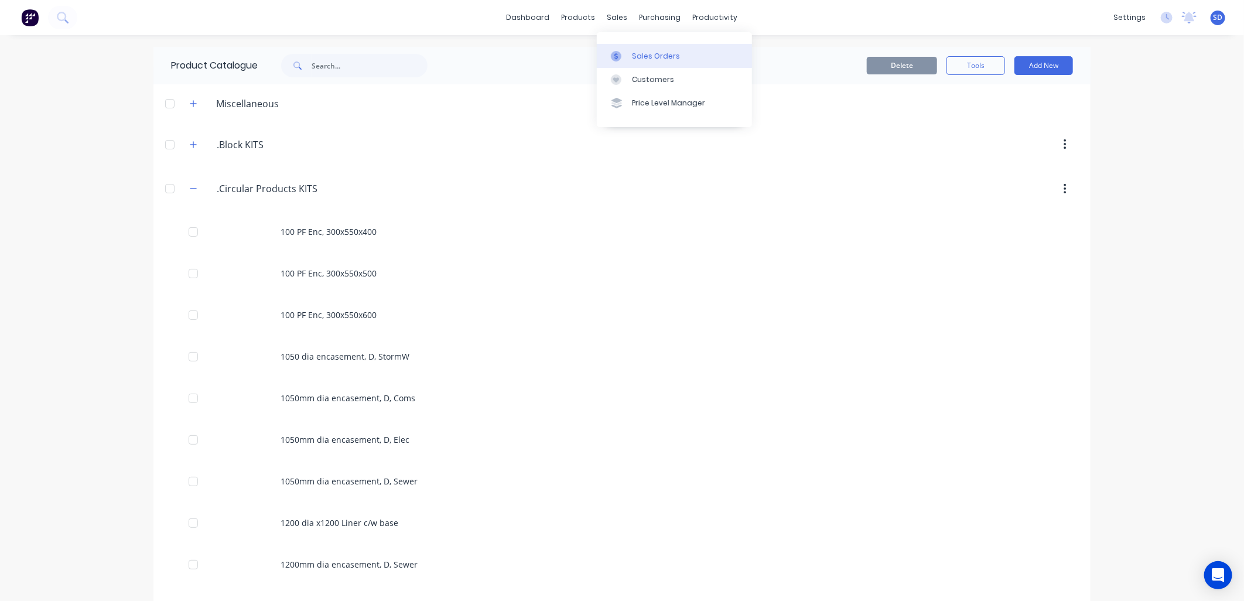
click at [656, 53] on div "Sales Orders" at bounding box center [656, 56] width 48 height 11
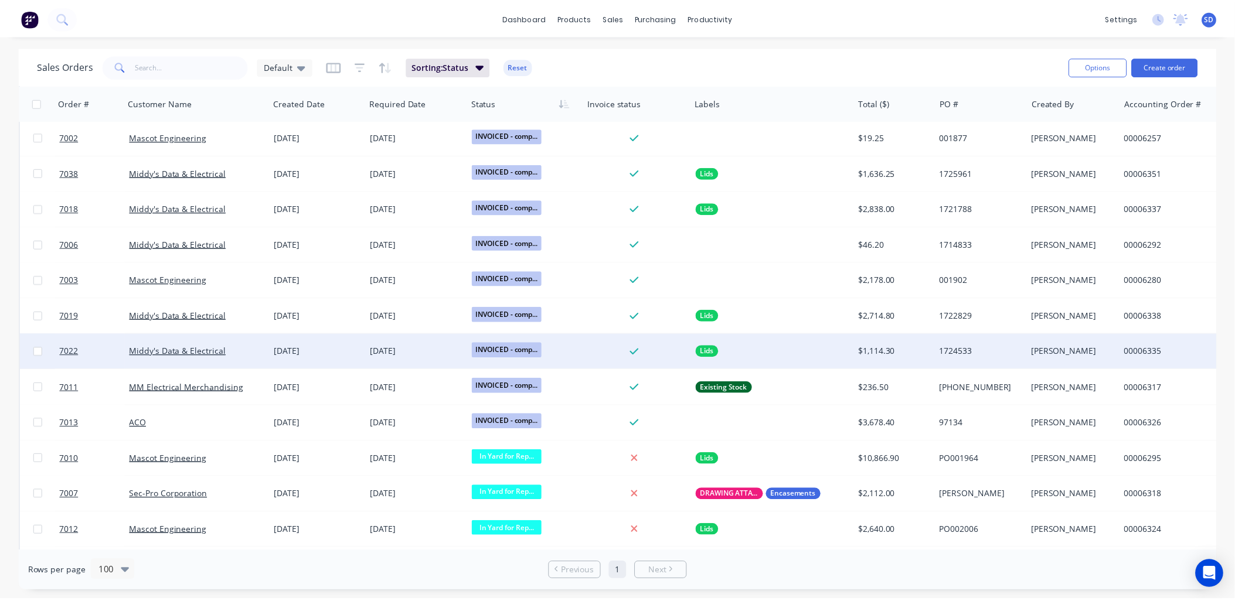
scroll to position [863, 0]
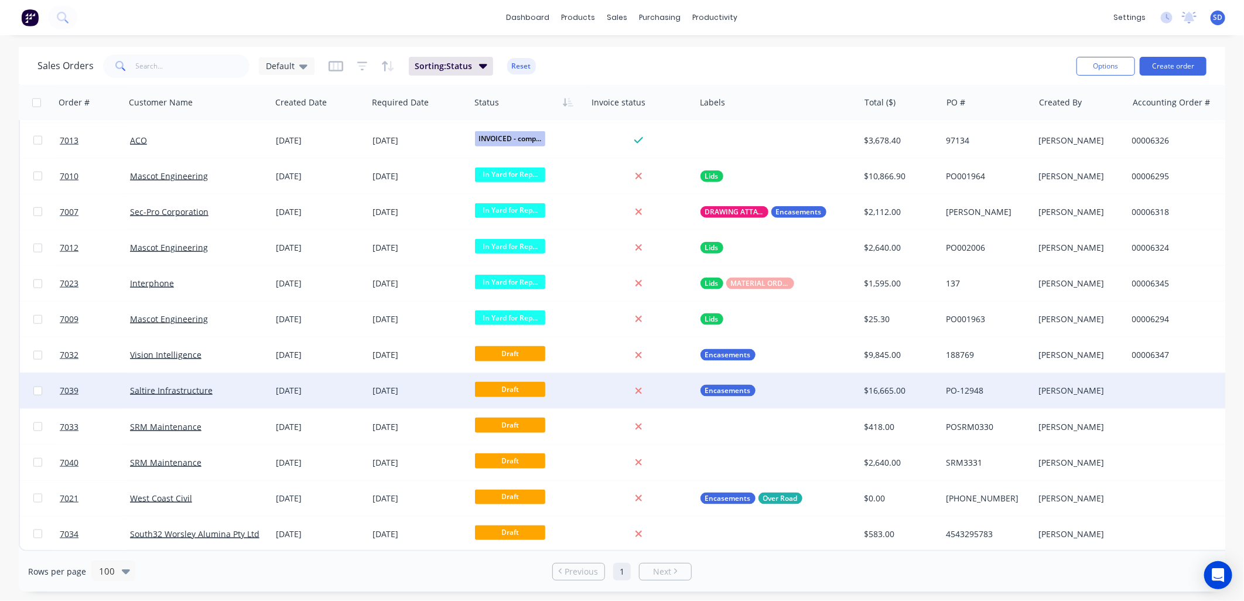
click at [219, 388] on div "Saltire Infrastructure" at bounding box center [195, 391] width 130 height 12
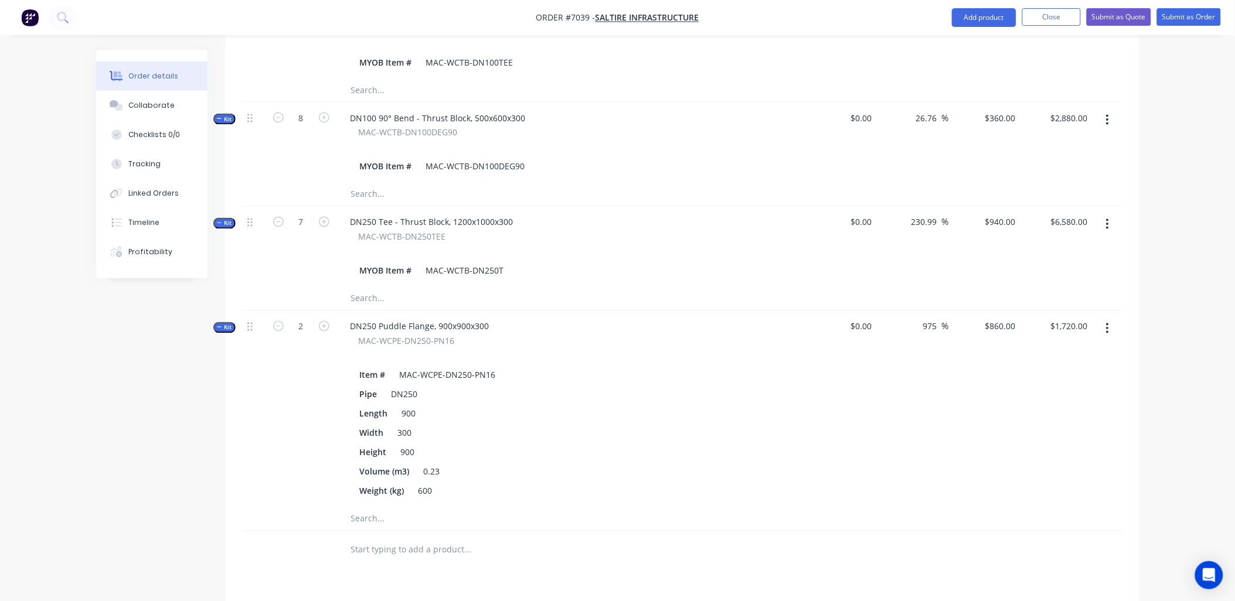
scroll to position [781, 0]
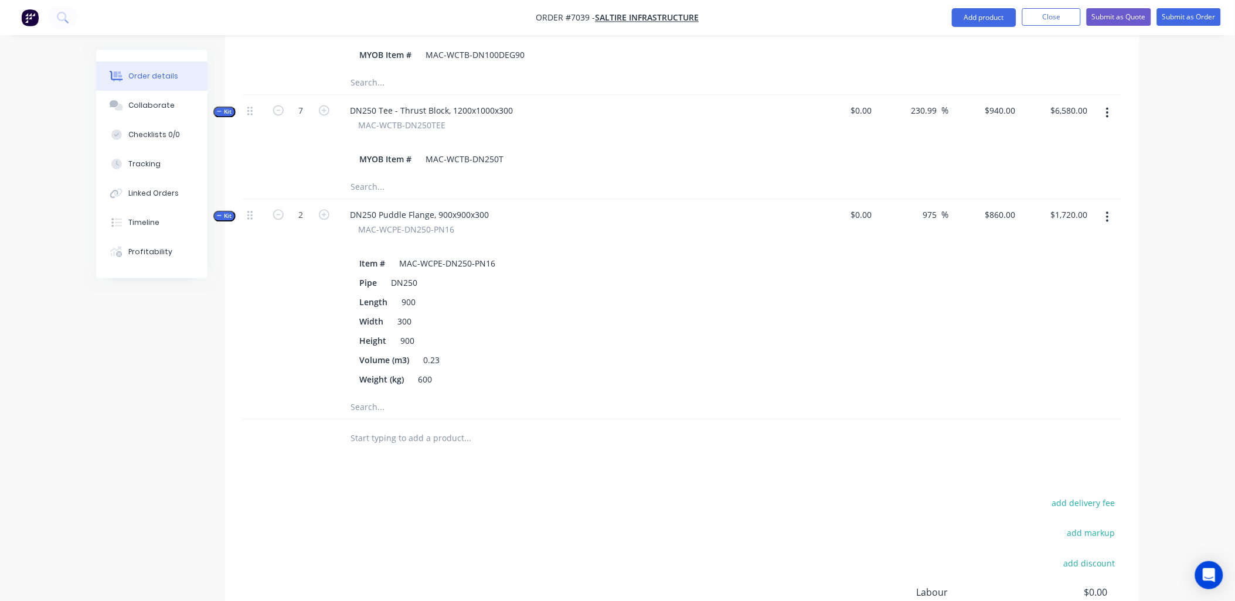
click at [1109, 207] on button "button" at bounding box center [1107, 217] width 28 height 21
click at [1051, 333] on div "Delete" at bounding box center [1066, 341] width 90 height 17
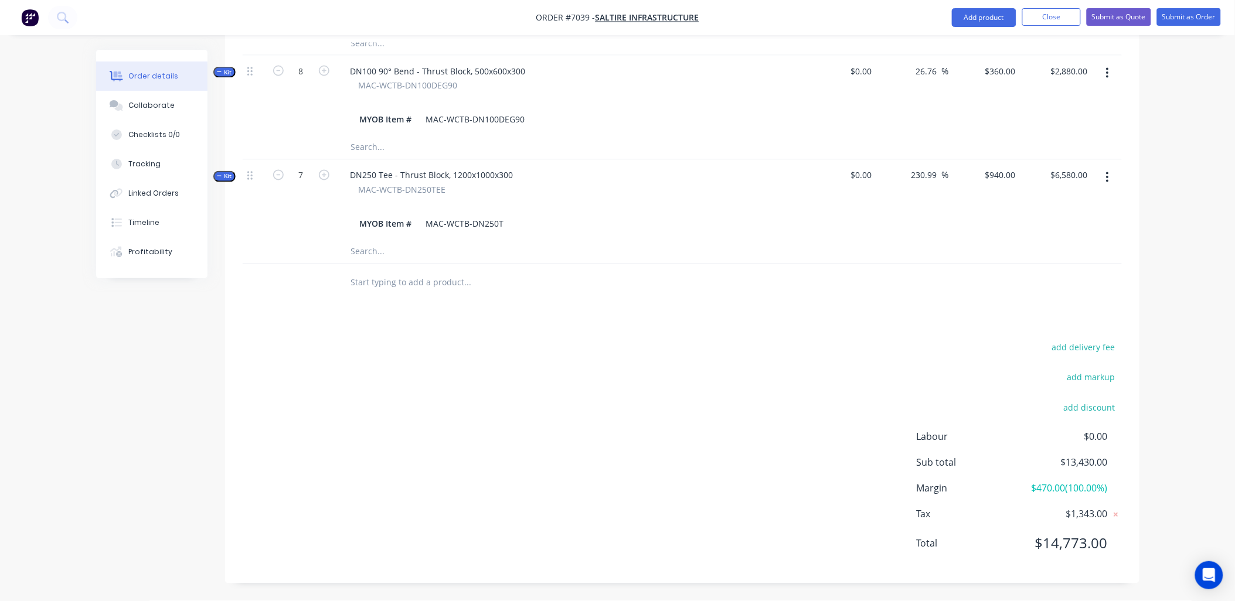
scroll to position [667, 0]
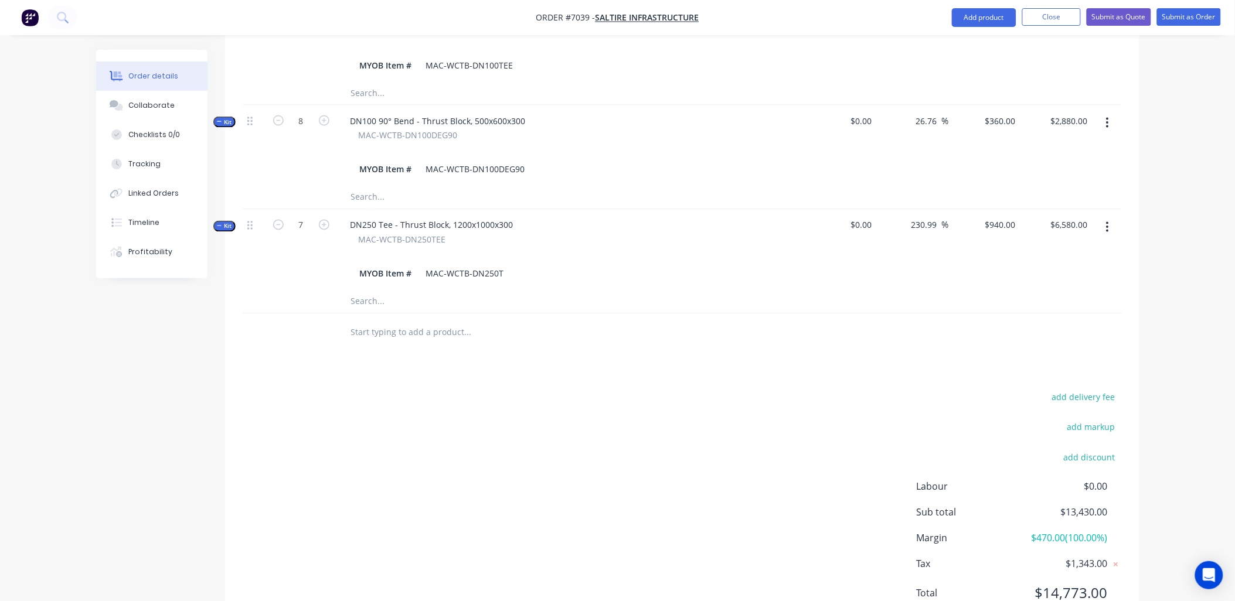
click at [404, 321] on input "text" at bounding box center [467, 332] width 234 height 23
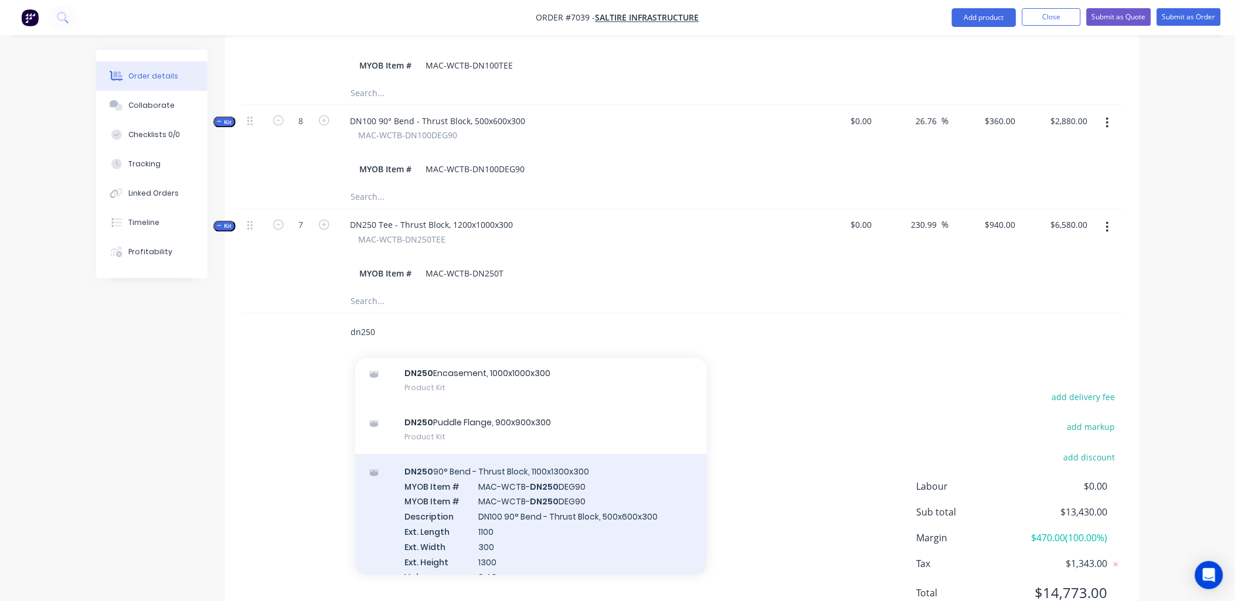
scroll to position [130, 0]
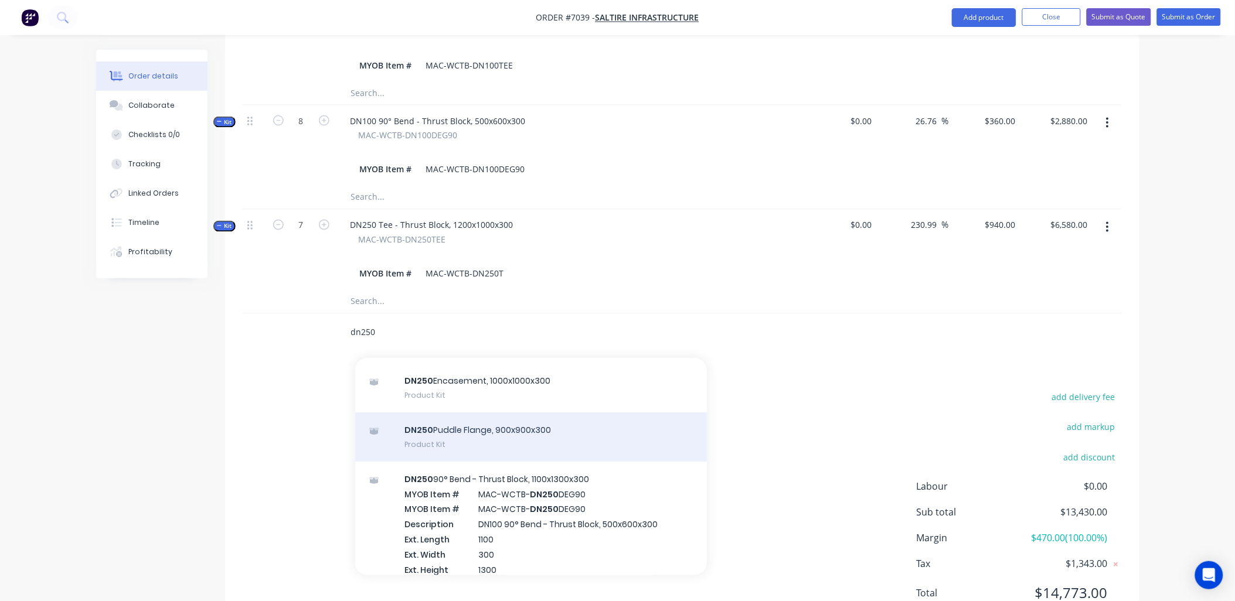
type input "dn250"
click at [482, 413] on div "DN250 Puddle Flange, 900x900x300 Product Kit" at bounding box center [531, 437] width 352 height 49
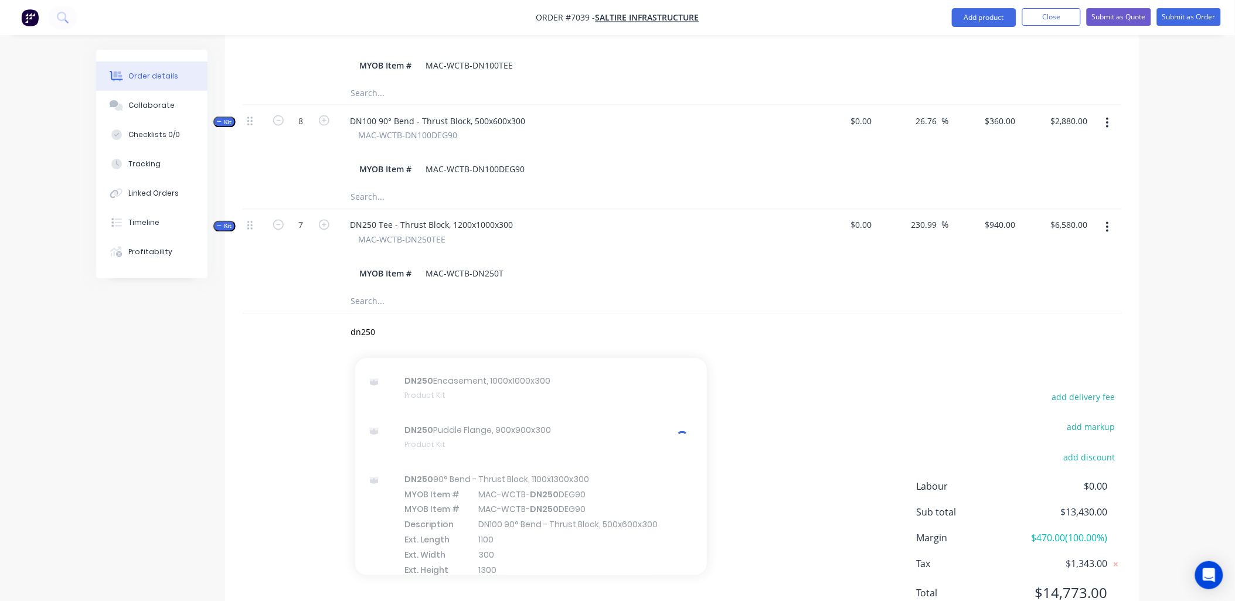
drag, startPoint x: 816, startPoint y: 303, endPoint x: 792, endPoint y: 307, distance: 24.4
click at [816, 303] on div "Products Show / Hide columns Add product Qty Cost Markup Price Total Kit 3 DN25…" at bounding box center [682, 180] width 914 height 906
drag, startPoint x: 373, startPoint y: 282, endPoint x: 330, endPoint y: 277, distance: 42.6
click at [330, 314] on div "dn250 Add dn250 to order DN250 90° Bend - Thrust Block, 1100x1300x300 Product K…" at bounding box center [682, 333] width 879 height 38
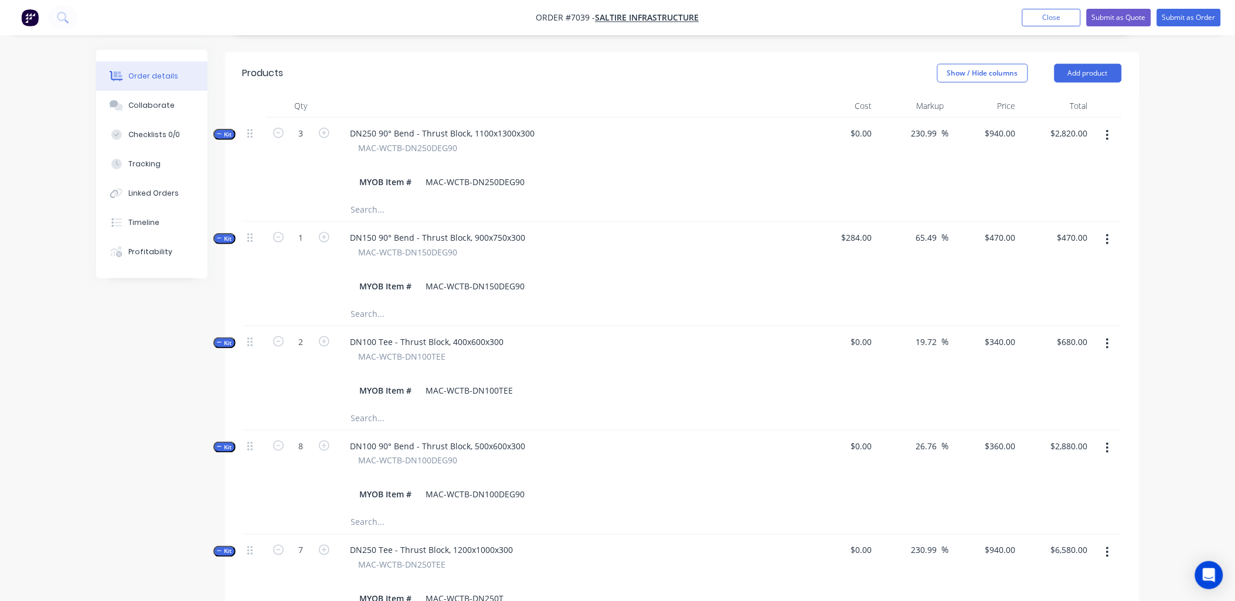
scroll to position [0, 0]
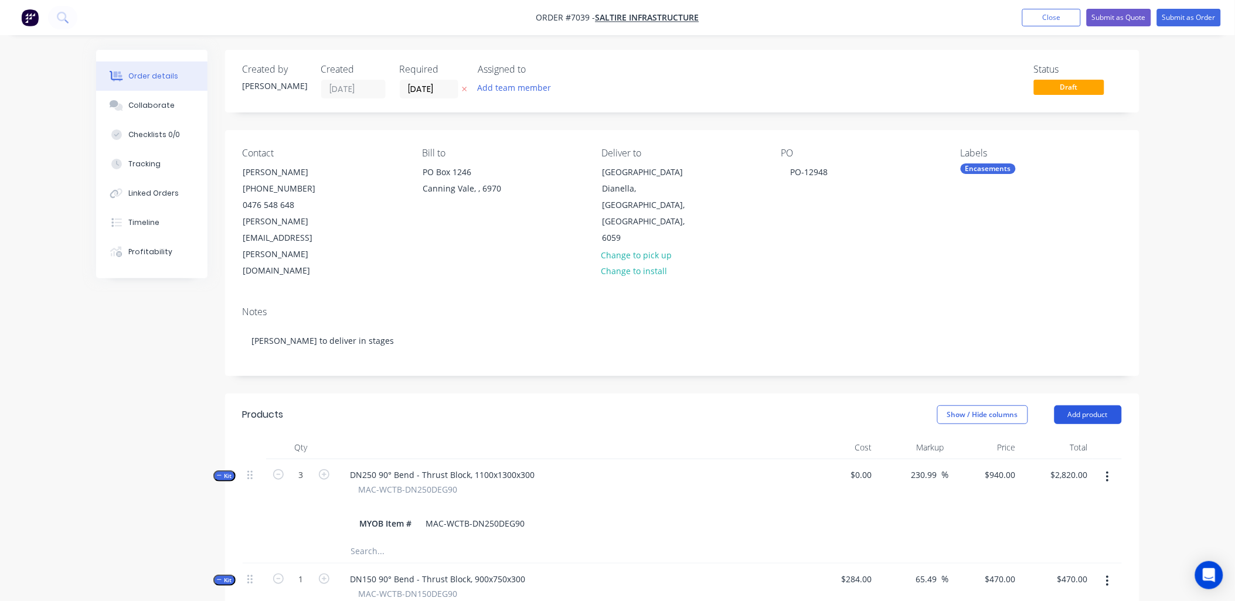
click at [1087, 405] on button "Add product" at bounding box center [1087, 414] width 67 height 19
click at [1076, 436] on div "Product catalogue" at bounding box center [1066, 444] width 90 height 17
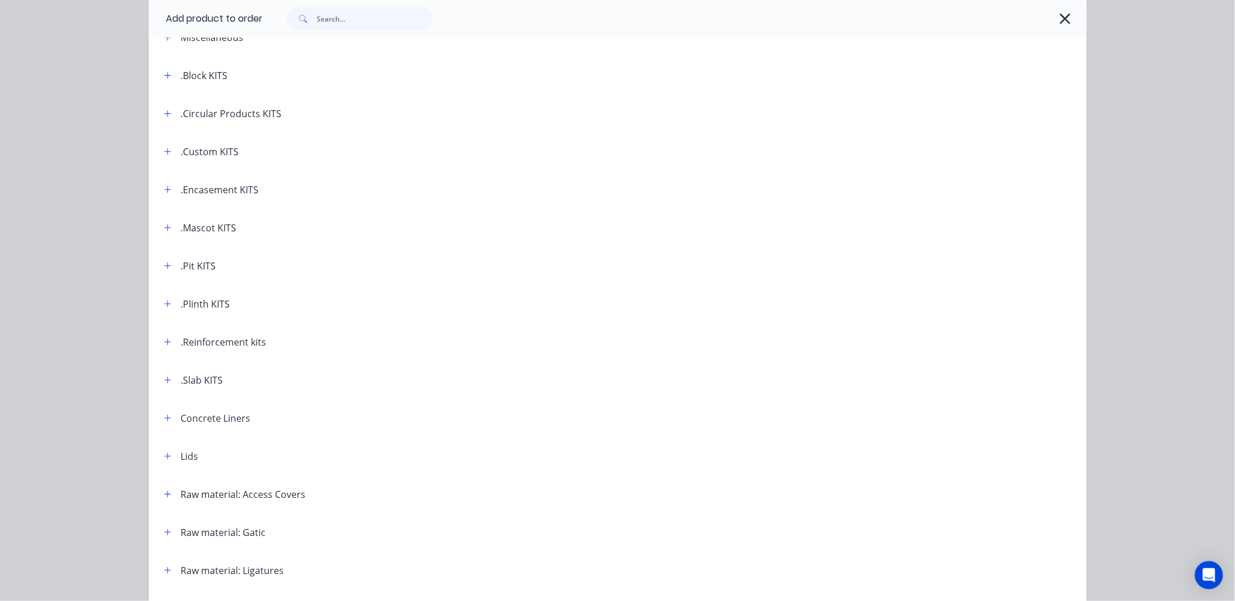
scroll to position [65, 0]
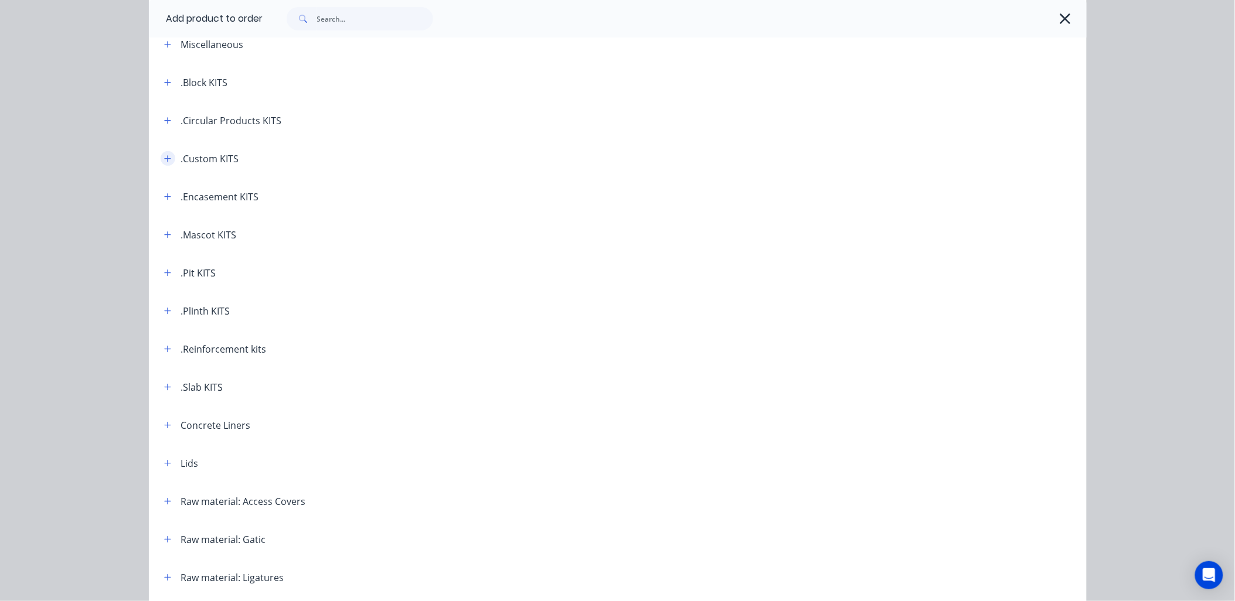
click at [164, 161] on icon "button" at bounding box center [167, 159] width 7 height 8
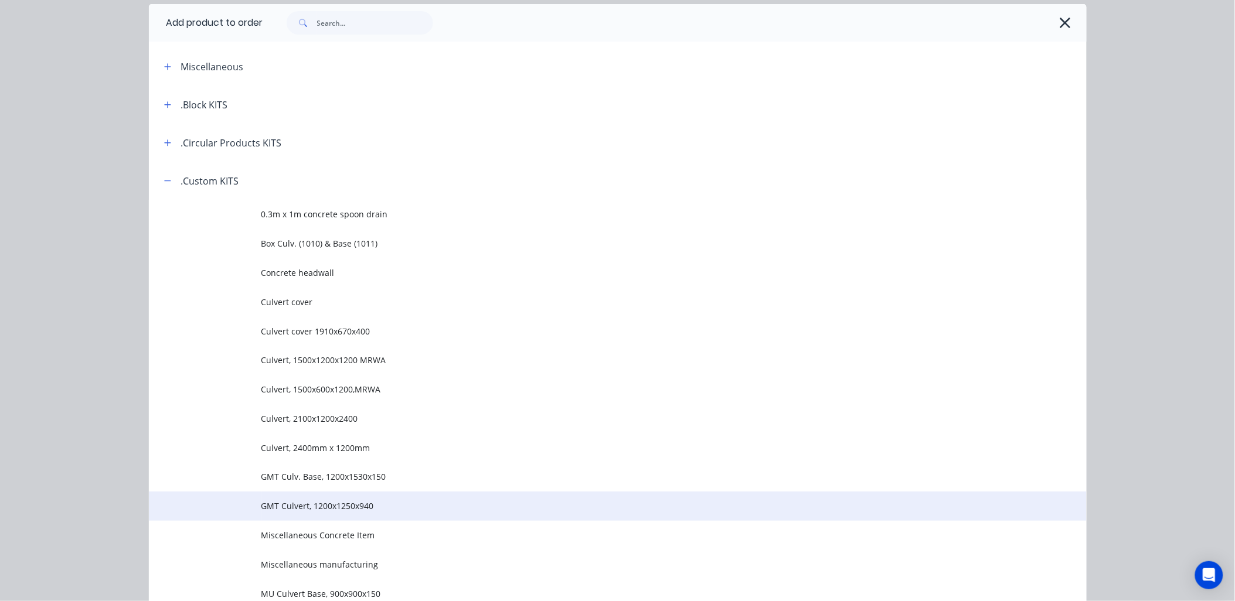
scroll to position [0, 0]
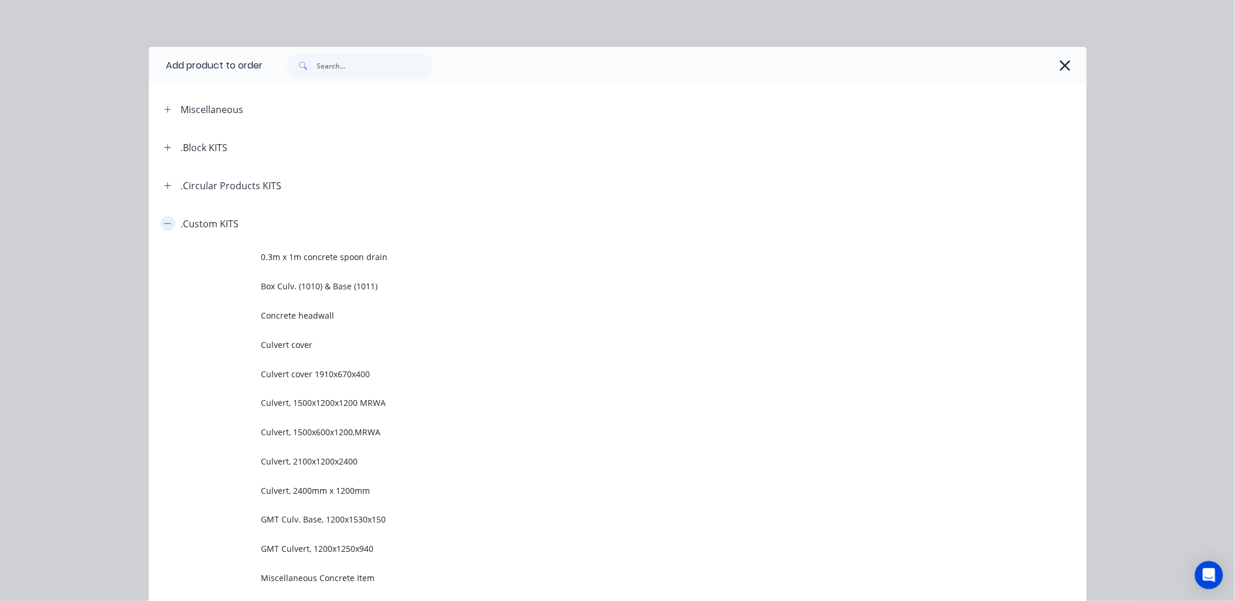
click at [164, 223] on icon "button" at bounding box center [167, 224] width 7 height 8
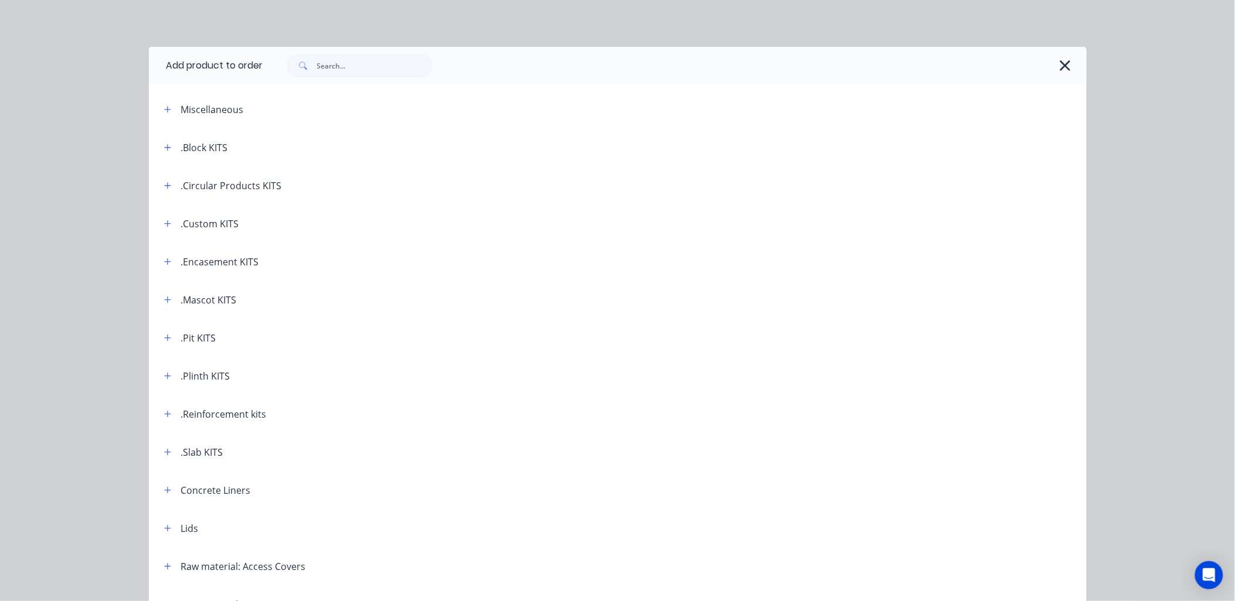
drag, startPoint x: 159, startPoint y: 185, endPoint x: 182, endPoint y: 193, distance: 24.5
click at [164, 184] on icon "button" at bounding box center [167, 186] width 7 height 8
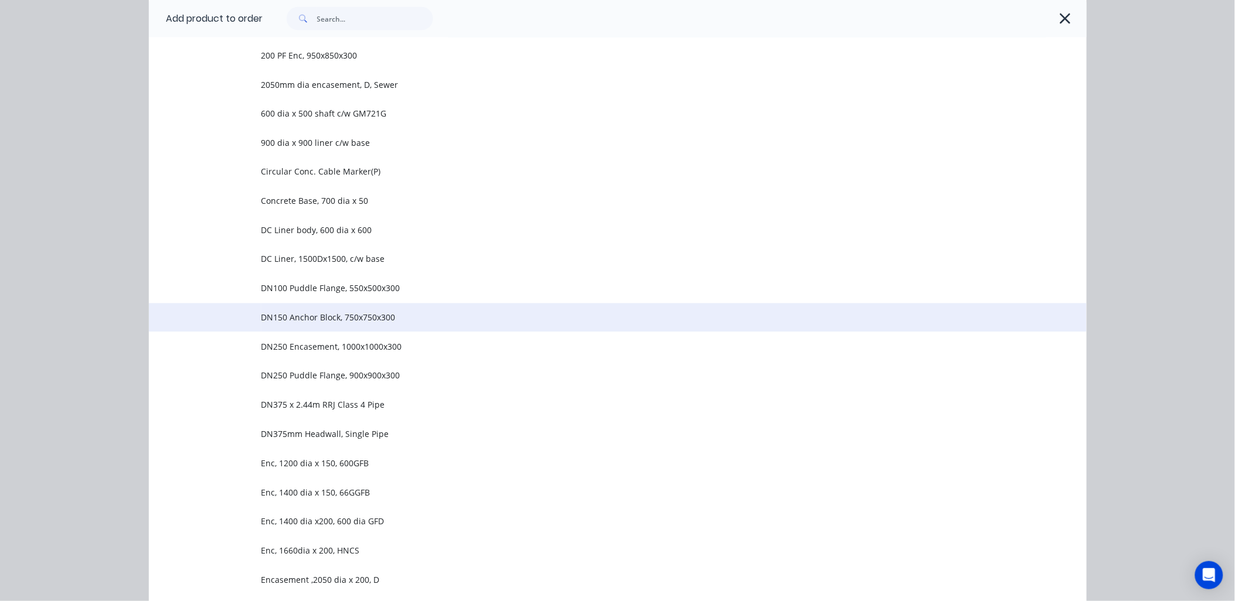
scroll to position [651, 0]
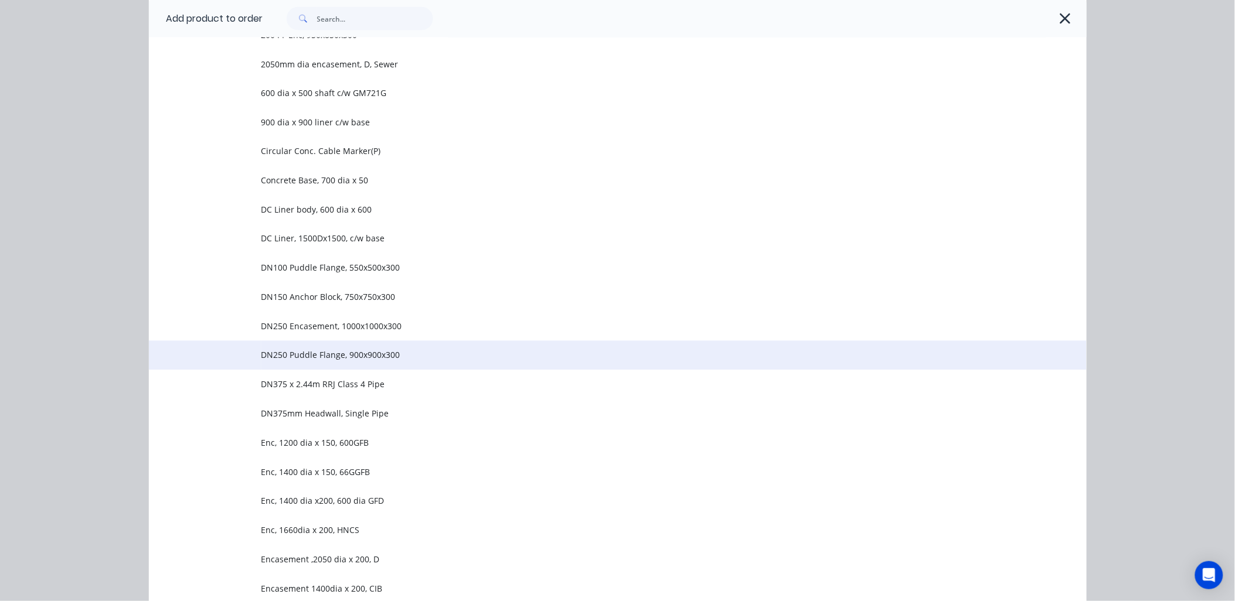
click at [309, 356] on span "DN250 Puddle Flange, 900x900x300" at bounding box center [591, 355] width 660 height 12
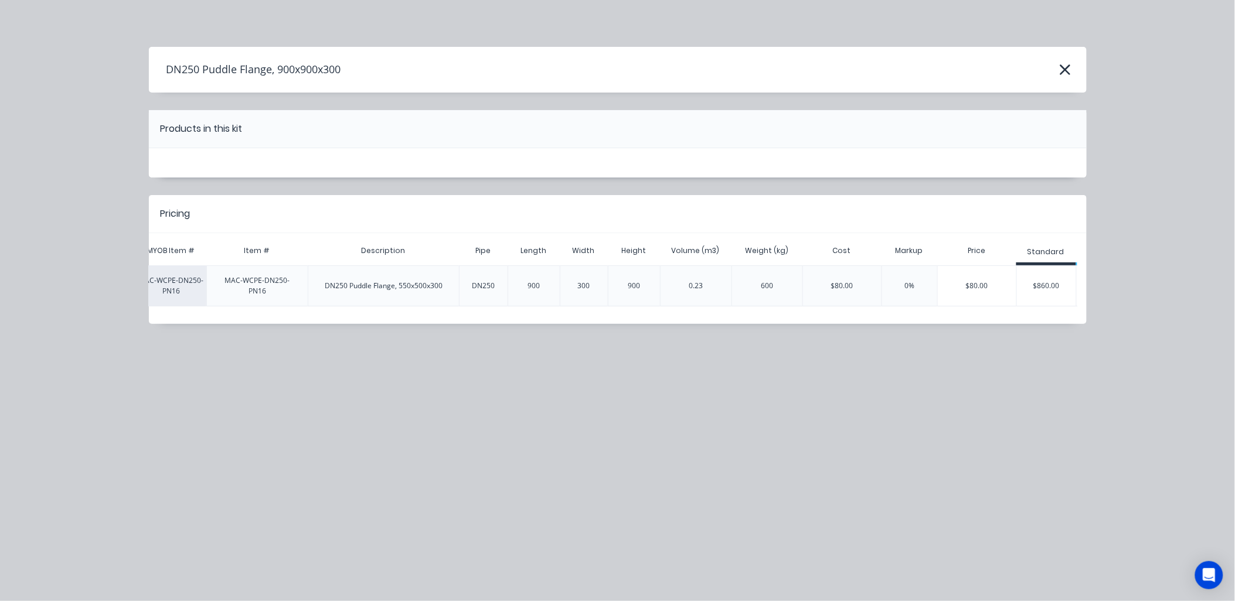
scroll to position [0, 165]
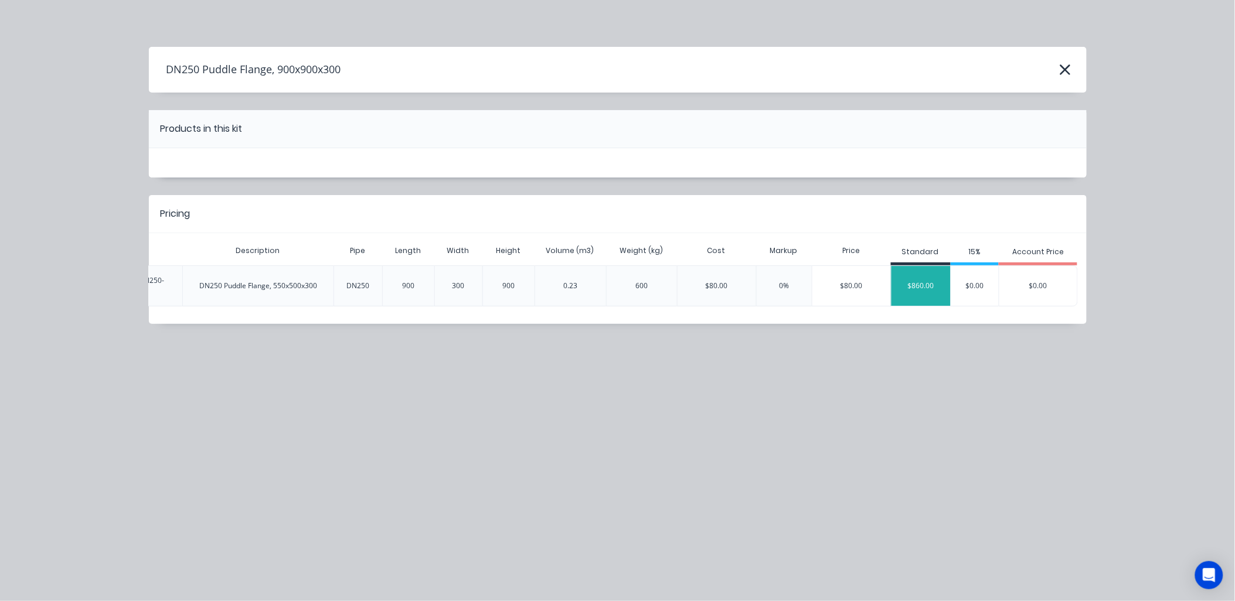
click at [923, 279] on div "$860.00" at bounding box center [920, 285] width 59 height 29
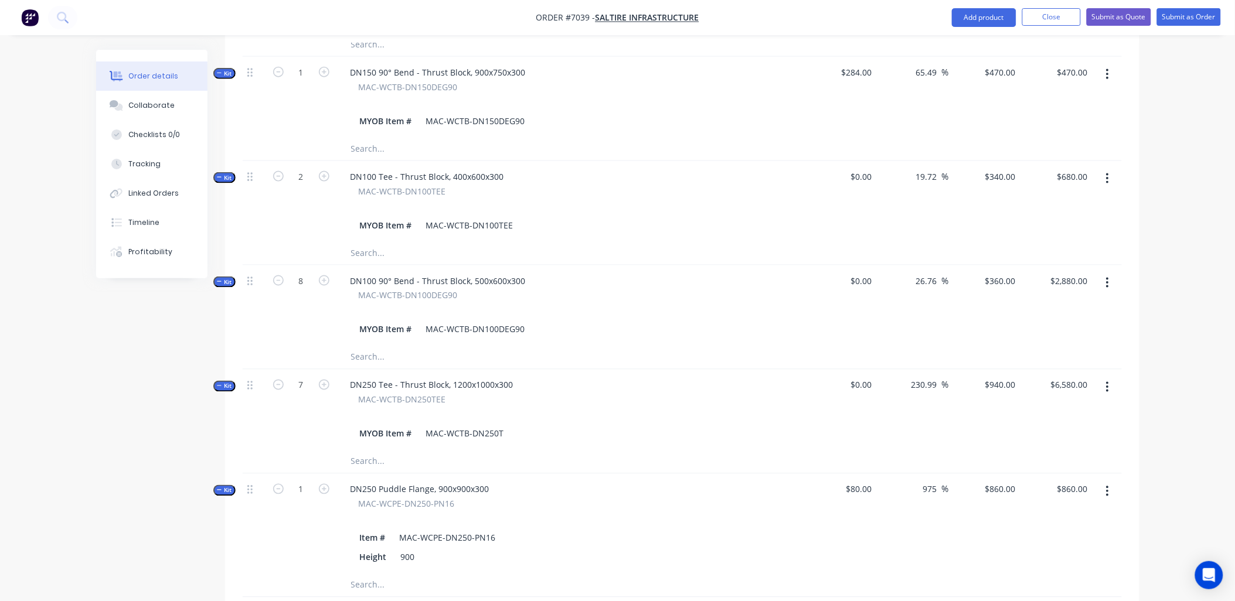
scroll to position [716, 0]
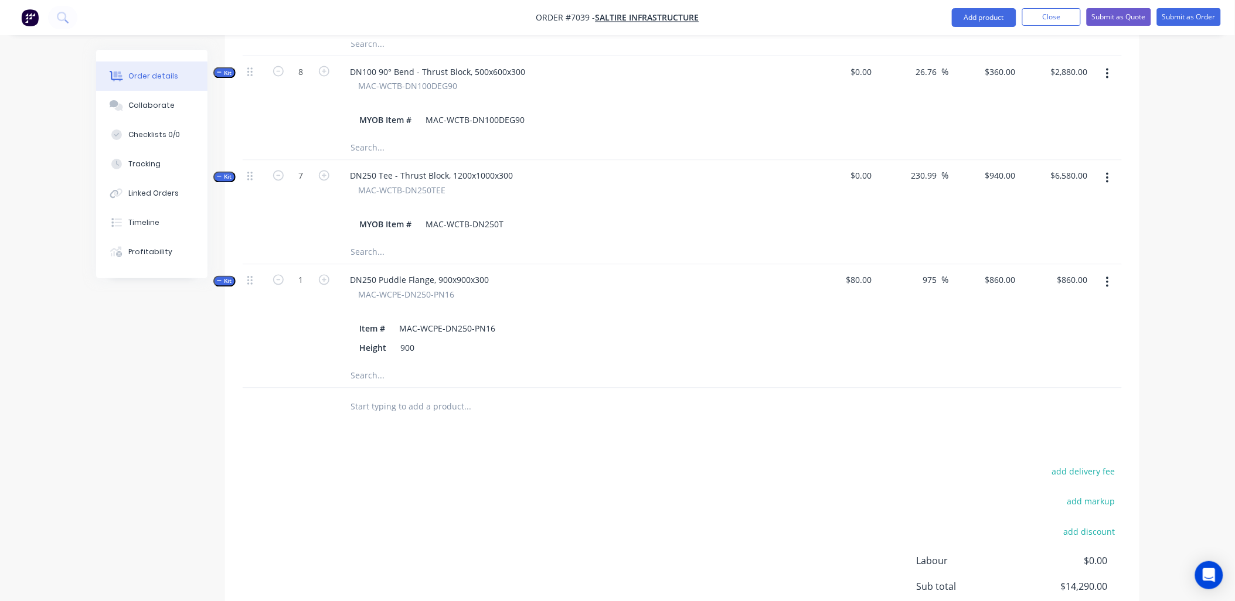
click at [1106, 276] on icon "button" at bounding box center [1107, 282] width 3 height 13
click at [1040, 398] on div "Delete" at bounding box center [1066, 406] width 90 height 17
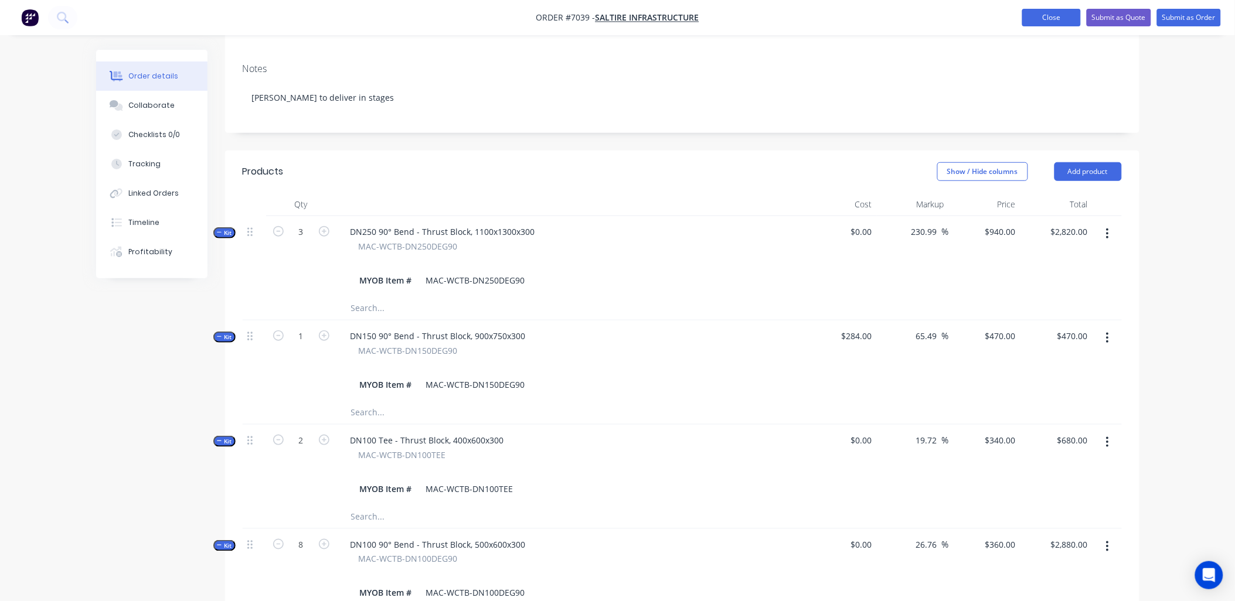
scroll to position [81, 0]
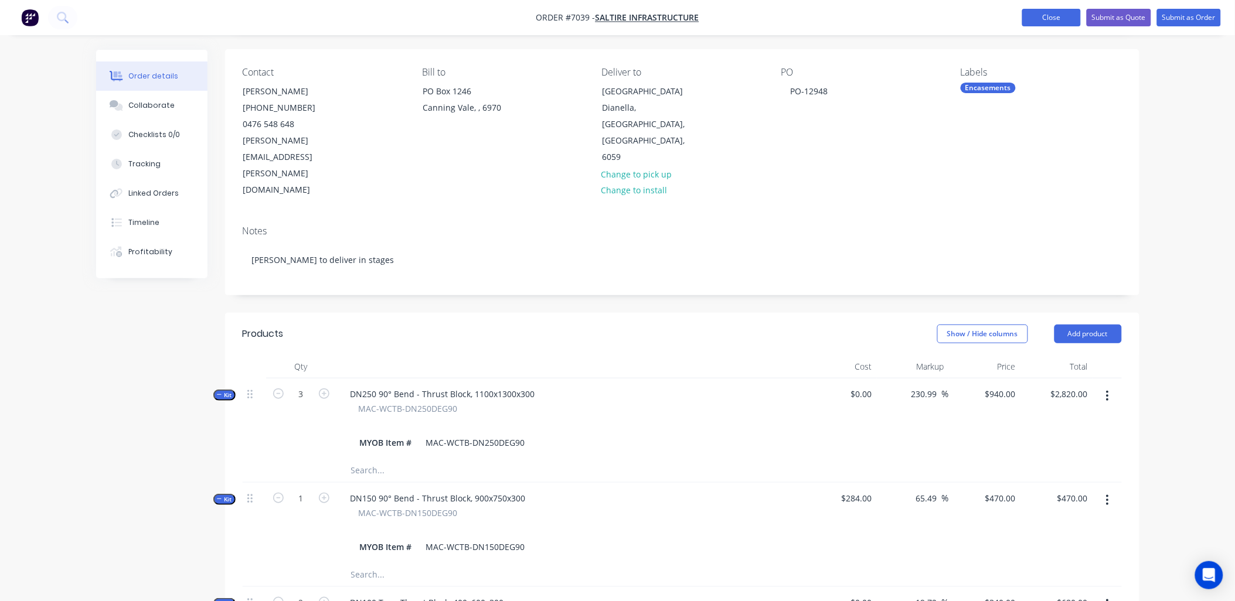
click at [1047, 18] on button "Close" at bounding box center [1051, 18] width 59 height 18
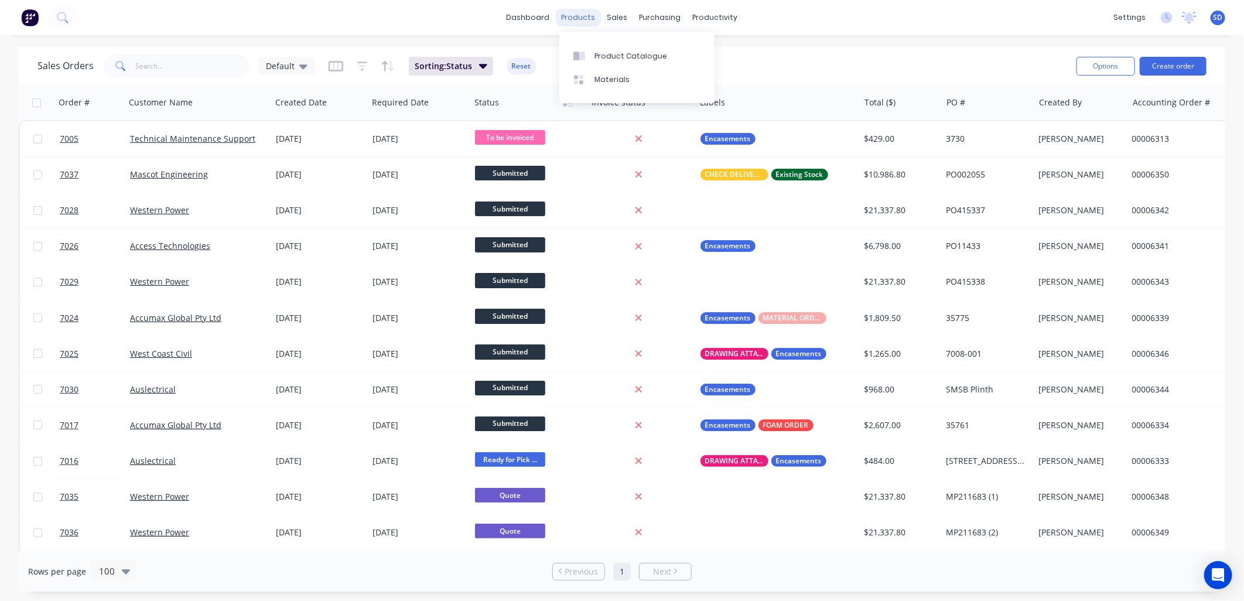
click at [588, 18] on div "products" at bounding box center [579, 18] width 46 height 18
click at [614, 54] on div "Product Catalogue" at bounding box center [631, 56] width 73 height 11
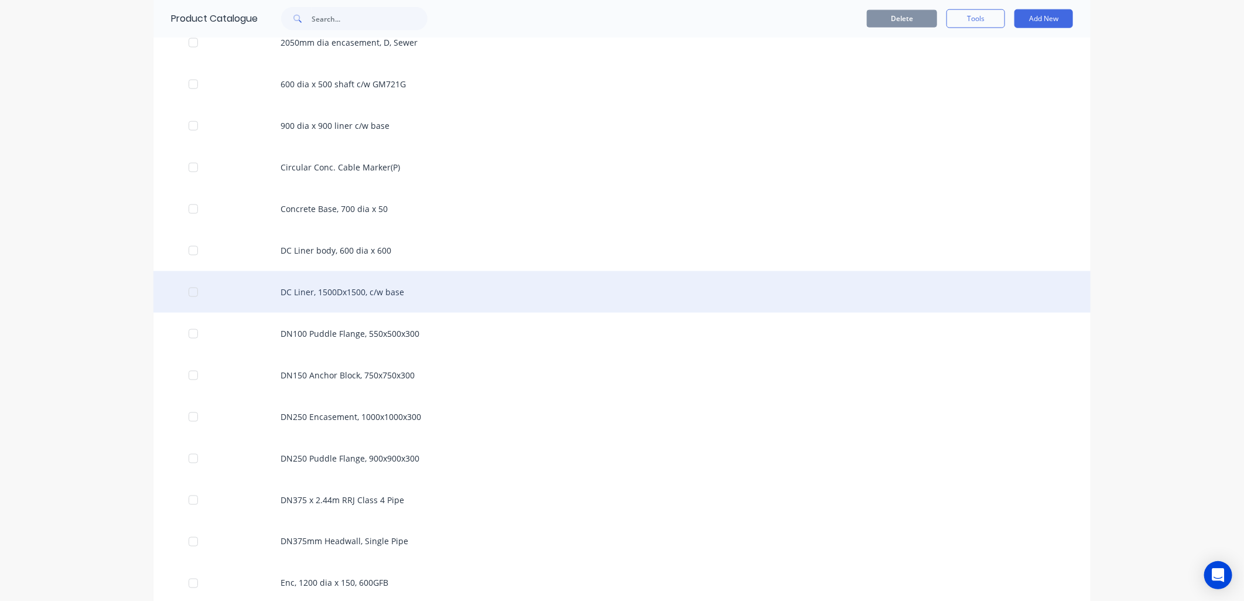
scroll to position [1041, 0]
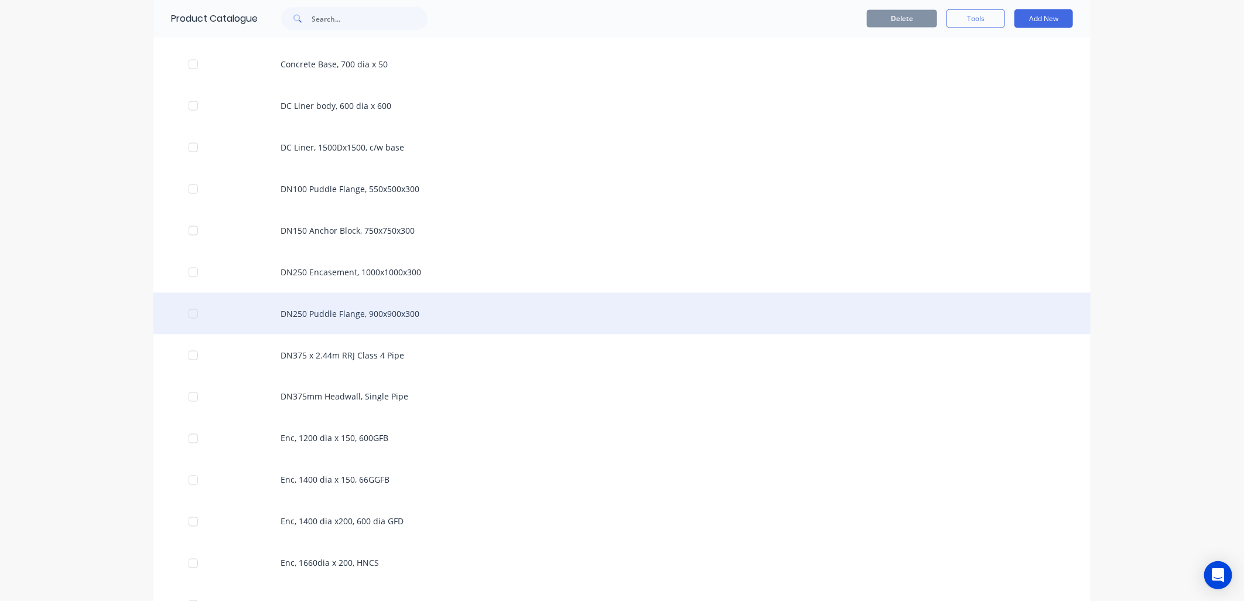
click at [331, 320] on div "DN250 Puddle Flange, 900x900x300" at bounding box center [622, 314] width 937 height 42
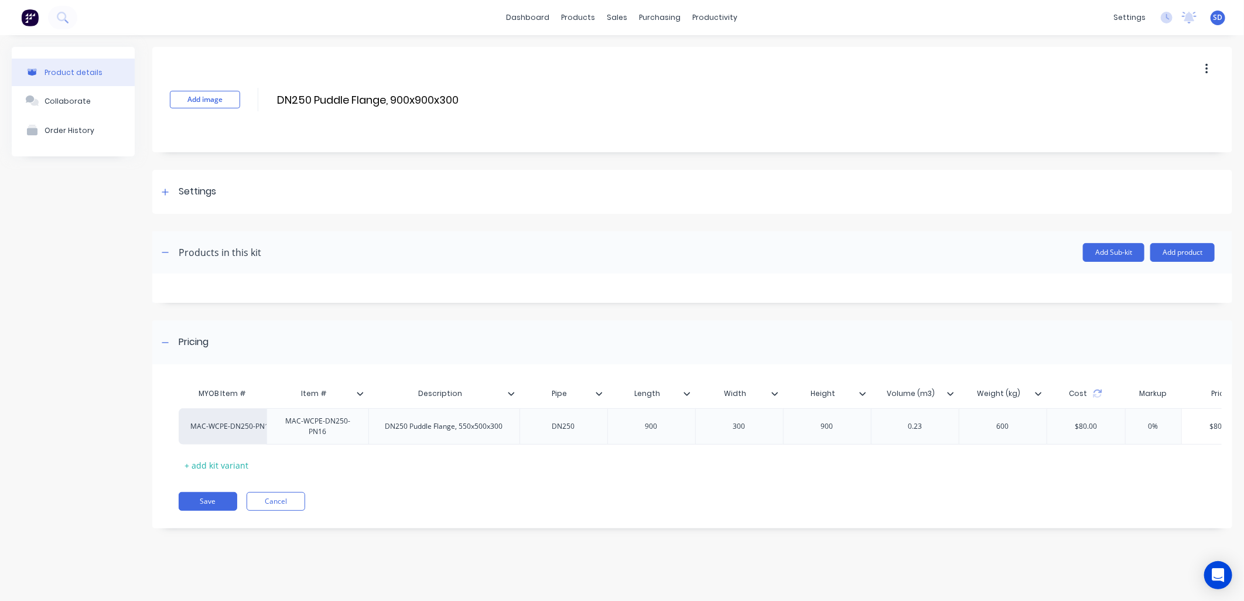
click at [861, 393] on icon at bounding box center [863, 393] width 7 height 7
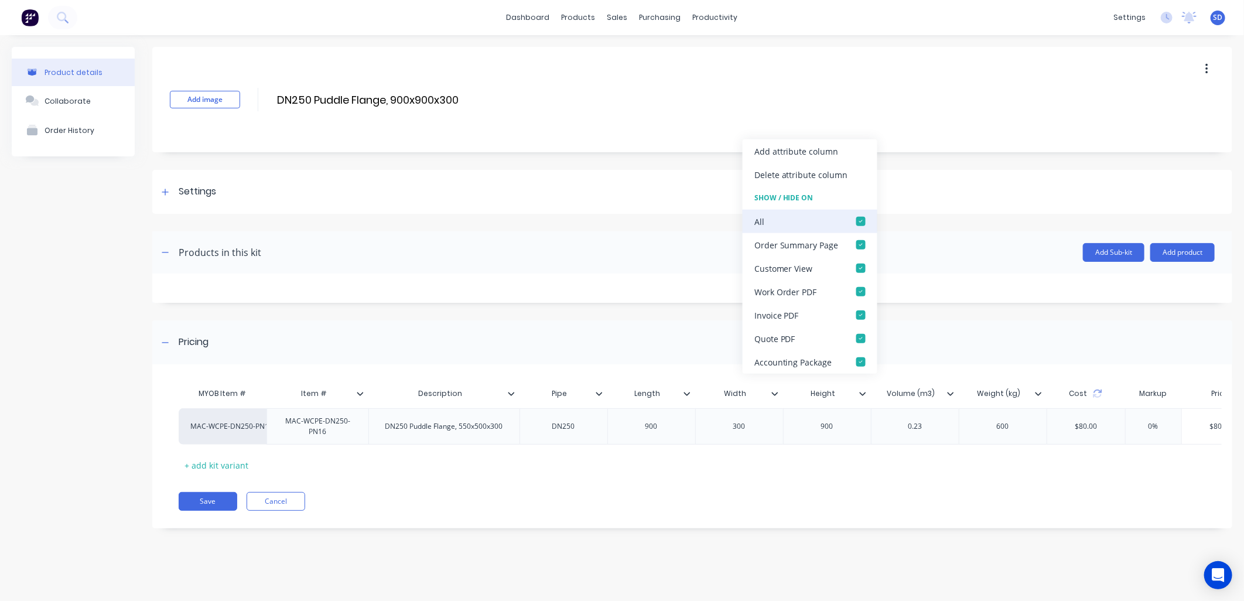
click at [860, 223] on div at bounding box center [861, 221] width 23 height 23
click at [860, 289] on div at bounding box center [861, 291] width 23 height 23
click at [933, 353] on div "Pricing" at bounding box center [692, 342] width 1080 height 44
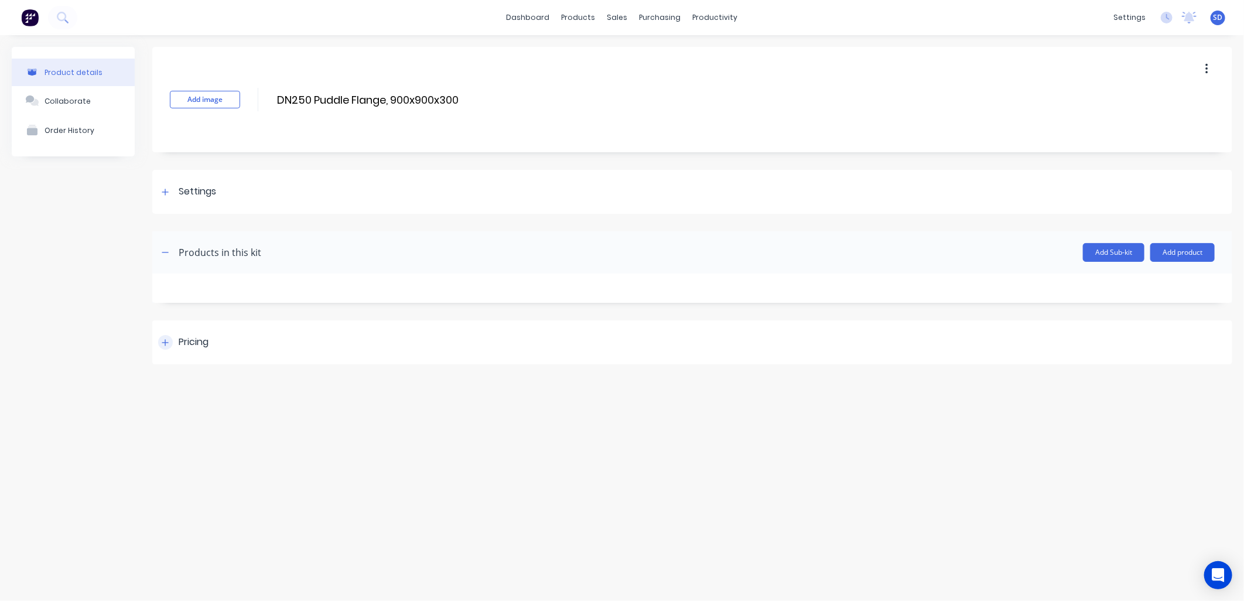
click at [159, 342] on div at bounding box center [165, 342] width 15 height 15
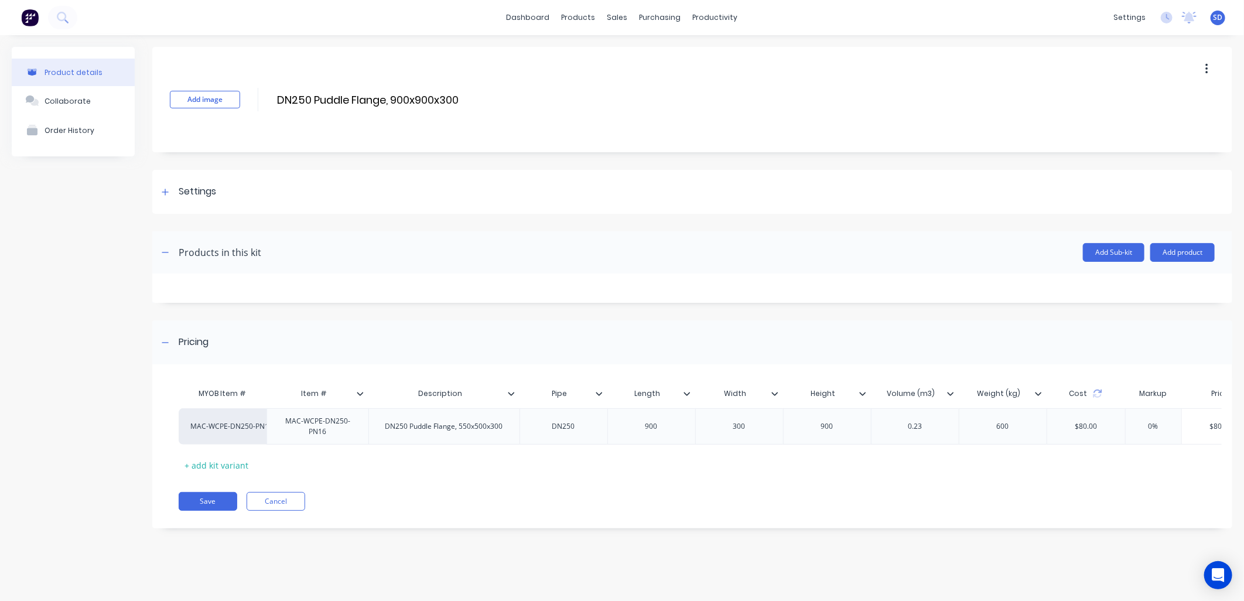
click at [775, 390] on icon at bounding box center [775, 393] width 7 height 7
click at [688, 394] on icon at bounding box center [687, 394] width 6 height 4
type input "Height"
click at [857, 391] on input "Height" at bounding box center [823, 393] width 81 height 11
click at [863, 391] on icon at bounding box center [863, 393] width 7 height 7
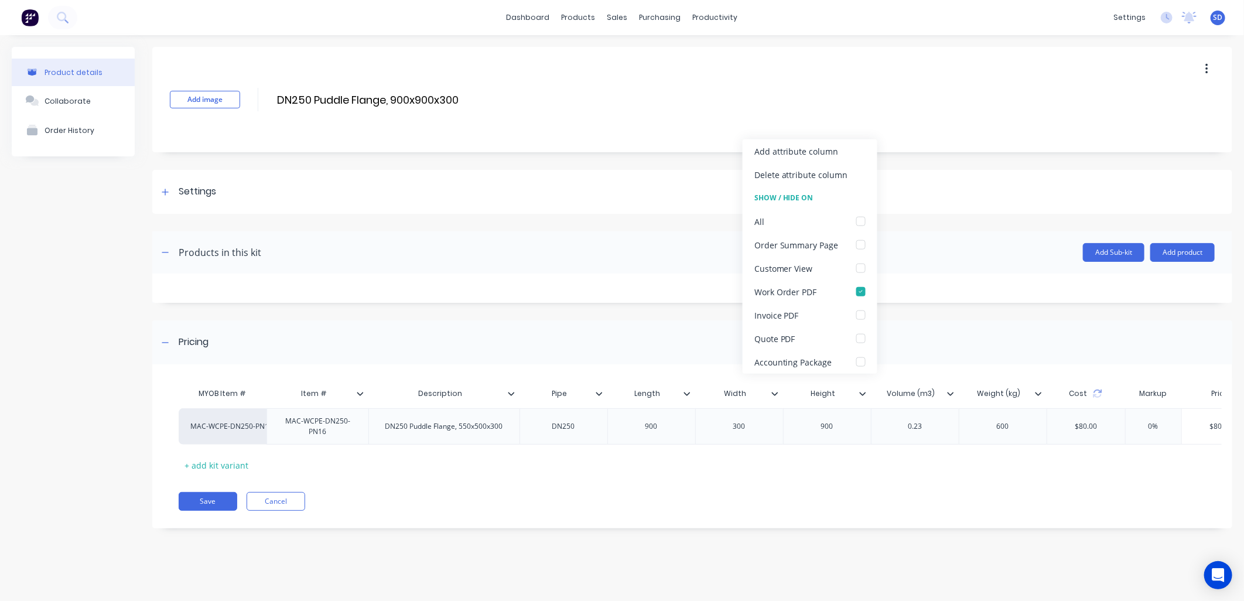
click at [950, 394] on icon at bounding box center [950, 394] width 6 height 4
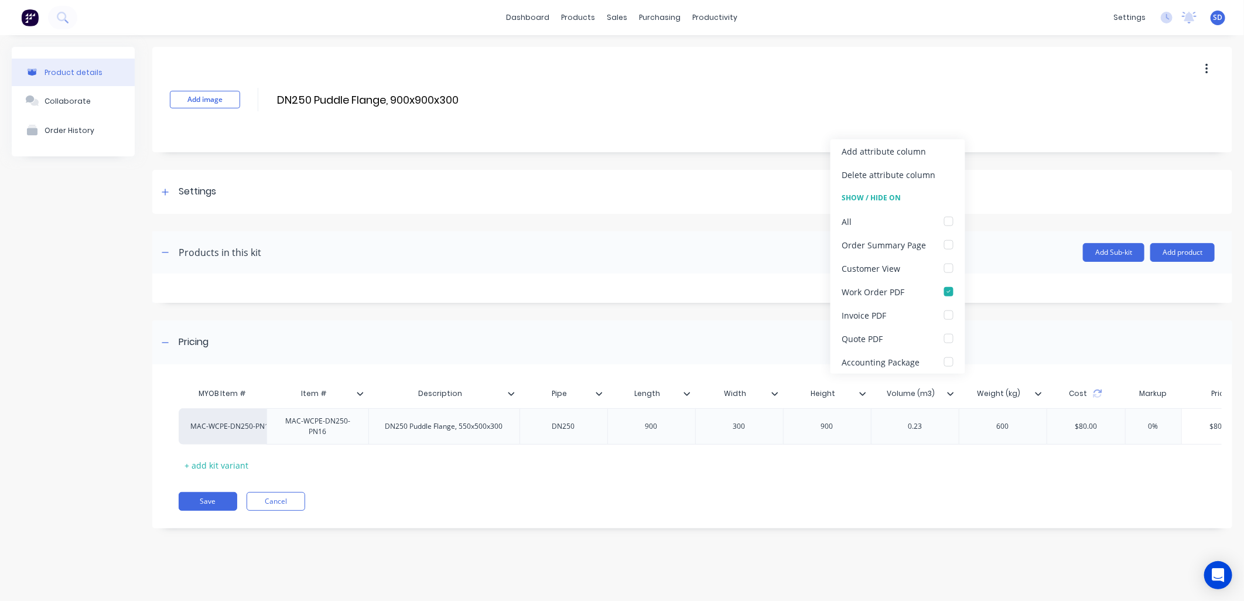
click at [1037, 390] on icon at bounding box center [1038, 393] width 7 height 7
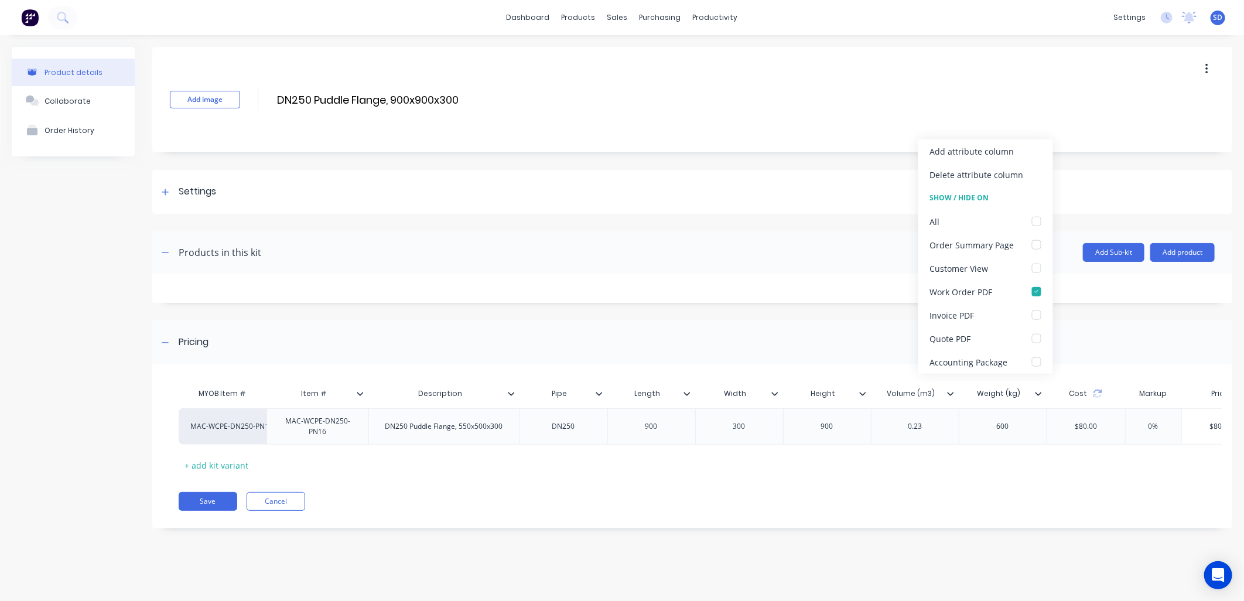
click at [510, 393] on icon at bounding box center [511, 394] width 6 height 4
click at [357, 396] on icon at bounding box center [360, 393] width 7 height 7
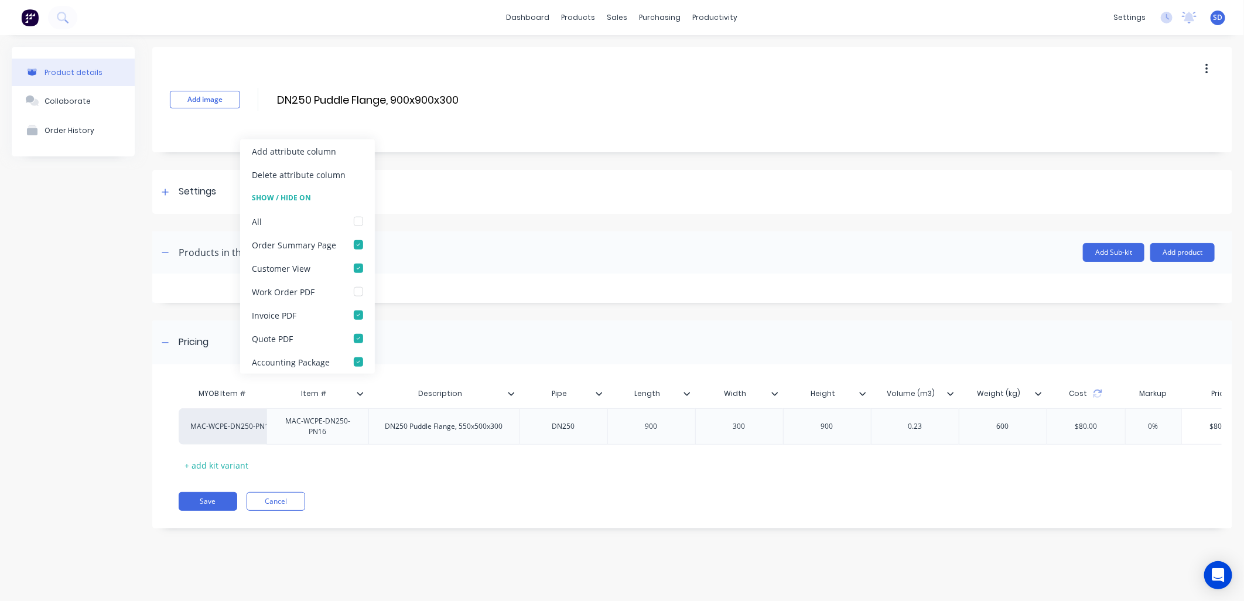
click at [513, 511] on div "Save Cancel" at bounding box center [706, 501] width 1054 height 19
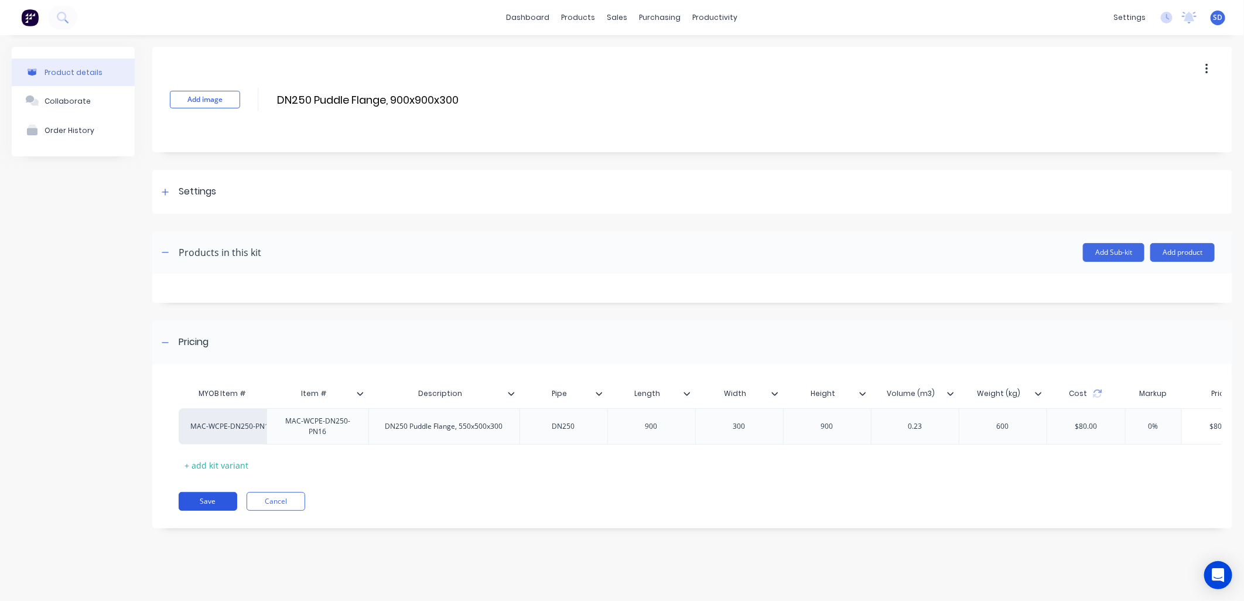
click at [204, 511] on button "Save" at bounding box center [208, 501] width 59 height 19
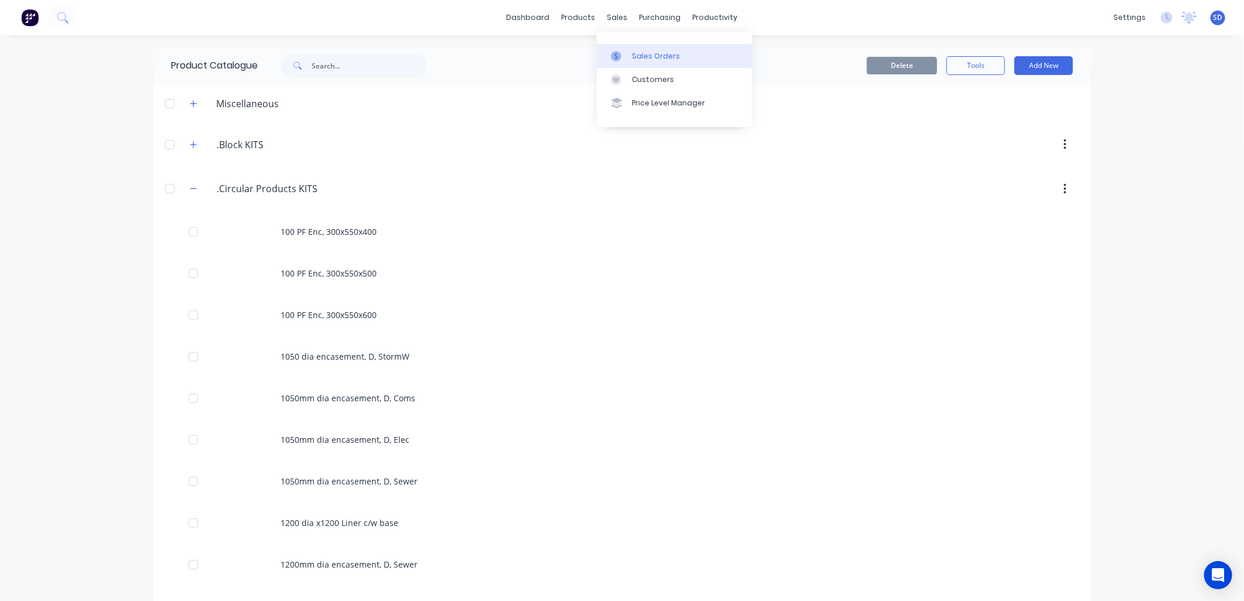
click at [636, 53] on div "Sales Orders" at bounding box center [656, 56] width 48 height 11
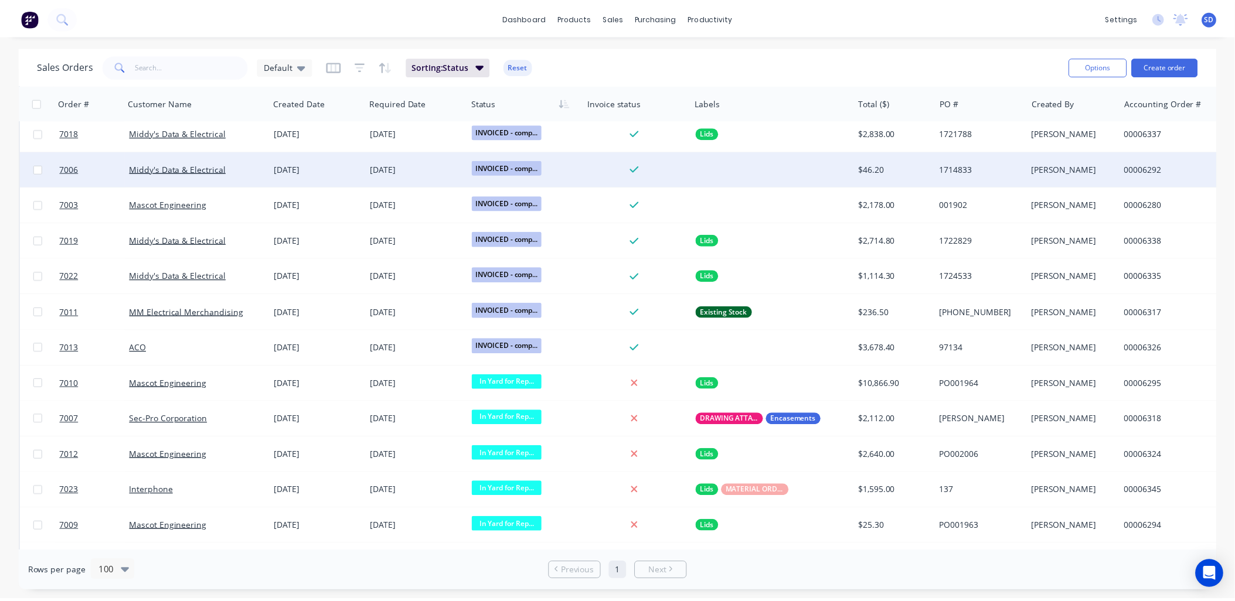
scroll to position [863, 0]
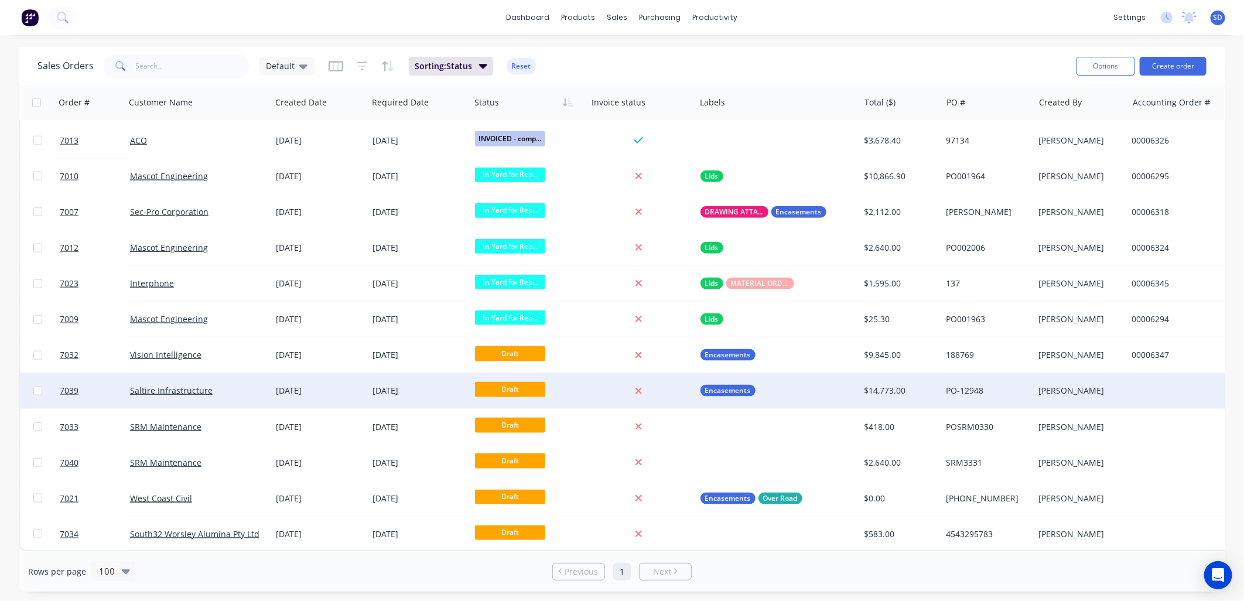
click at [232, 385] on div "Saltire Infrastructure" at bounding box center [195, 391] width 130 height 12
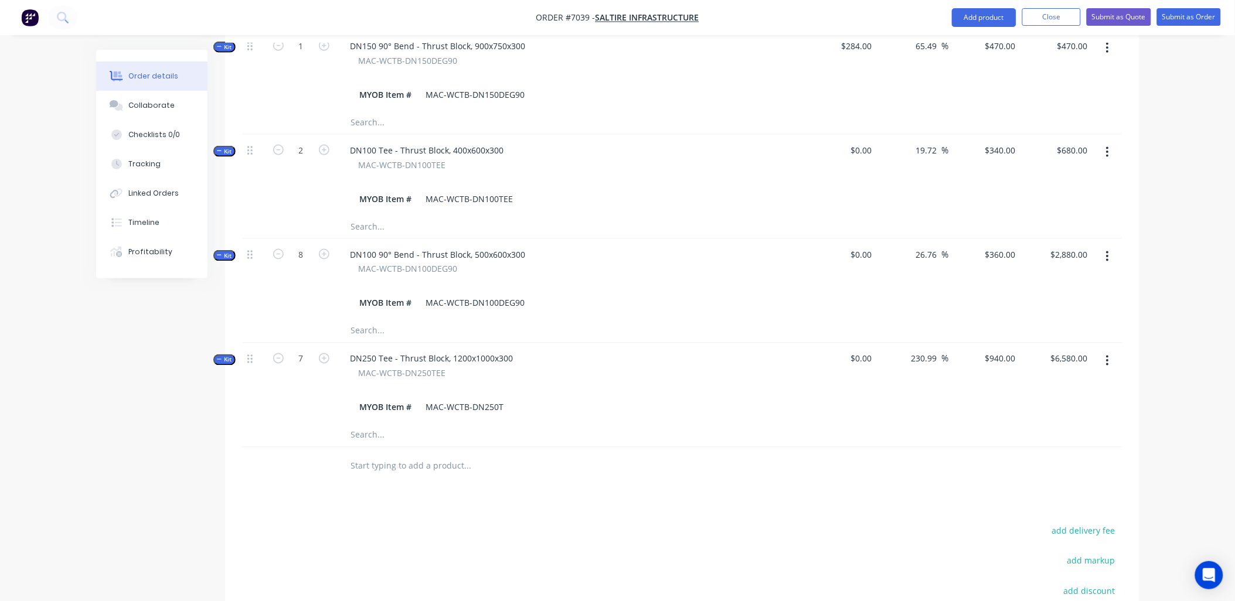
scroll to position [651, 0]
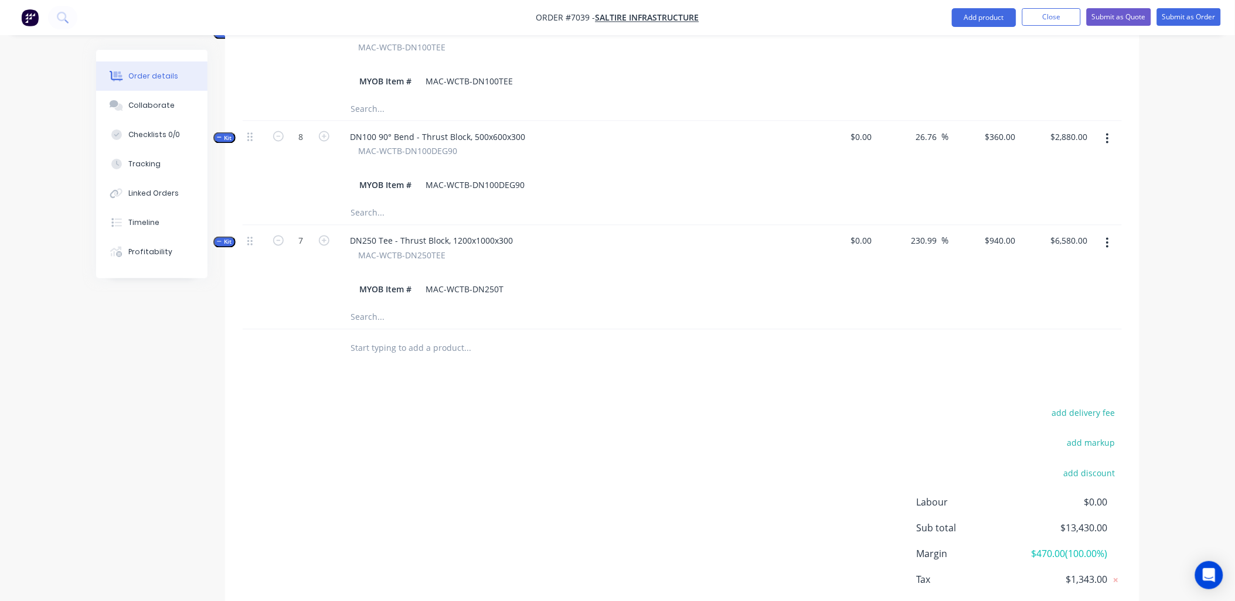
click at [371, 337] on input "text" at bounding box center [467, 348] width 234 height 23
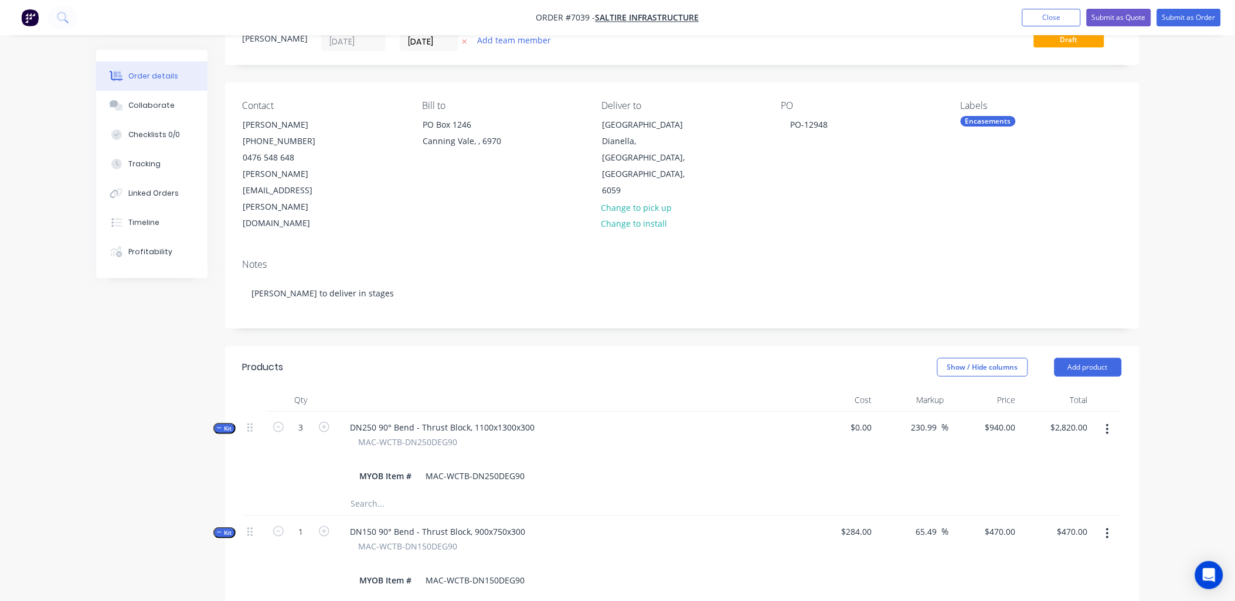
scroll to position [0, 0]
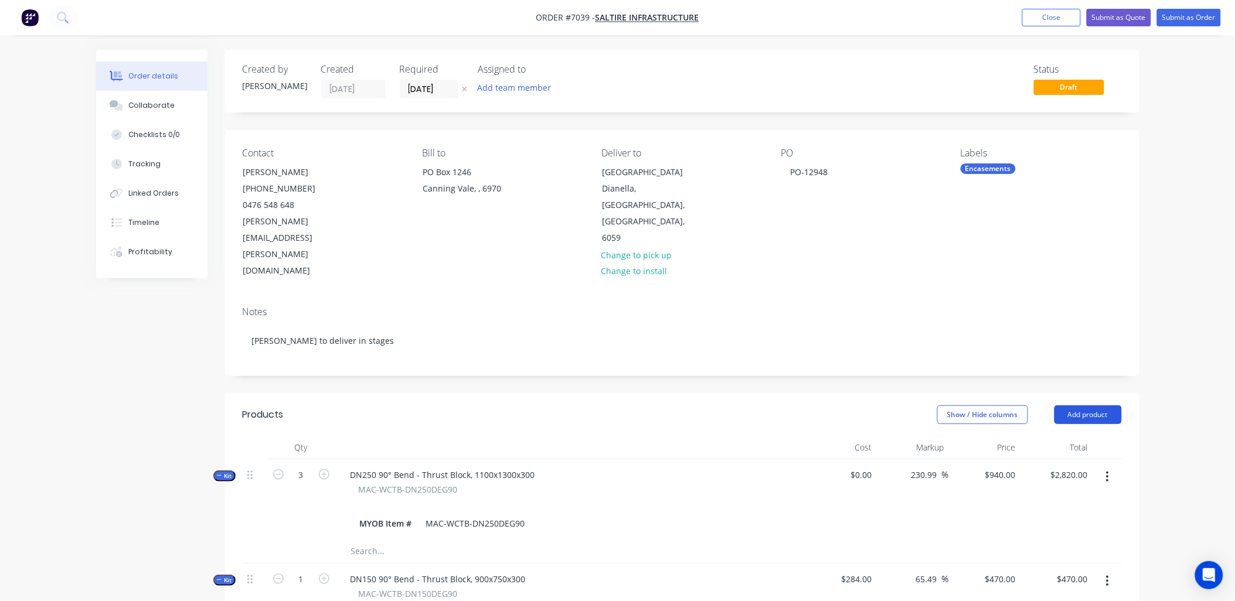
click at [1082, 405] on button "Add product" at bounding box center [1087, 414] width 67 height 19
click at [1046, 436] on div "Product catalogue" at bounding box center [1066, 444] width 90 height 17
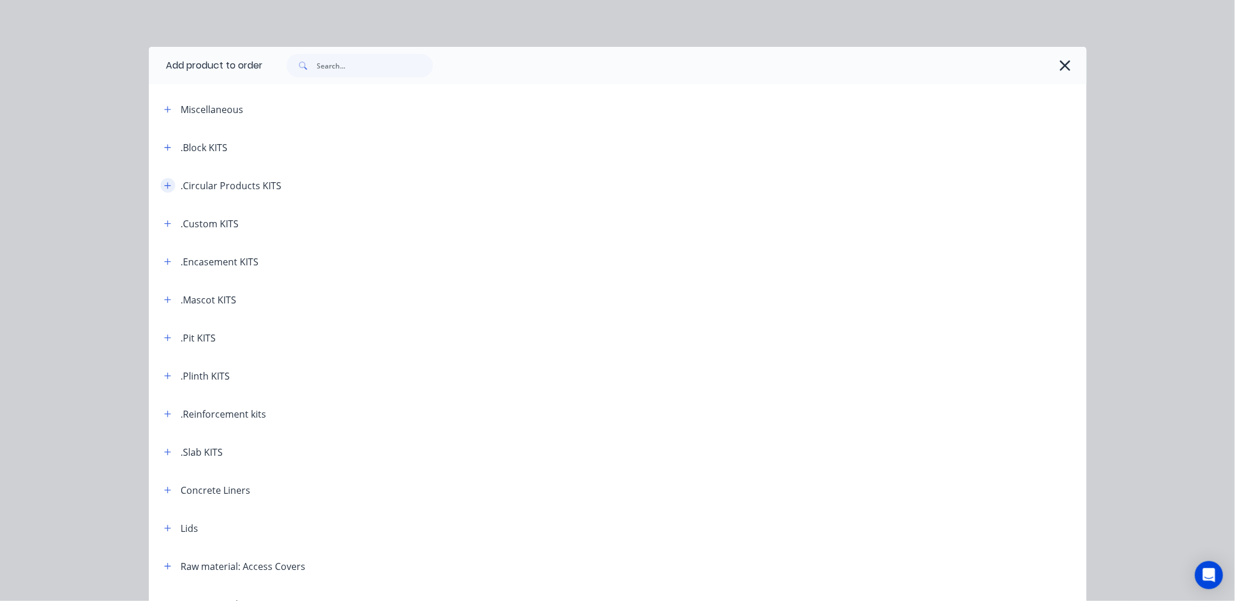
click at [164, 187] on icon "button" at bounding box center [167, 186] width 7 height 8
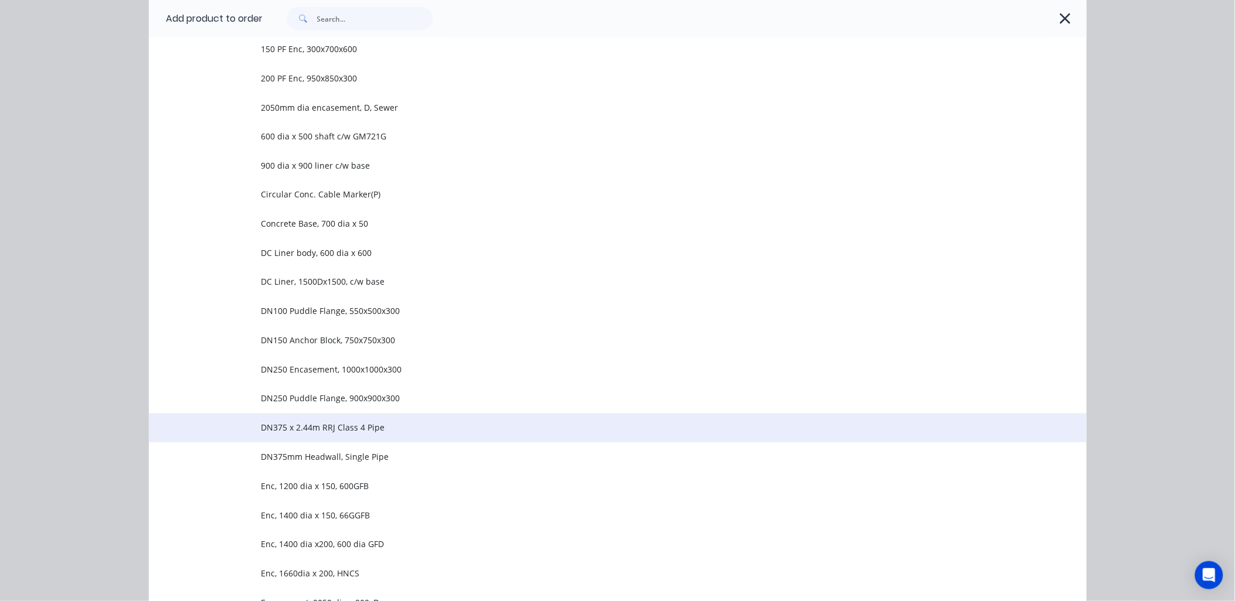
scroll to position [781, 0]
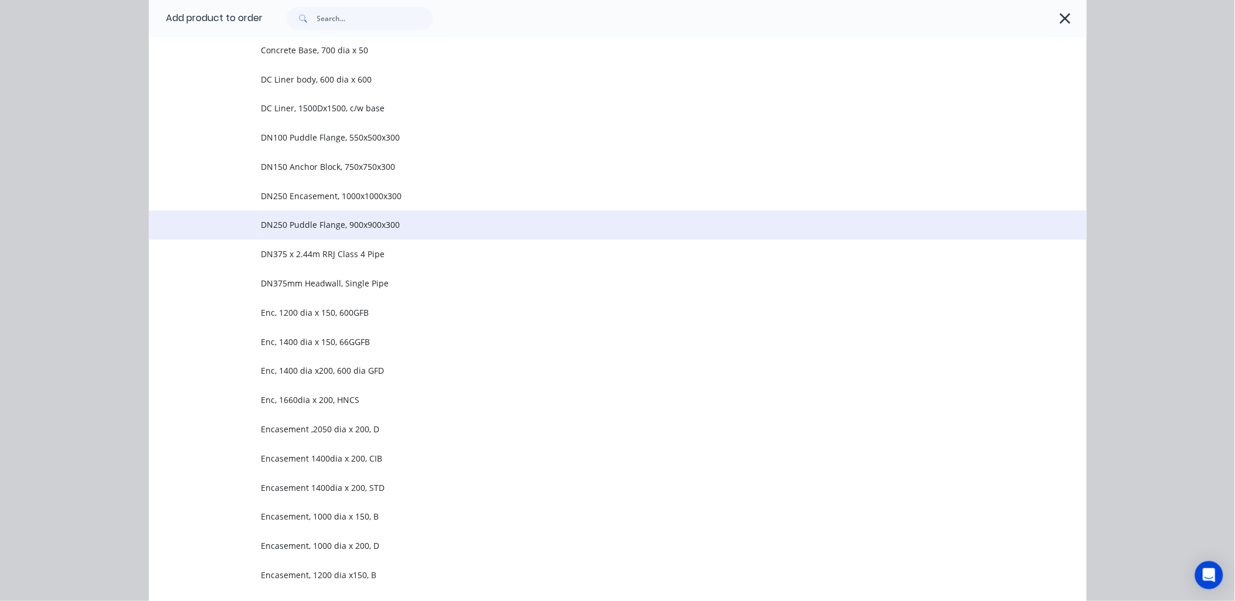
click at [306, 225] on span "DN250 Puddle Flange, 900x900x300" at bounding box center [591, 225] width 660 height 12
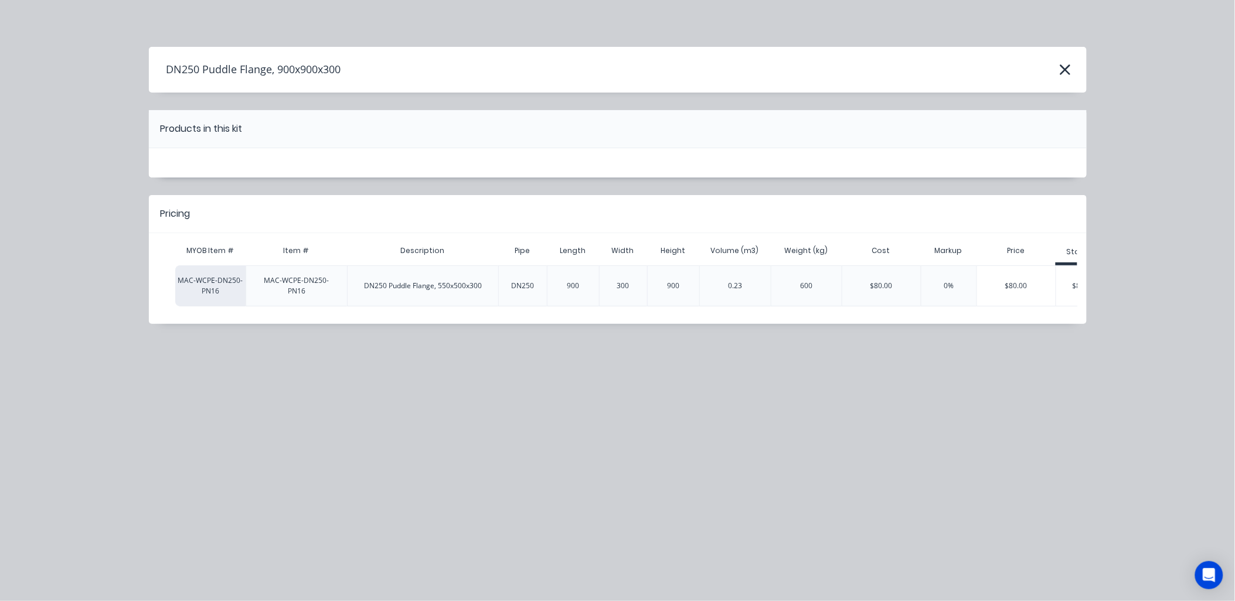
scroll to position [0, 165]
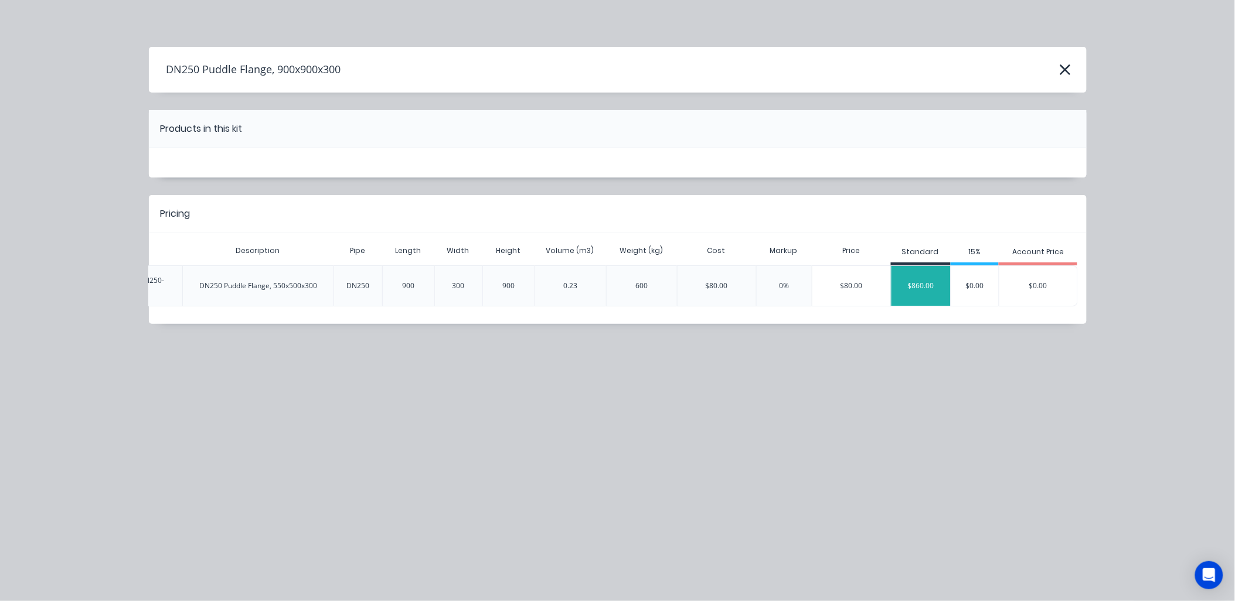
click at [928, 282] on div "$860.00" at bounding box center [920, 285] width 59 height 29
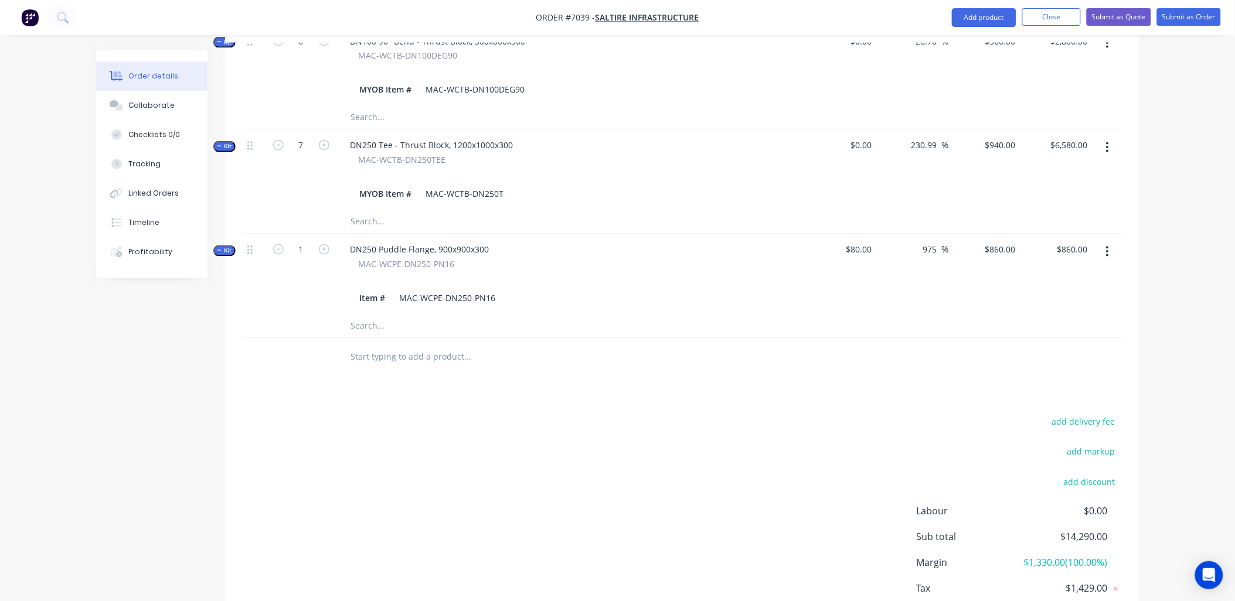
scroll to position [716, 0]
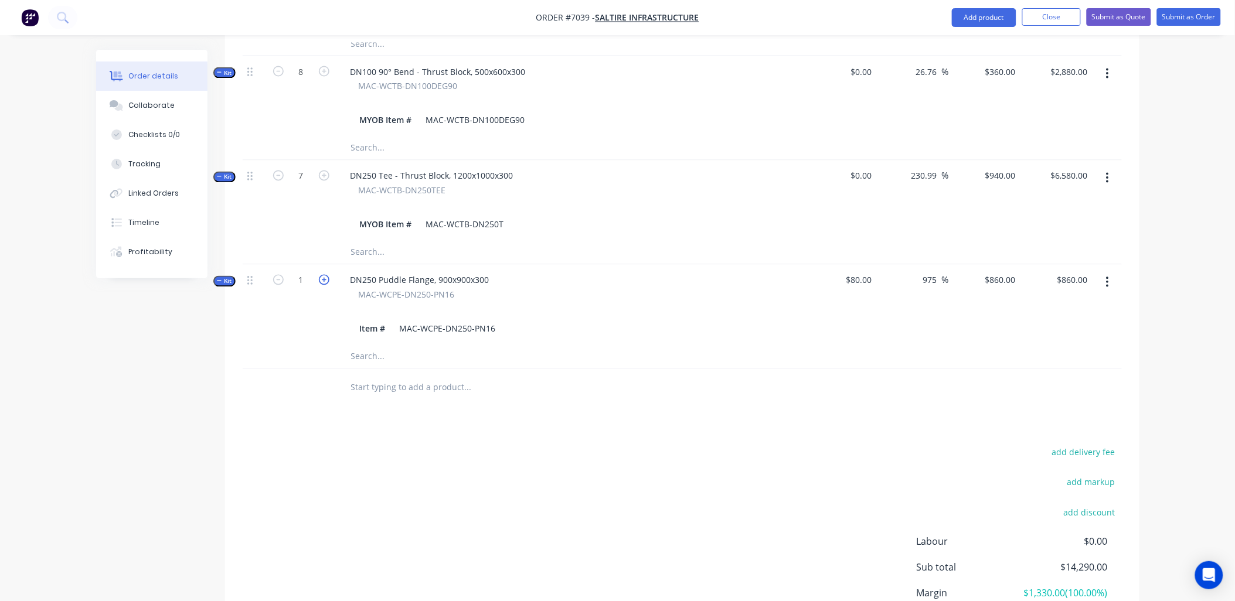
click at [326, 275] on icon "button" at bounding box center [324, 280] width 11 height 11
type input "2"
type input "$0.00"
click at [1014, 272] on input "0" at bounding box center [1006, 280] width 27 height 17
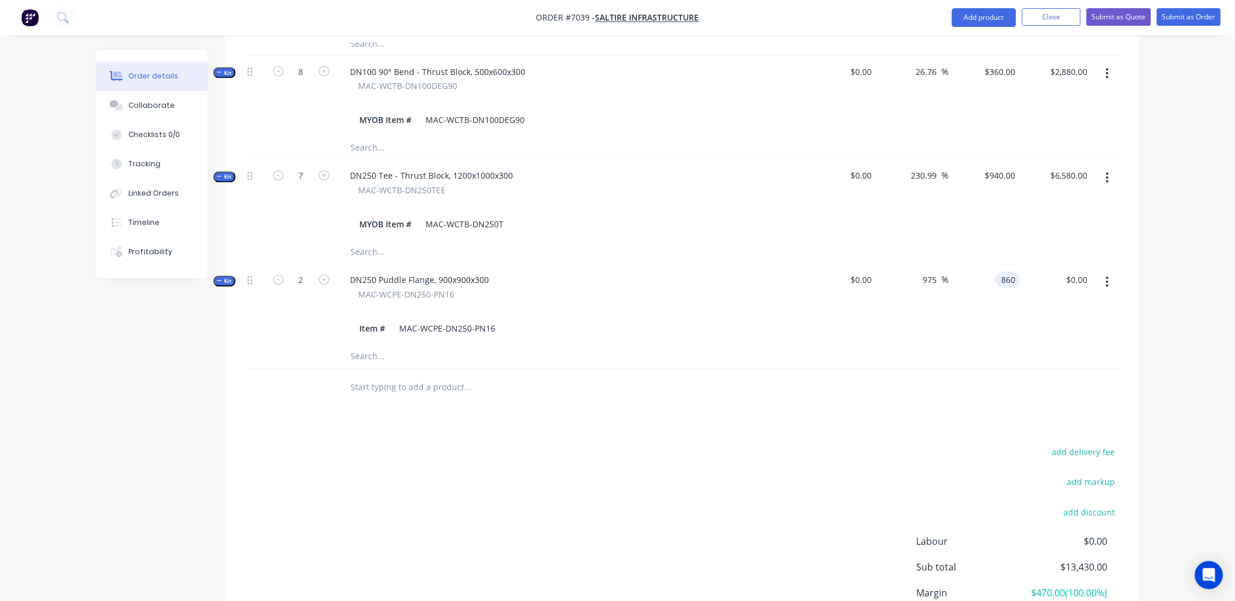
type input "$860.00"
type input "$1,720.00"
click at [961, 345] on div at bounding box center [682, 357] width 879 height 24
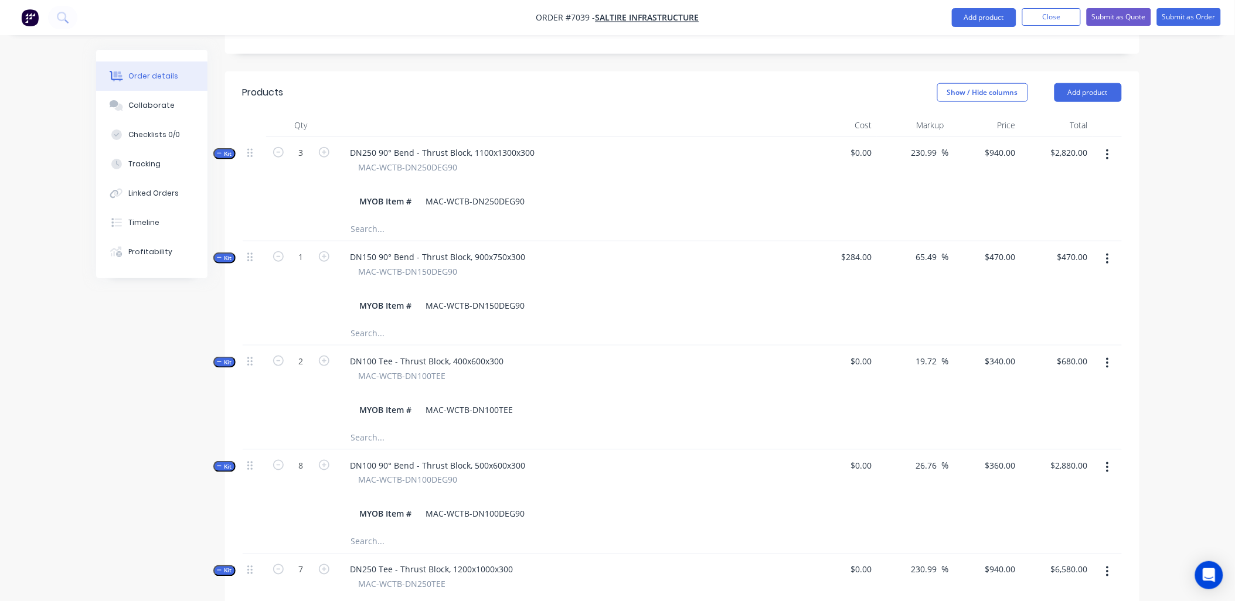
scroll to position [130, 0]
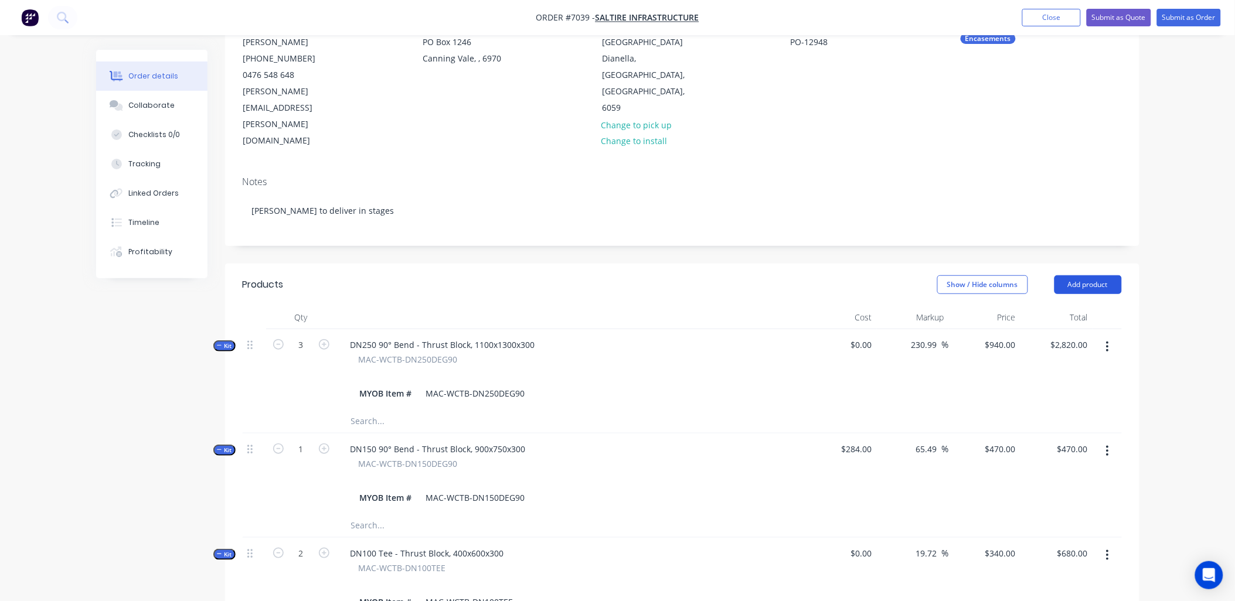
click at [1093, 275] on button "Add product" at bounding box center [1087, 284] width 67 height 19
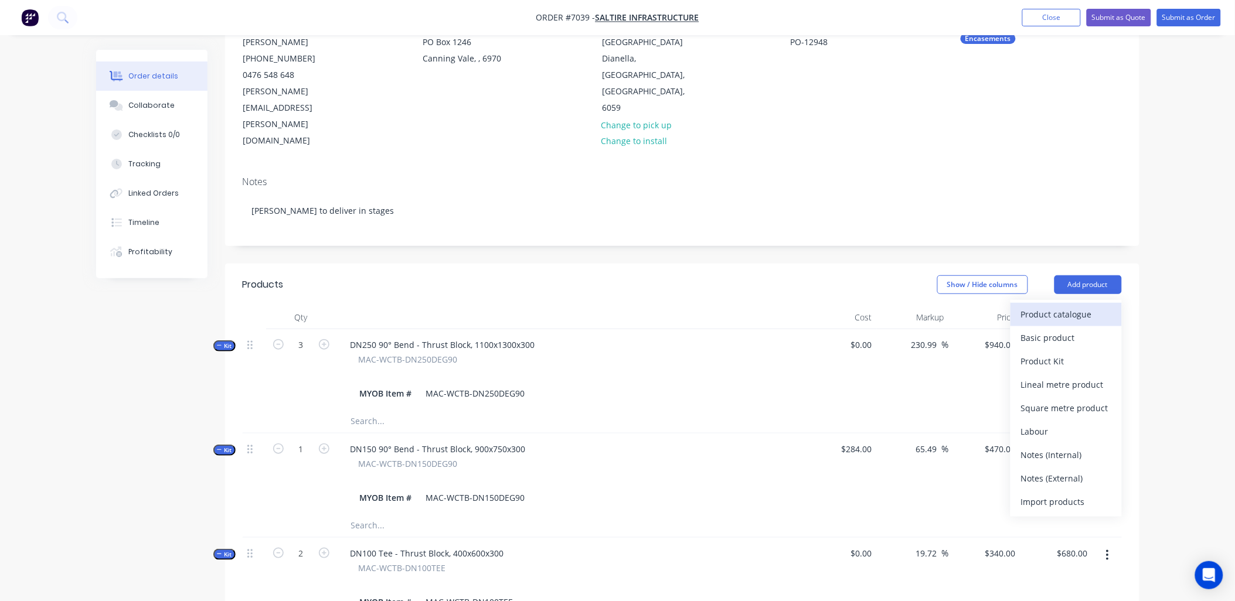
click at [1056, 306] on div "Product catalogue" at bounding box center [1066, 314] width 90 height 17
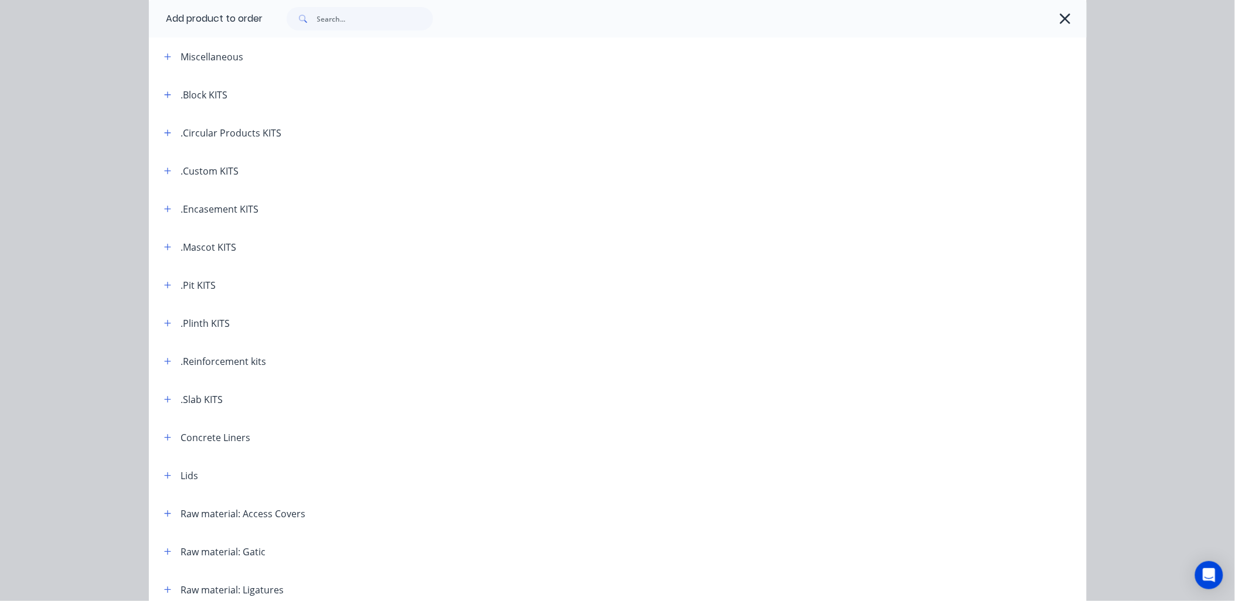
scroll to position [0, 0]
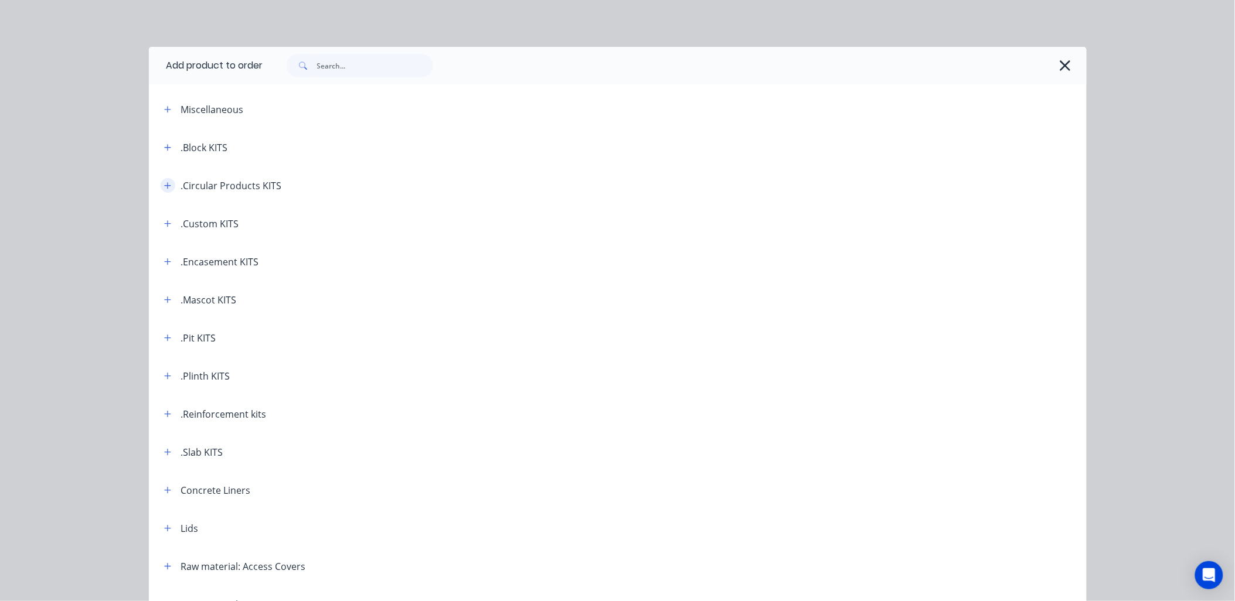
click at [164, 186] on icon "button" at bounding box center [167, 186] width 7 height 8
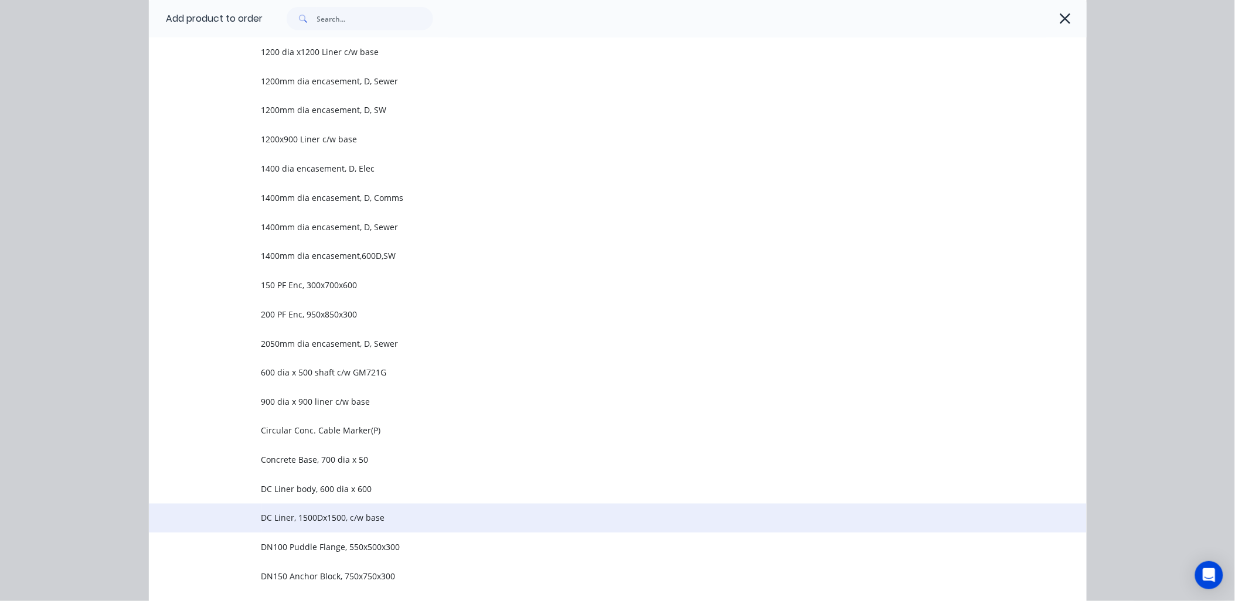
scroll to position [455, 0]
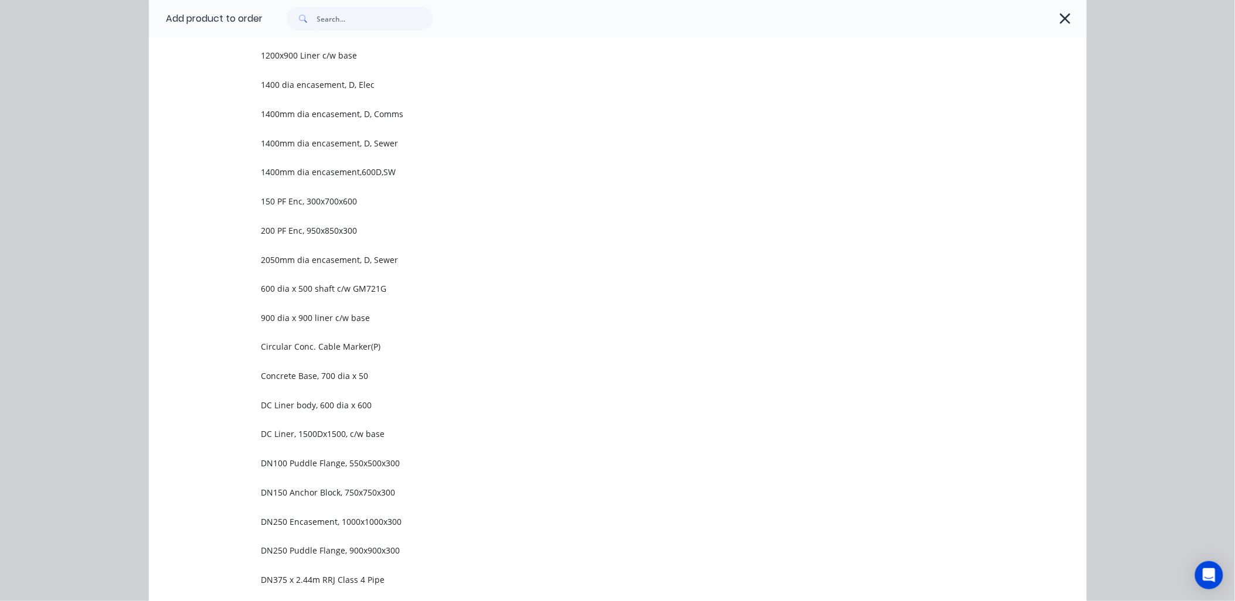
click at [324, 459] on span "DN100 Puddle Flange, 550x500x300" at bounding box center [591, 464] width 660 height 12
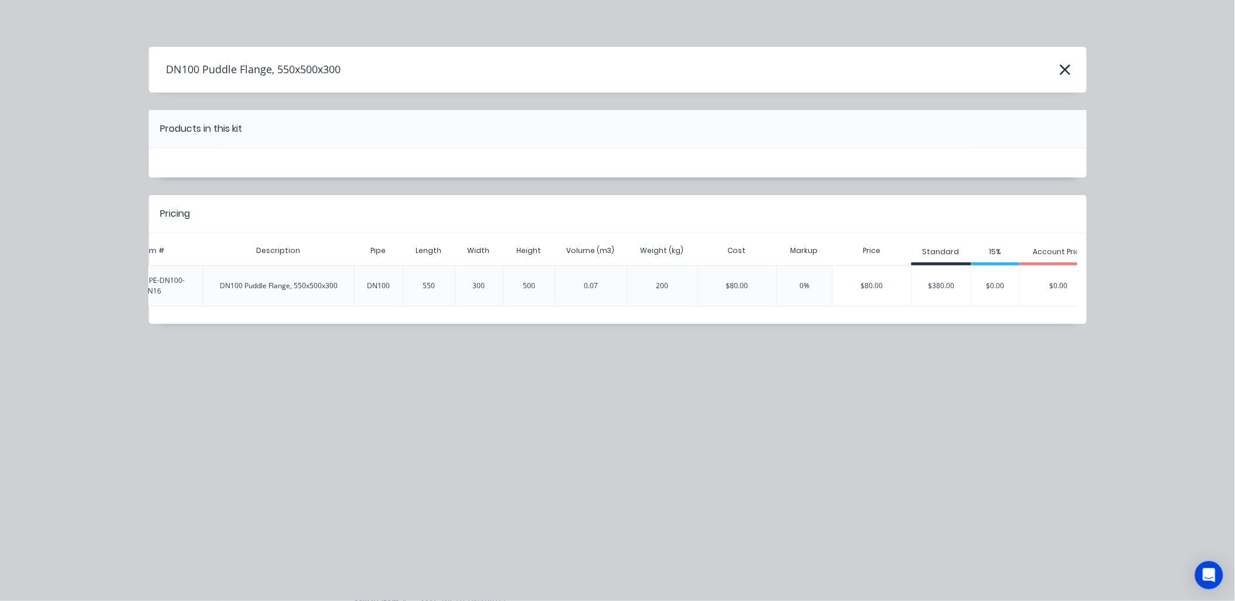
scroll to position [0, 165]
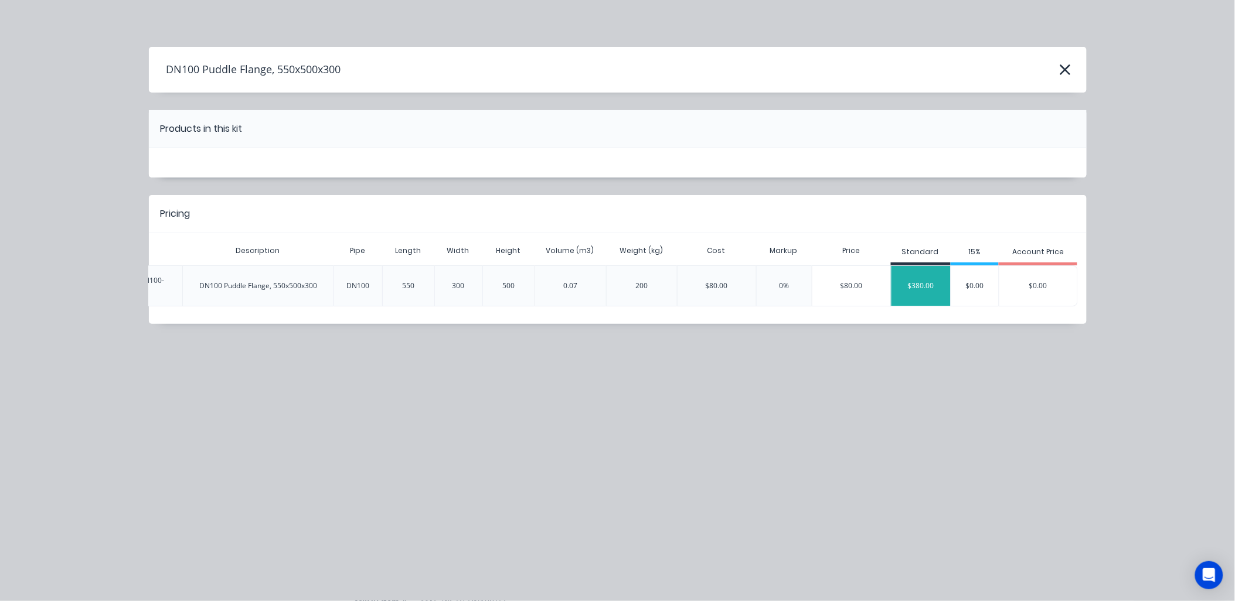
click at [912, 280] on div "$380.00" at bounding box center [920, 285] width 59 height 29
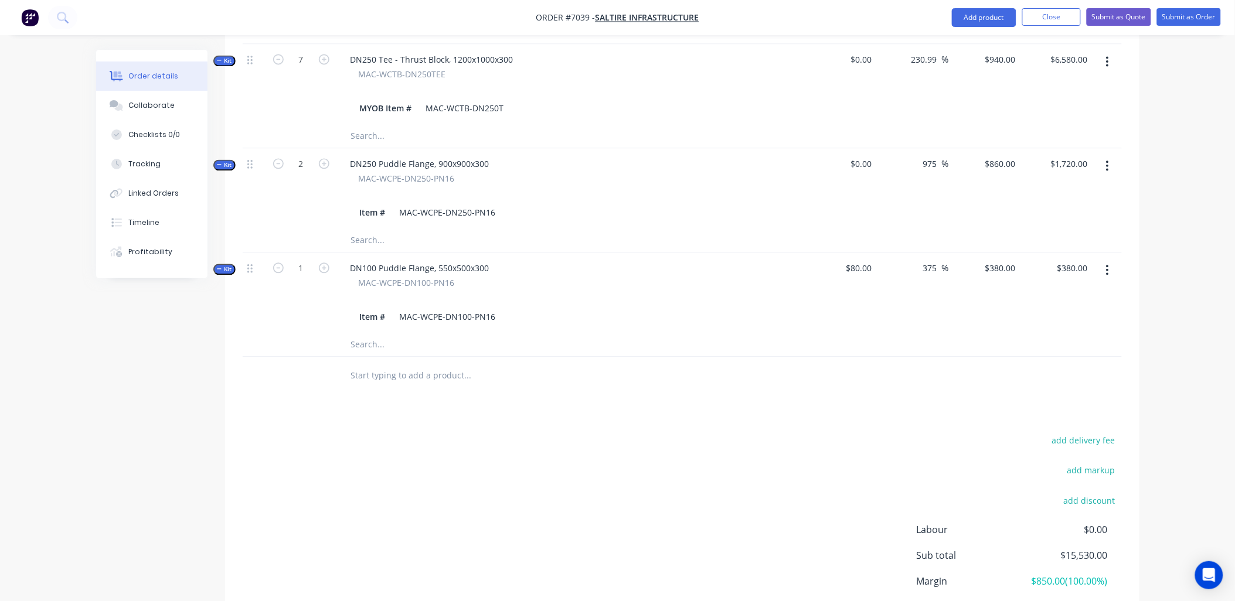
scroll to position [846, 0]
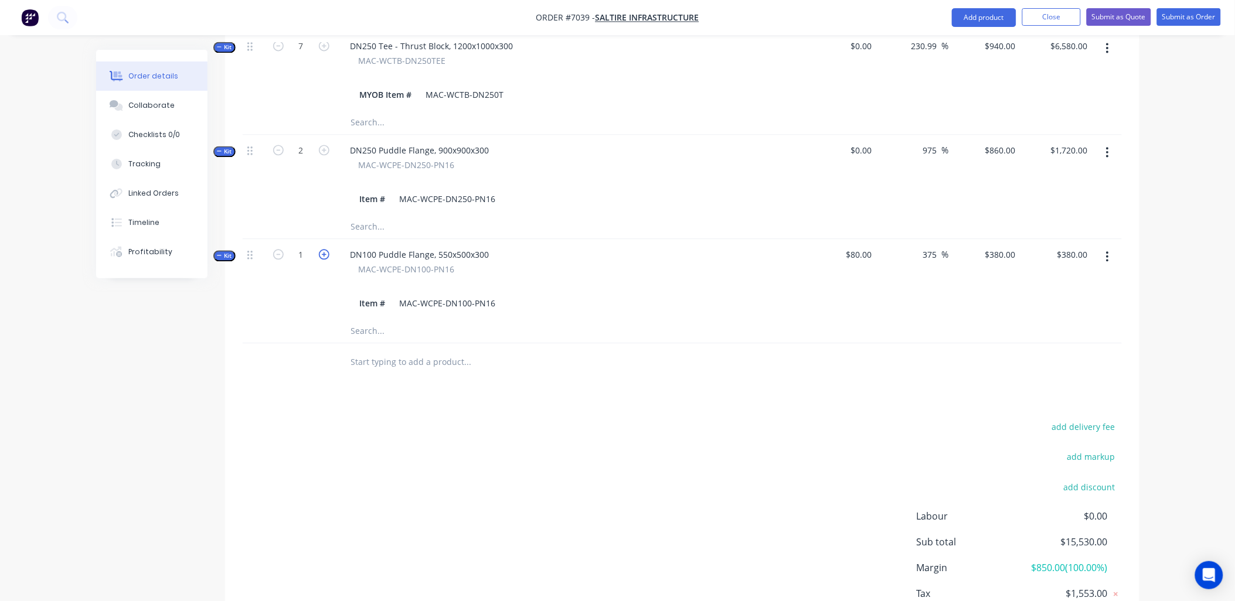
click at [319, 249] on icon "button" at bounding box center [324, 254] width 11 height 11
type input "2"
type input "$0.00"
click at [319, 249] on icon "button" at bounding box center [324, 254] width 11 height 11
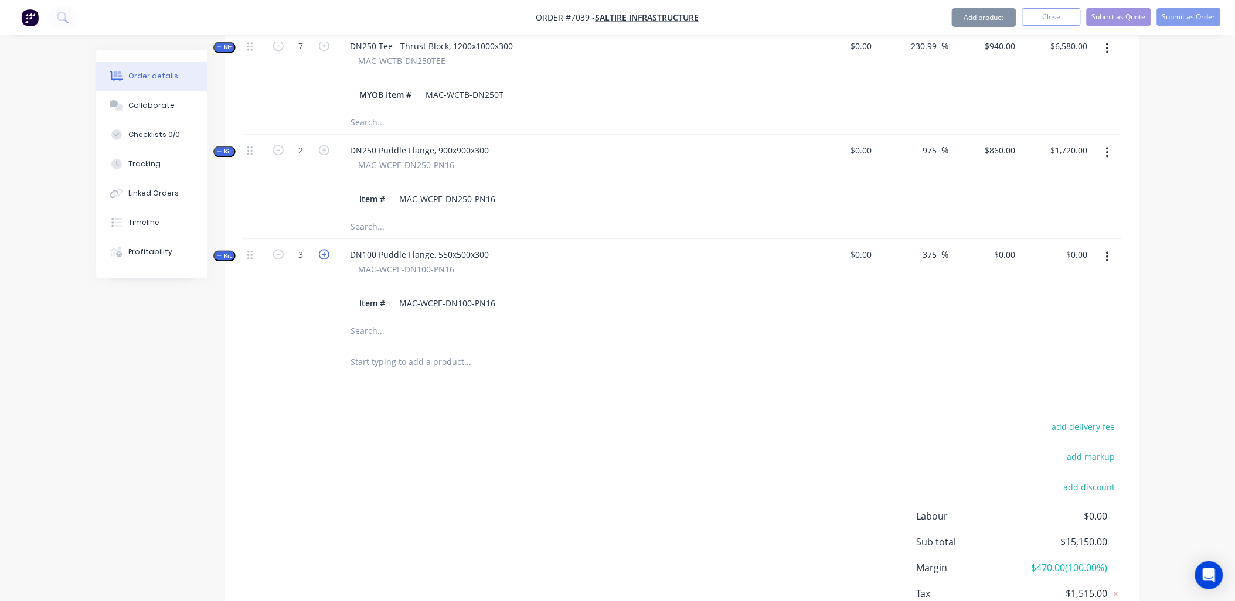
click at [319, 249] on icon "button" at bounding box center [324, 254] width 11 height 11
drag, startPoint x: 281, startPoint y: 209, endPoint x: 295, endPoint y: 207, distance: 14.1
click at [281, 249] on icon "button" at bounding box center [278, 254] width 11 height 11
type input "4"
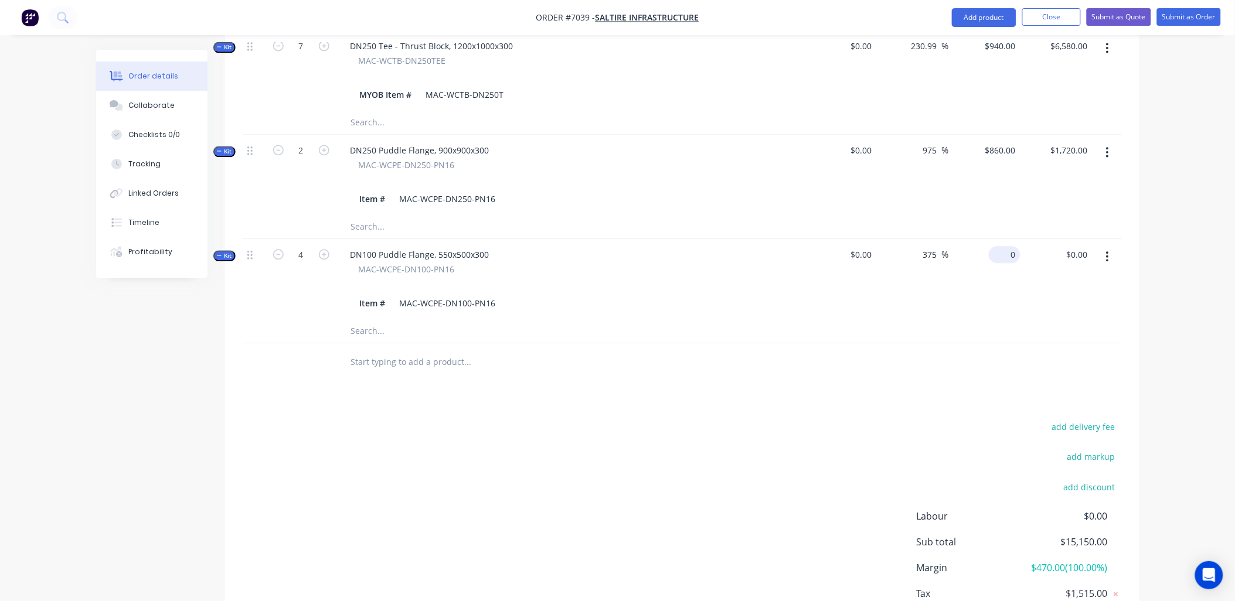
click at [1005, 246] on div "0 $0.00" at bounding box center [1004, 254] width 32 height 17
type input "$380.00"
type input "$1,520.00"
click at [988, 243] on div "$380.00 $380.00" at bounding box center [985, 279] width 72 height 80
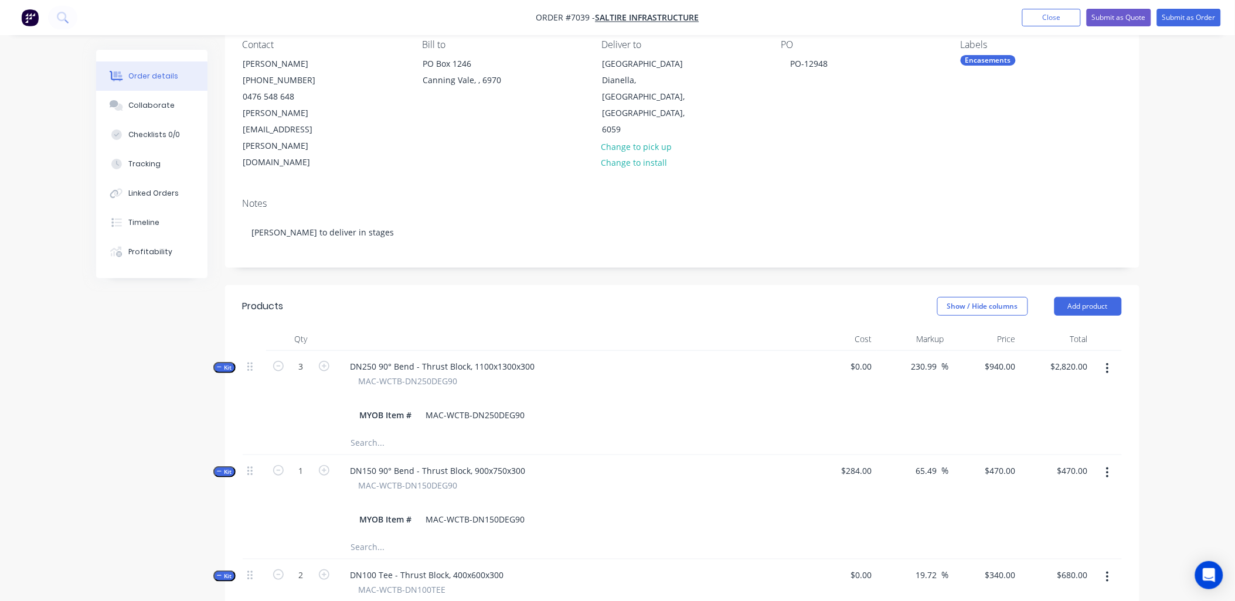
scroll to position [0, 0]
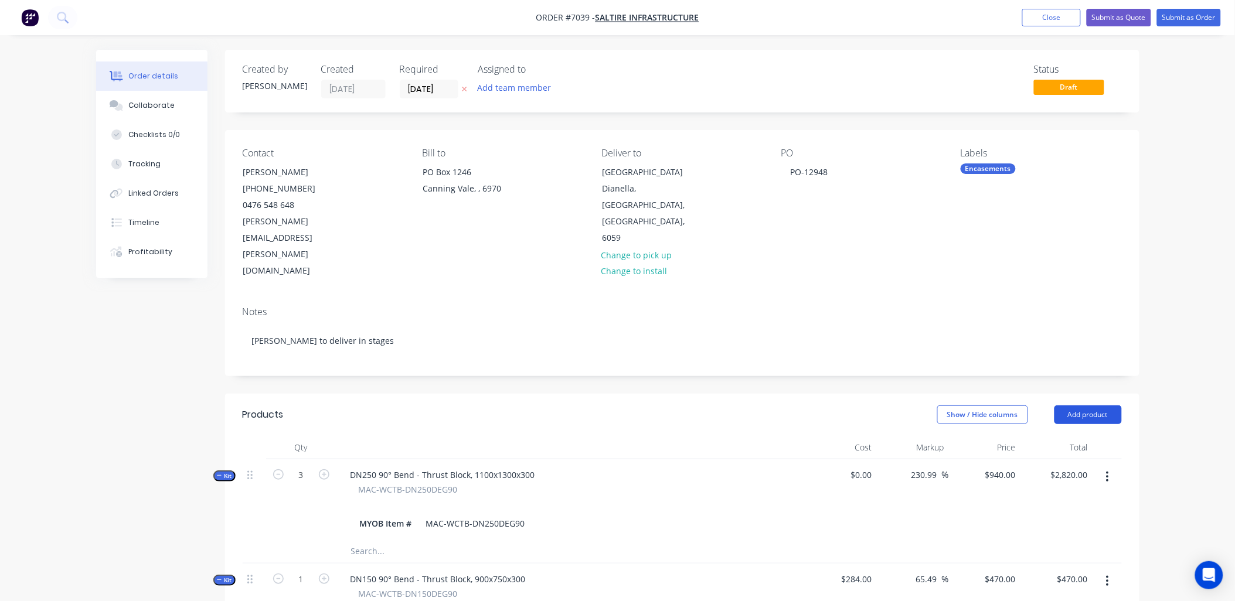
click at [1087, 405] on button "Add product" at bounding box center [1087, 414] width 67 height 19
click at [1064, 436] on div "Product catalogue" at bounding box center [1066, 444] width 90 height 17
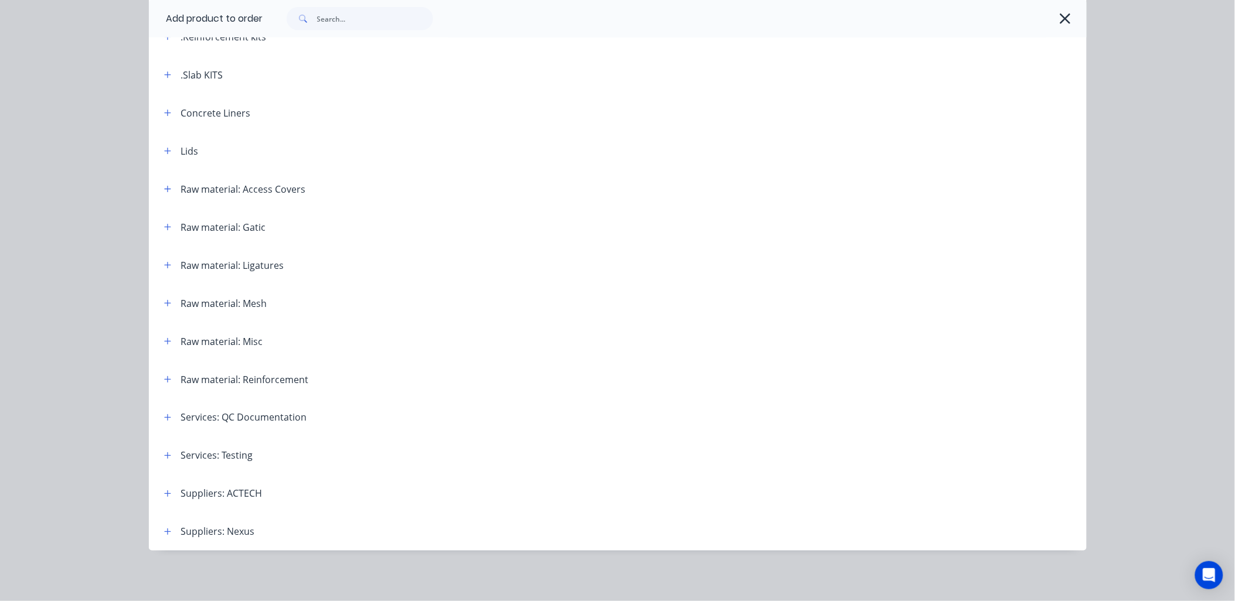
scroll to position [378, 0]
click at [168, 453] on button "button" at bounding box center [168, 455] width 15 height 15
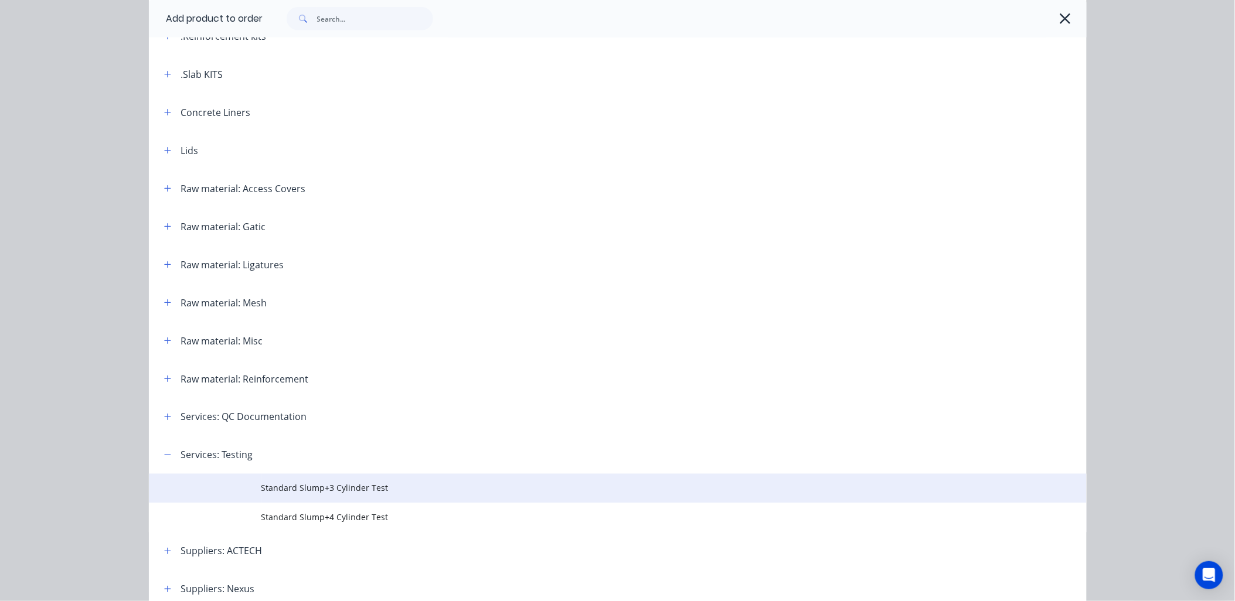
click at [306, 485] on span "Standard Slump+3 Cylinder Test" at bounding box center [591, 488] width 660 height 12
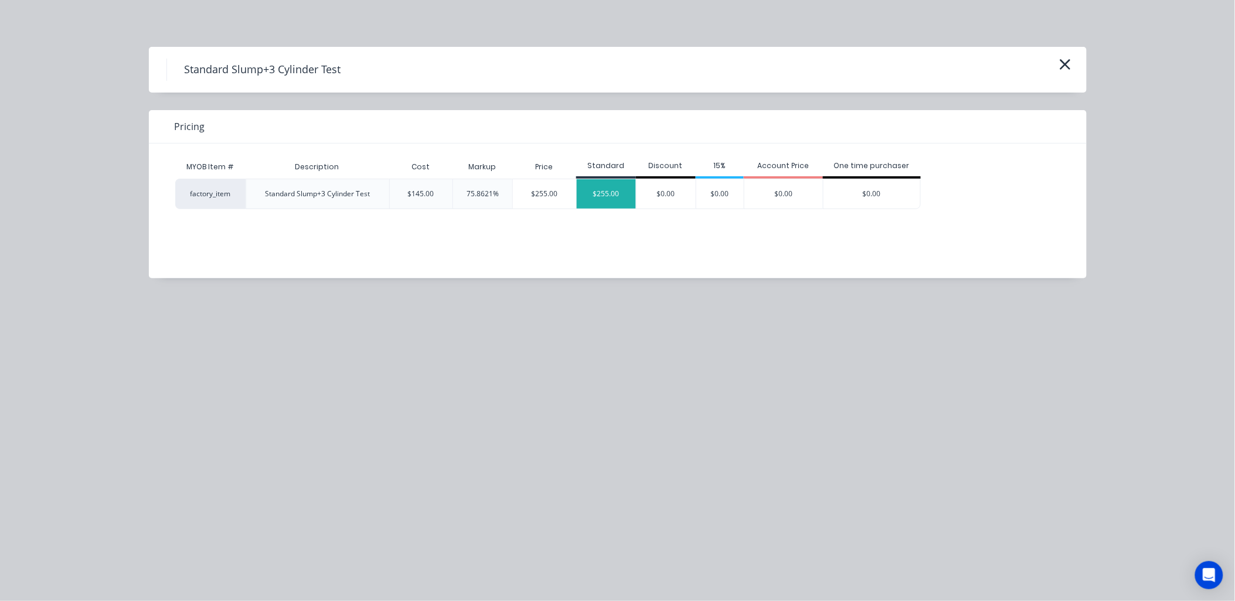
click at [617, 196] on div "$255.00" at bounding box center [606, 193] width 59 height 29
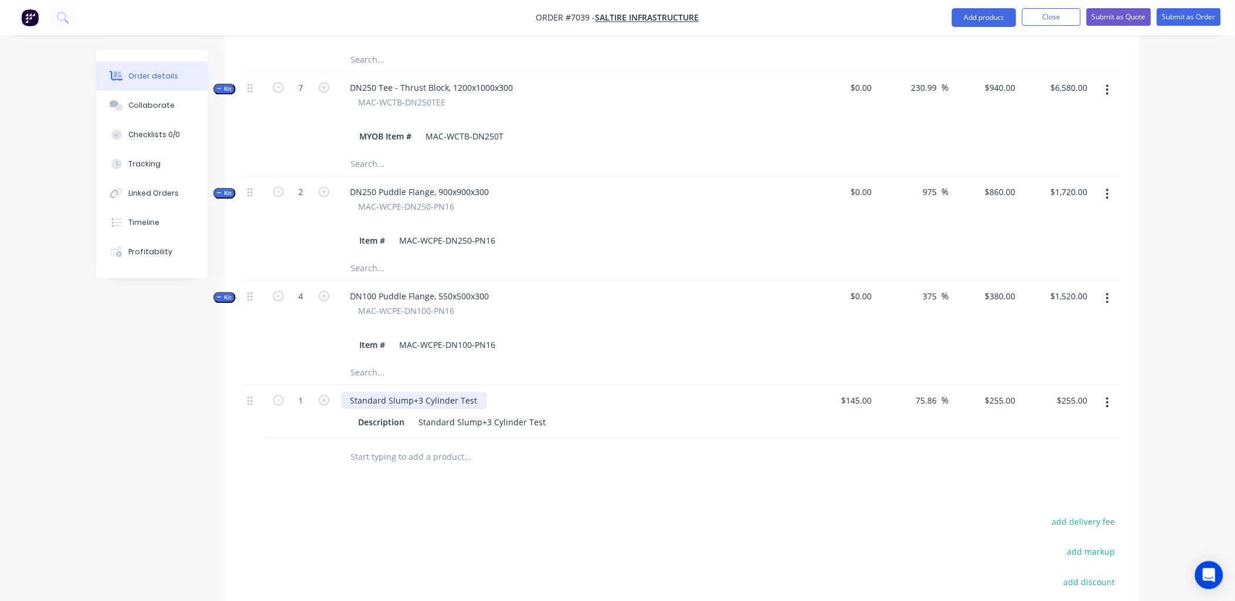
scroll to position [799, 0]
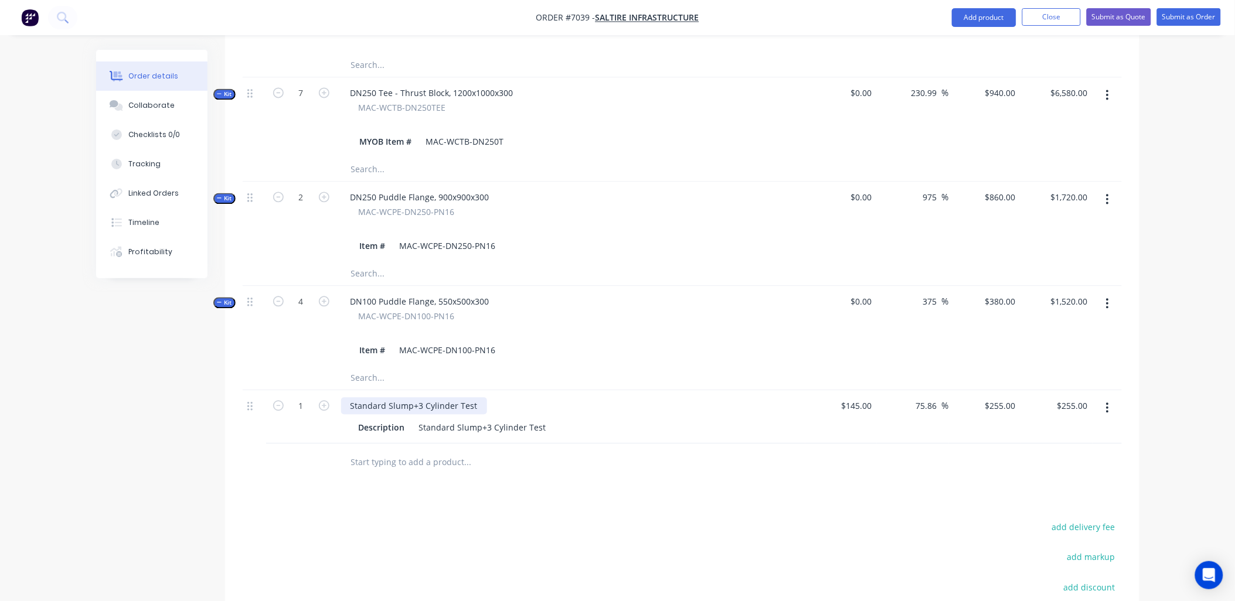
click at [352, 397] on div "Standard Slump+3 Cylinder Test" at bounding box center [414, 405] width 146 height 17
click at [323, 400] on icon "button" at bounding box center [324, 405] width 11 height 11
type input "2"
type input "$510.00"
click at [323, 400] on icon "button" at bounding box center [324, 405] width 11 height 11
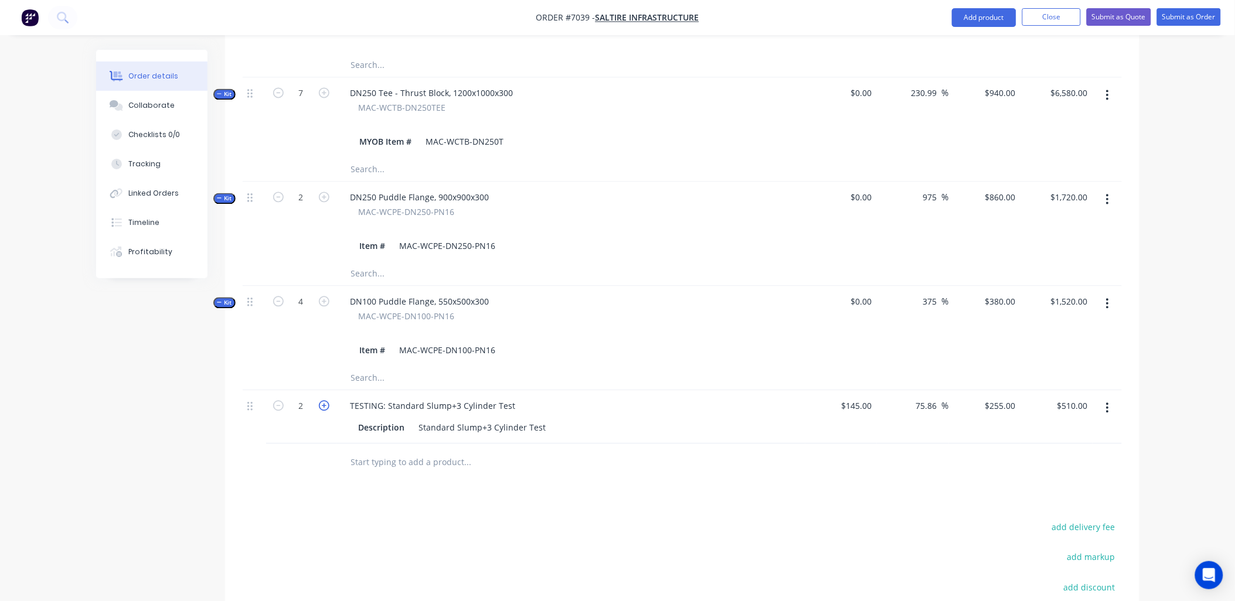
type input "3"
type input "$765.00"
click at [323, 400] on icon "button" at bounding box center [324, 405] width 11 height 11
type input "4"
type input "$1,020.00"
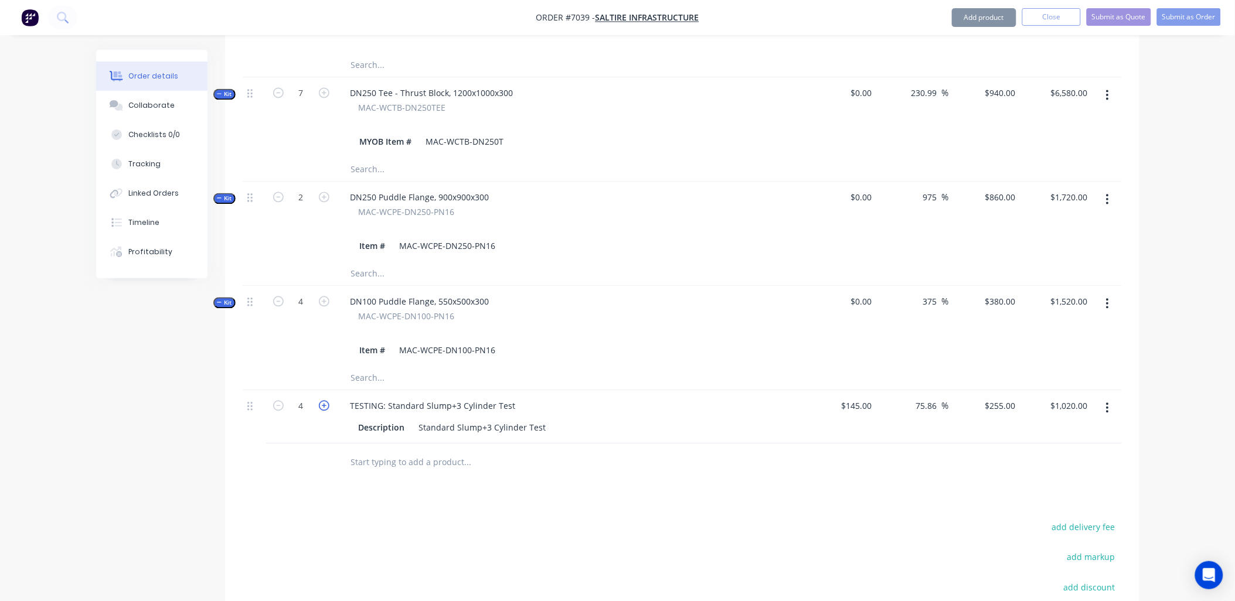
click at [323, 400] on icon "button" at bounding box center [324, 405] width 11 height 11
type input "5"
type input "$1,275.00"
click at [323, 400] on icon "button" at bounding box center [324, 405] width 11 height 11
type input "6"
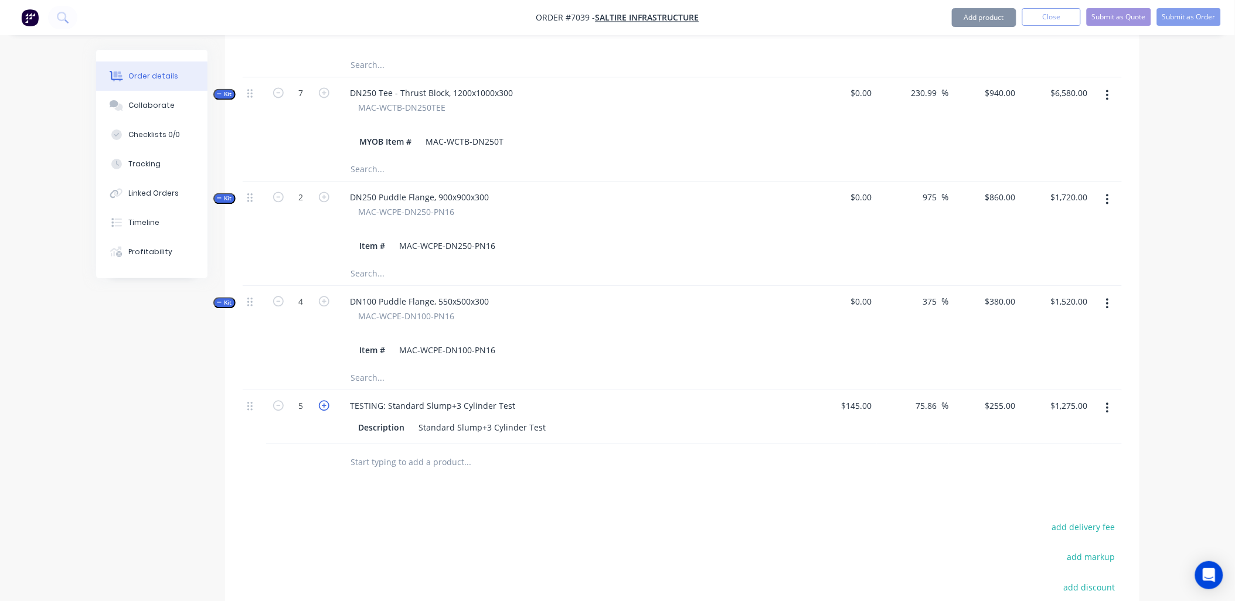
type input "$1,530.00"
click at [789, 444] on div at bounding box center [682, 463] width 879 height 38
click at [417, 451] on input "text" at bounding box center [467, 462] width 234 height 23
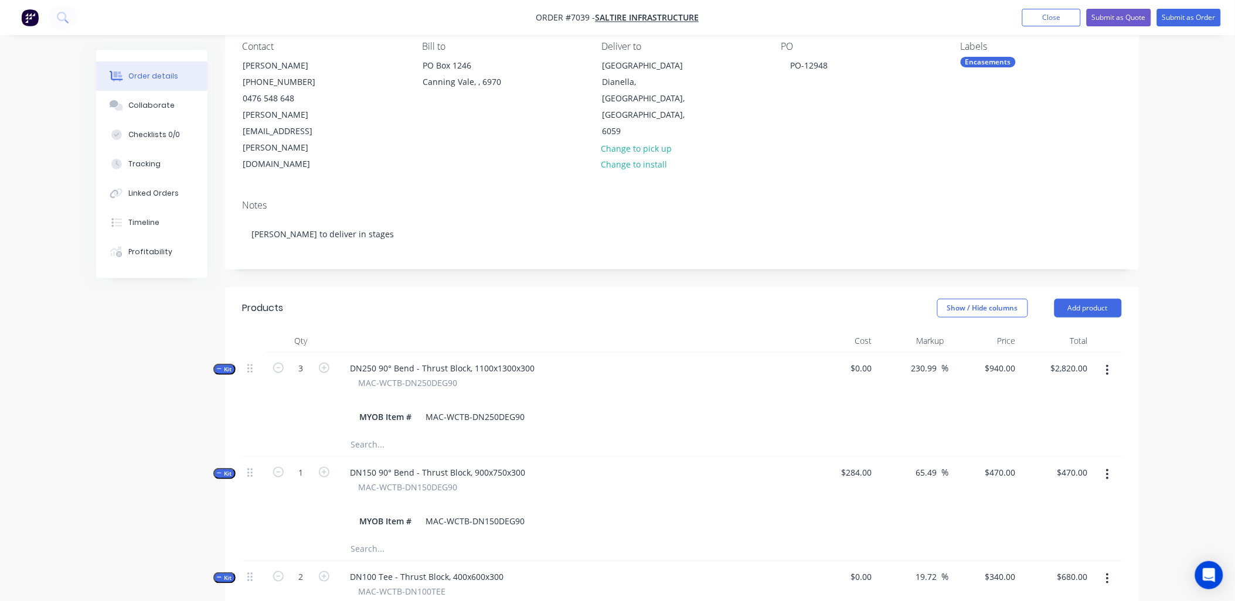
scroll to position [83, 0]
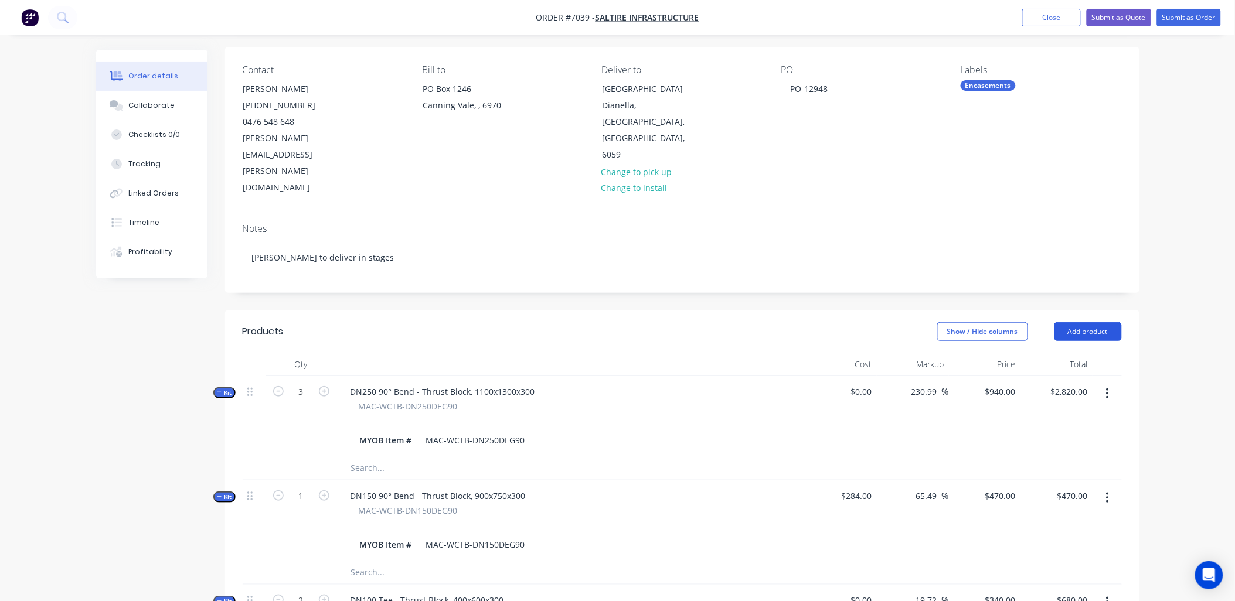
click at [1097, 322] on button "Add product" at bounding box center [1087, 331] width 67 height 19
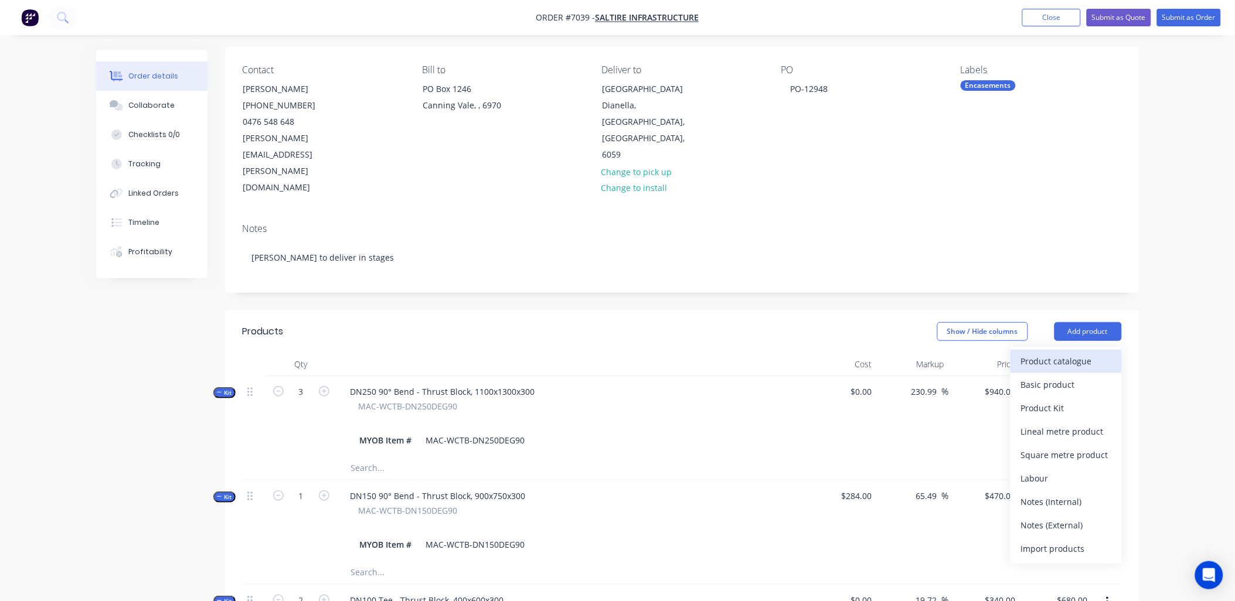
click at [1025, 353] on div "Product catalogue" at bounding box center [1066, 361] width 90 height 17
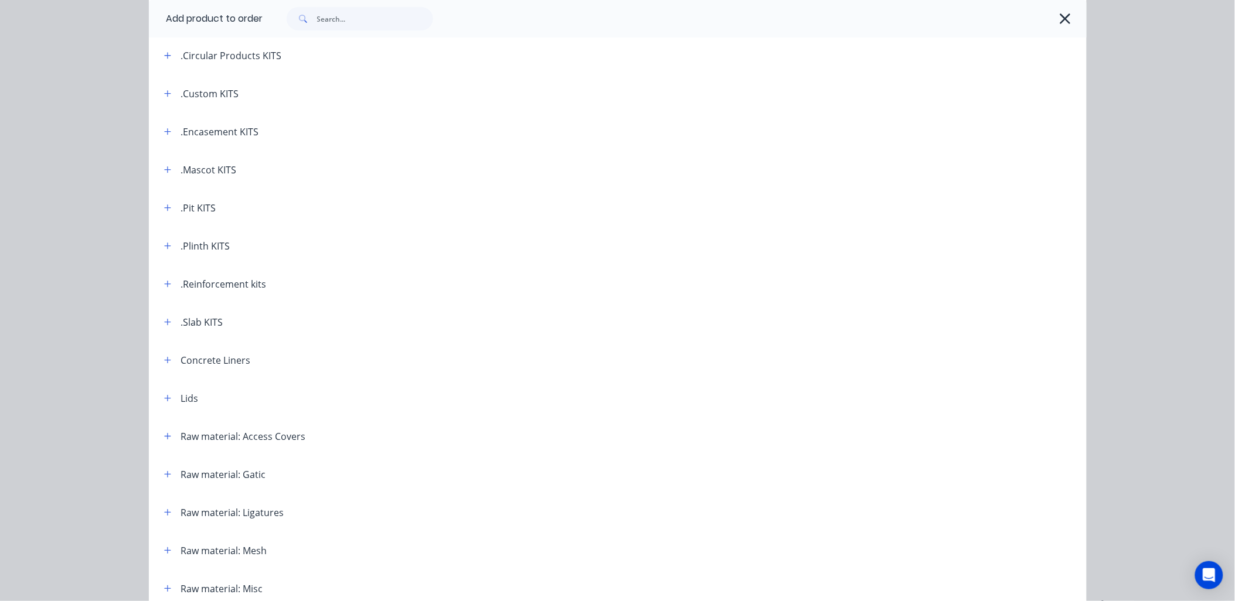
scroll to position [378, 0]
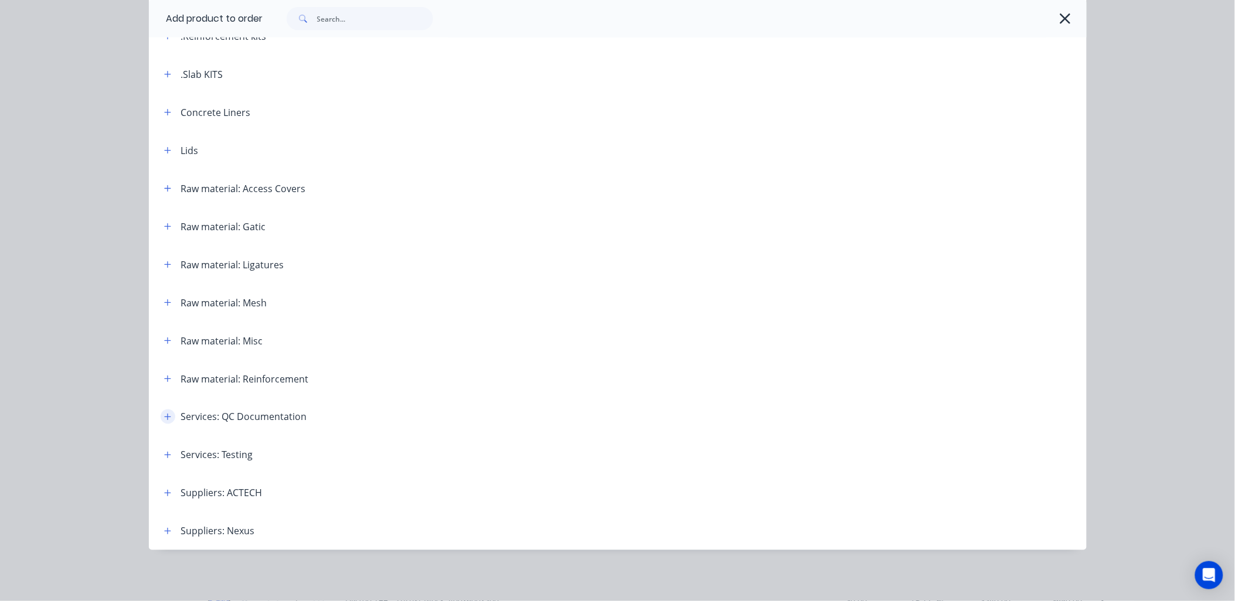
click at [166, 415] on icon "button" at bounding box center [167, 417] width 7 height 8
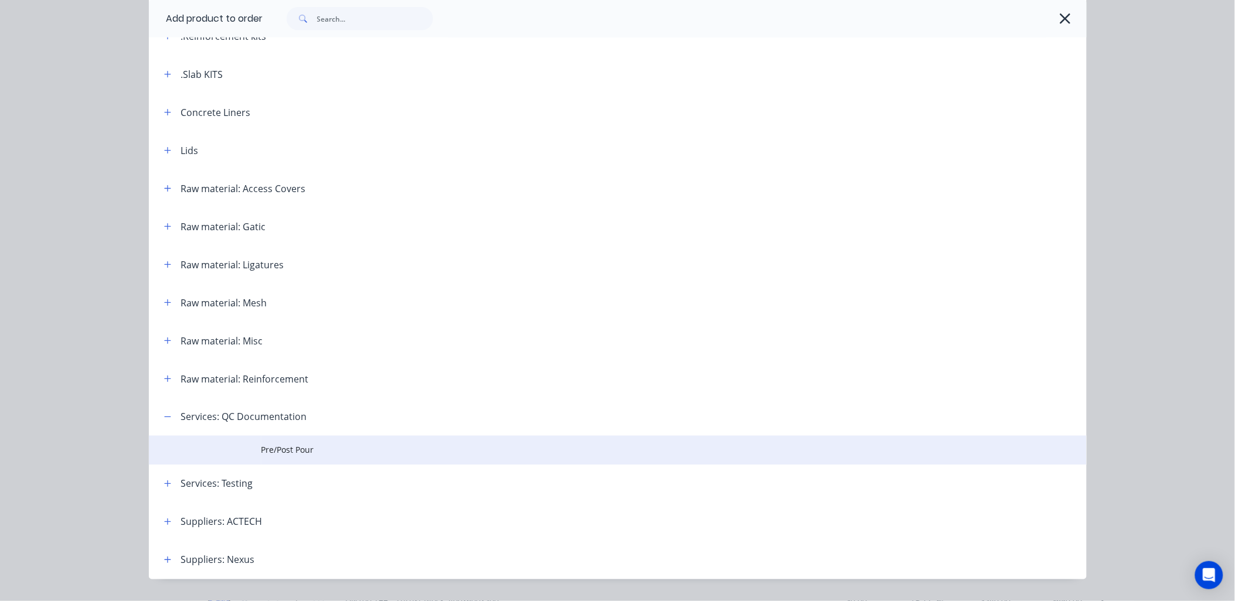
click at [282, 450] on span "Pre/Post Pour" at bounding box center [591, 450] width 660 height 12
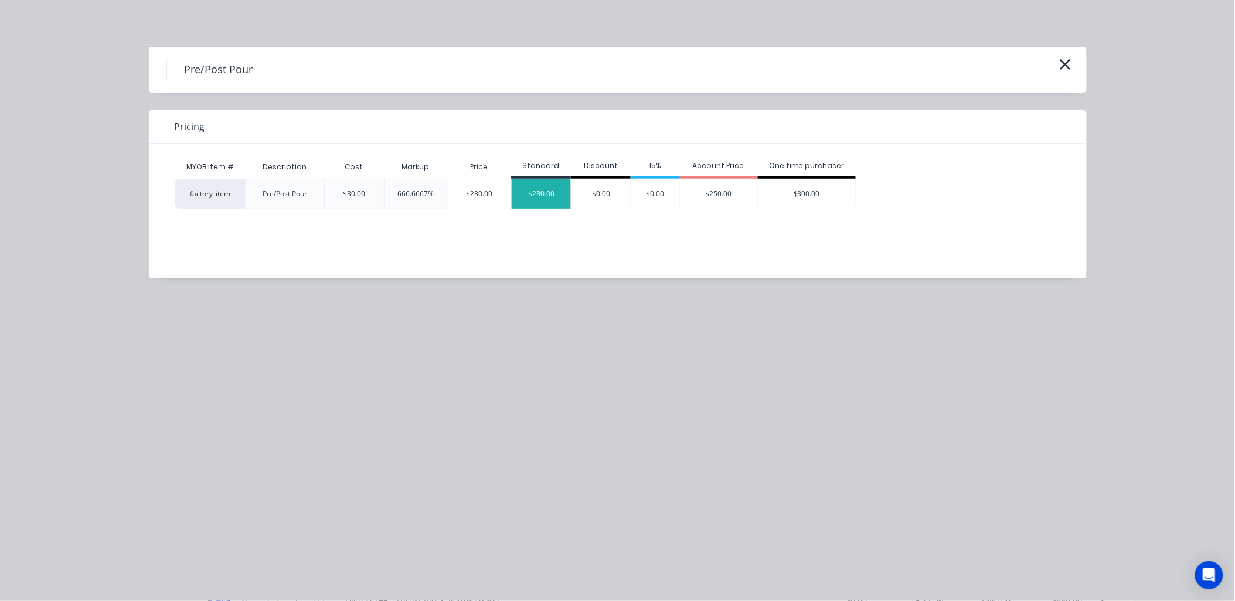
click at [533, 186] on div "$230.00" at bounding box center [541, 193] width 59 height 29
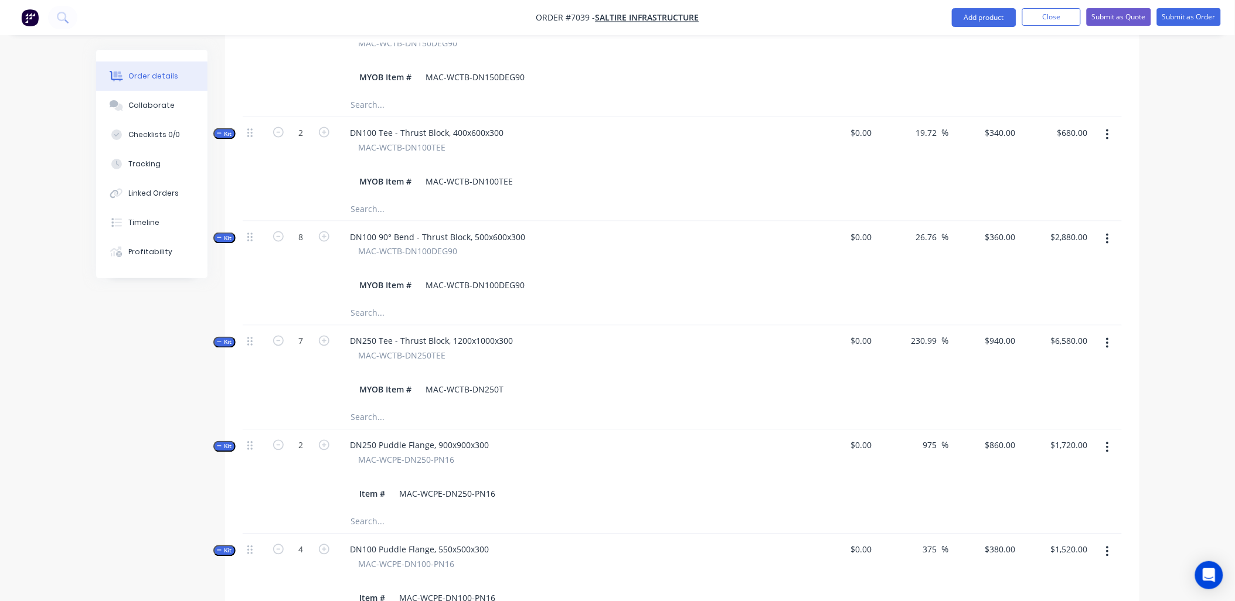
scroll to position [929, 0]
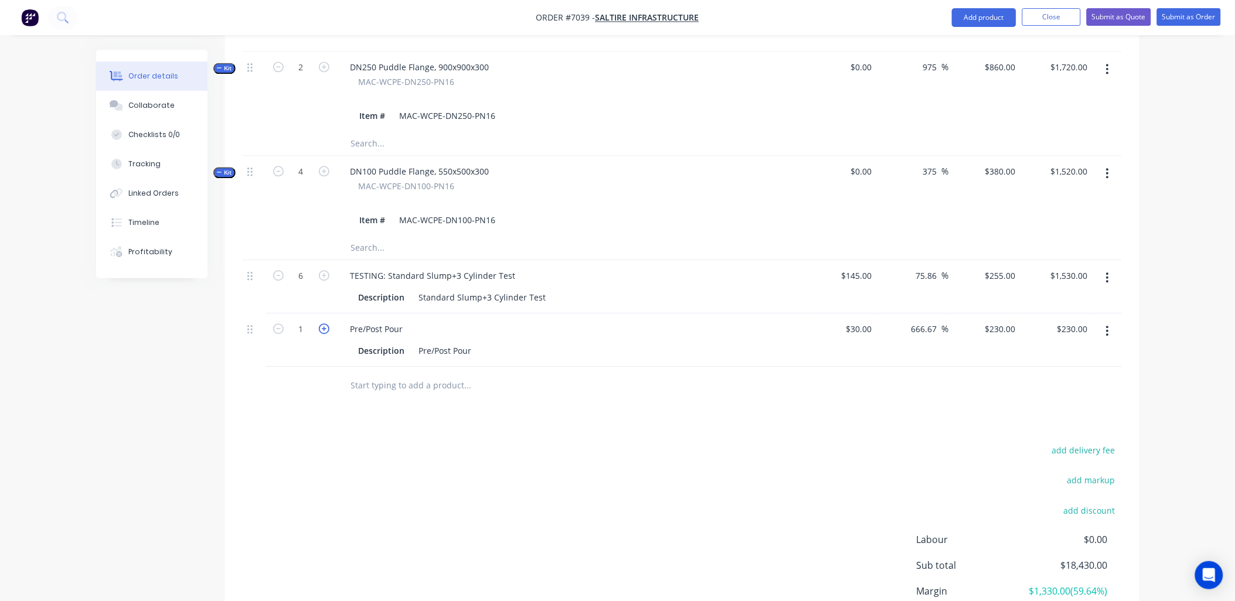
click at [324, 323] on icon "button" at bounding box center [324, 328] width 11 height 11
type input "2"
type input "$460.00"
click at [324, 323] on icon "button" at bounding box center [324, 328] width 11 height 11
type input "3"
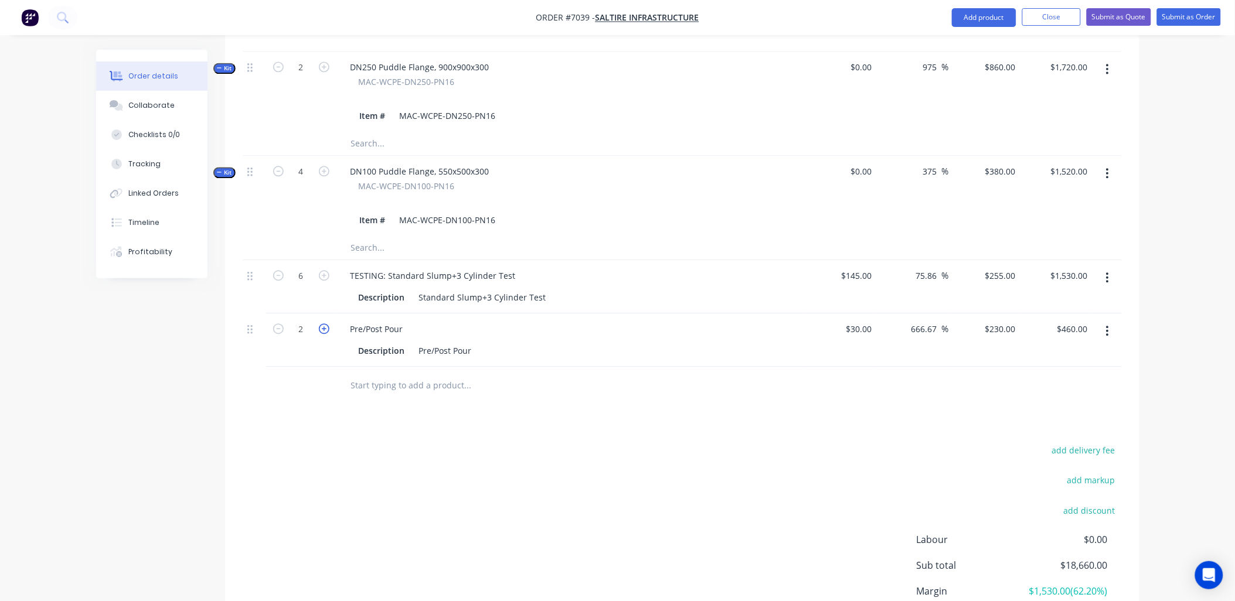
type input "$690.00"
click at [324, 323] on icon "button" at bounding box center [324, 328] width 11 height 11
type input "4"
type input "$920.00"
click at [324, 323] on icon "button" at bounding box center [324, 328] width 11 height 11
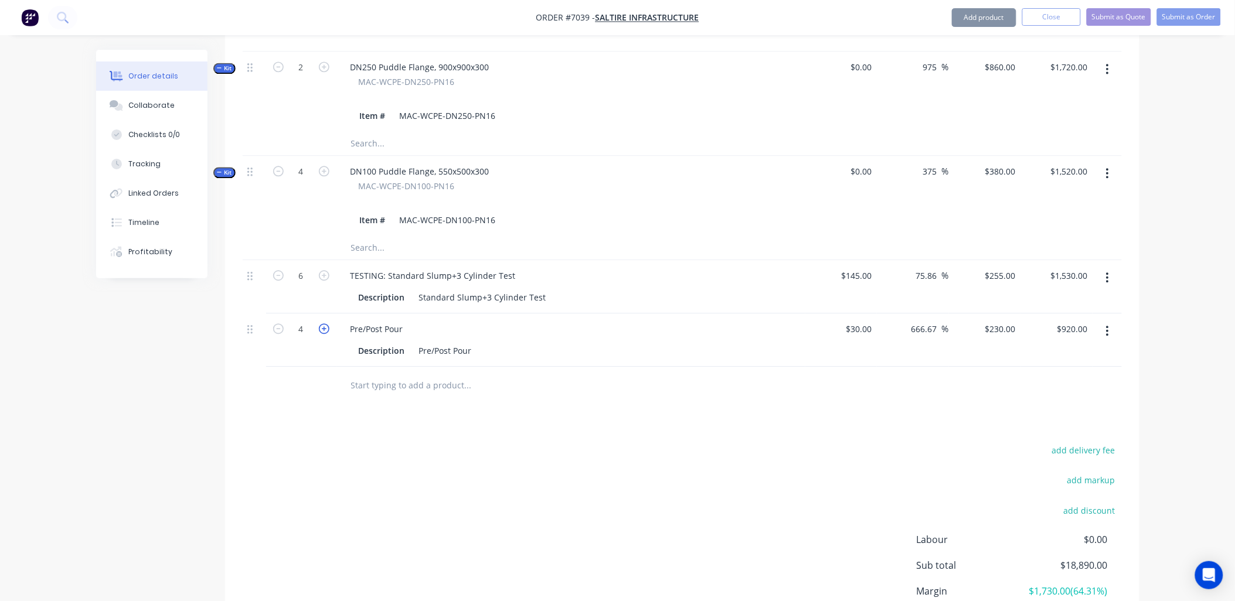
type input "5"
type input "$1,150.00"
click at [324, 323] on icon "button" at bounding box center [324, 328] width 11 height 11
type input "6"
type input "$1,380.00"
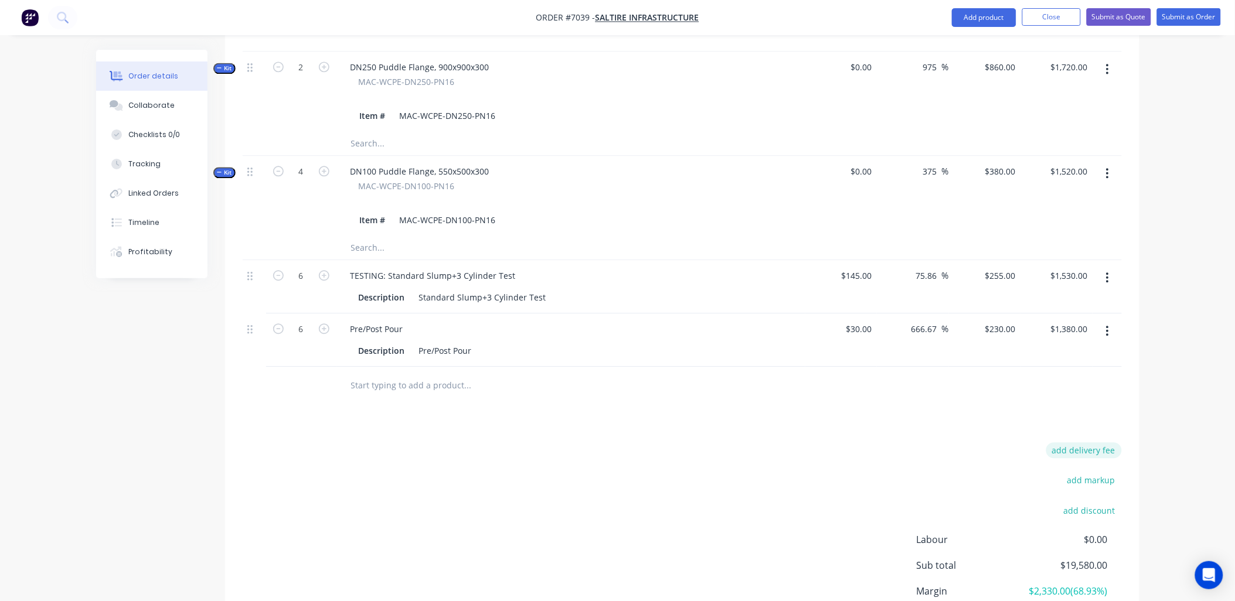
click at [1068, 442] on button "add delivery fee" at bounding box center [1084, 450] width 76 height 16
type input "510"
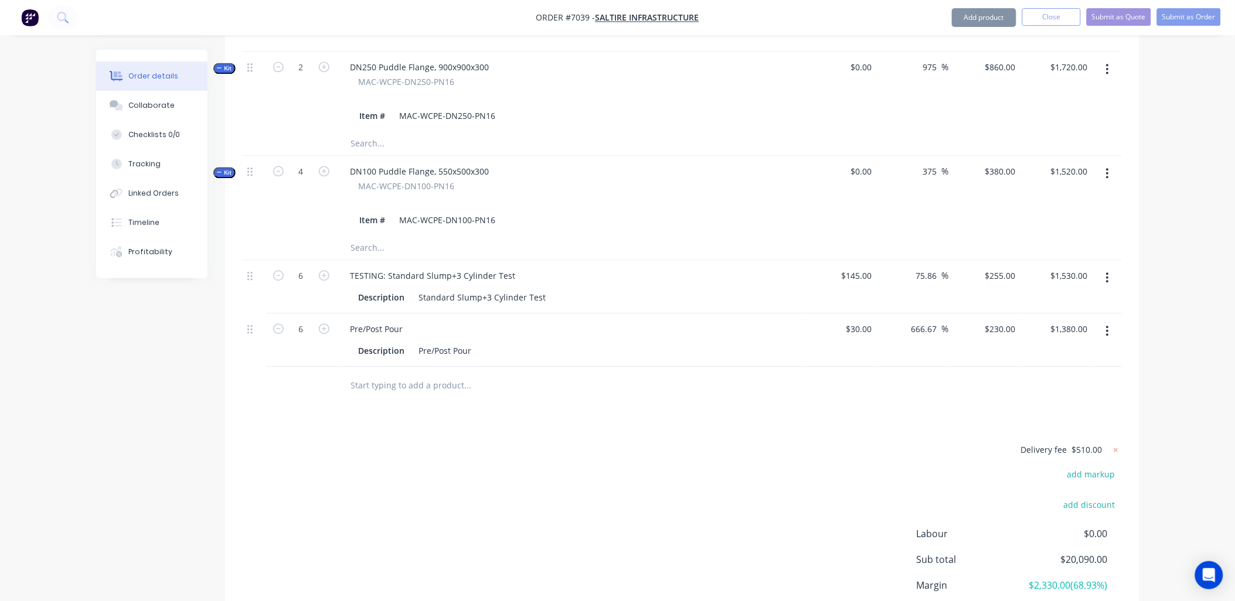
click at [1098, 367] on div at bounding box center [682, 386] width 879 height 38
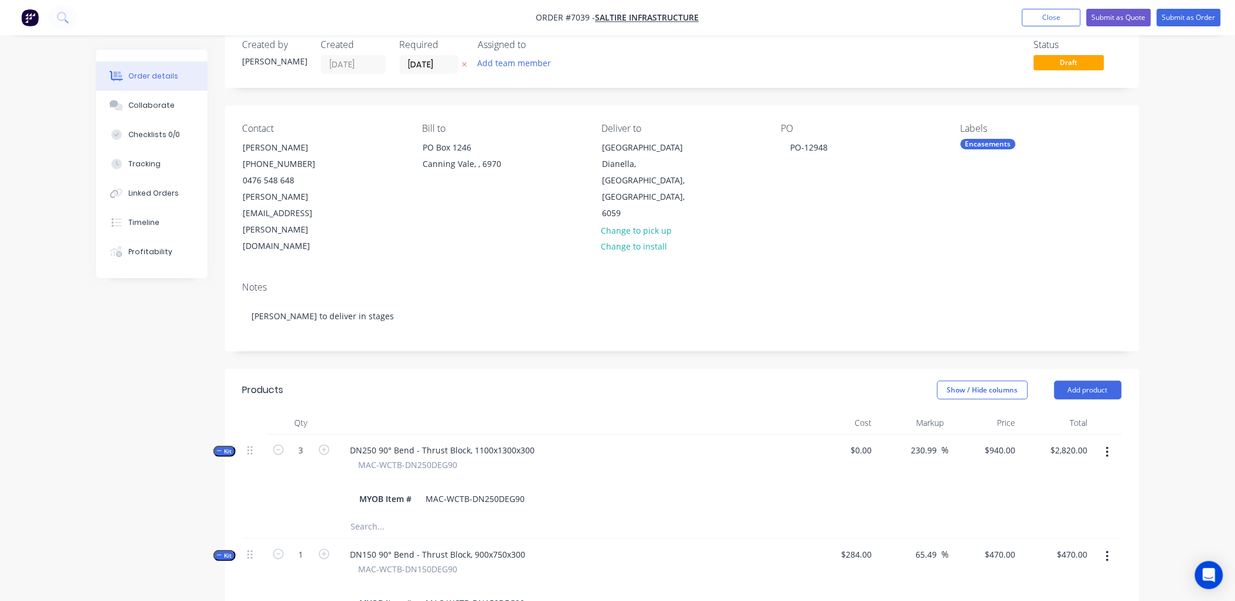
scroll to position [1, 0]
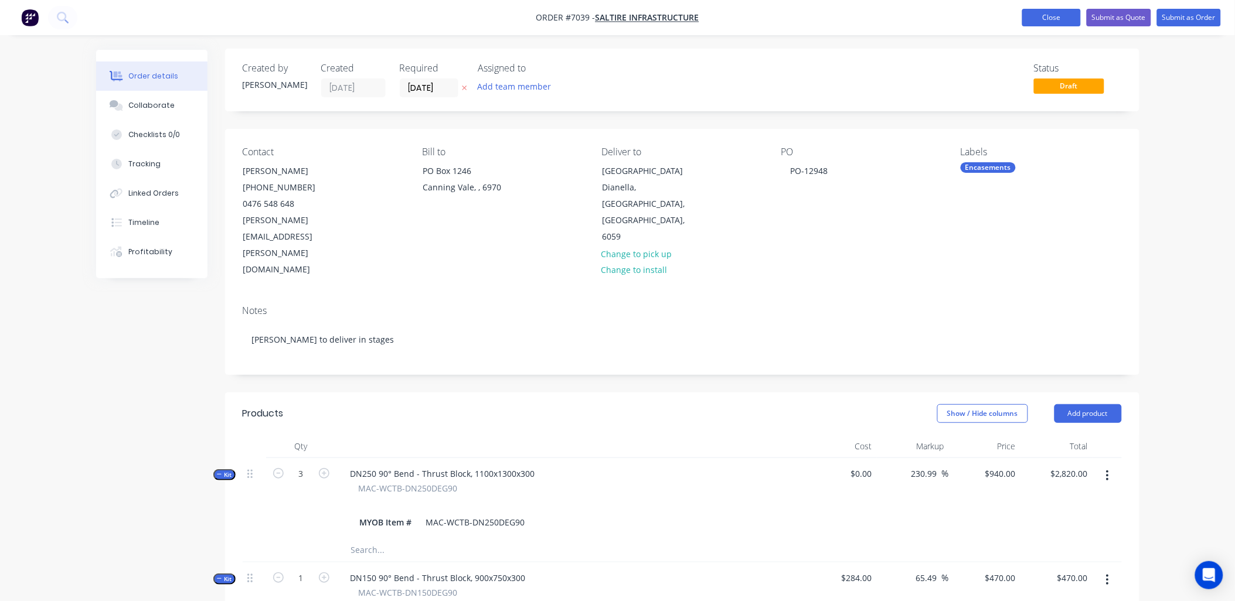
click at [1047, 16] on button "Close" at bounding box center [1051, 18] width 59 height 18
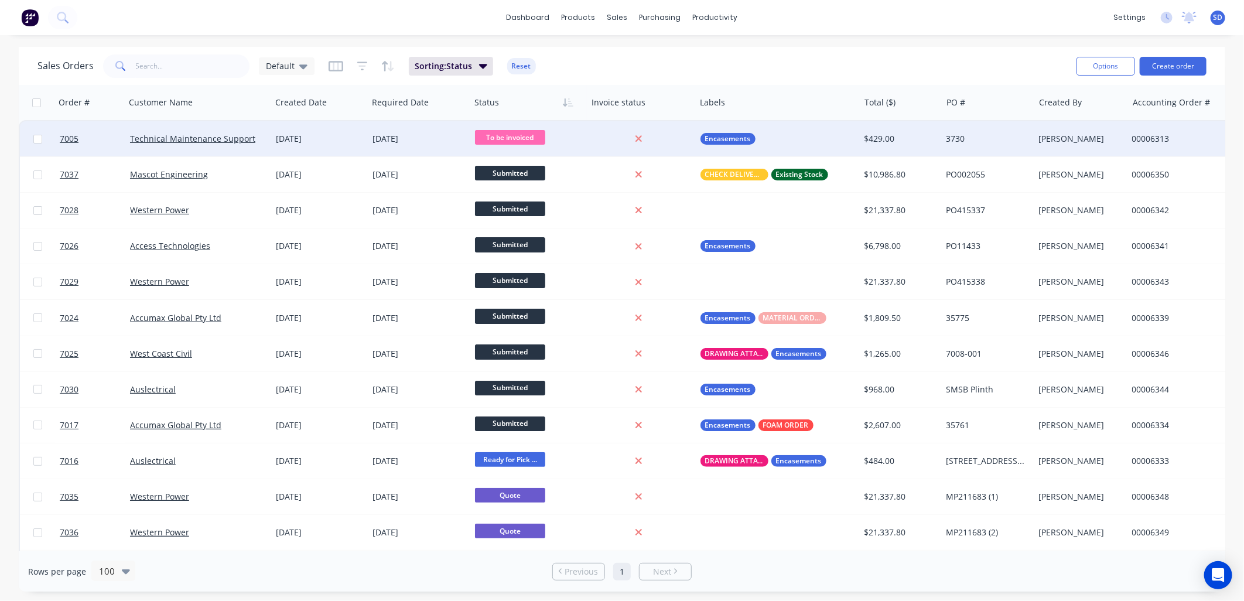
click at [258, 142] on div "Technical Maintenance Support" at bounding box center [195, 139] width 130 height 12
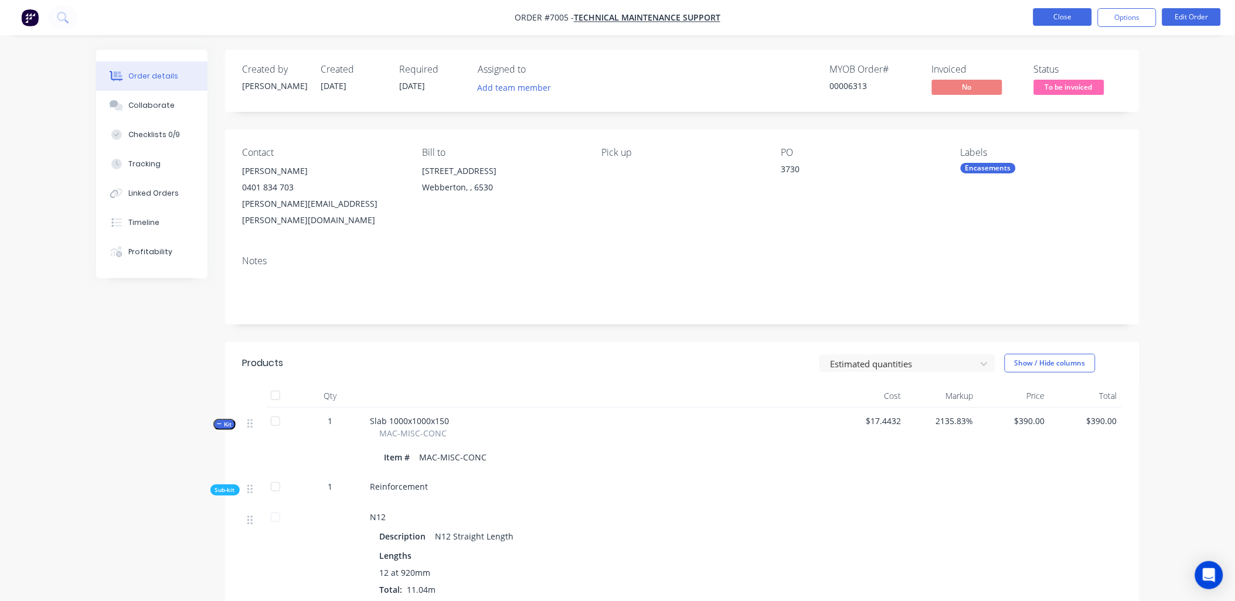
click at [1085, 13] on button "Close" at bounding box center [1062, 17] width 59 height 18
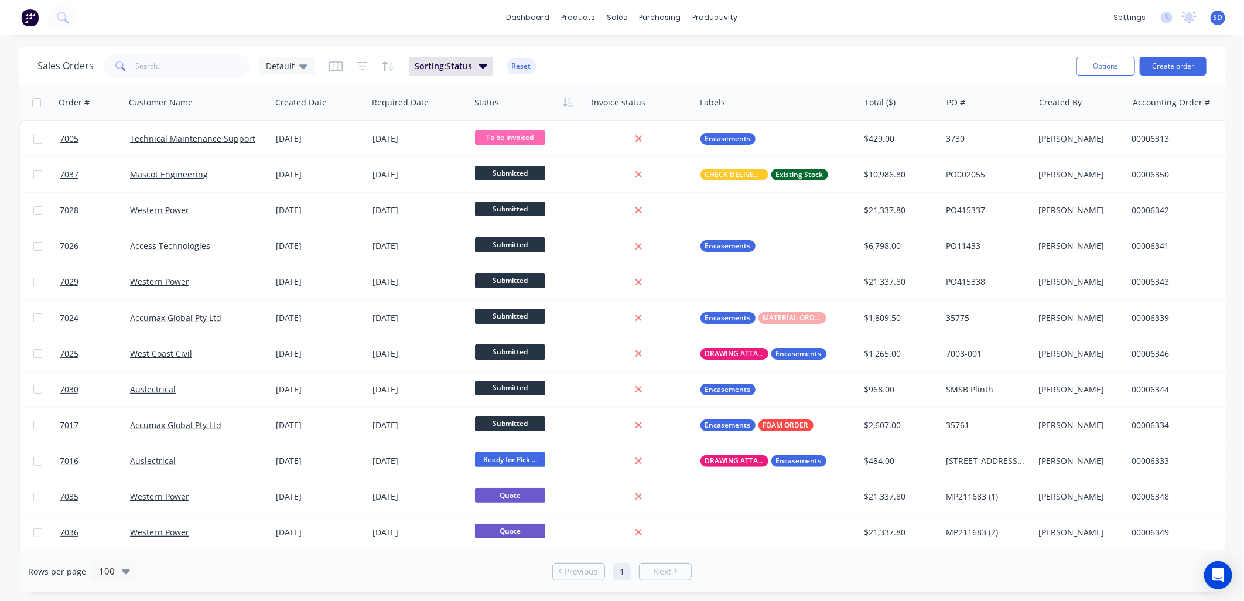
click at [888, 19] on div "dashboard products sales purchasing productivity dashboard products Product Cat…" at bounding box center [622, 17] width 1244 height 35
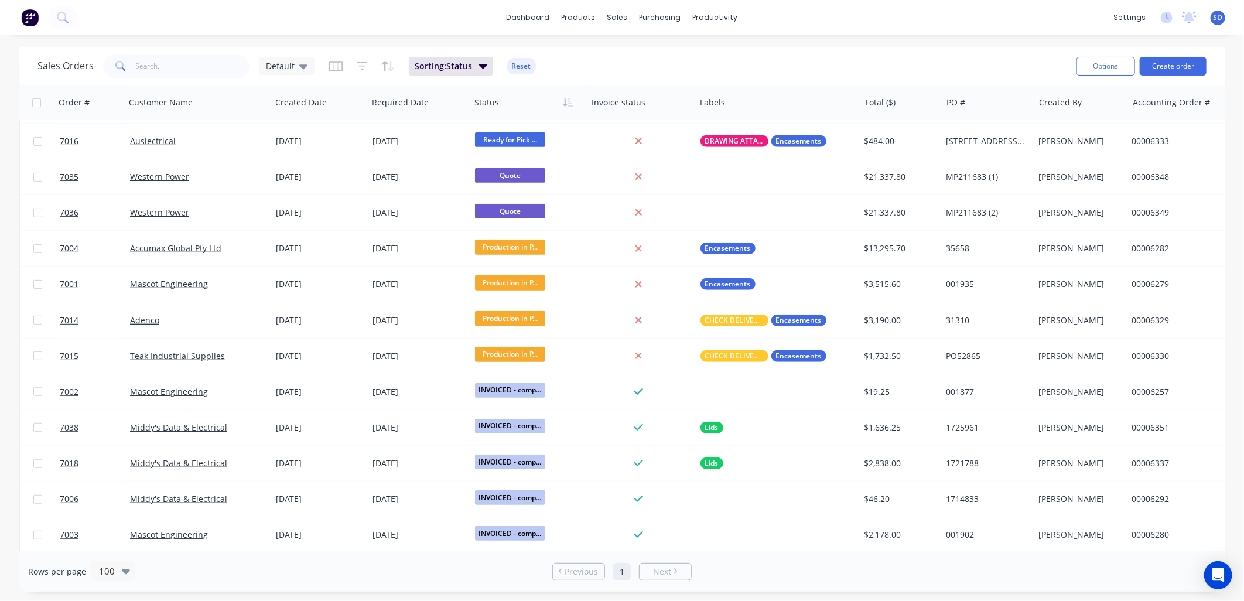
scroll to position [248, 0]
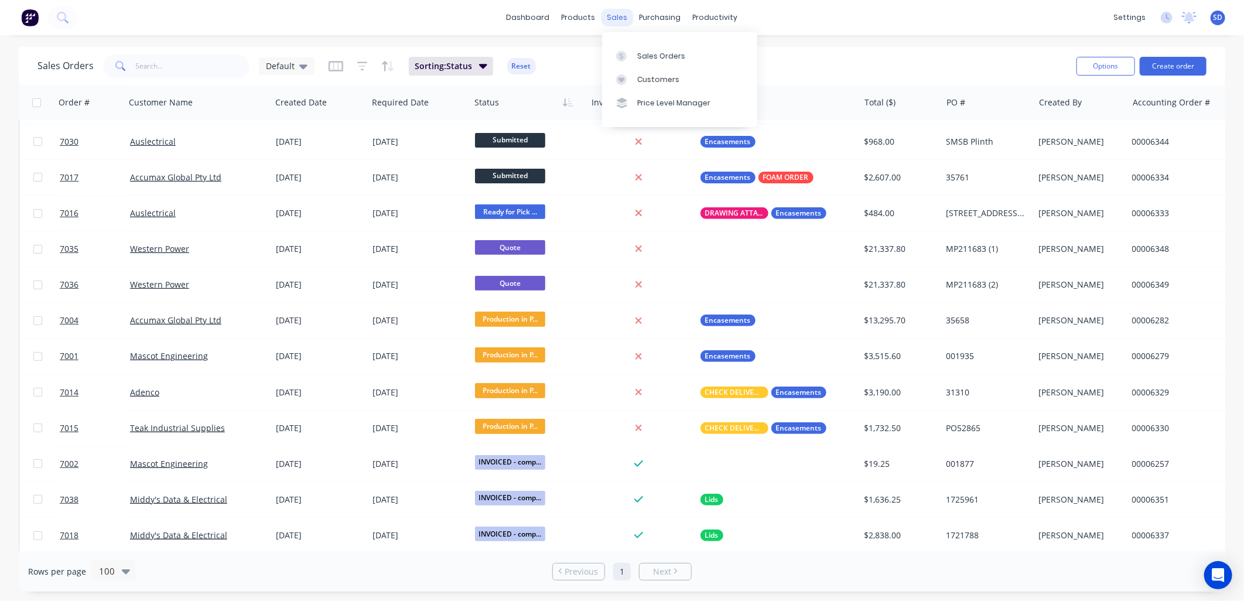
click at [618, 19] on div "sales" at bounding box center [618, 18] width 32 height 18
click at [646, 59] on div "Sales Orders" at bounding box center [661, 56] width 48 height 11
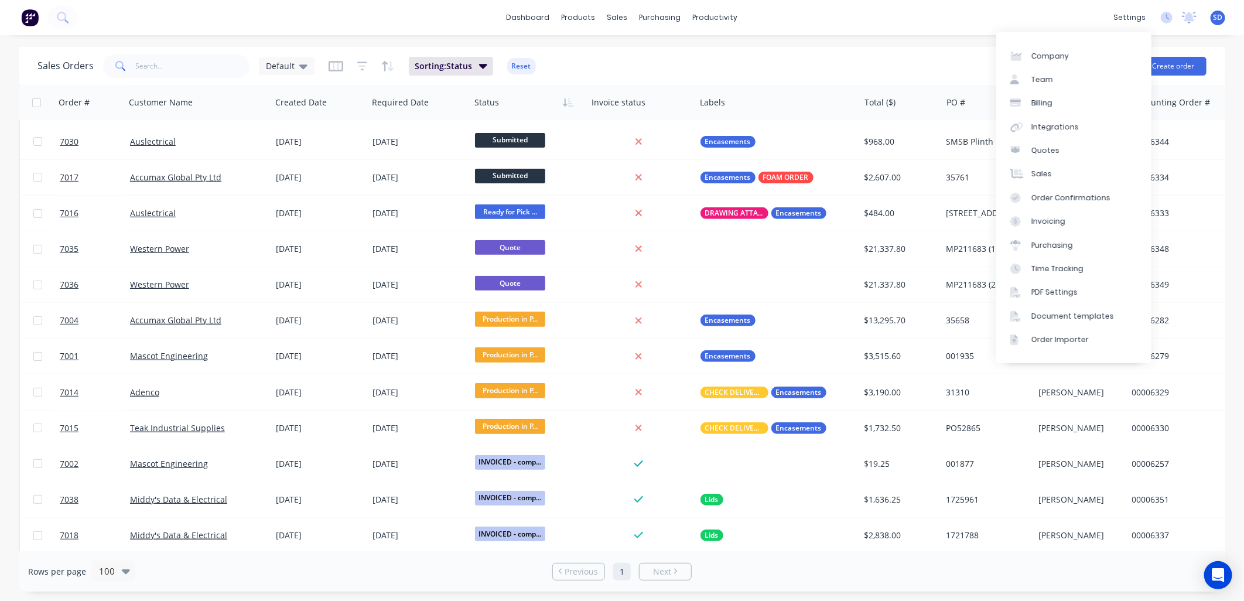
click at [1152, 18] on div "settings No new notifications [PERSON_NAME] all as read You have no notificatio…" at bounding box center [1176, 18] width 137 height 18
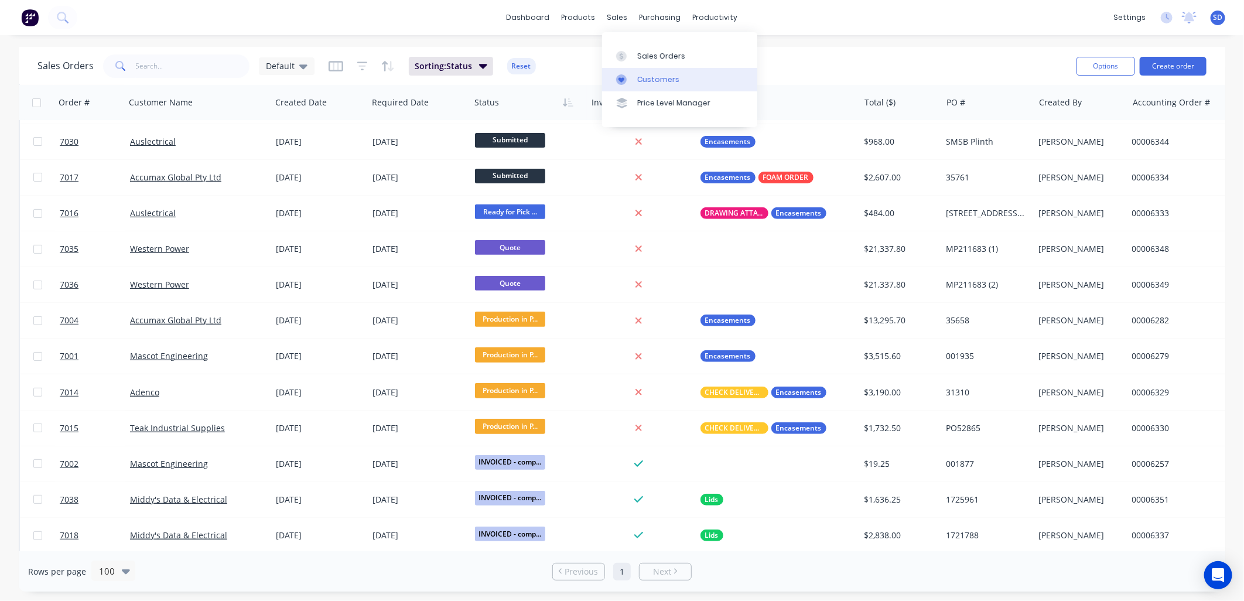
click at [640, 76] on div "Customers" at bounding box center [658, 79] width 42 height 11
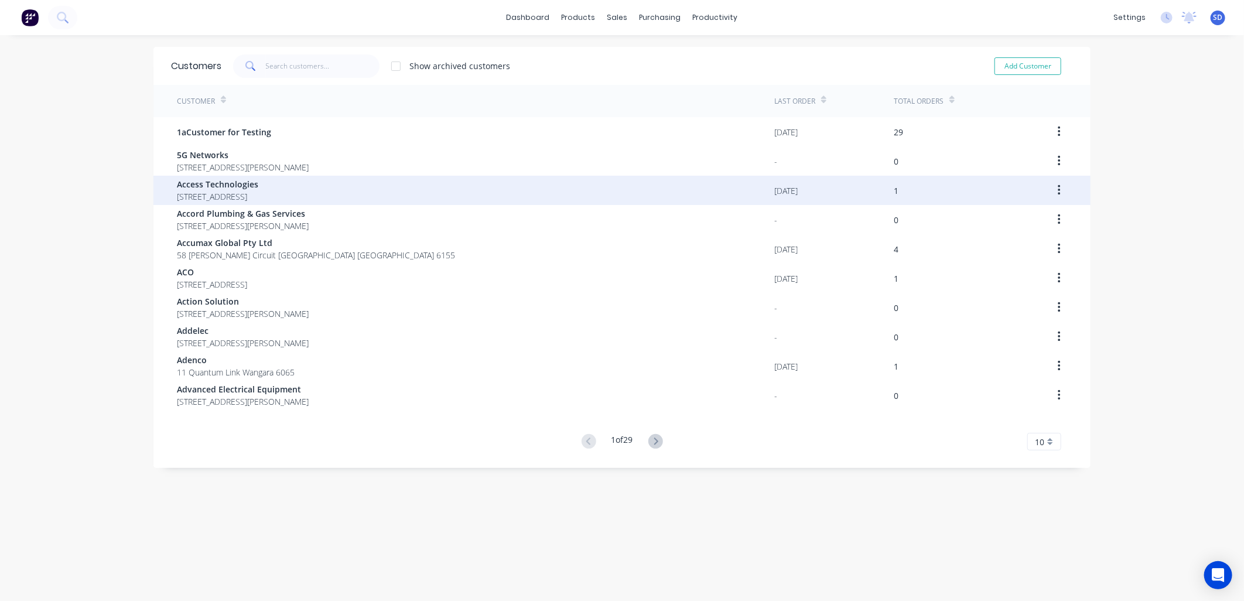
click at [220, 183] on span "Access Technologies" at bounding box center [217, 184] width 81 height 12
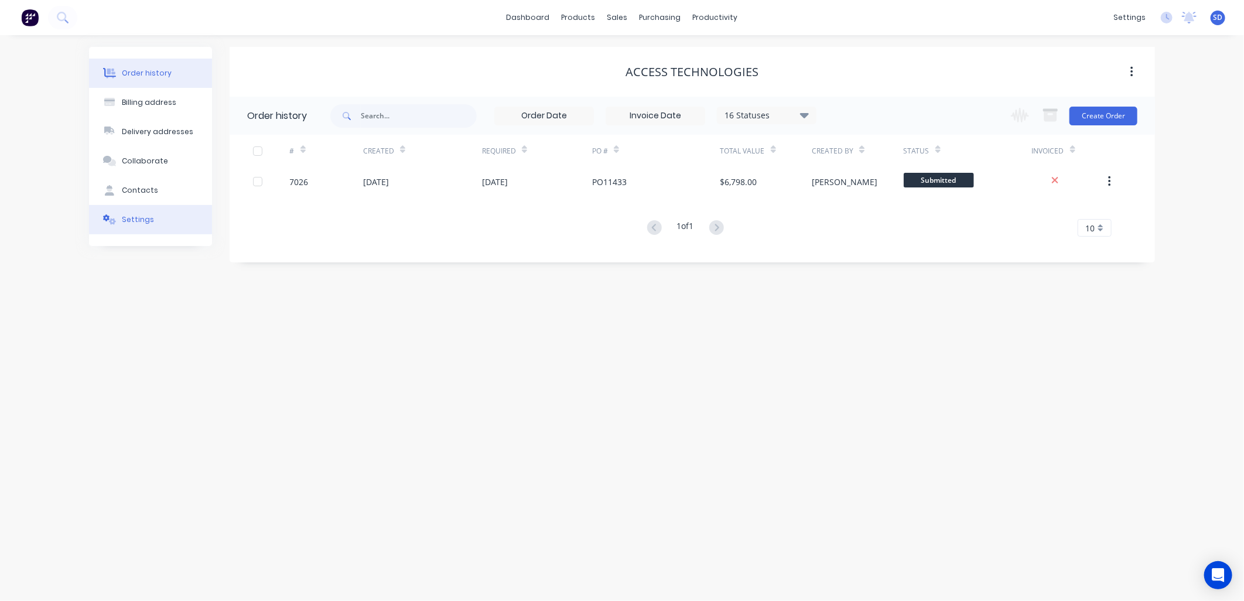
click at [134, 224] on div "Settings" at bounding box center [138, 219] width 32 height 11
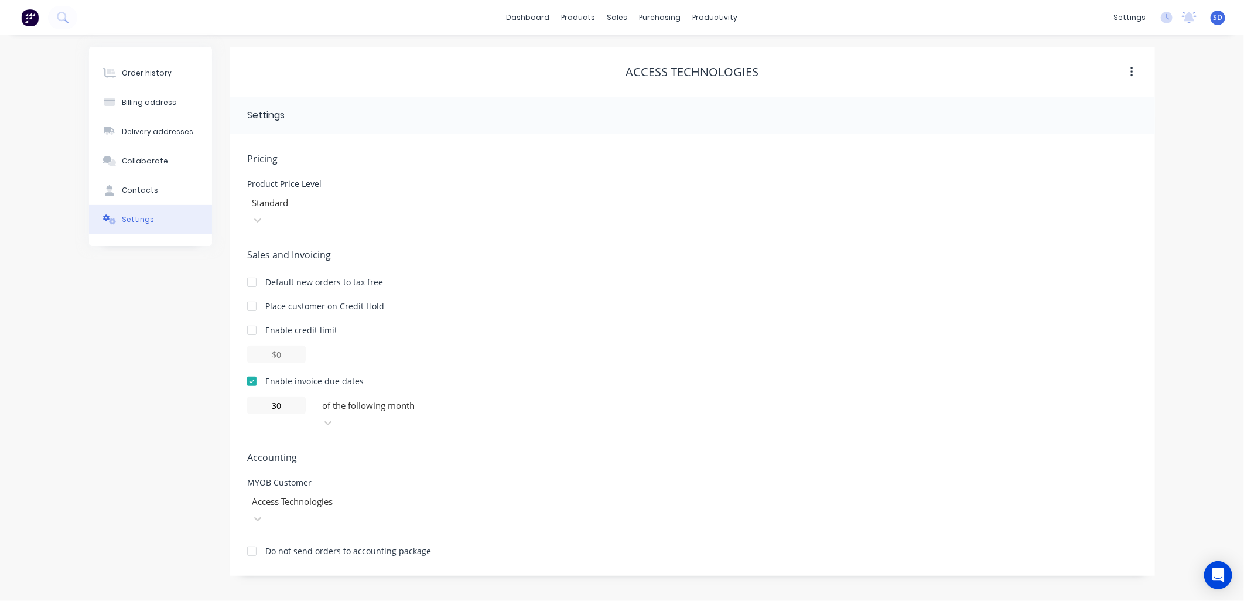
click at [439, 398] on div at bounding box center [405, 405] width 169 height 15
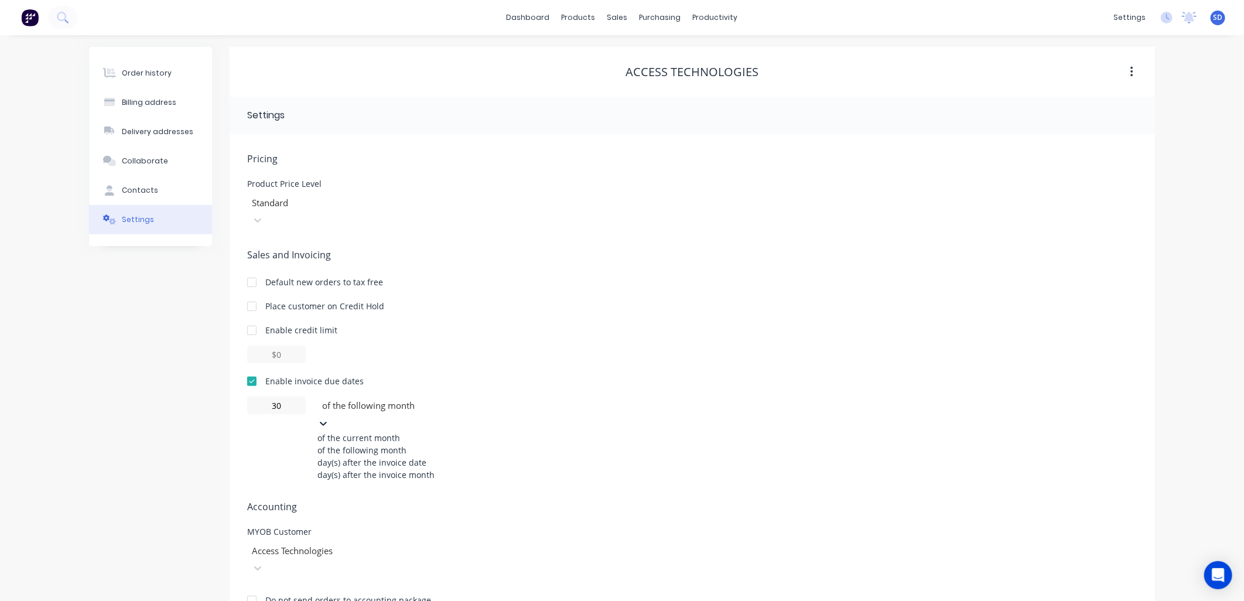
click at [553, 397] on div "30 4 results available. Use Up and Down to choose options, press Enter to selec…" at bounding box center [692, 439] width 891 height 84
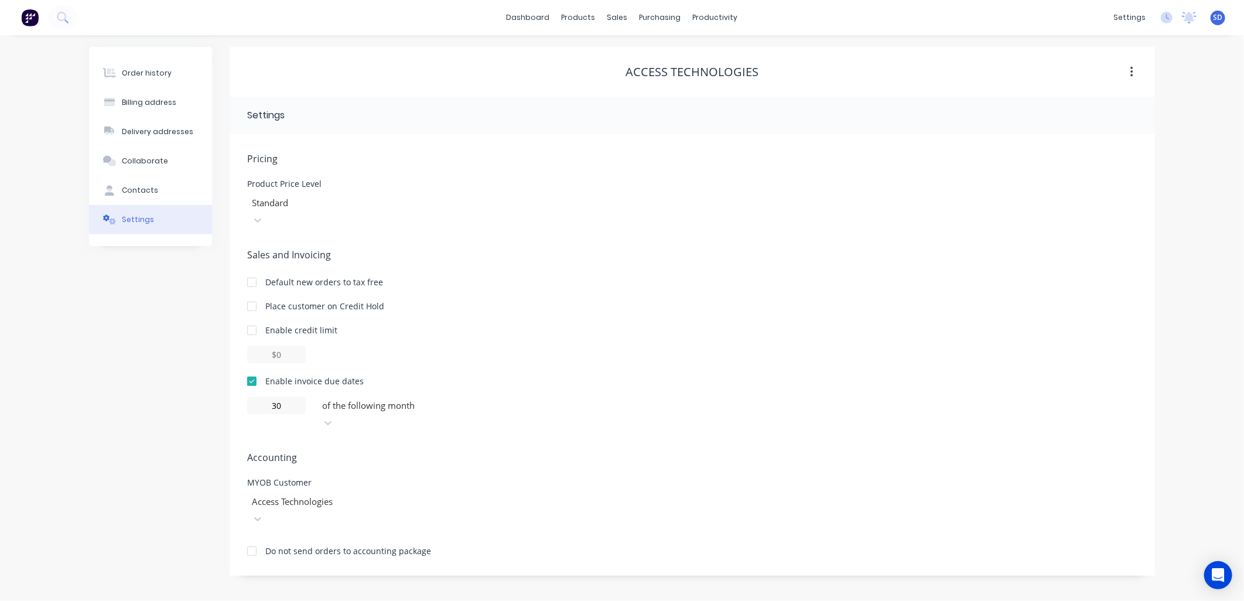
click at [420, 207] on div at bounding box center [335, 203] width 169 height 15
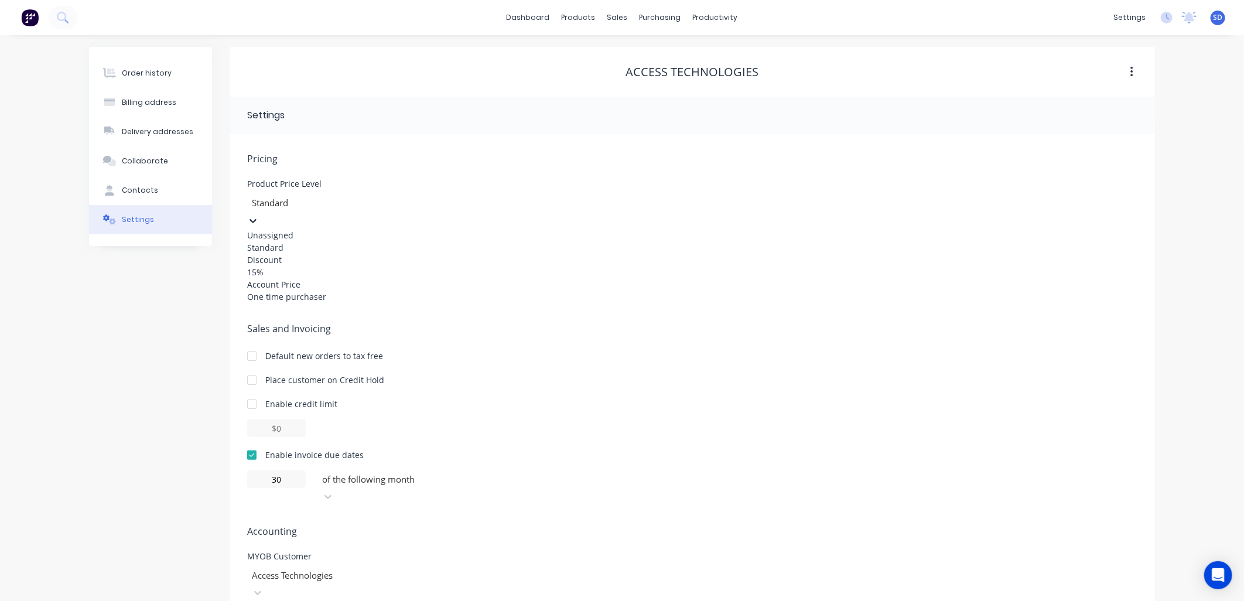
click at [291, 247] on div "Standard" at bounding box center [335, 247] width 176 height 12
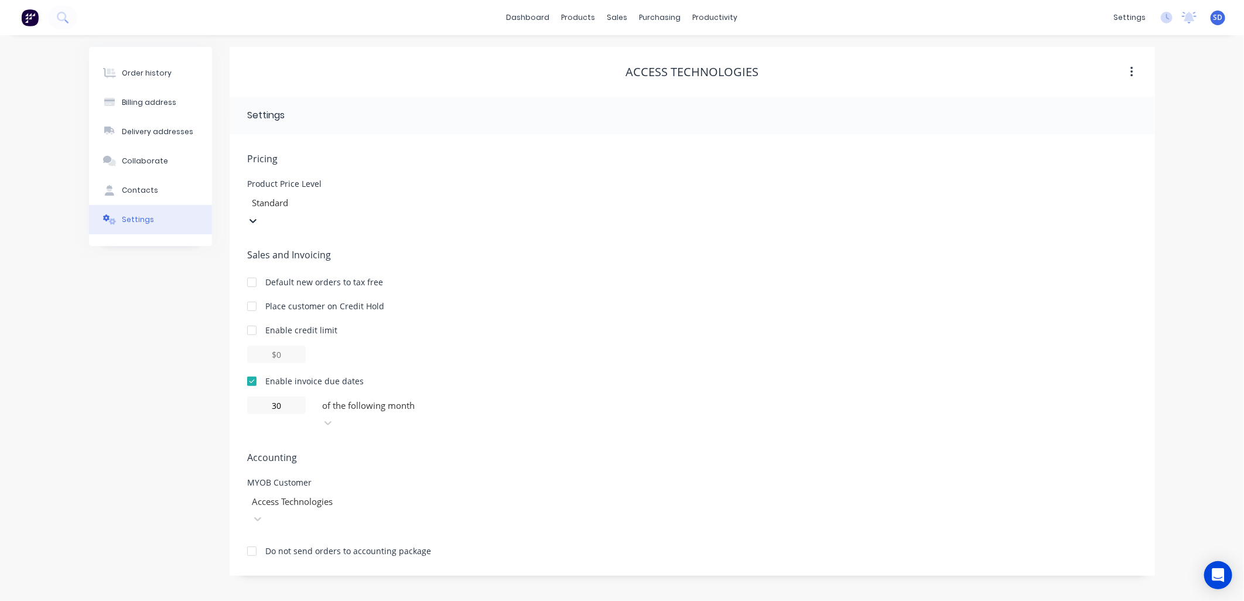
click at [686, 276] on div "Default new orders to tax free" at bounding box center [692, 282] width 891 height 12
click at [305, 205] on div at bounding box center [335, 203] width 169 height 15
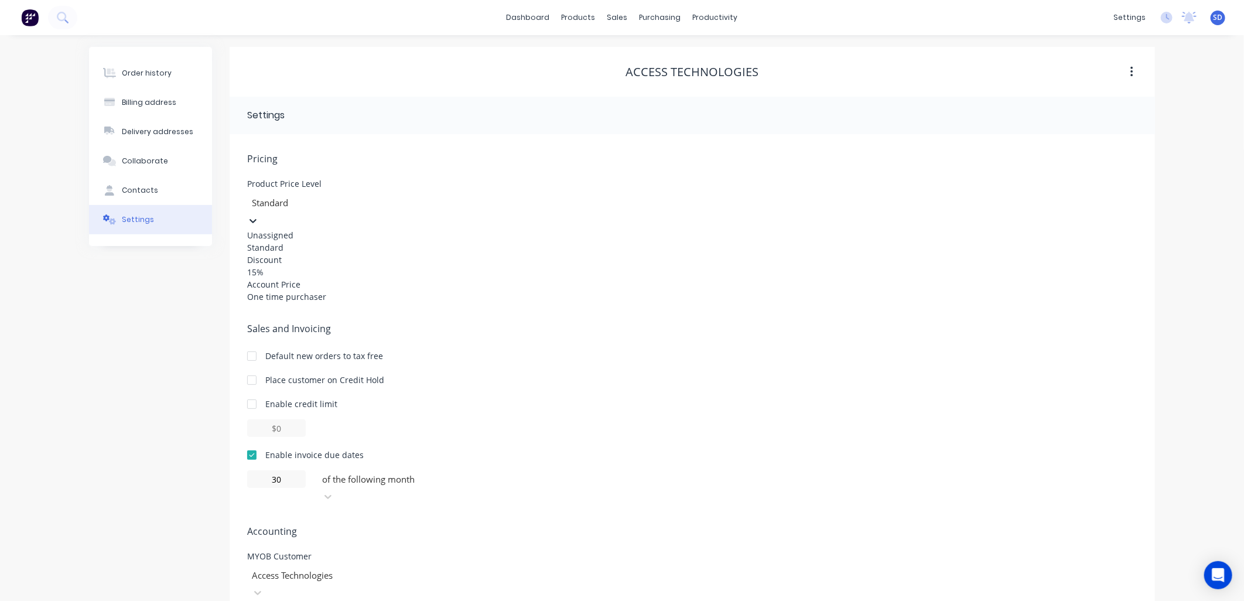
click at [291, 253] on div "Standard" at bounding box center [335, 247] width 176 height 12
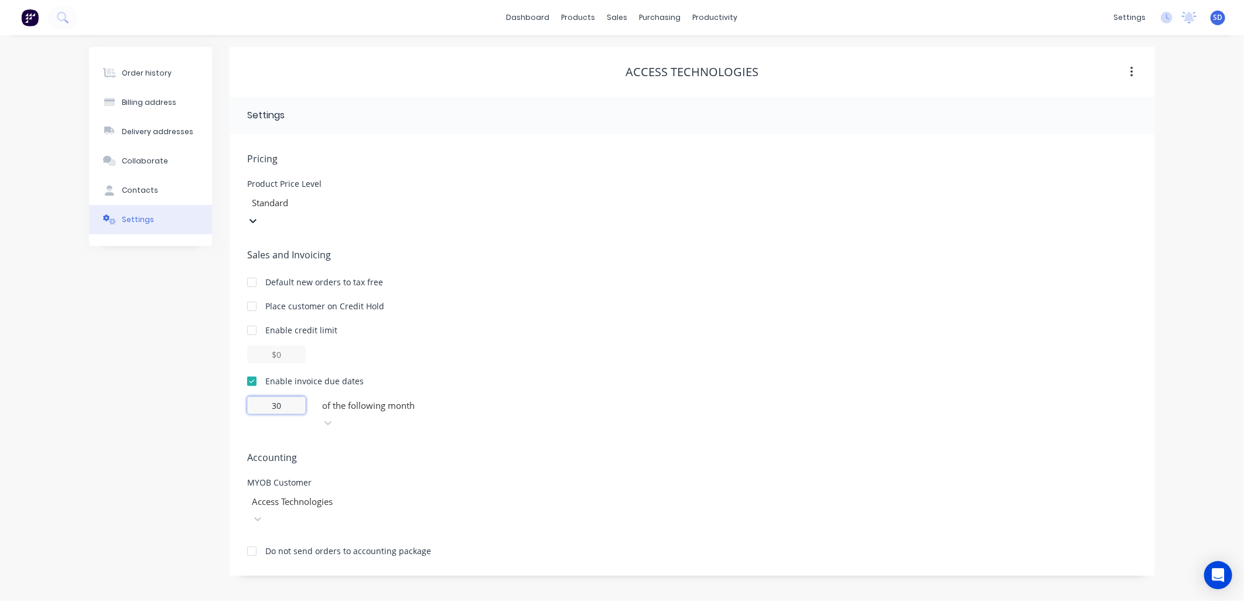
click at [291, 397] on input "30" at bounding box center [276, 406] width 59 height 18
click at [424, 398] on div at bounding box center [405, 405] width 169 height 15
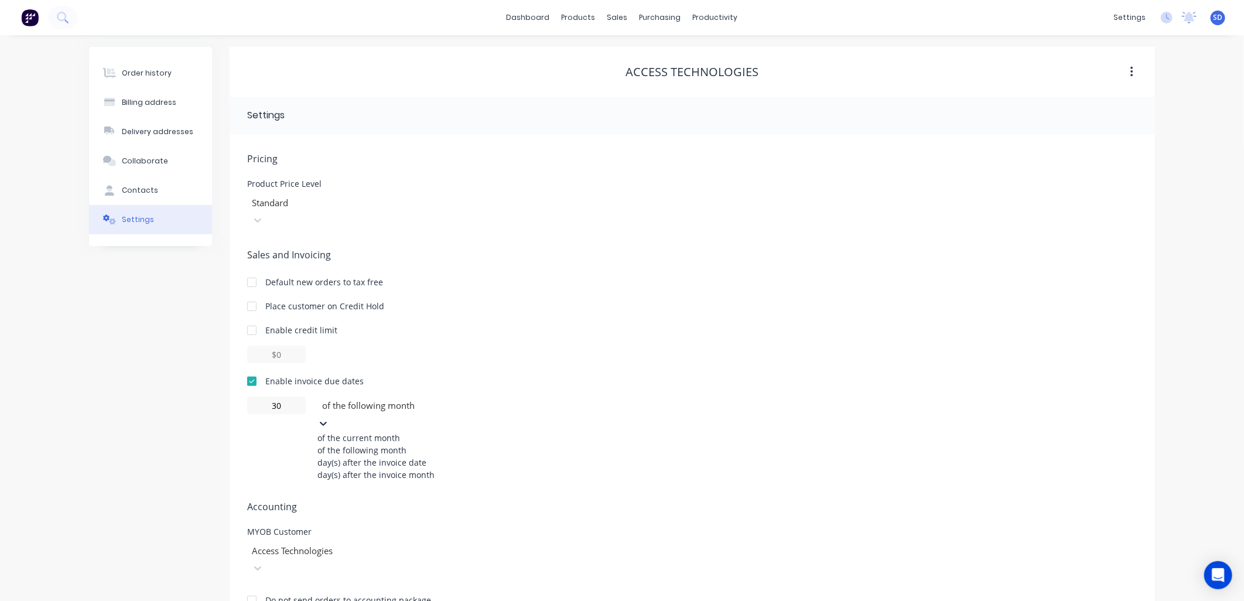
click at [628, 375] on div "Enable invoice due dates" at bounding box center [692, 381] width 891 height 12
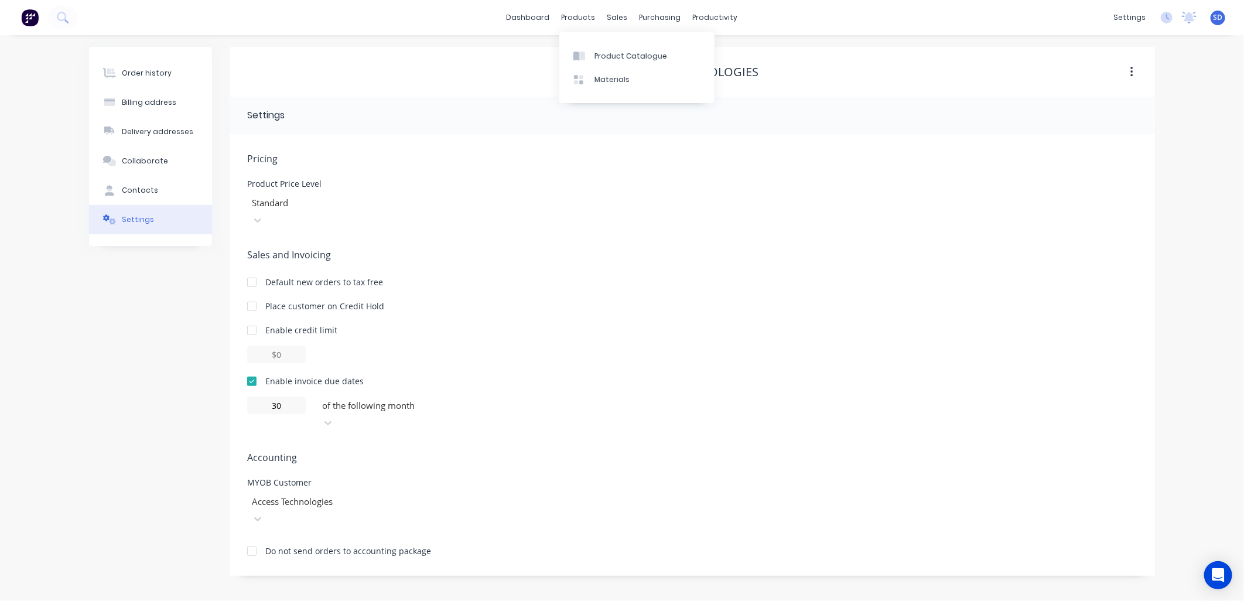
click at [581, 26] on div "dashboard products sales purchasing productivity dashboard products Product Cat…" at bounding box center [622, 17] width 1244 height 35
click at [620, 59] on div "Product Catalogue" at bounding box center [631, 56] width 73 height 11
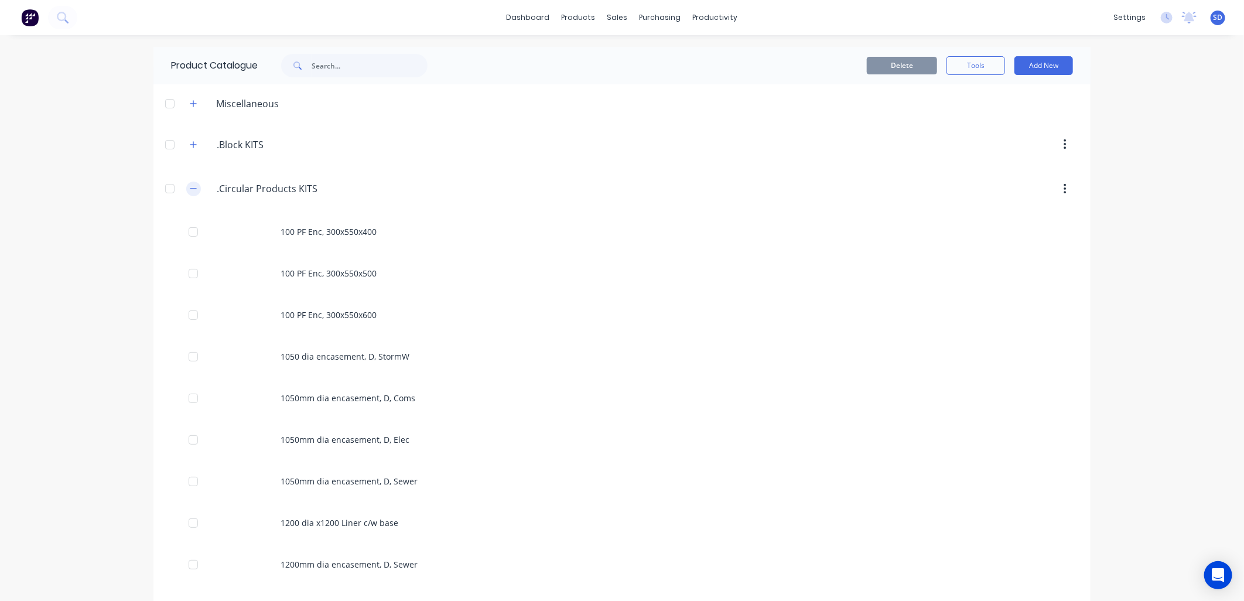
click at [192, 190] on icon "button" at bounding box center [193, 189] width 7 height 8
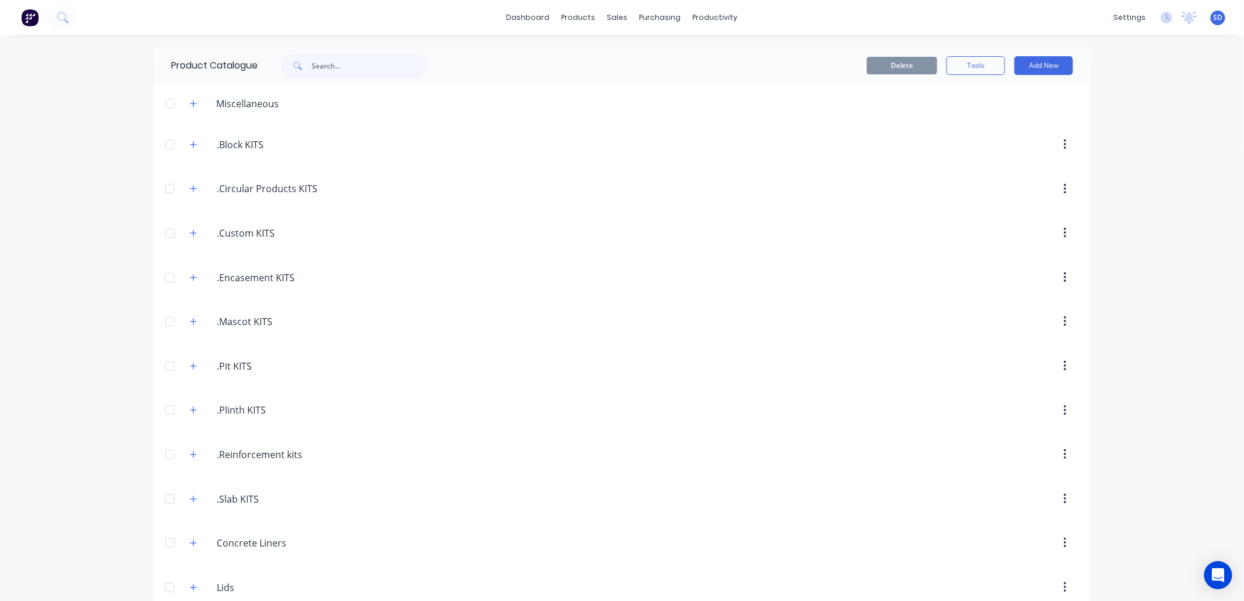
click at [1147, 237] on div "dashboard products sales purchasing productivity dashboard products Product Cat…" at bounding box center [622, 300] width 1244 height 601
